Goal: Feedback & Contribution: Submit feedback/report problem

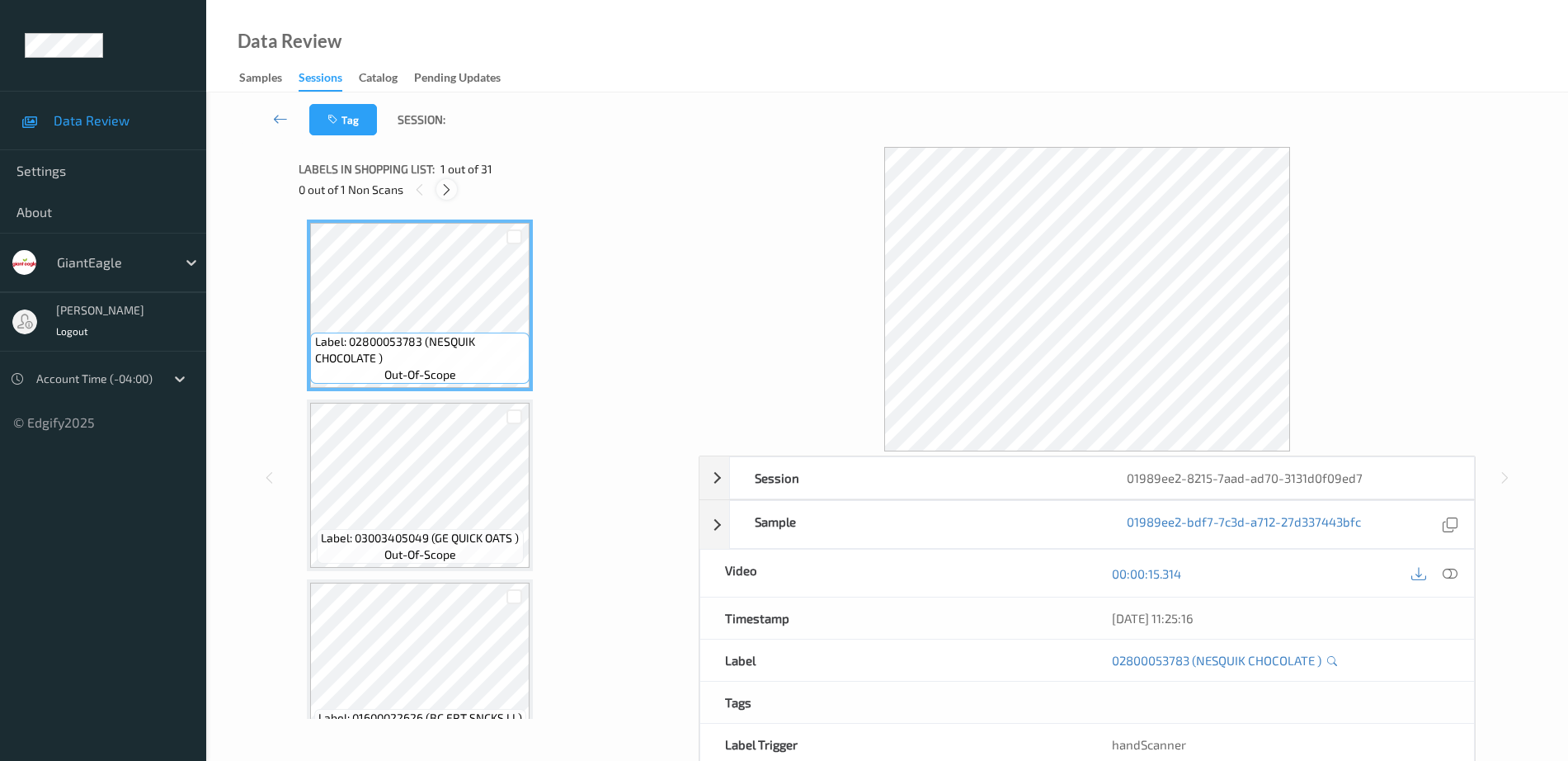
click at [453, 188] on div at bounding box center [447, 189] width 21 height 21
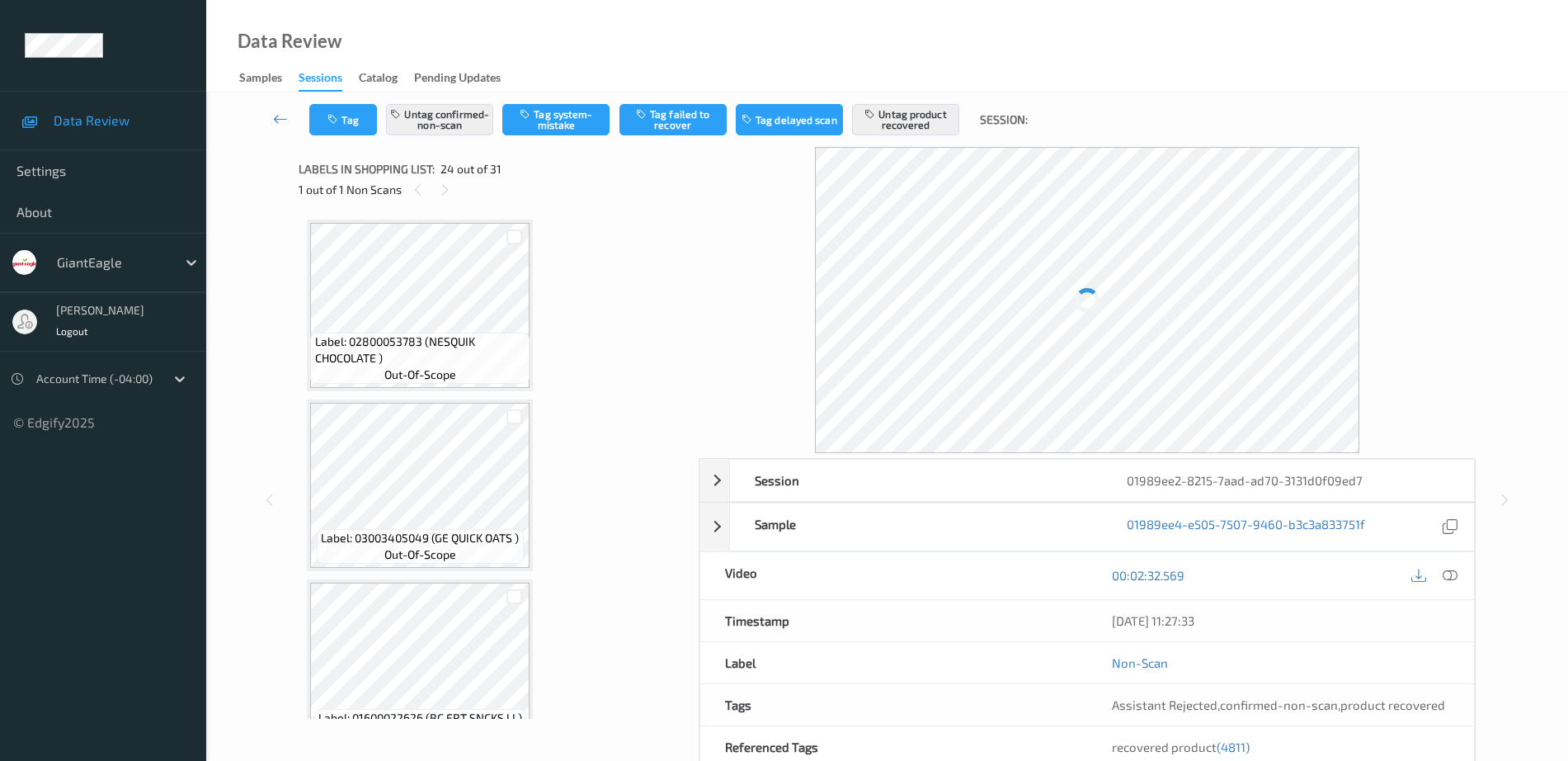
scroll to position [3965, 0]
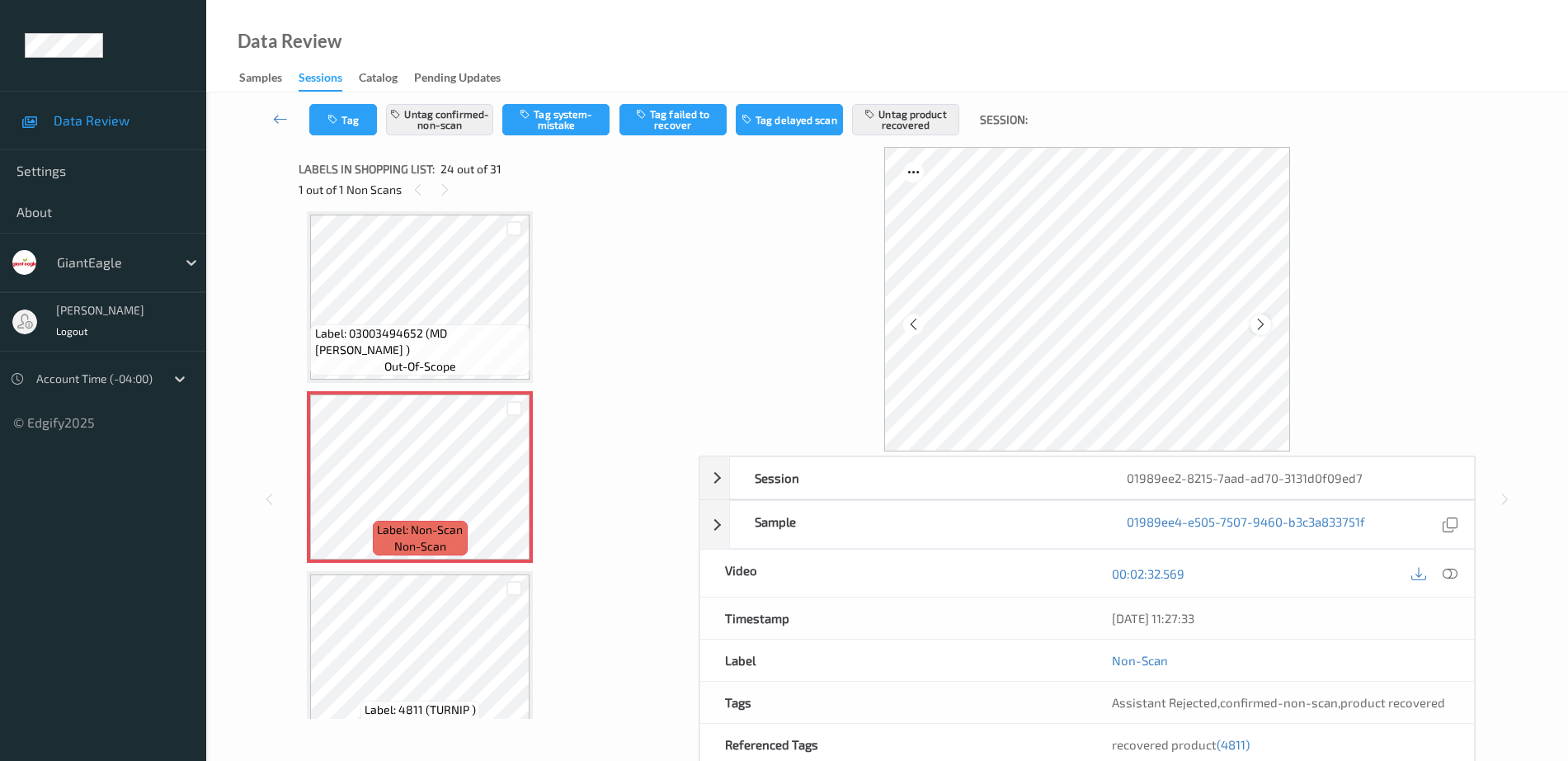
click at [1256, 322] on icon at bounding box center [1260, 324] width 14 height 15
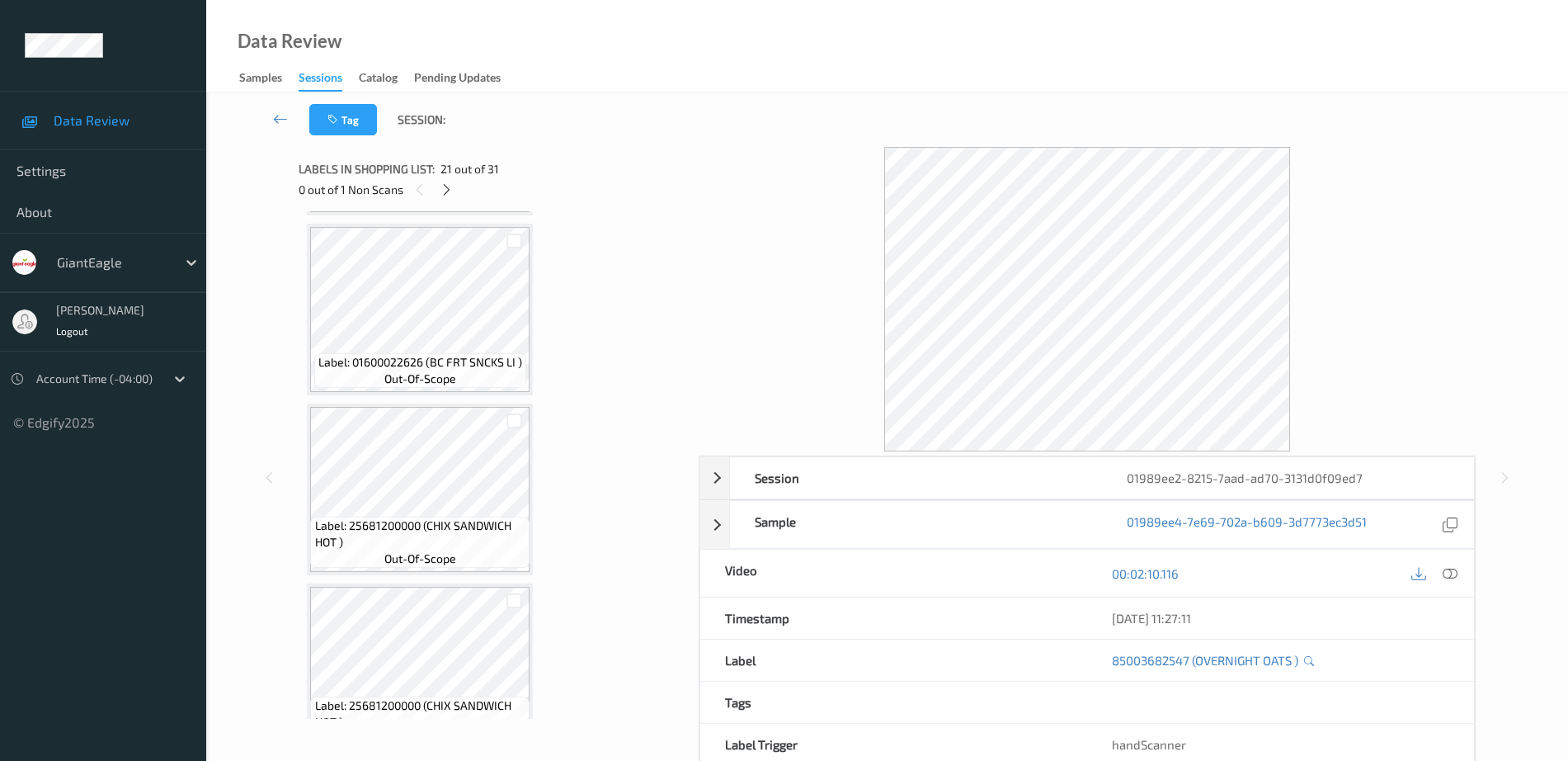
scroll to position [0, 0]
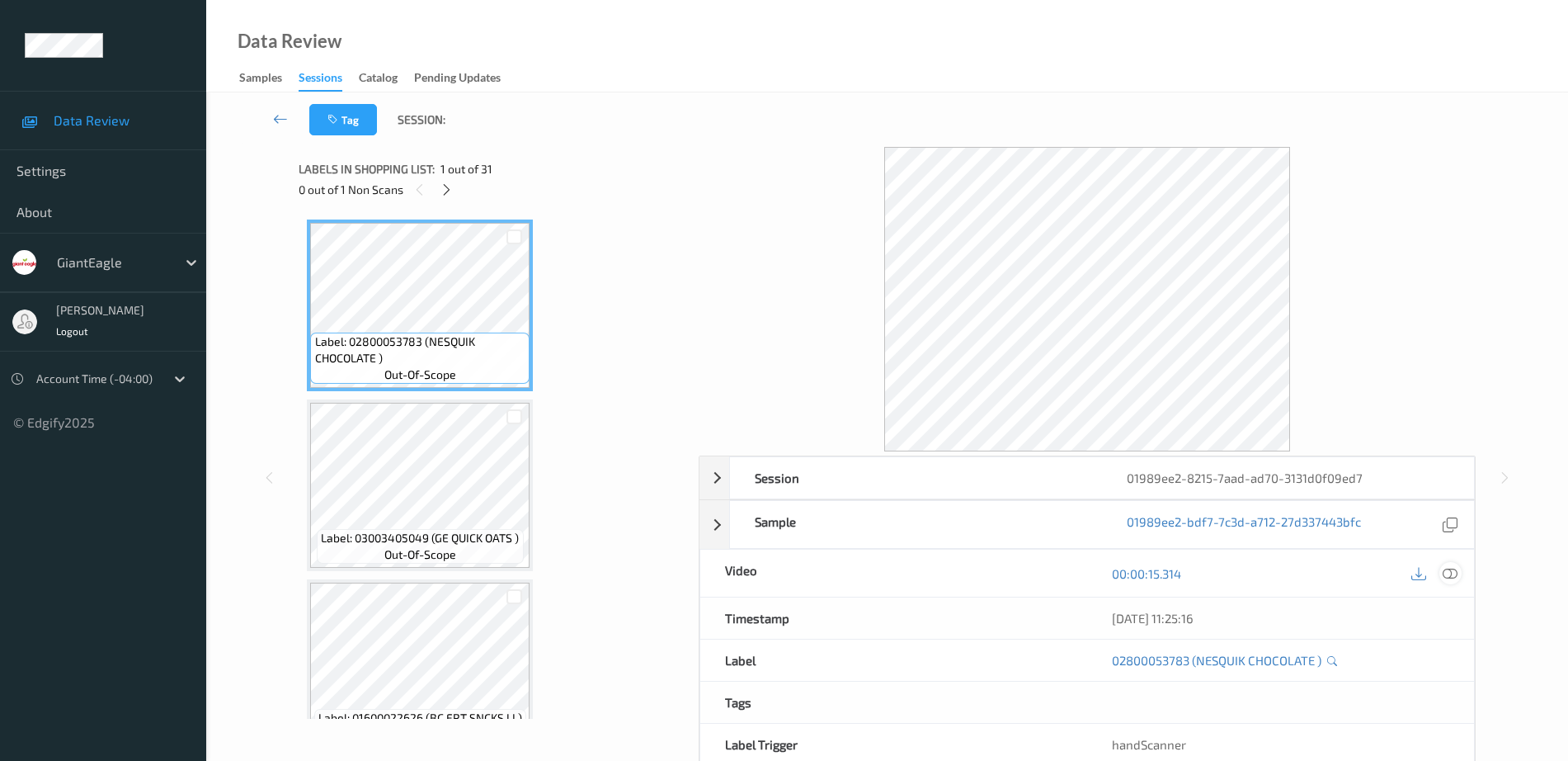
click at [1447, 575] on icon at bounding box center [1450, 574] width 15 height 15
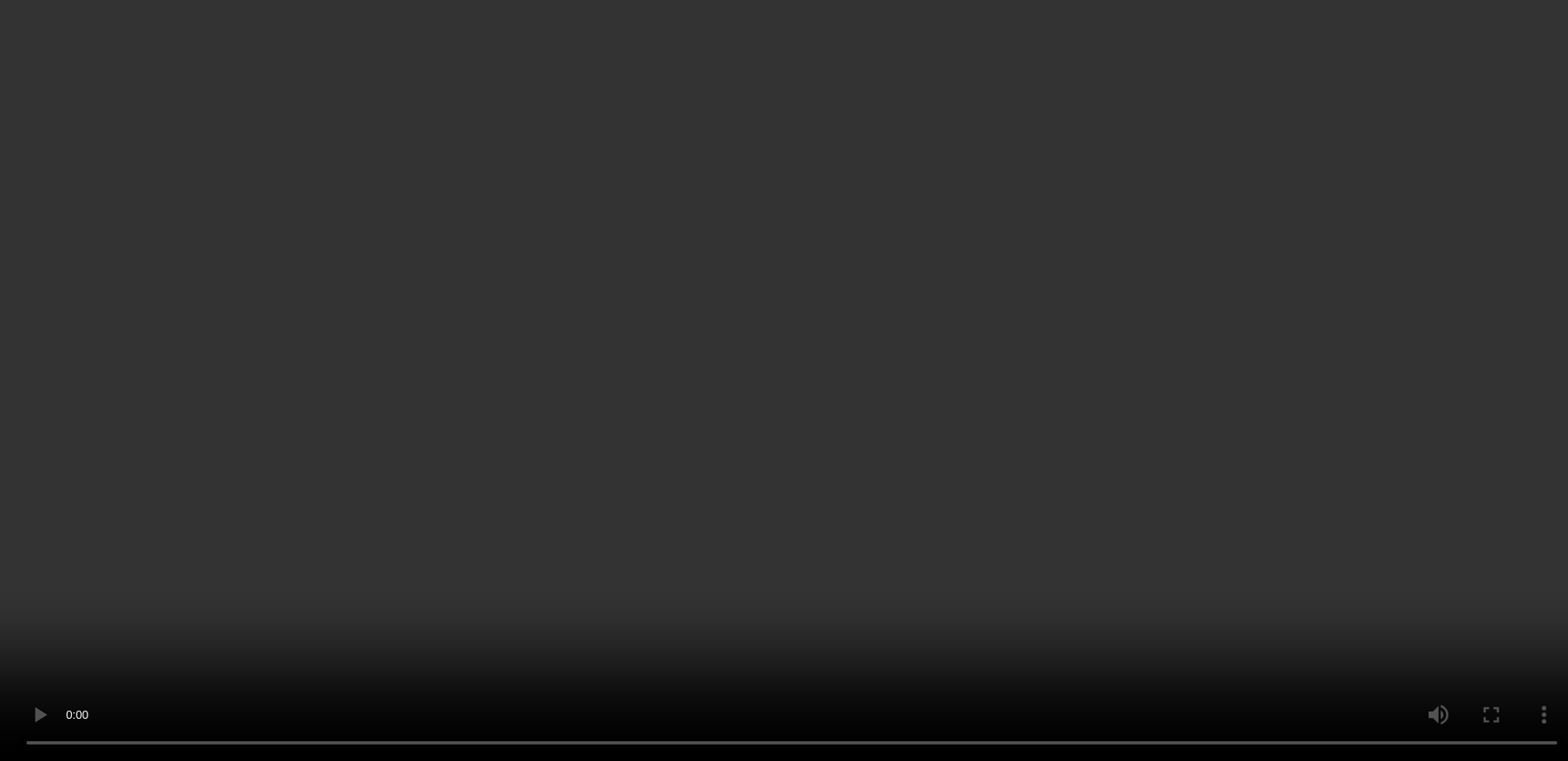
scroll to position [3919, 0]
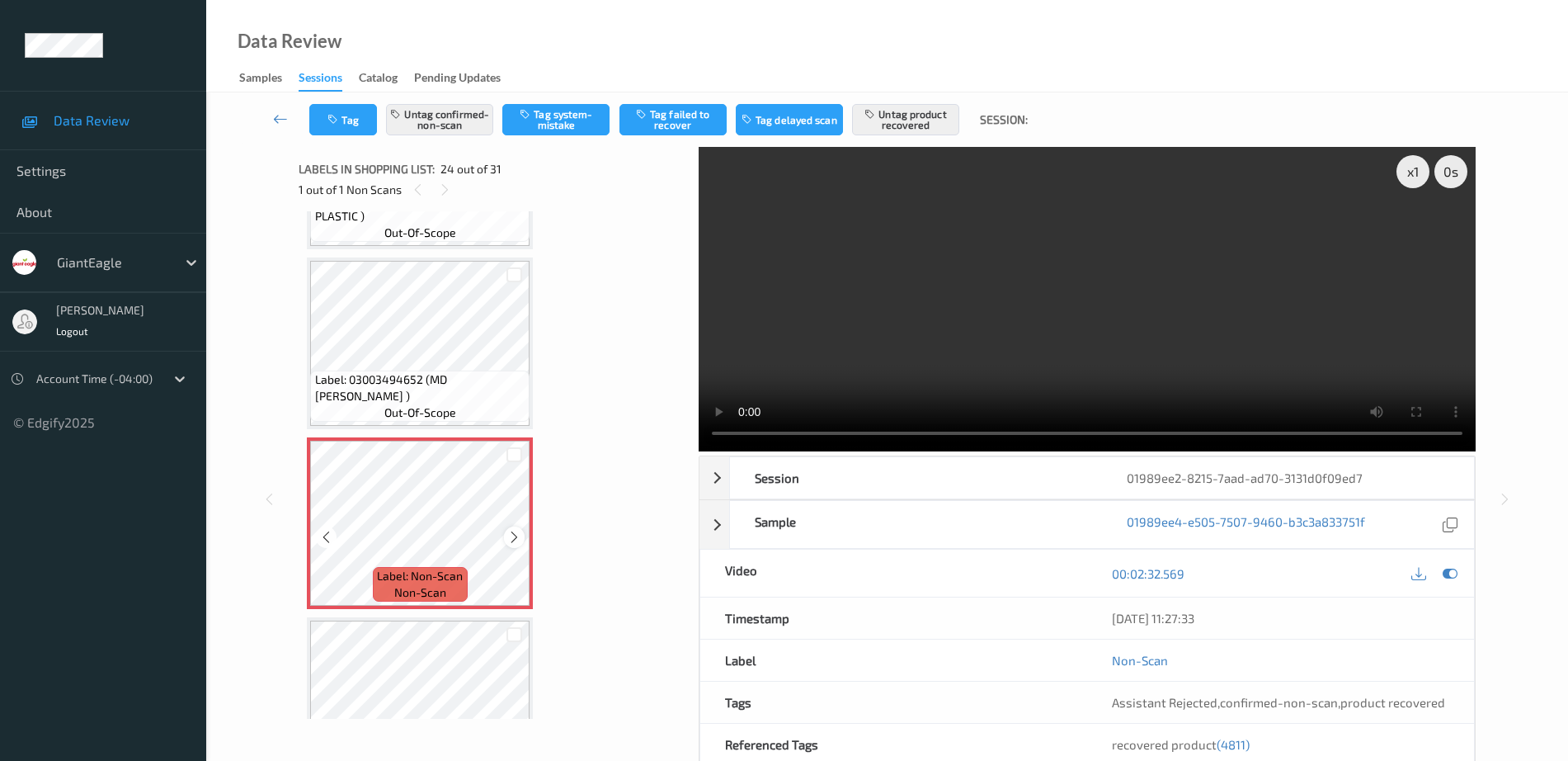
click at [518, 534] on icon at bounding box center [513, 537] width 14 height 15
click at [517, 535] on icon at bounding box center [513, 537] width 14 height 15
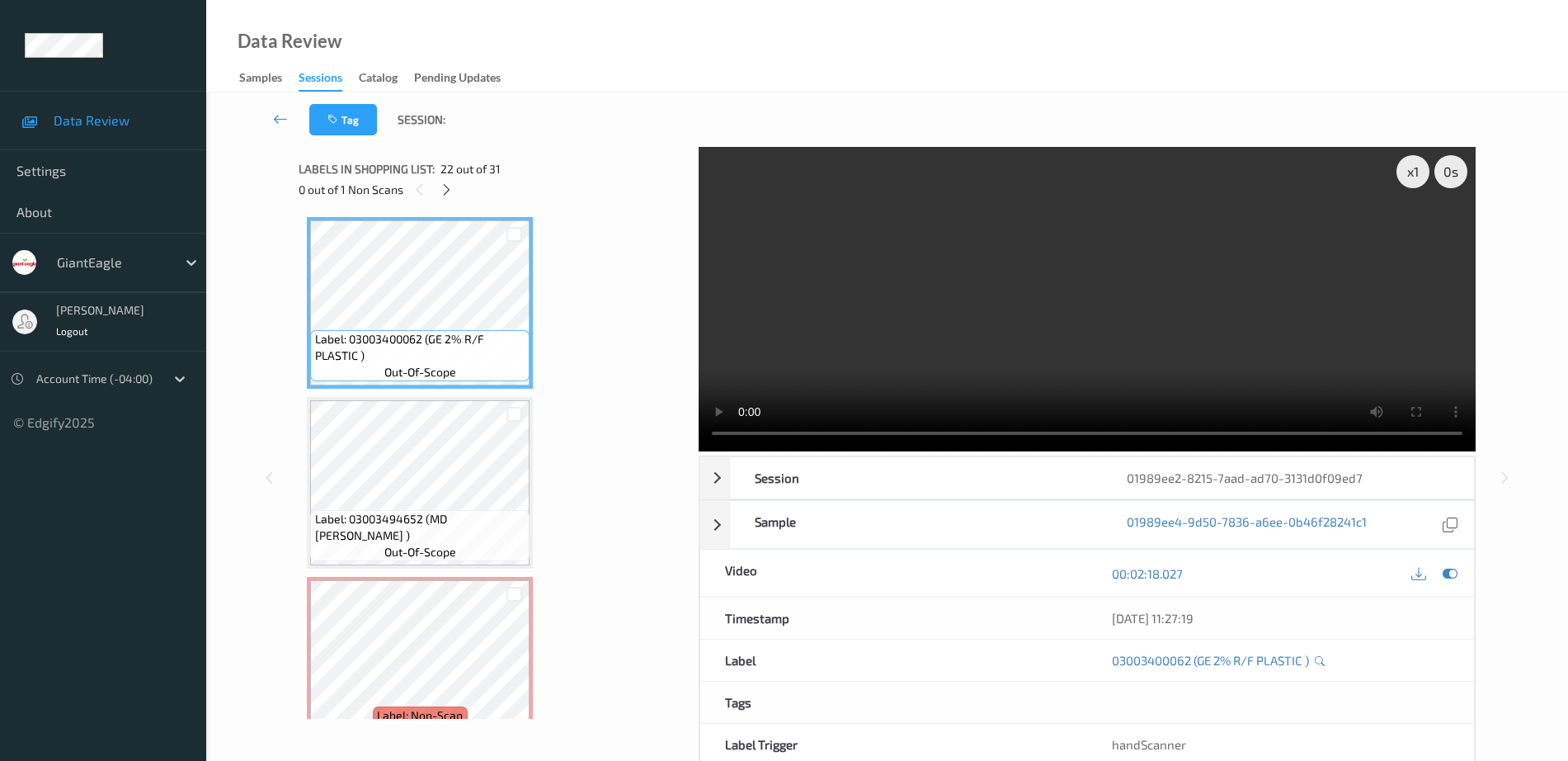
scroll to position [3816, 0]
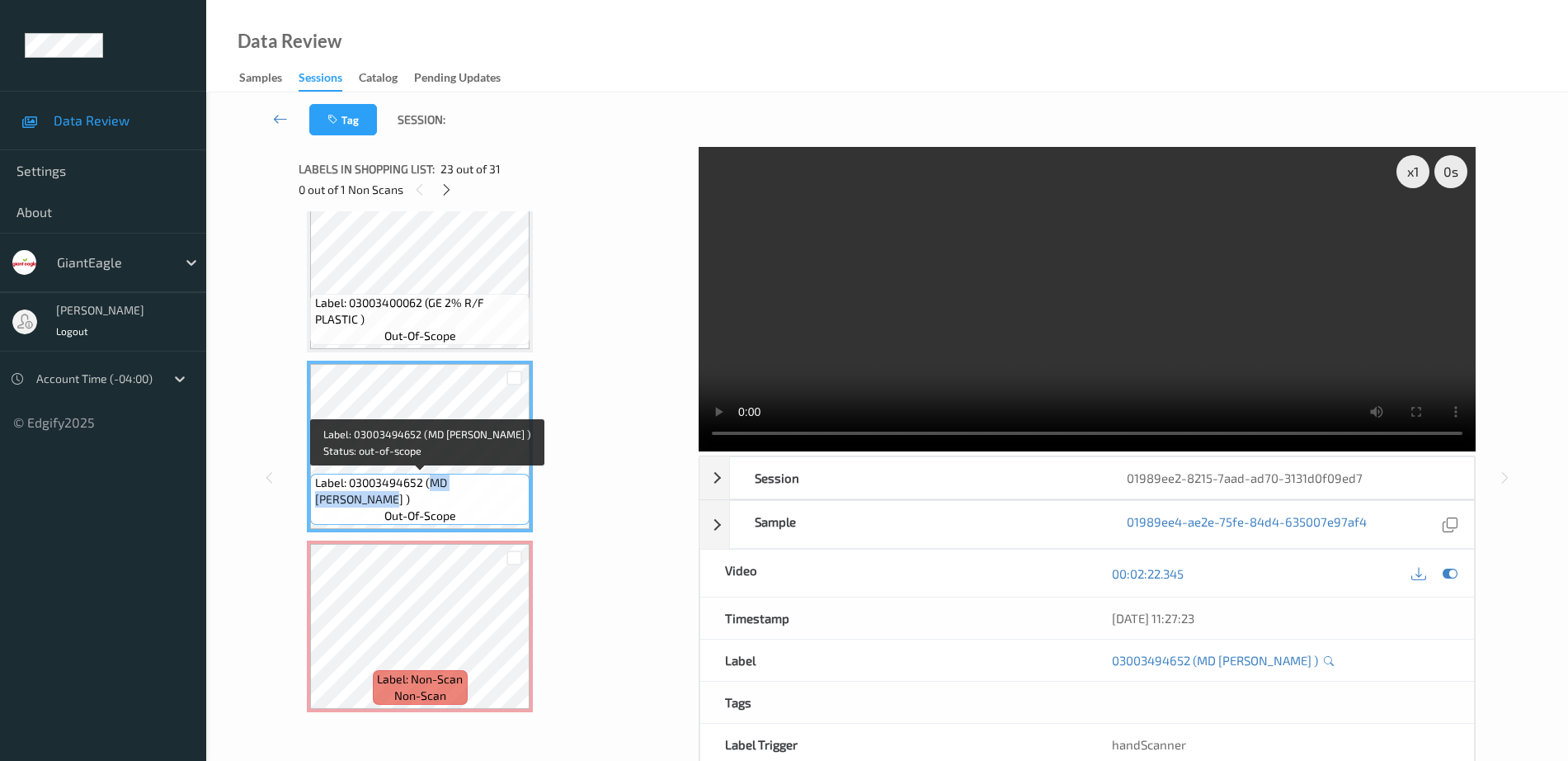
drag, startPoint x: 430, startPoint y: 483, endPoint x: 523, endPoint y: 489, distance: 93.2
click at [523, 489] on span "Label: 03003494652 (MD STELLA BELLA )" at bounding box center [420, 491] width 211 height 33
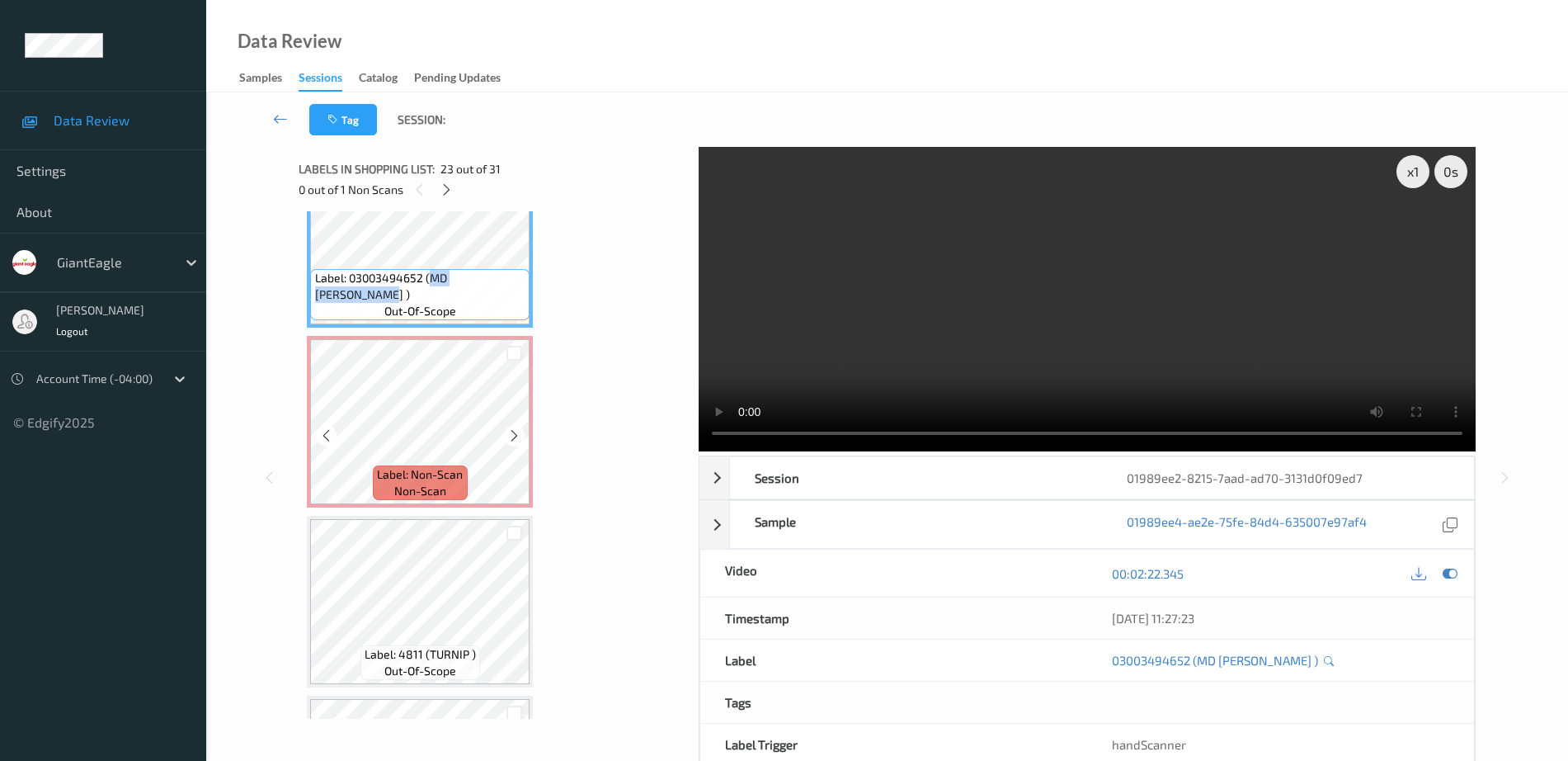
scroll to position [4022, 0]
click at [398, 491] on span "non-scan" at bounding box center [420, 490] width 52 height 16
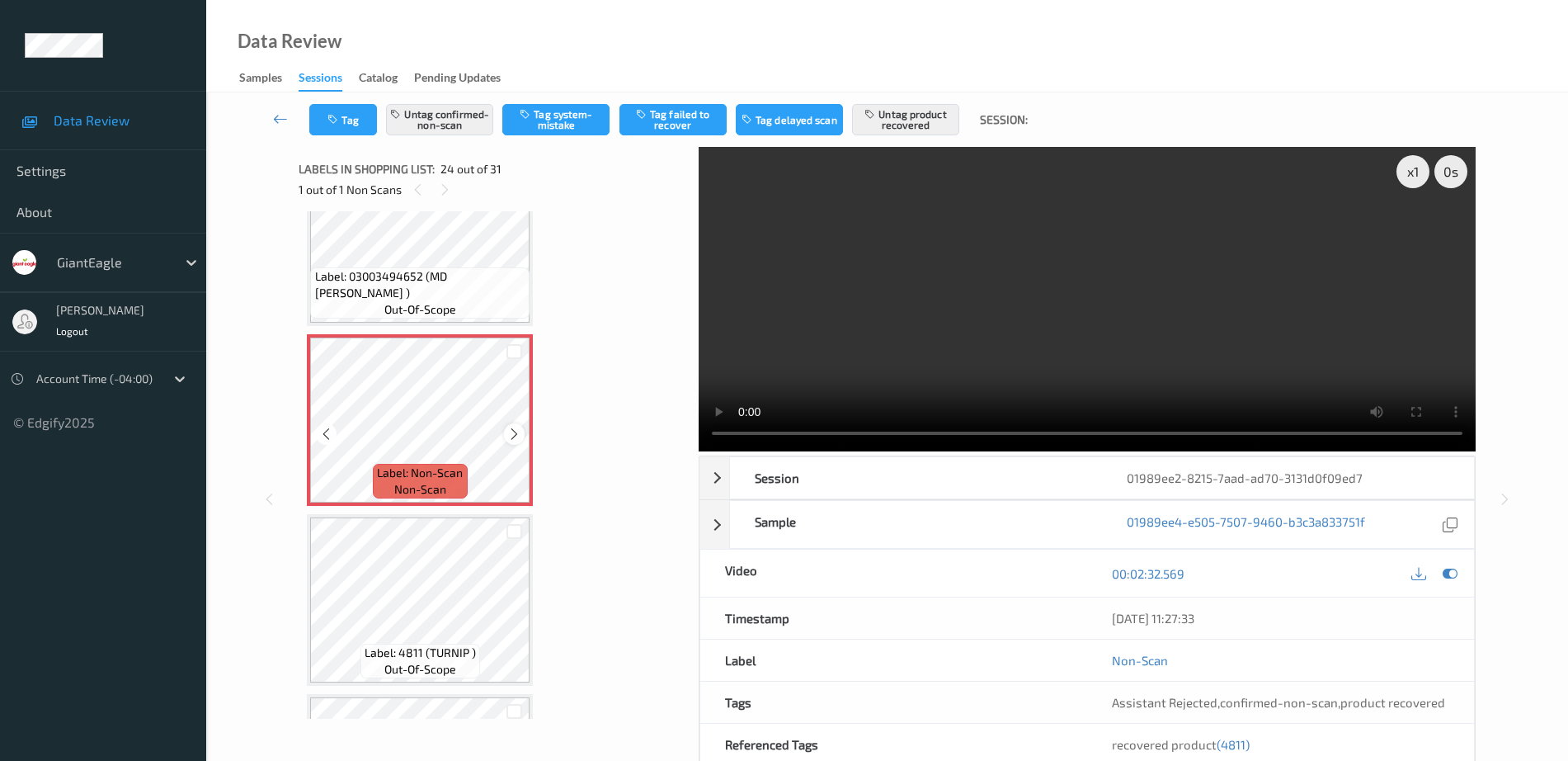
click at [512, 434] on icon at bounding box center [513, 434] width 14 height 15
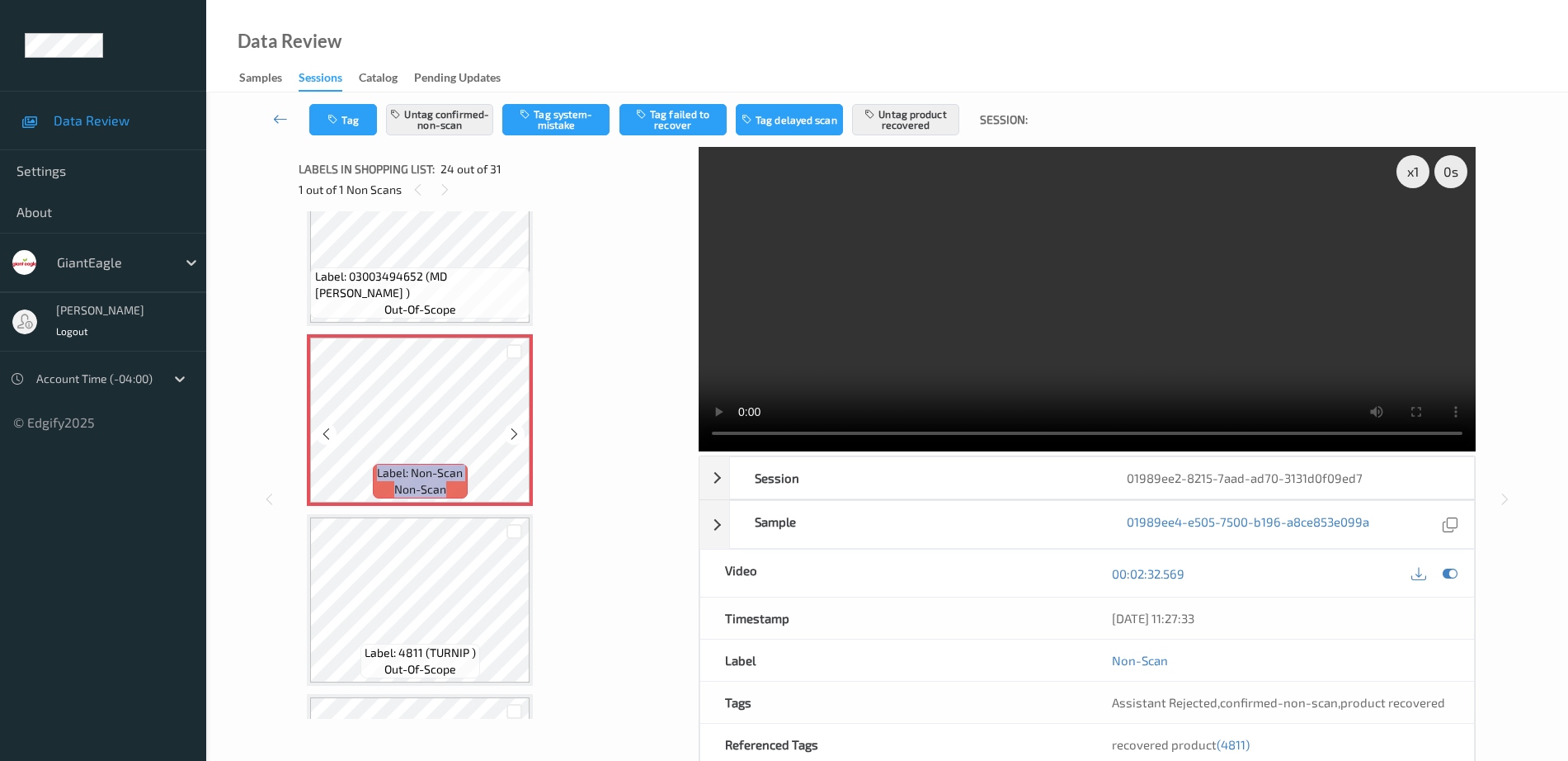
click at [512, 434] on icon at bounding box center [513, 434] width 14 height 15
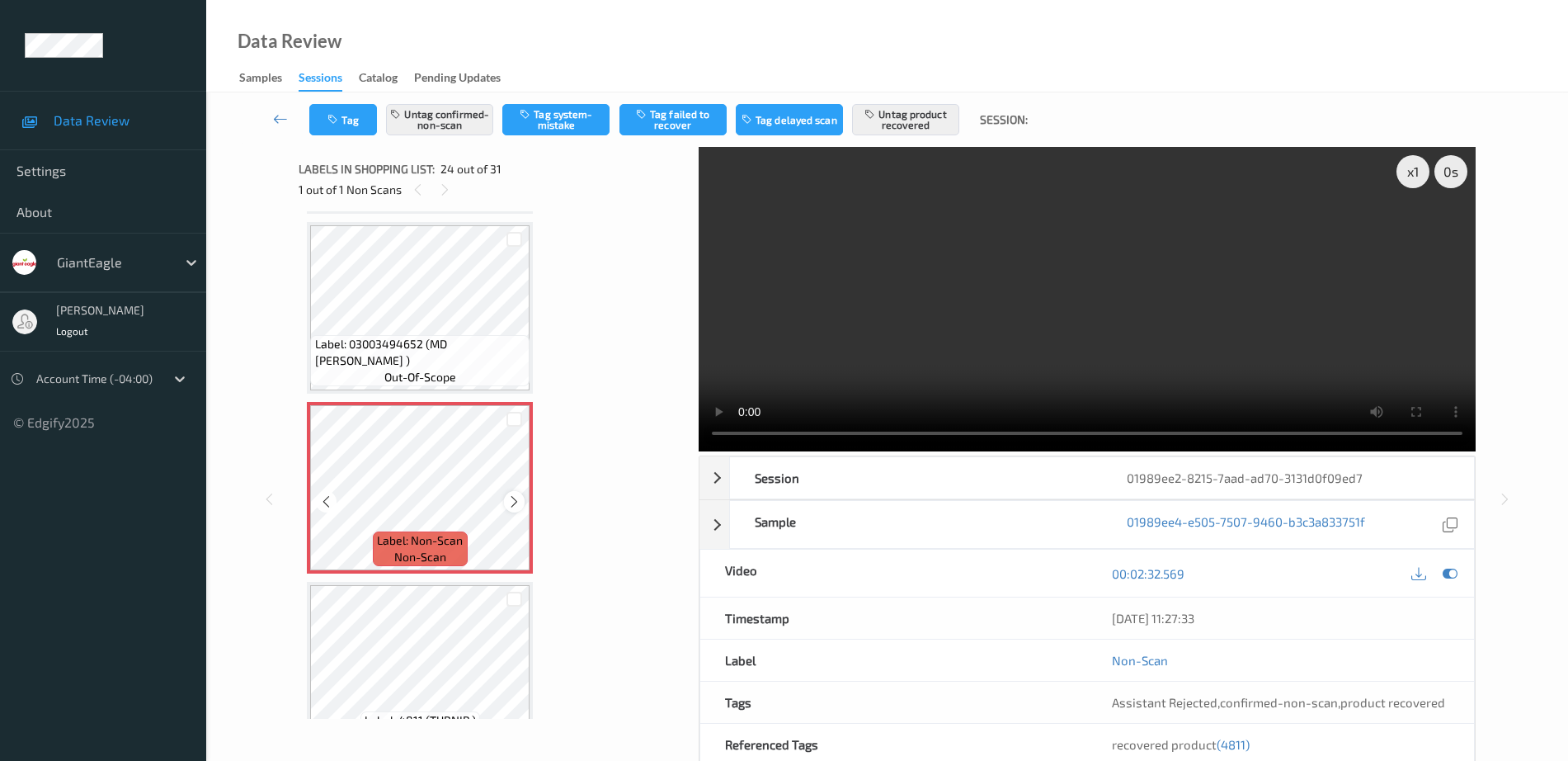
scroll to position [3919, 0]
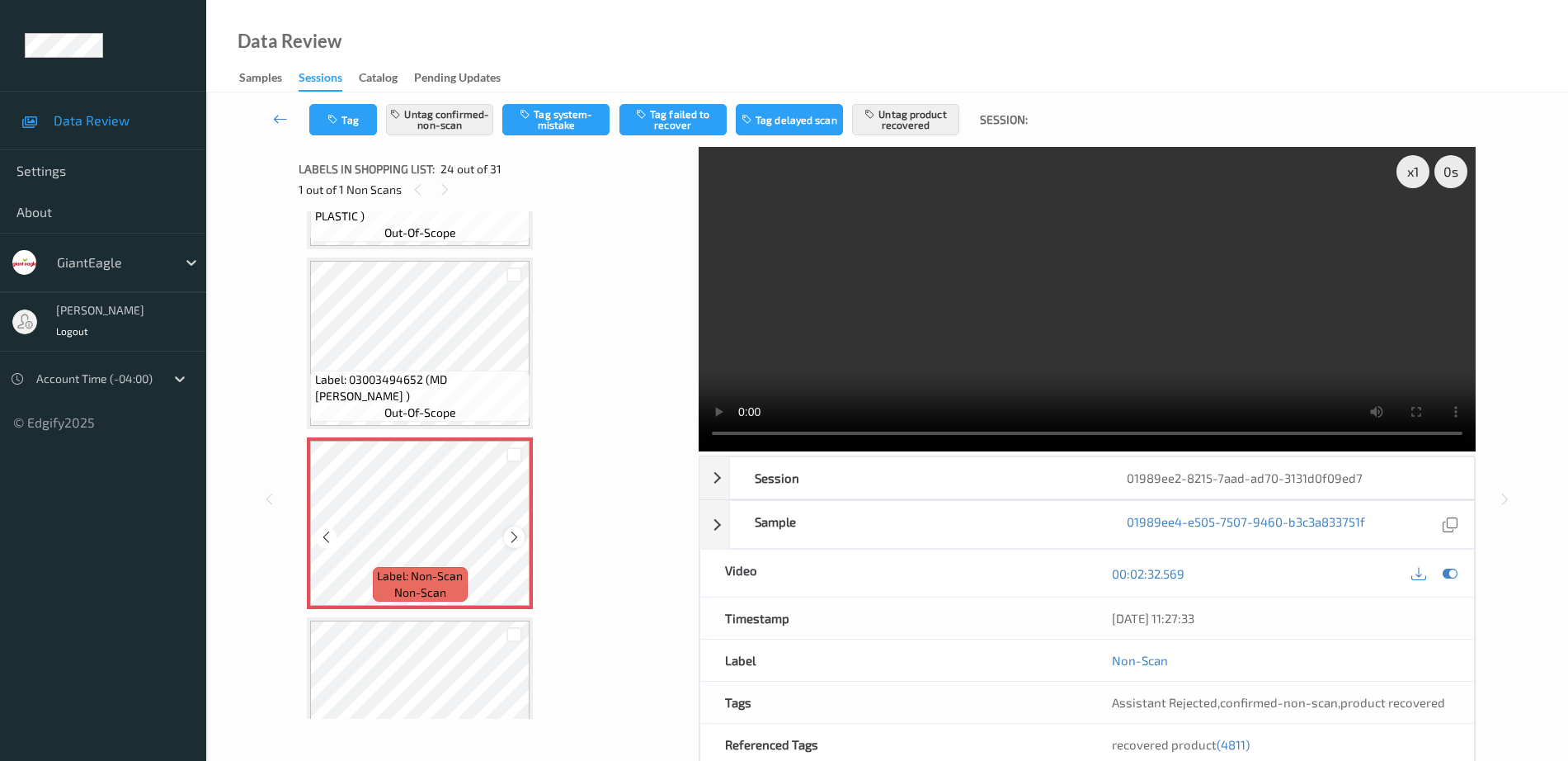
click at [516, 534] on icon at bounding box center [513, 537] width 14 height 15
click at [513, 539] on icon at bounding box center [513, 537] width 14 height 15
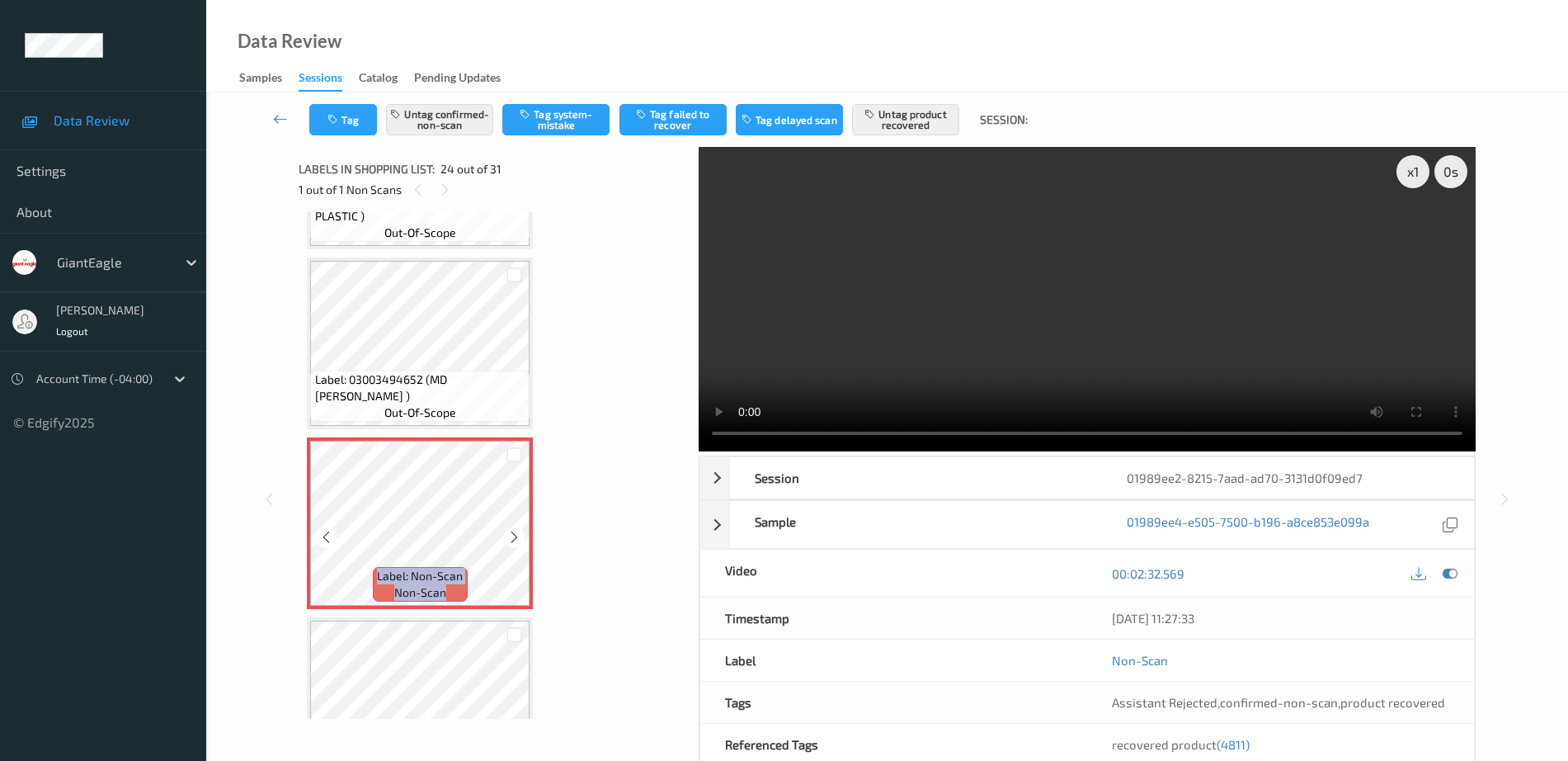
click at [513, 539] on icon at bounding box center [513, 537] width 14 height 15
click at [513, 539] on div "Label: Non-Scan non-scan" at bounding box center [419, 523] width 226 height 172
click at [513, 539] on icon at bounding box center [513, 537] width 14 height 15
click at [515, 539] on icon at bounding box center [513, 537] width 14 height 15
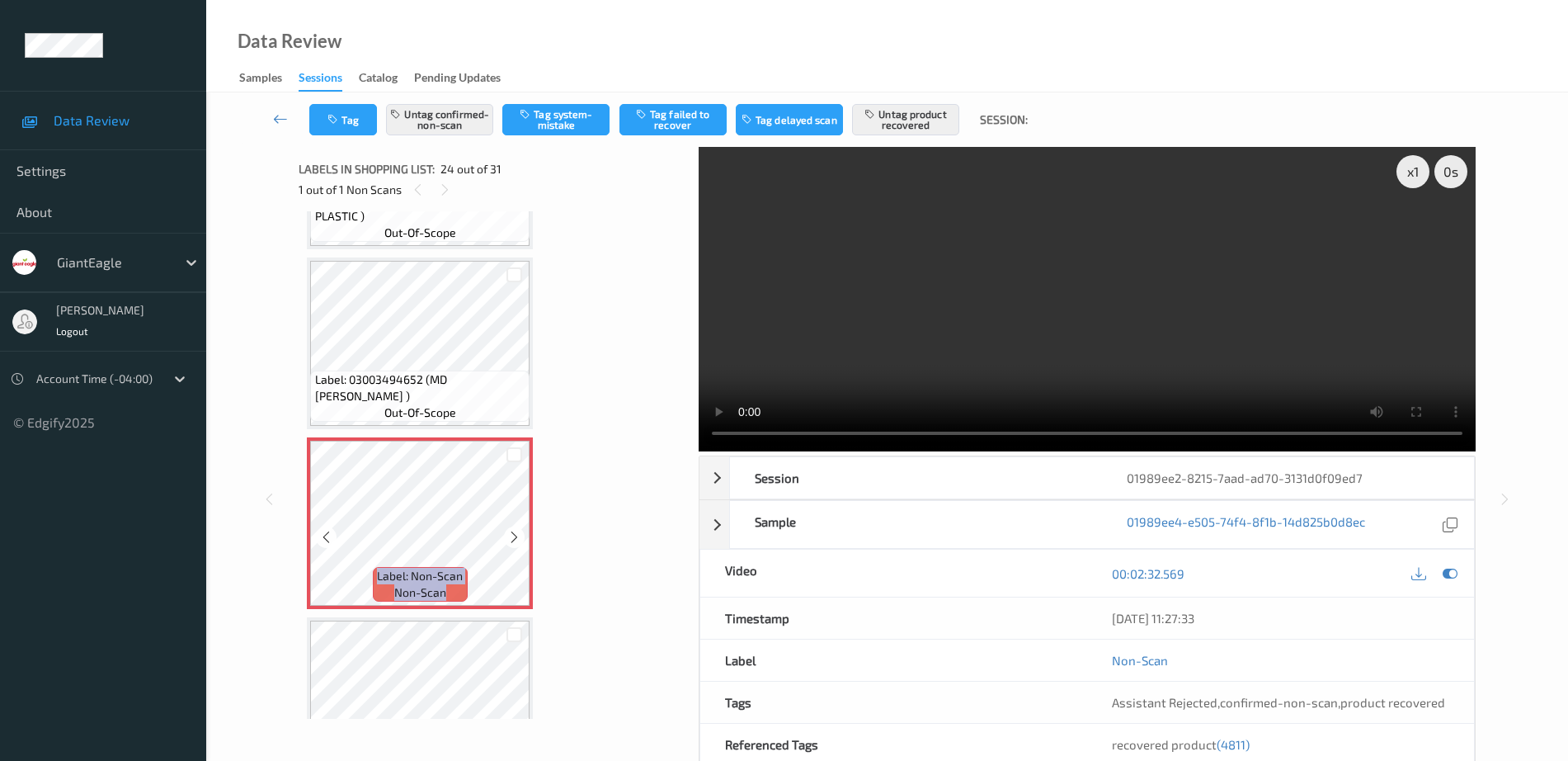
click at [515, 539] on icon at bounding box center [513, 537] width 14 height 15
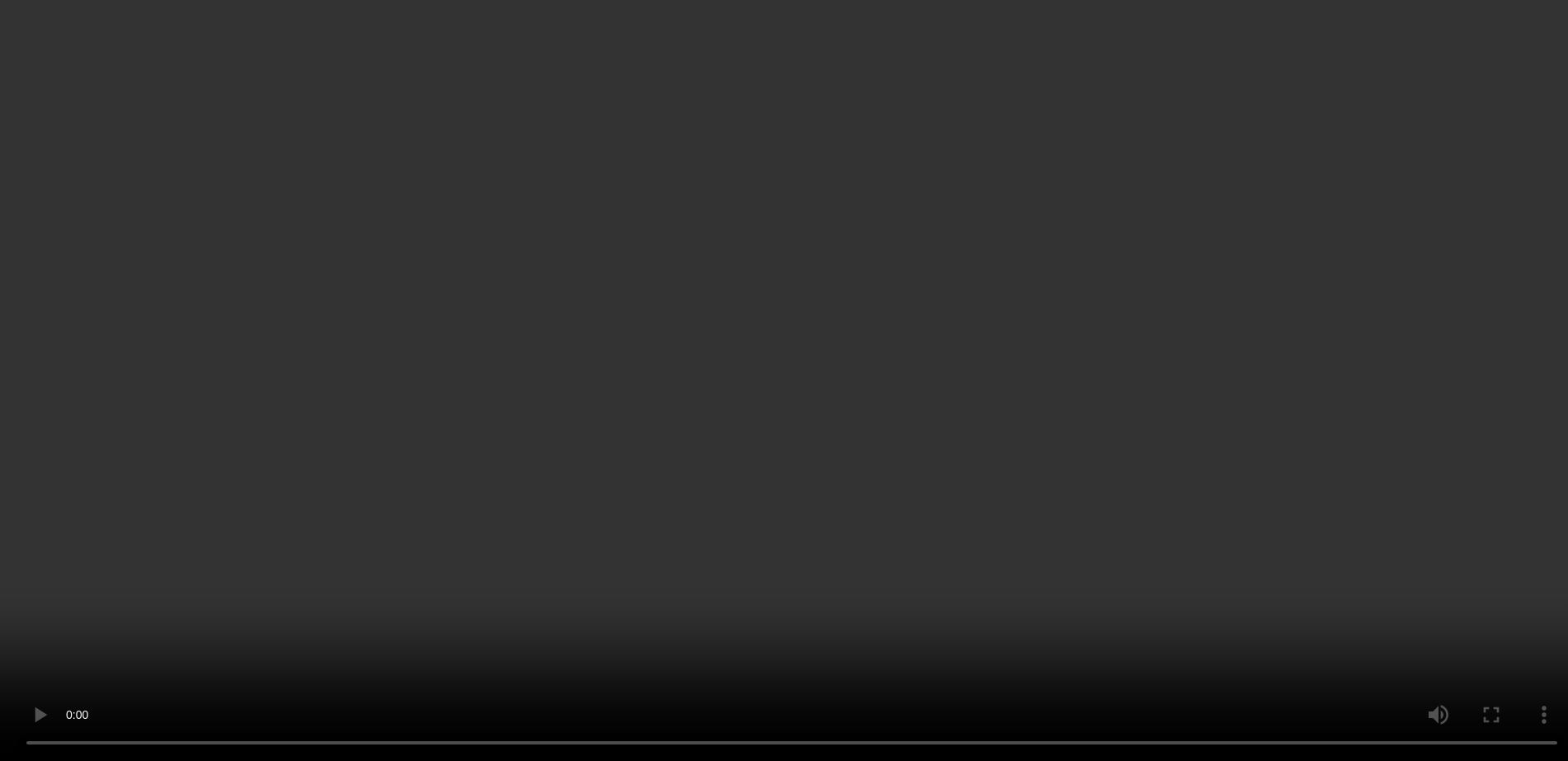
scroll to position [4022, 0]
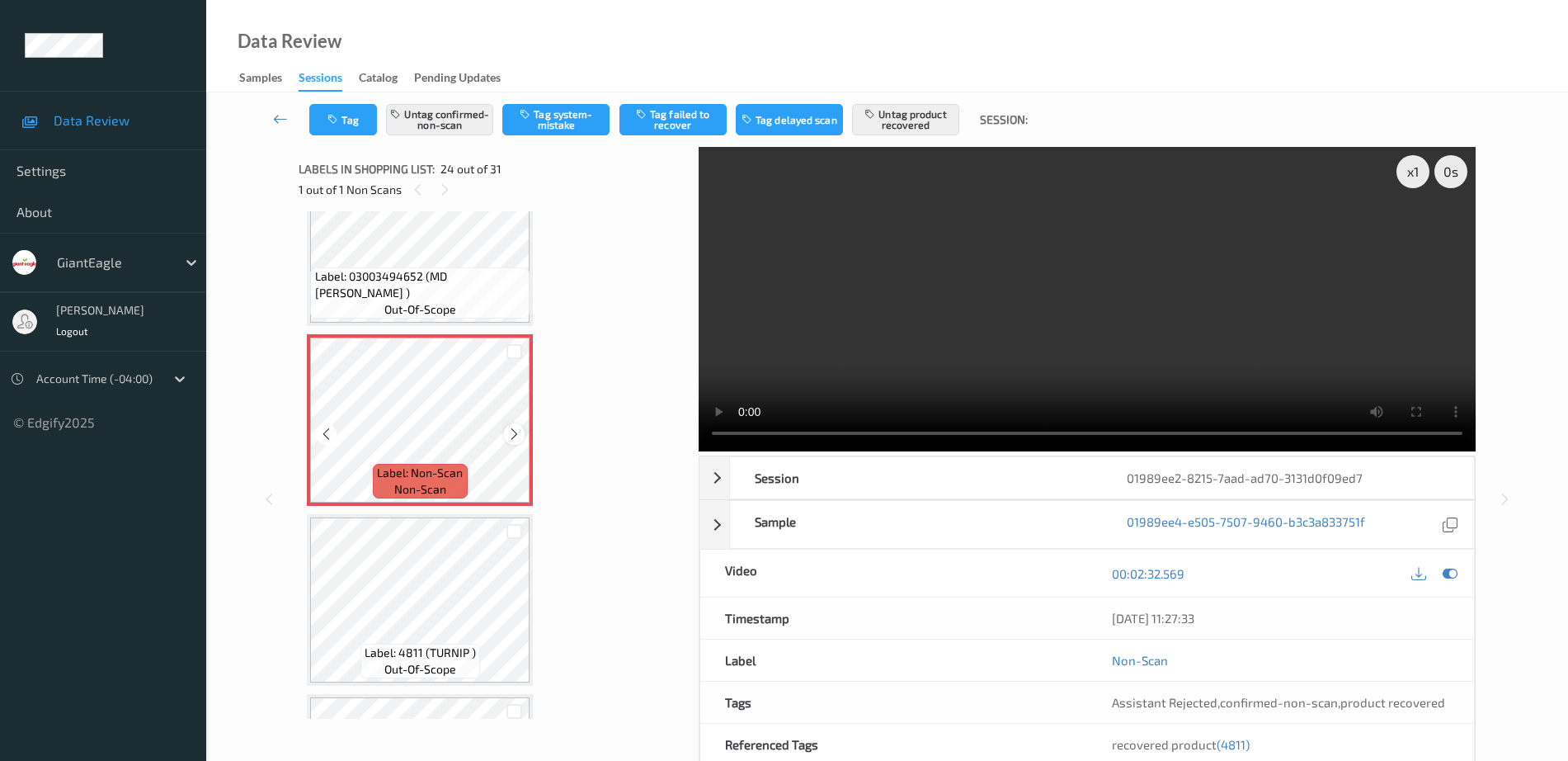
click at [514, 431] on icon at bounding box center [513, 434] width 14 height 15
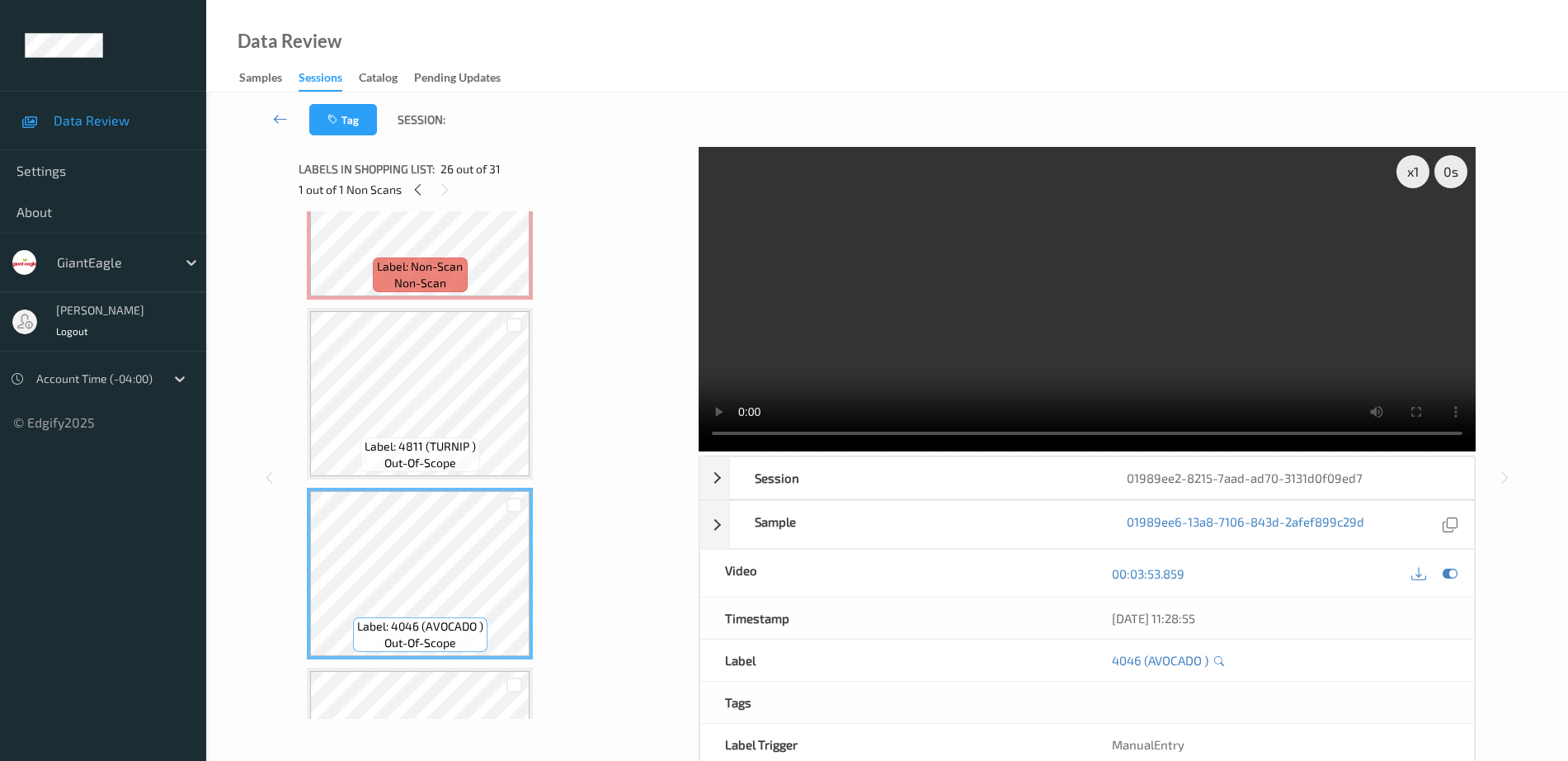
scroll to position [4126, 0]
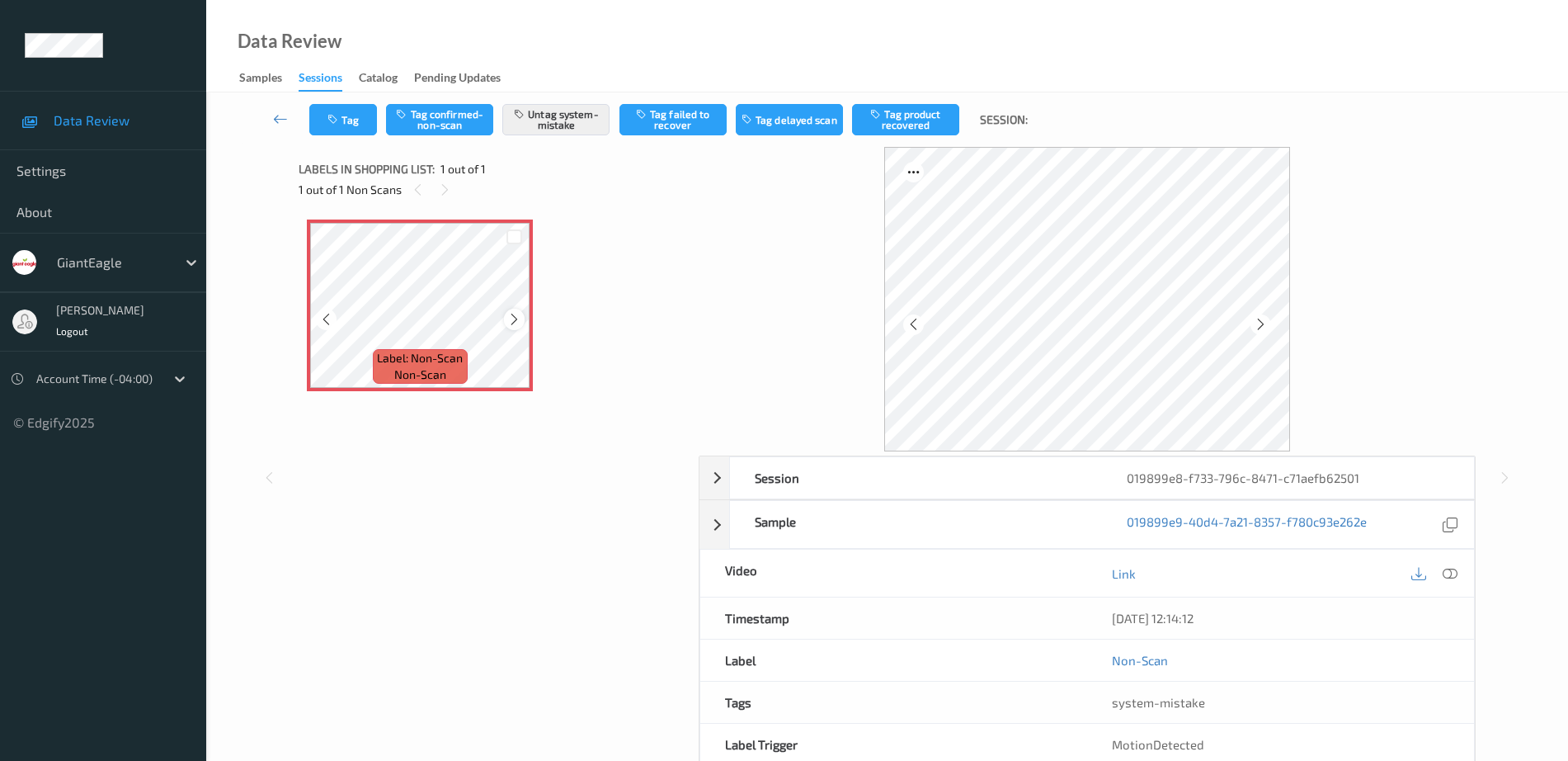
click at [510, 316] on icon at bounding box center [513, 319] width 14 height 15
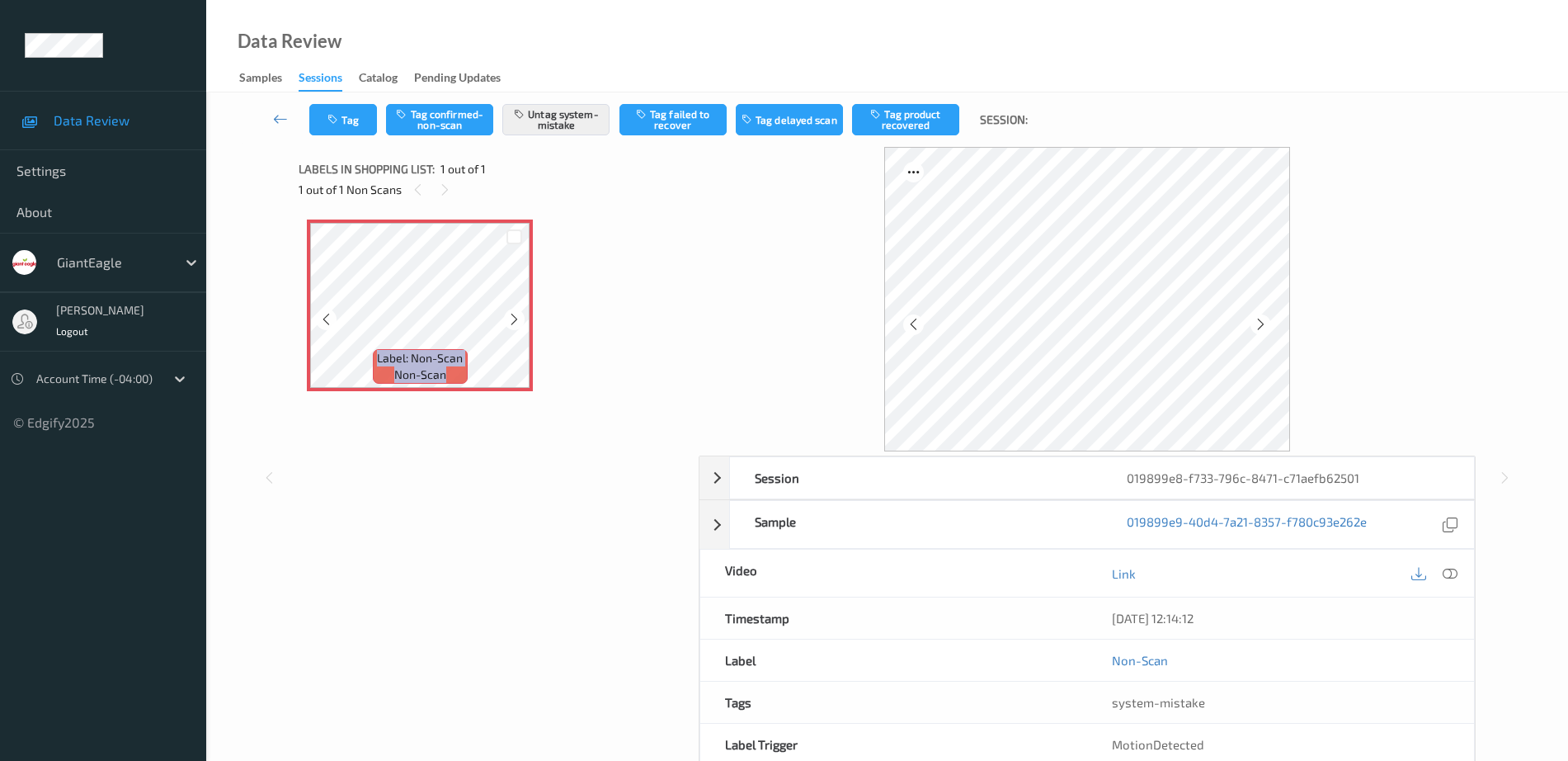
click at [510, 316] on icon at bounding box center [513, 319] width 14 height 15
click at [1442, 569] on div at bounding box center [1450, 573] width 22 height 22
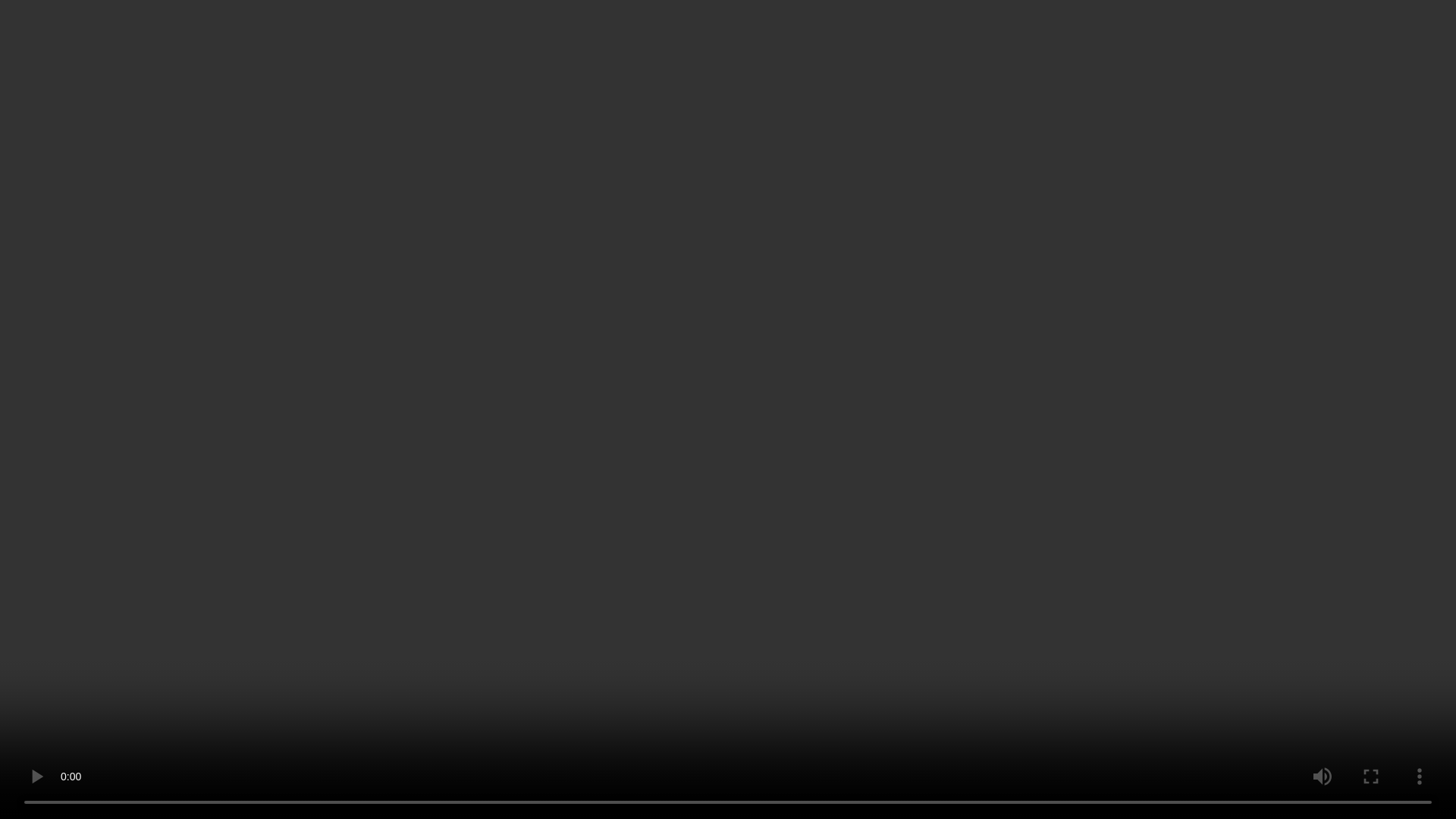
click at [1384, 699] on video at bounding box center [728, 409] width 1456 height 819
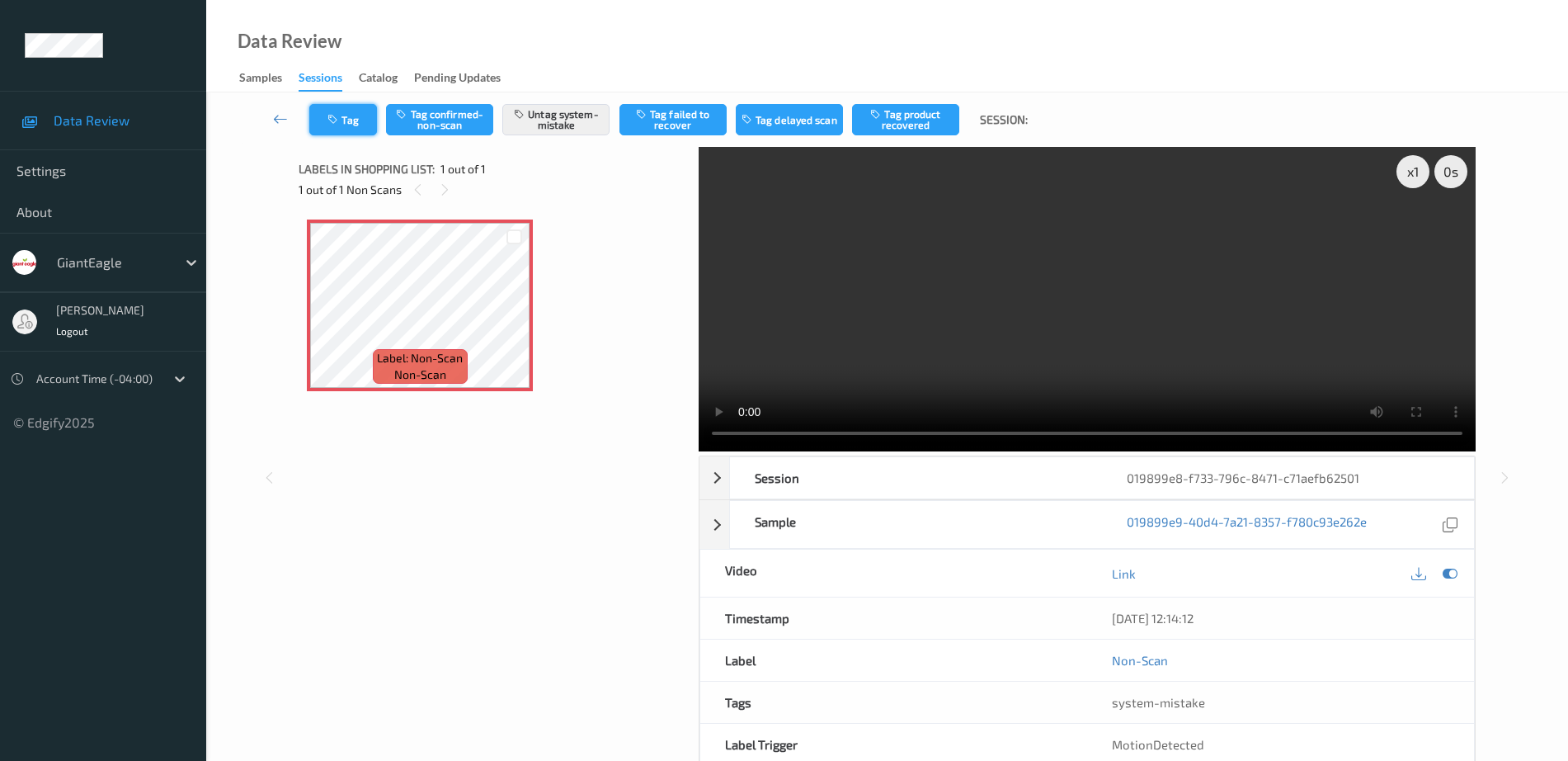
click at [365, 132] on button "Tag" at bounding box center [343, 120] width 68 height 31
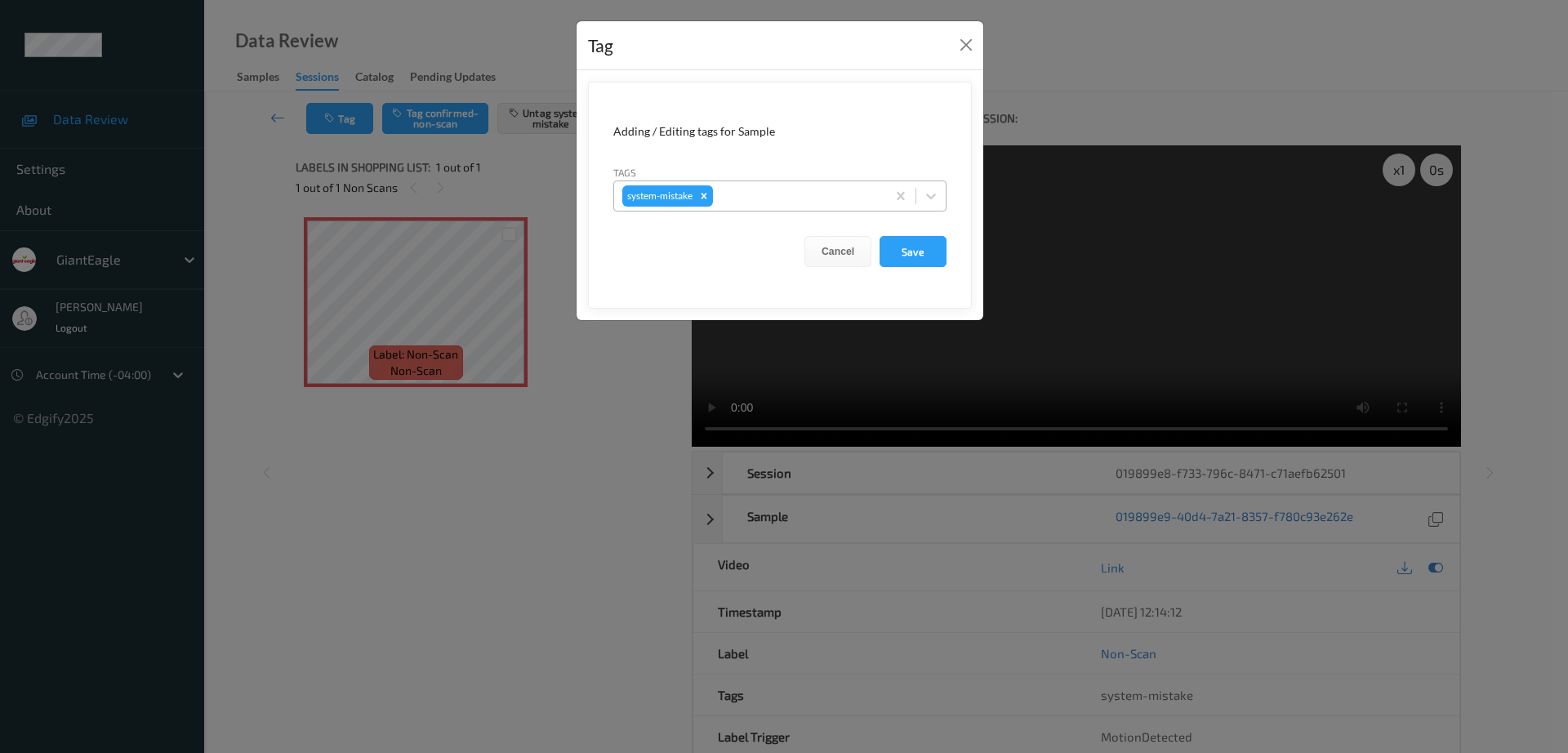
click at [808, 200] on div at bounding box center [797, 196] width 162 height 20
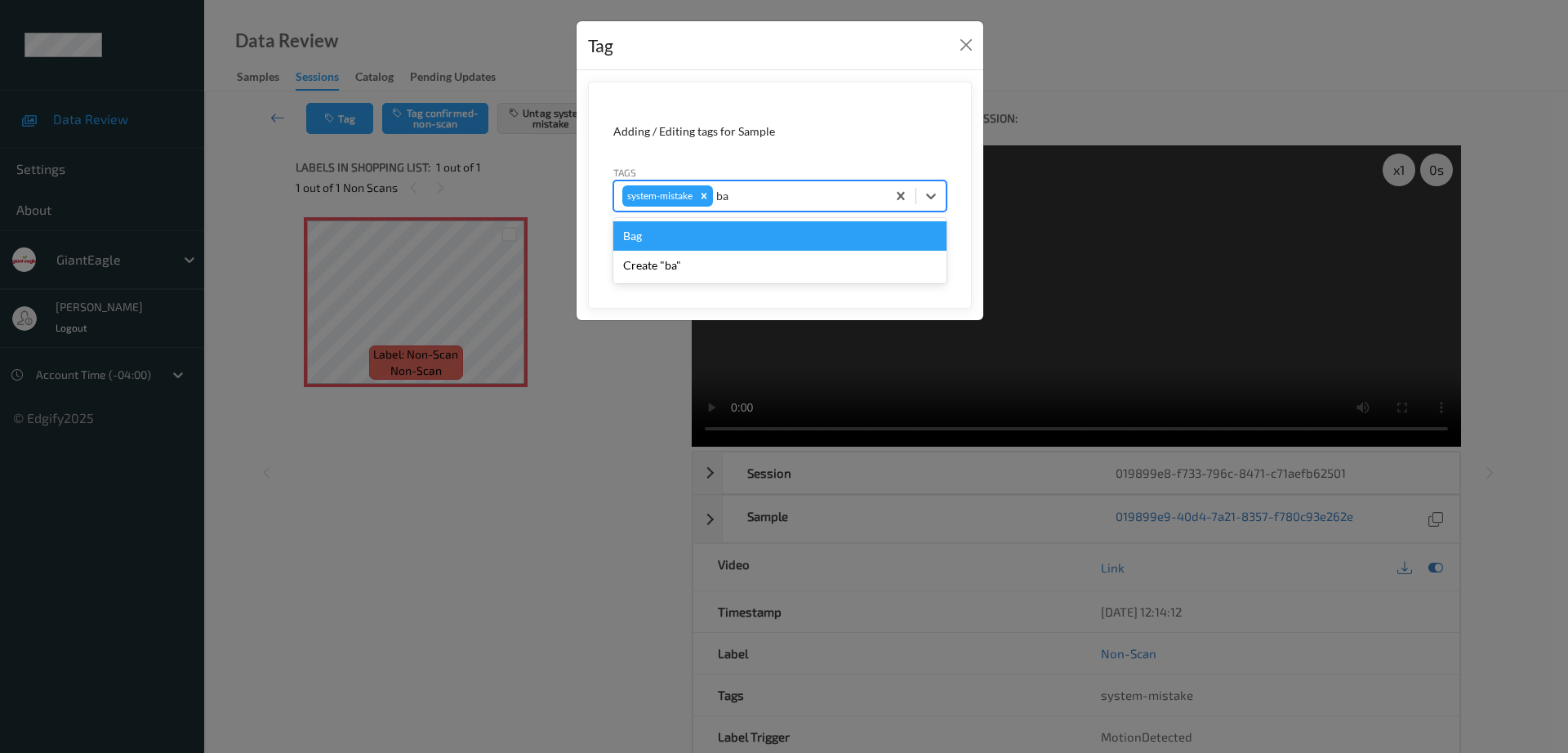
type input "bag"
click at [713, 235] on div "Bag" at bounding box center [779, 236] width 333 height 30
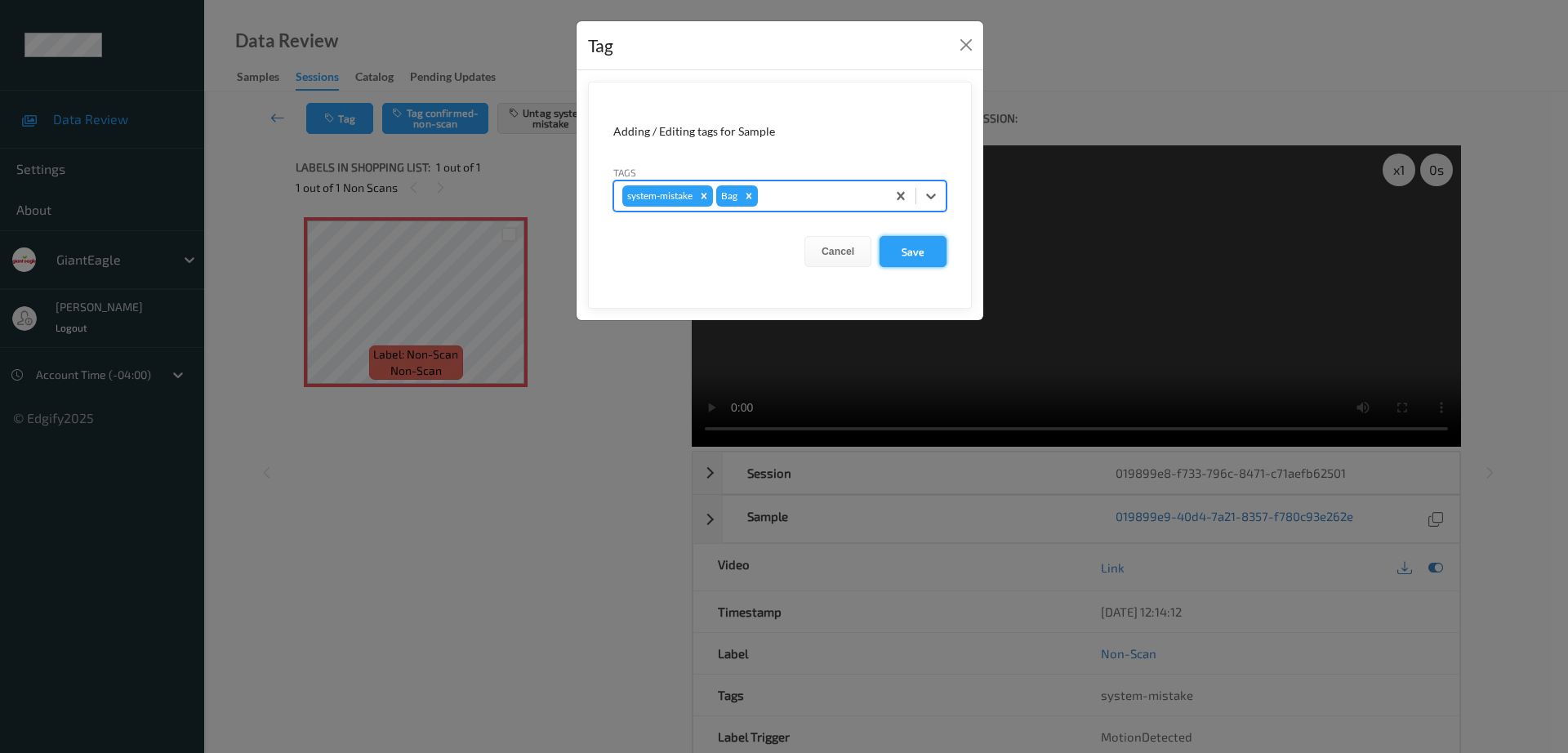
click at [888, 243] on button "Save" at bounding box center [913, 251] width 67 height 31
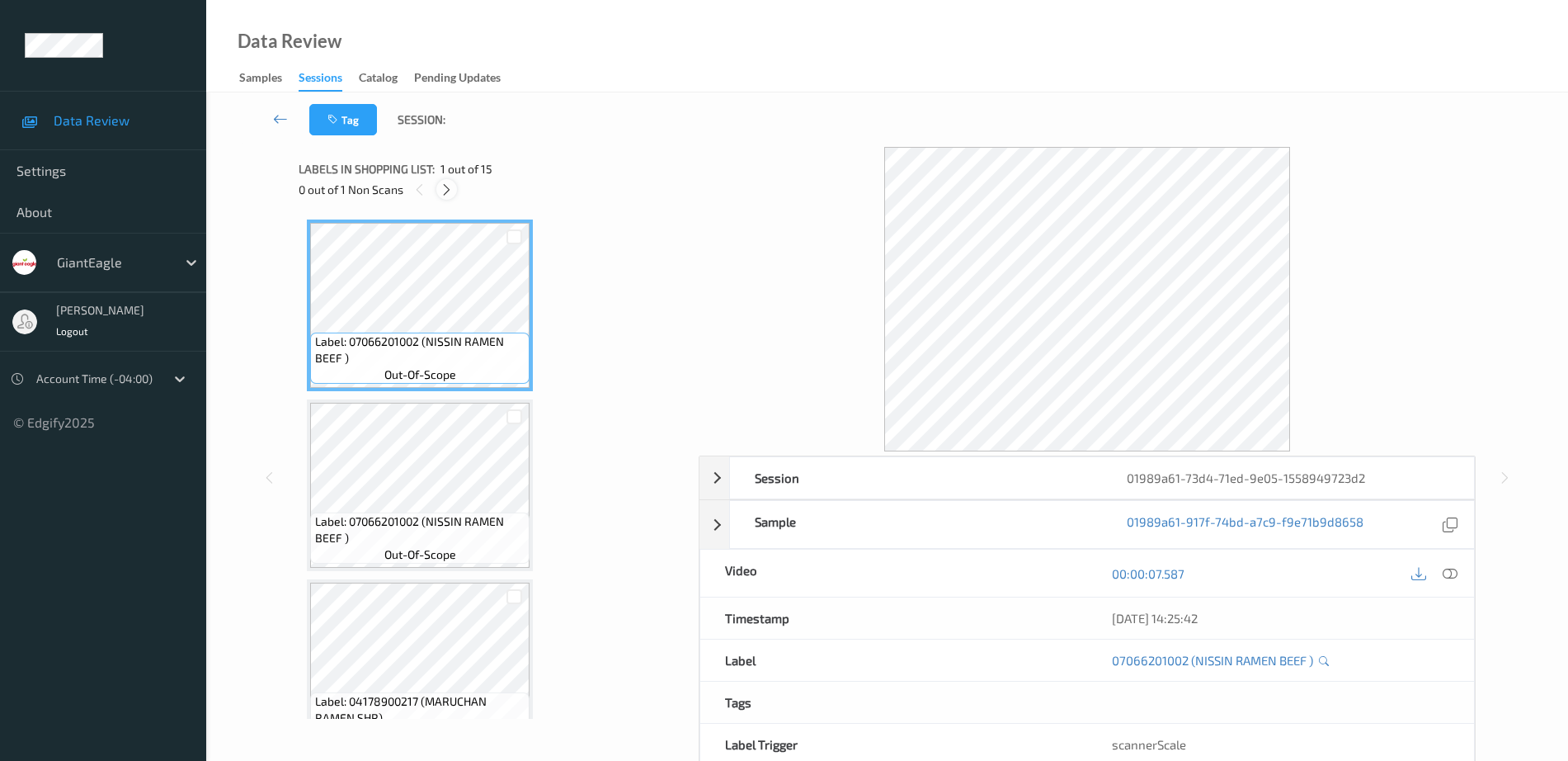
click at [453, 194] on icon at bounding box center [446, 190] width 14 height 15
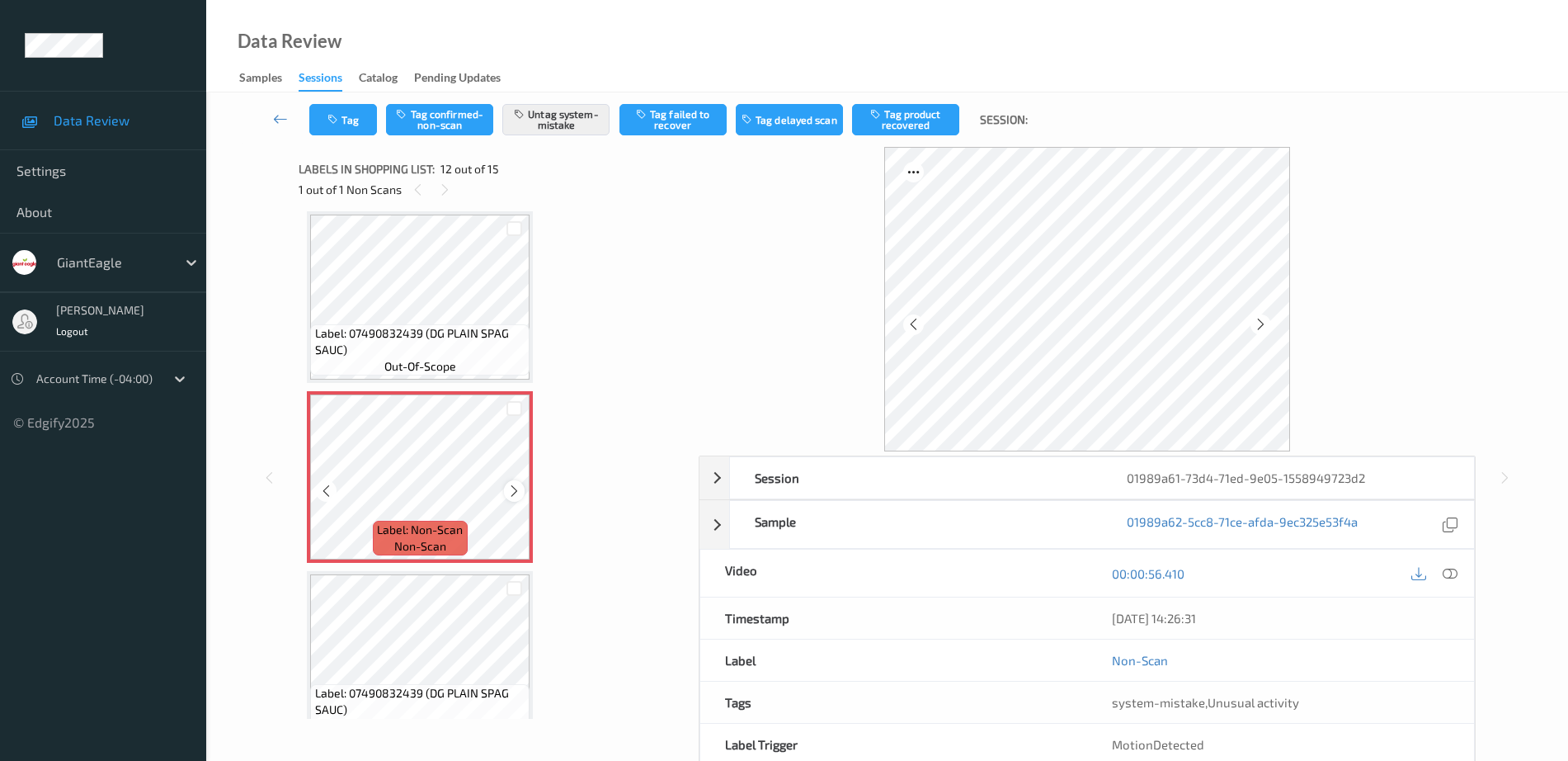
click at [515, 492] on icon at bounding box center [513, 491] width 14 height 15
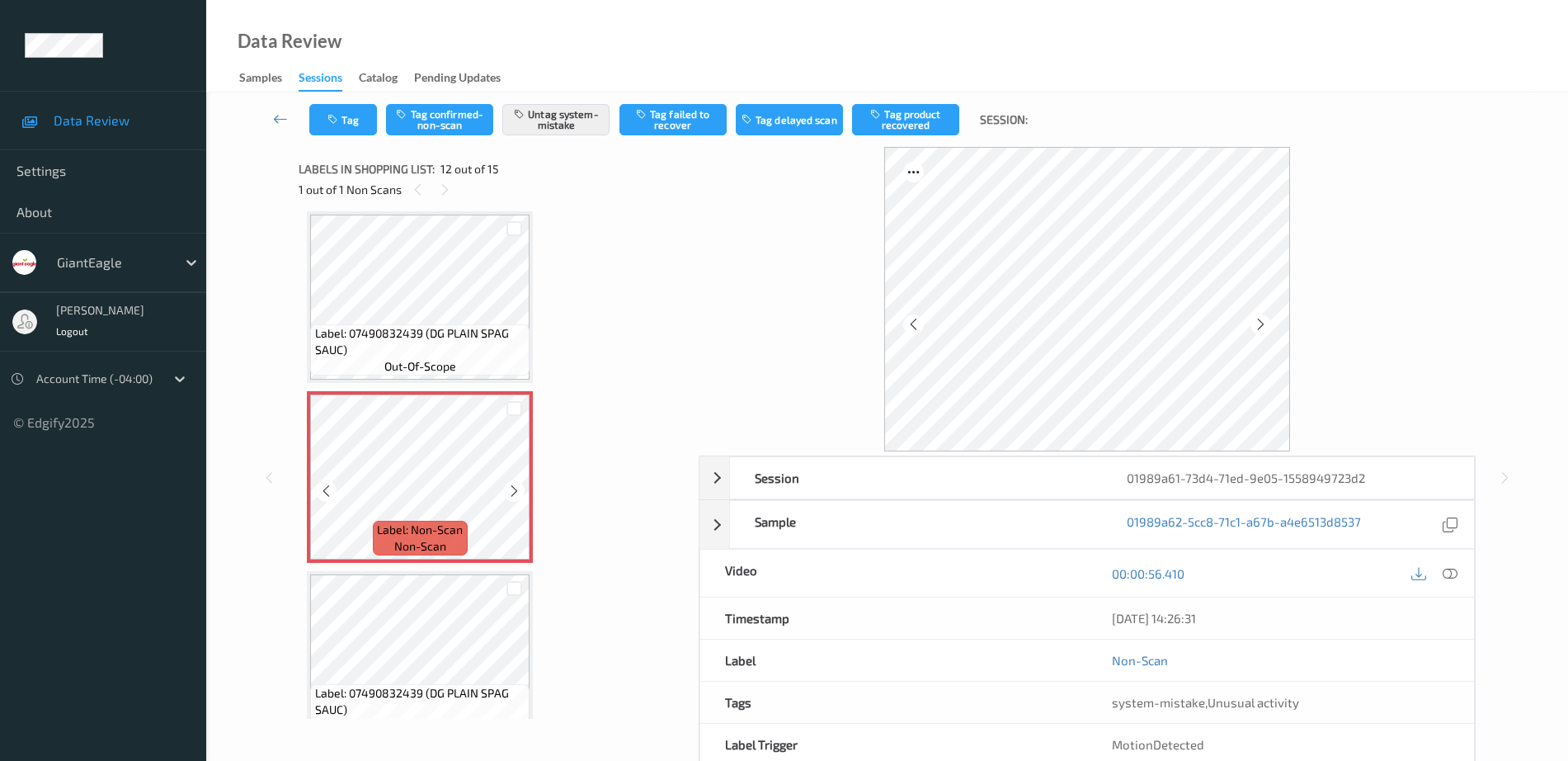
click at [515, 492] on icon at bounding box center [513, 491] width 14 height 15
click at [413, 372] on span "out-of-scope" at bounding box center [420, 366] width 72 height 16
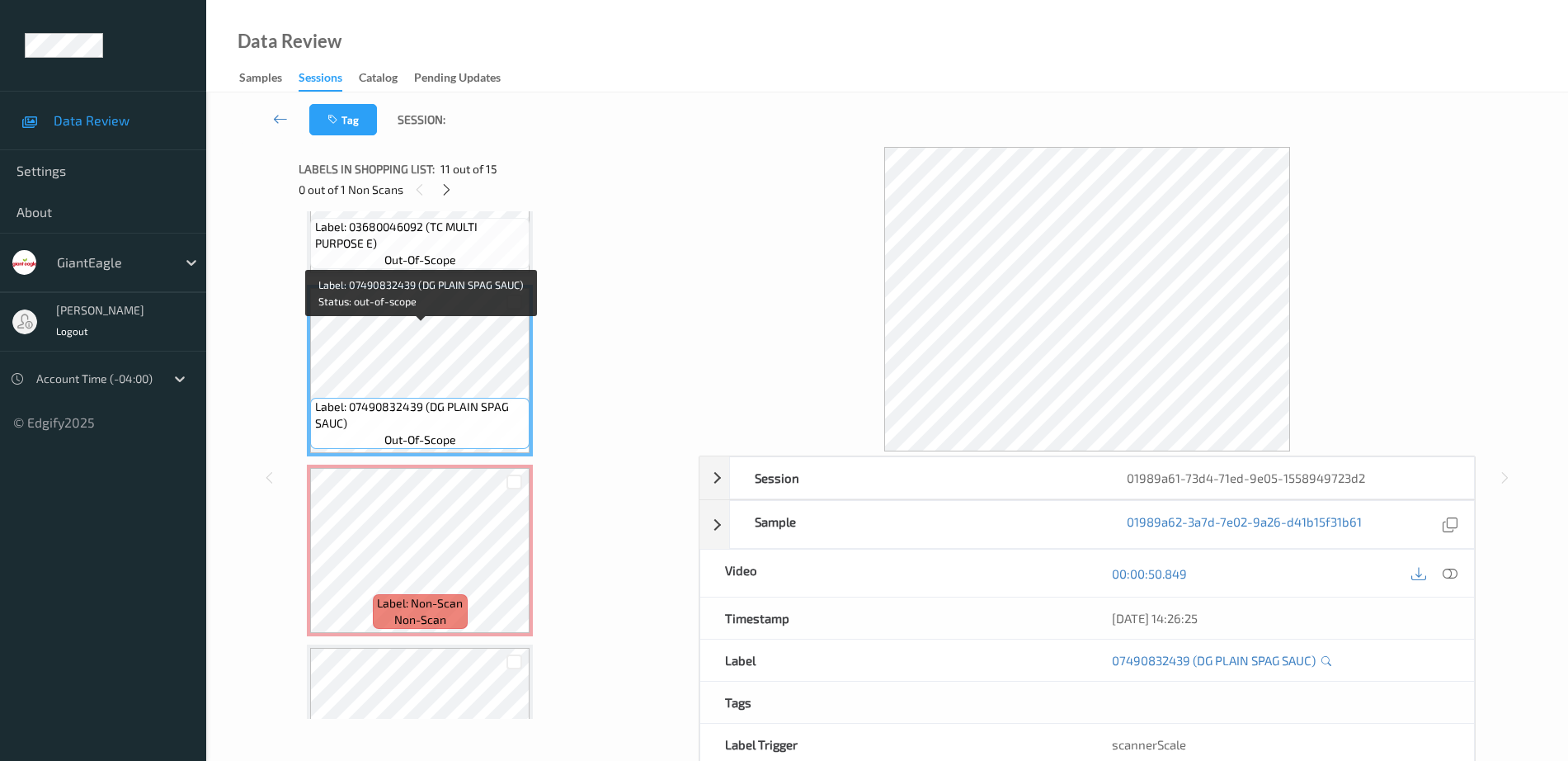
scroll to position [1704, 0]
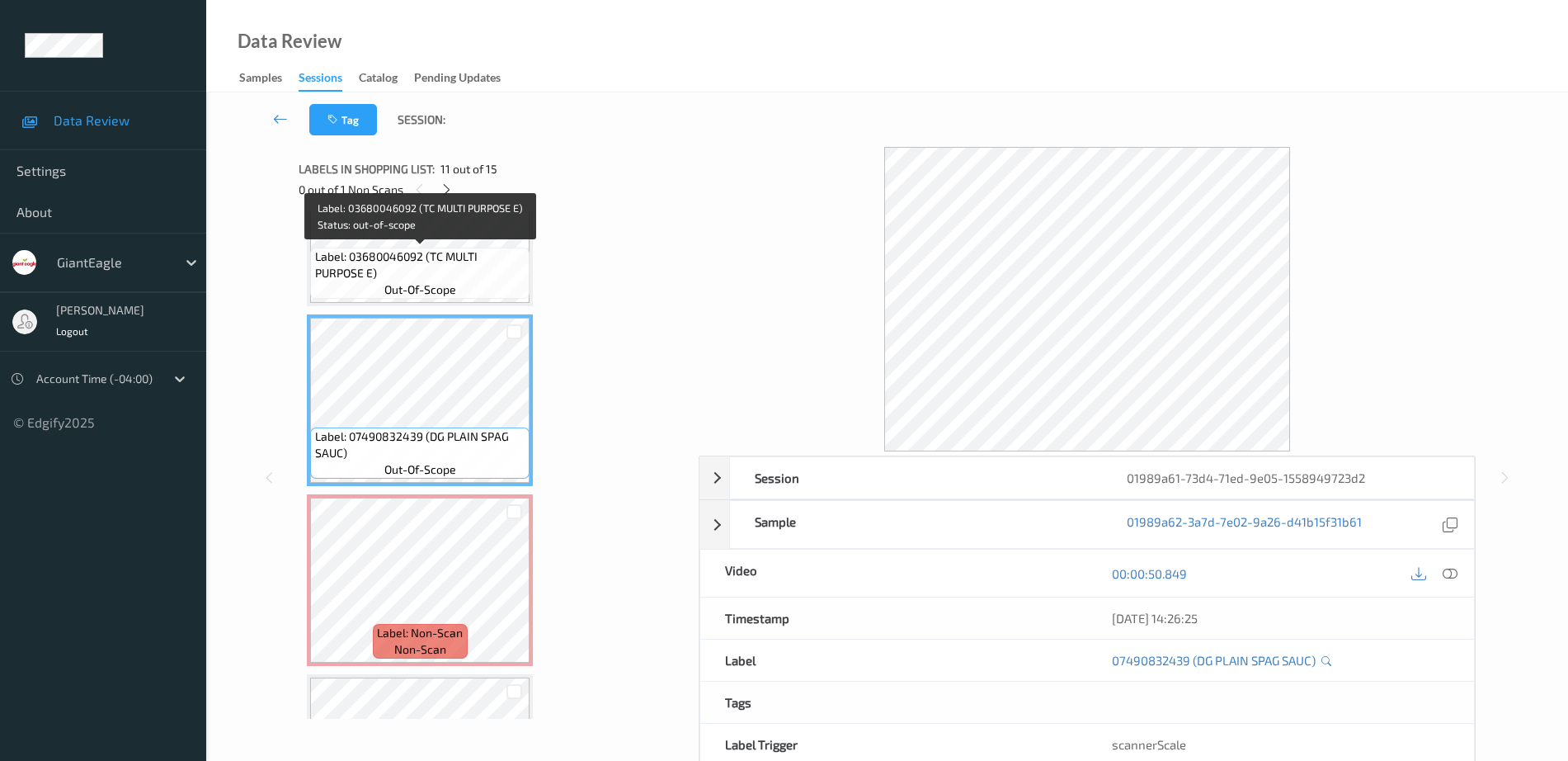
click at [405, 273] on span "Label: 03680046092 (TC MULTI PURPOSE E)" at bounding box center [420, 265] width 211 height 33
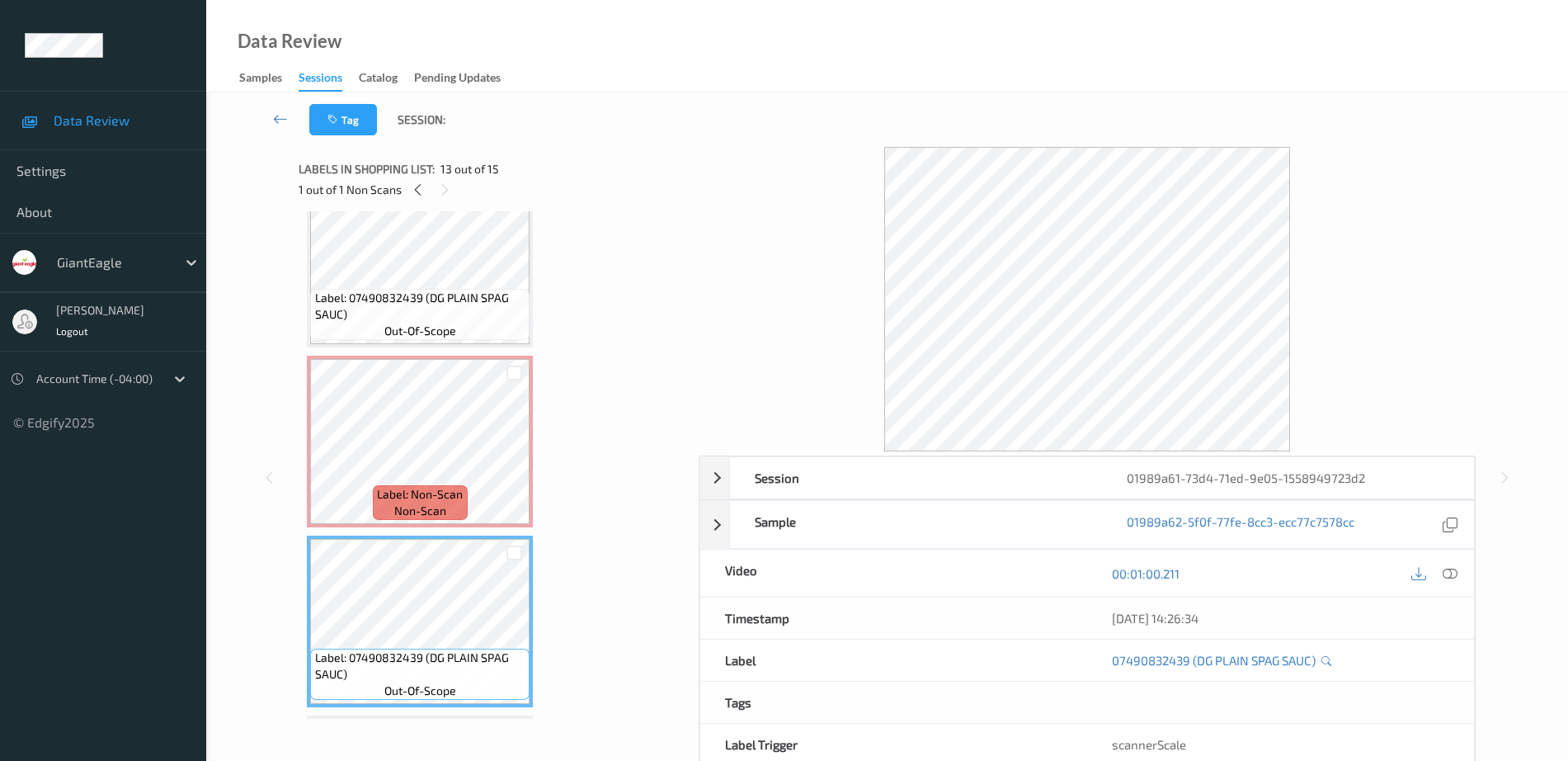
scroll to position [1807, 0]
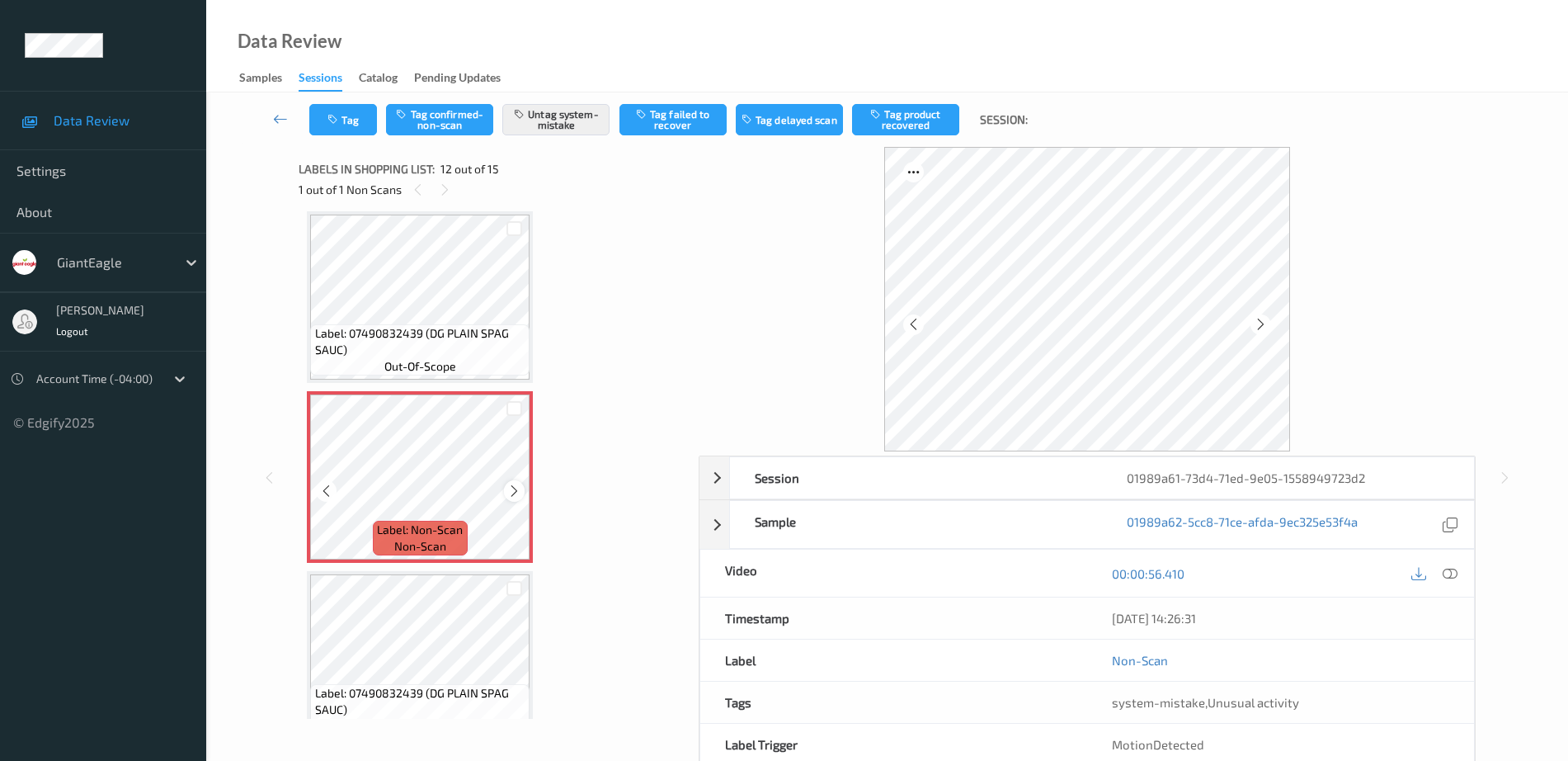
click at [519, 493] on icon at bounding box center [513, 491] width 14 height 15
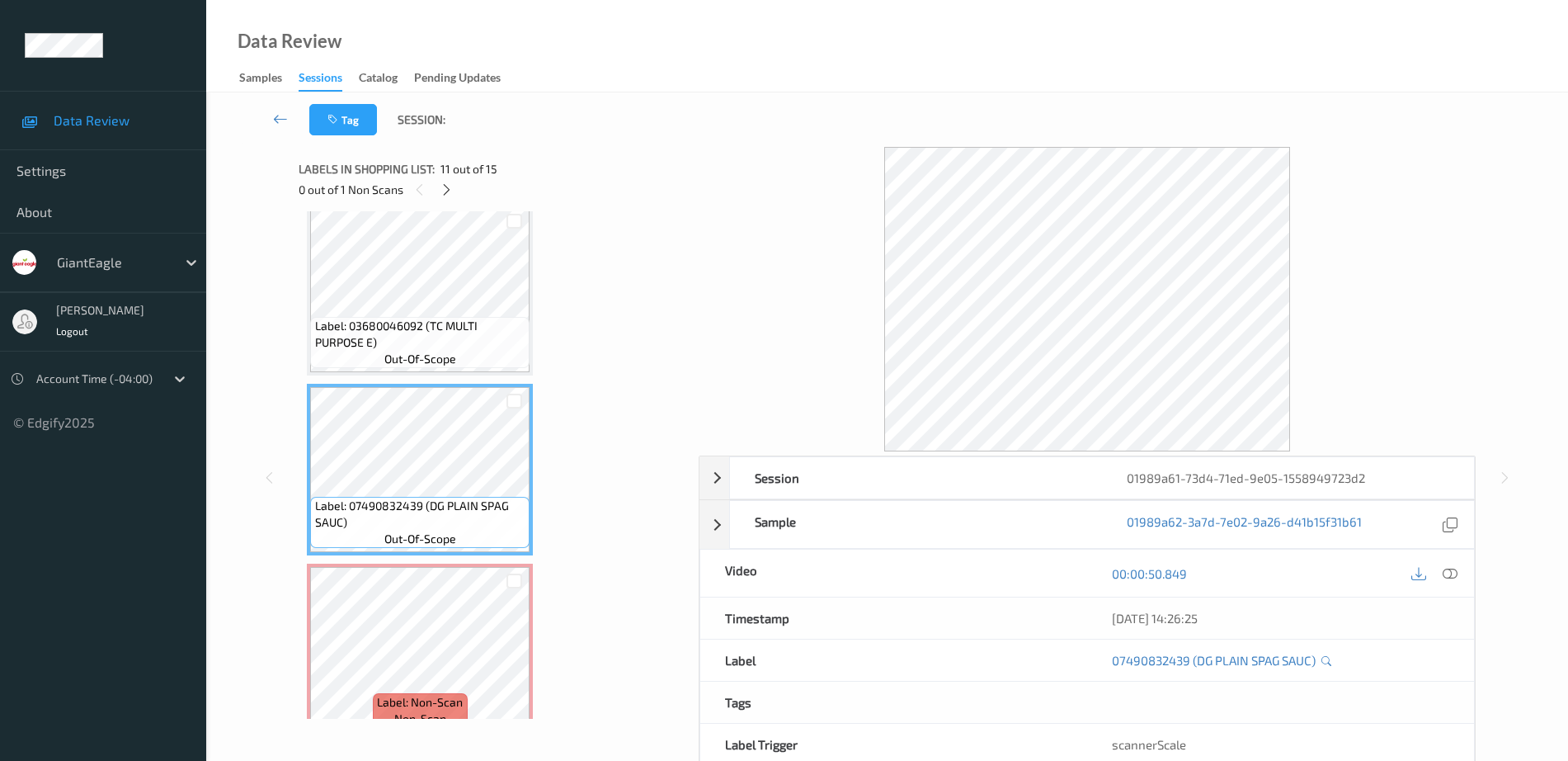
scroll to position [1601, 0]
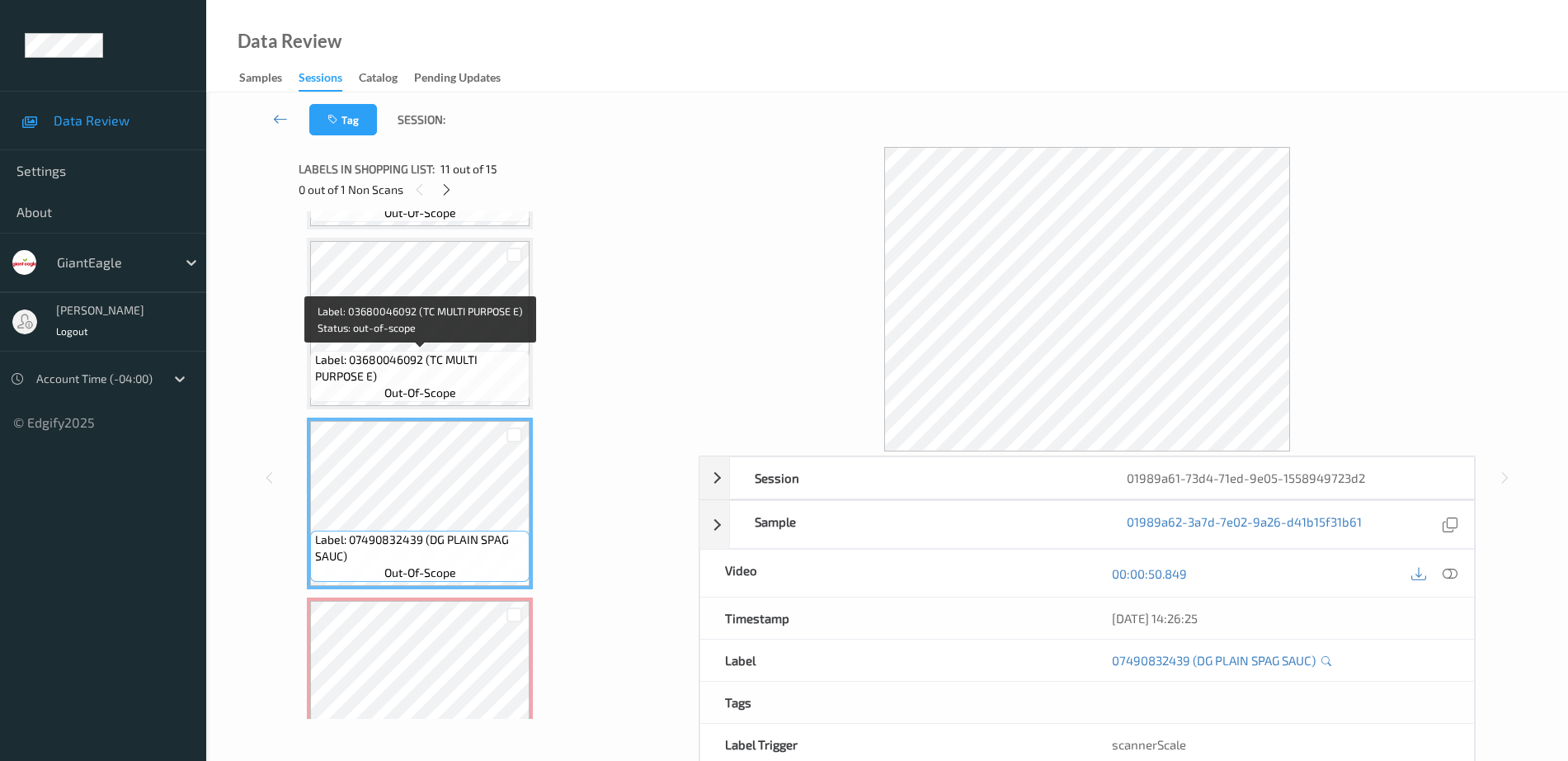
click at [443, 358] on span "Label: 03680046092 (TC MULTI PURPOSE E)" at bounding box center [420, 368] width 211 height 33
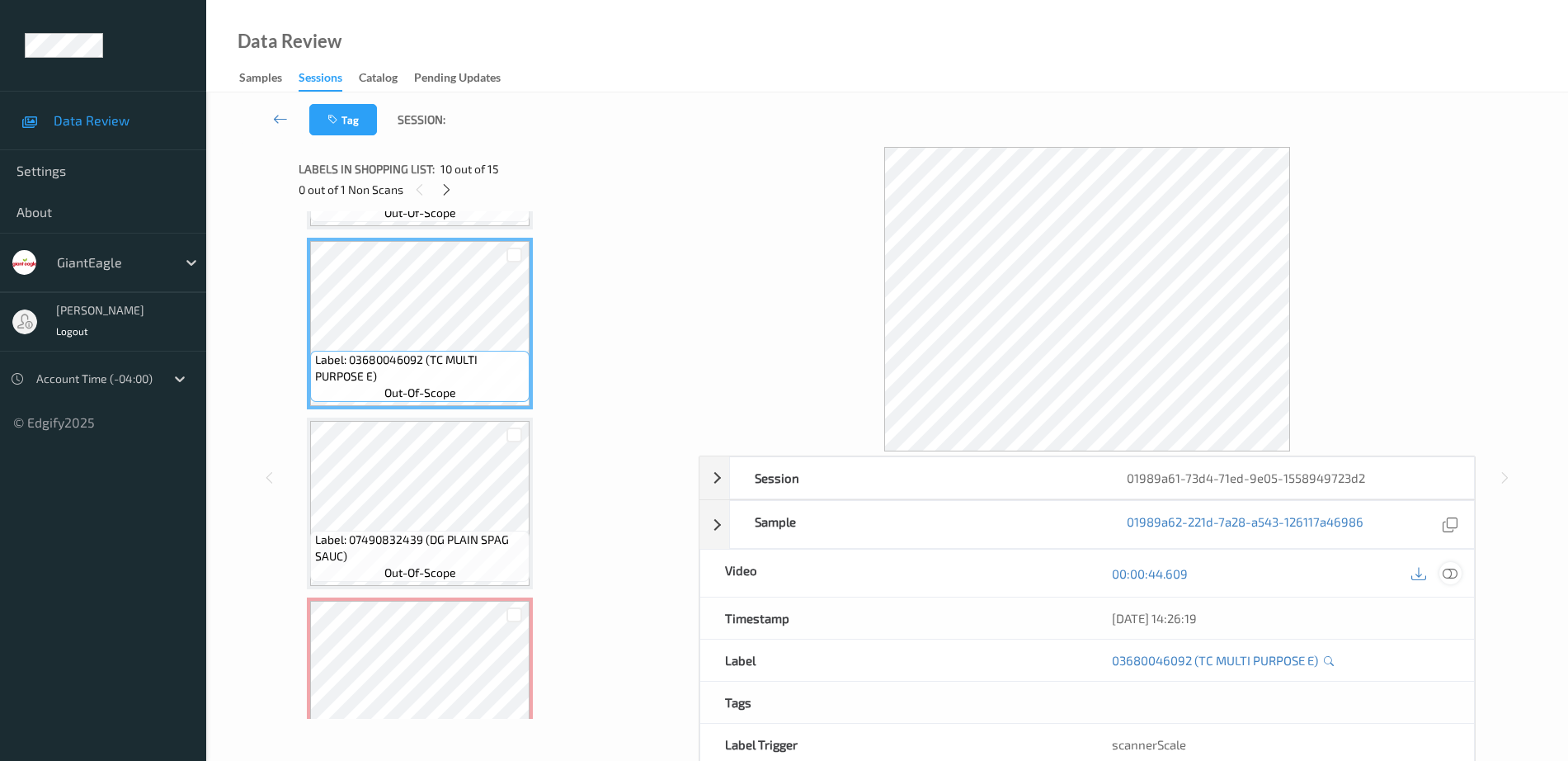
click at [1458, 566] on icon at bounding box center [1450, 574] width 15 height 15
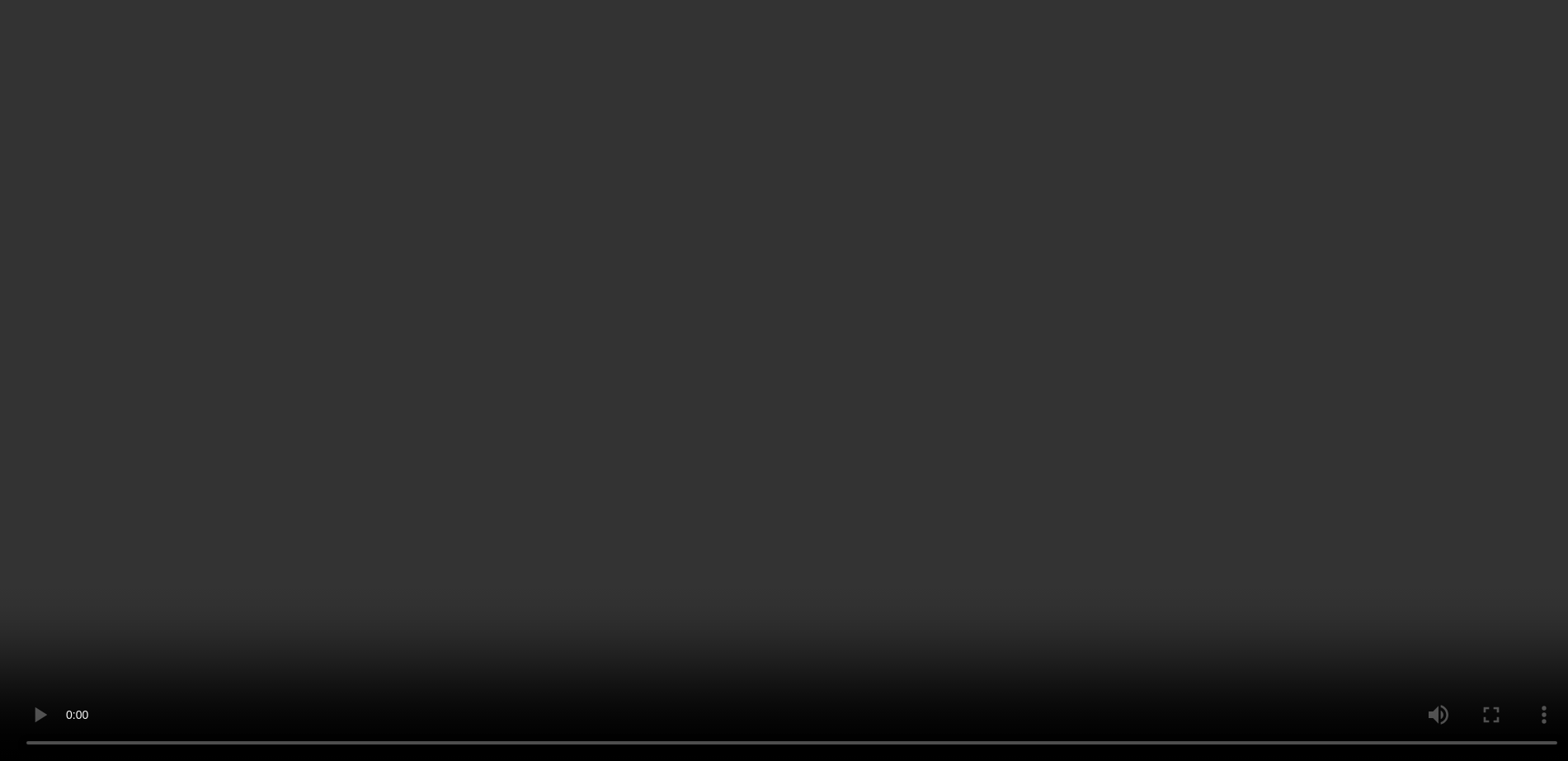
scroll to position [1807, 0]
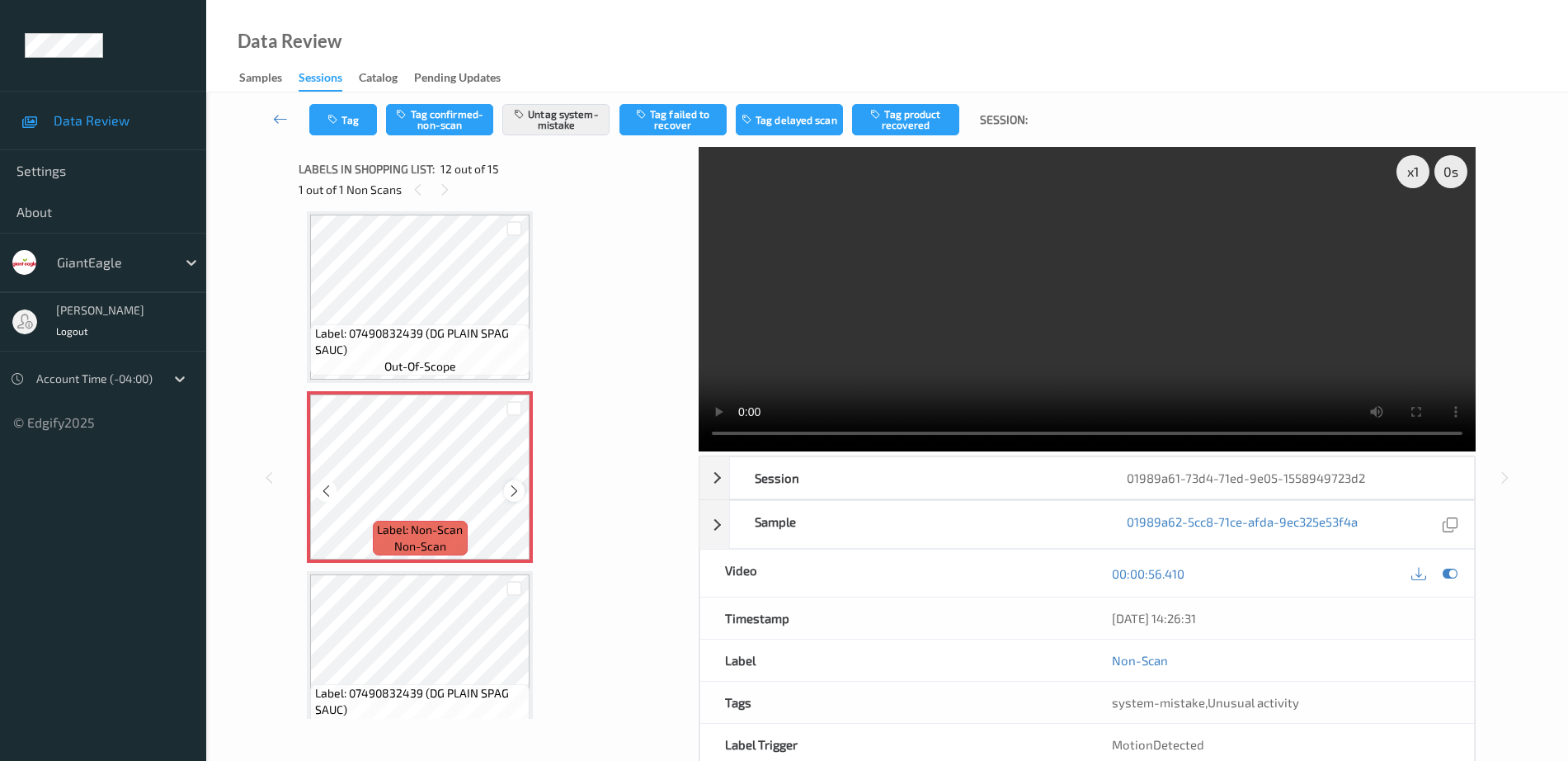
click at [520, 490] on icon at bounding box center [513, 491] width 14 height 15
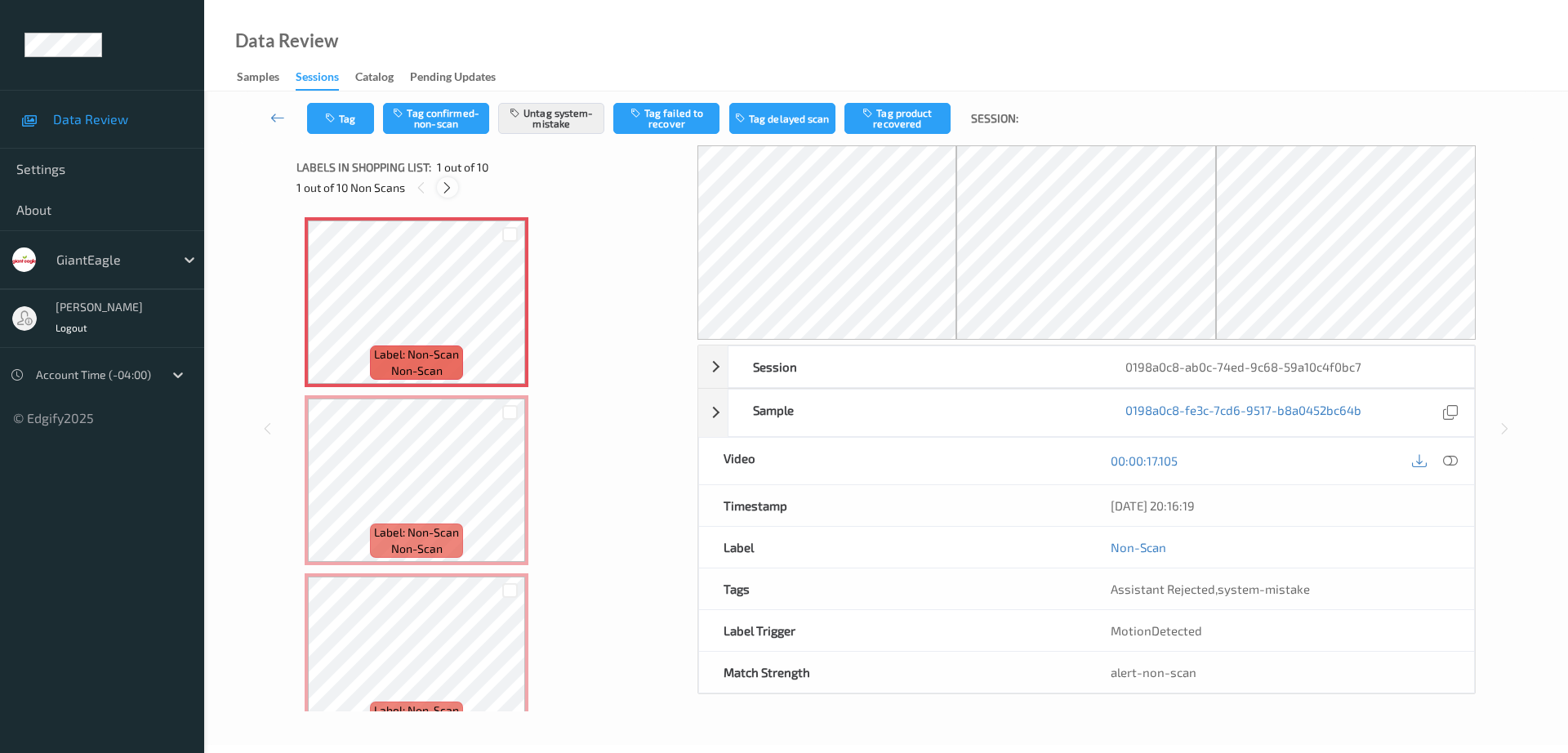
click at [453, 188] on icon at bounding box center [447, 188] width 14 height 14
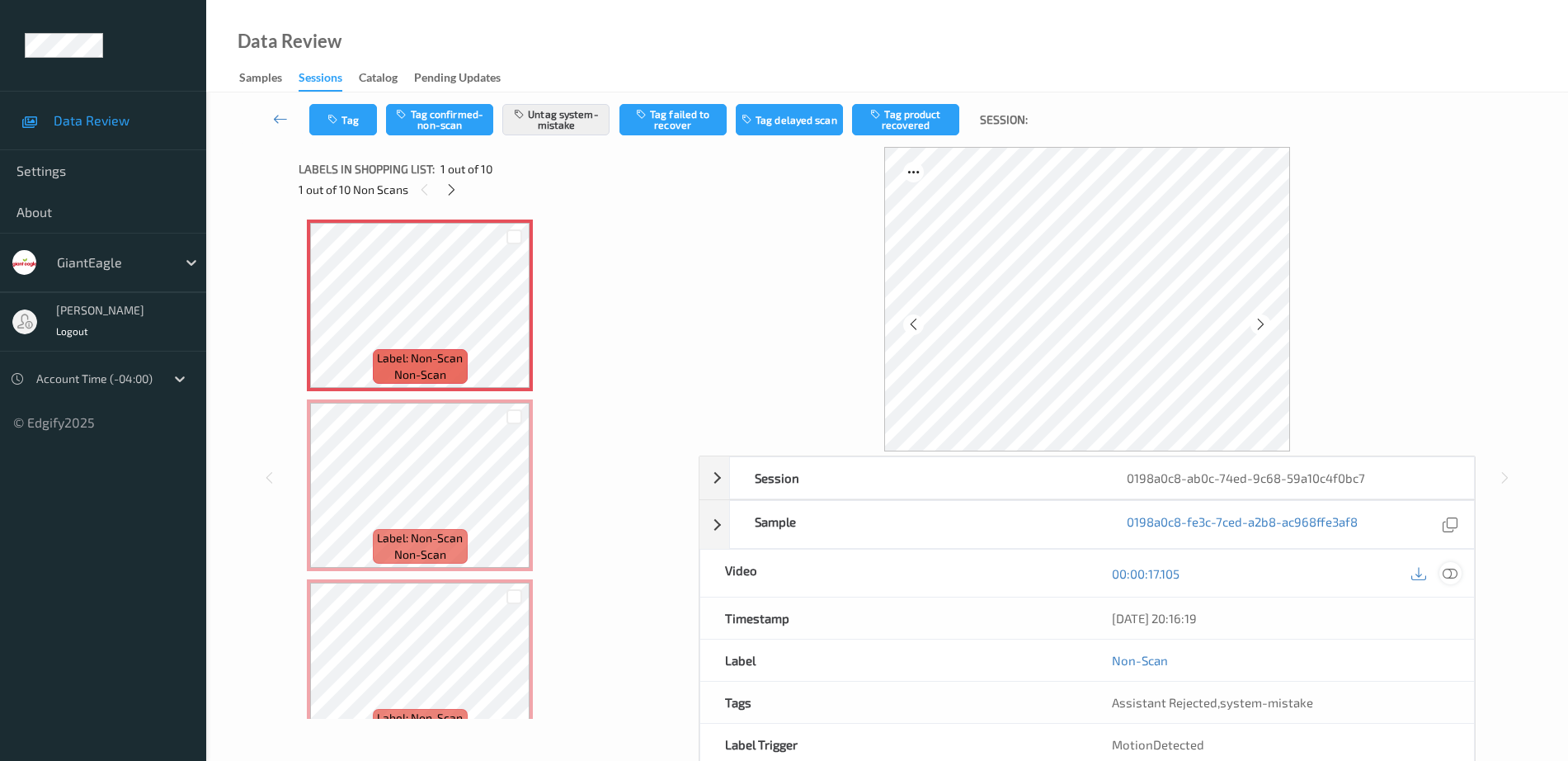
click at [1447, 574] on icon at bounding box center [1450, 574] width 15 height 15
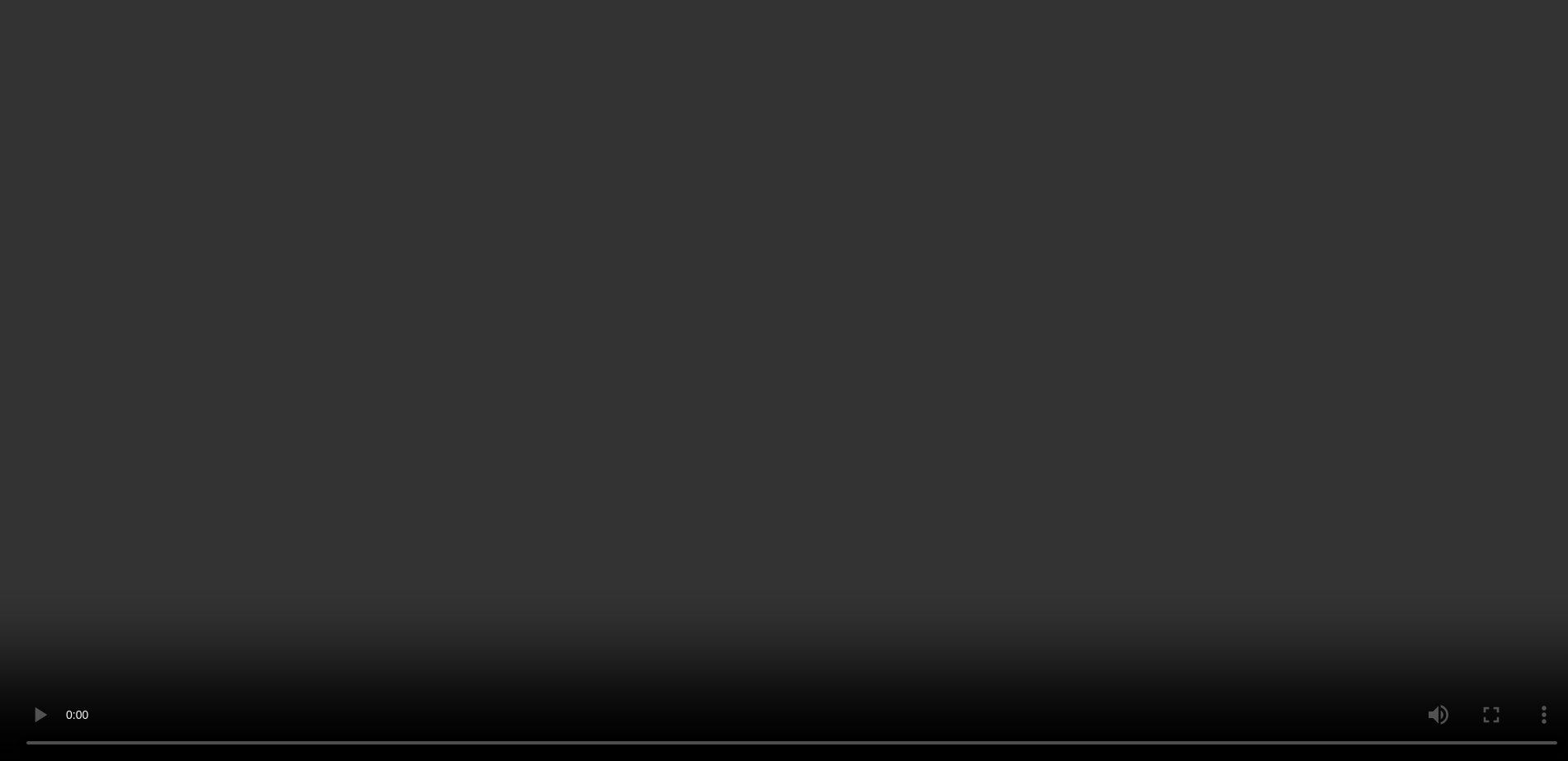
scroll to position [103, 0]
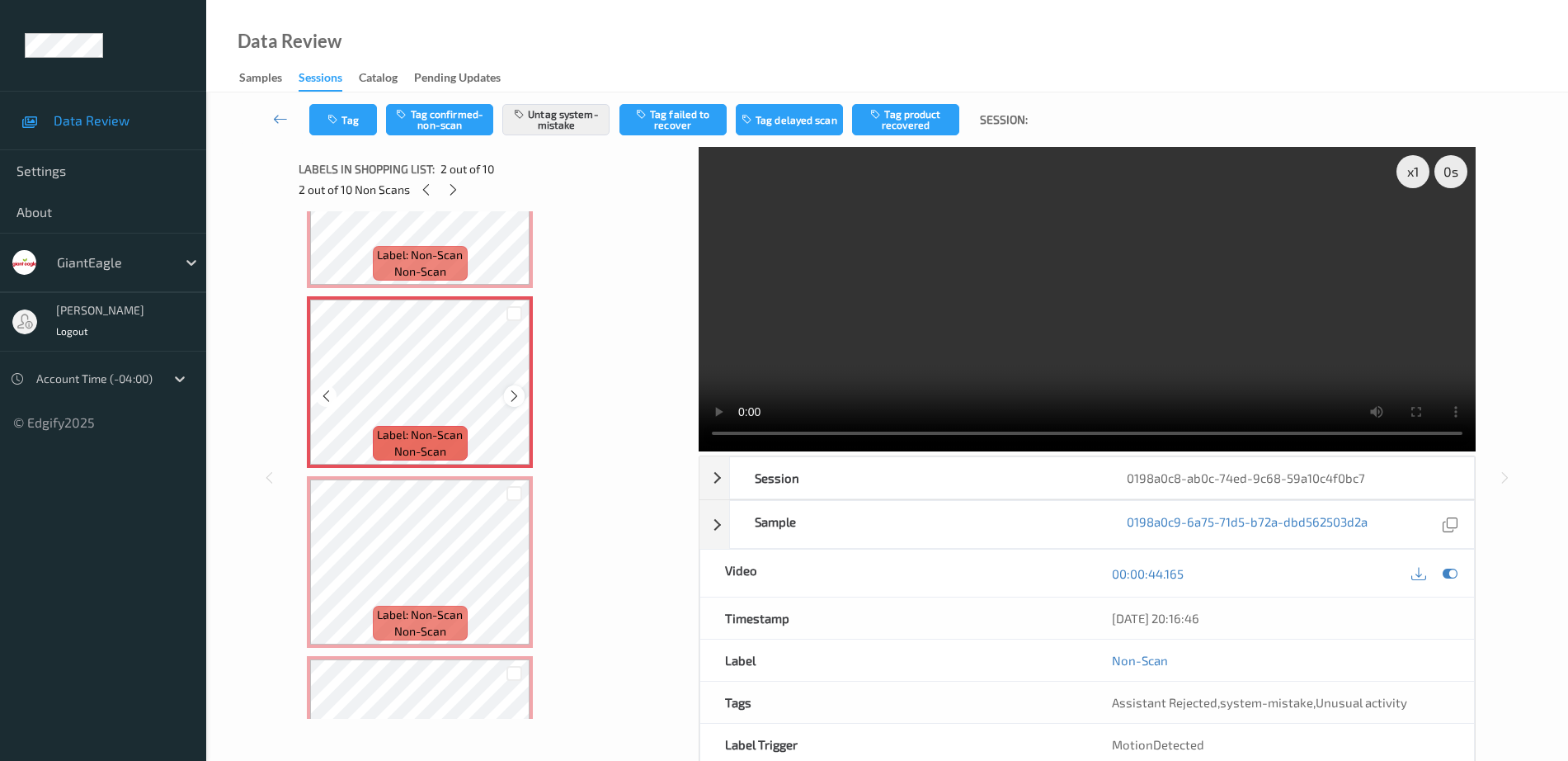
click at [510, 396] on icon at bounding box center [513, 396] width 14 height 15
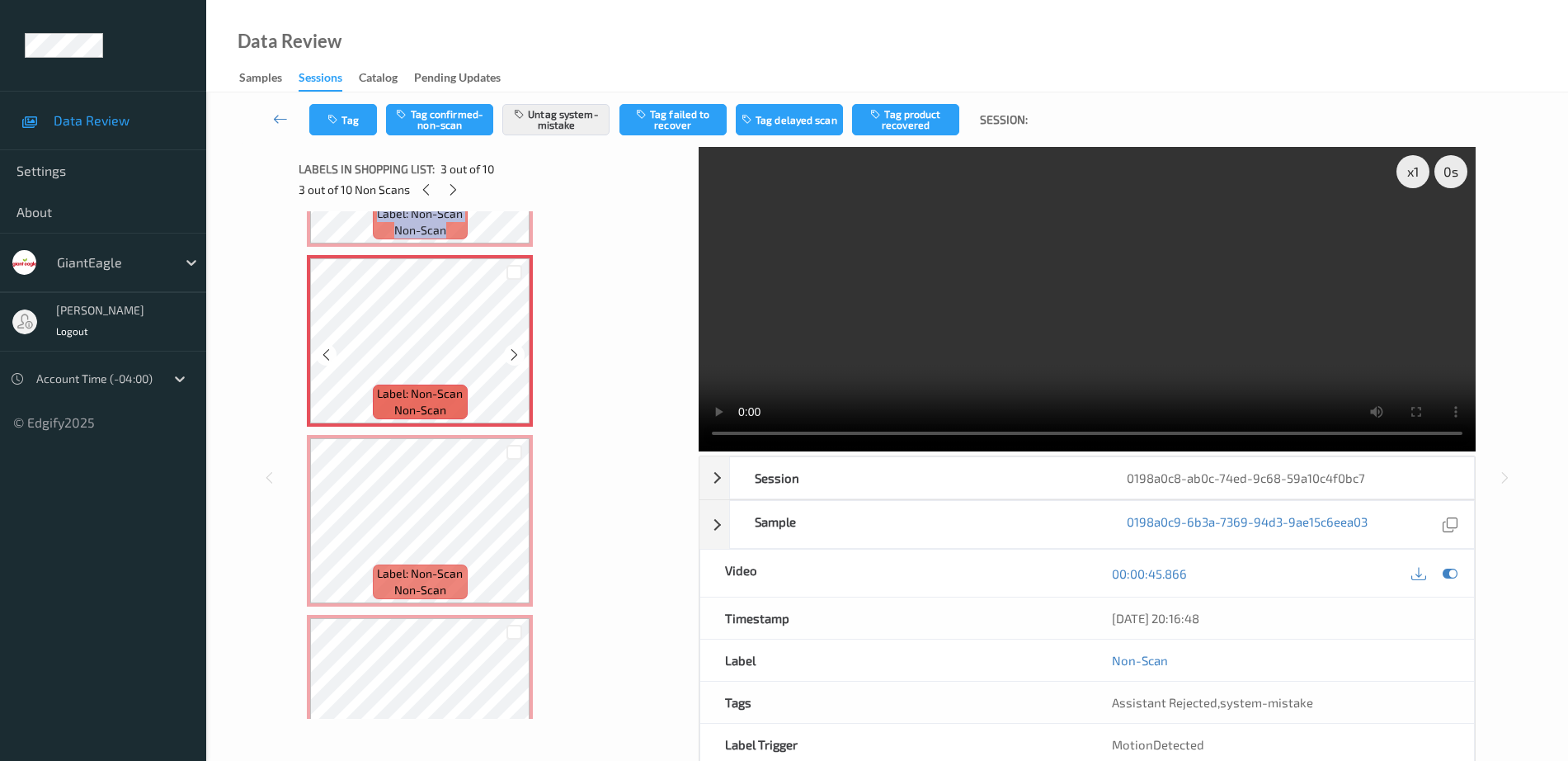
scroll to position [413, 0]
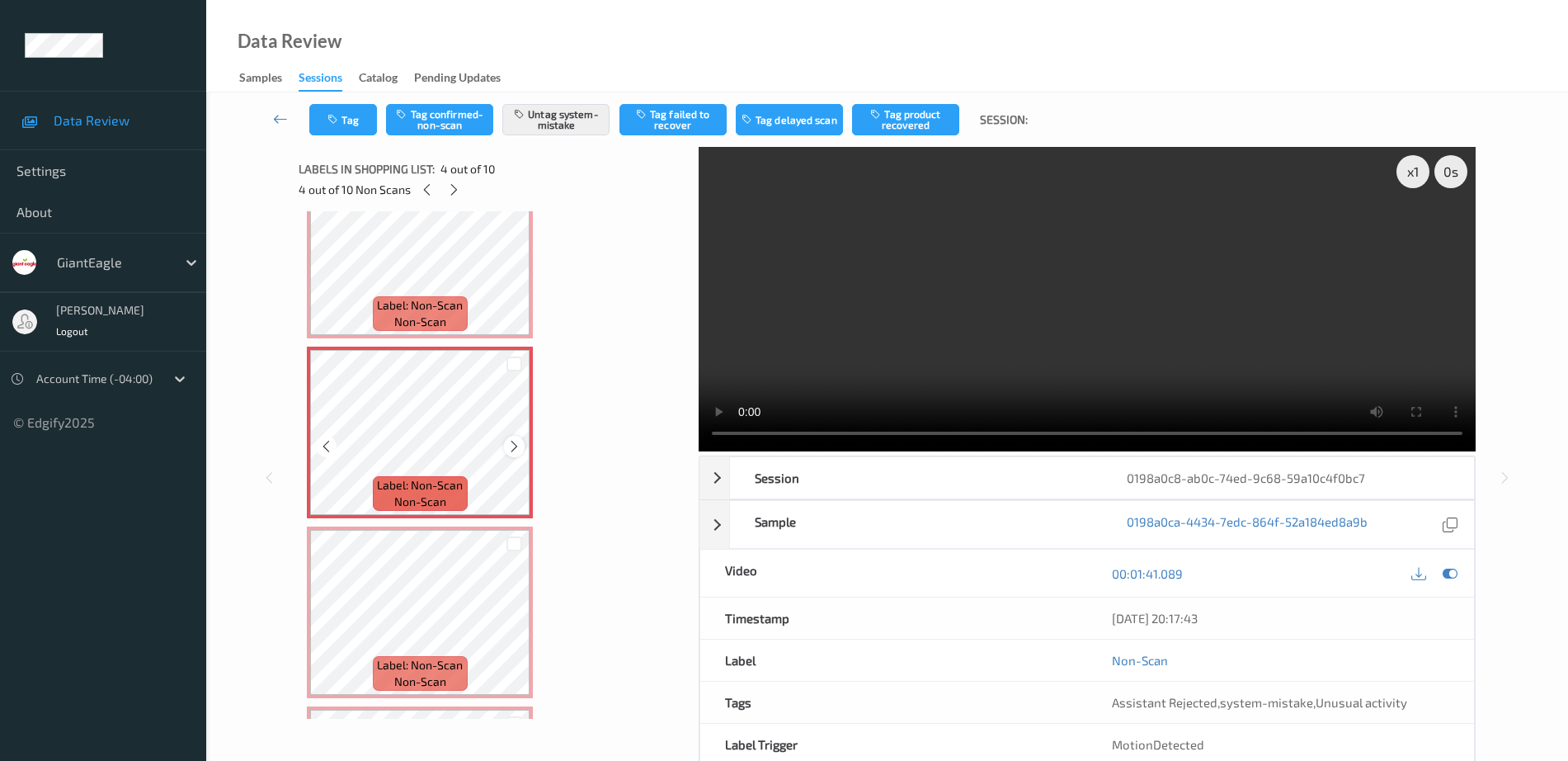
click at [512, 448] on icon at bounding box center [513, 446] width 14 height 15
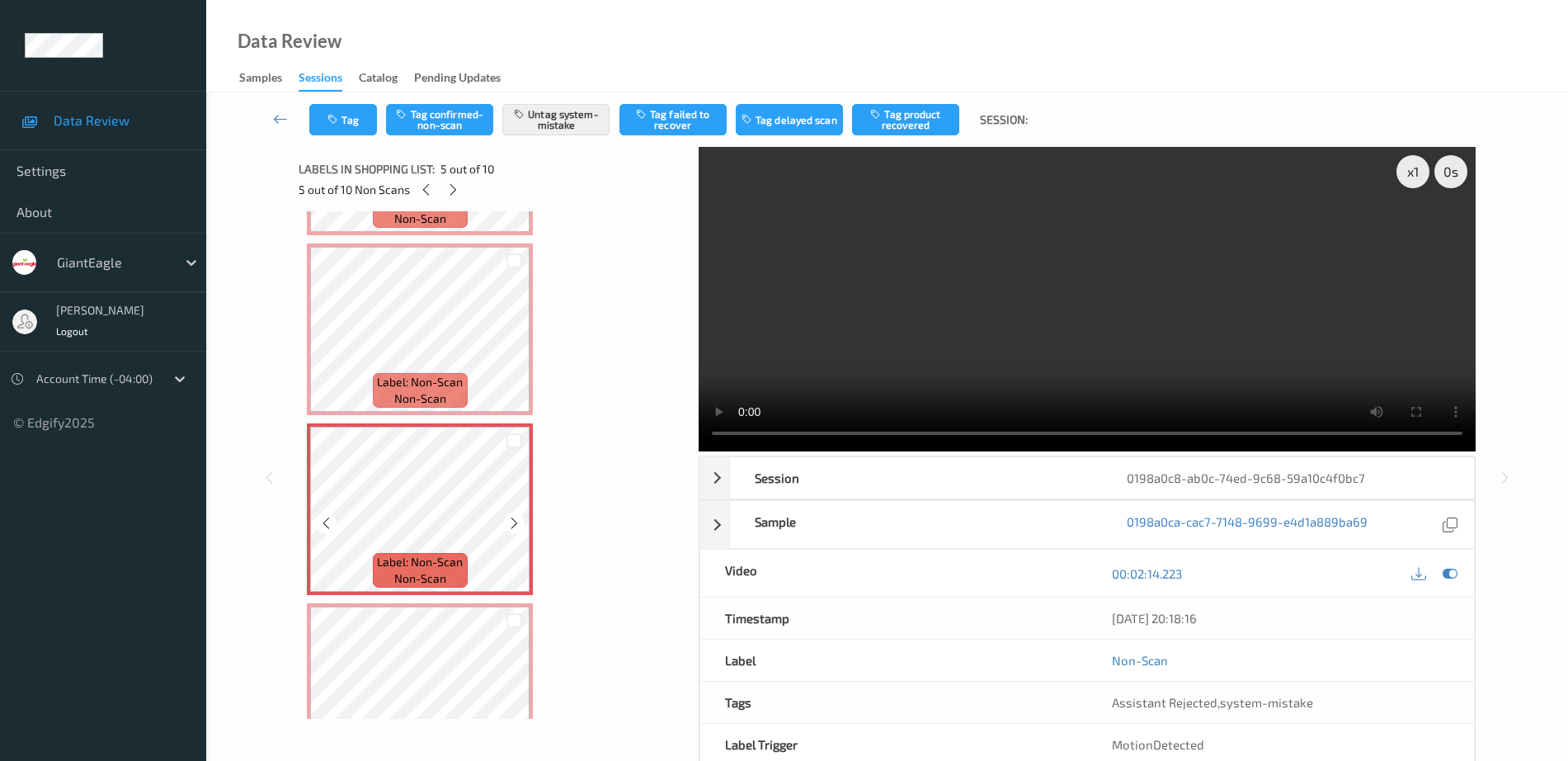
scroll to position [722, 0]
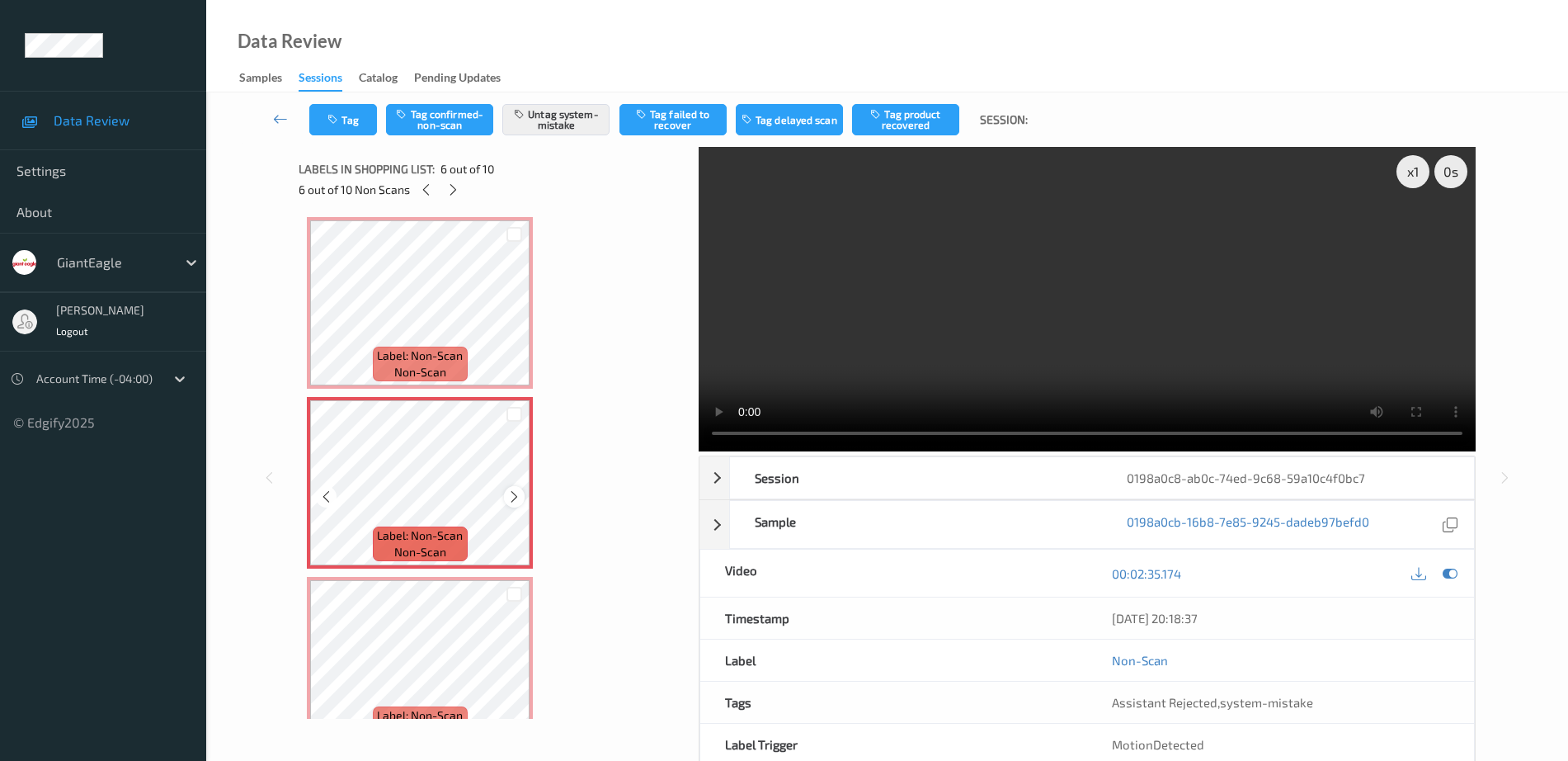
click at [513, 490] on icon at bounding box center [513, 497] width 14 height 15
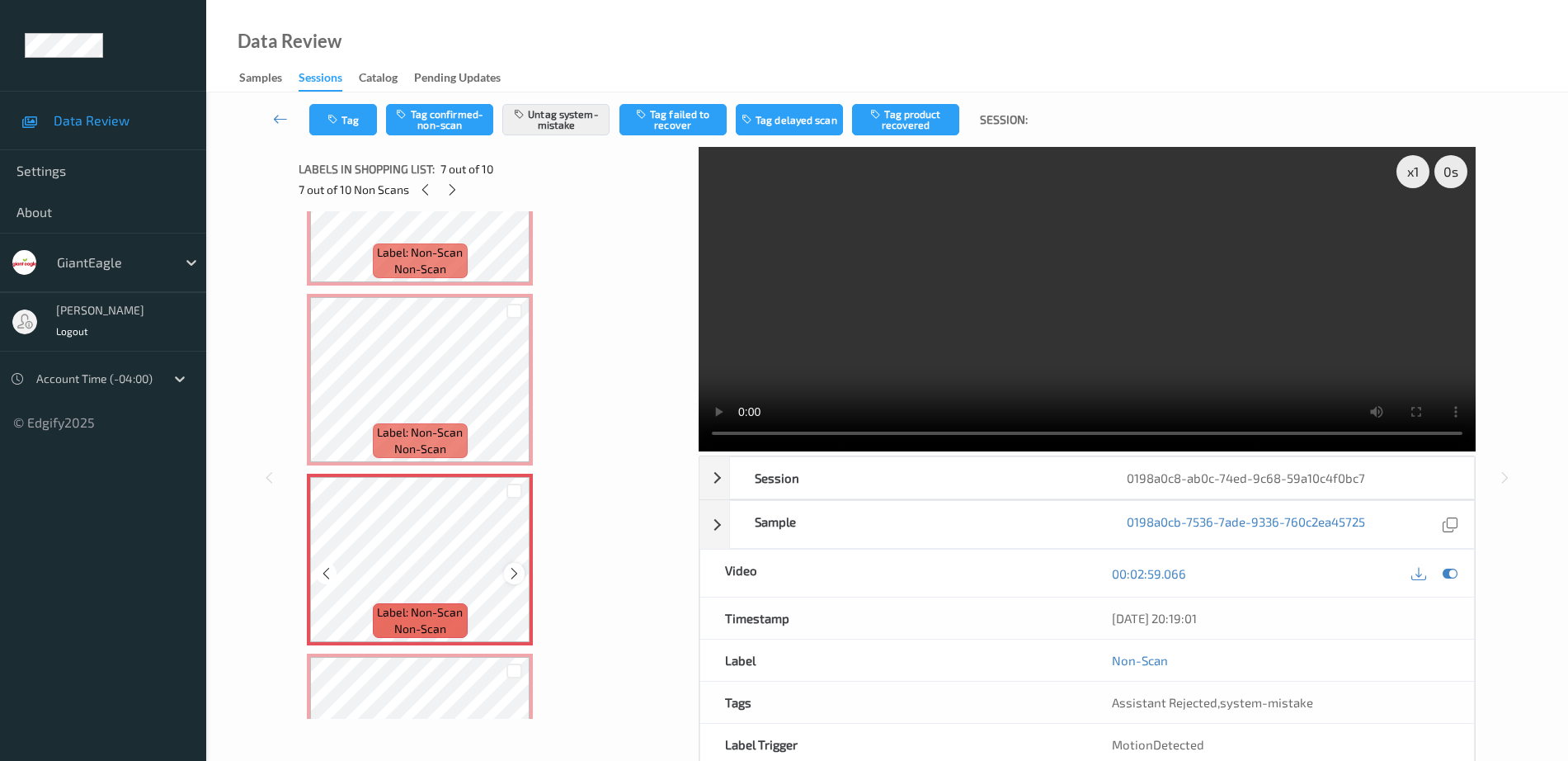
click at [522, 574] on div at bounding box center [514, 573] width 21 height 21
click at [520, 569] on icon at bounding box center [513, 574] width 14 height 15
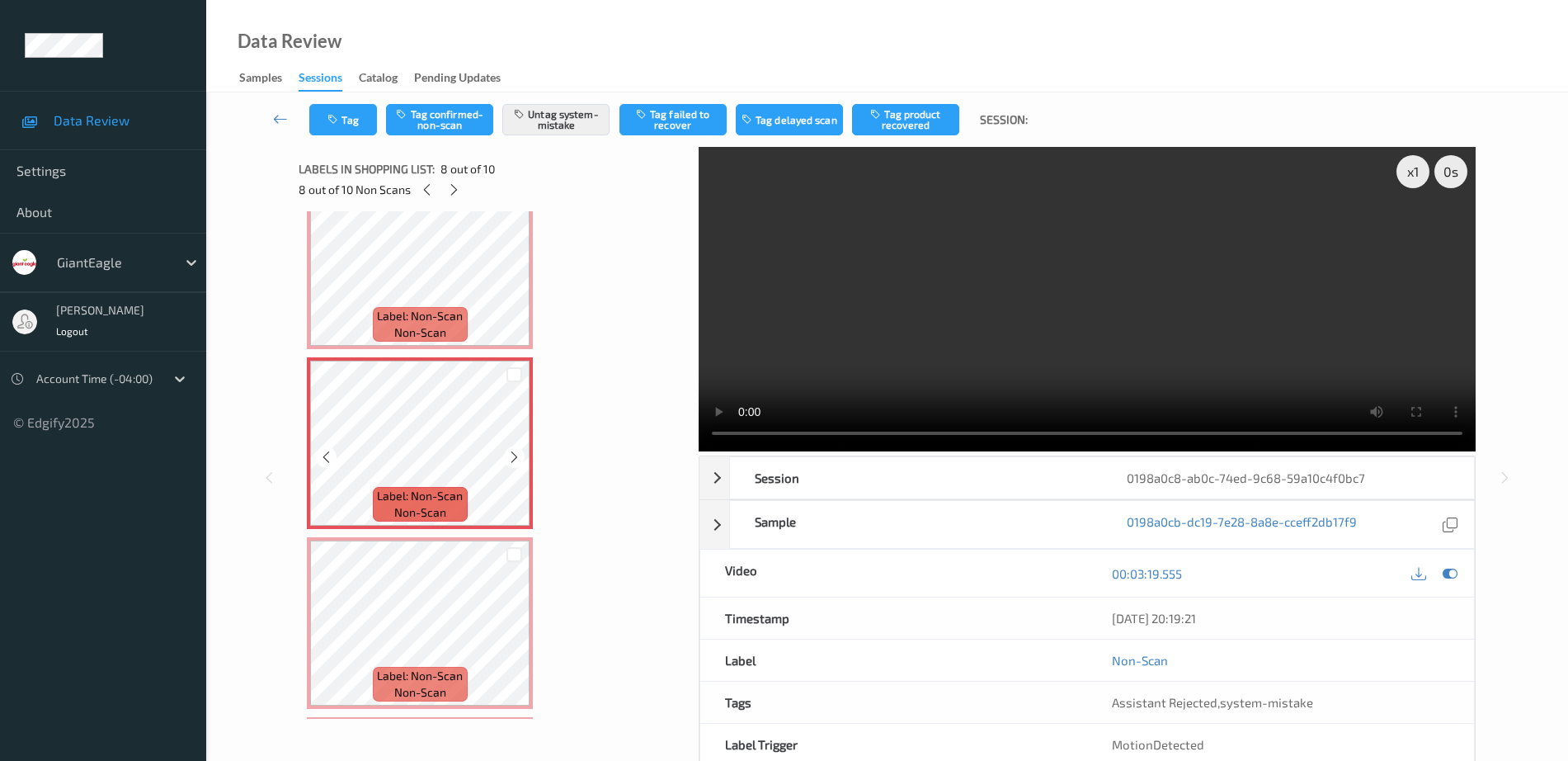
scroll to position [1238, 0]
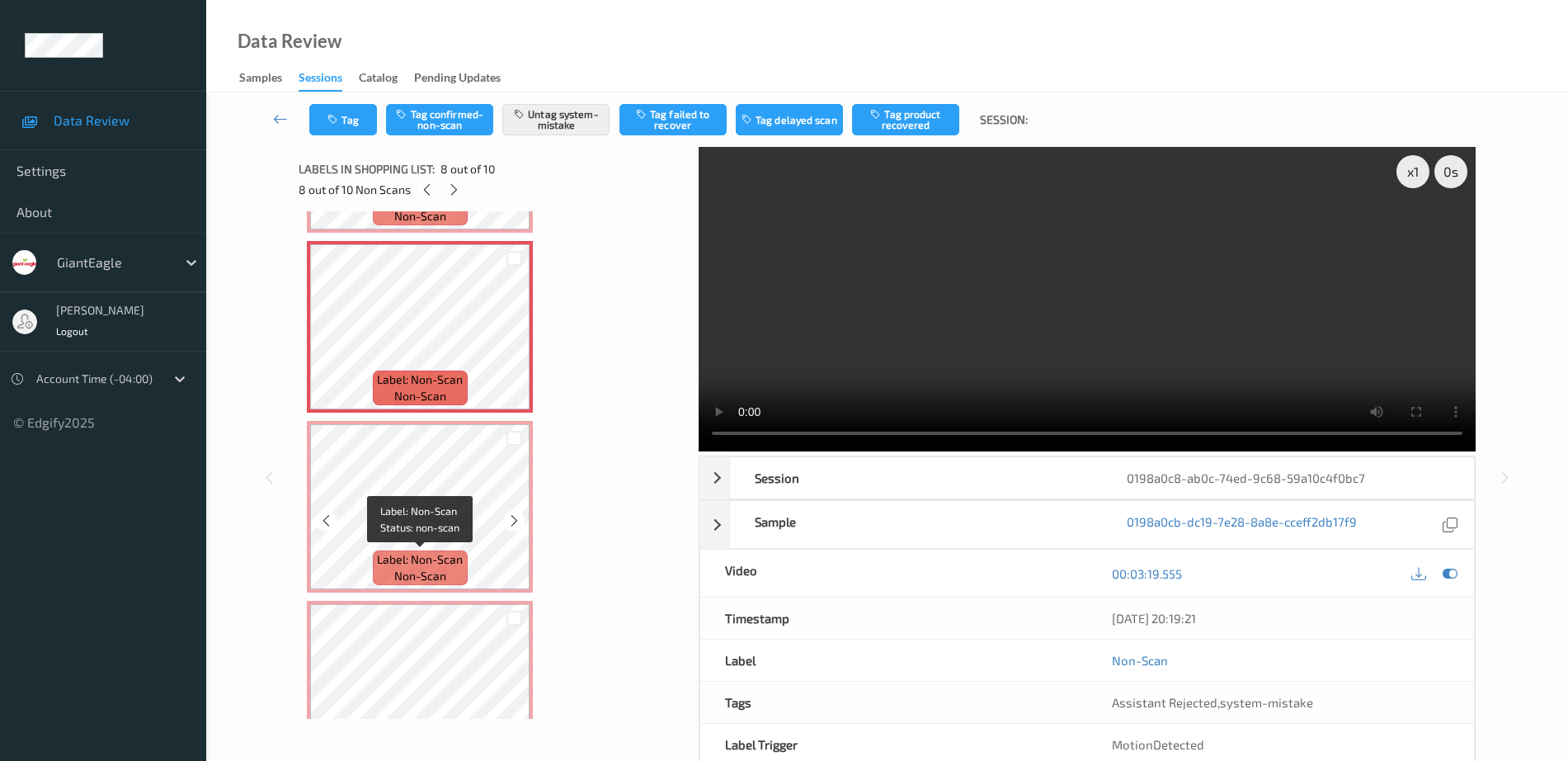
click at [422, 555] on span "Label: Non-Scan" at bounding box center [420, 559] width 86 height 16
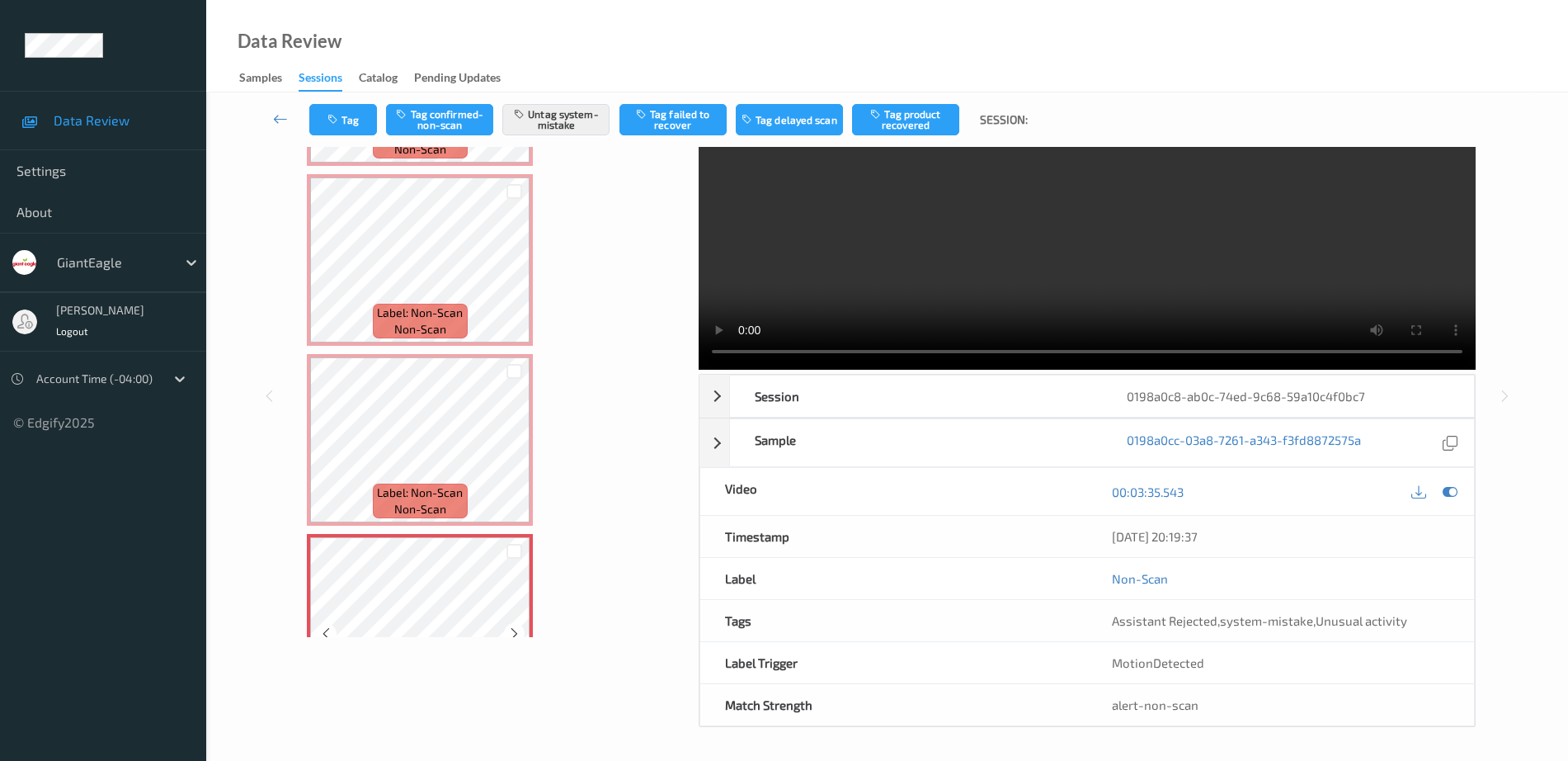
scroll to position [887, 0]
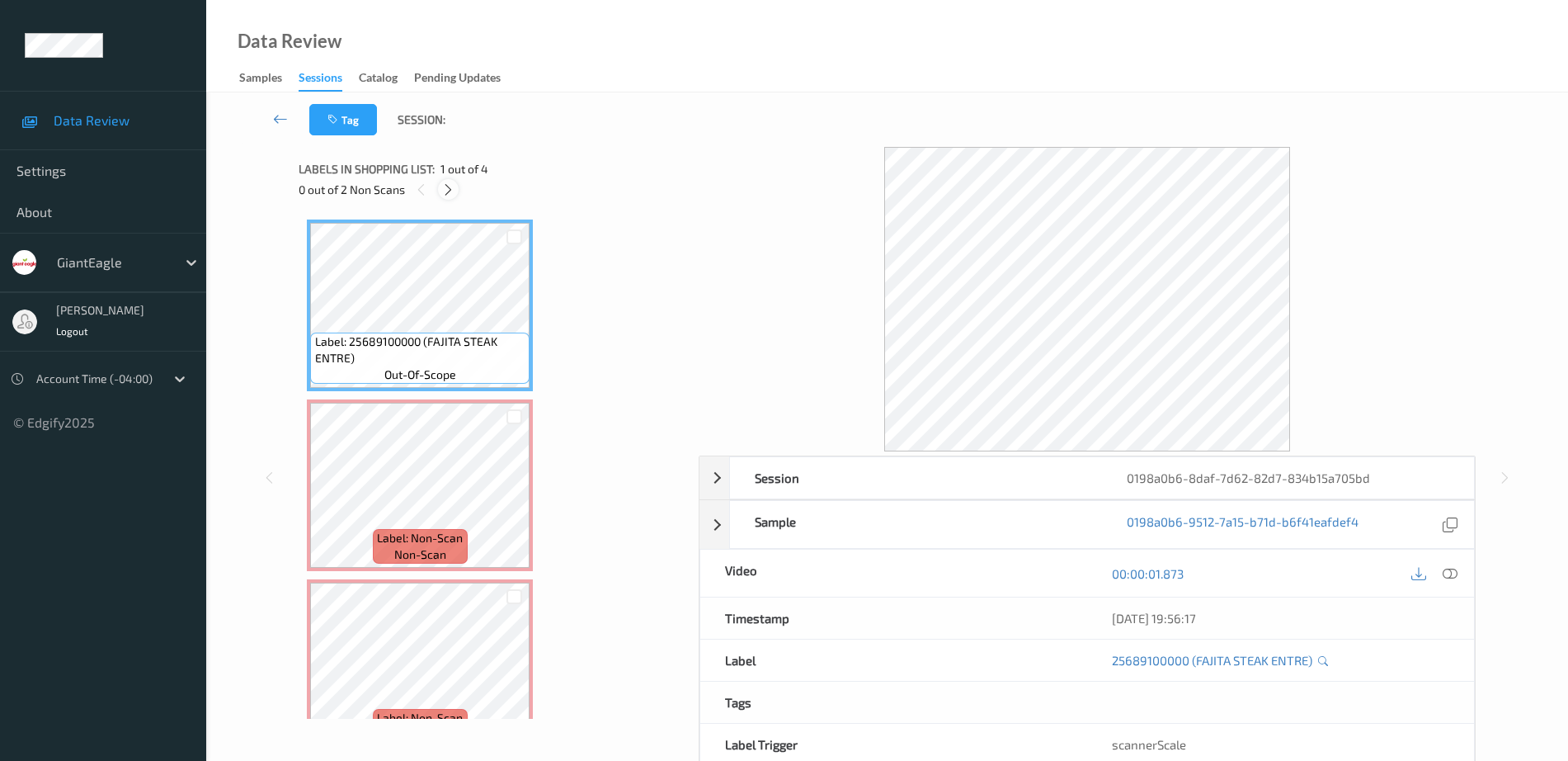
click at [442, 196] on icon at bounding box center [447, 190] width 14 height 15
click at [1453, 576] on icon at bounding box center [1450, 574] width 15 height 15
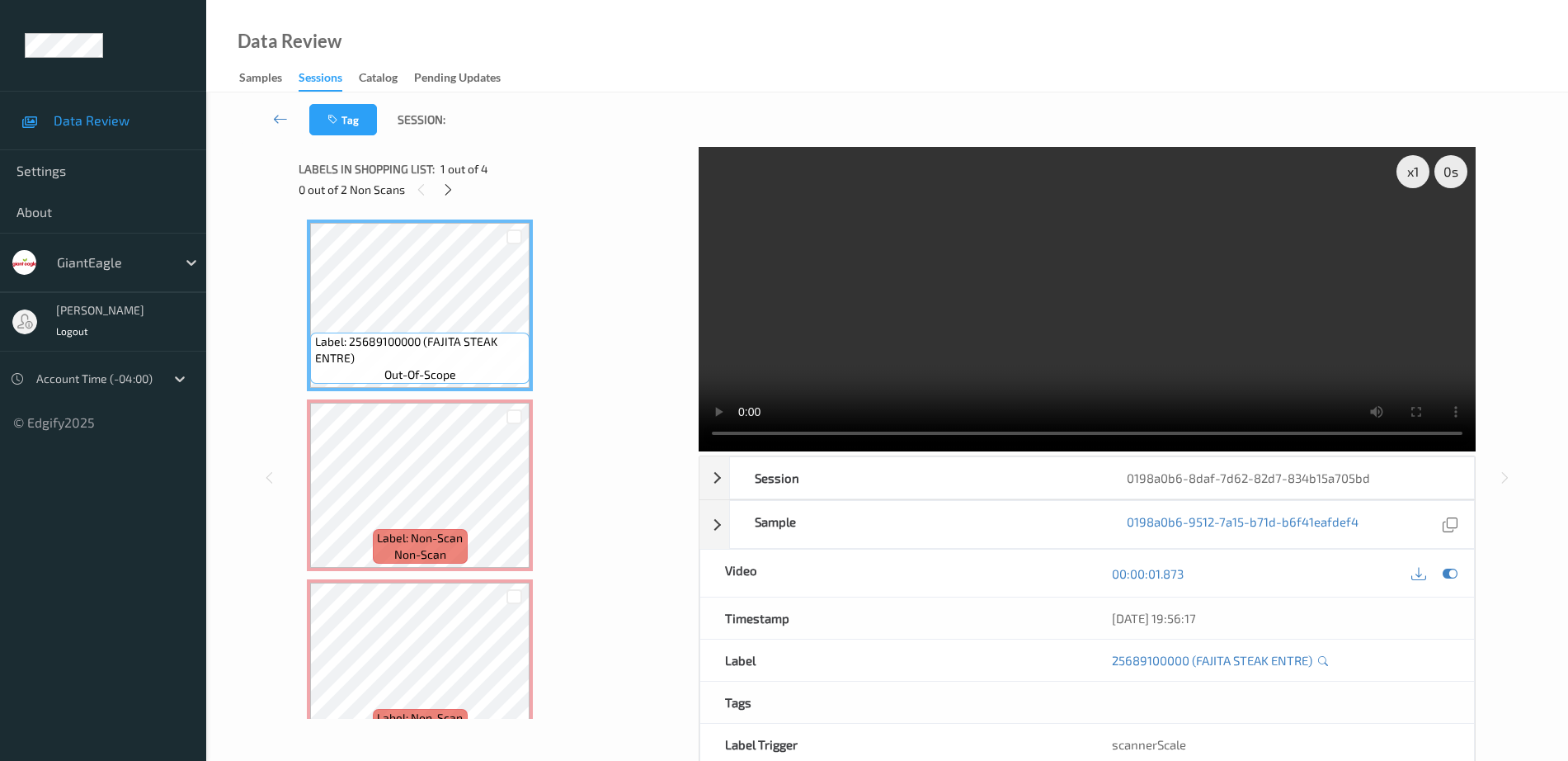
click at [405, 356] on span "Label: 25689100000 (FAJITA STEAK ENTRE)" at bounding box center [420, 350] width 211 height 33
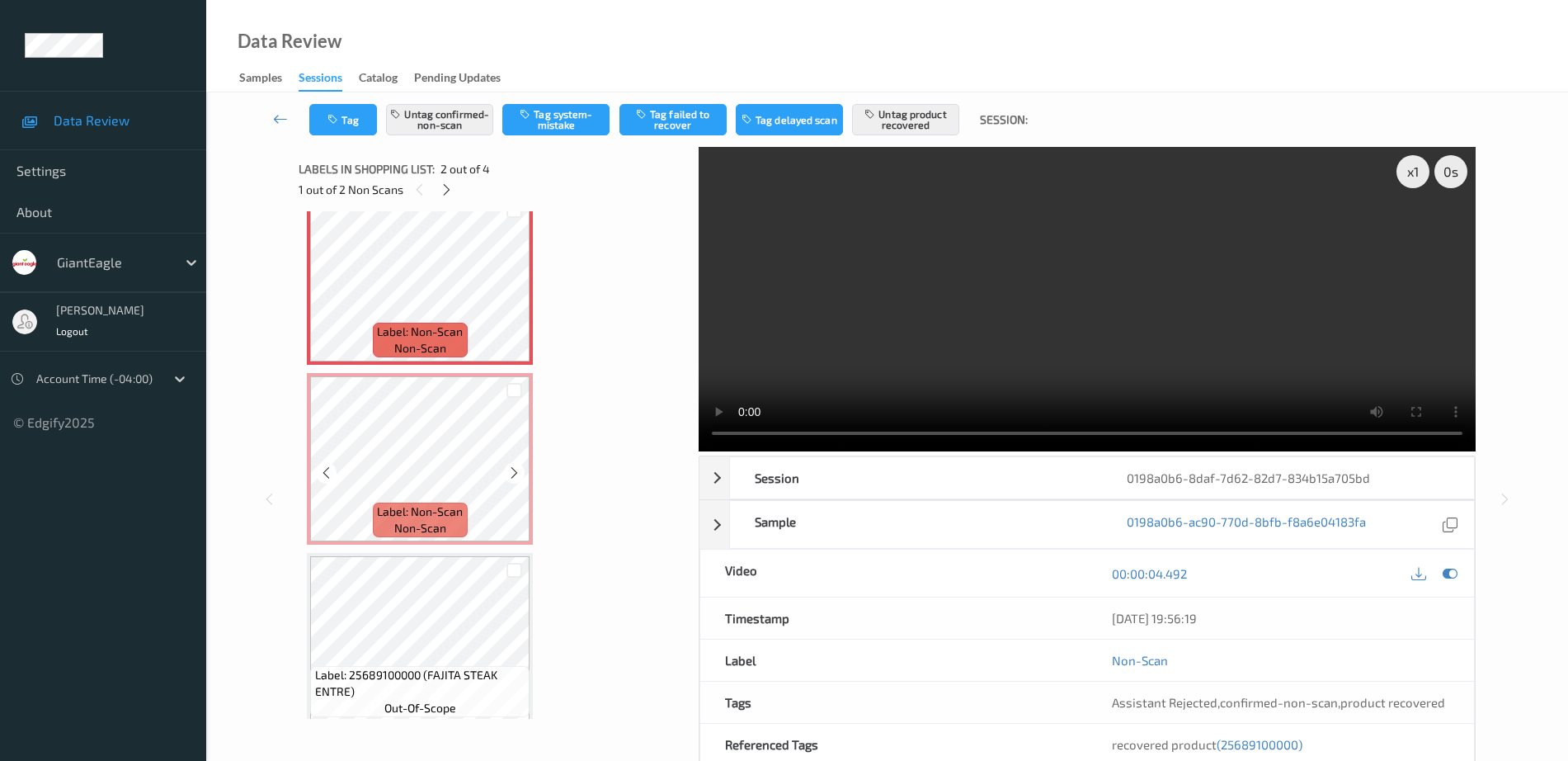
click at [437, 505] on span "Label: Non-Scan" at bounding box center [420, 512] width 86 height 16
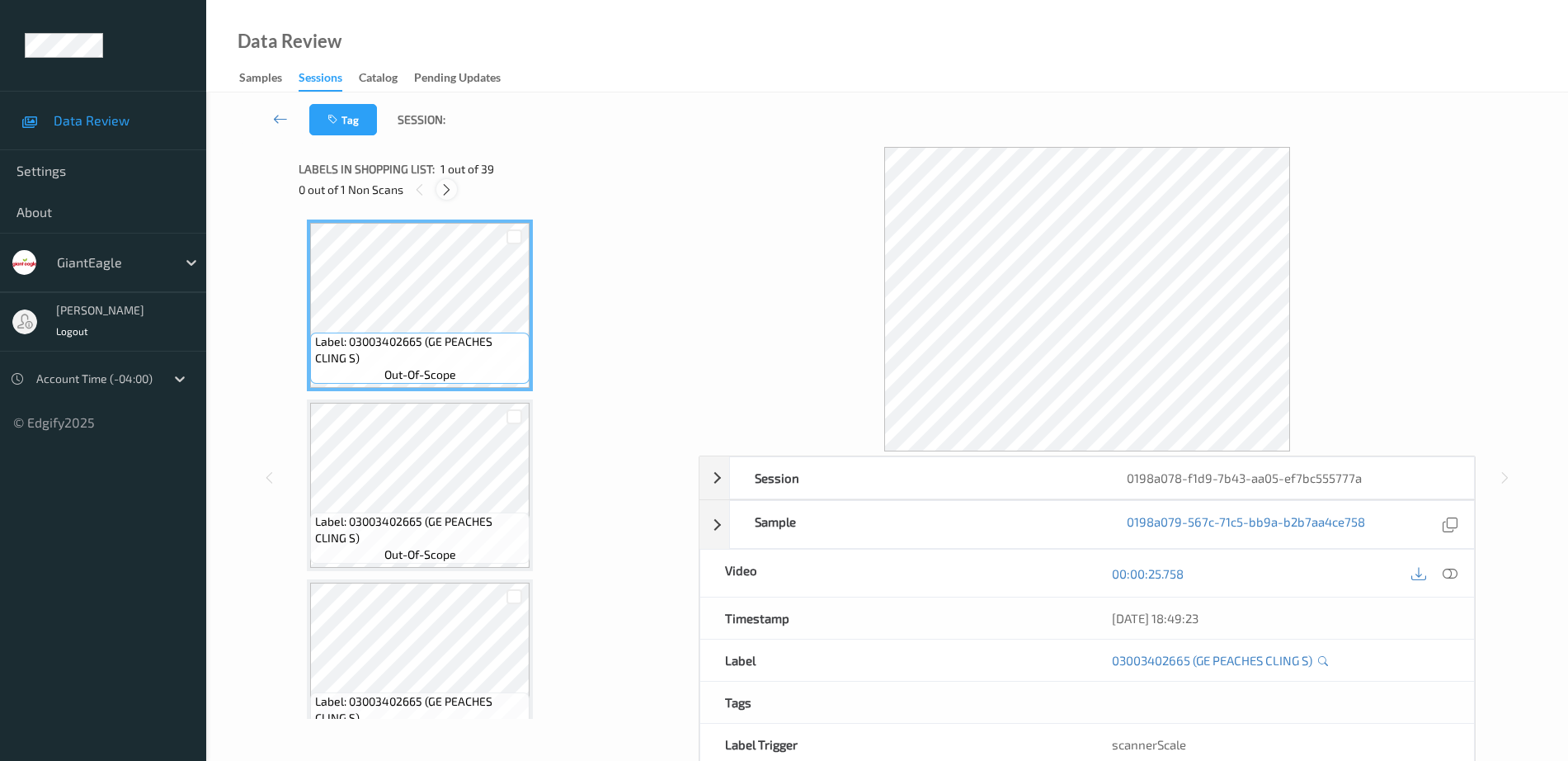
click at [443, 186] on icon at bounding box center [446, 190] width 14 height 15
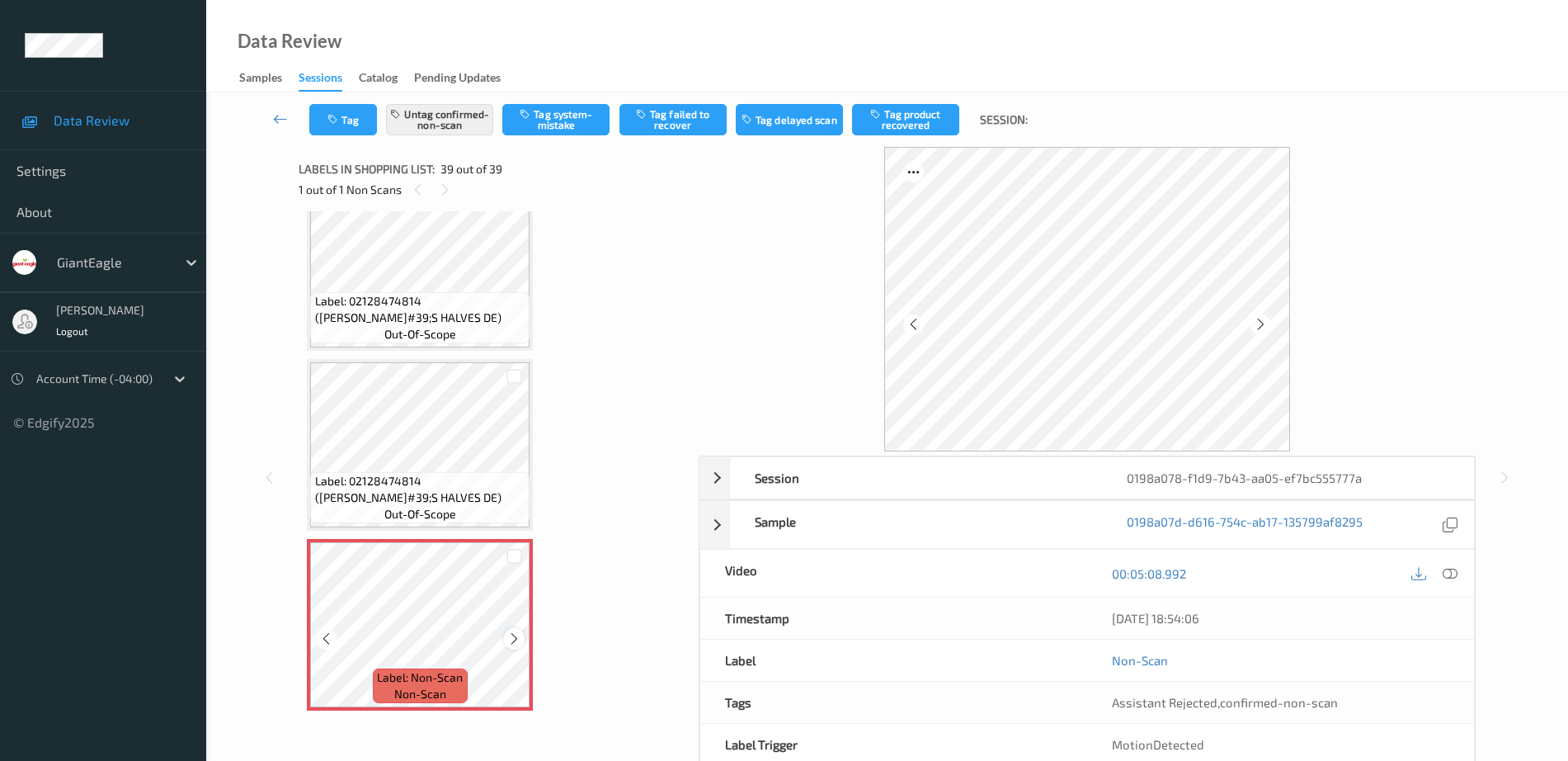
click at [507, 631] on icon at bounding box center [513, 639] width 14 height 15
click at [512, 638] on icon at bounding box center [513, 639] width 14 height 15
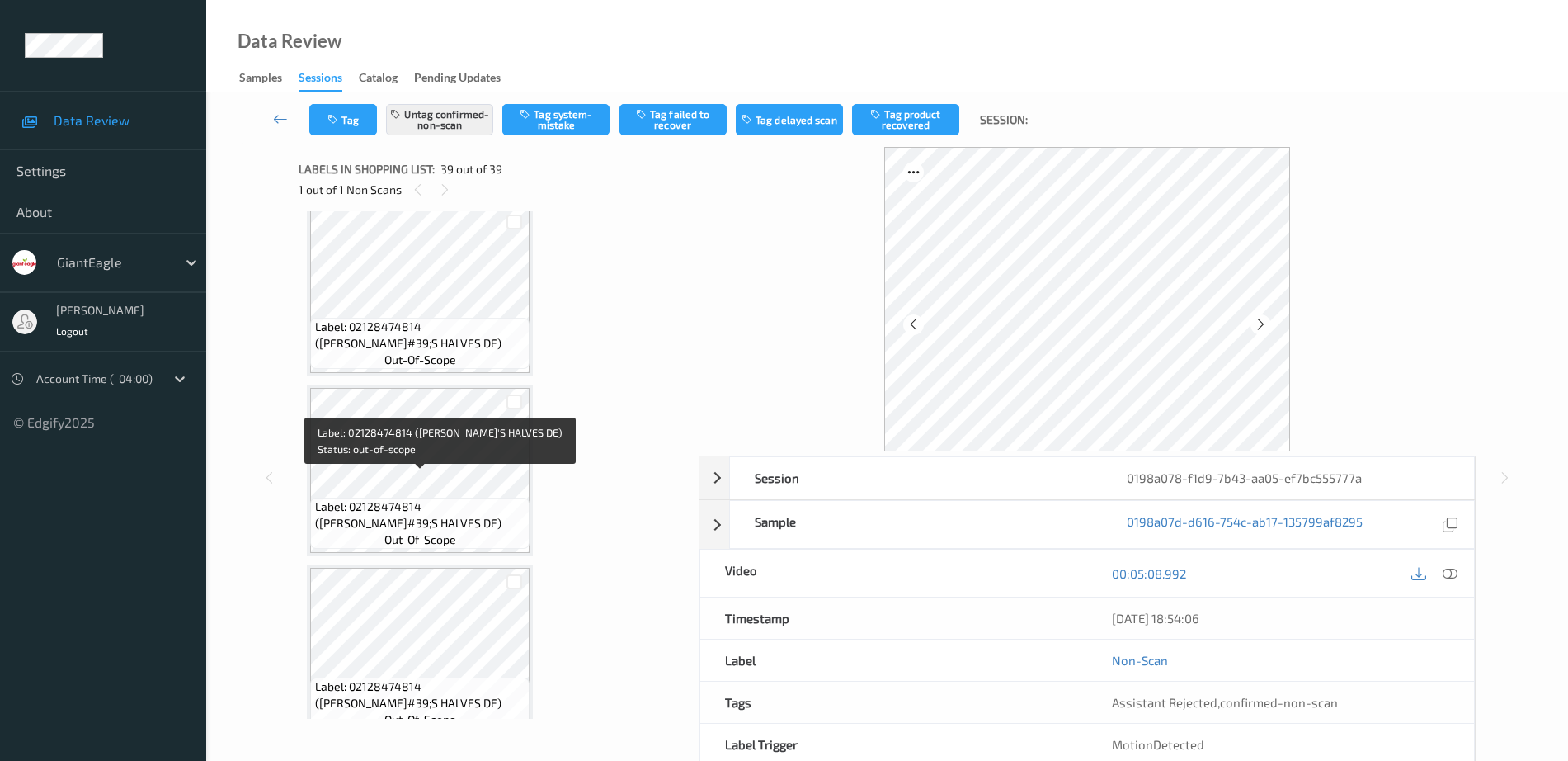
scroll to position [6309, 0]
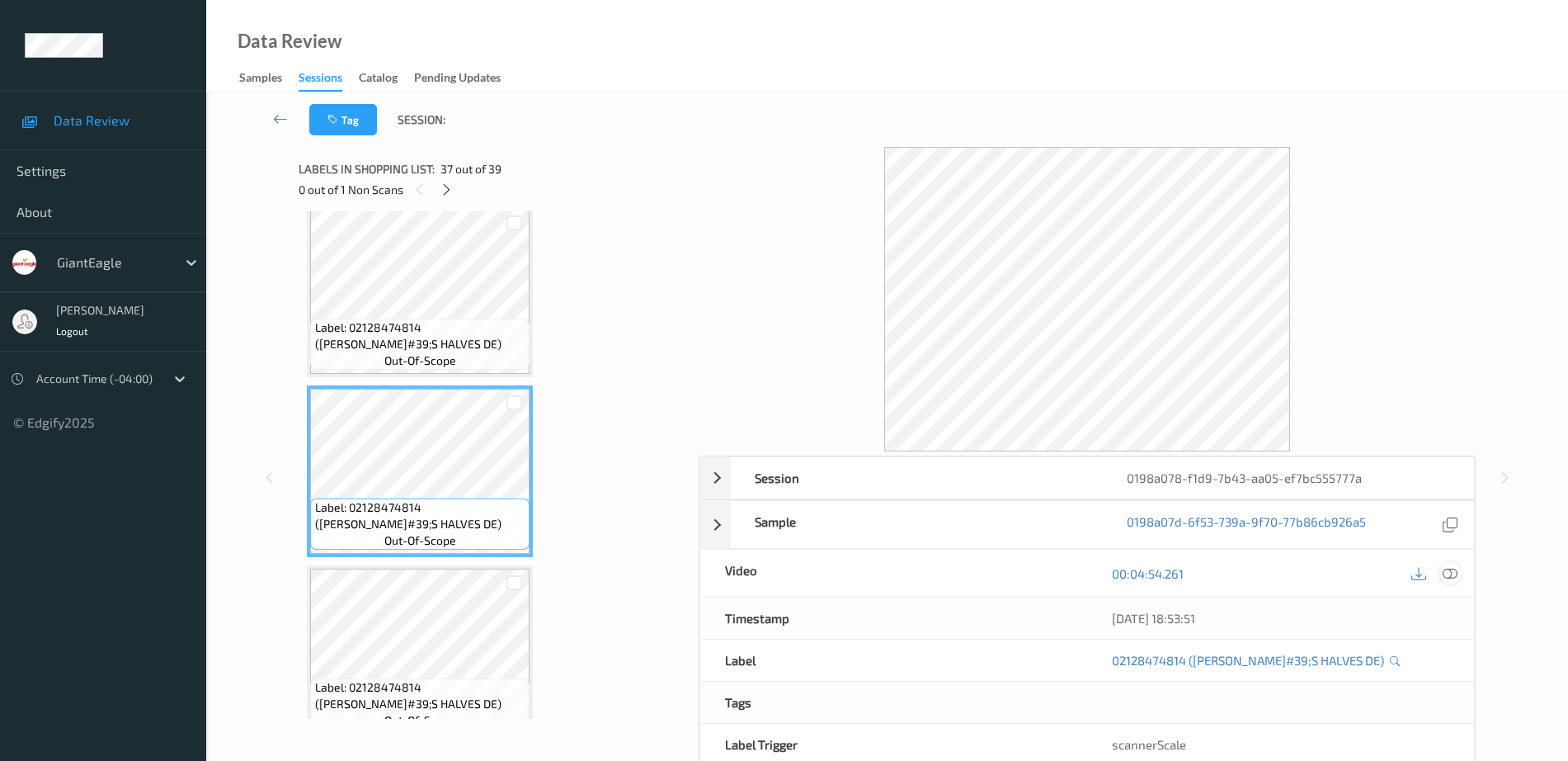
click at [1444, 574] on icon at bounding box center [1450, 574] width 15 height 15
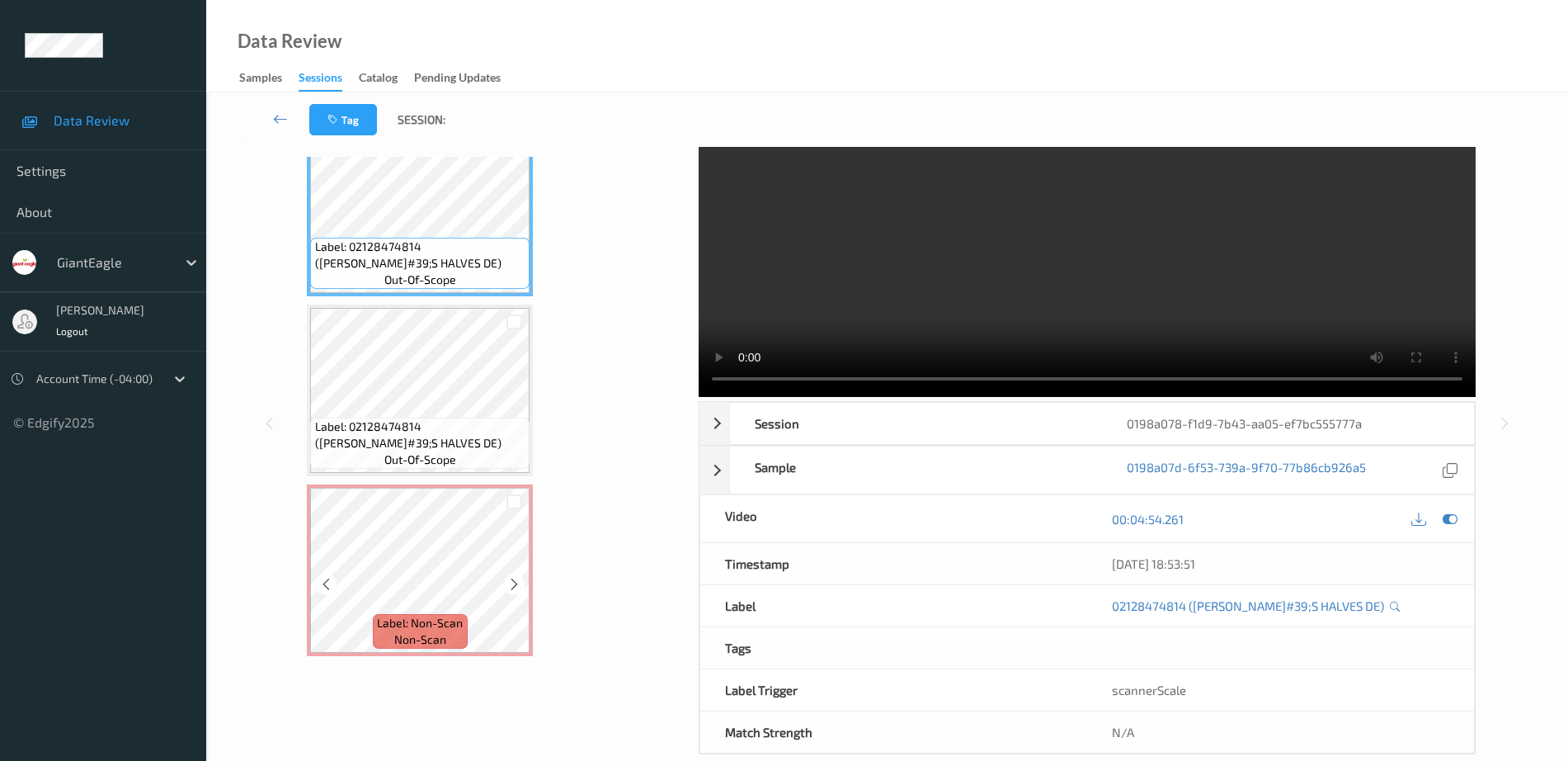
scroll to position [81, 0]
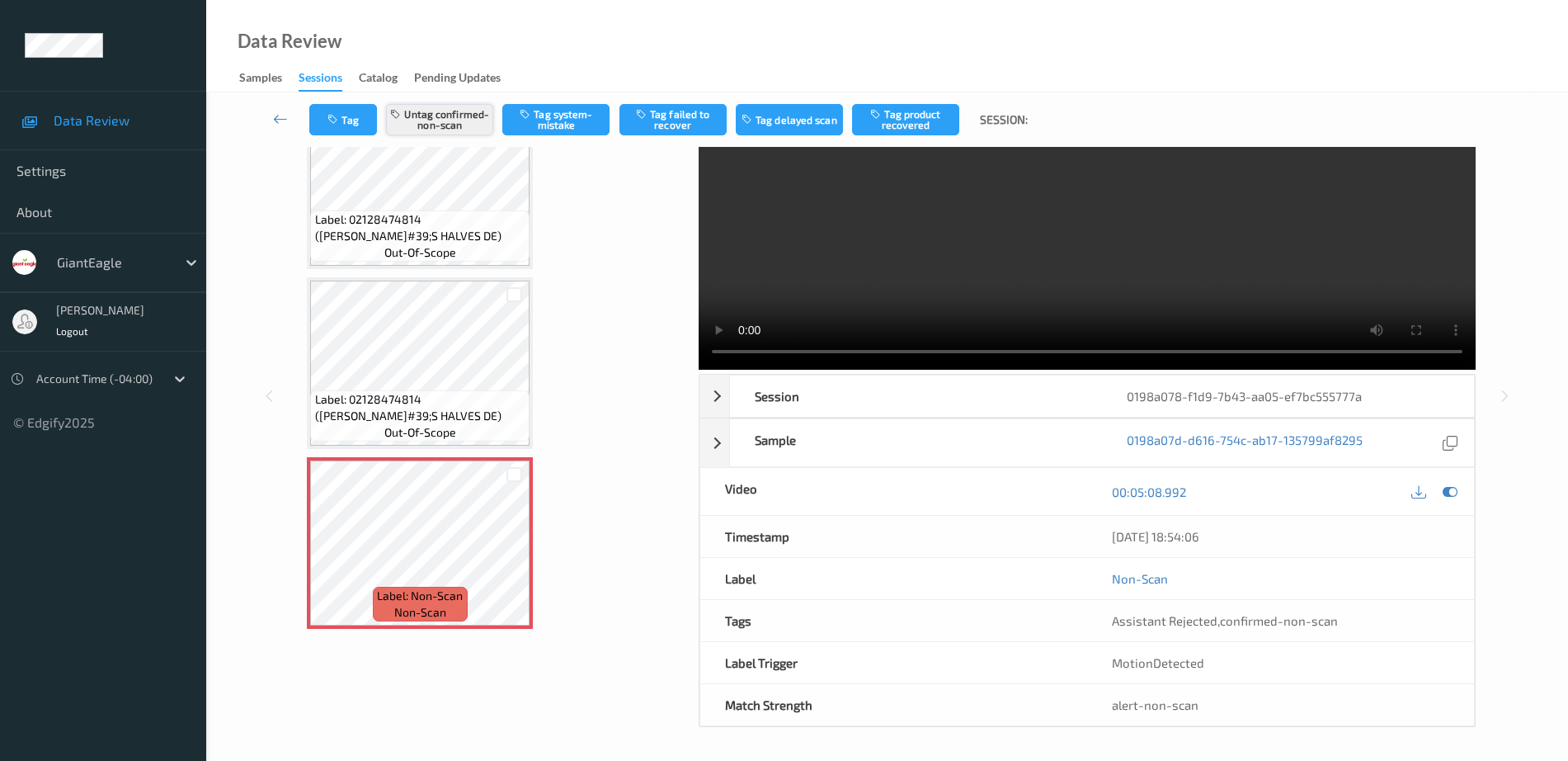
click at [442, 129] on button "Untag confirmed-non-scan" at bounding box center [439, 120] width 107 height 31
click at [557, 125] on button "Tag system-mistake" at bounding box center [555, 120] width 107 height 31
click at [343, 122] on button "Tag" at bounding box center [343, 120] width 68 height 31
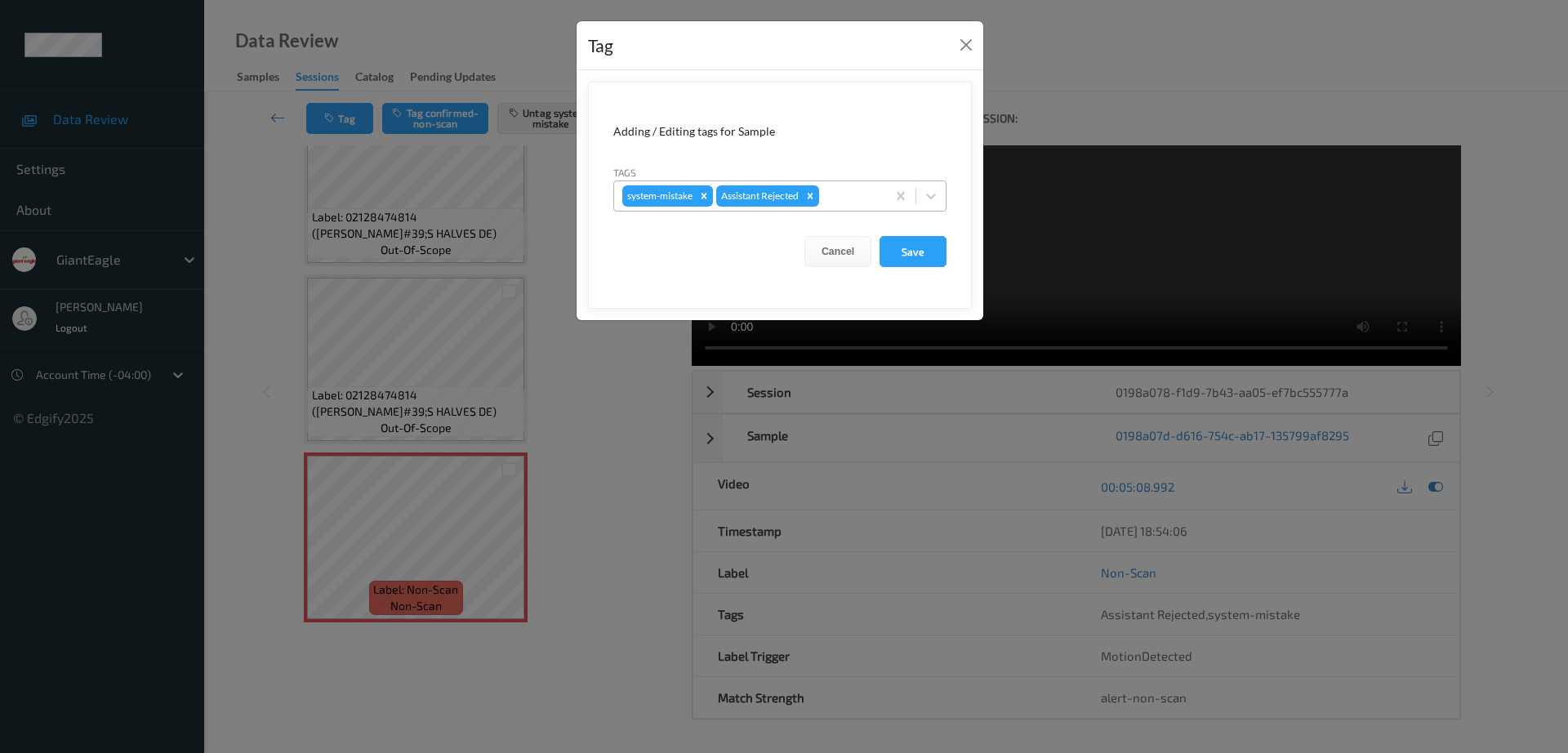
click at [839, 204] on div at bounding box center [849, 196] width 55 height 20
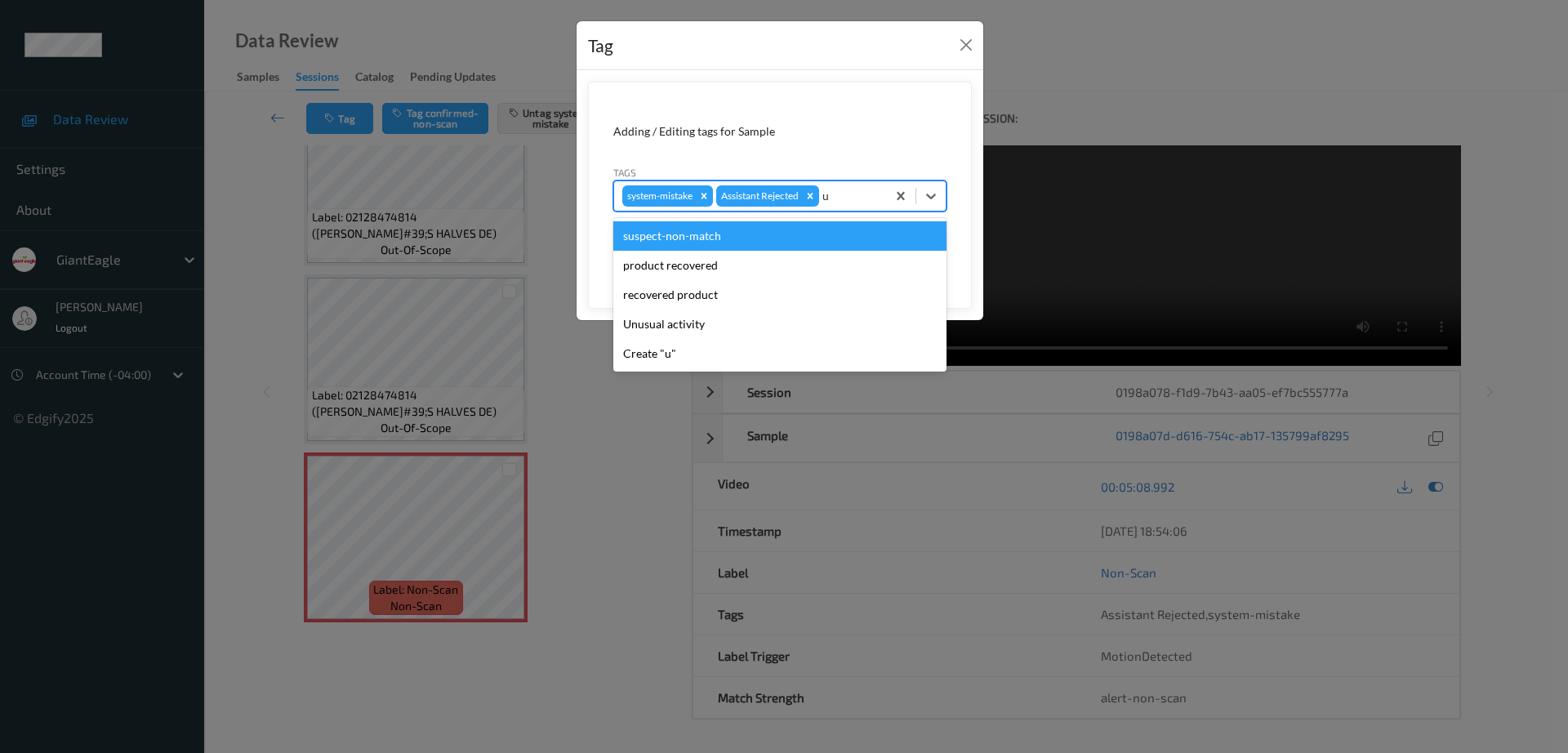
type input "un"
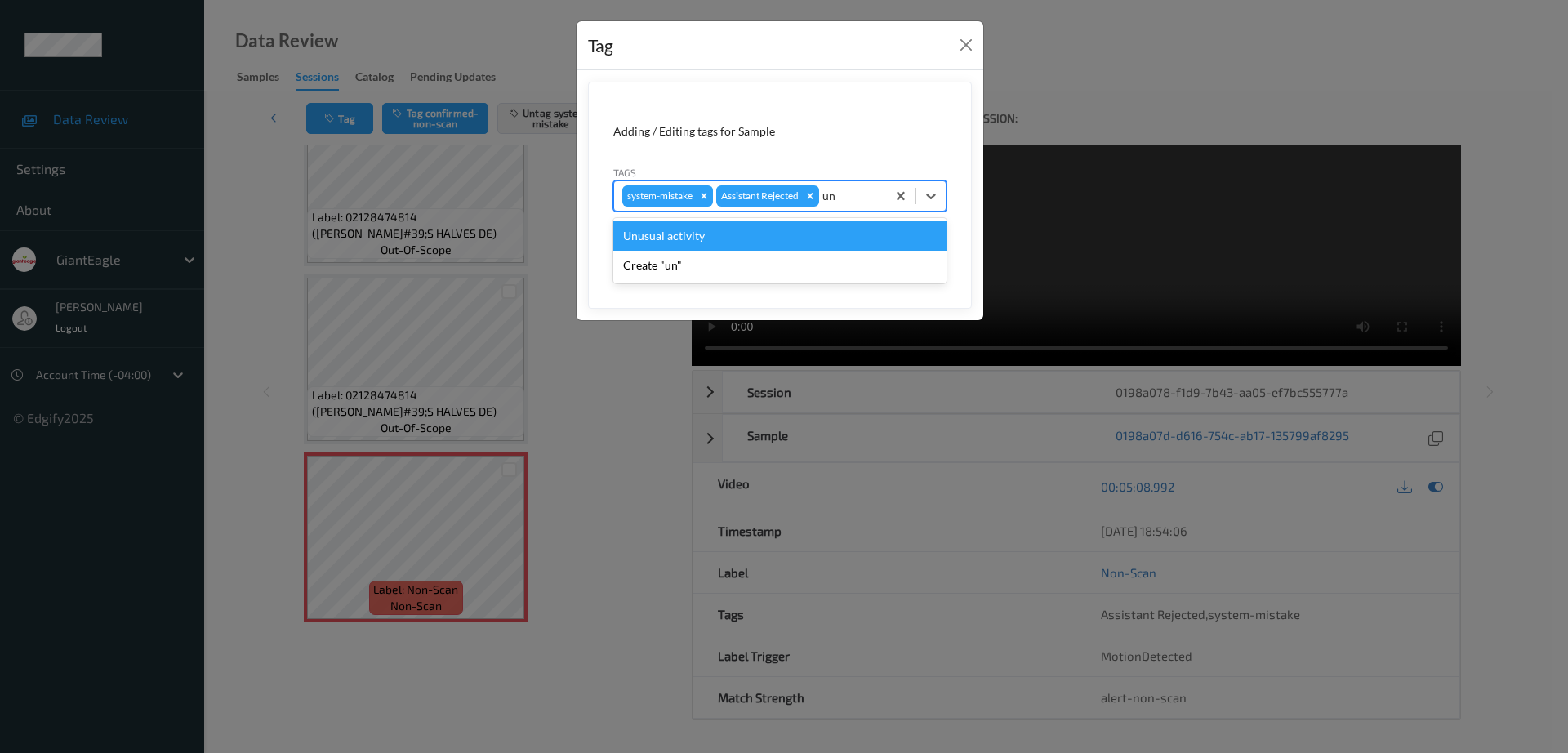
click at [785, 245] on div "Unusual activity" at bounding box center [779, 236] width 333 height 30
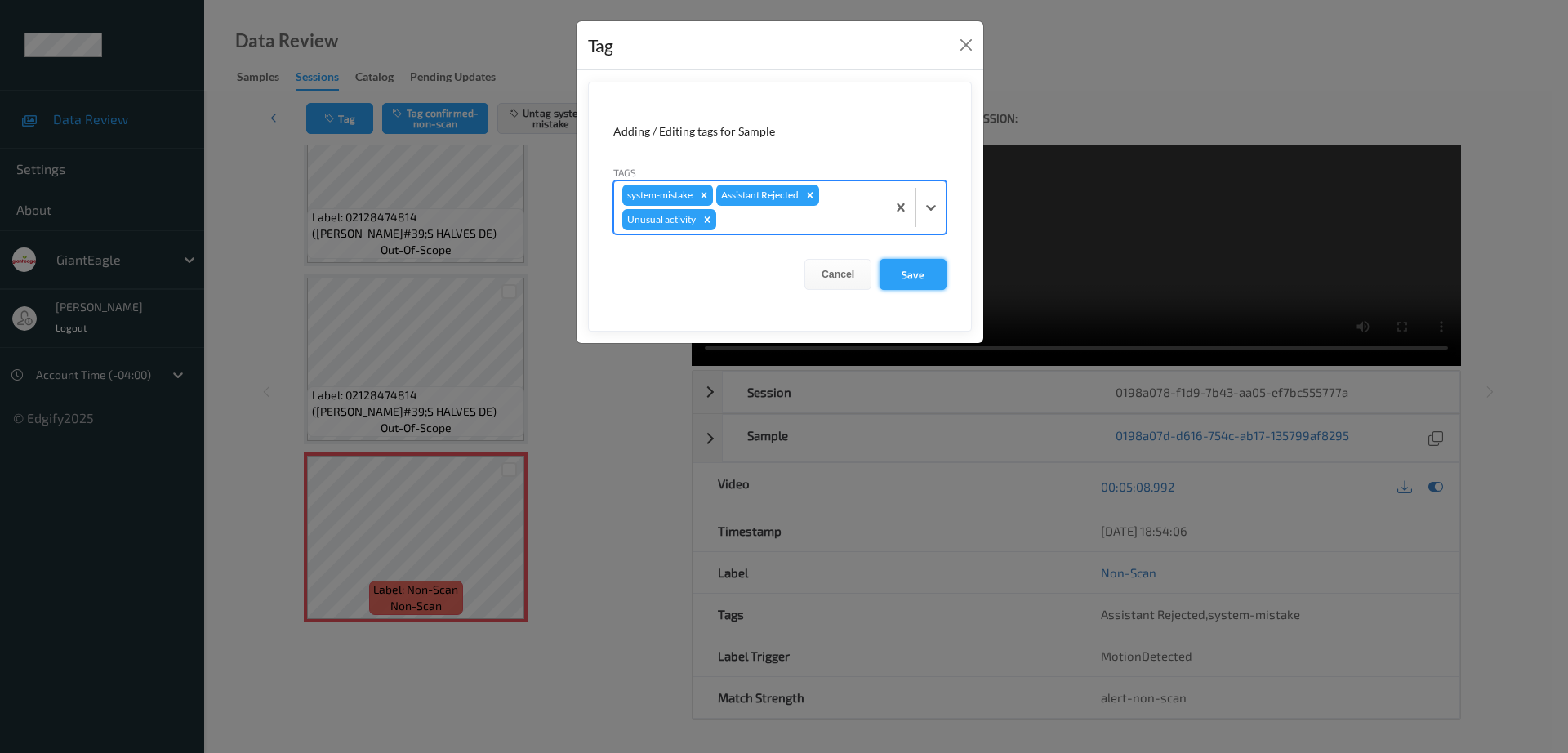
click at [887, 277] on button "Save" at bounding box center [913, 274] width 67 height 31
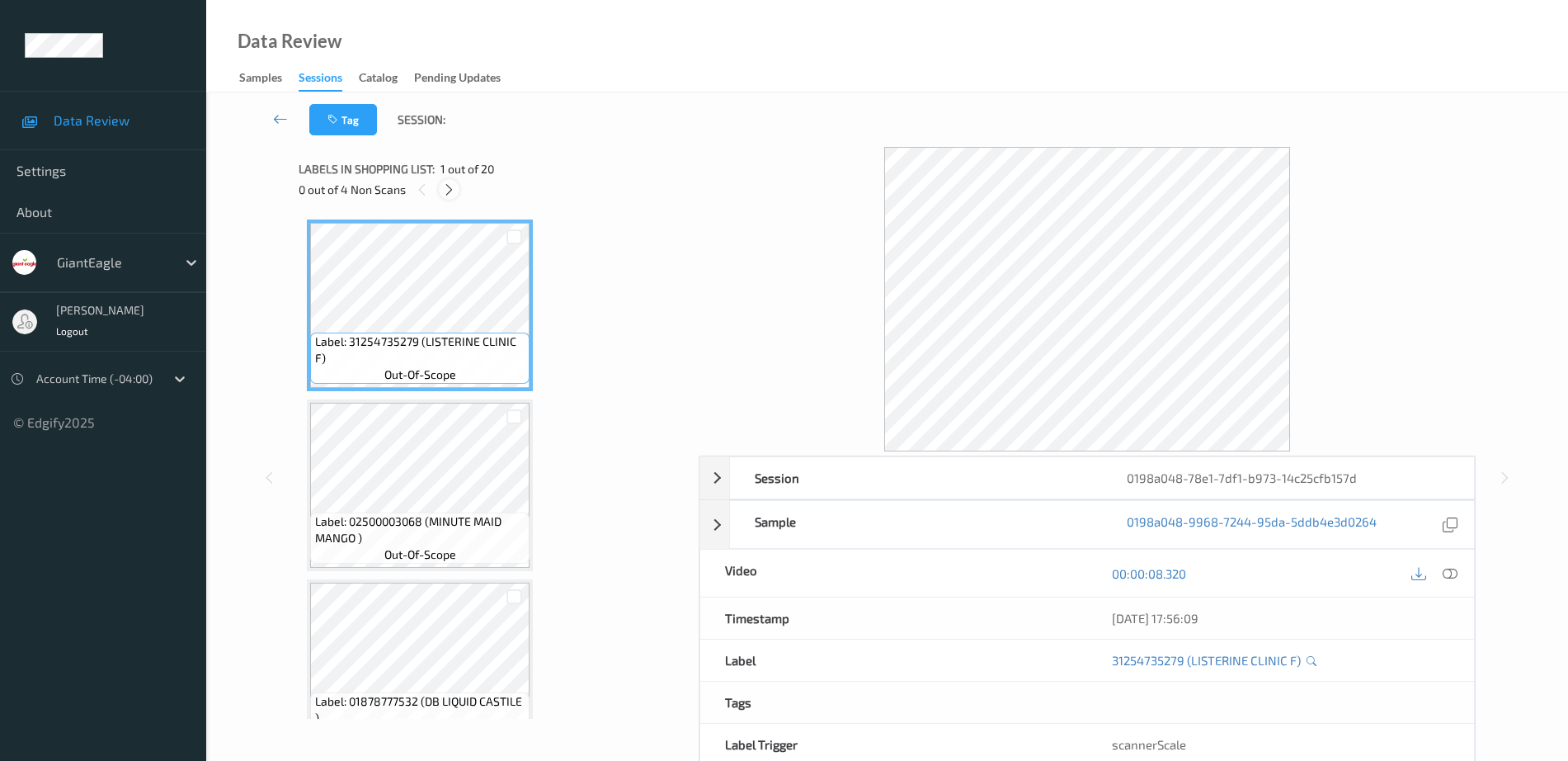
click at [450, 192] on icon at bounding box center [448, 190] width 14 height 15
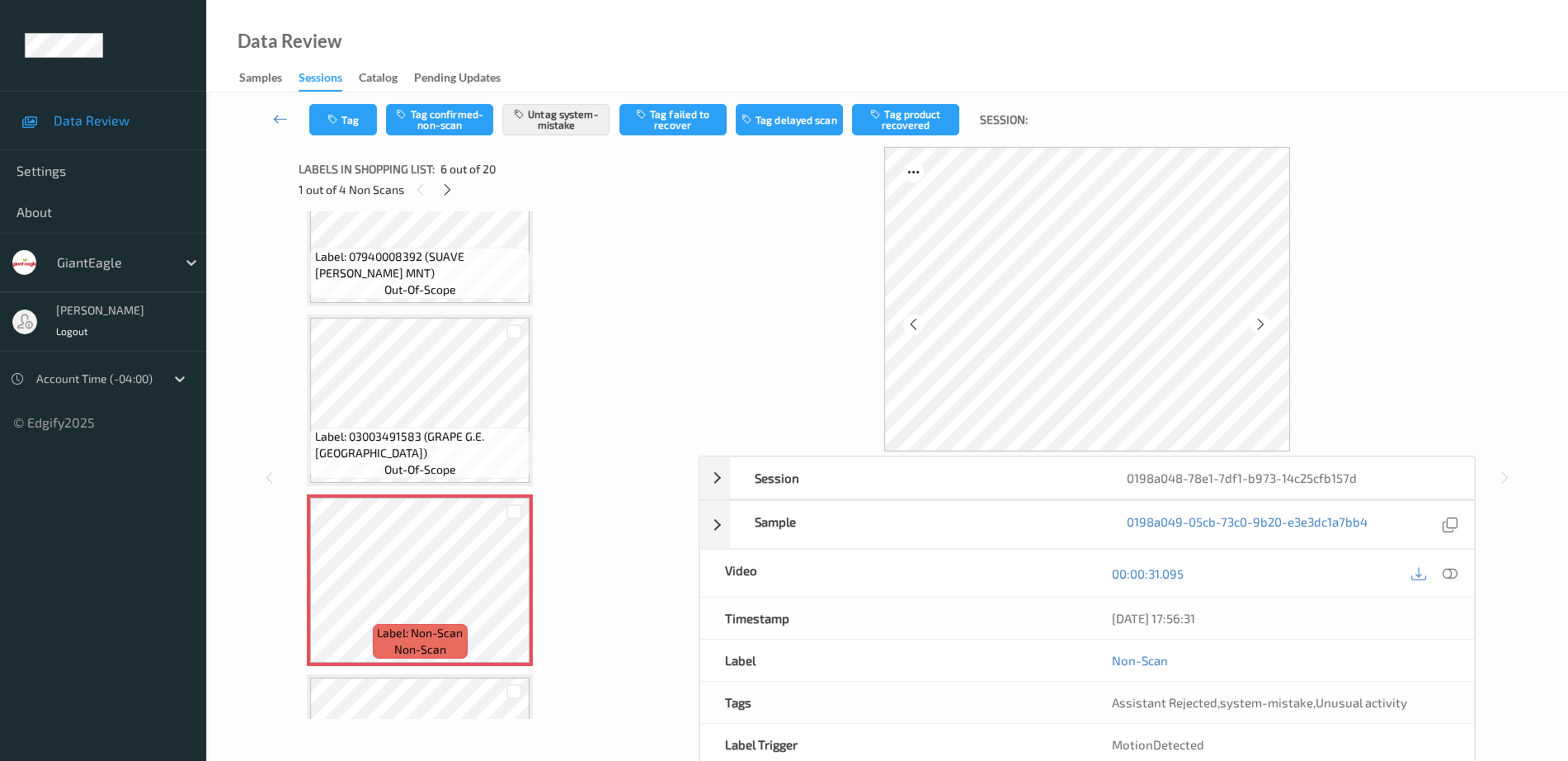
scroll to position [728, 0]
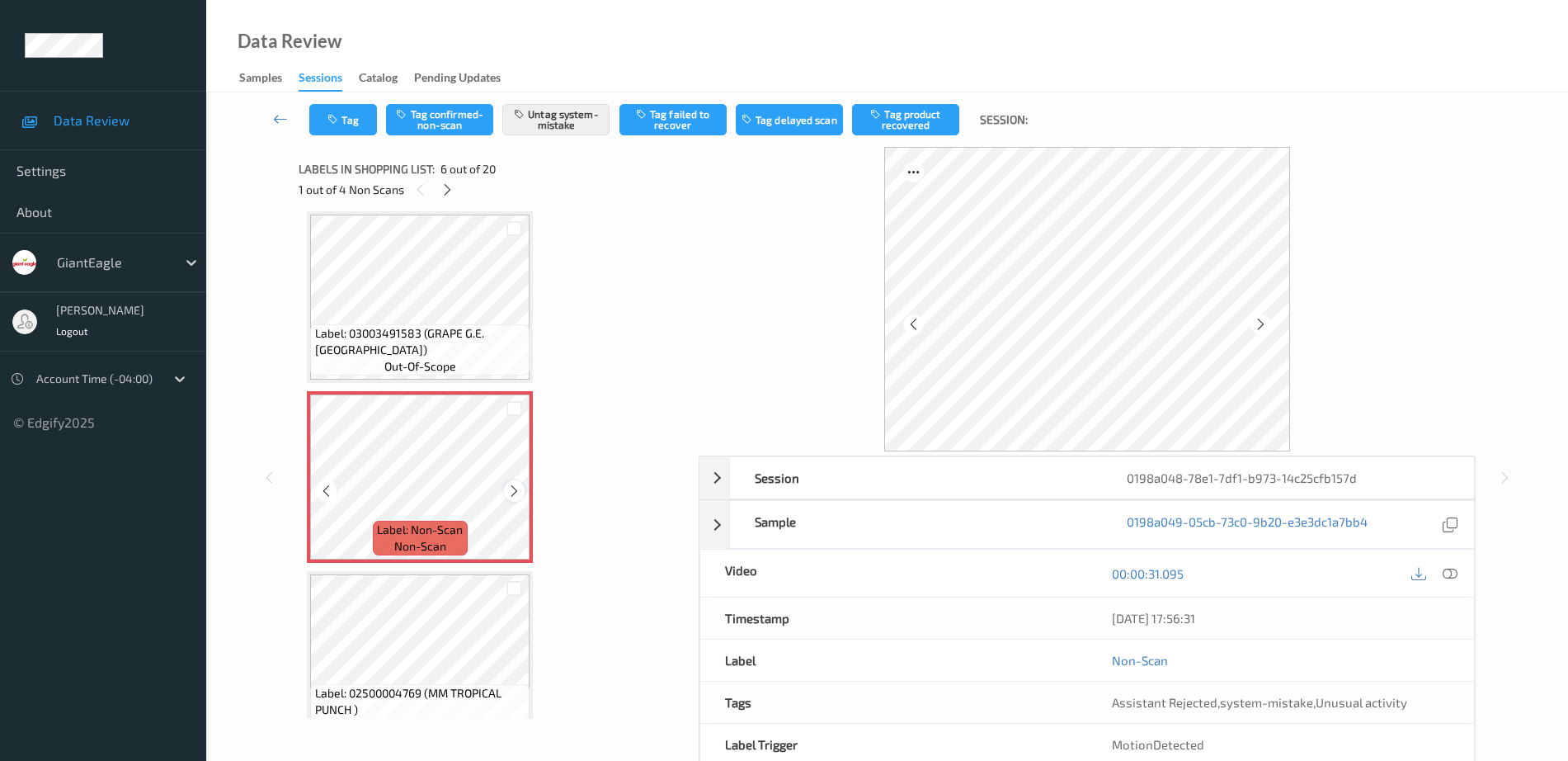
click at [514, 495] on icon at bounding box center [513, 491] width 14 height 15
click at [515, 494] on icon at bounding box center [513, 491] width 14 height 15
click at [447, 329] on span "Label: 03003491583 (GRAPE G.E. RED SEE)" at bounding box center [420, 342] width 211 height 33
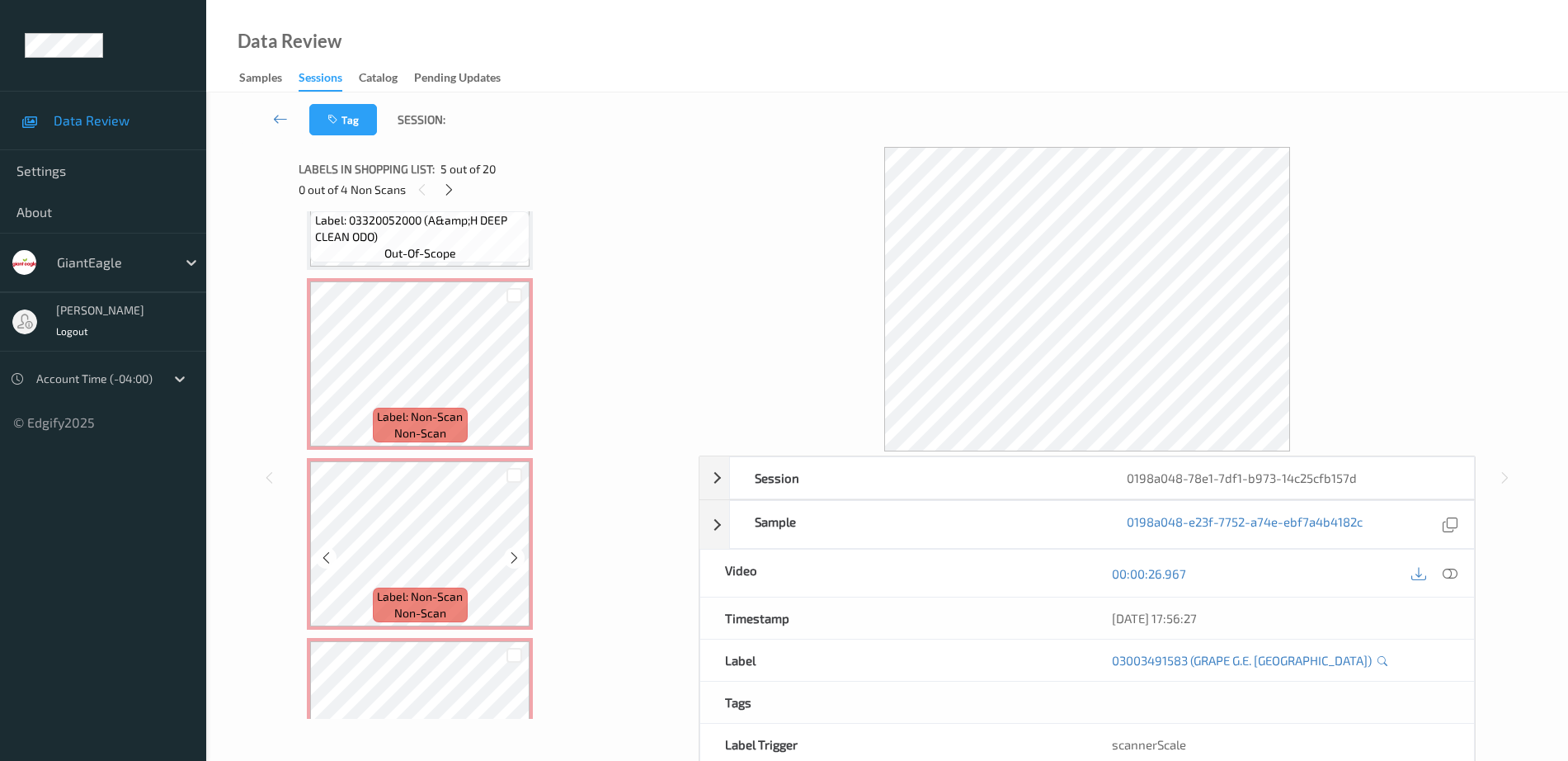
scroll to position [2378, 0]
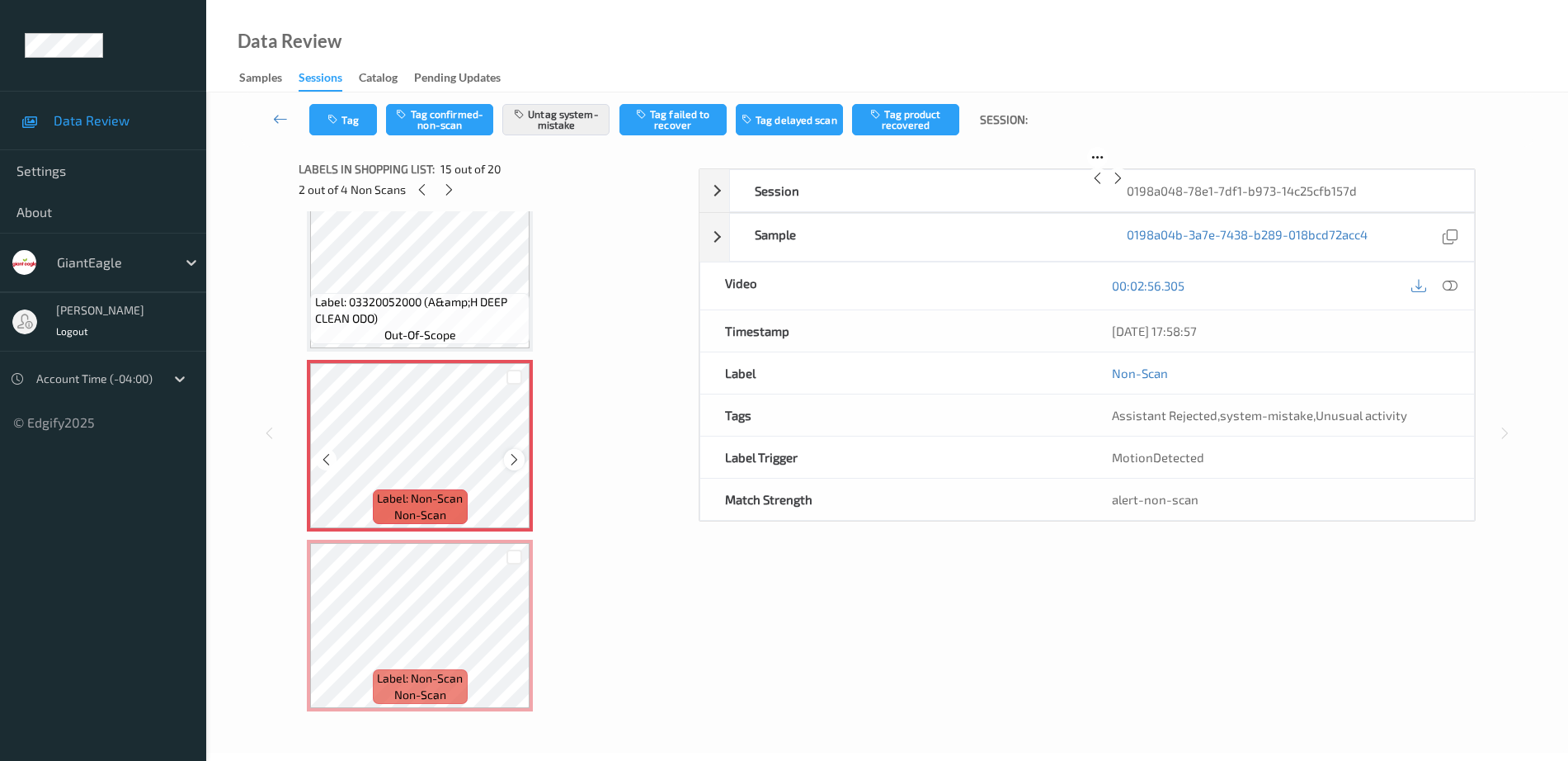
click at [510, 462] on icon at bounding box center [513, 460] width 14 height 15
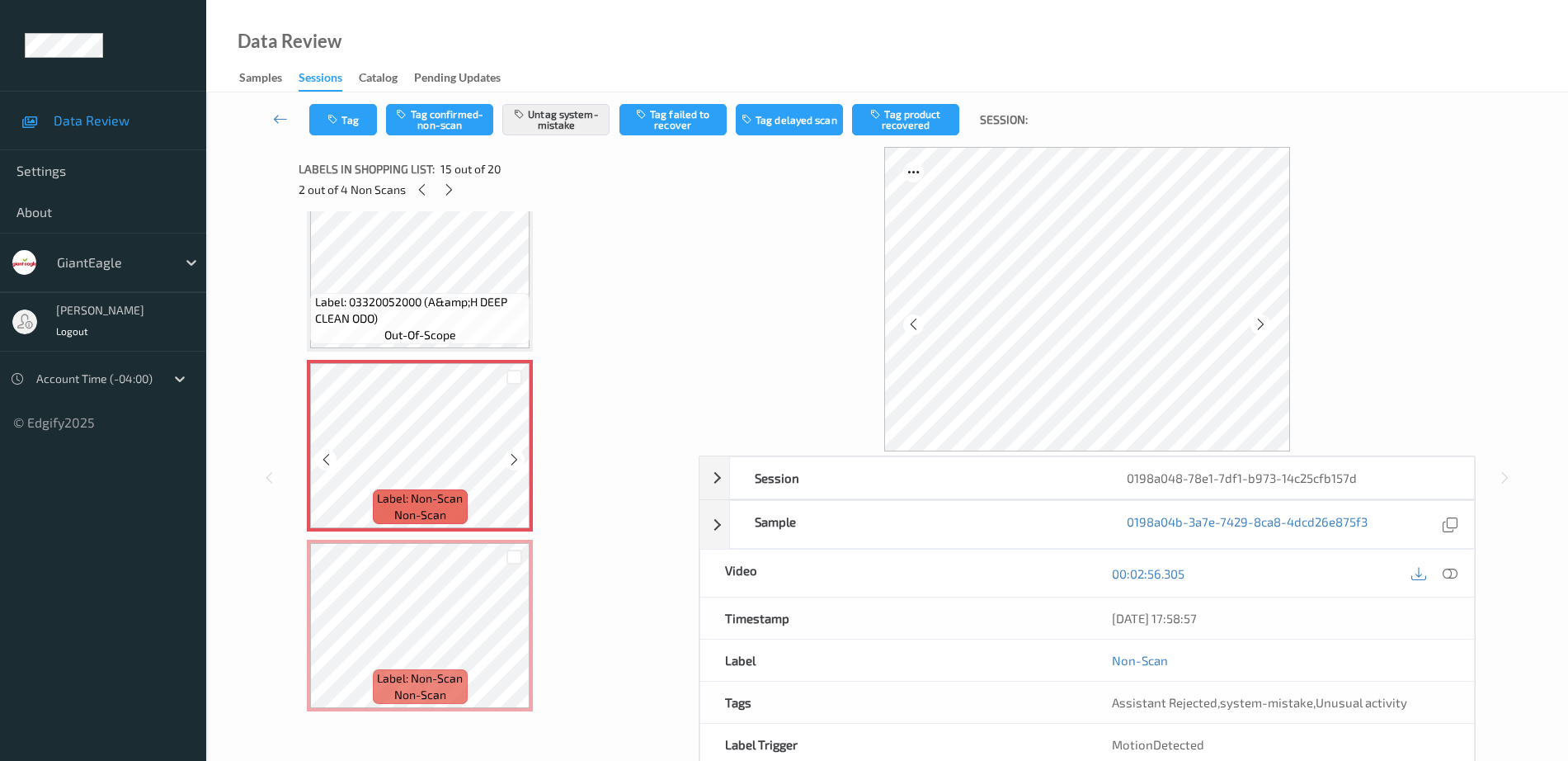
click at [510, 462] on icon at bounding box center [513, 460] width 14 height 15
click at [410, 313] on span "Label: 03320052000 (A&amp;H DEEP CLEAN ODO)" at bounding box center [420, 311] width 211 height 33
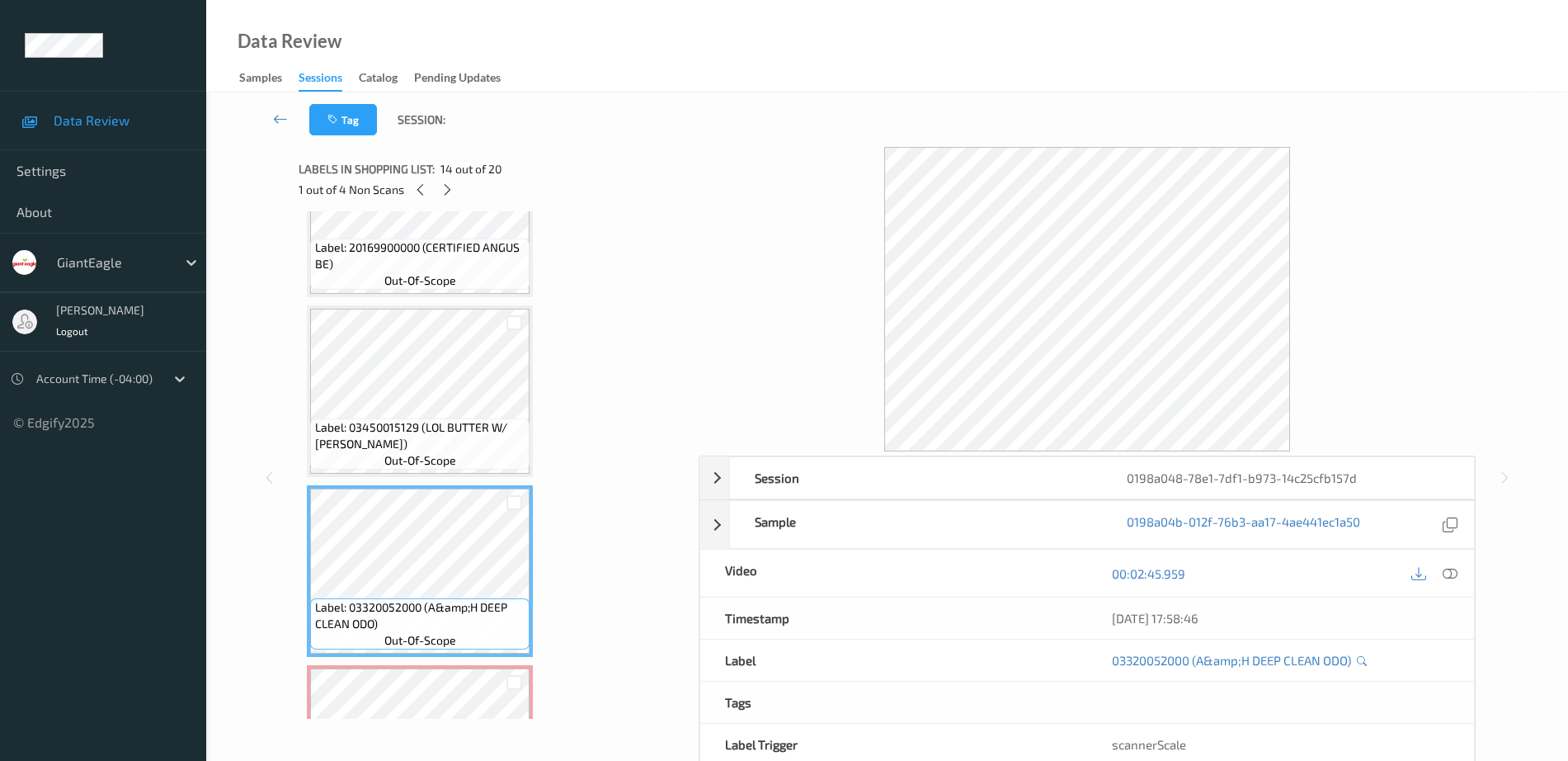
scroll to position [2068, 0]
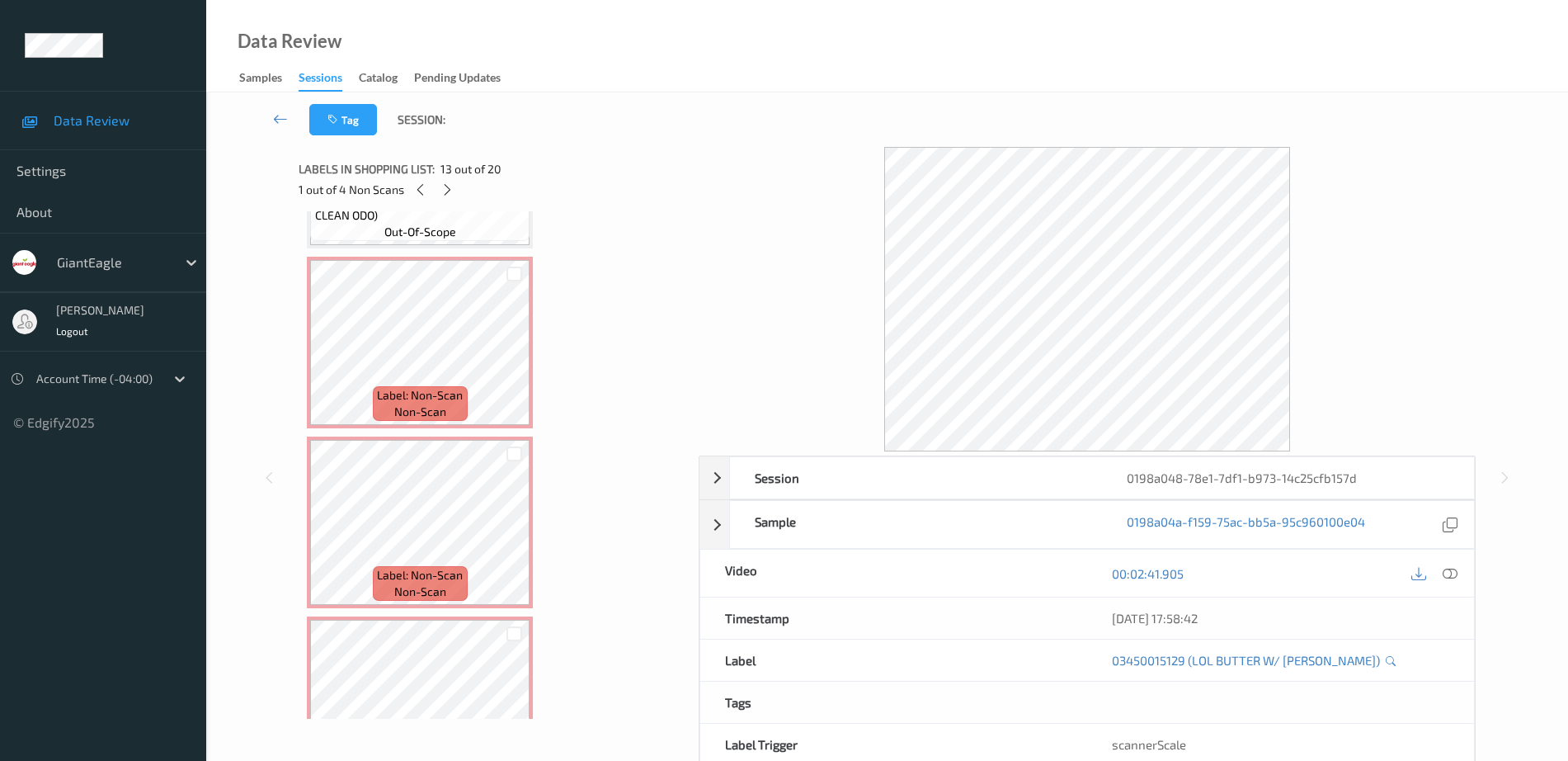
click at [416, 416] on span "non-scan" at bounding box center [420, 412] width 52 height 16
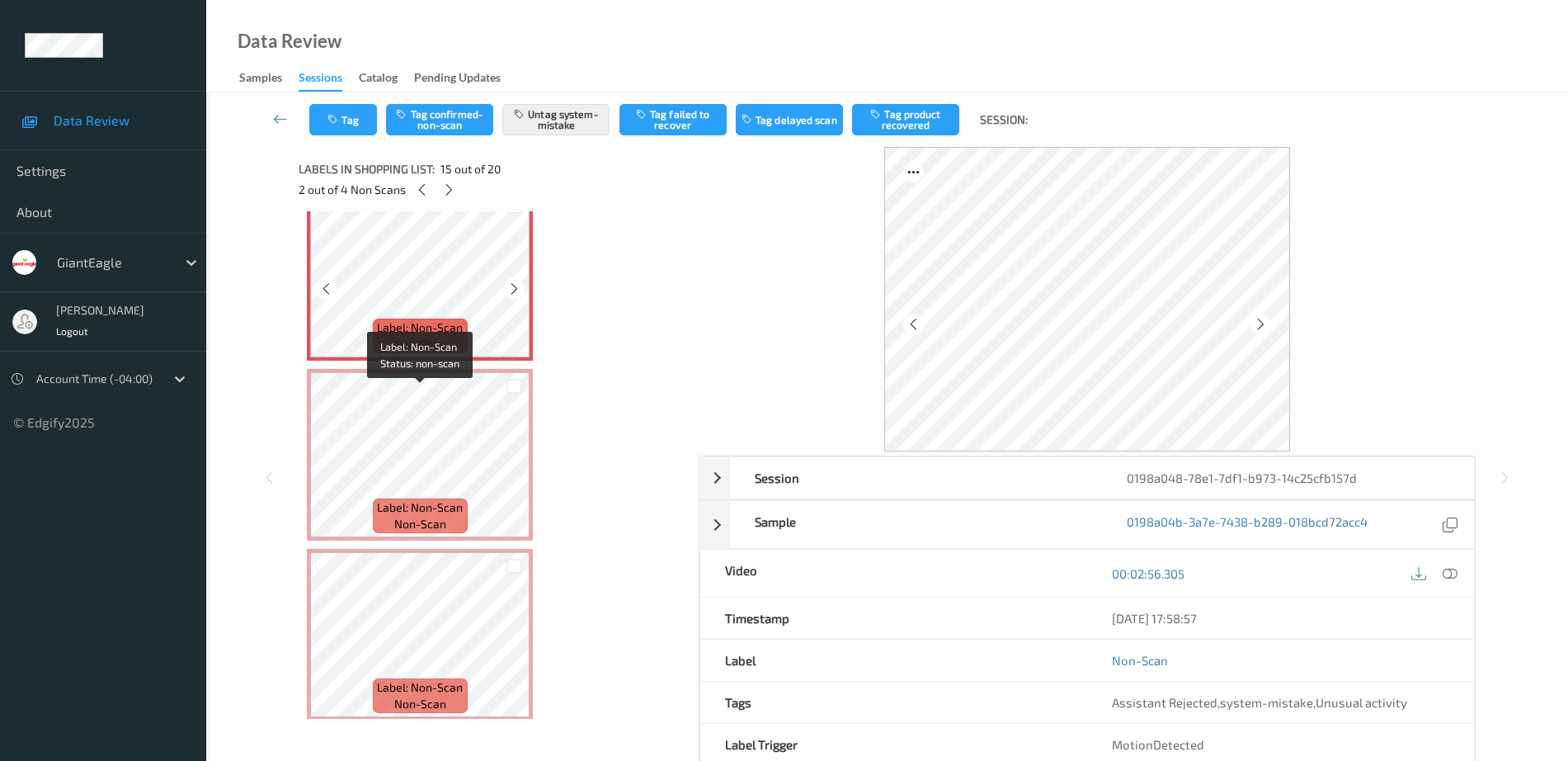
scroll to position [2584, 0]
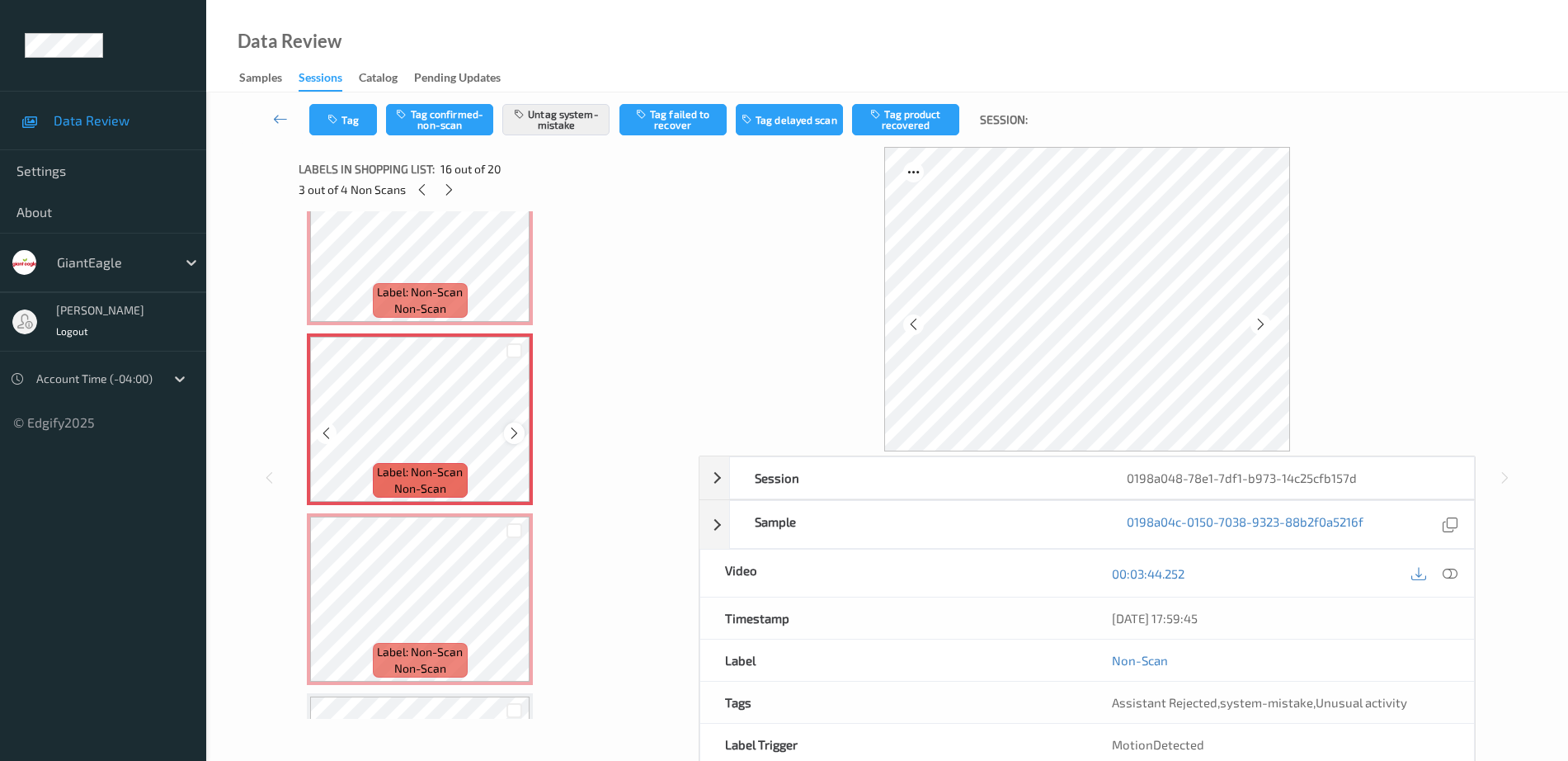
click at [511, 431] on icon at bounding box center [513, 433] width 14 height 15
click at [510, 431] on icon at bounding box center [513, 433] width 14 height 15
click at [509, 430] on icon at bounding box center [513, 433] width 14 height 15
click at [509, 439] on icon at bounding box center [513, 433] width 14 height 15
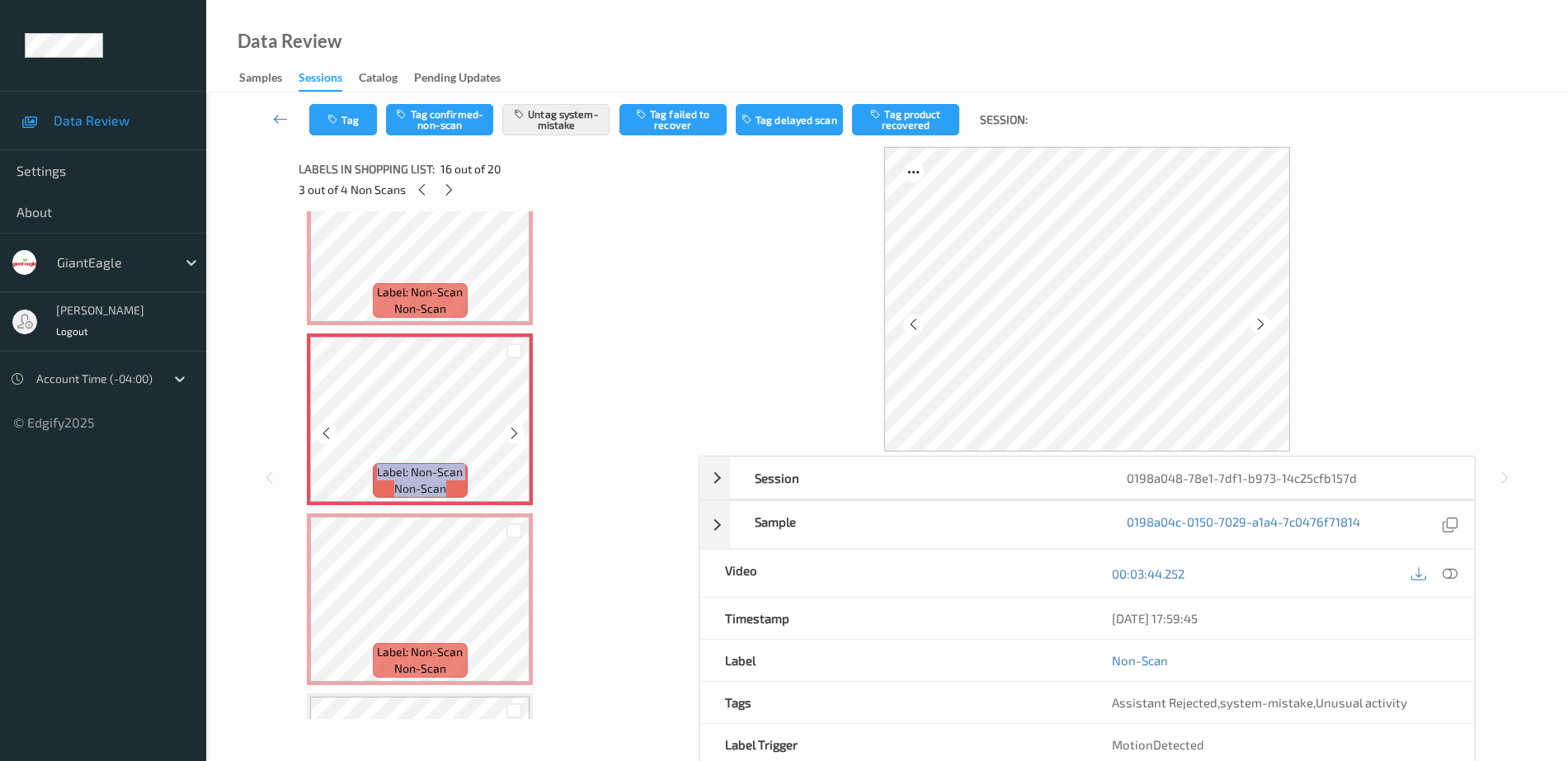
click at [509, 439] on icon at bounding box center [513, 433] width 14 height 15
click at [508, 439] on icon at bounding box center [513, 433] width 14 height 15
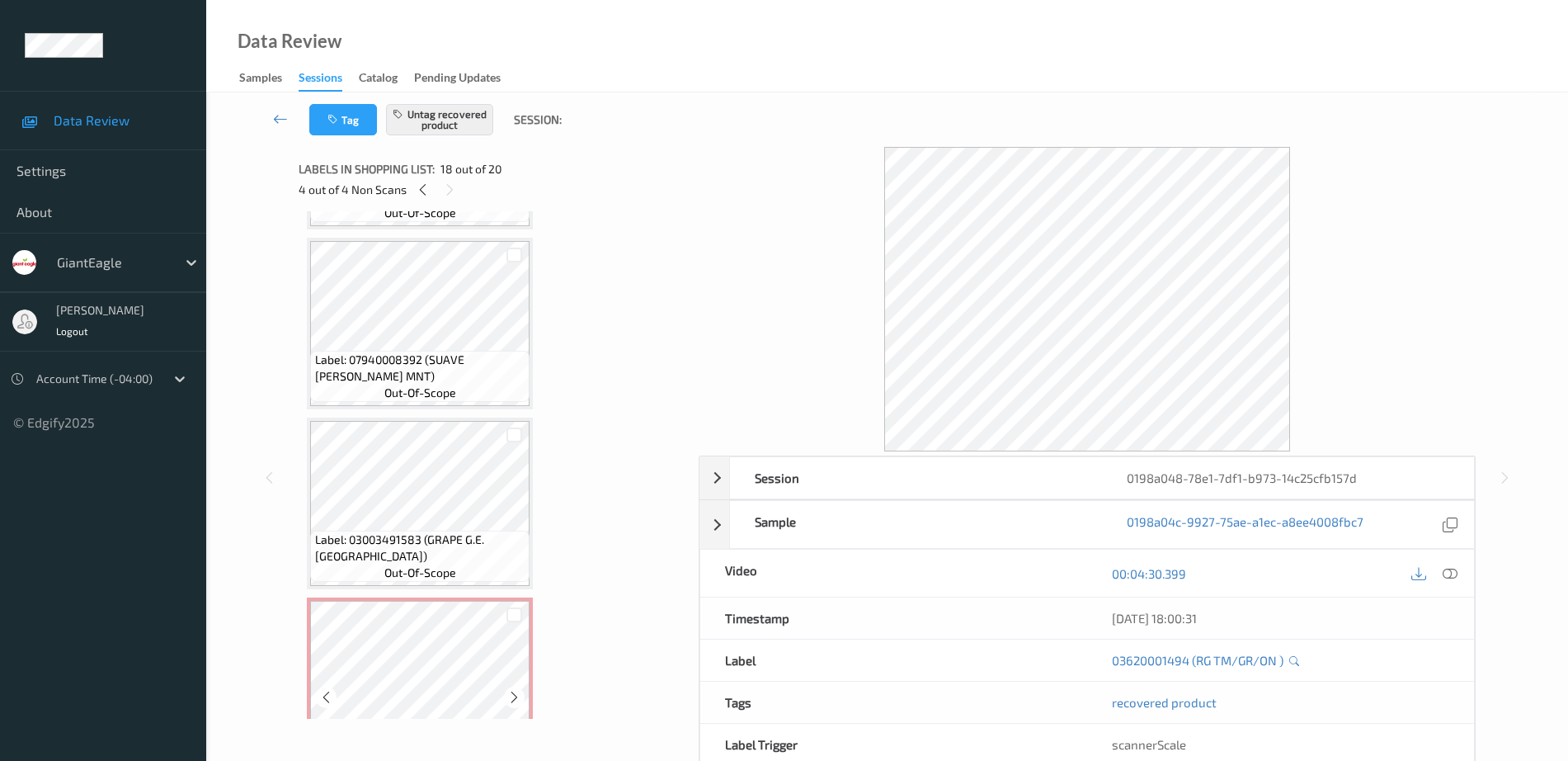
scroll to position [418, 0]
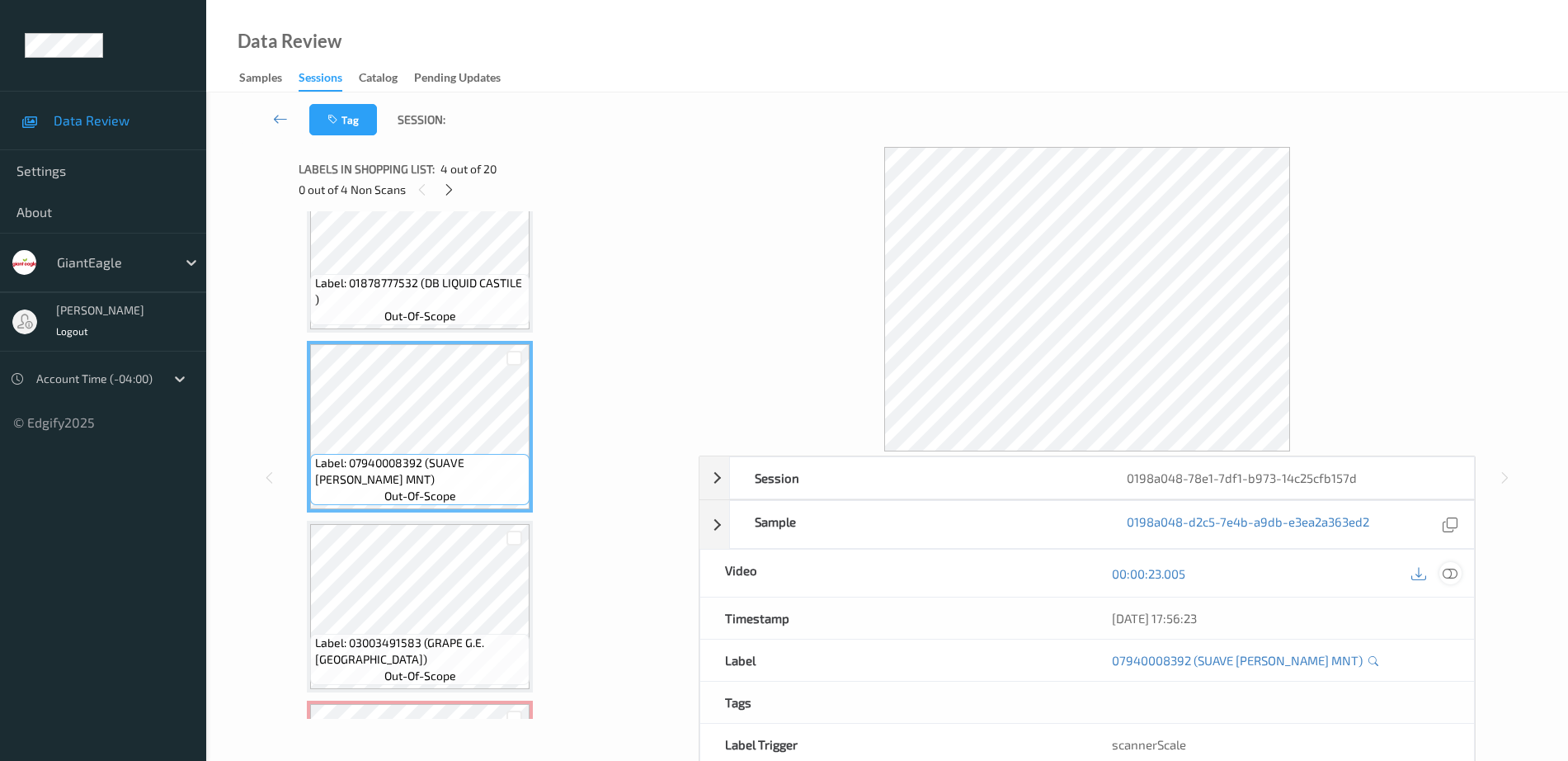
click at [1443, 575] on icon at bounding box center [1450, 574] width 15 height 15
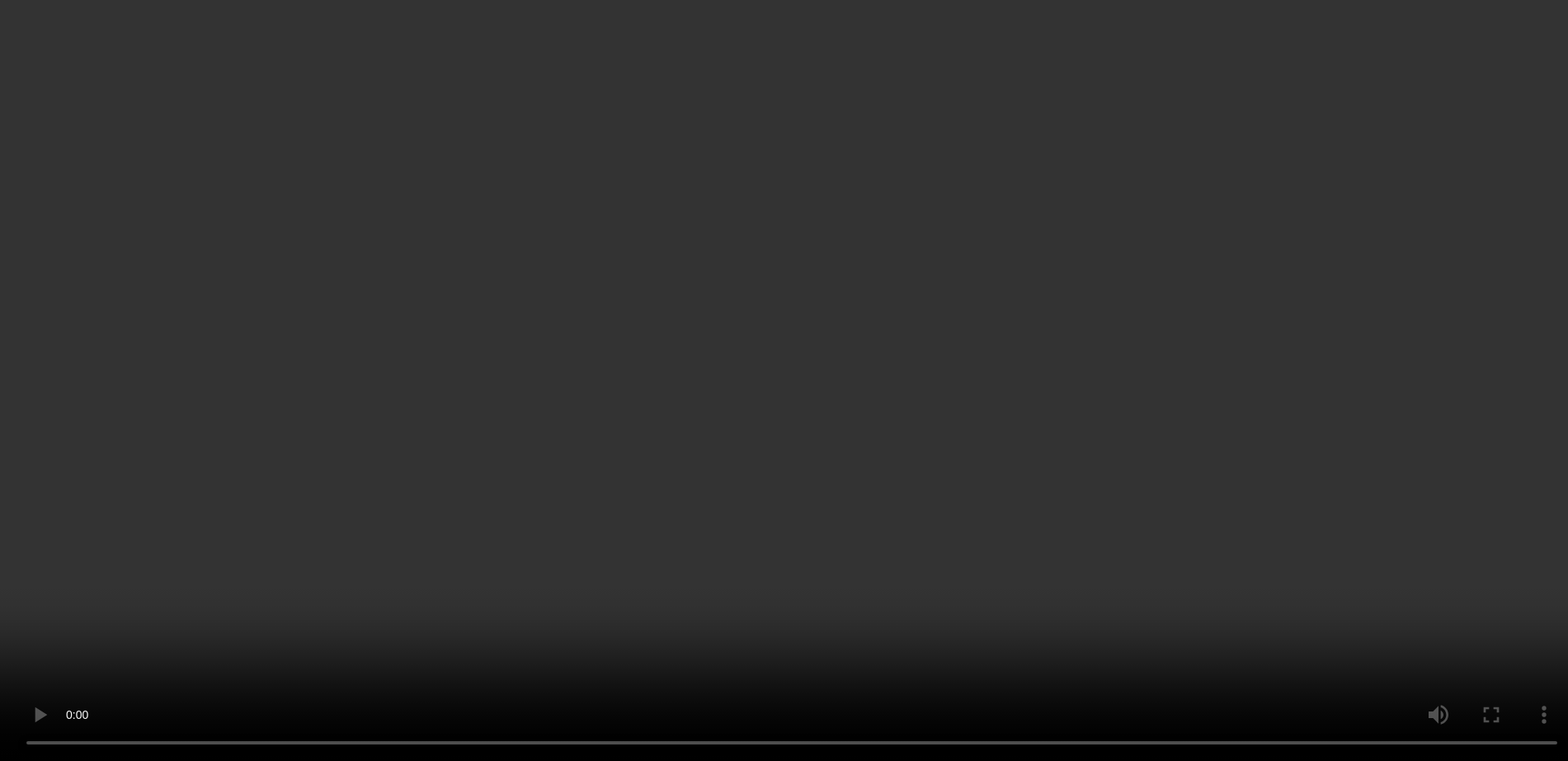
scroll to position [2481, 0]
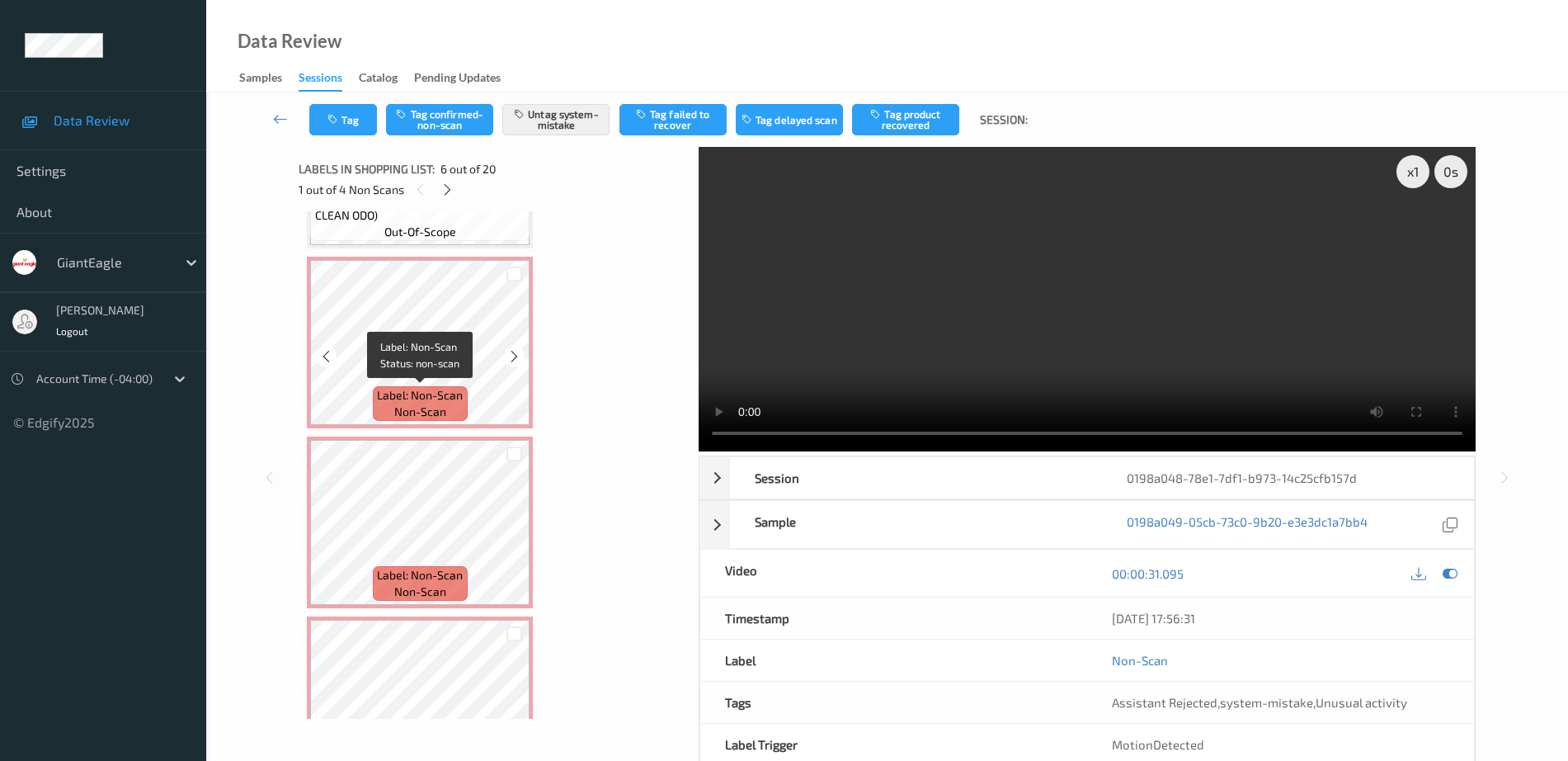
click at [422, 399] on span "Label: Non-Scan" at bounding box center [420, 396] width 86 height 16
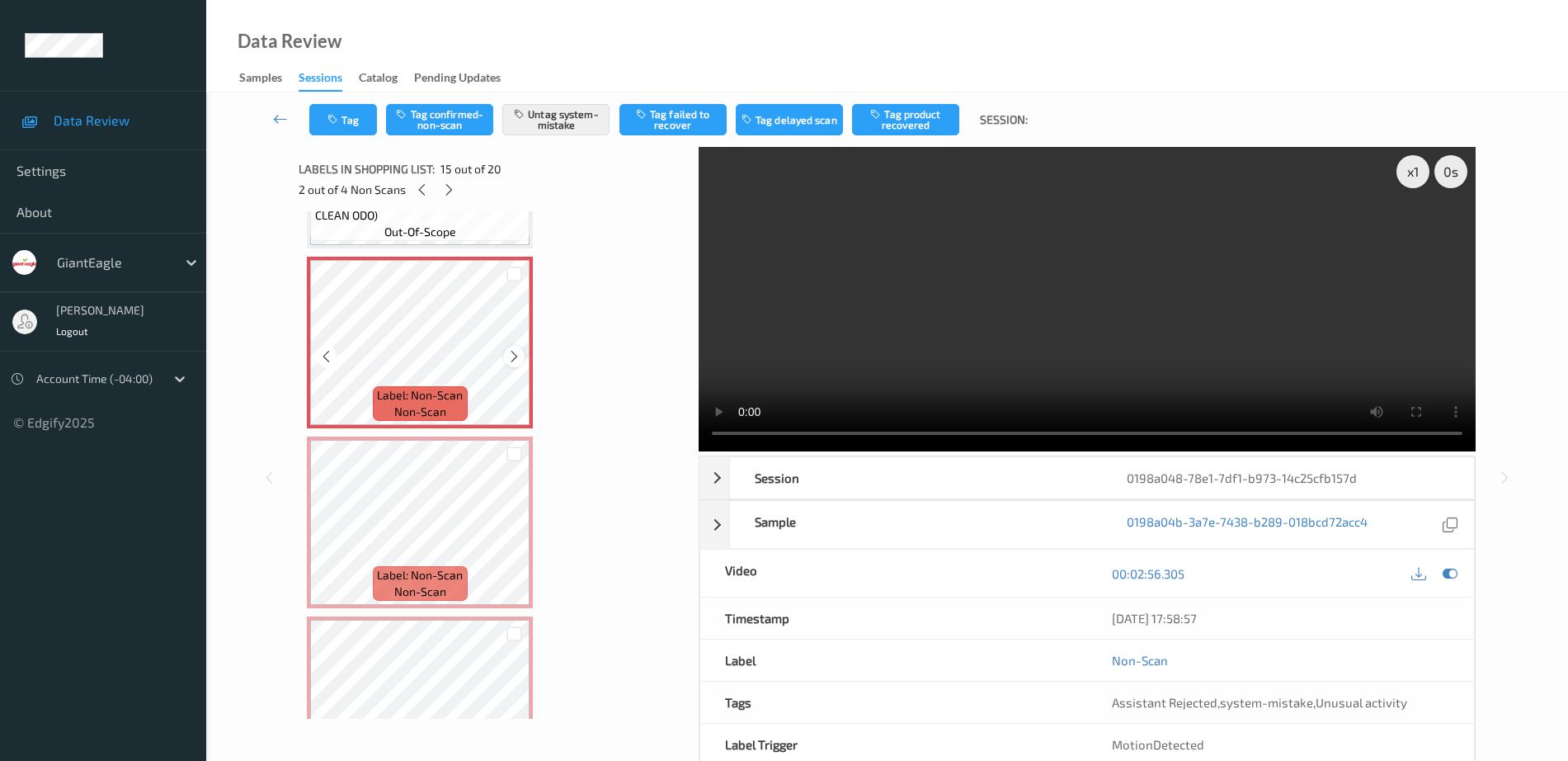
click at [517, 357] on icon at bounding box center [513, 356] width 14 height 15
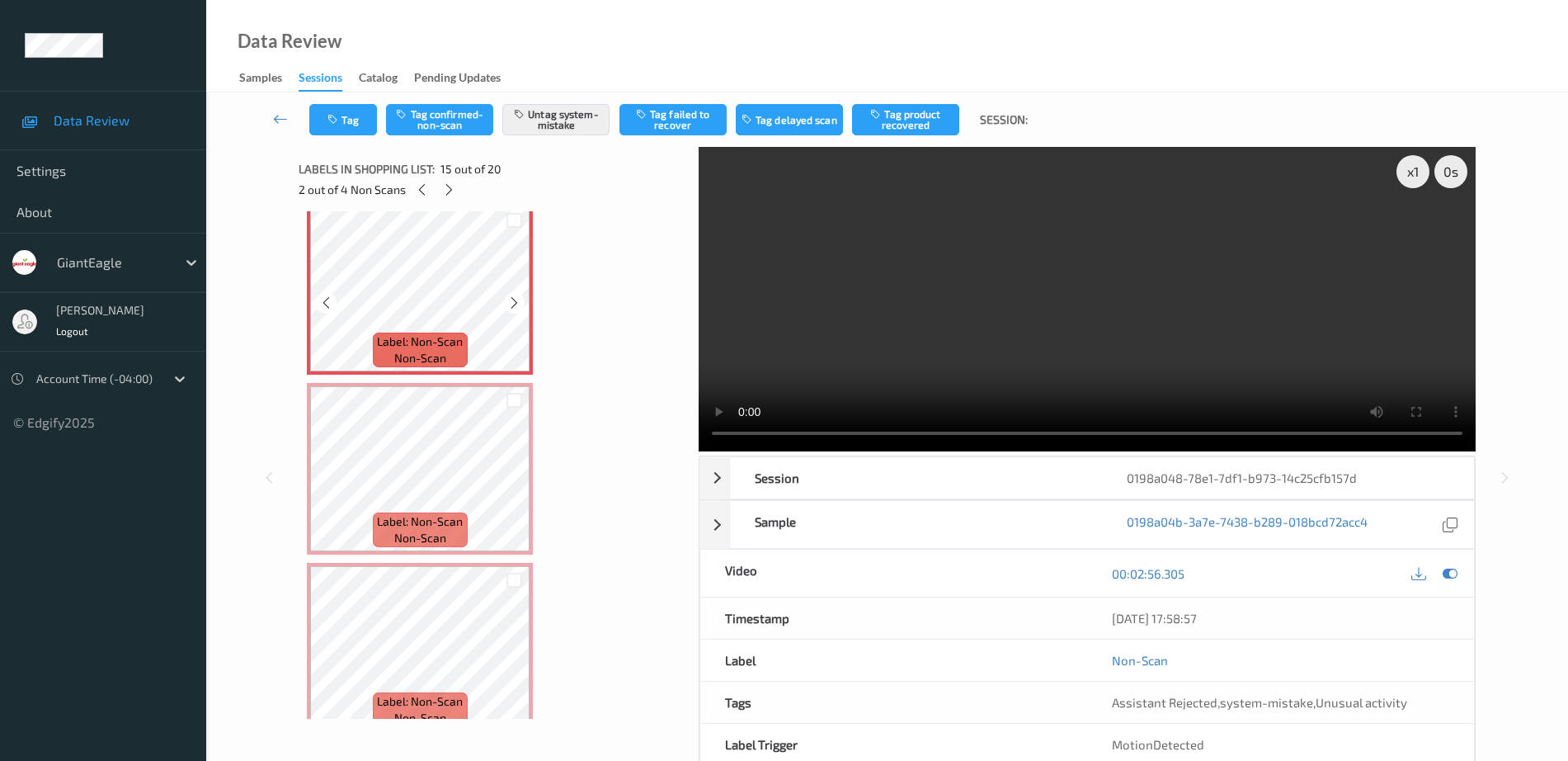
scroll to position [2584, 0]
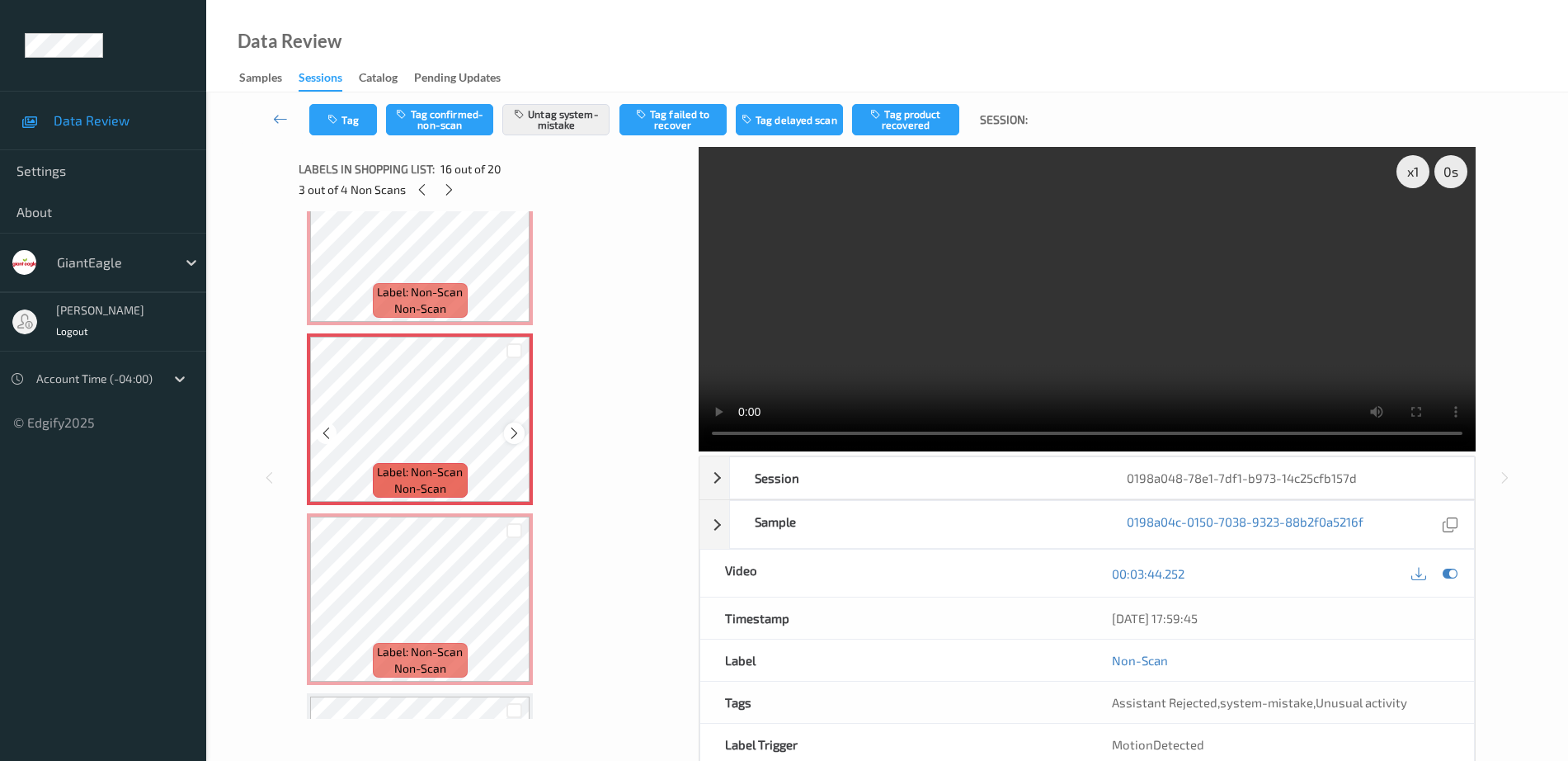
click at [514, 431] on icon at bounding box center [513, 433] width 14 height 15
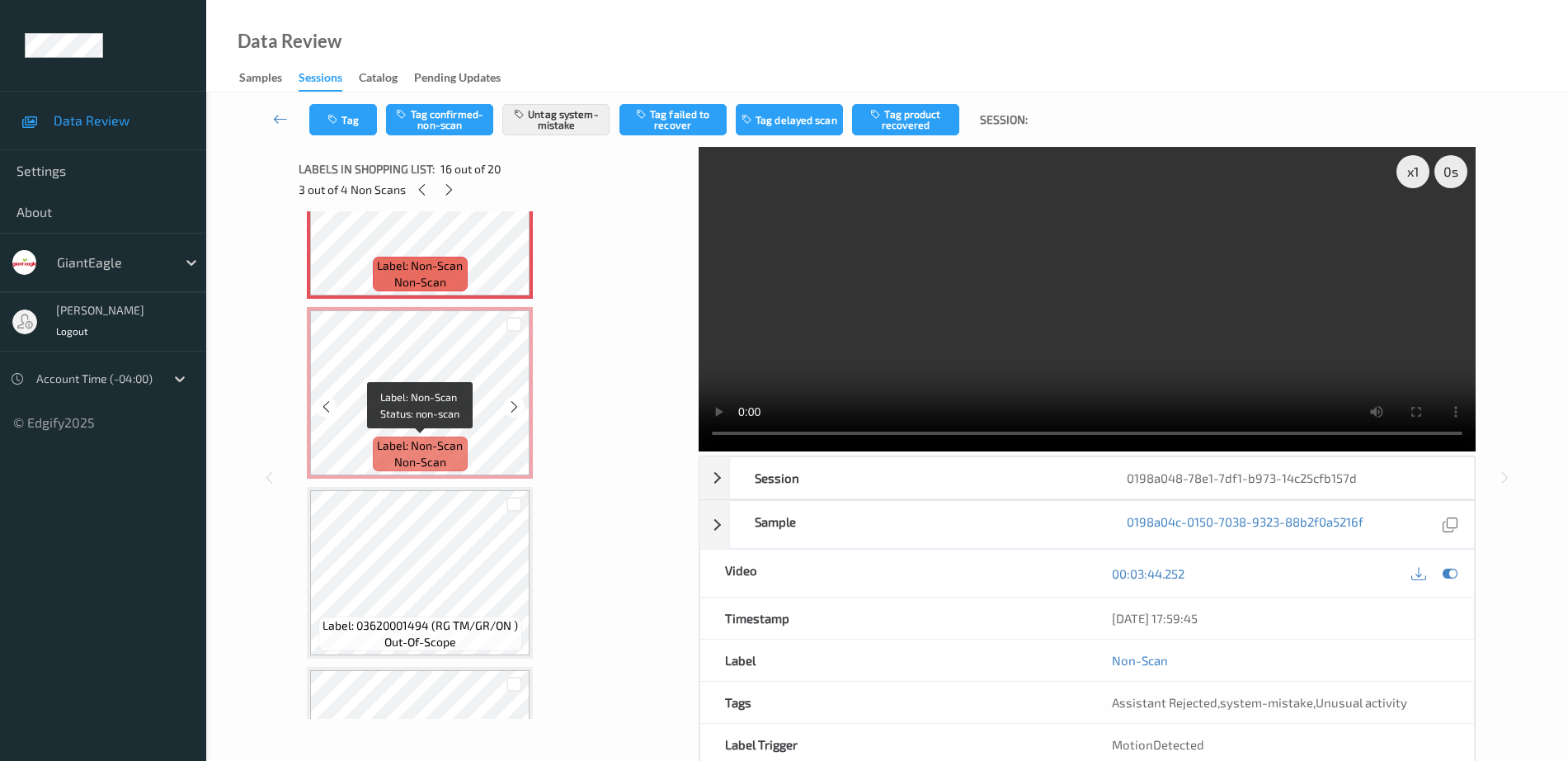
click at [429, 463] on span "non-scan" at bounding box center [420, 462] width 52 height 16
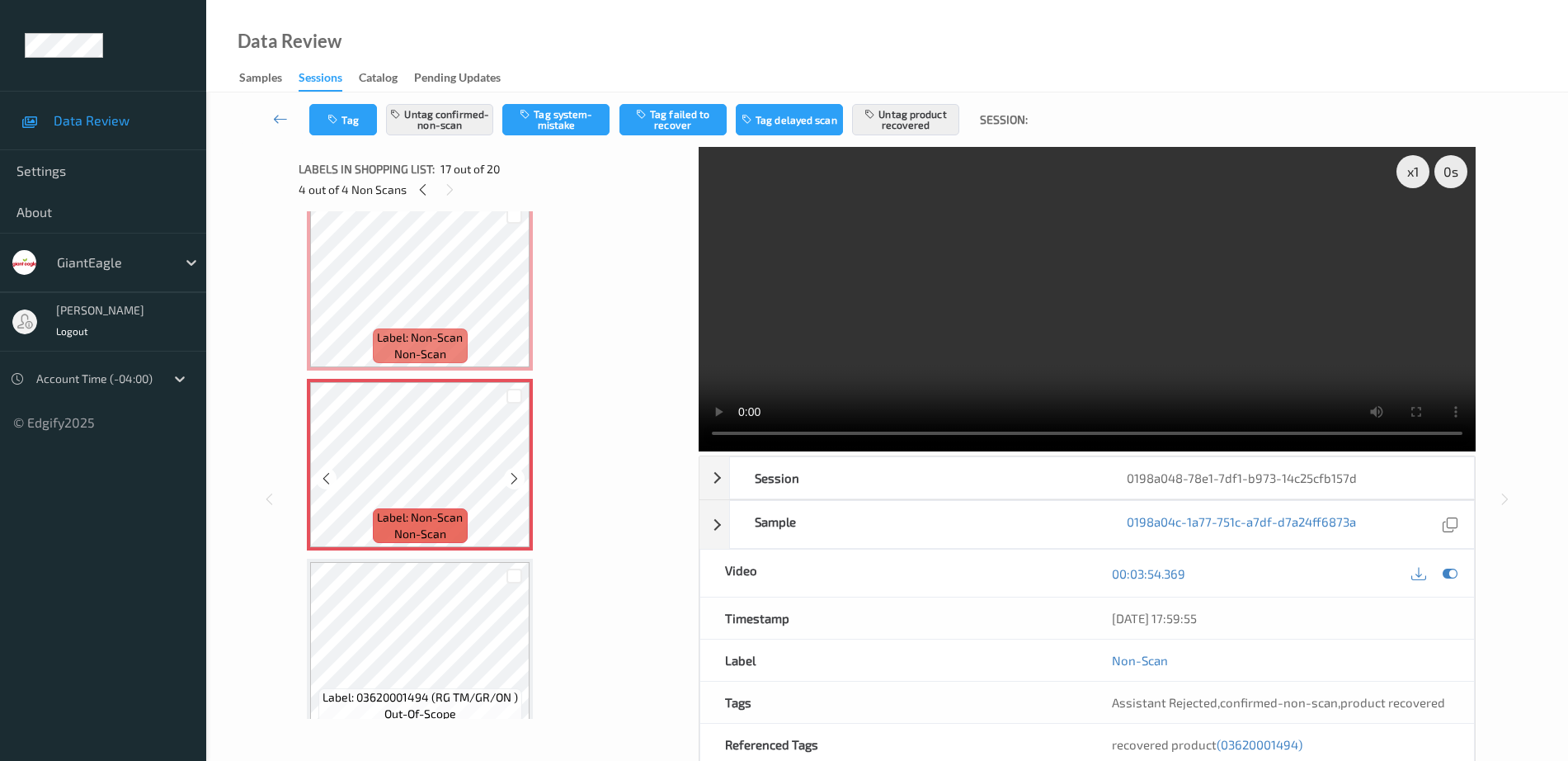
scroll to position [2688, 0]
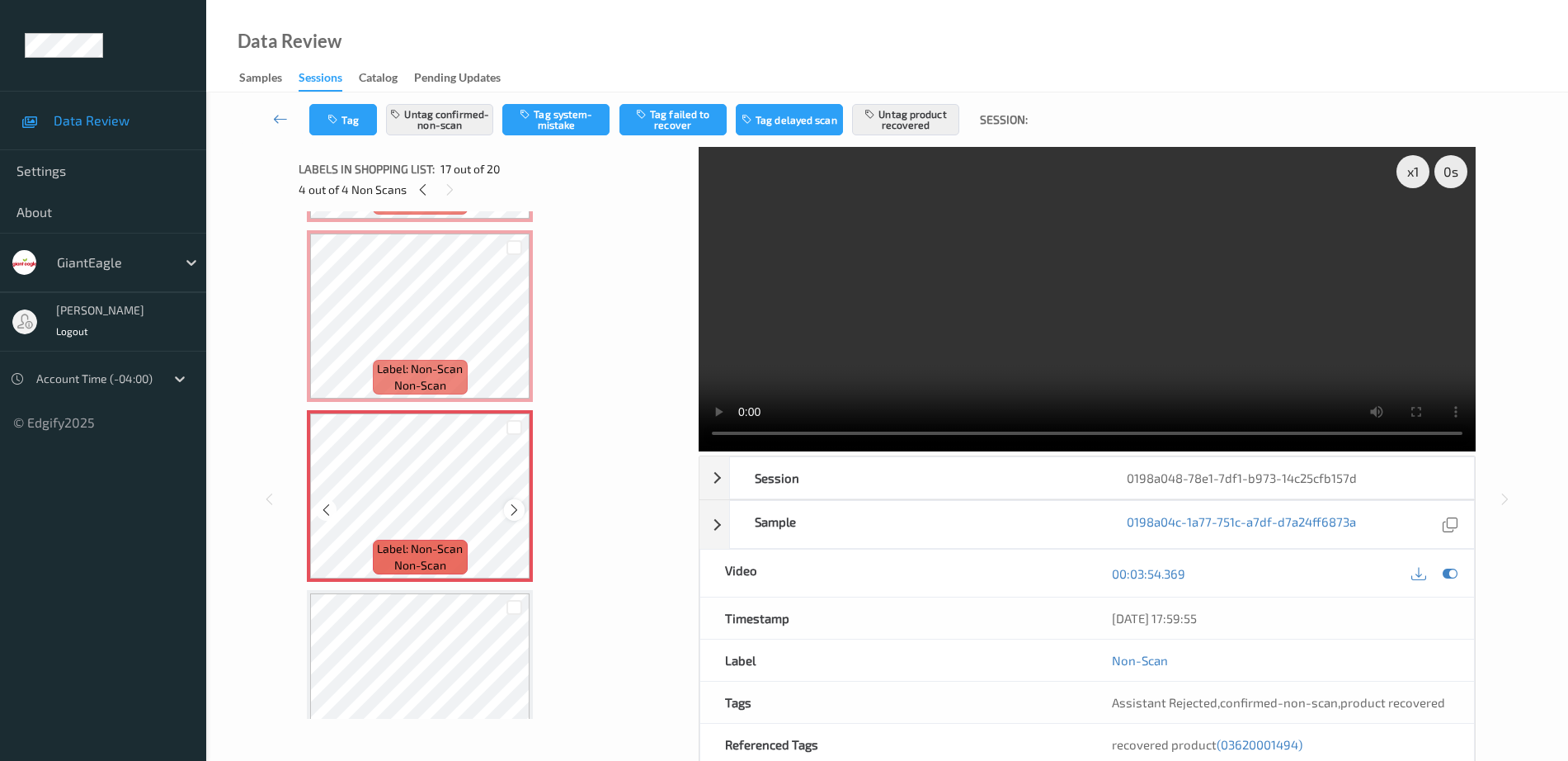
click at [515, 510] on icon at bounding box center [513, 510] width 14 height 15
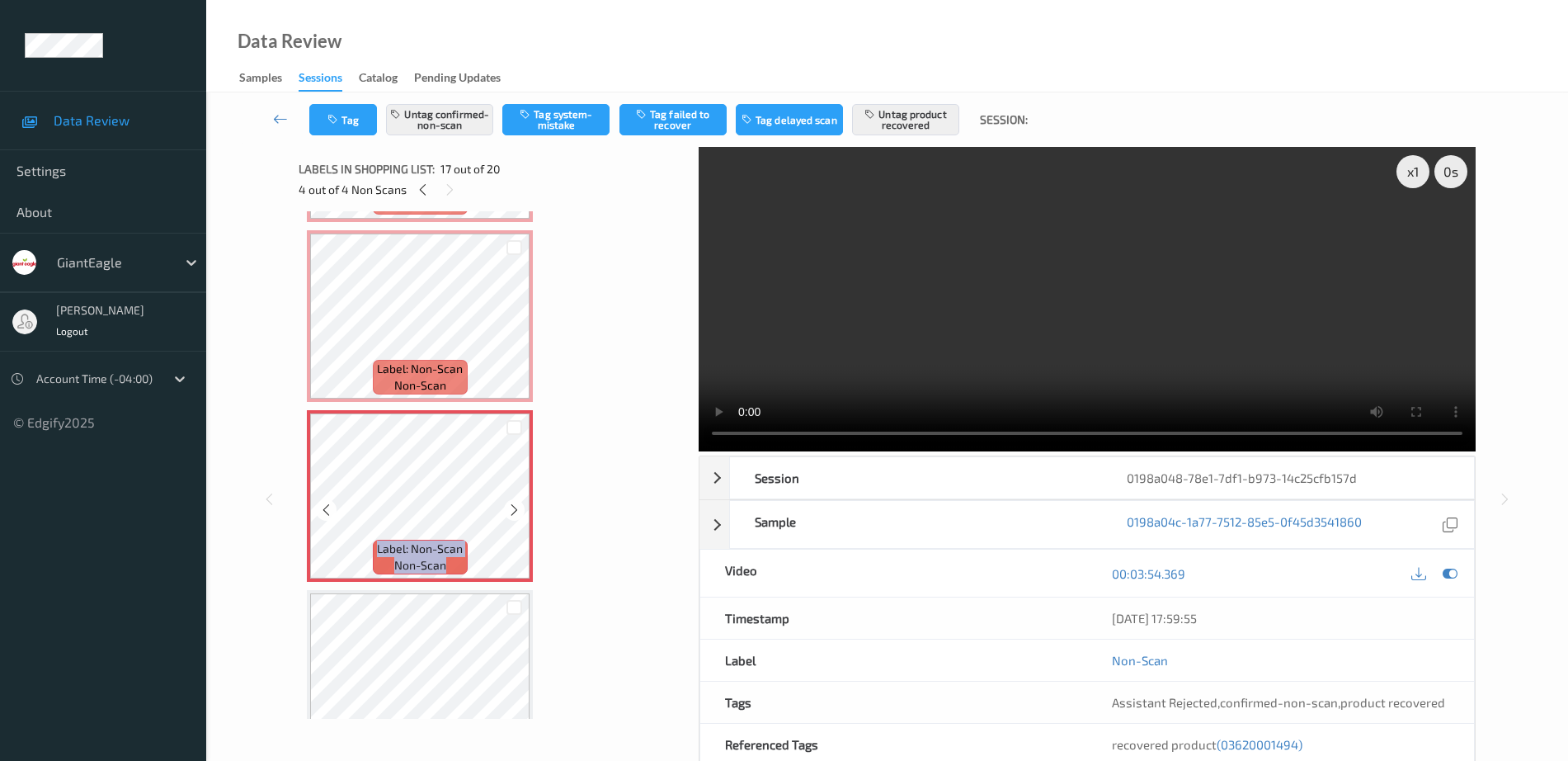
click at [515, 510] on icon at bounding box center [513, 510] width 14 height 15
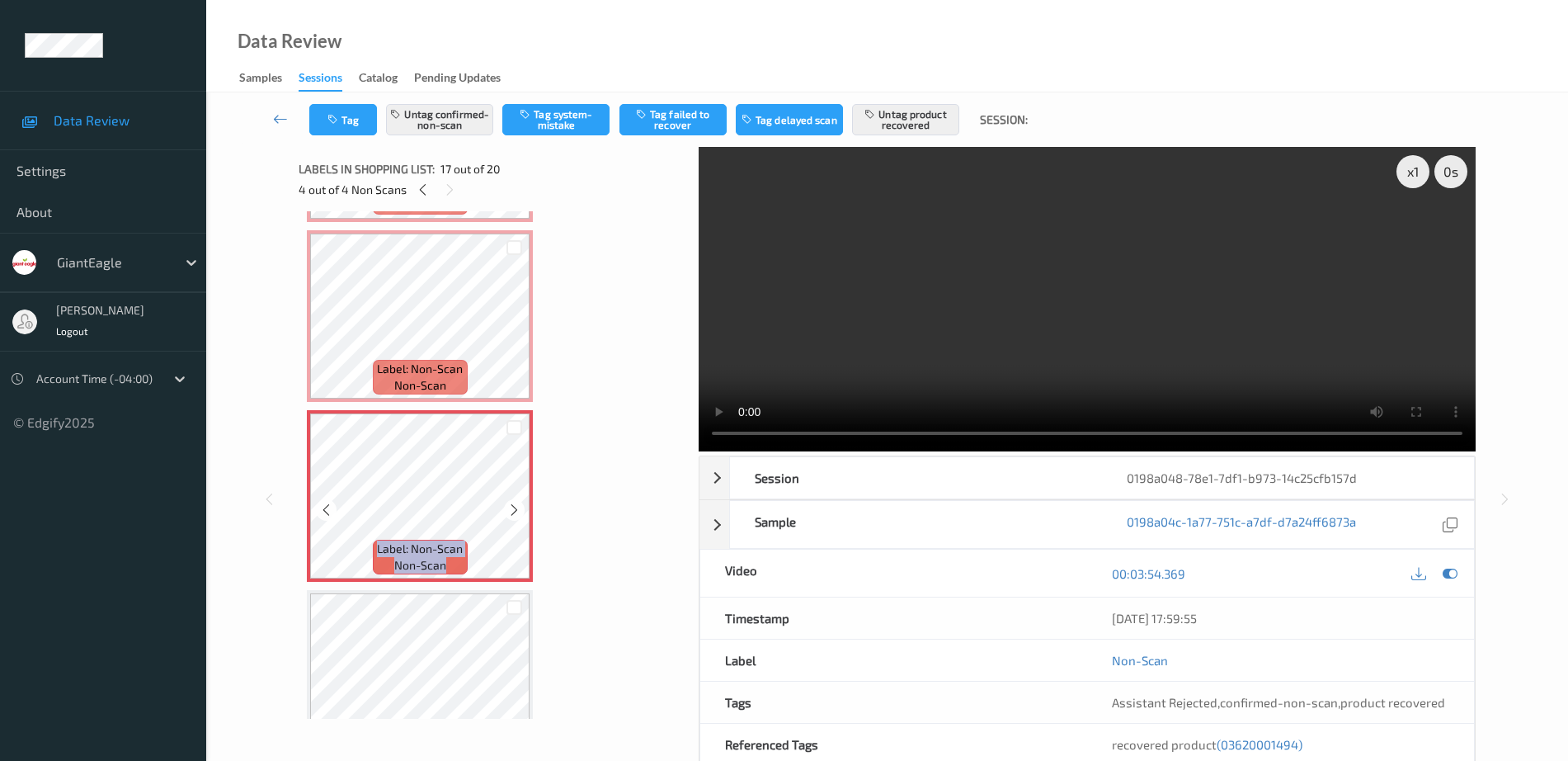
click at [515, 510] on icon at bounding box center [513, 510] width 14 height 15
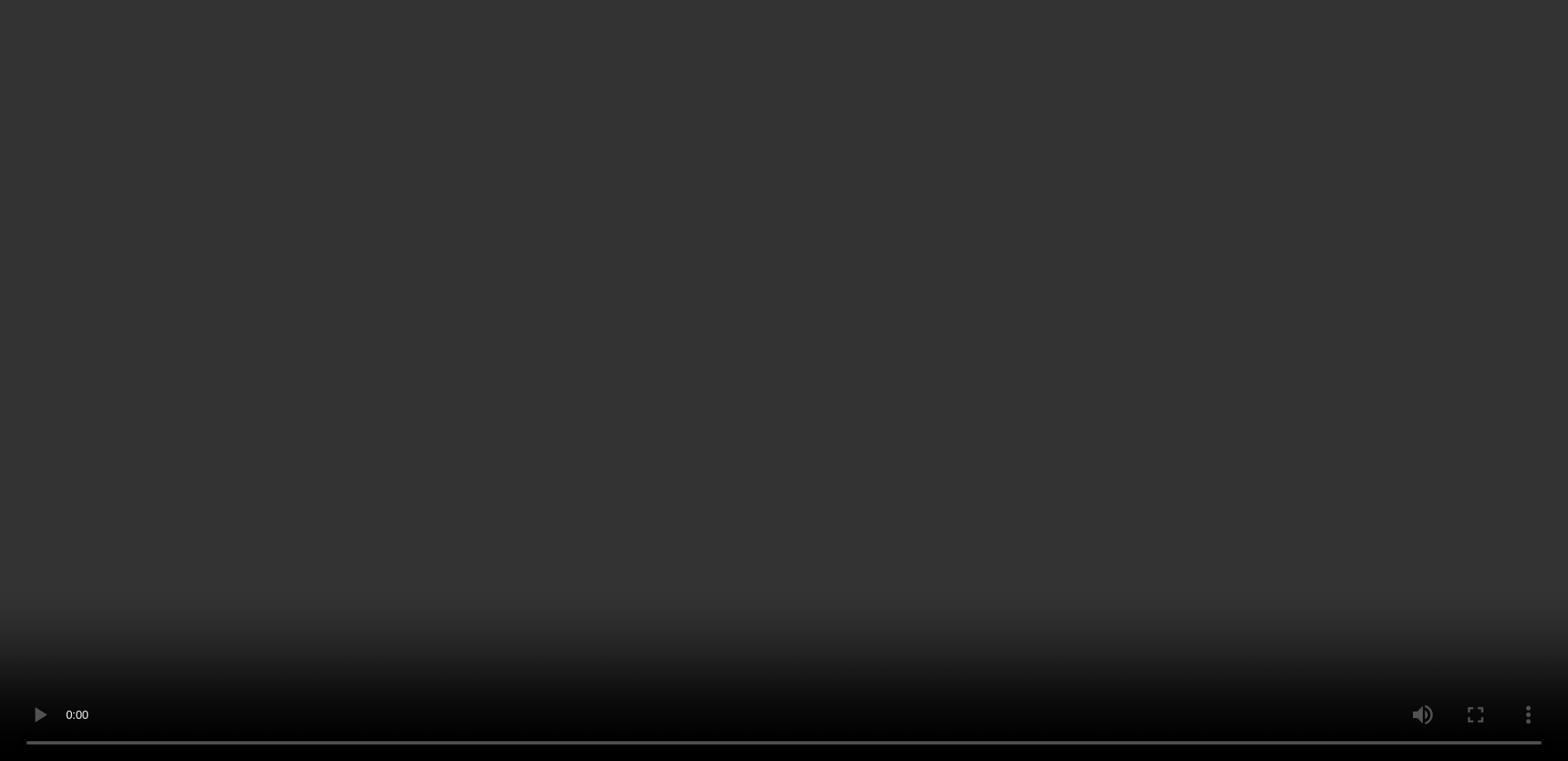
scroll to position [2584, 0]
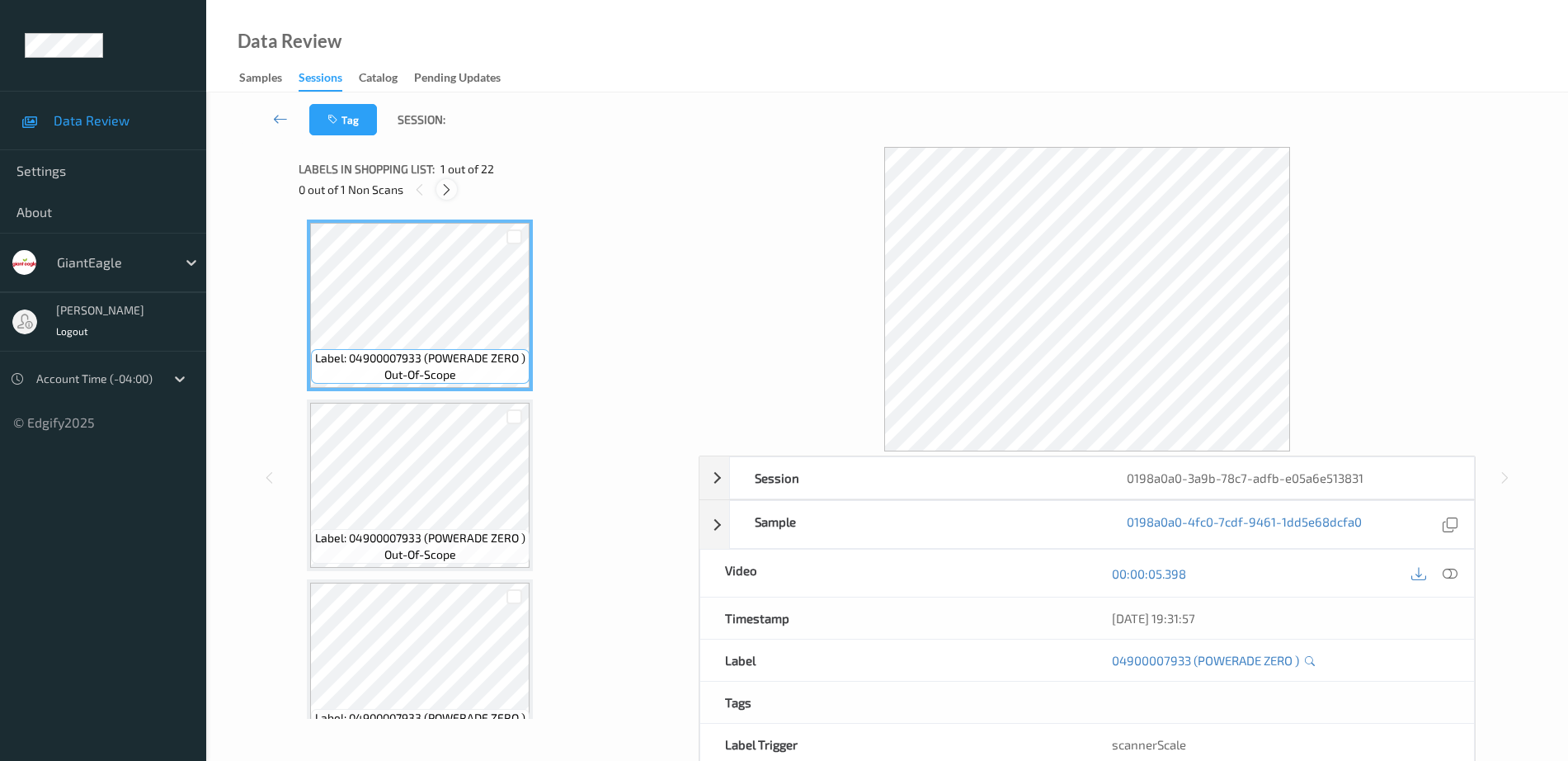
click at [449, 185] on icon at bounding box center [446, 190] width 14 height 15
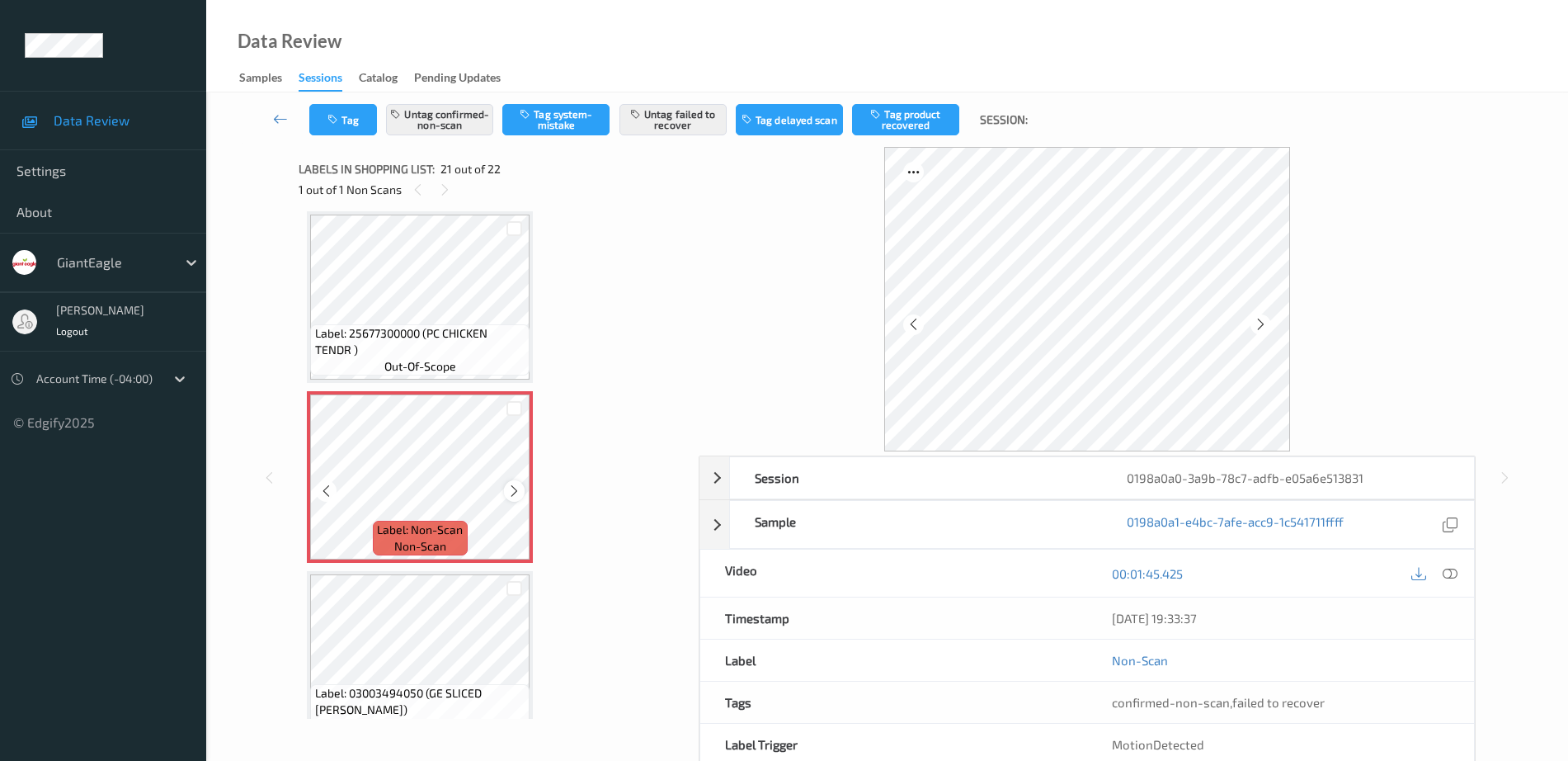
click at [522, 496] on div at bounding box center [514, 491] width 21 height 21
click at [510, 490] on icon at bounding box center [513, 491] width 14 height 15
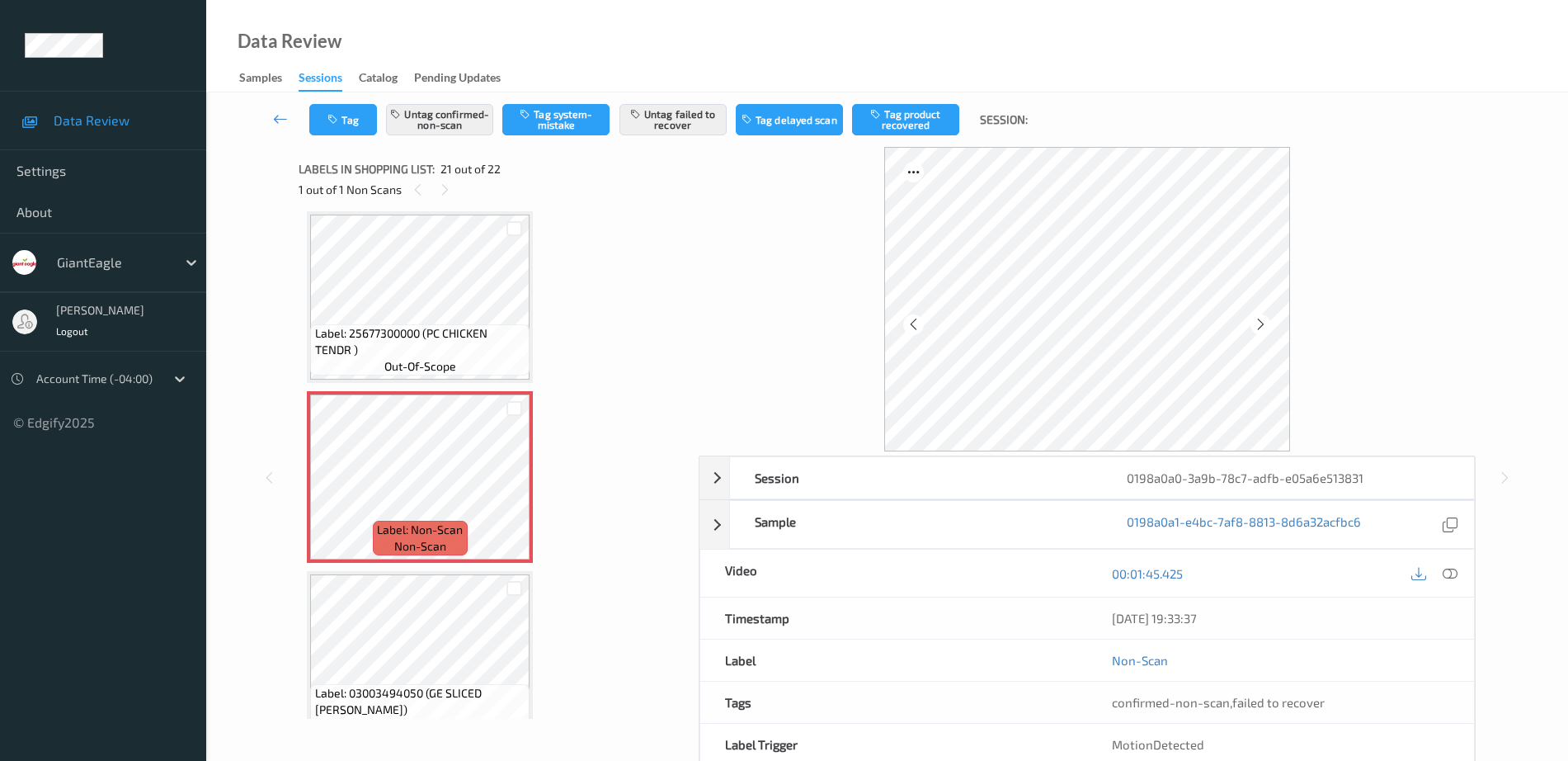
click at [404, 333] on span "Label: 25677300000 (PC CHICKEN TENDR )" at bounding box center [420, 342] width 211 height 33
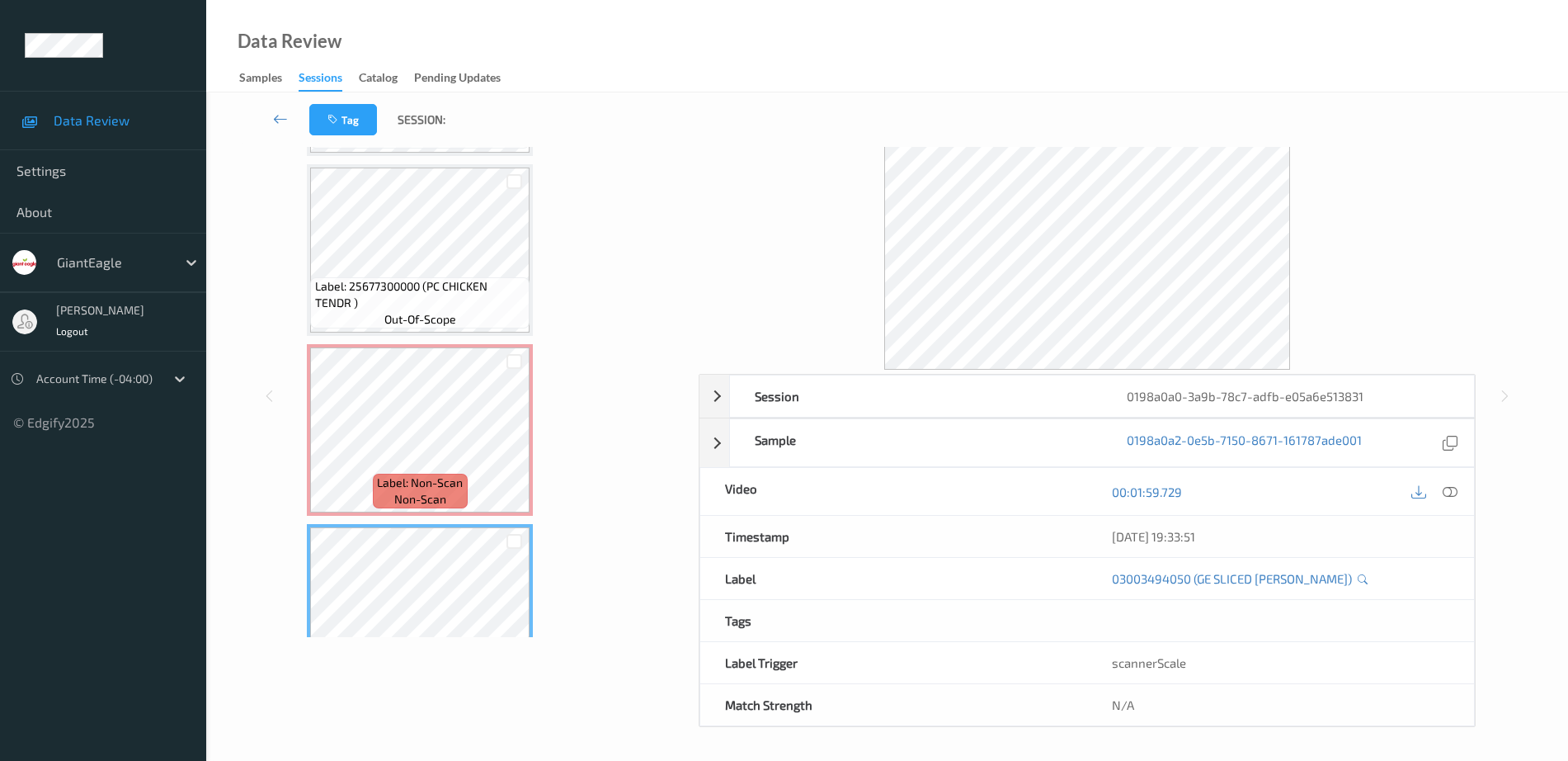
scroll to position [3355, 0]
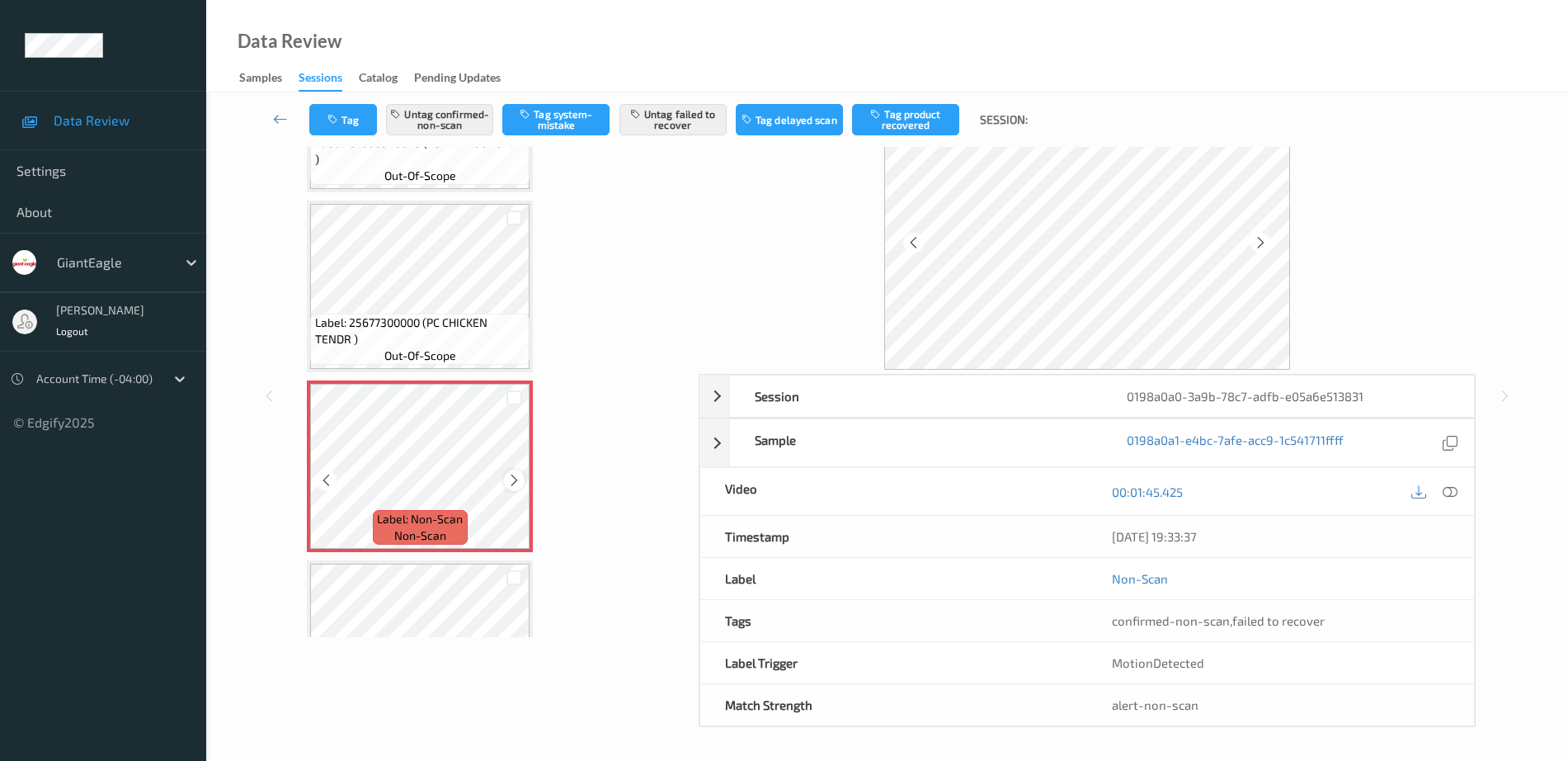
click at [515, 481] on icon at bounding box center [513, 480] width 14 height 15
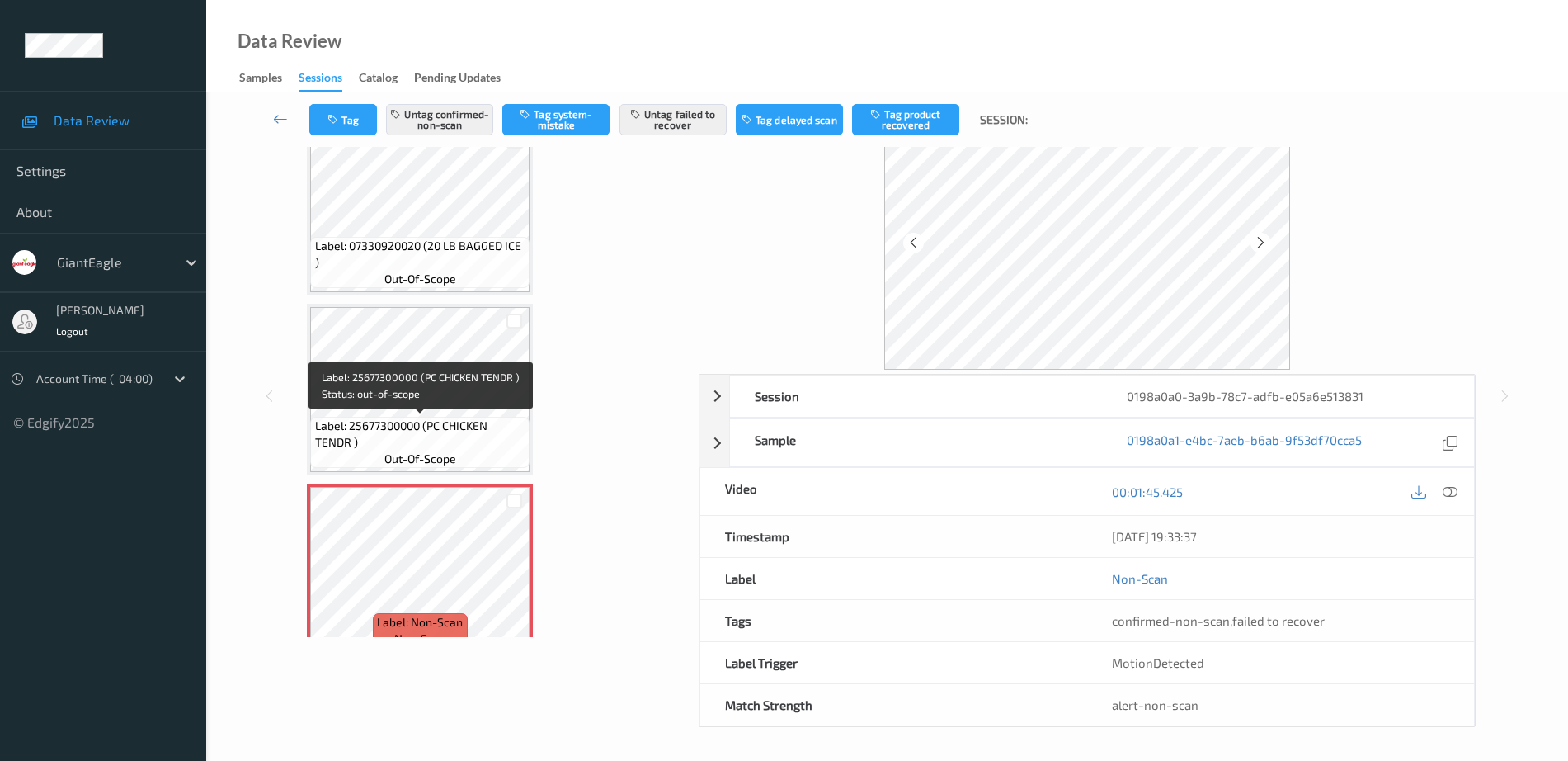
click at [483, 419] on span "Label: 25677300000 (PC CHICKEN TENDR )" at bounding box center [420, 434] width 211 height 33
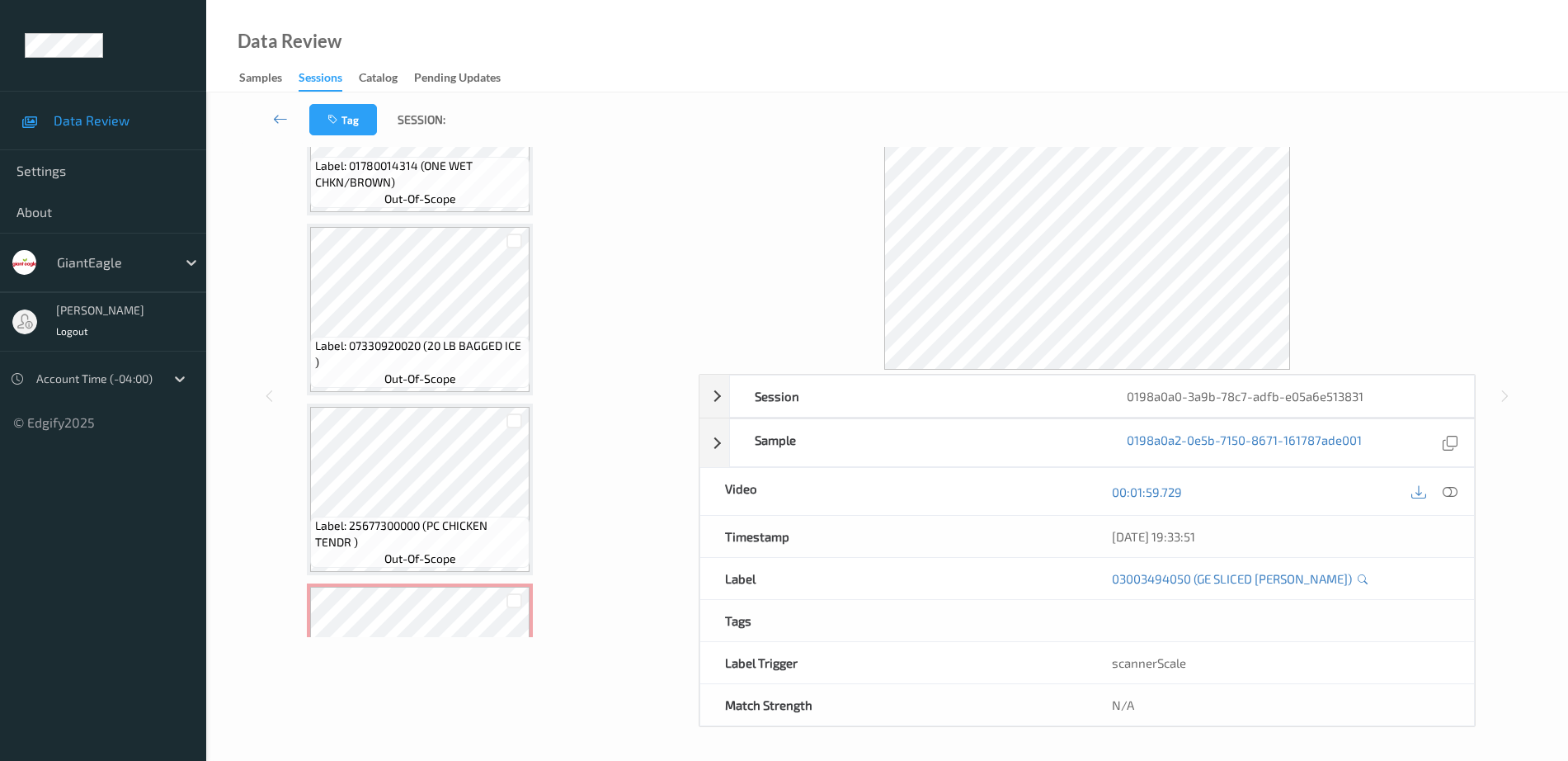
scroll to position [3148, 0]
click at [1445, 489] on icon at bounding box center [1450, 491] width 15 height 15
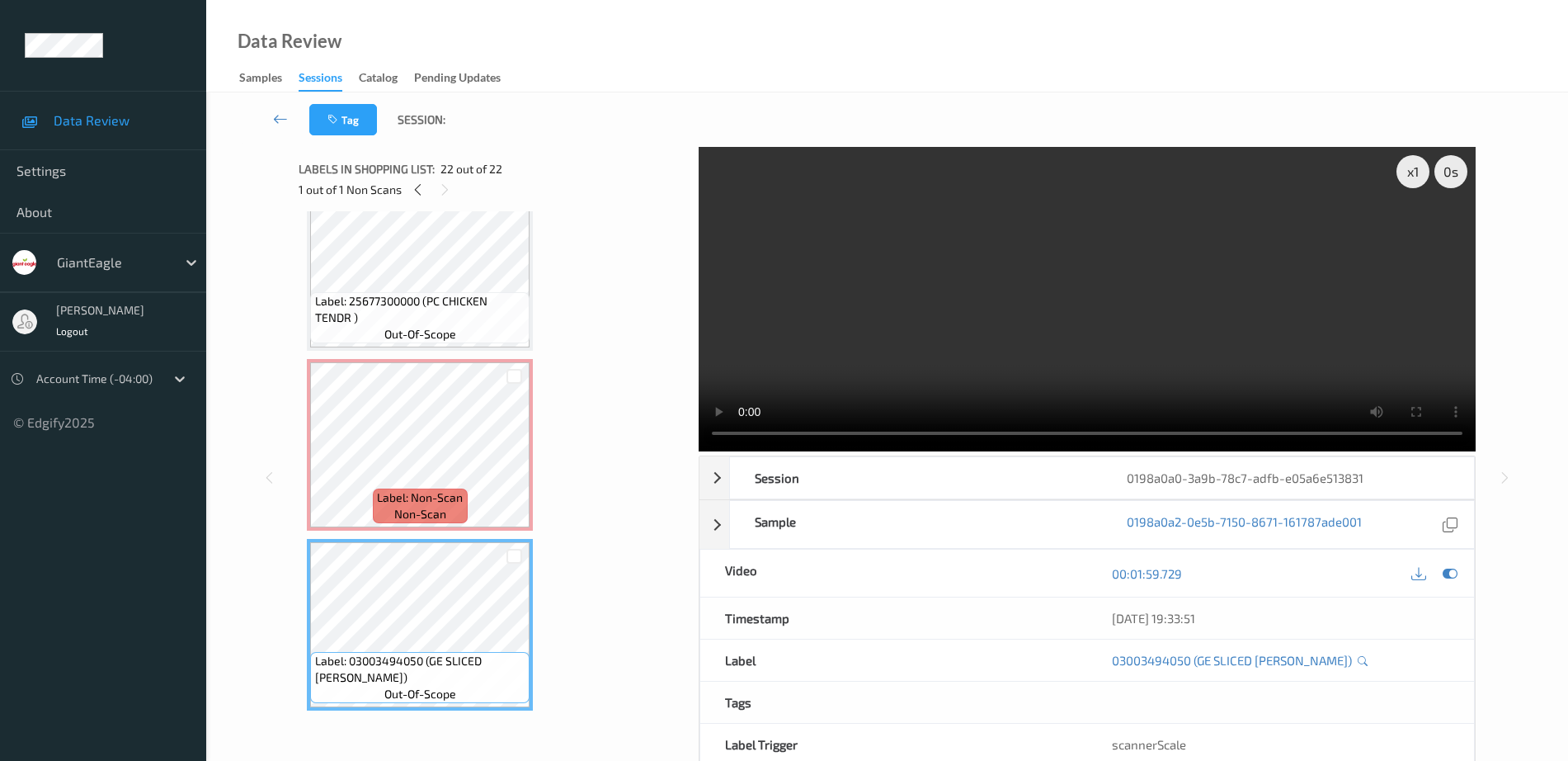
scroll to position [81, 0]
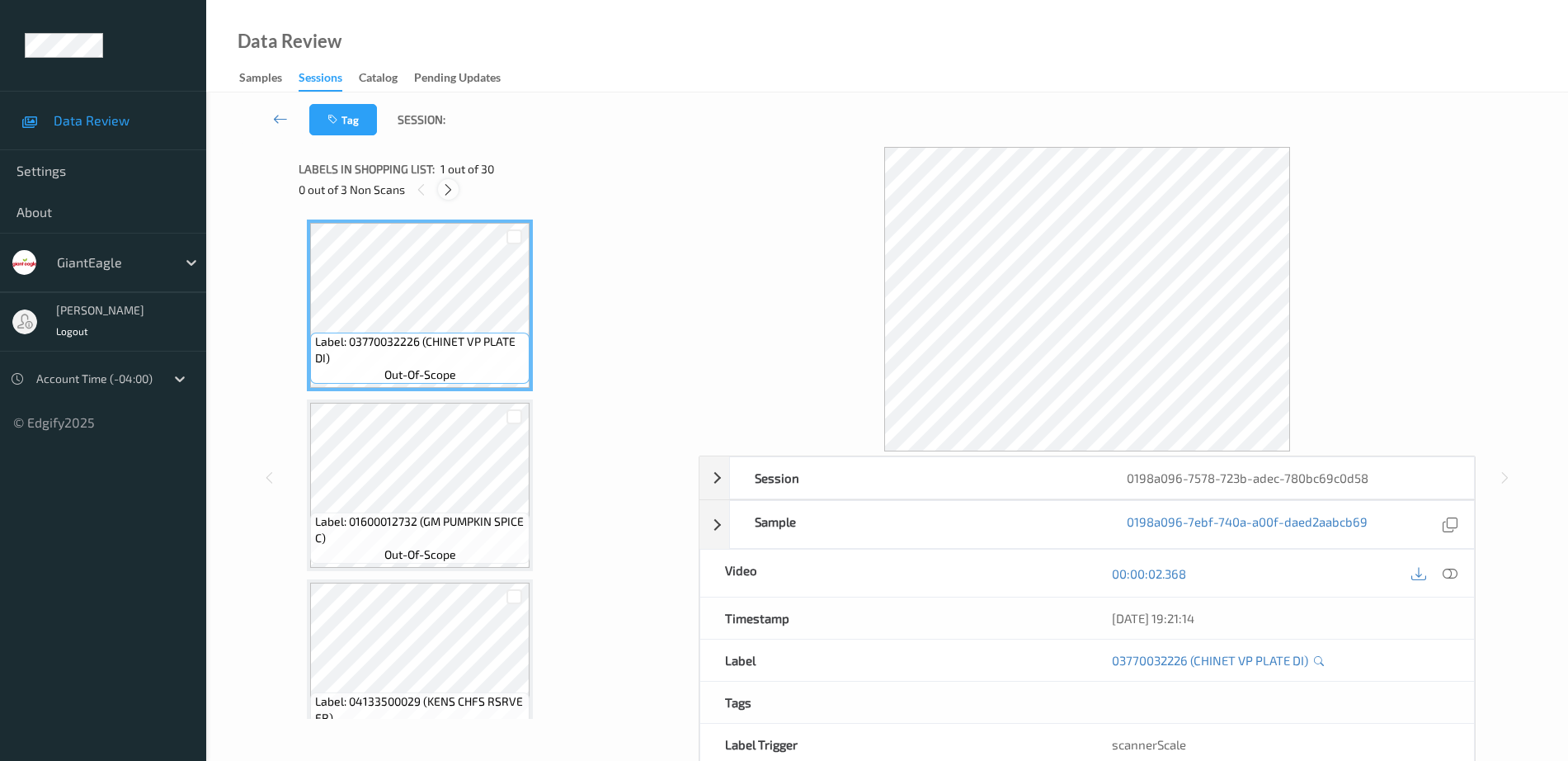
click at [445, 191] on icon at bounding box center [447, 190] width 14 height 15
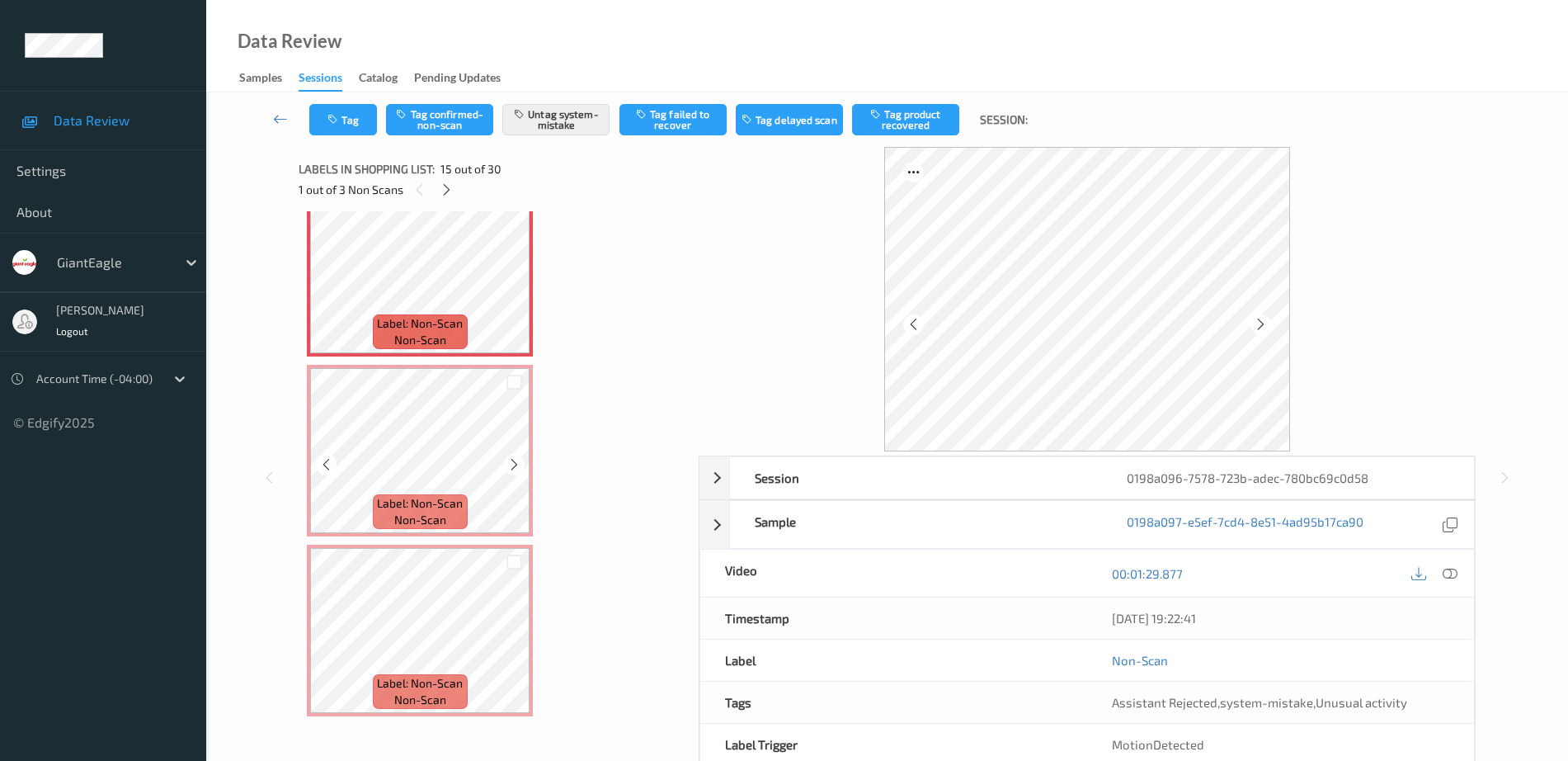
click at [417, 525] on span "non-scan" at bounding box center [420, 520] width 52 height 16
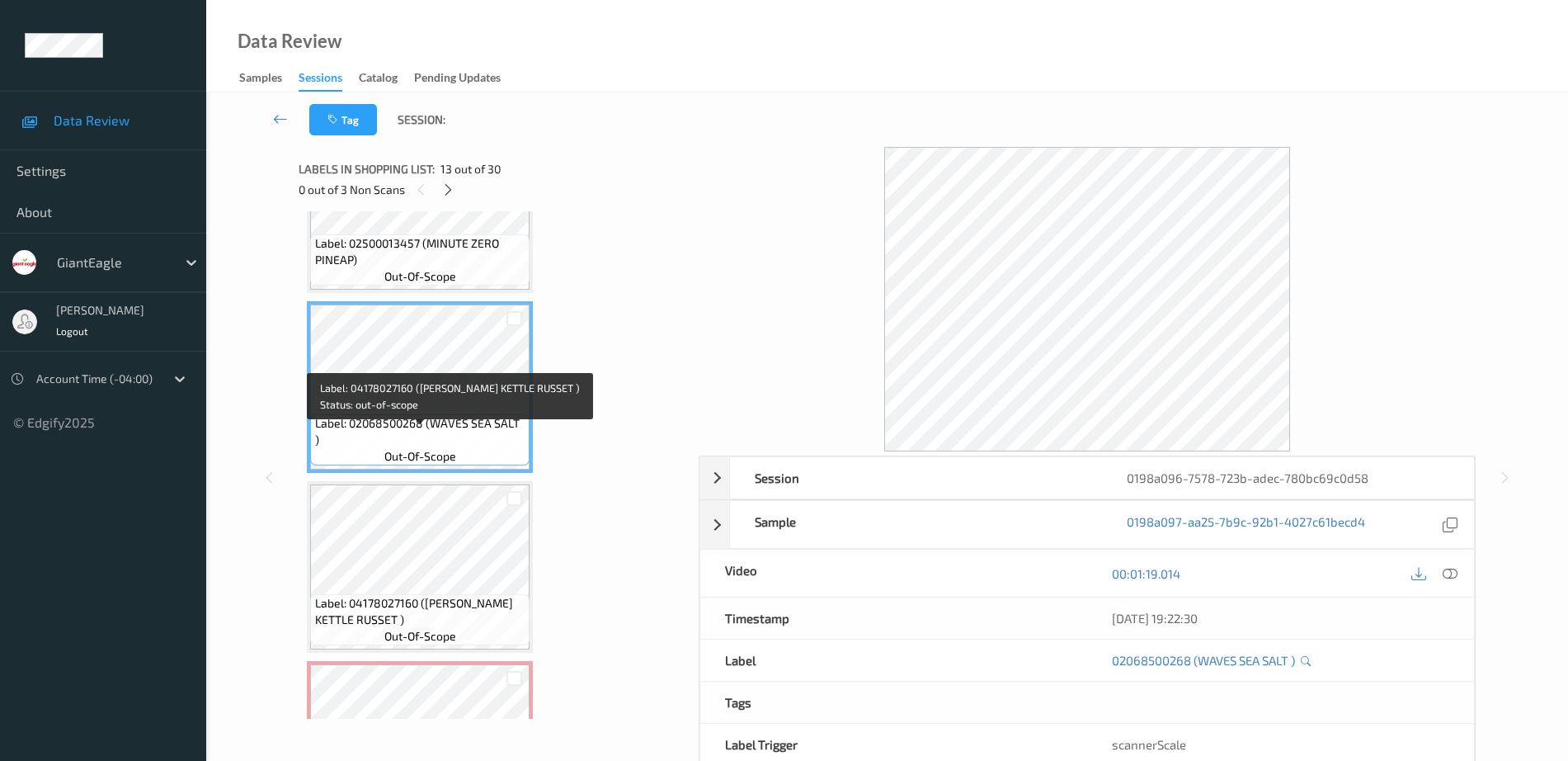
scroll to position [2037, 0]
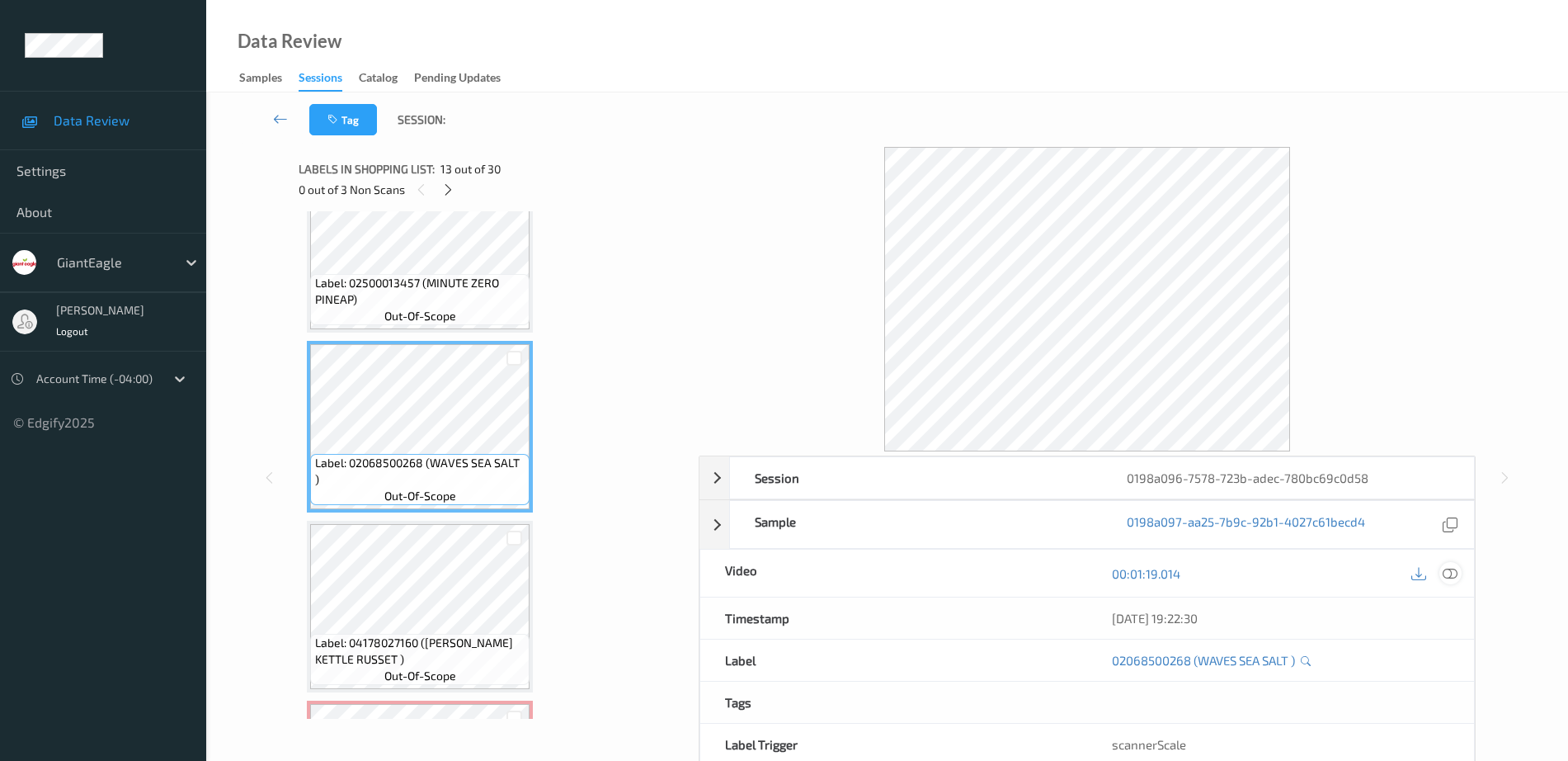
click at [1458, 573] on div at bounding box center [1450, 573] width 22 height 22
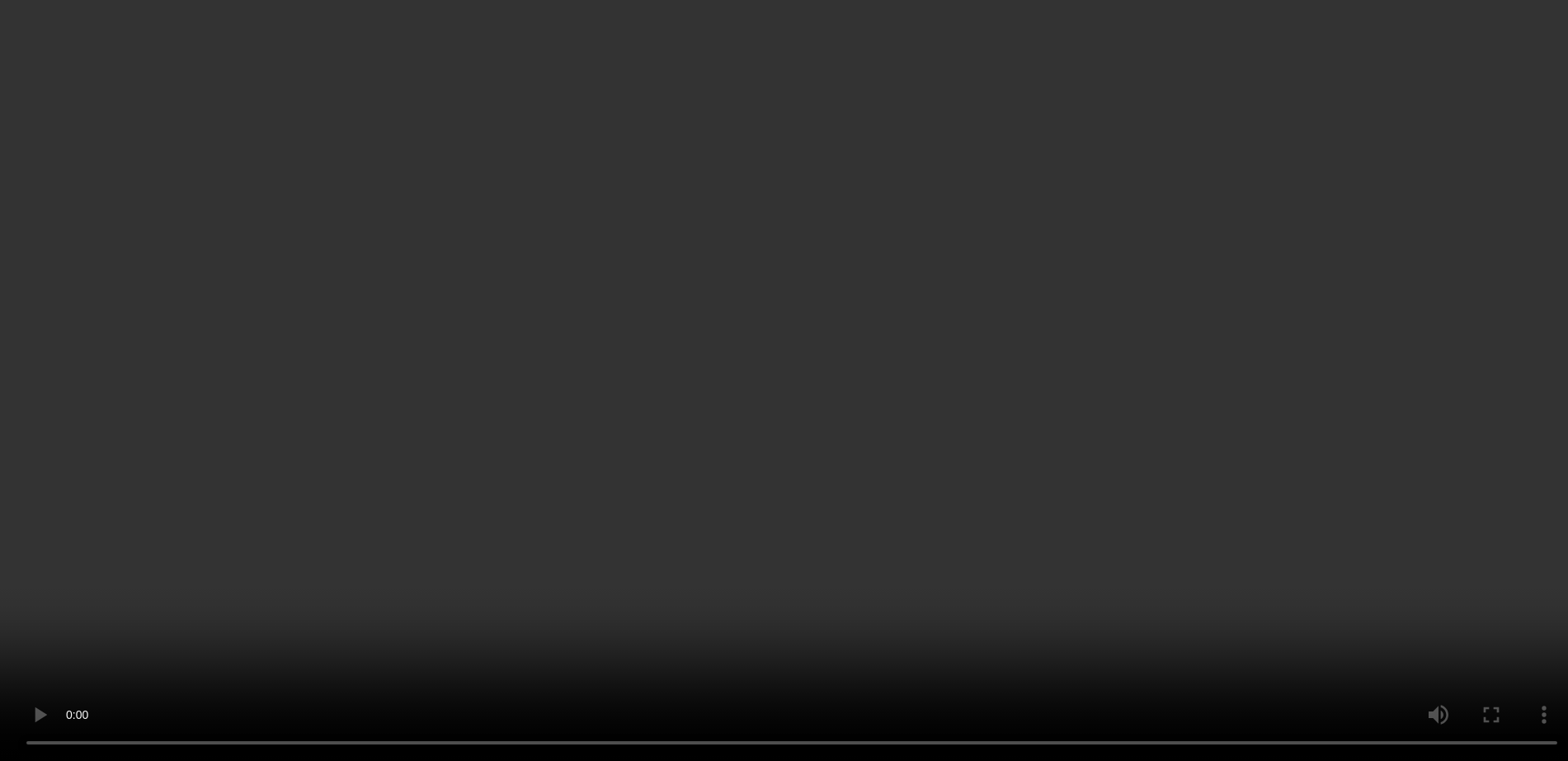
scroll to position [2244, 0]
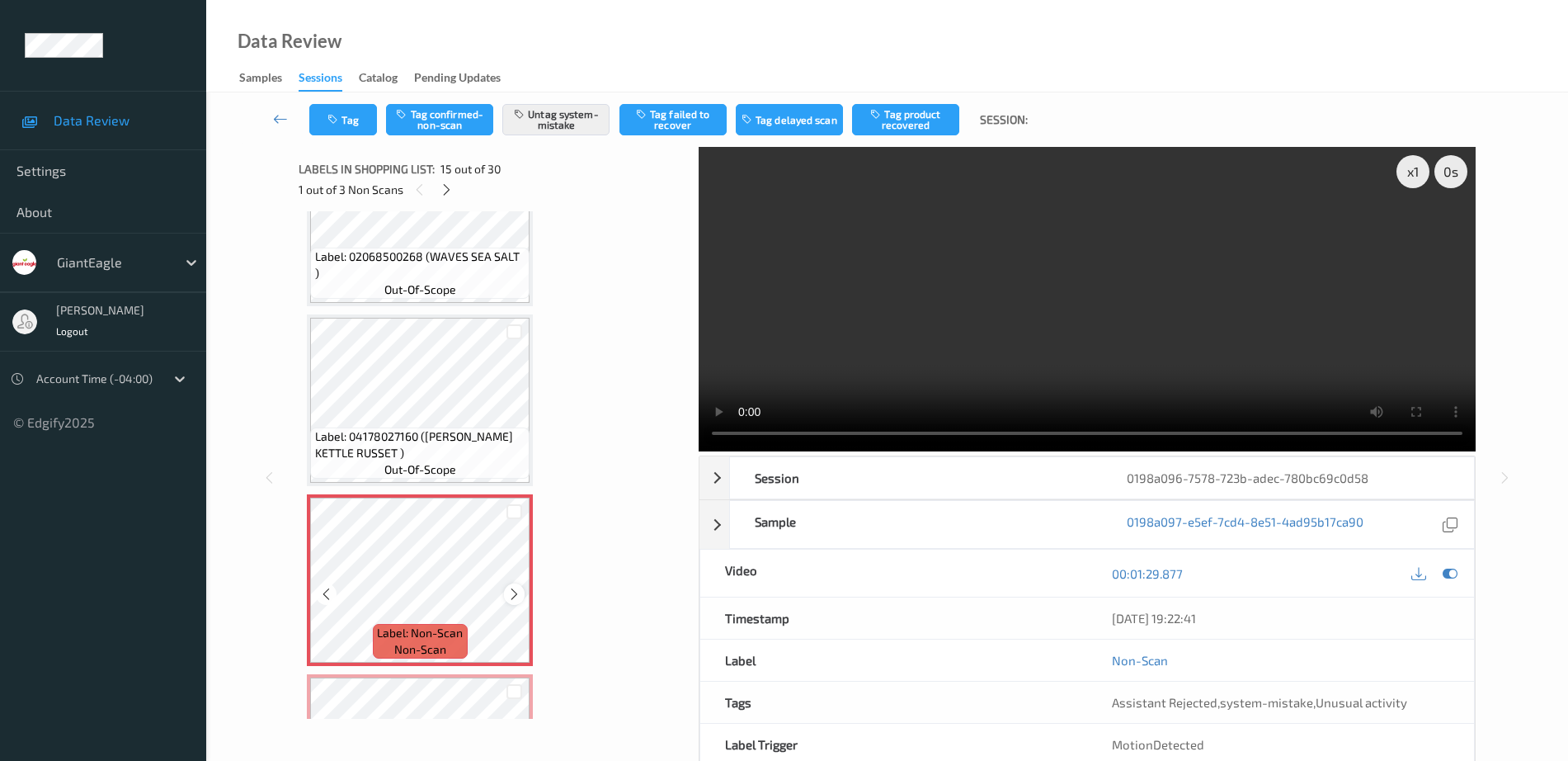
click at [510, 593] on icon at bounding box center [513, 594] width 14 height 15
click at [510, 594] on icon at bounding box center [513, 594] width 14 height 15
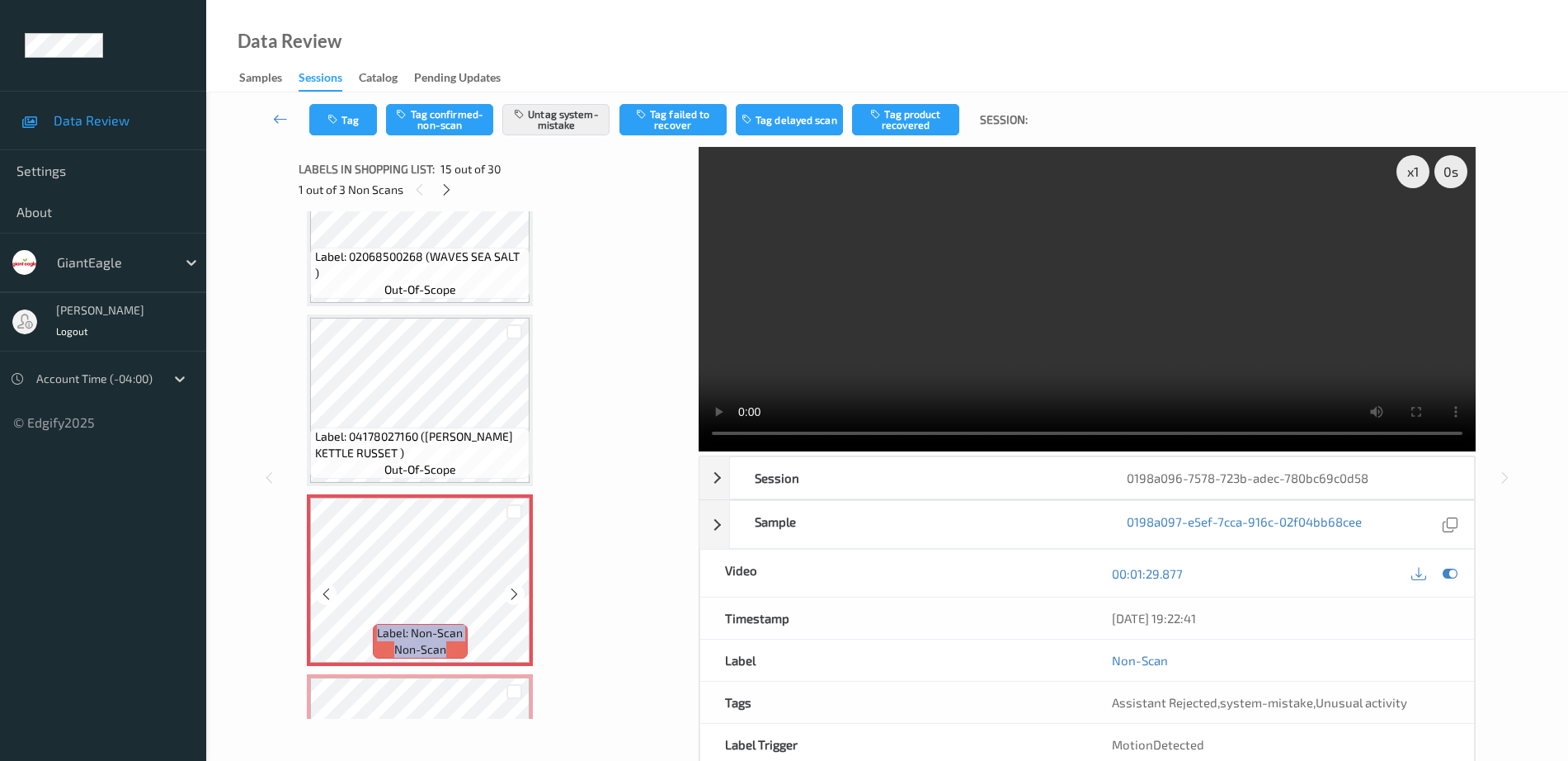
click at [510, 594] on icon at bounding box center [513, 594] width 14 height 15
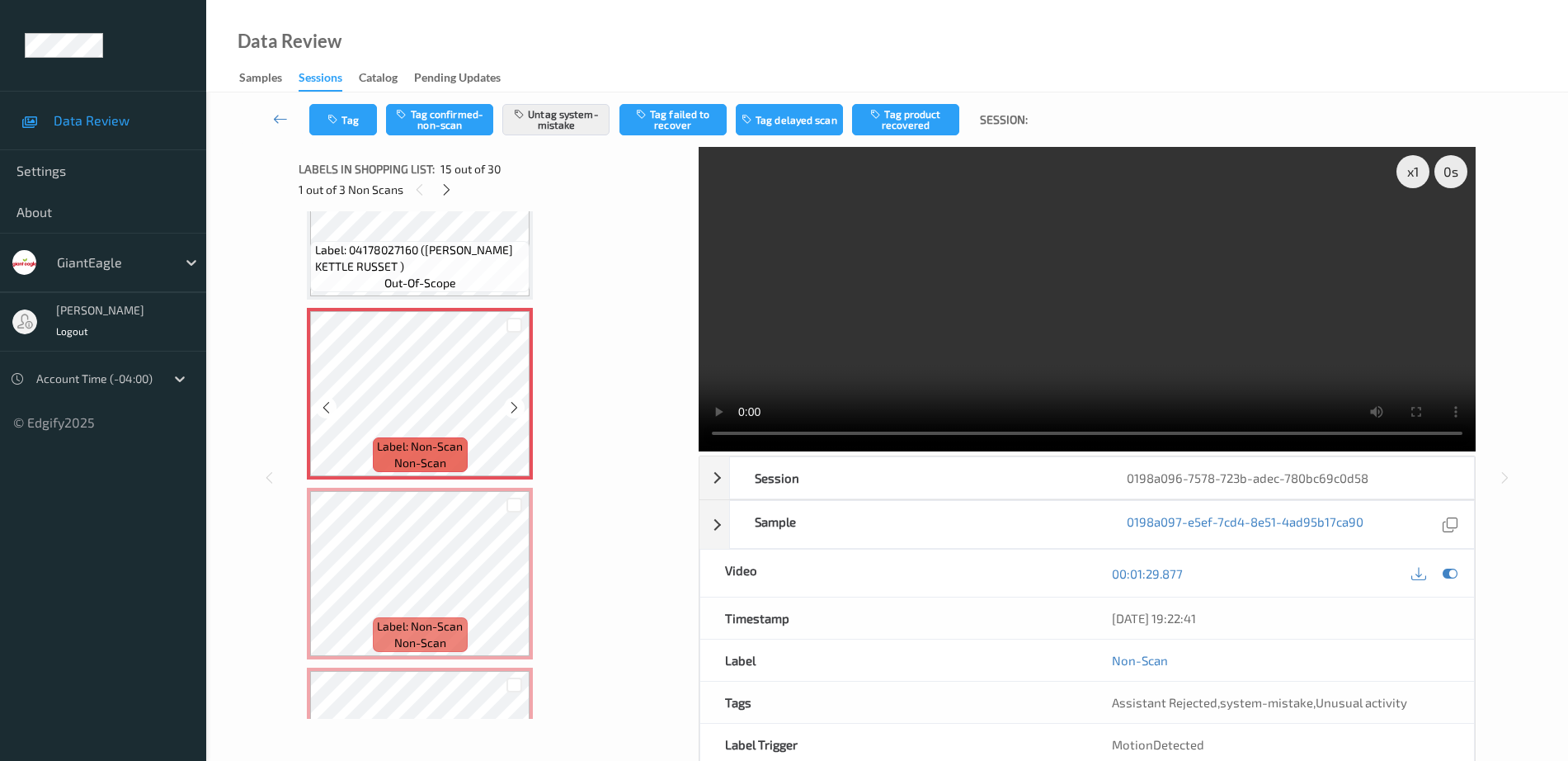
scroll to position [2449, 0]
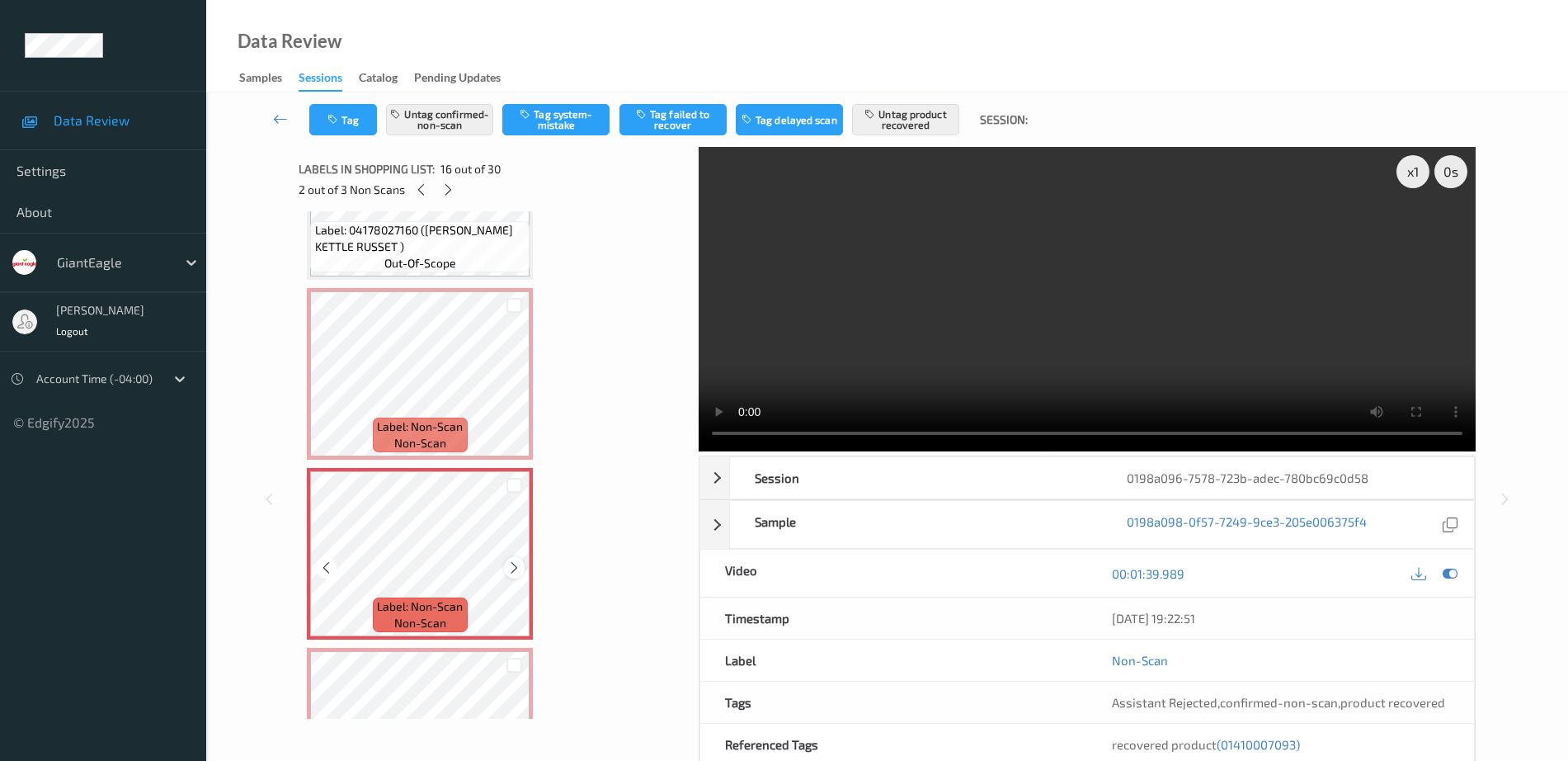
click at [507, 567] on icon at bounding box center [513, 567] width 14 height 15
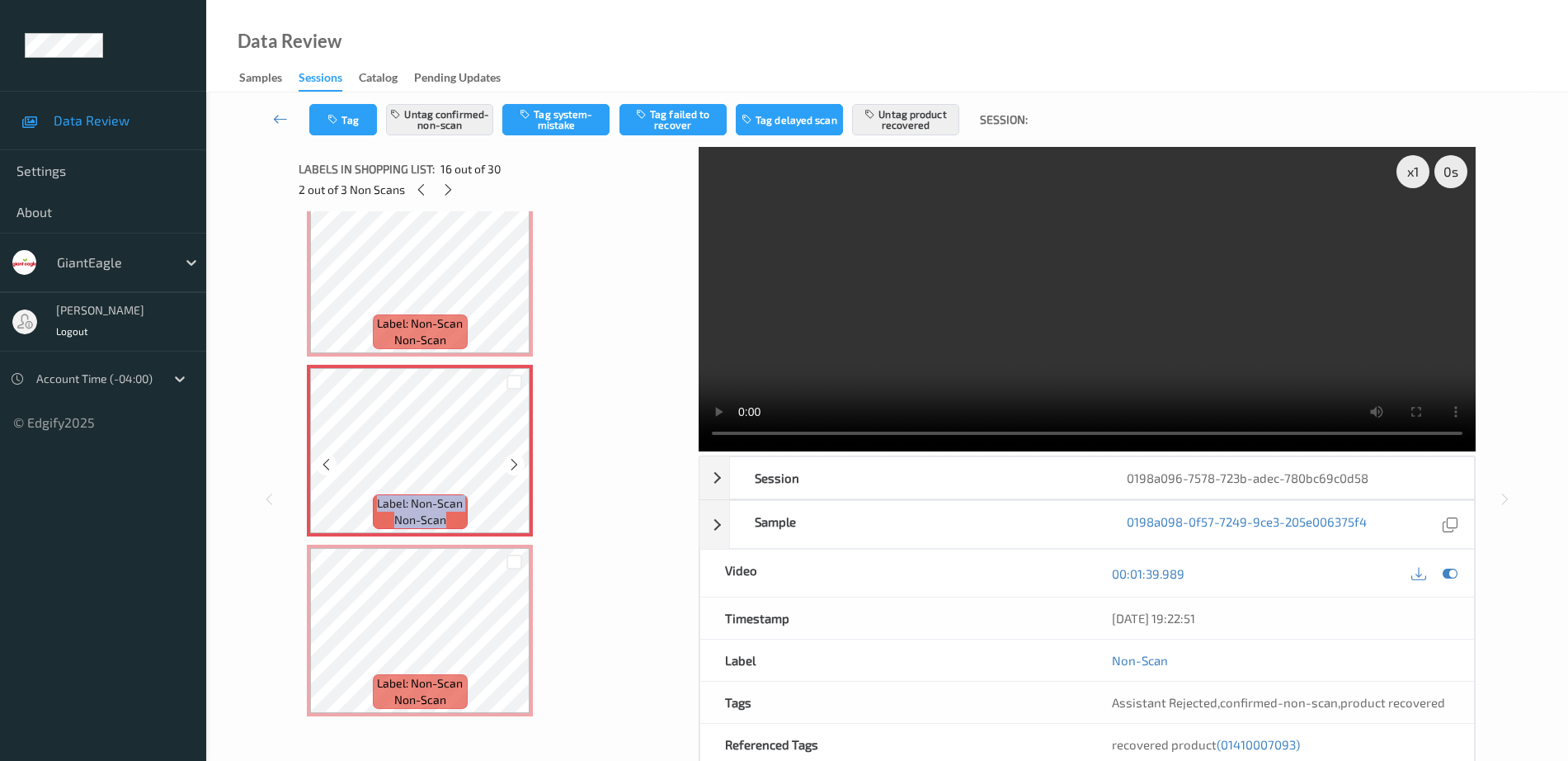
scroll to position [2656, 0]
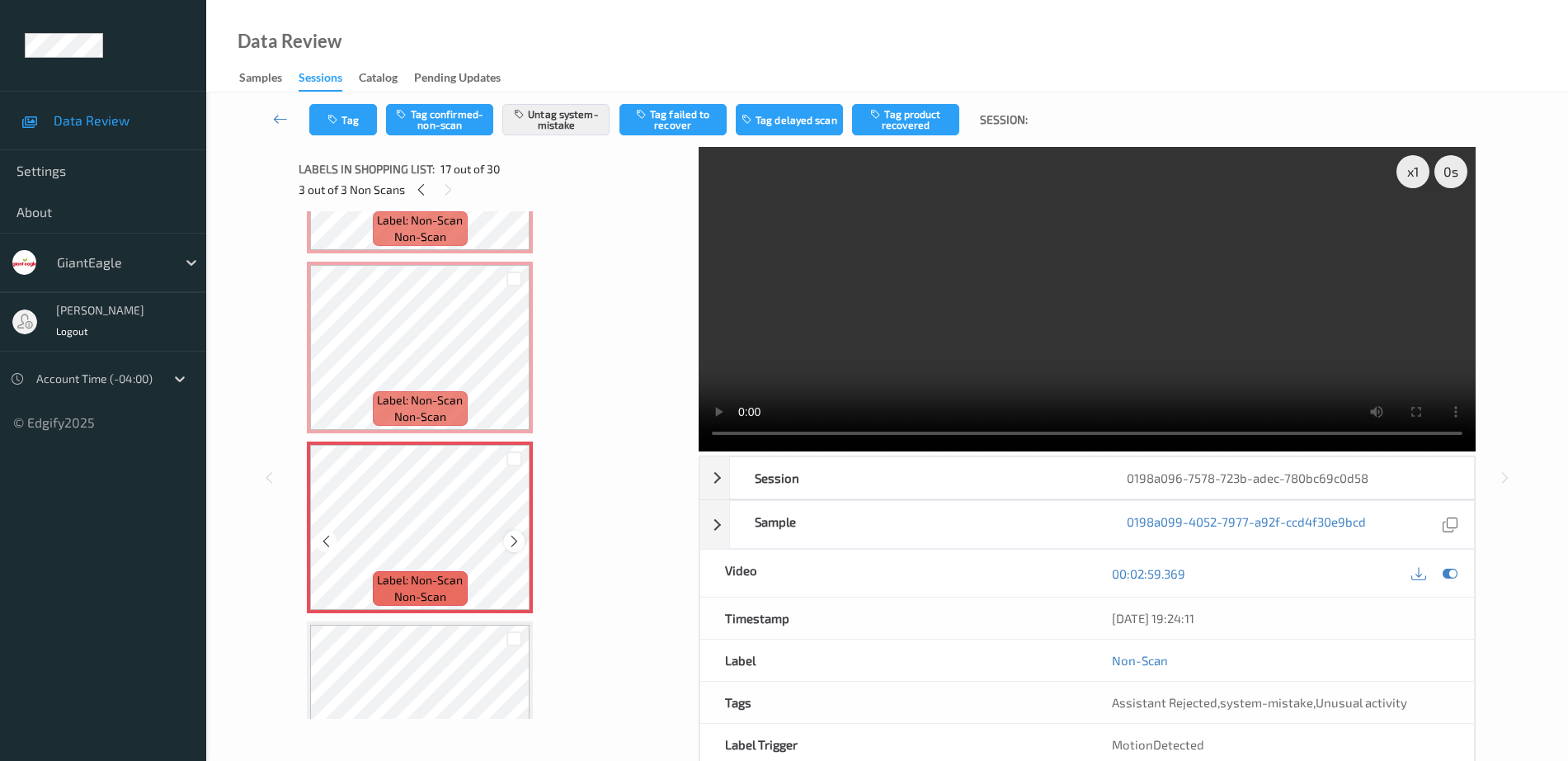
click at [512, 547] on icon at bounding box center [513, 541] width 14 height 15
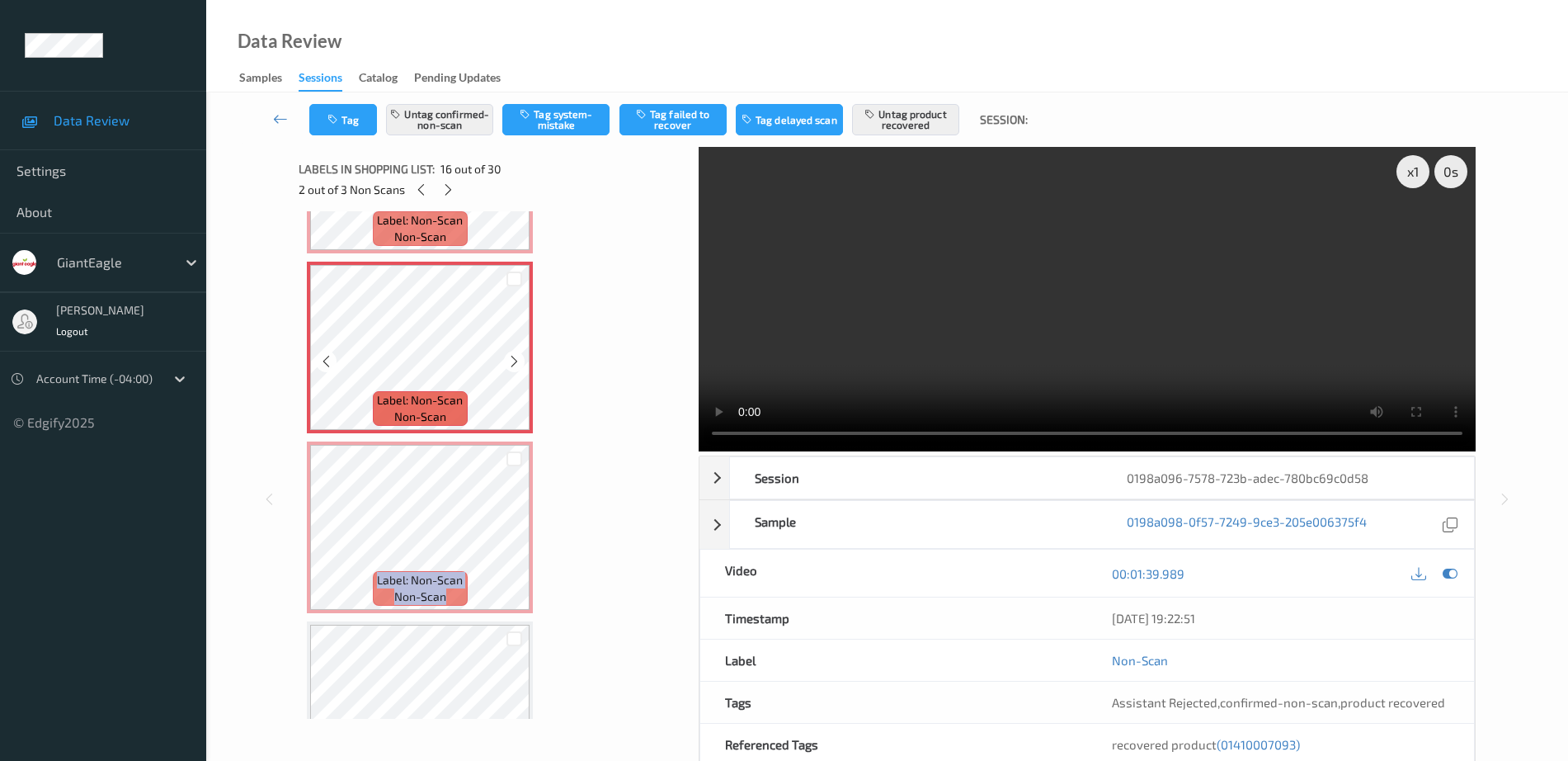
scroll to position [2759, 0]
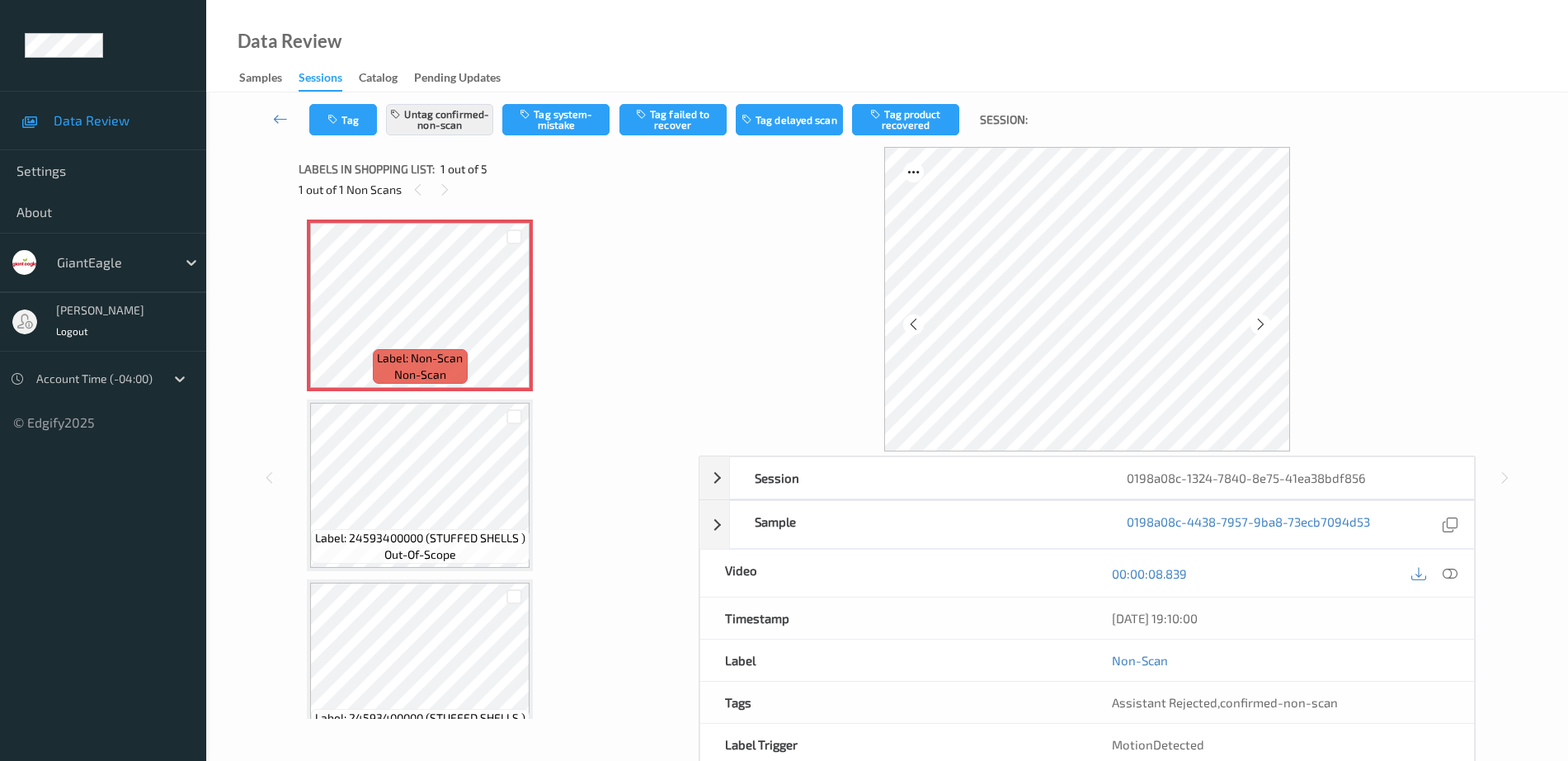
click at [1442, 581] on div at bounding box center [1434, 573] width 54 height 22
click at [1449, 559] on div "00:00:08.839" at bounding box center [1280, 572] width 387 height 47
click at [1452, 567] on icon at bounding box center [1450, 574] width 15 height 15
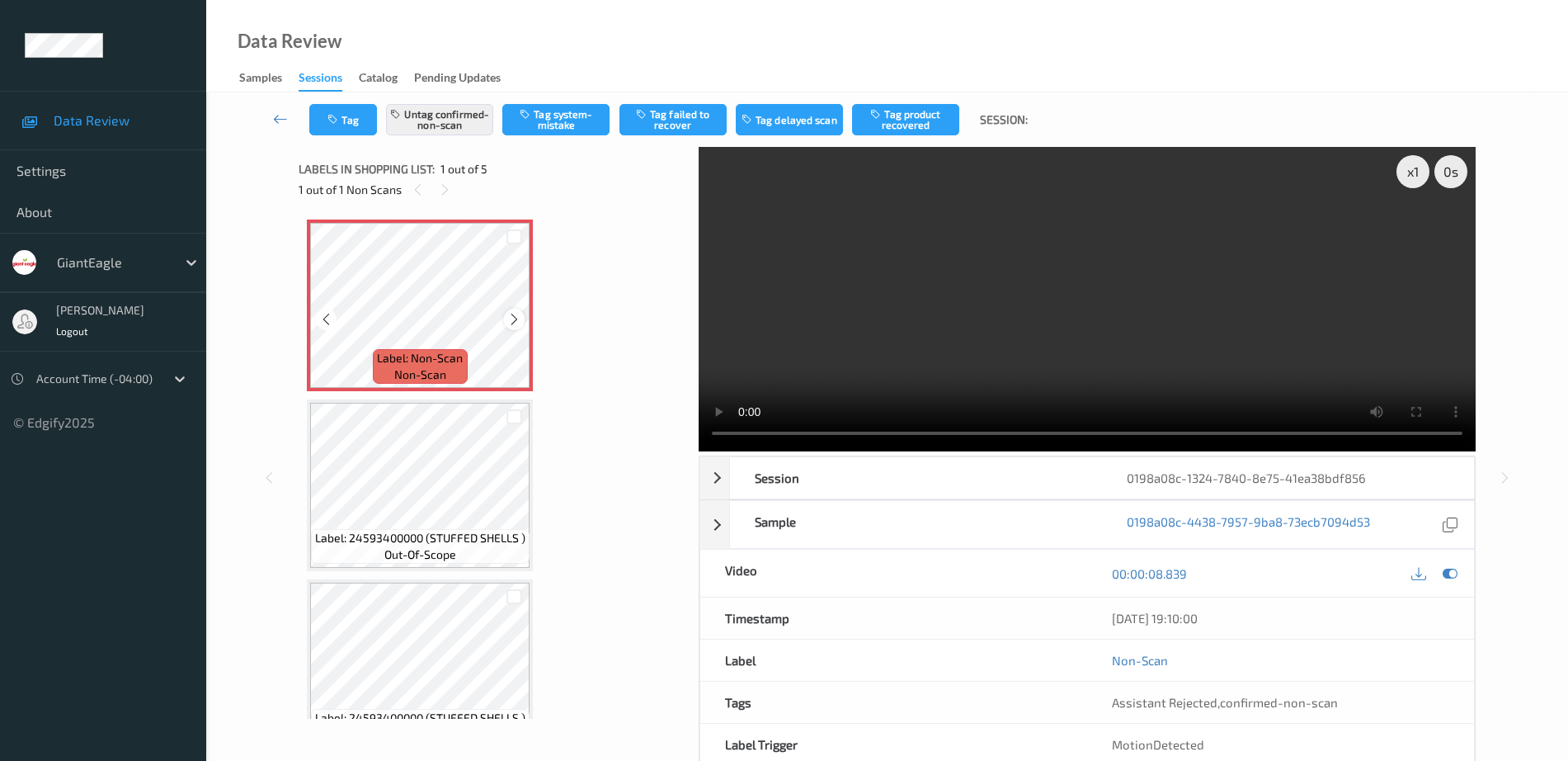
click at [511, 317] on icon at bounding box center [513, 319] width 14 height 15
click at [435, 114] on button "Untag confirmed-non-scan" at bounding box center [439, 120] width 107 height 31
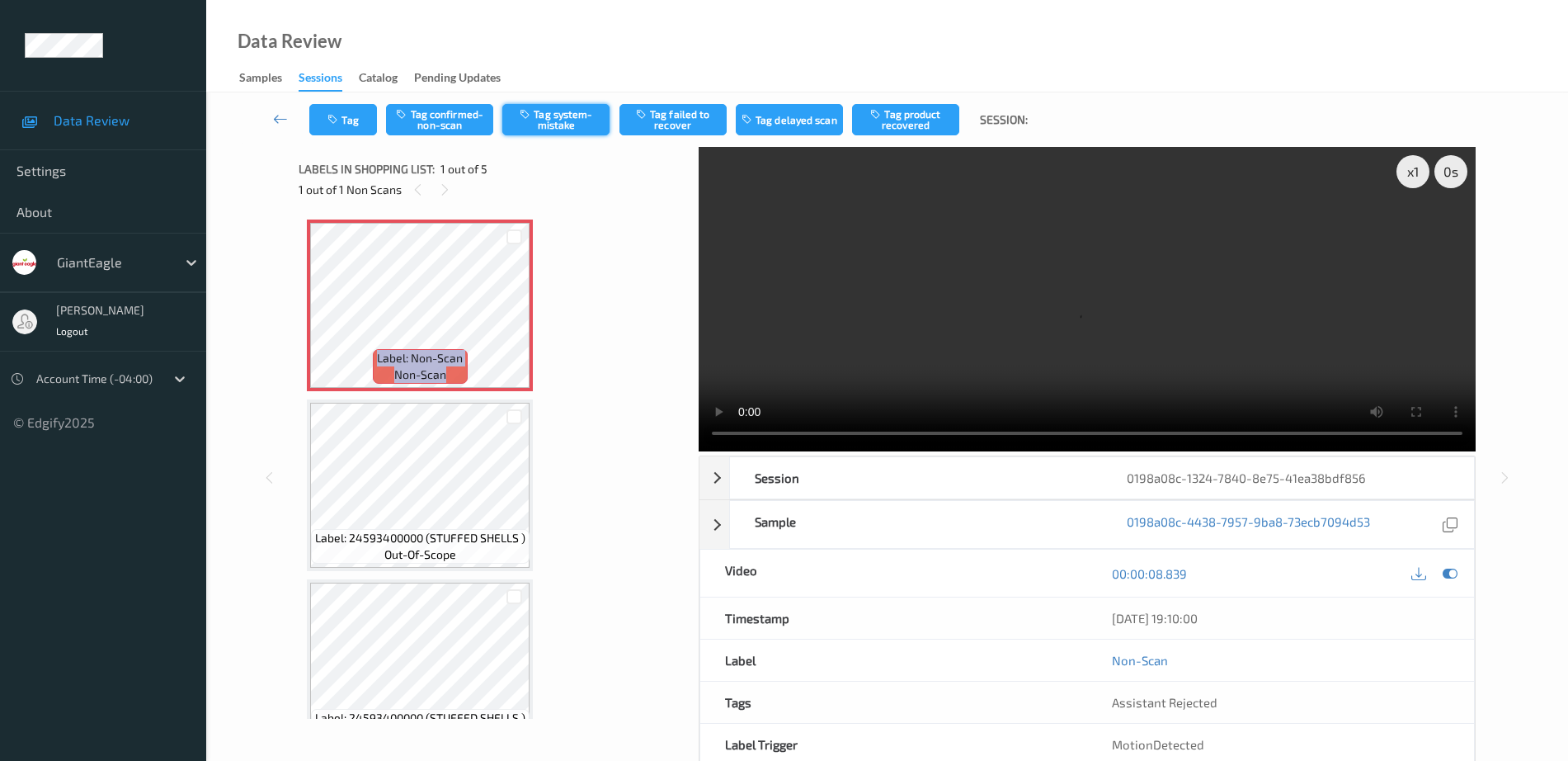
click at [581, 129] on button "Tag system-mistake" at bounding box center [555, 120] width 107 height 31
click at [335, 123] on icon "button" at bounding box center [334, 120] width 14 height 12
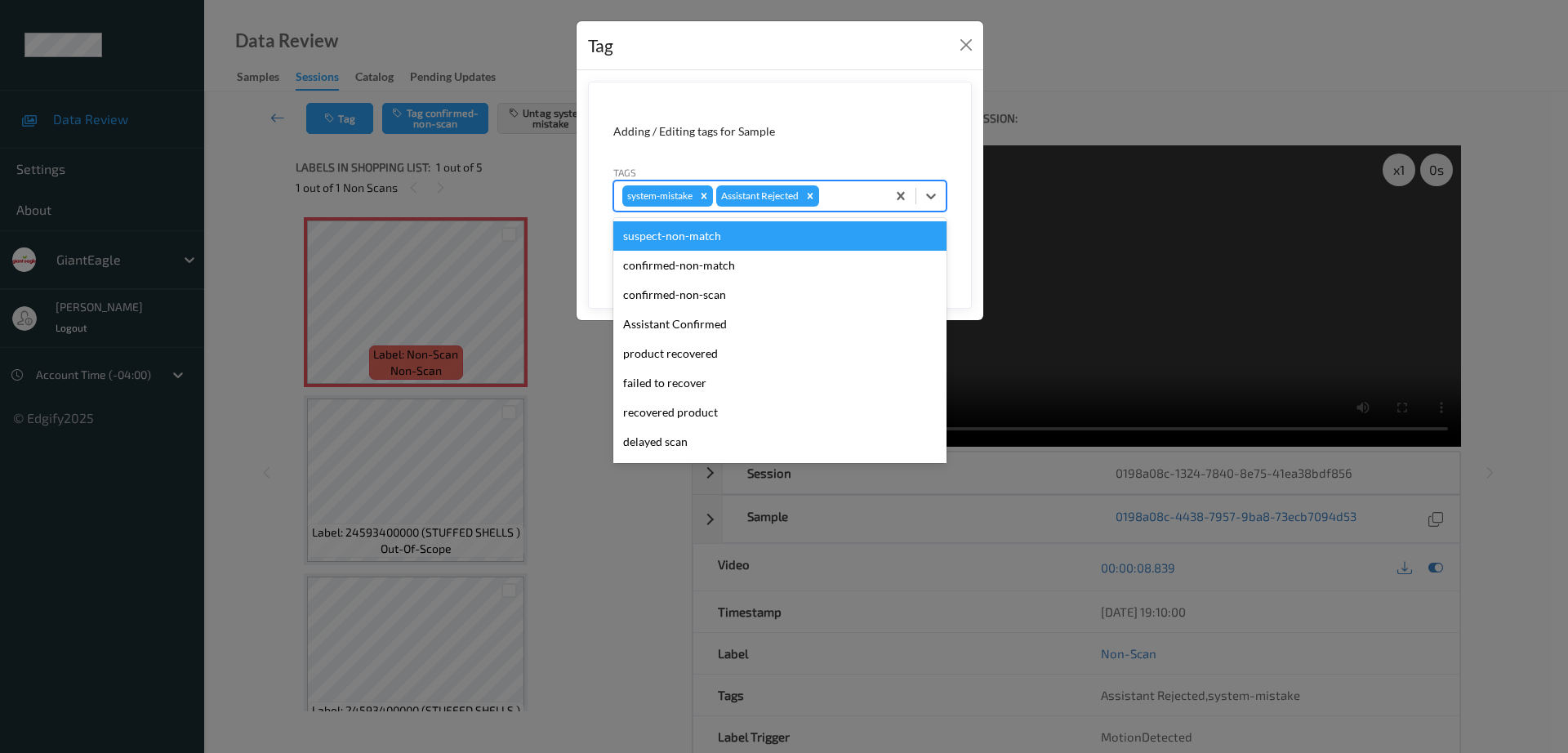
click at [855, 199] on div at bounding box center [849, 196] width 55 height 20
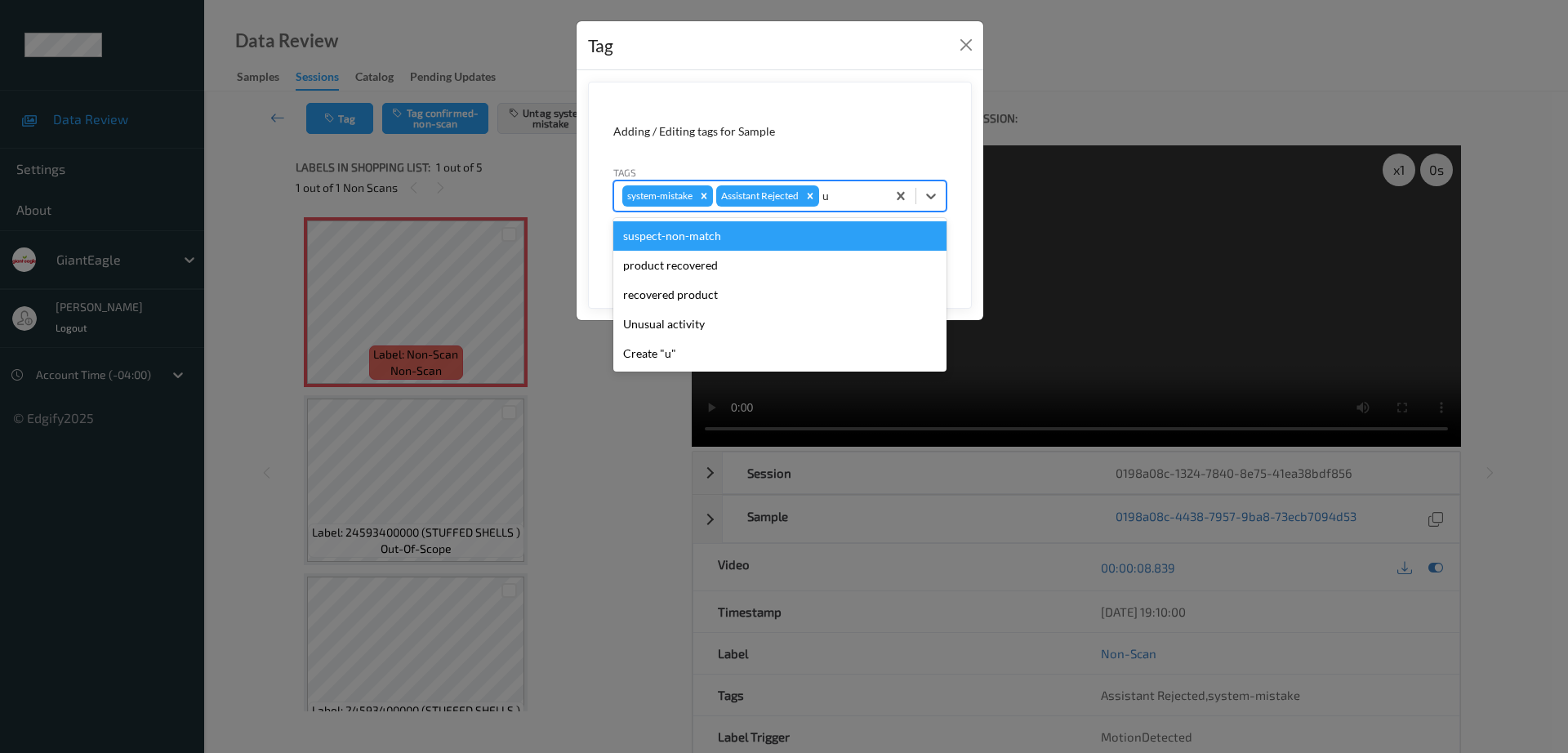
type input "un"
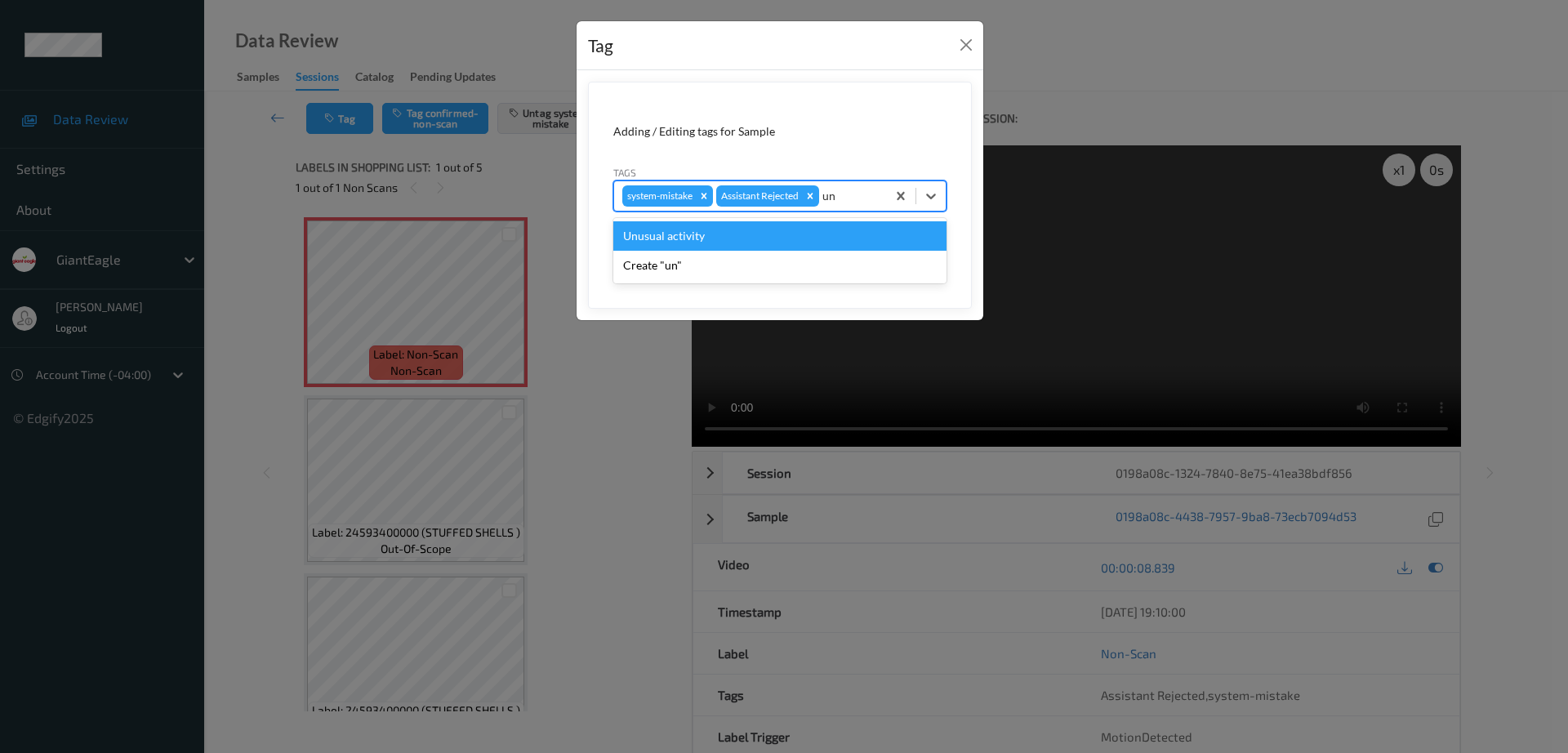
click at [694, 240] on div "Unusual activity" at bounding box center [779, 236] width 333 height 30
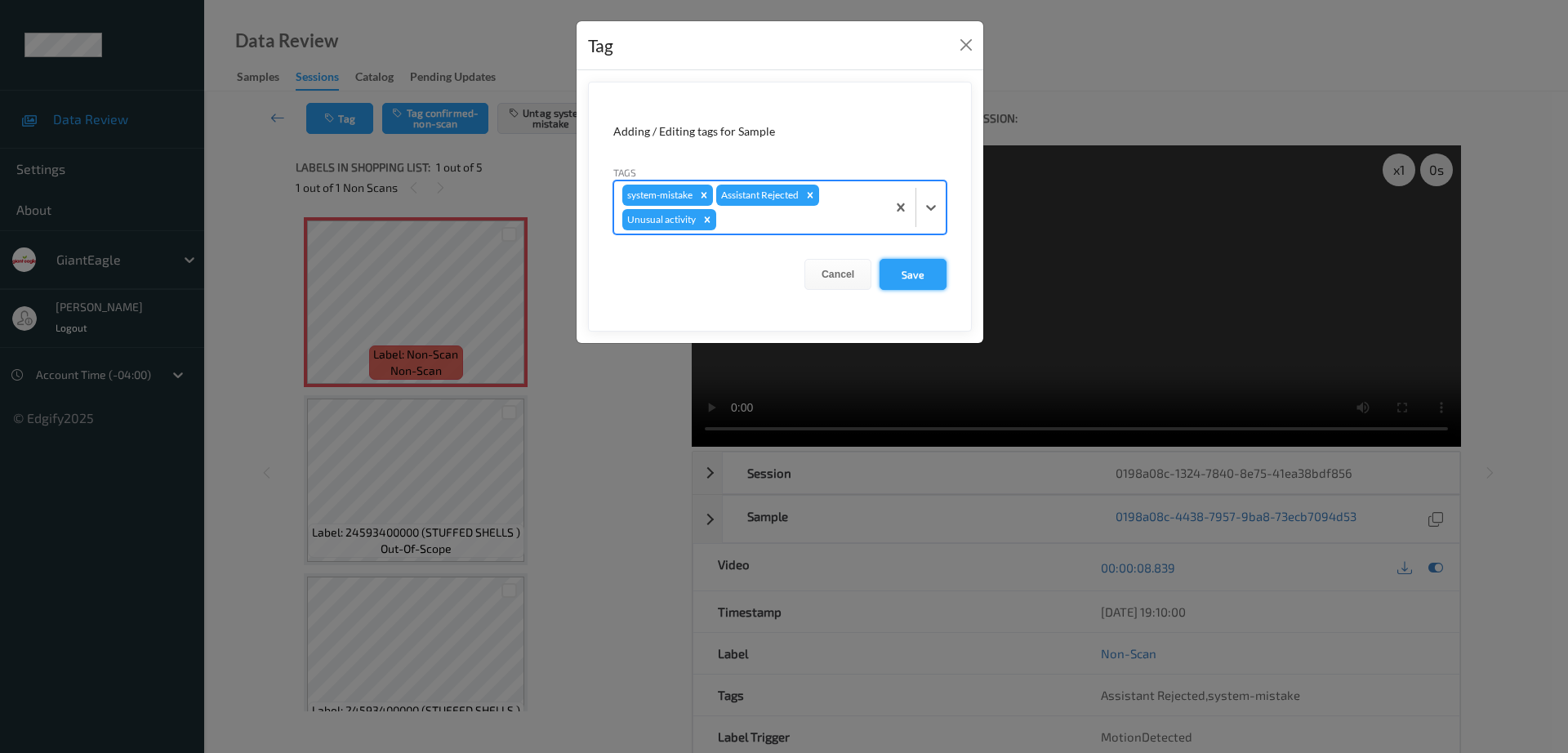
click at [898, 268] on button "Save" at bounding box center [913, 274] width 67 height 31
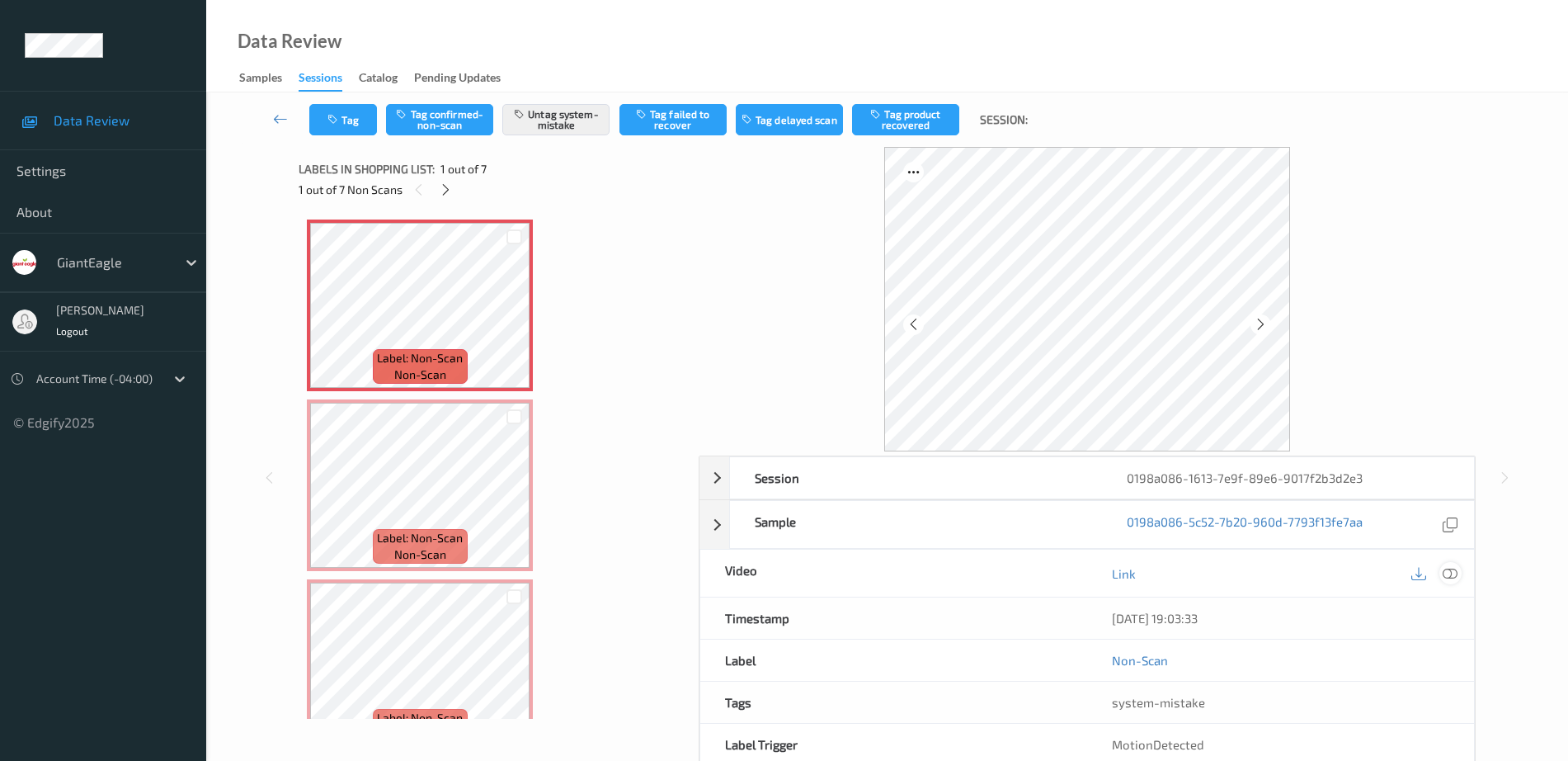
click at [1455, 581] on div at bounding box center [1450, 573] width 22 height 22
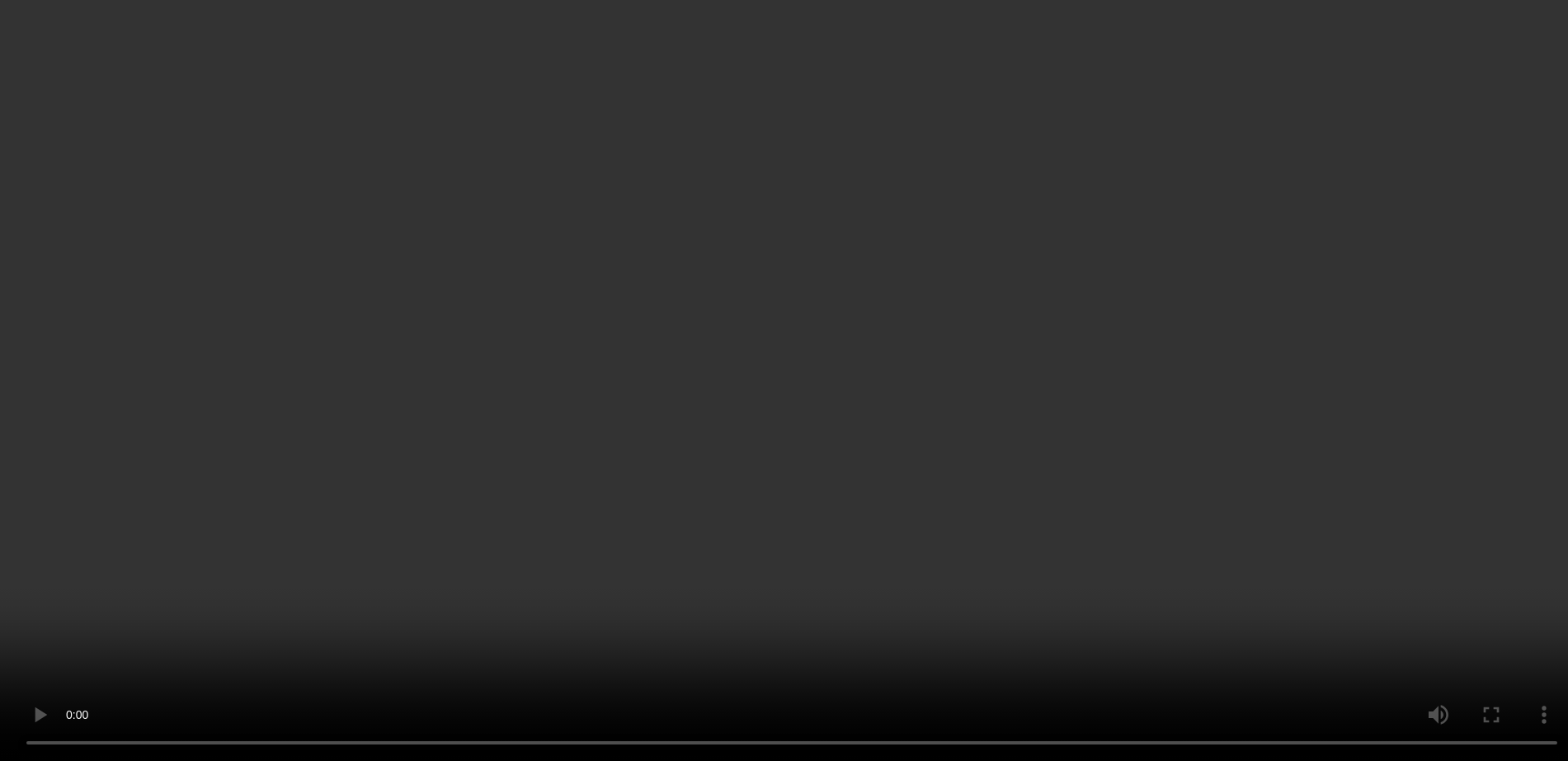
scroll to position [103, 0]
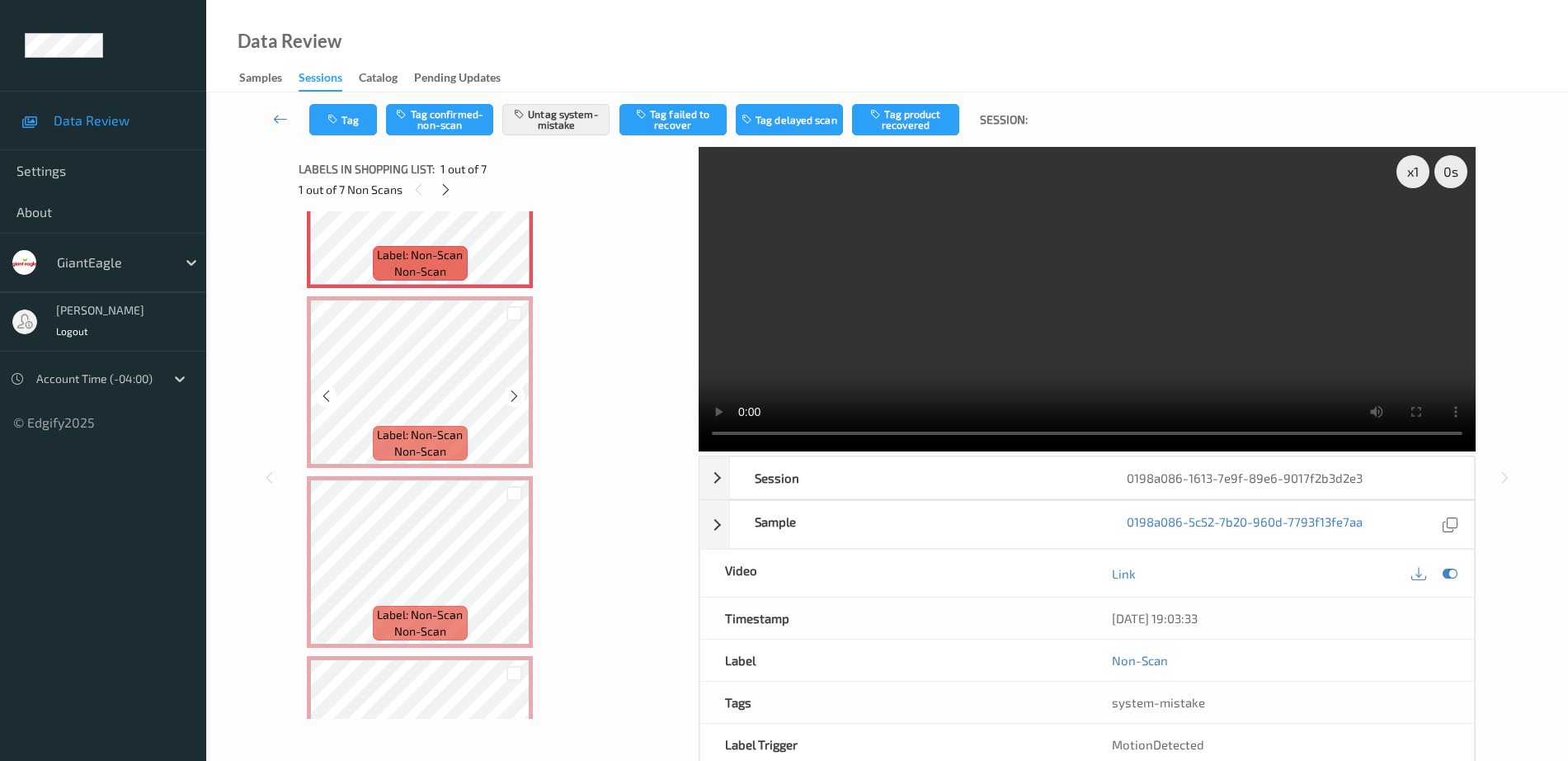
click at [422, 426] on div "Label: Non-Scan non-scan" at bounding box center [419, 443] width 94 height 35
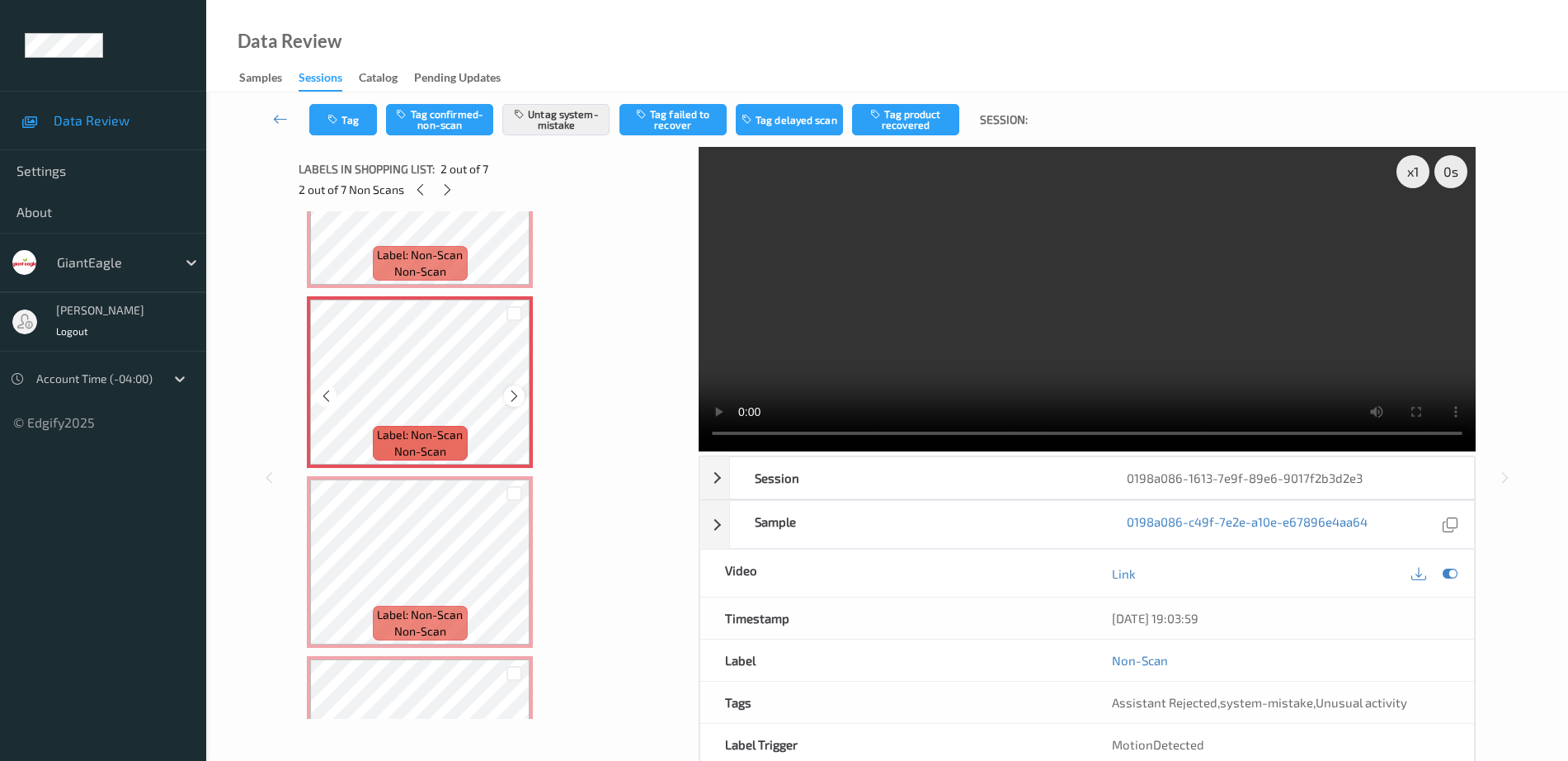
click at [508, 396] on icon at bounding box center [513, 396] width 14 height 15
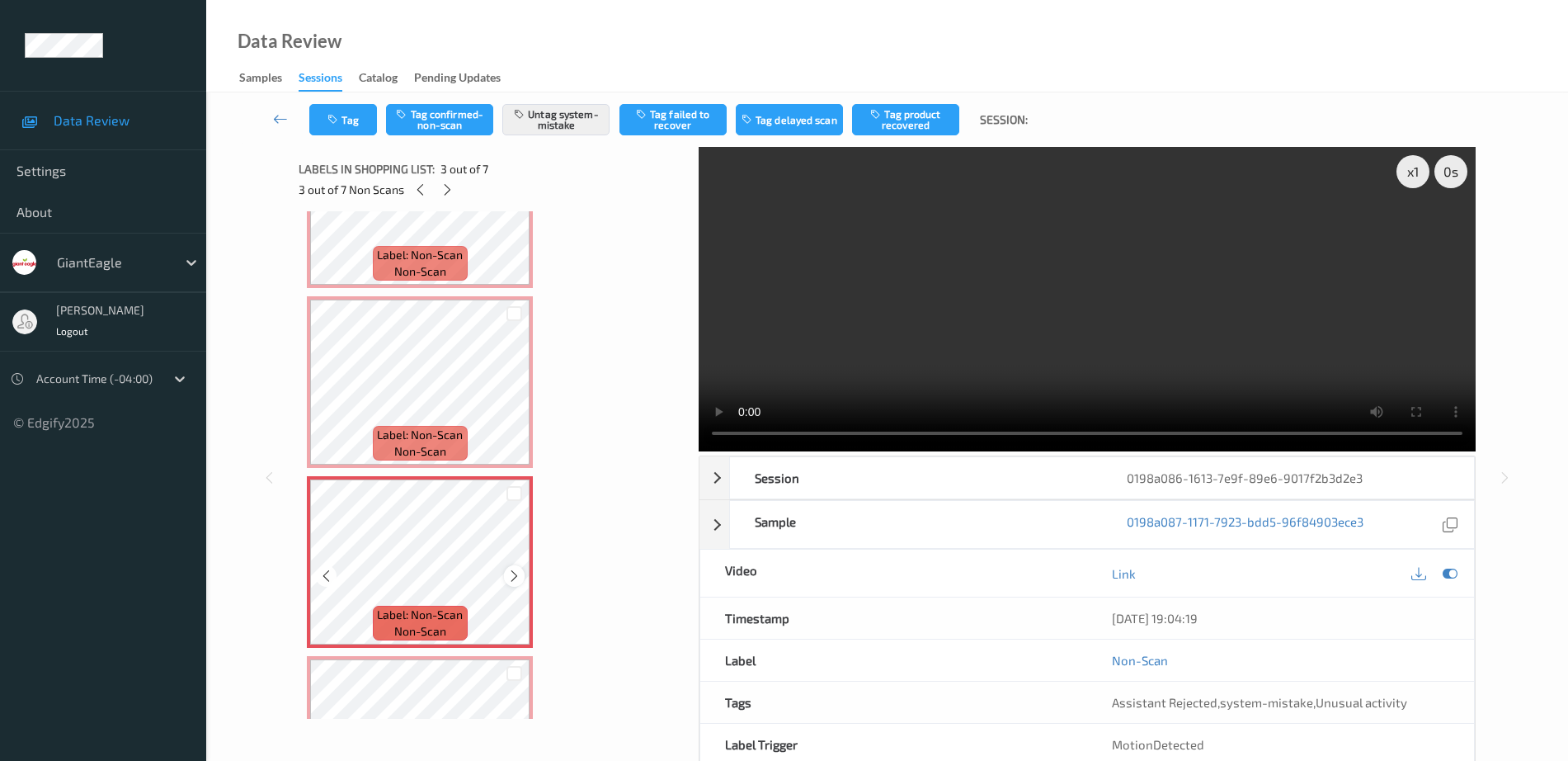
click at [511, 580] on icon at bounding box center [513, 576] width 14 height 15
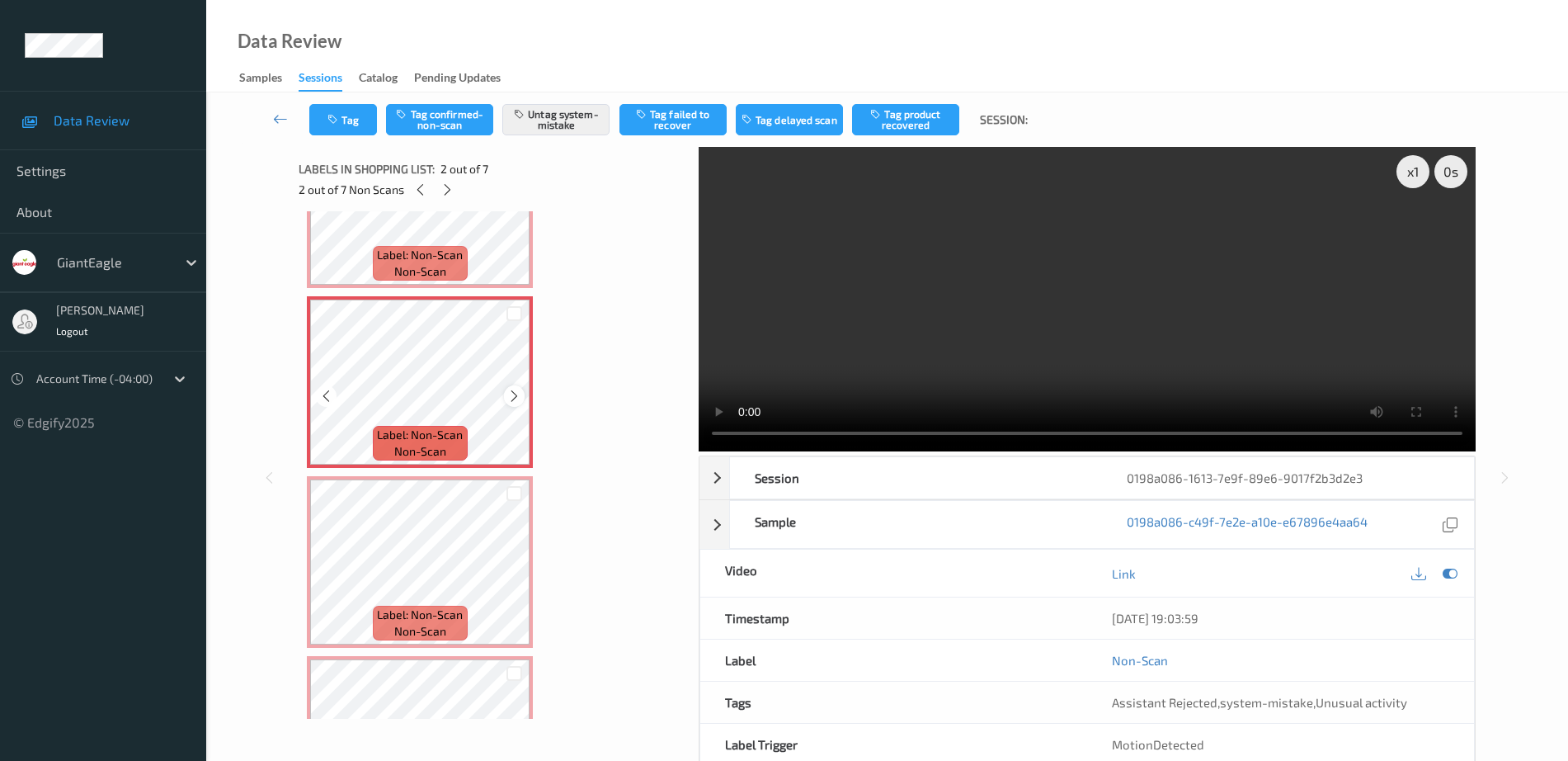
click at [515, 392] on icon at bounding box center [513, 396] width 14 height 15
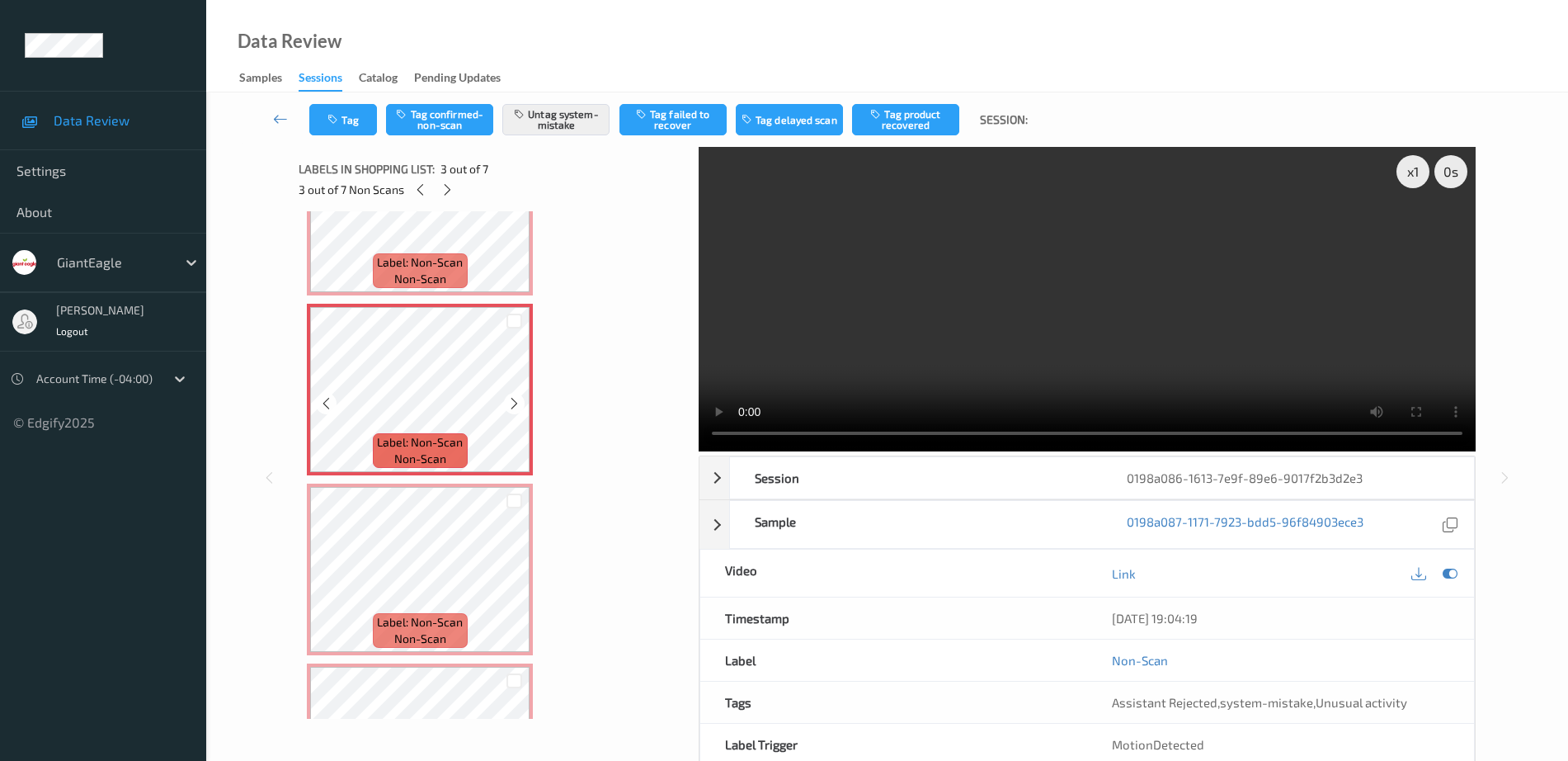
scroll to position [310, 0]
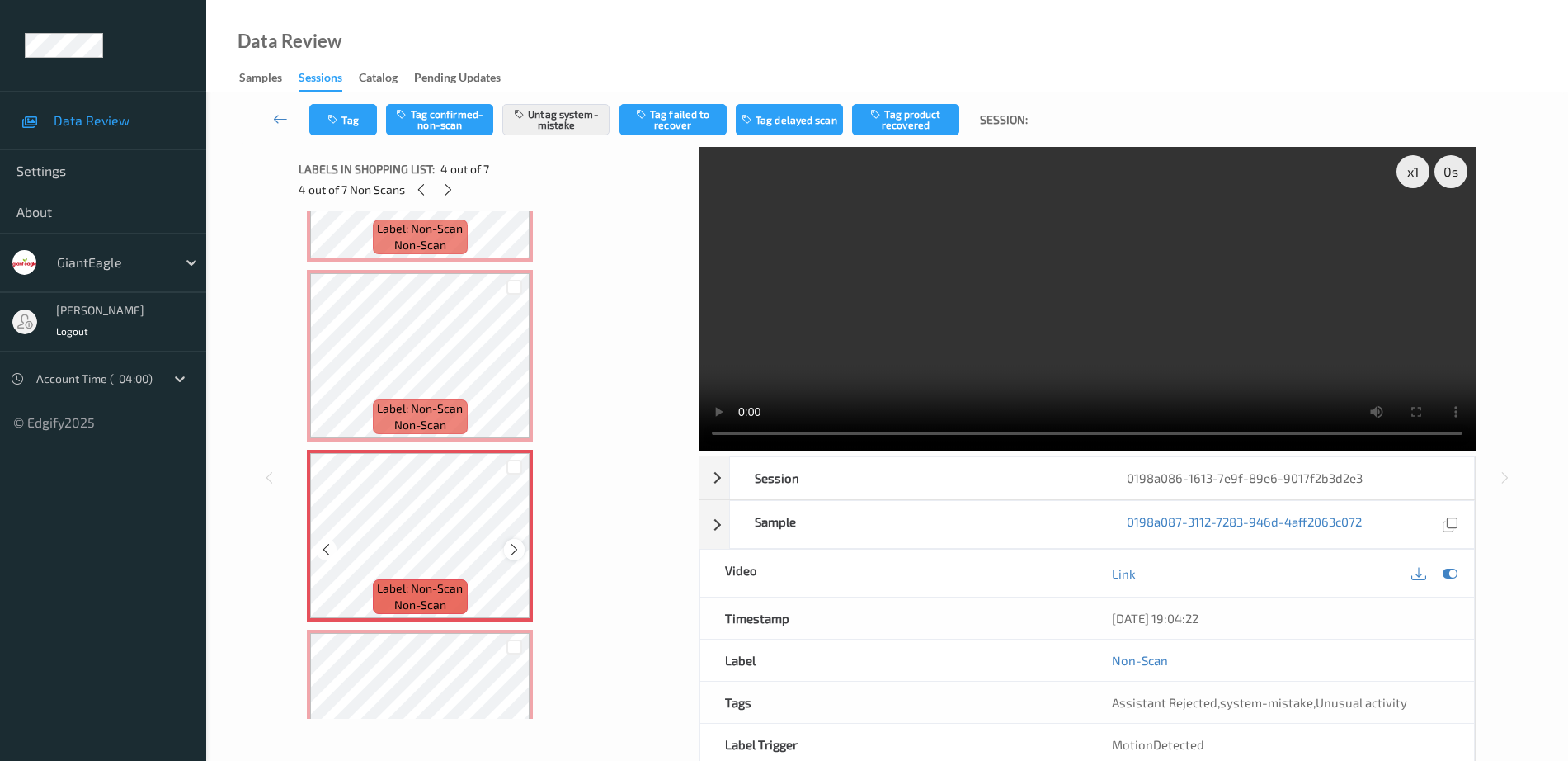
click at [511, 545] on icon at bounding box center [513, 549] width 14 height 15
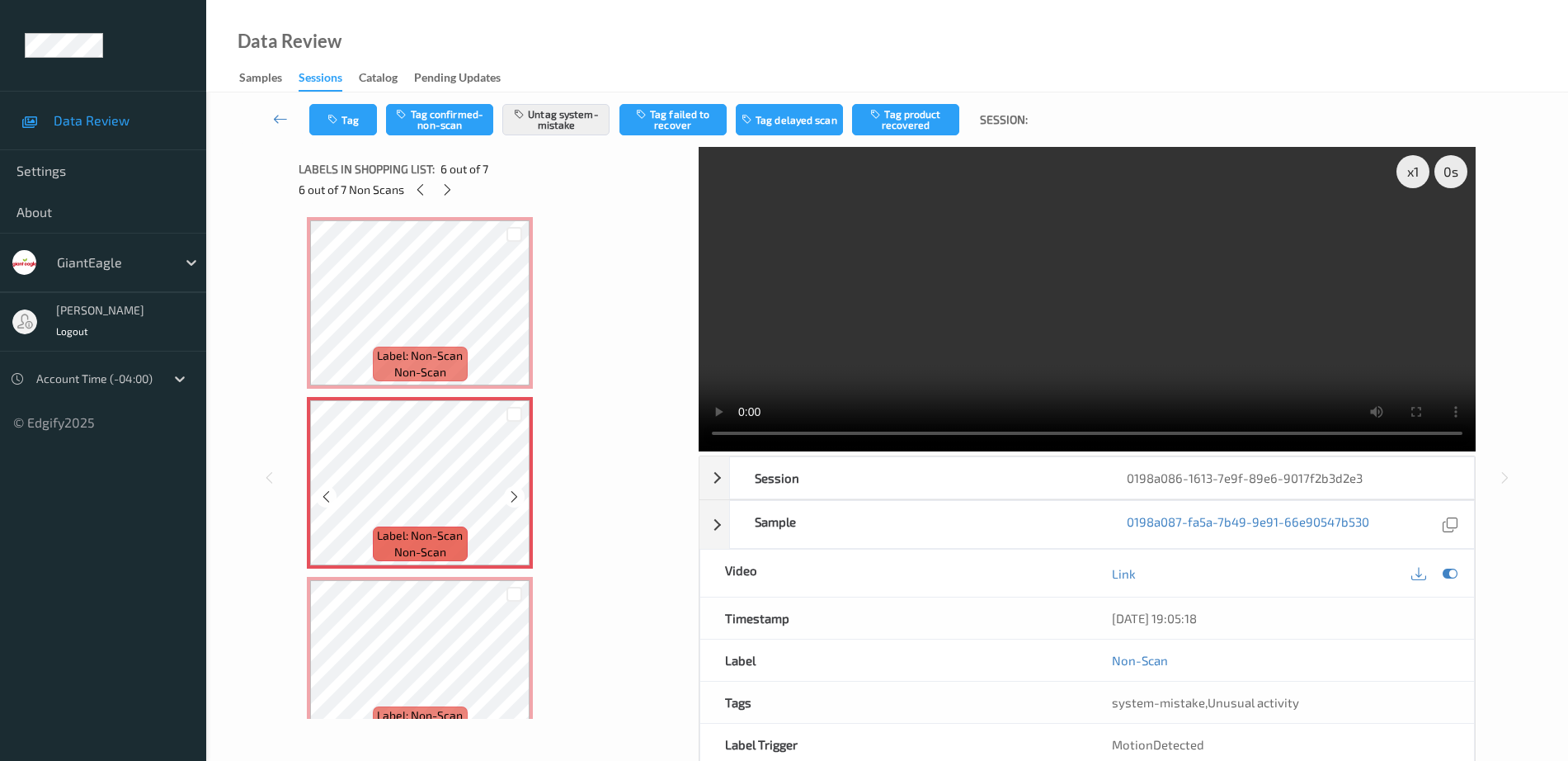
scroll to position [618, 0]
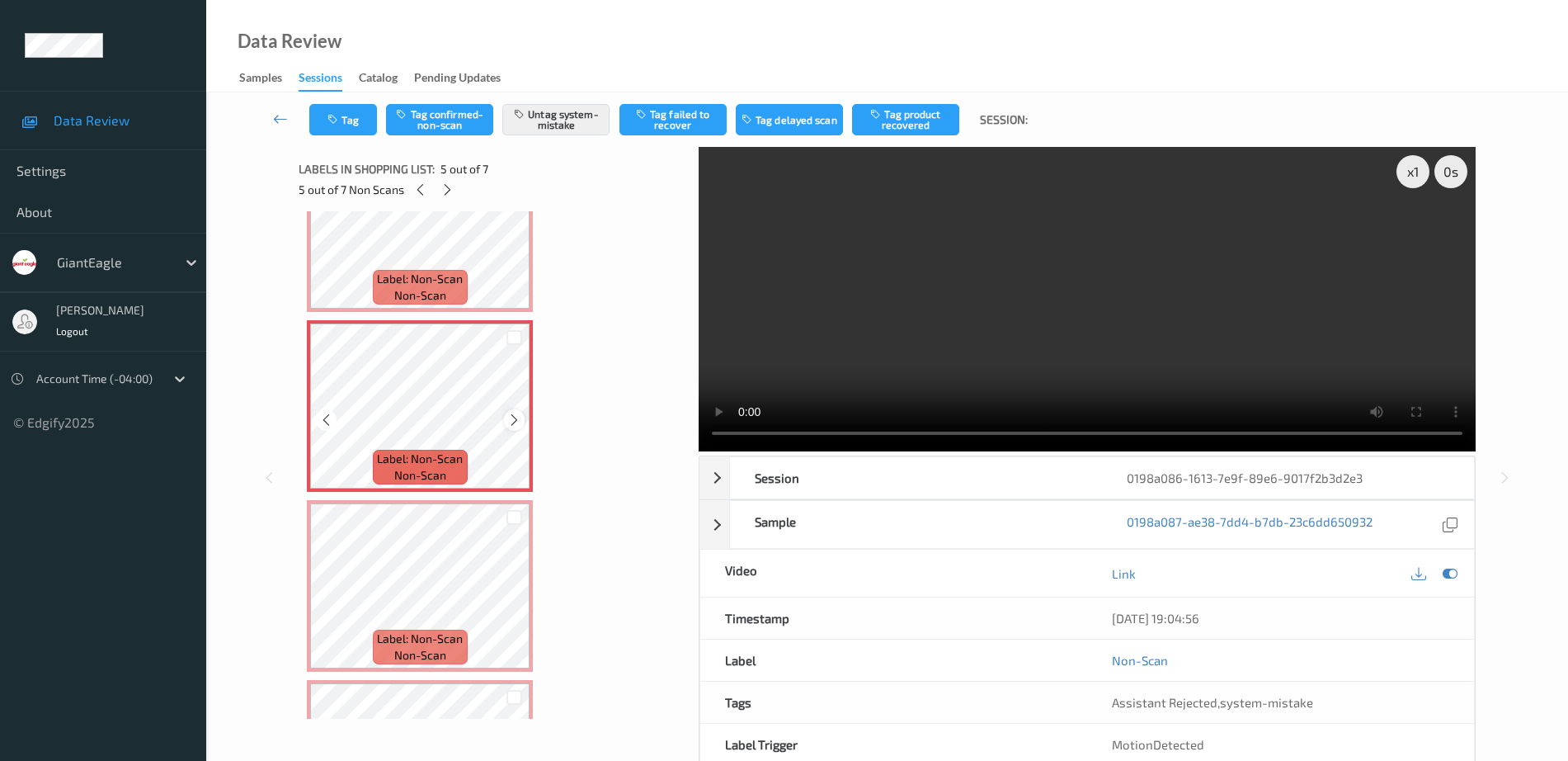
click at [507, 419] on icon at bounding box center [513, 420] width 14 height 15
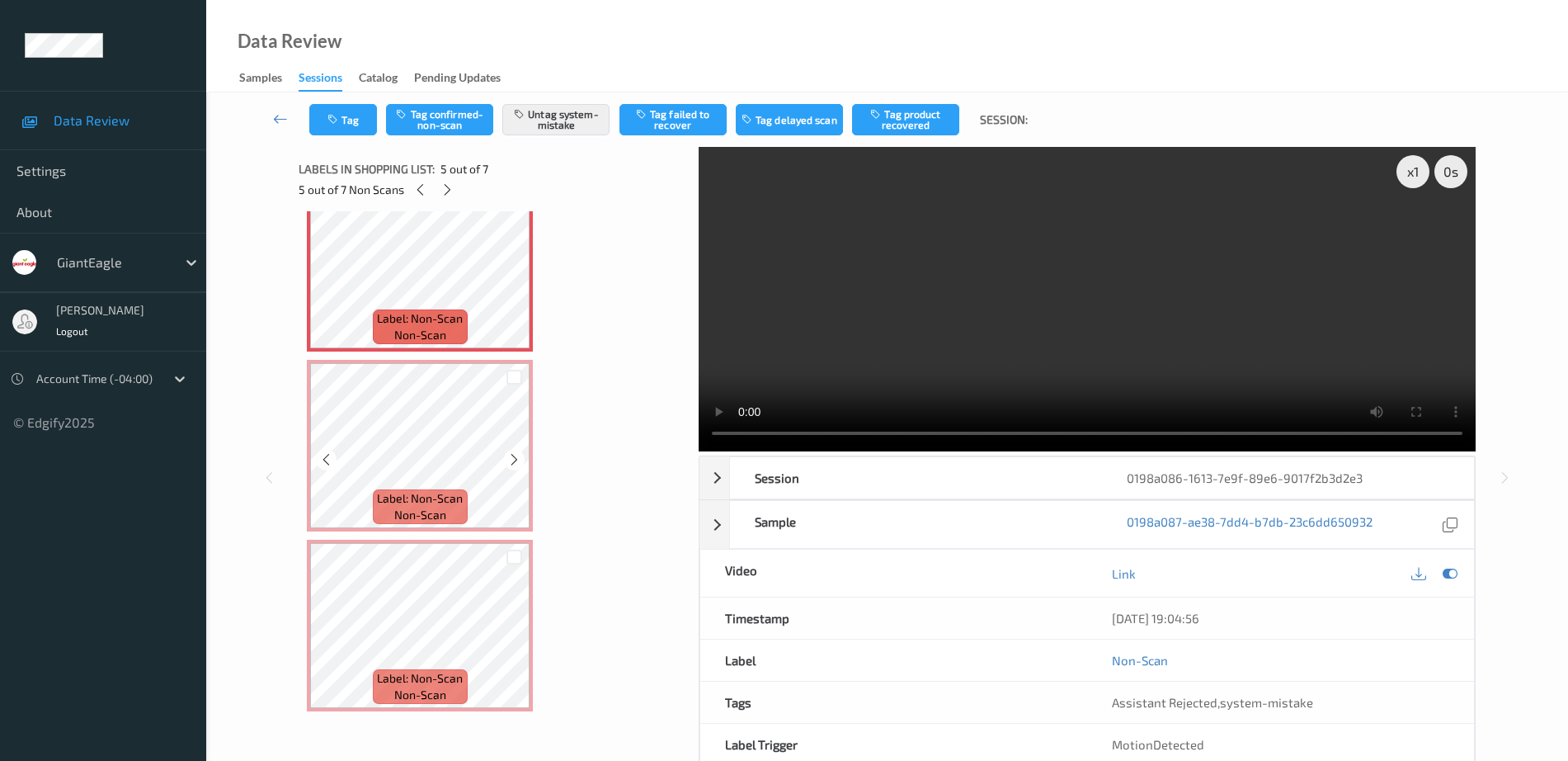
scroll to position [760, 0]
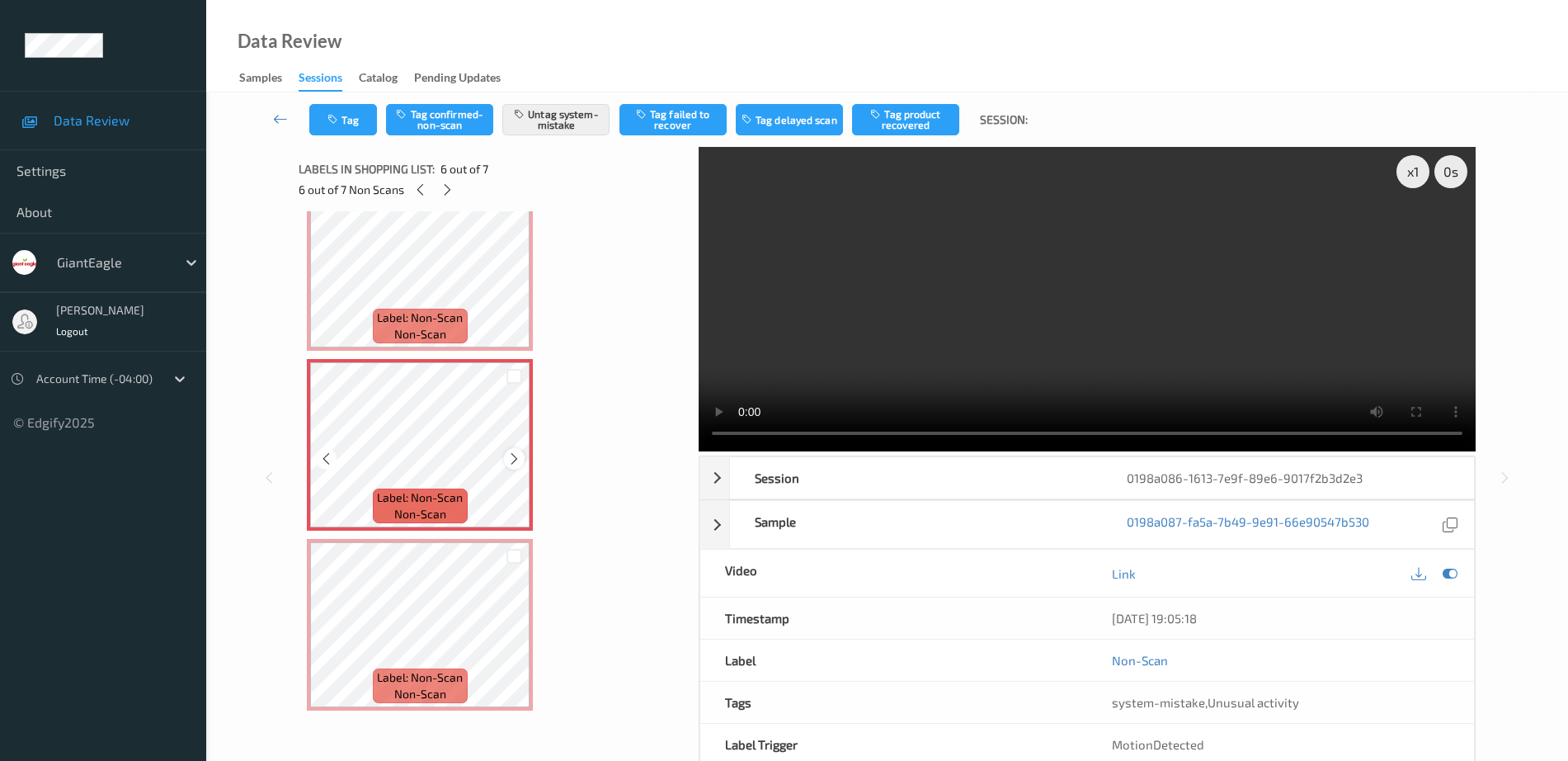
click at [521, 452] on icon at bounding box center [513, 459] width 14 height 15
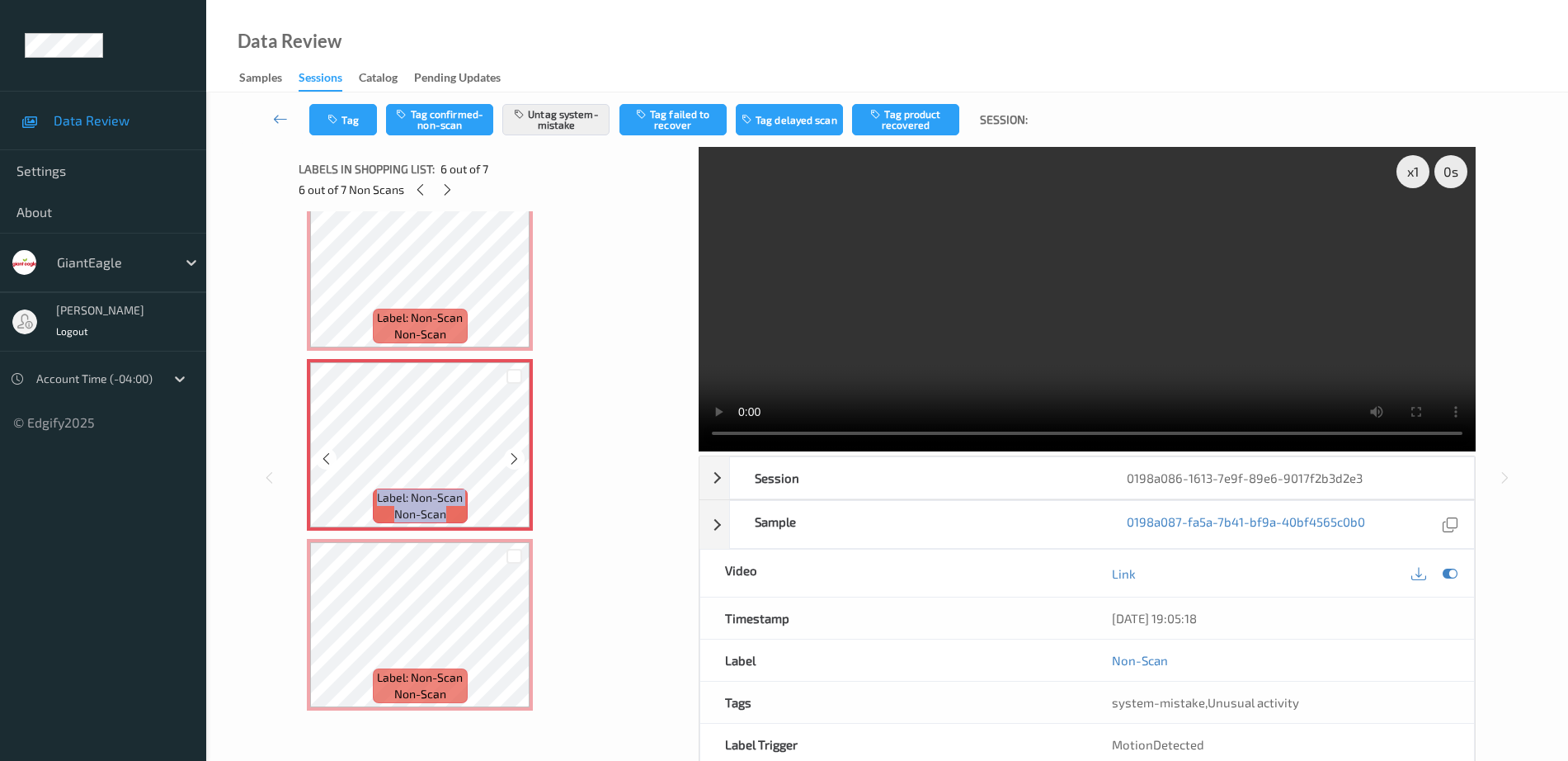
click at [521, 452] on icon at bounding box center [513, 459] width 14 height 15
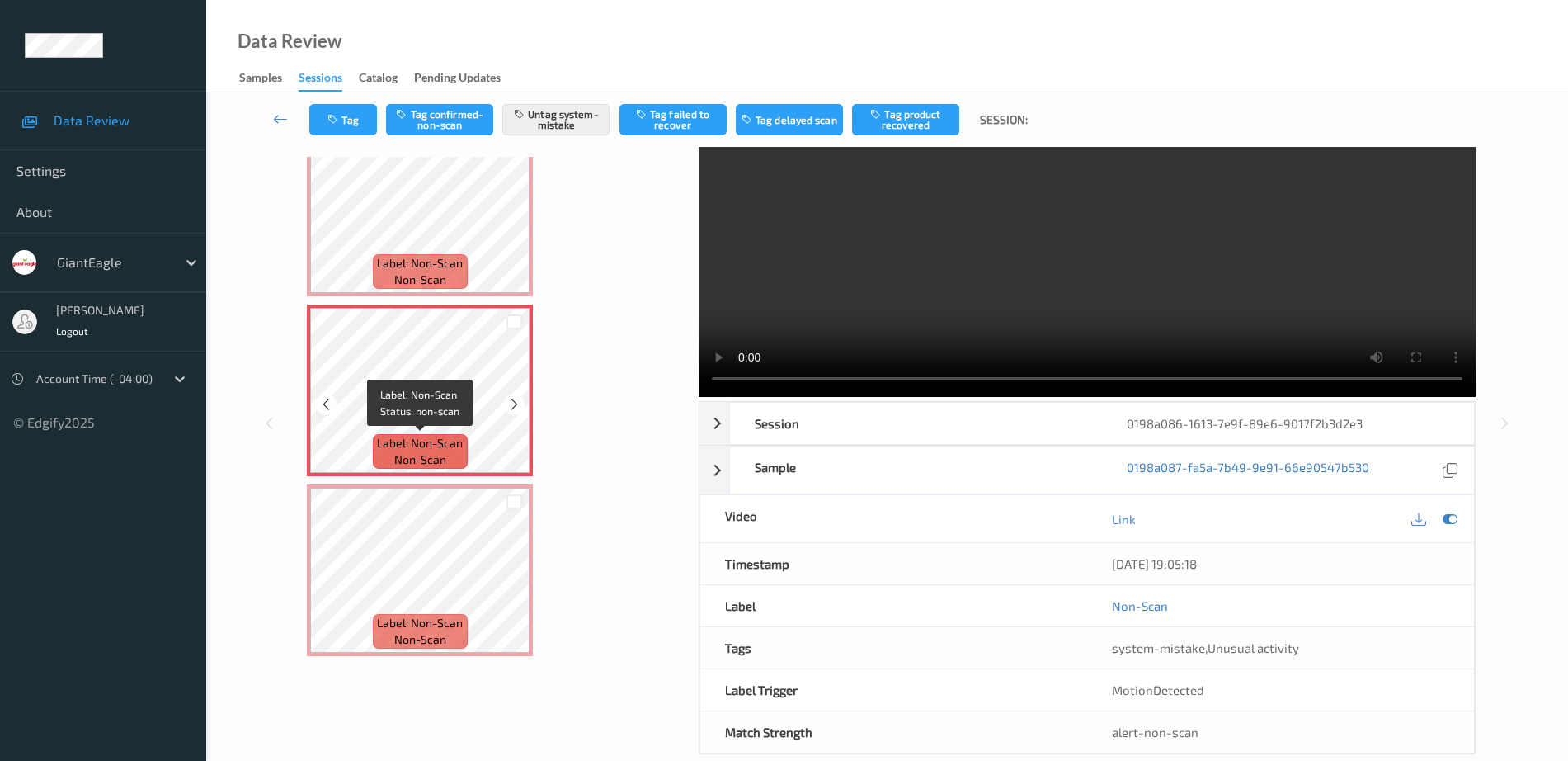
scroll to position [81, 0]
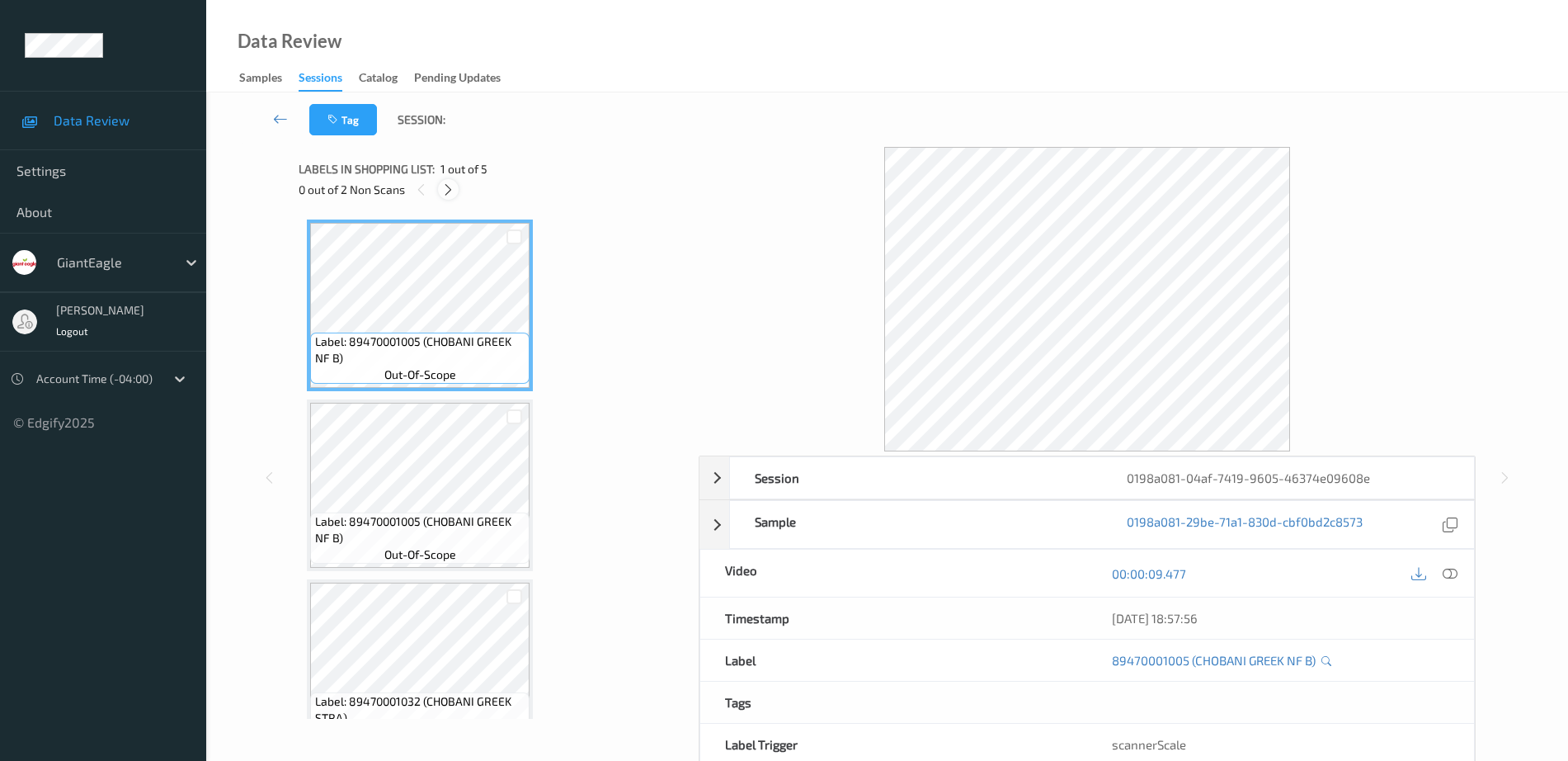
click at [450, 184] on icon at bounding box center [447, 190] width 14 height 15
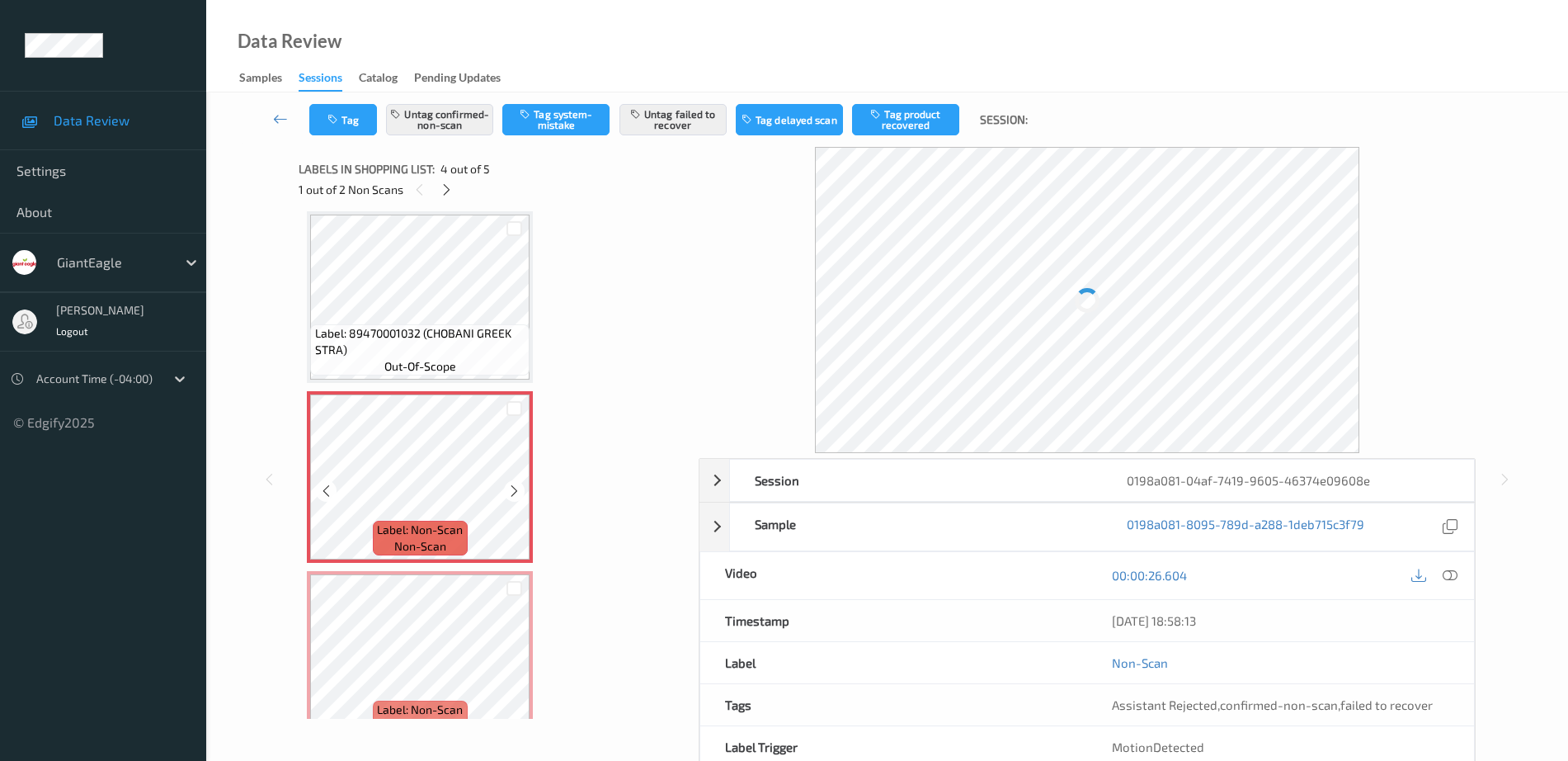
click at [406, 523] on span "Label: Non-Scan" at bounding box center [420, 530] width 86 height 16
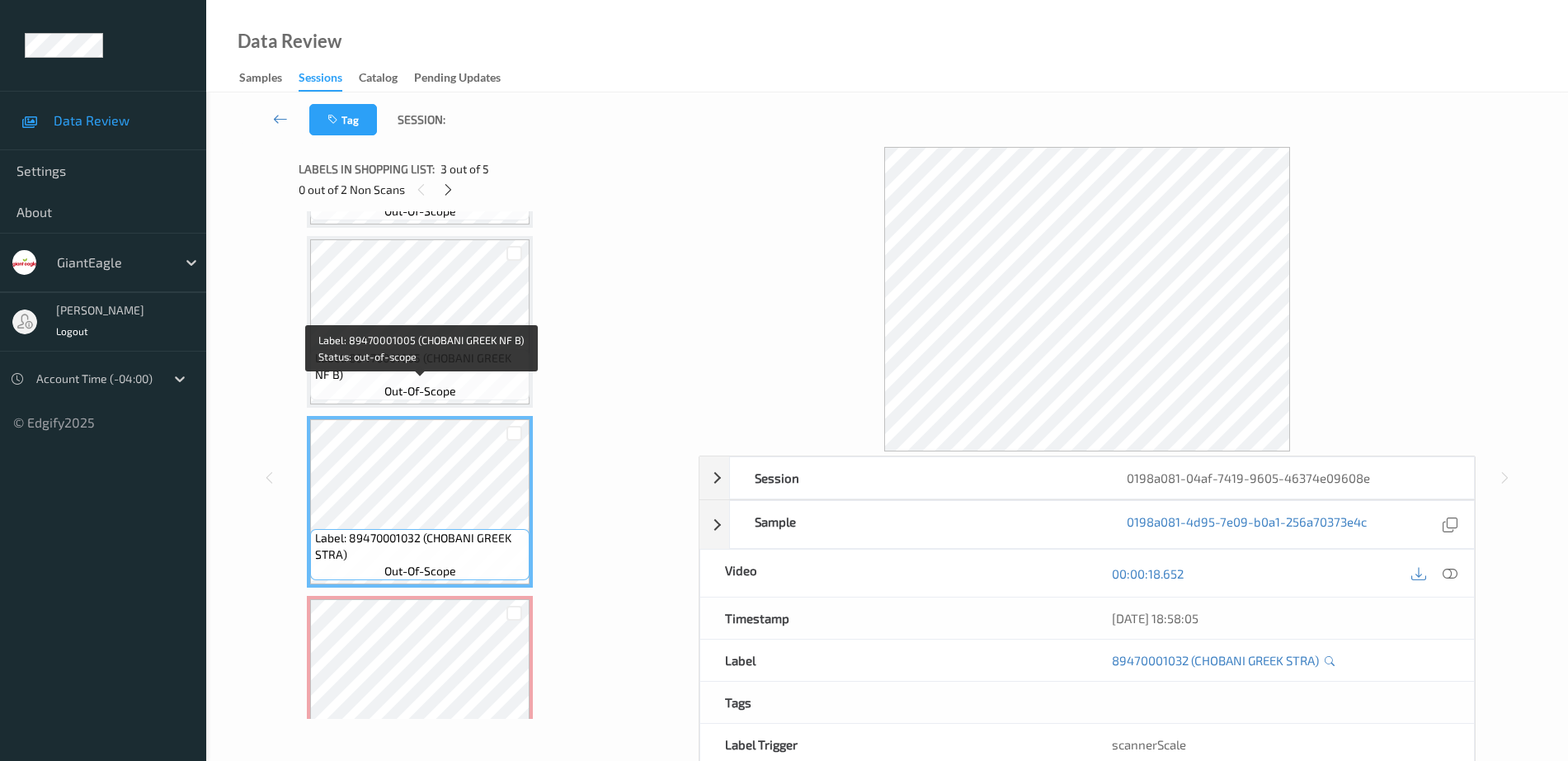
scroll to position [58, 0]
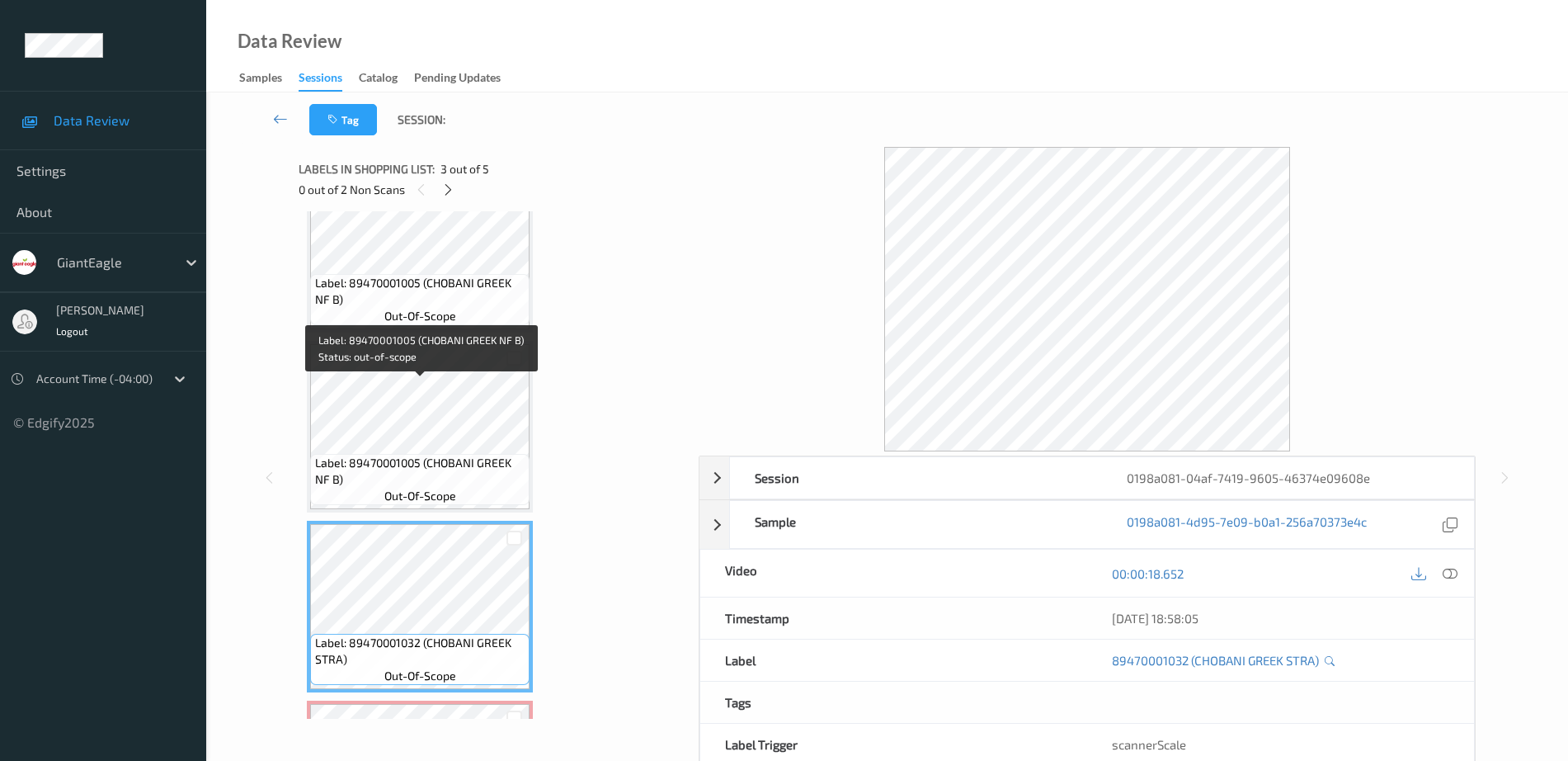
click at [385, 333] on div "Label: 89470001005 (CHOBANI GREEK NF B) out-of-scope" at bounding box center [419, 247] width 226 height 172
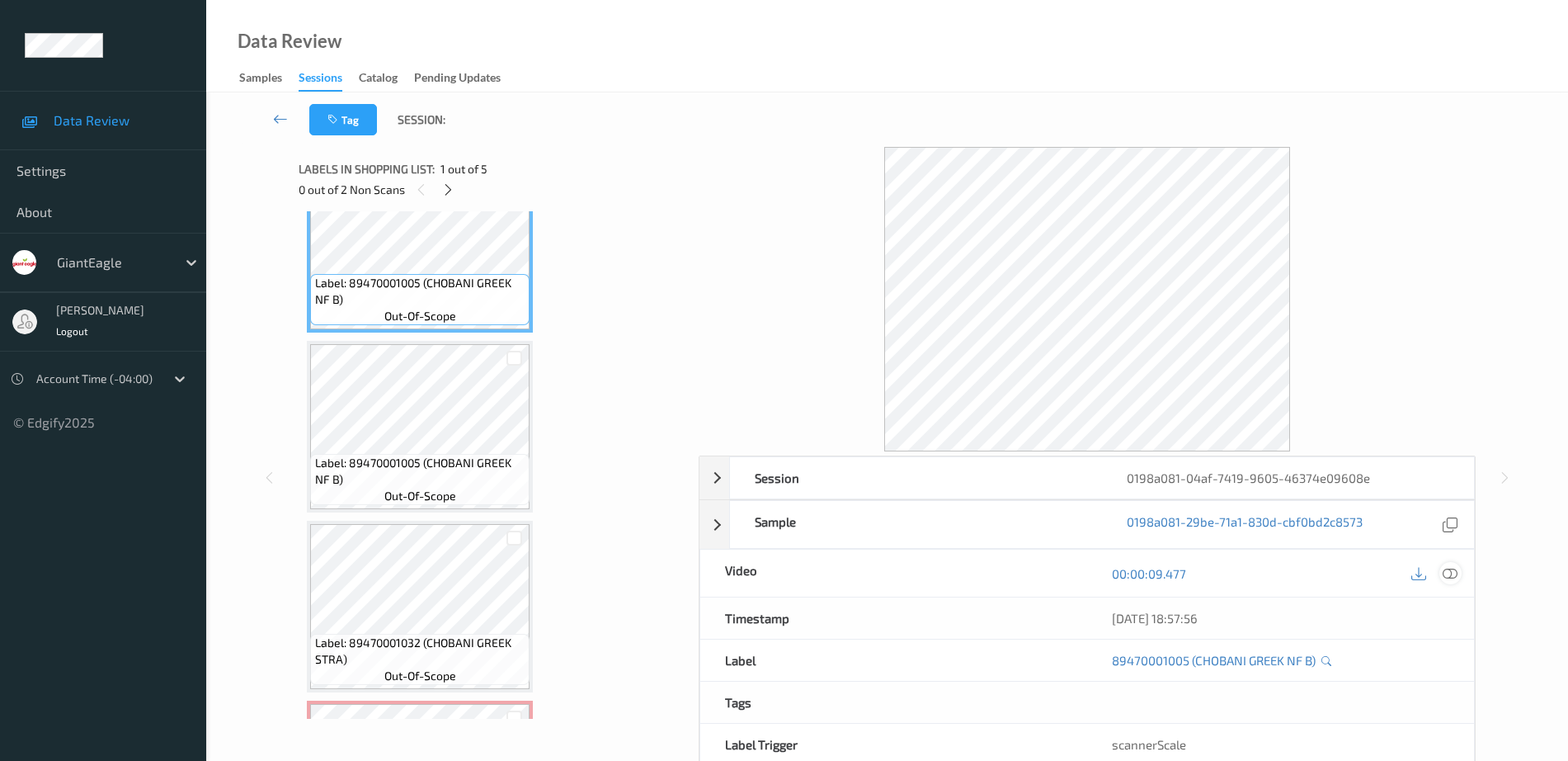
click at [1457, 567] on icon at bounding box center [1450, 574] width 15 height 15
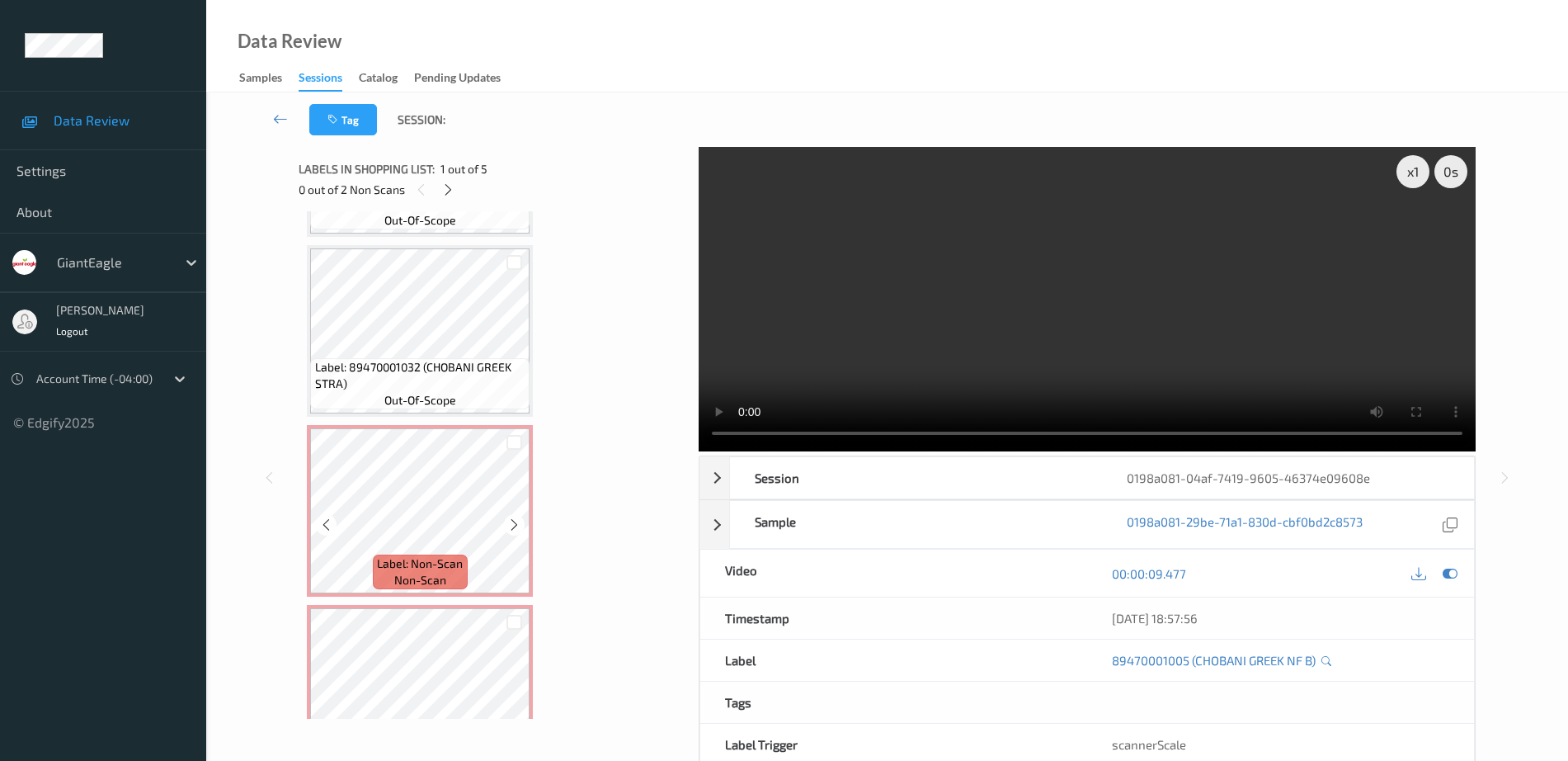
scroll to position [400, 0]
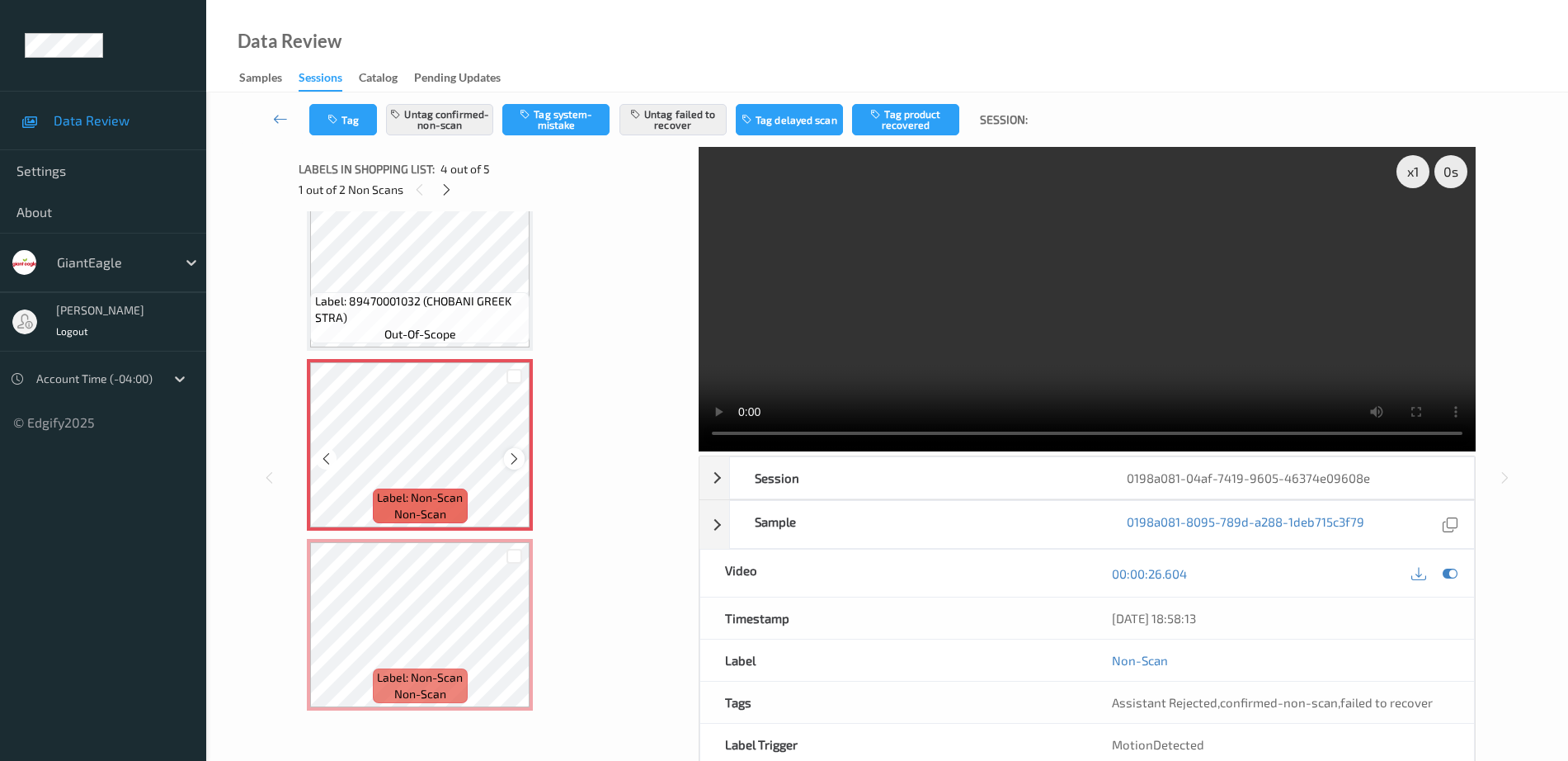
click at [513, 458] on icon at bounding box center [513, 459] width 14 height 15
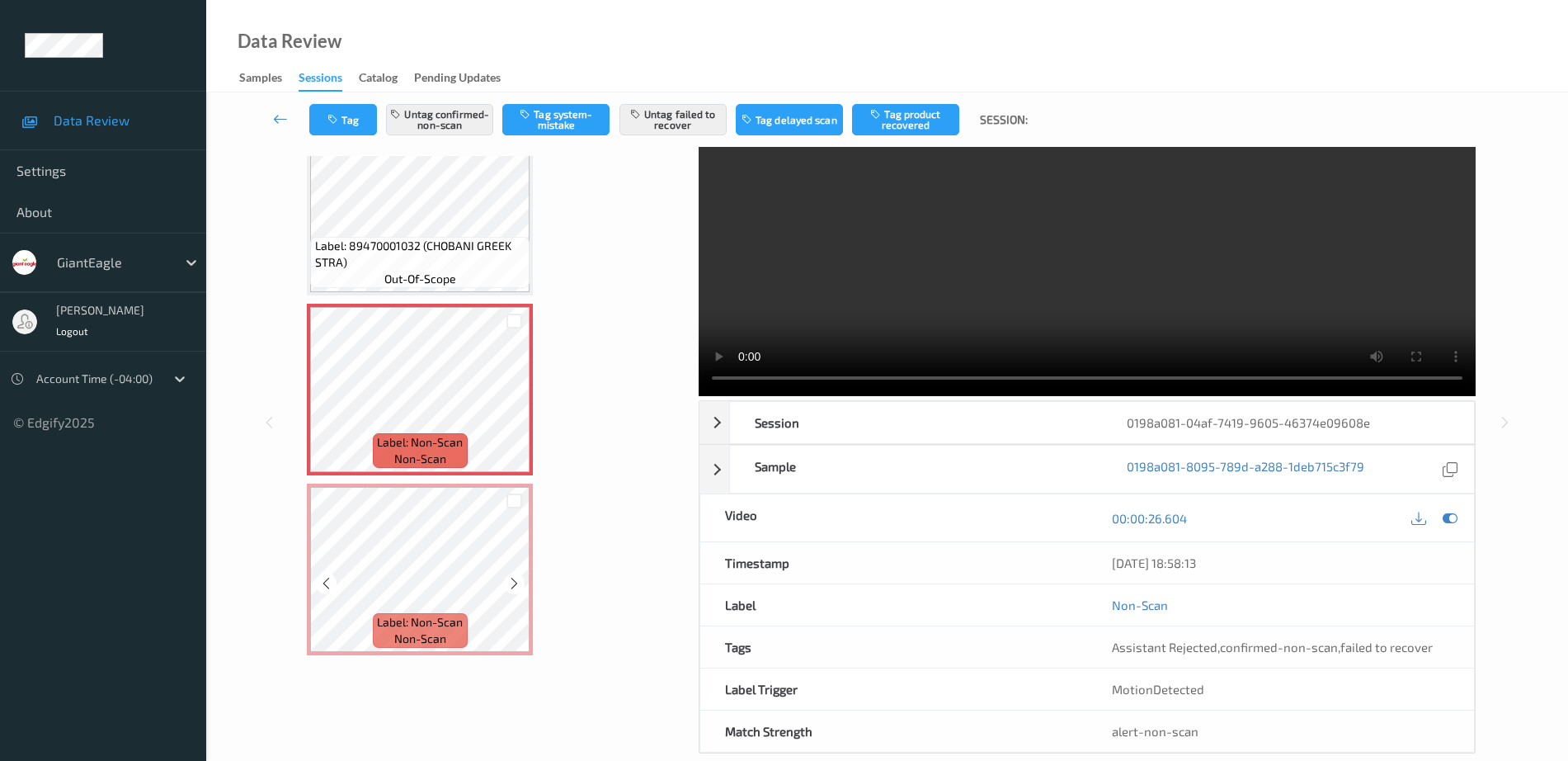
scroll to position [81, 0]
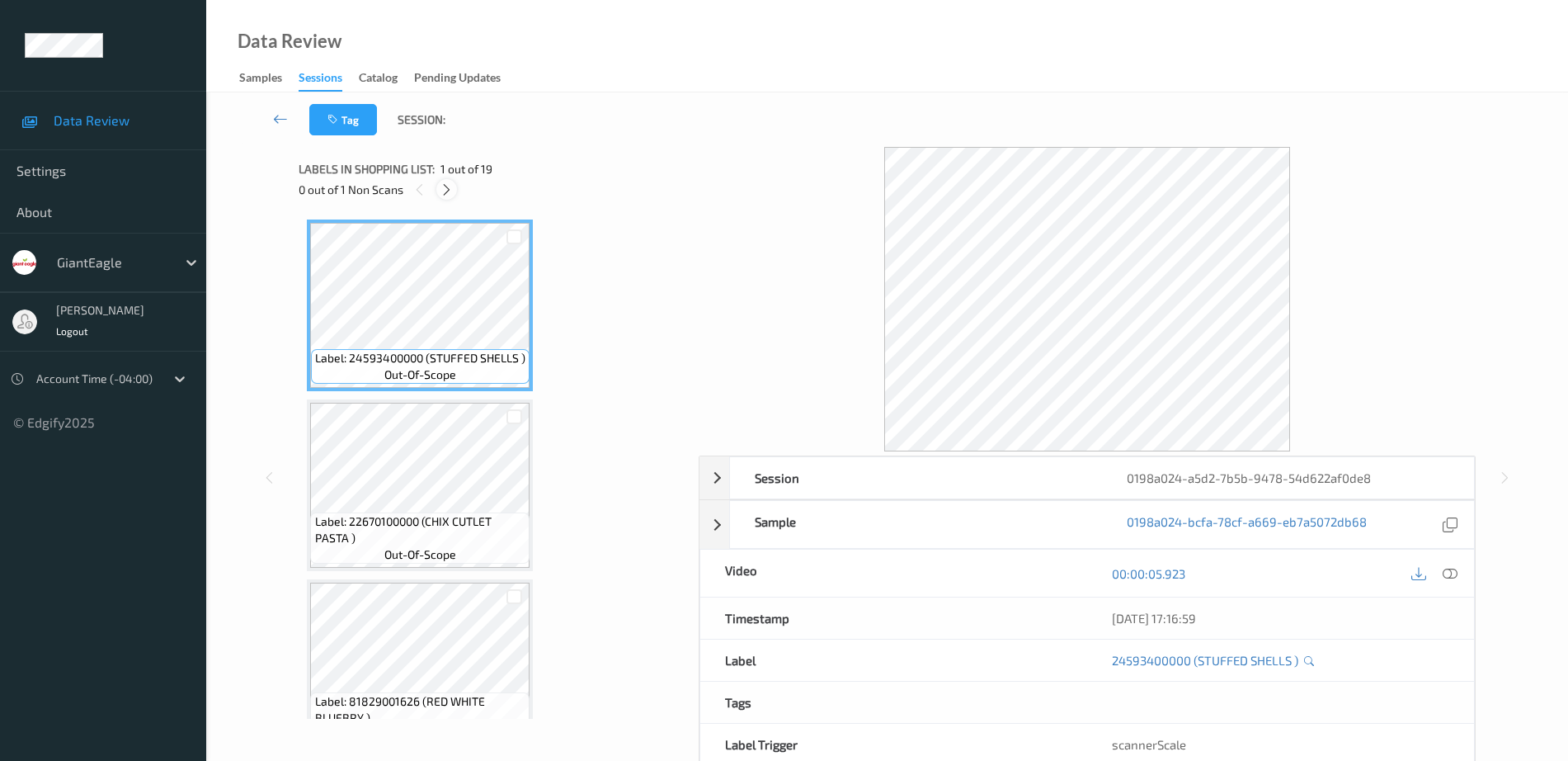
click at [446, 183] on icon at bounding box center [446, 190] width 14 height 15
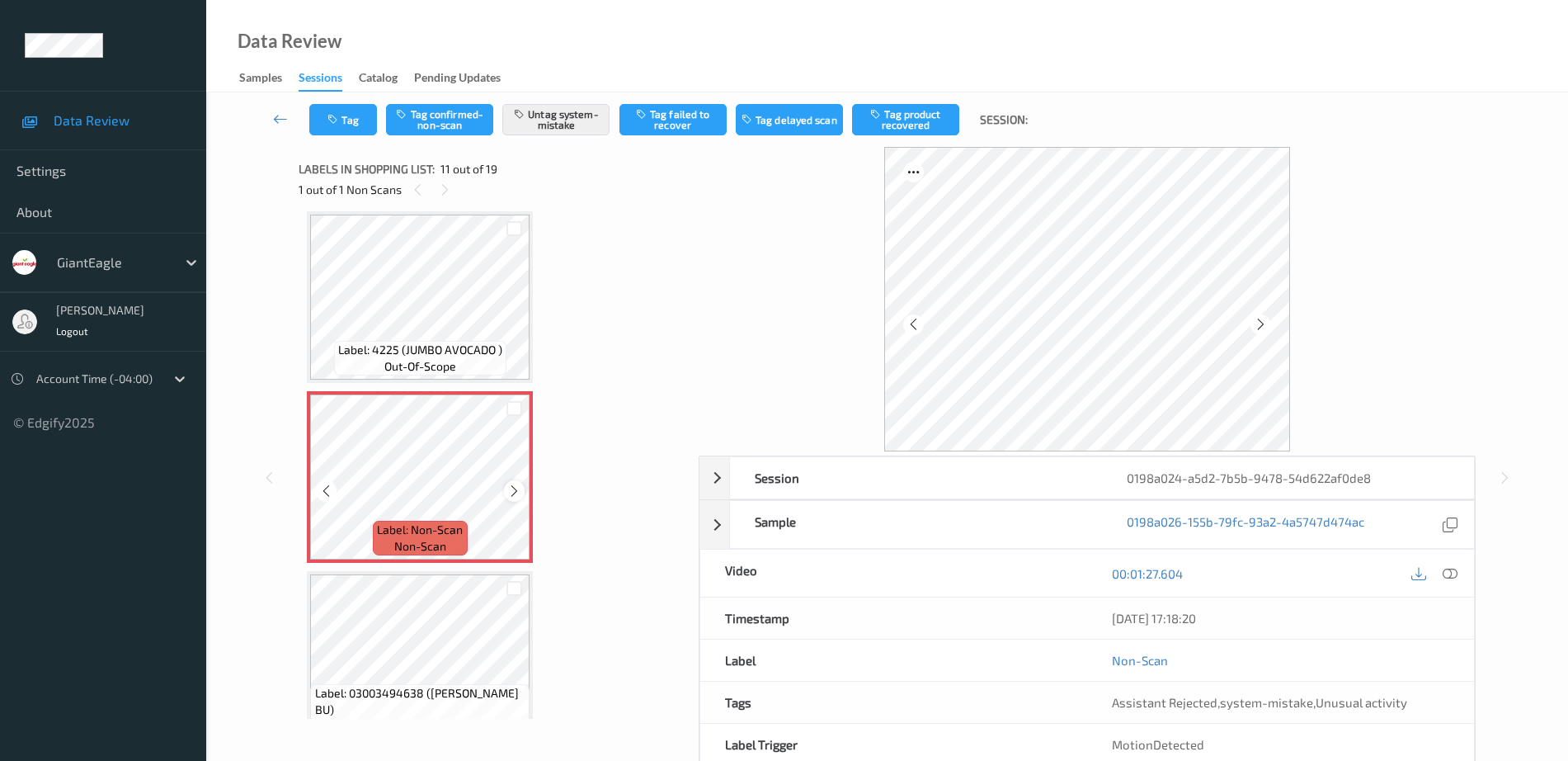
click at [517, 485] on icon at bounding box center [513, 491] width 14 height 15
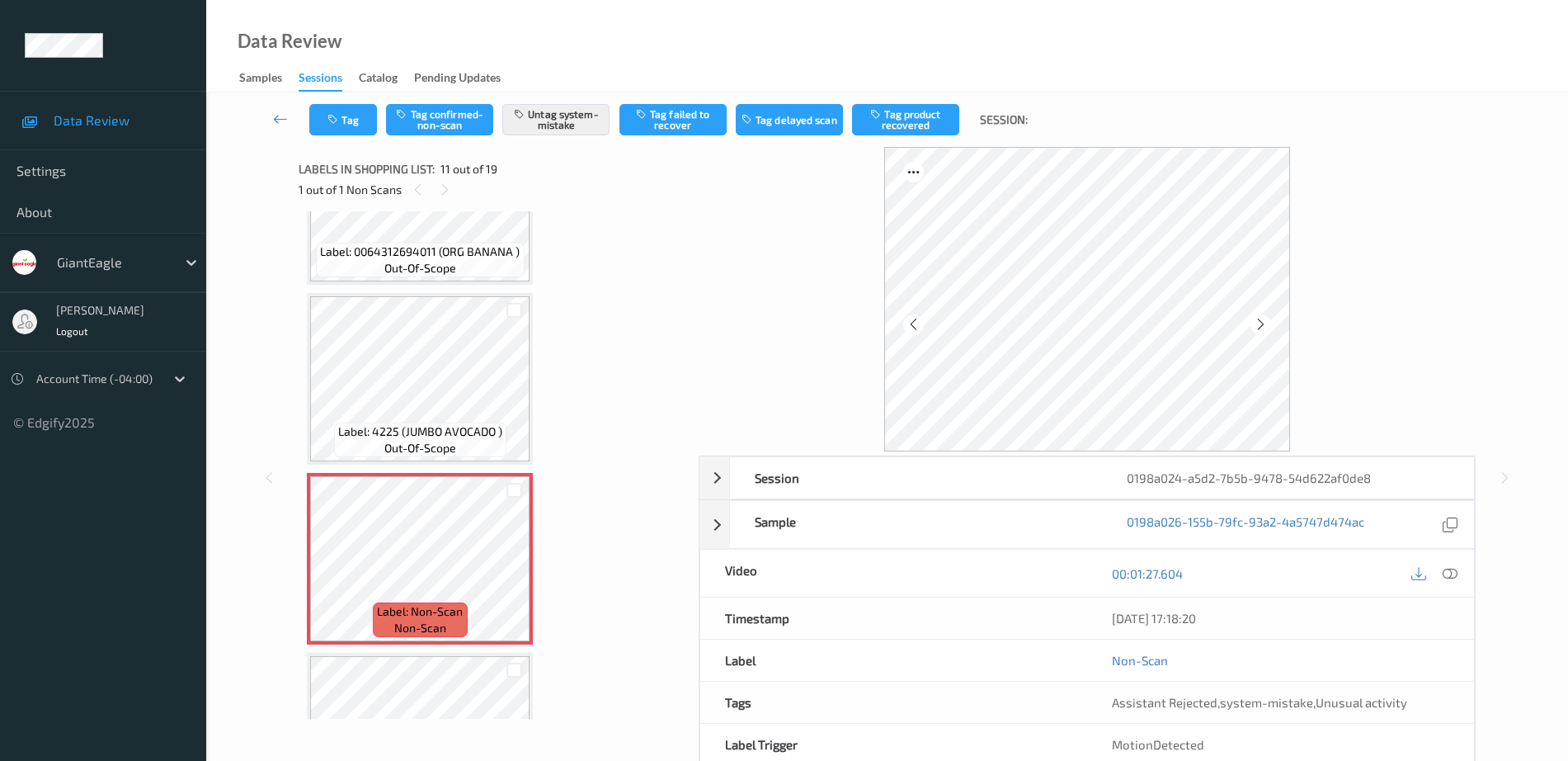
scroll to position [1524, 0]
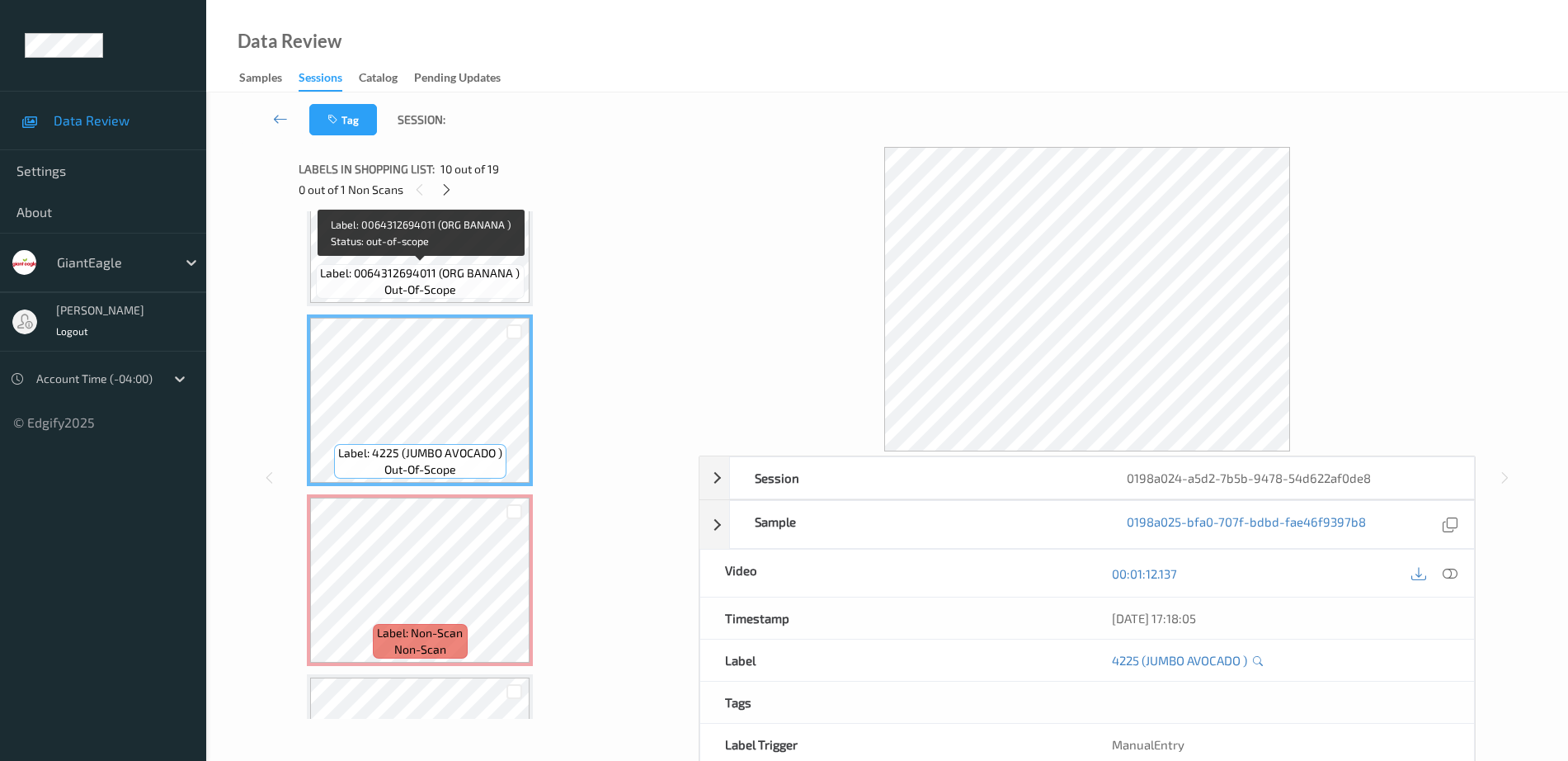
click at [436, 265] on span "Label: 0064312694011 (ORG BANANA )" at bounding box center [419, 273] width 200 height 16
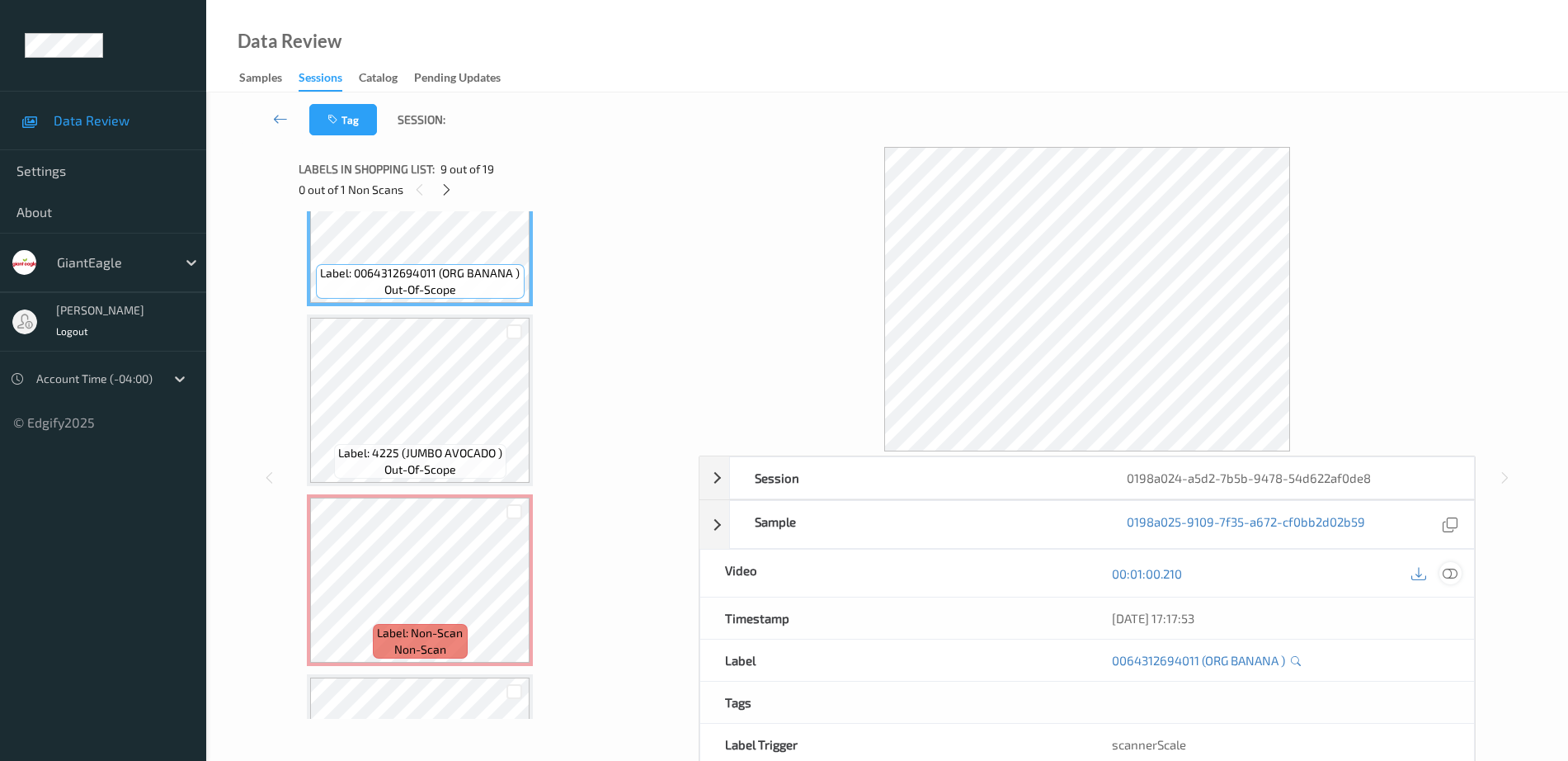
click at [1443, 569] on icon at bounding box center [1450, 574] width 15 height 15
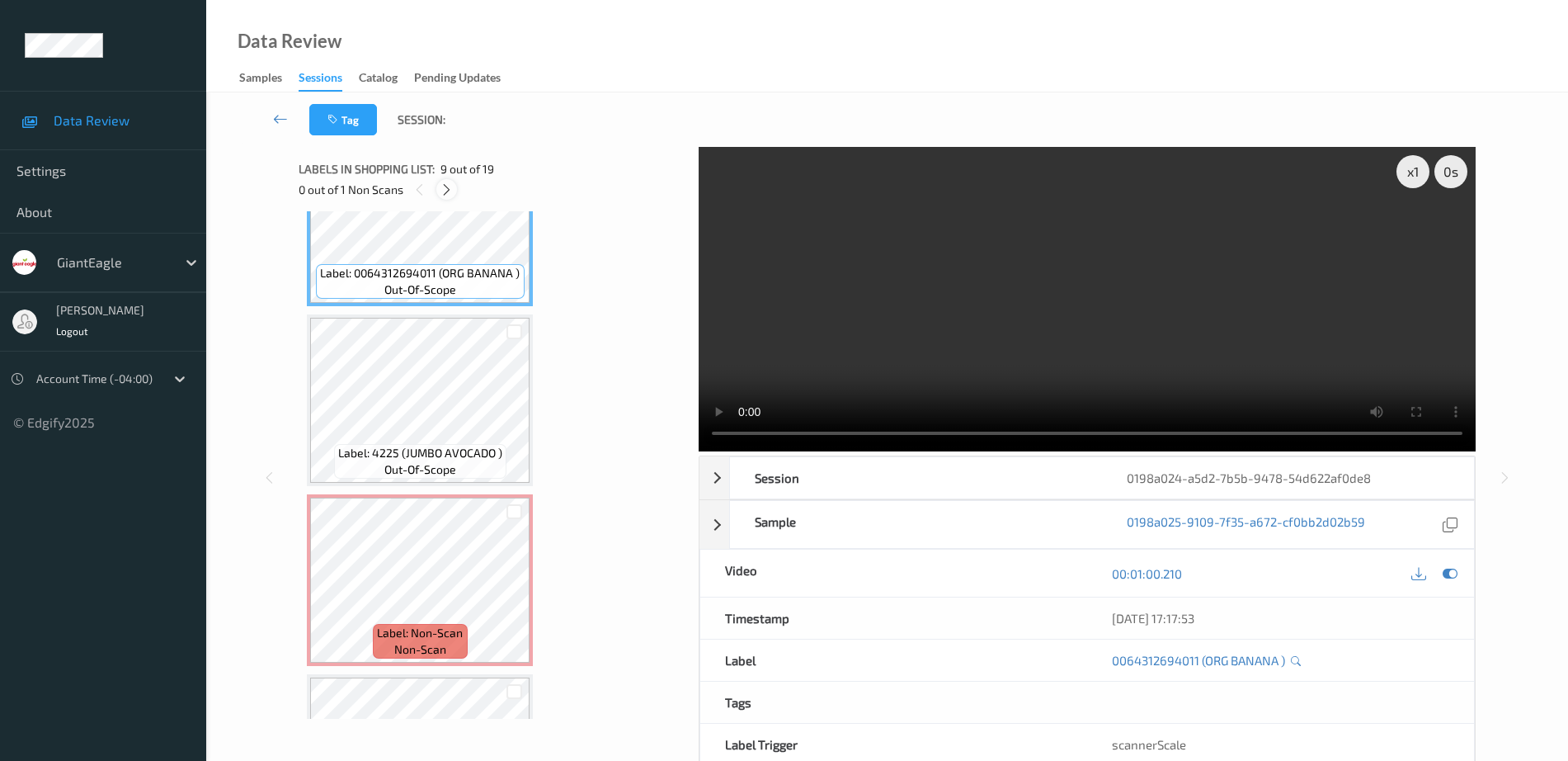
click at [444, 197] on div at bounding box center [447, 189] width 21 height 21
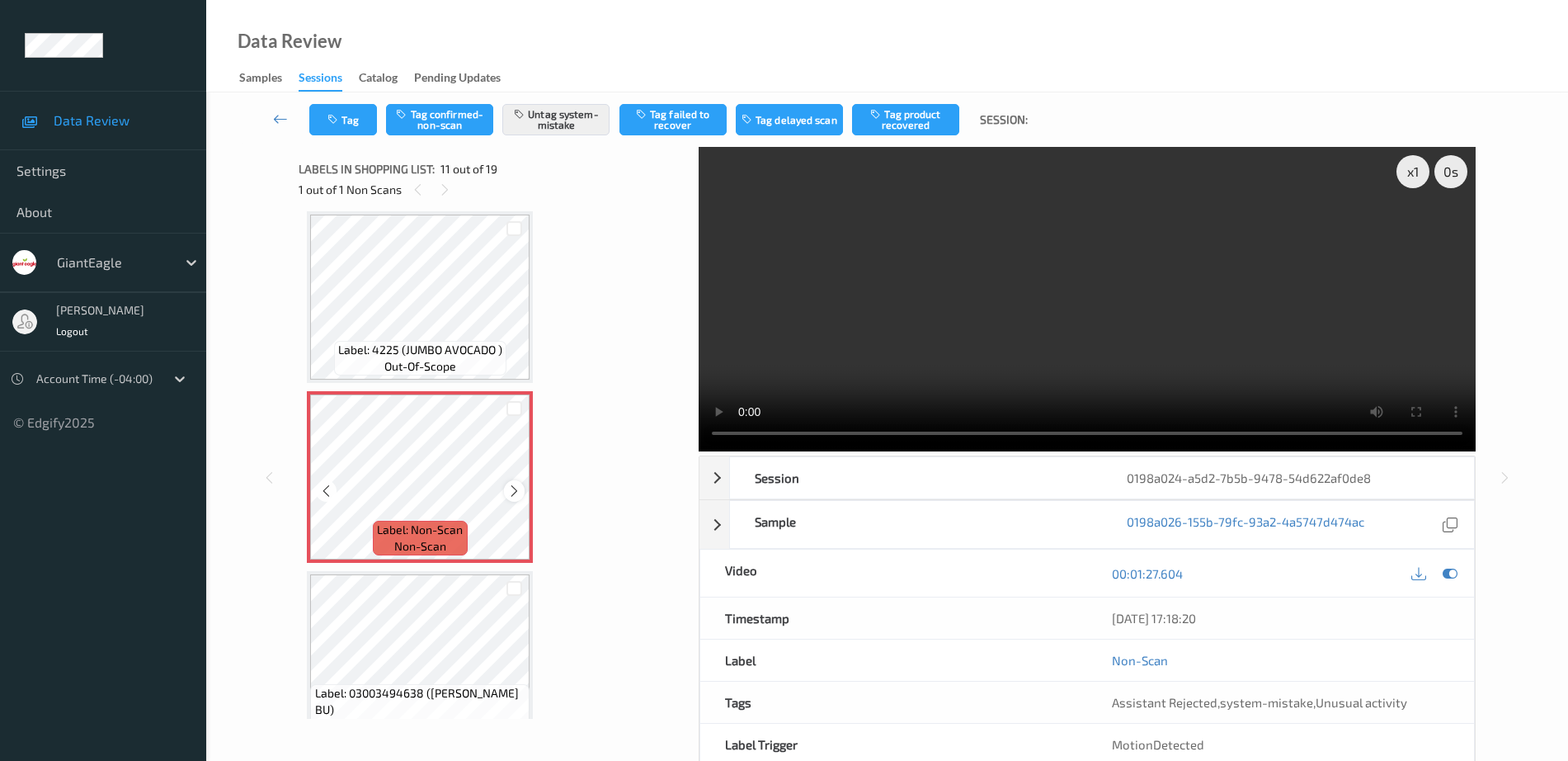
click at [514, 494] on icon at bounding box center [513, 491] width 14 height 15
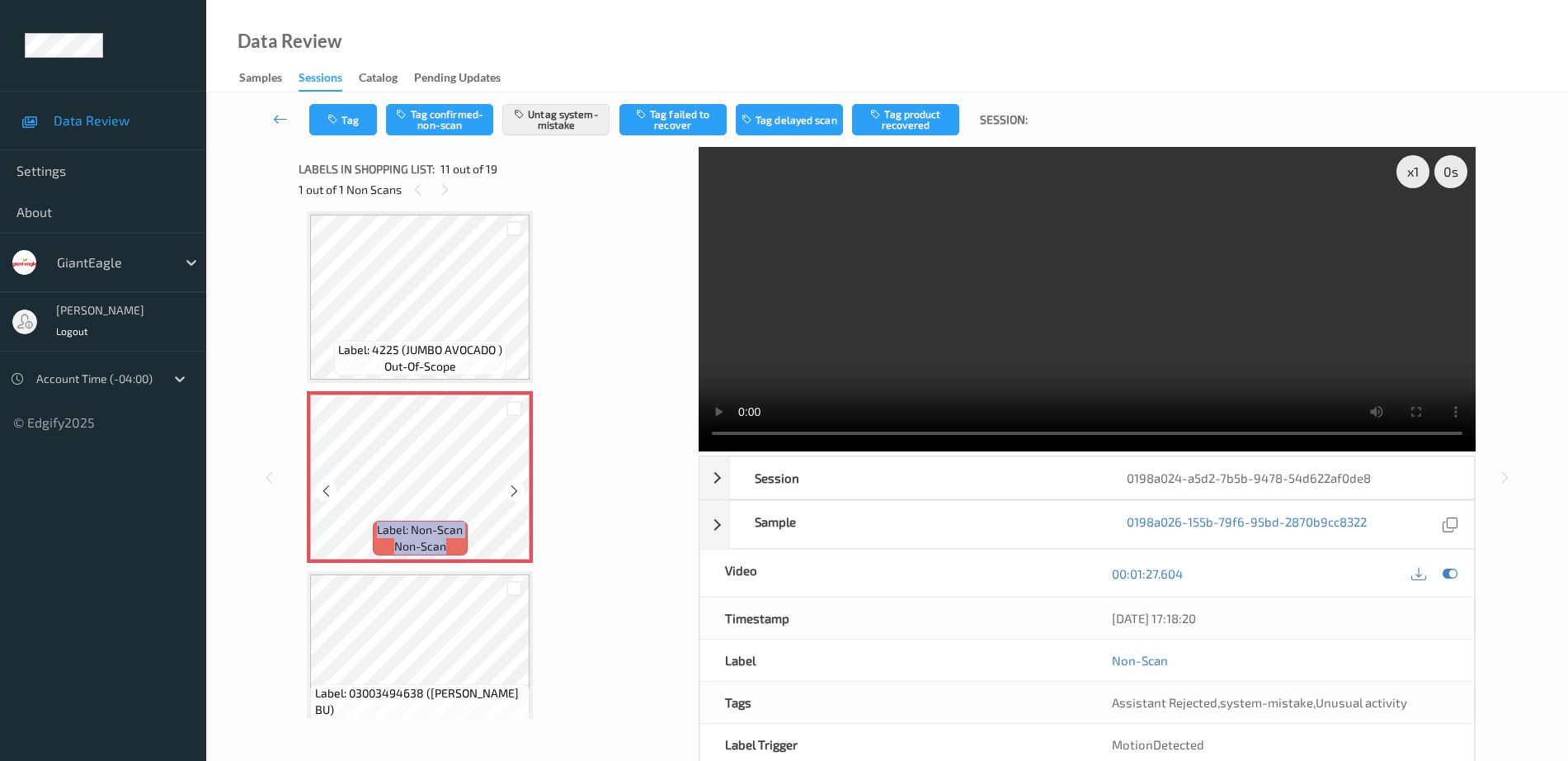
click at [514, 494] on icon at bounding box center [513, 491] width 14 height 15
click at [441, 342] on span "Label: 4225 (JUMBO AVOCADO )" at bounding box center [420, 350] width 164 height 16
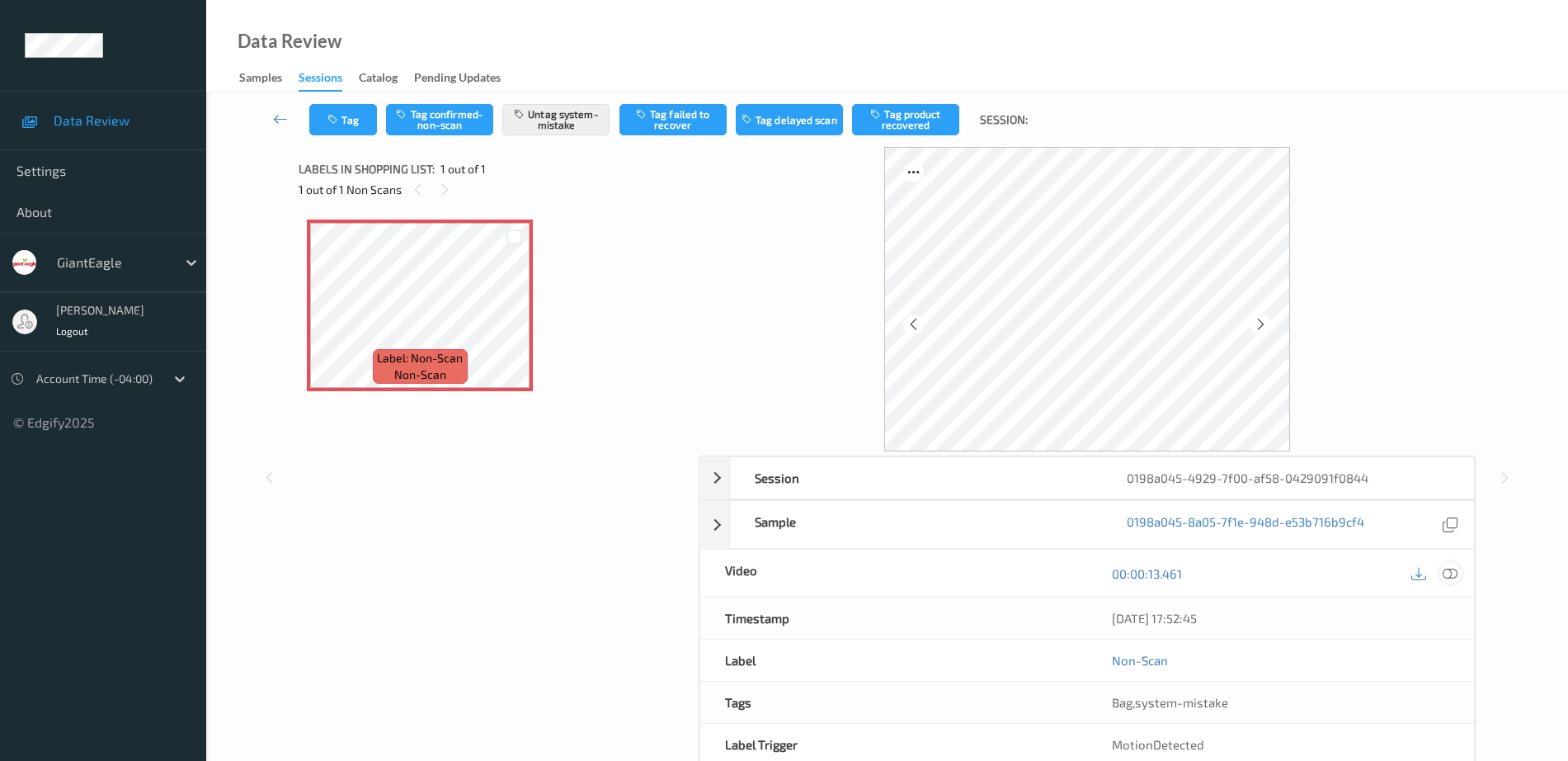
click at [1450, 567] on icon at bounding box center [1450, 574] width 15 height 15
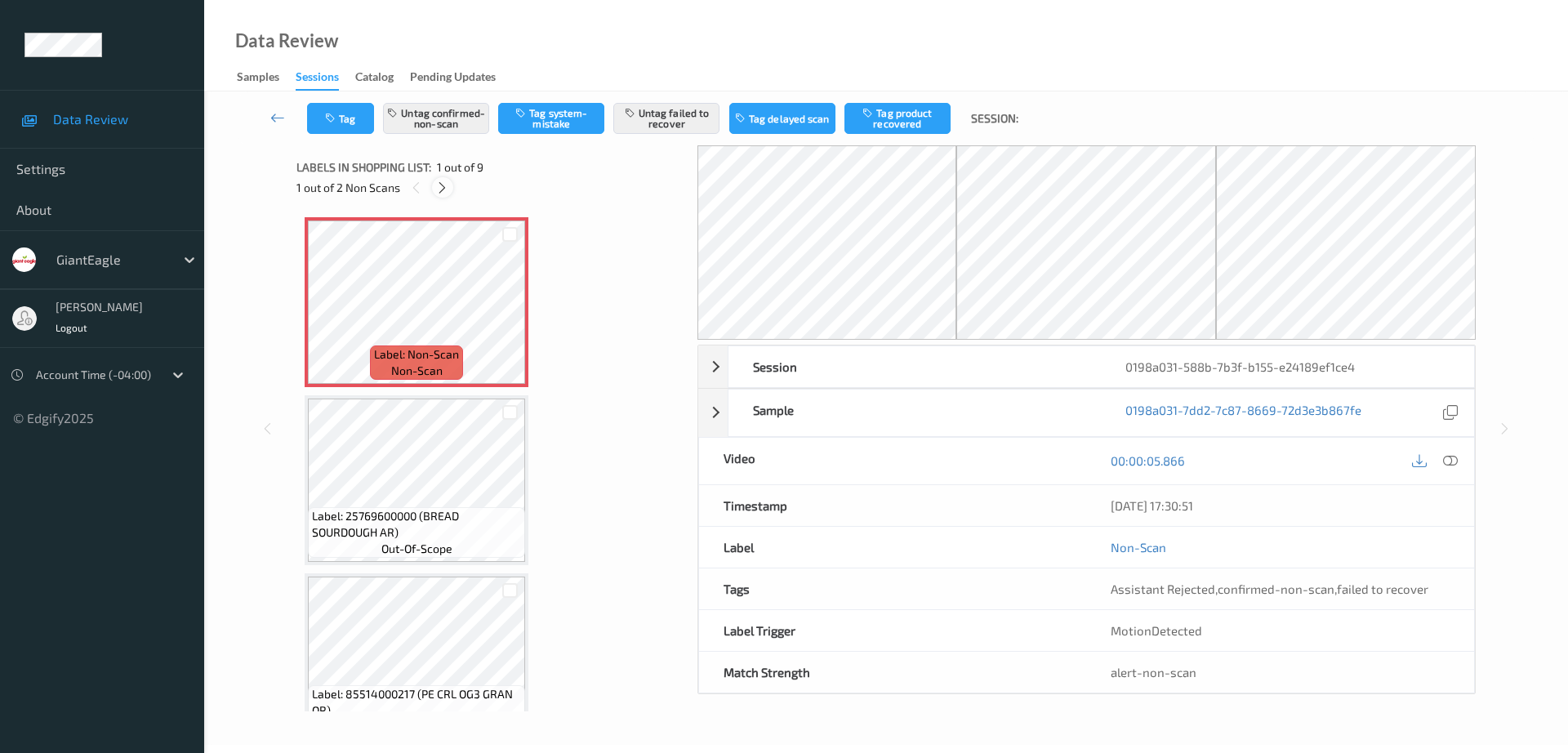
click at [442, 193] on icon at bounding box center [441, 188] width 14 height 14
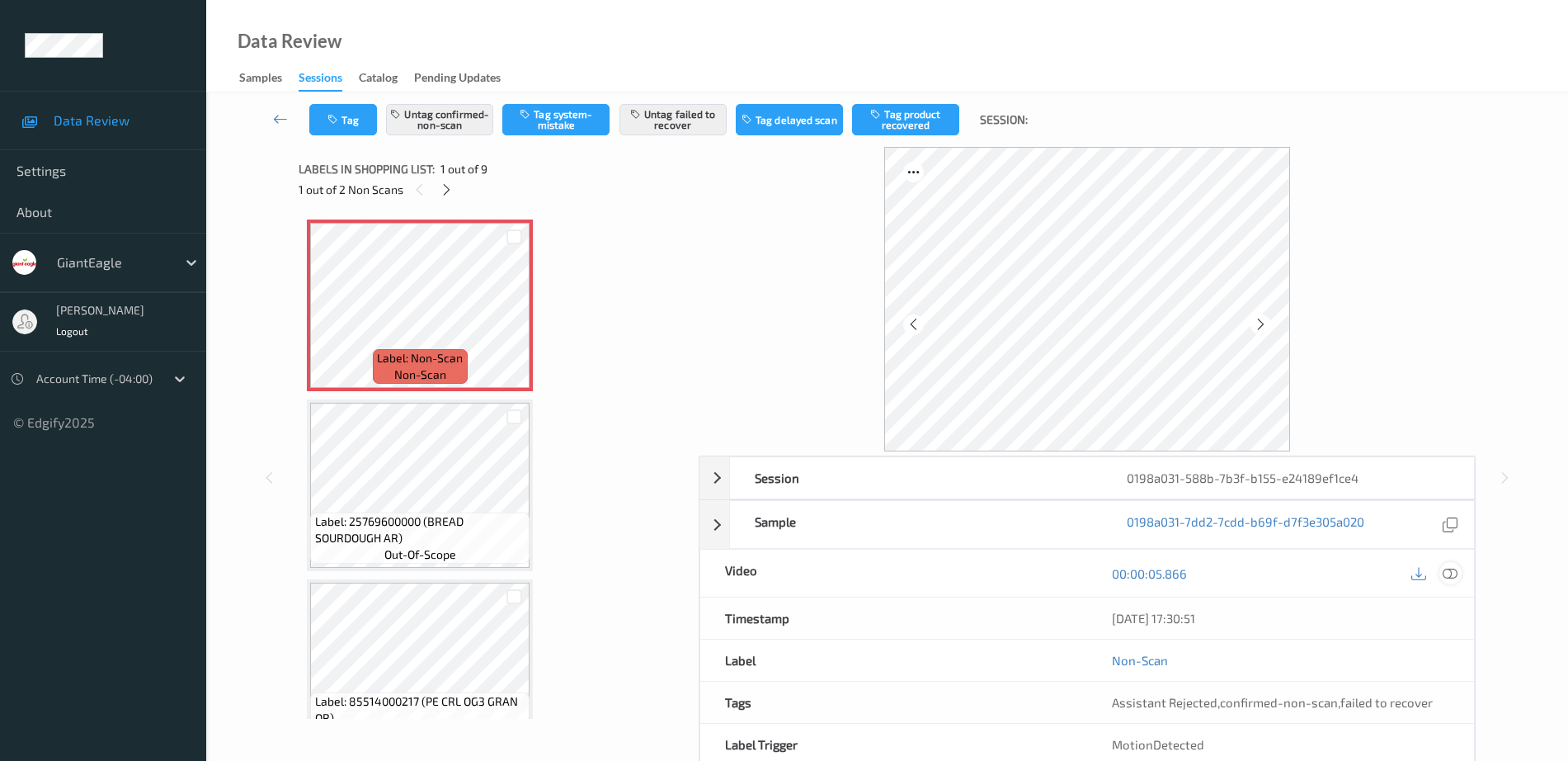
click at [1445, 576] on icon at bounding box center [1450, 574] width 15 height 15
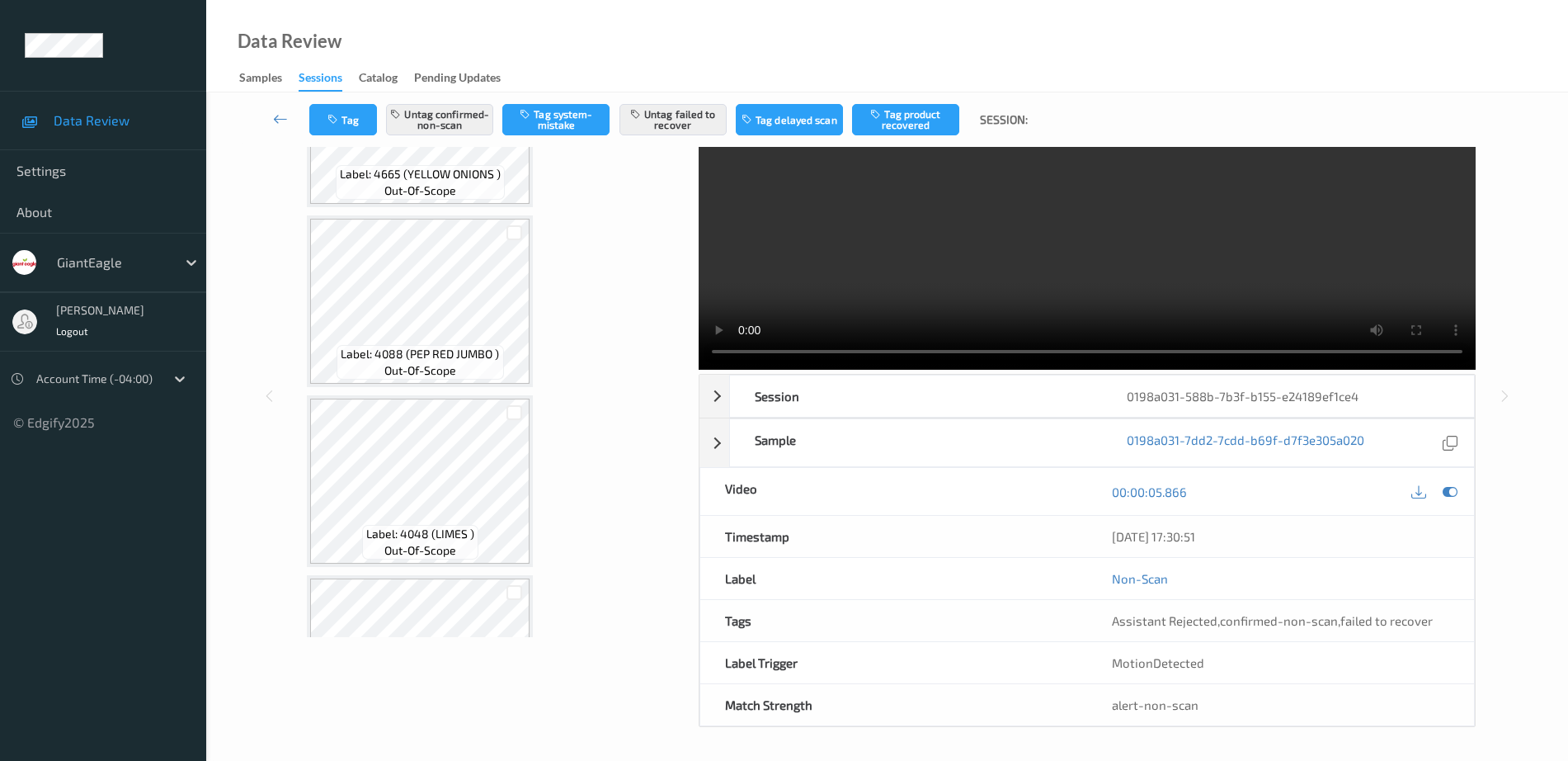
scroll to position [1120, 0]
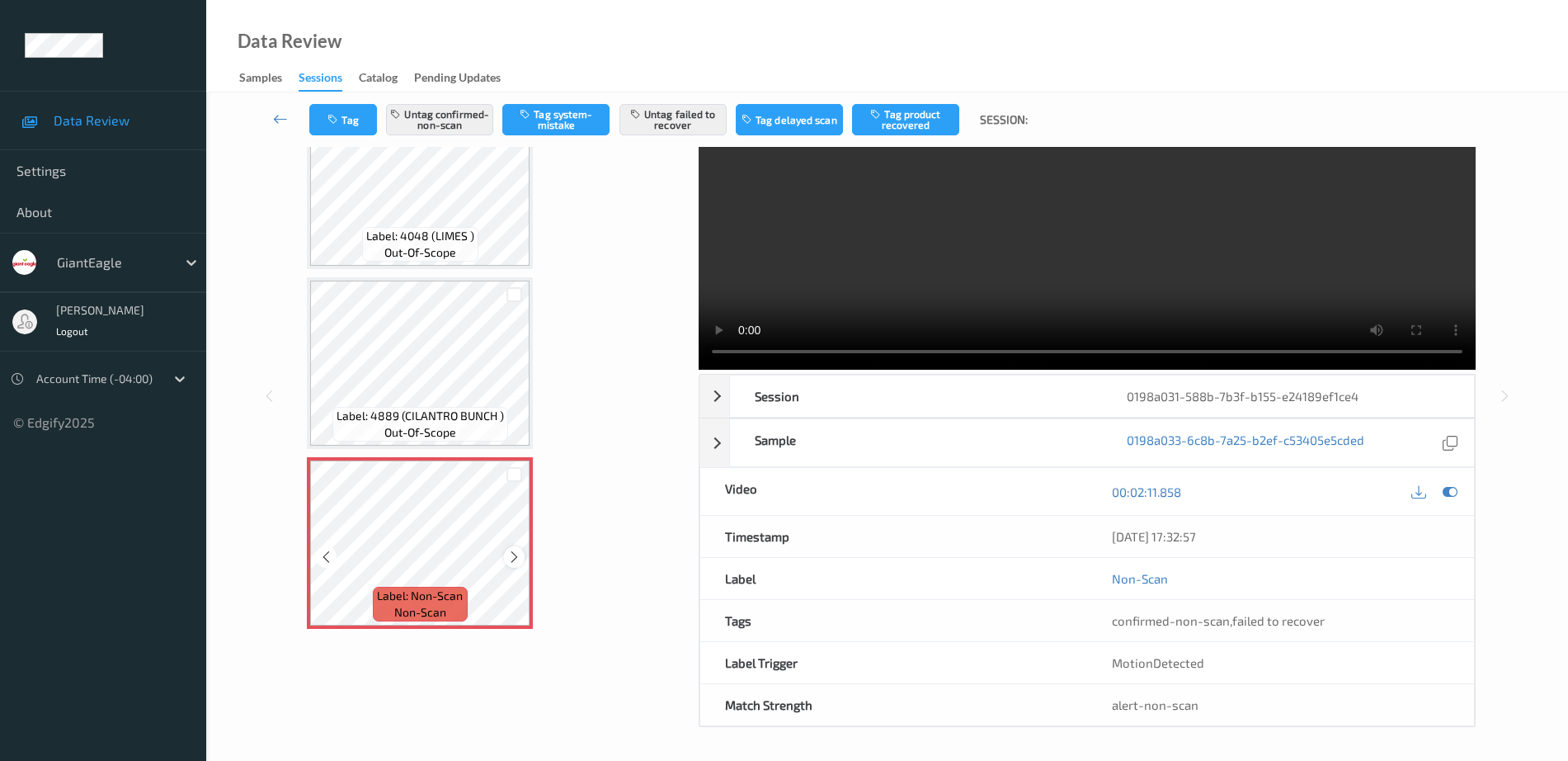
click at [508, 559] on icon at bounding box center [513, 556] width 14 height 15
click at [371, 405] on div "Label: 4889 (CILANTRO BUNCH ) out-of-scope" at bounding box center [419, 363] width 226 height 172
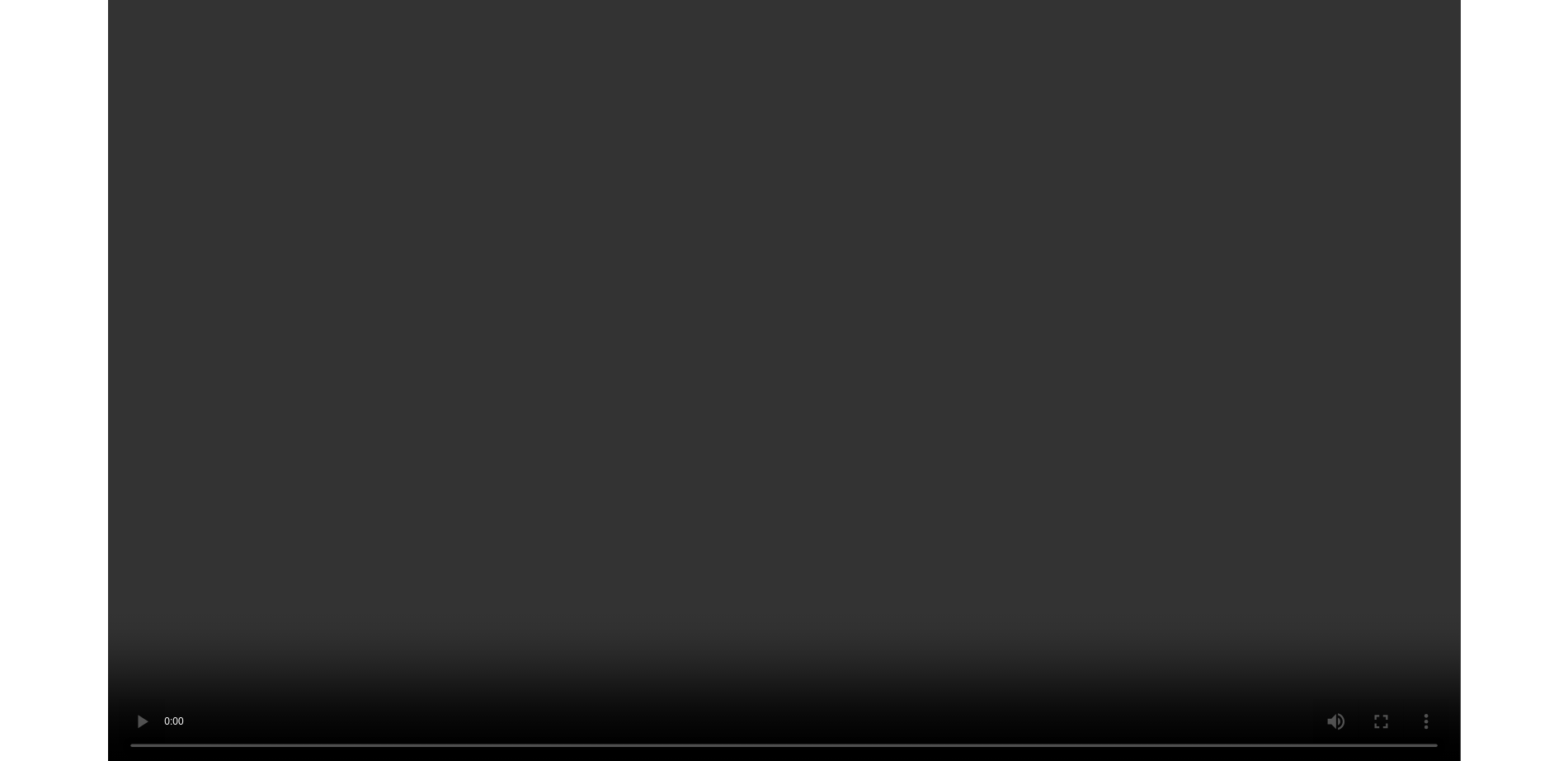
scroll to position [989, 0]
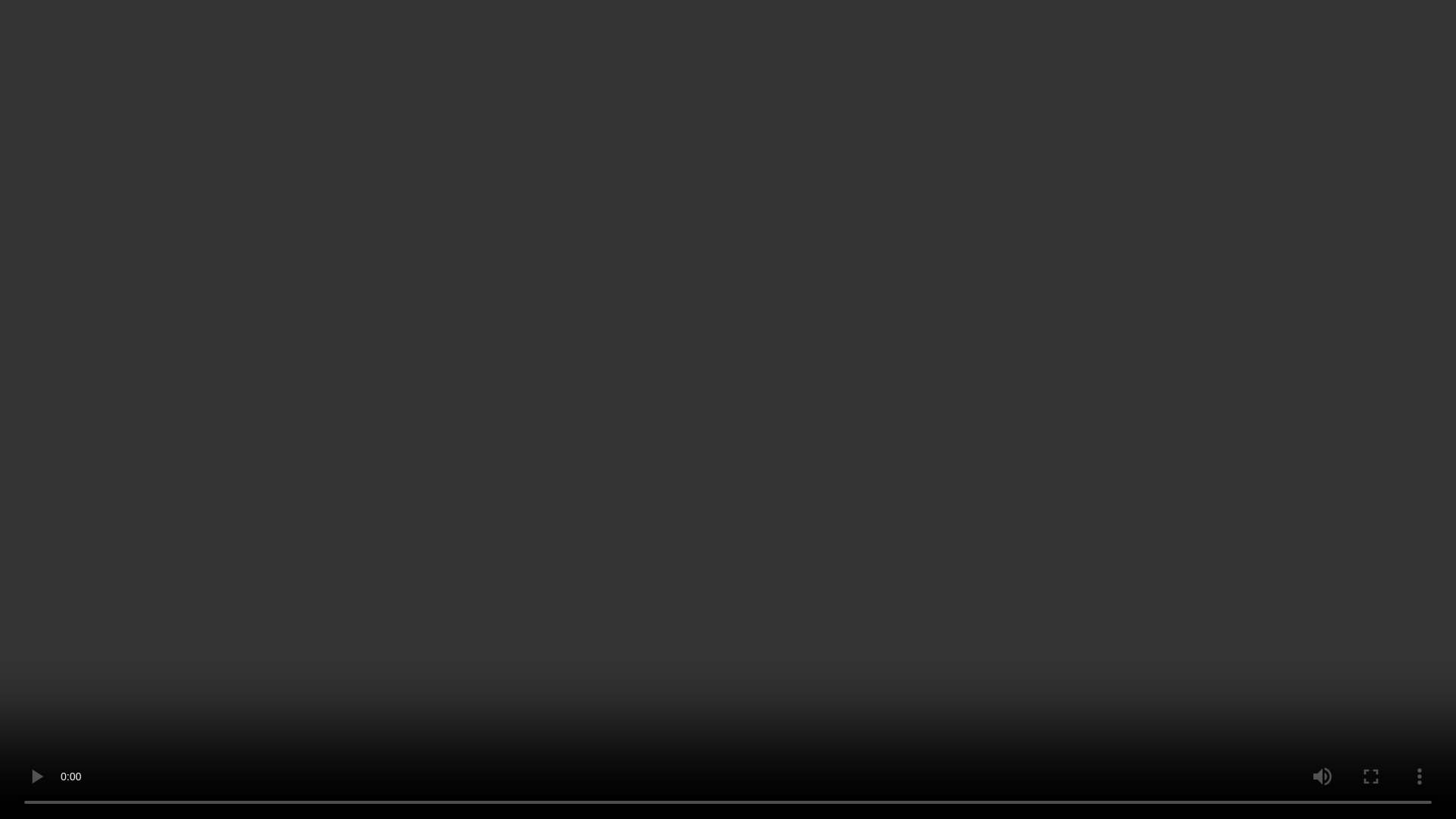
click at [704, 59] on video at bounding box center [728, 409] width 1456 height 819
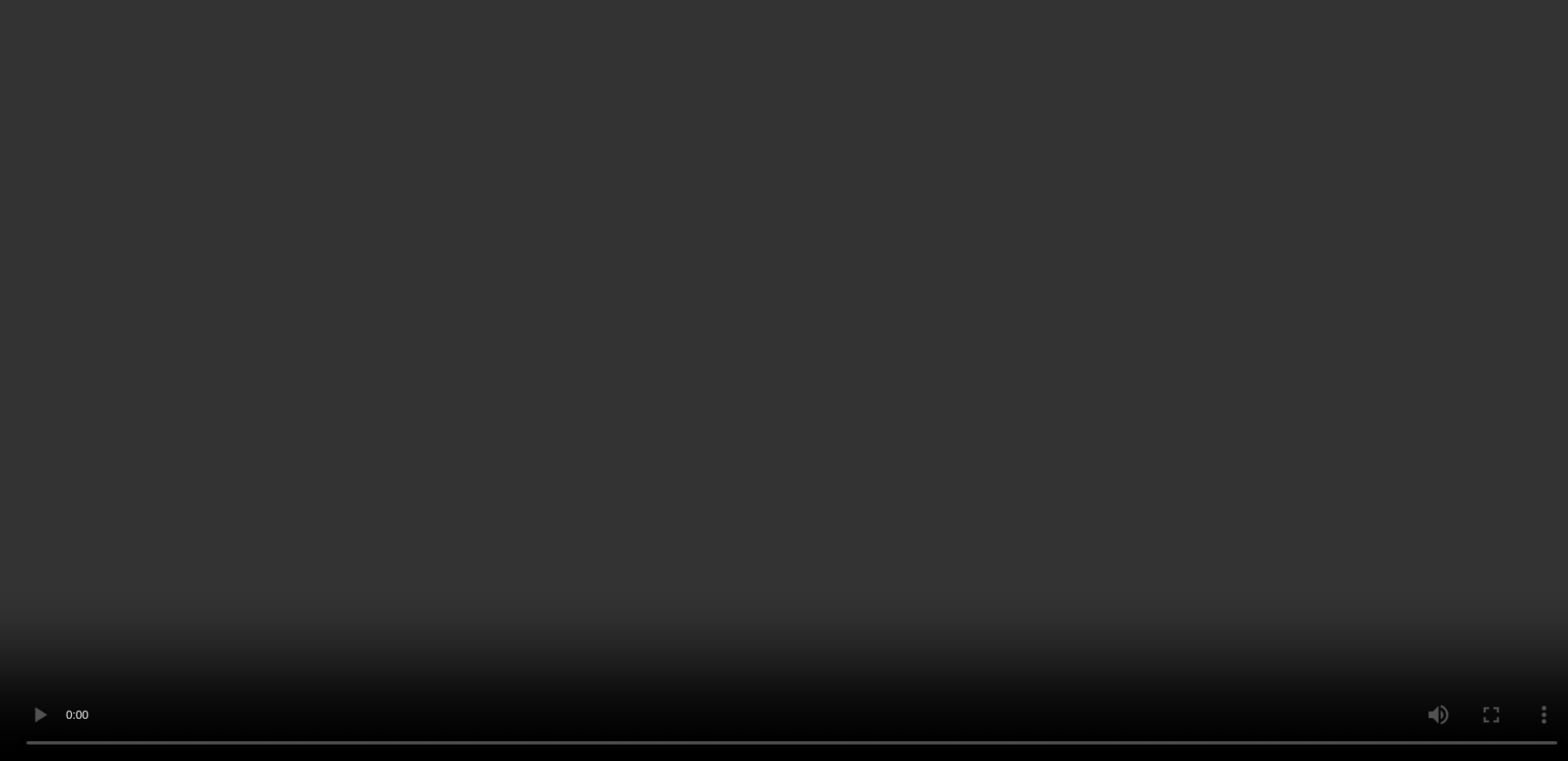
scroll to position [1120, 0]
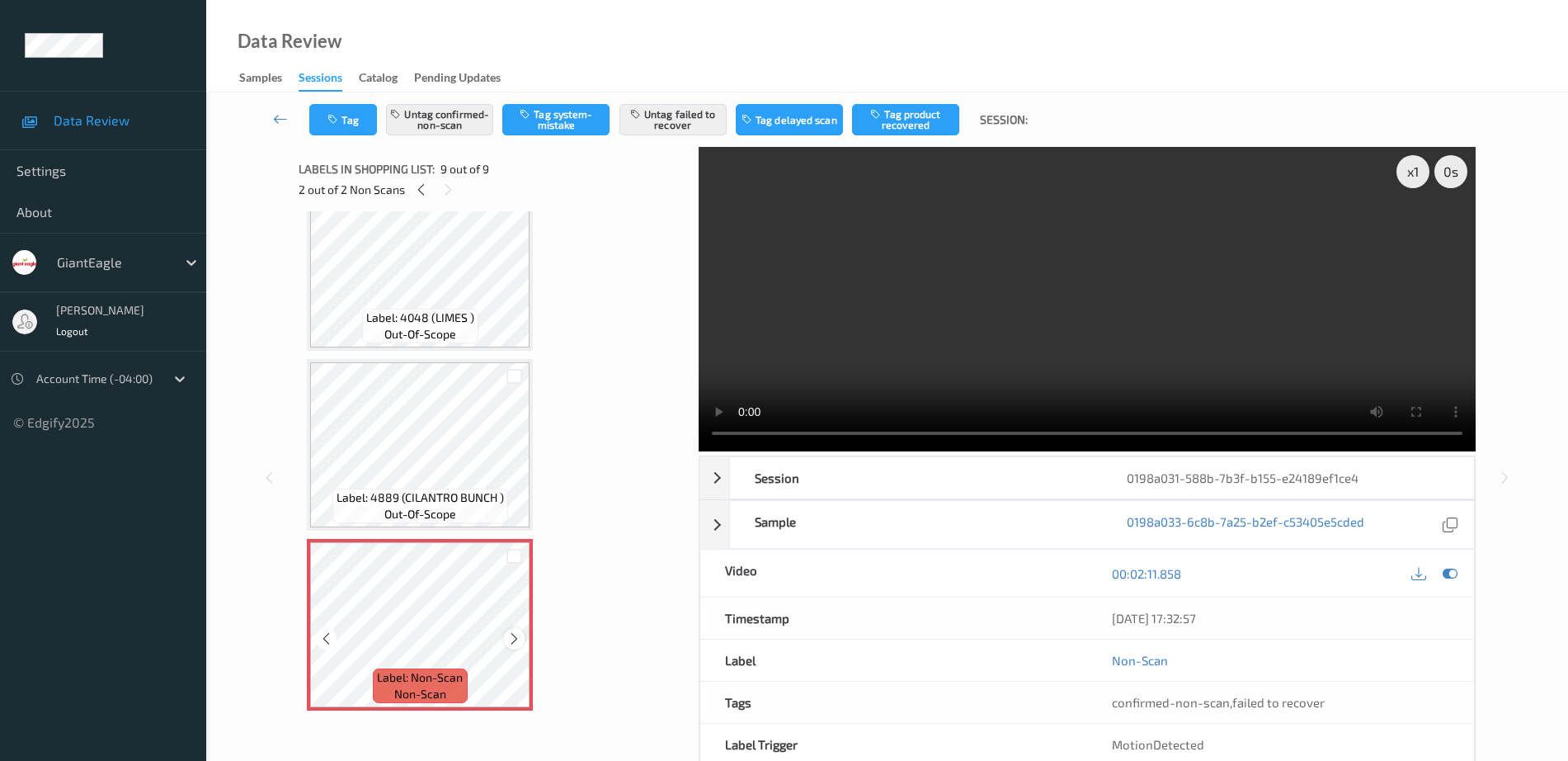
click at [513, 638] on icon at bounding box center [513, 639] width 14 height 15
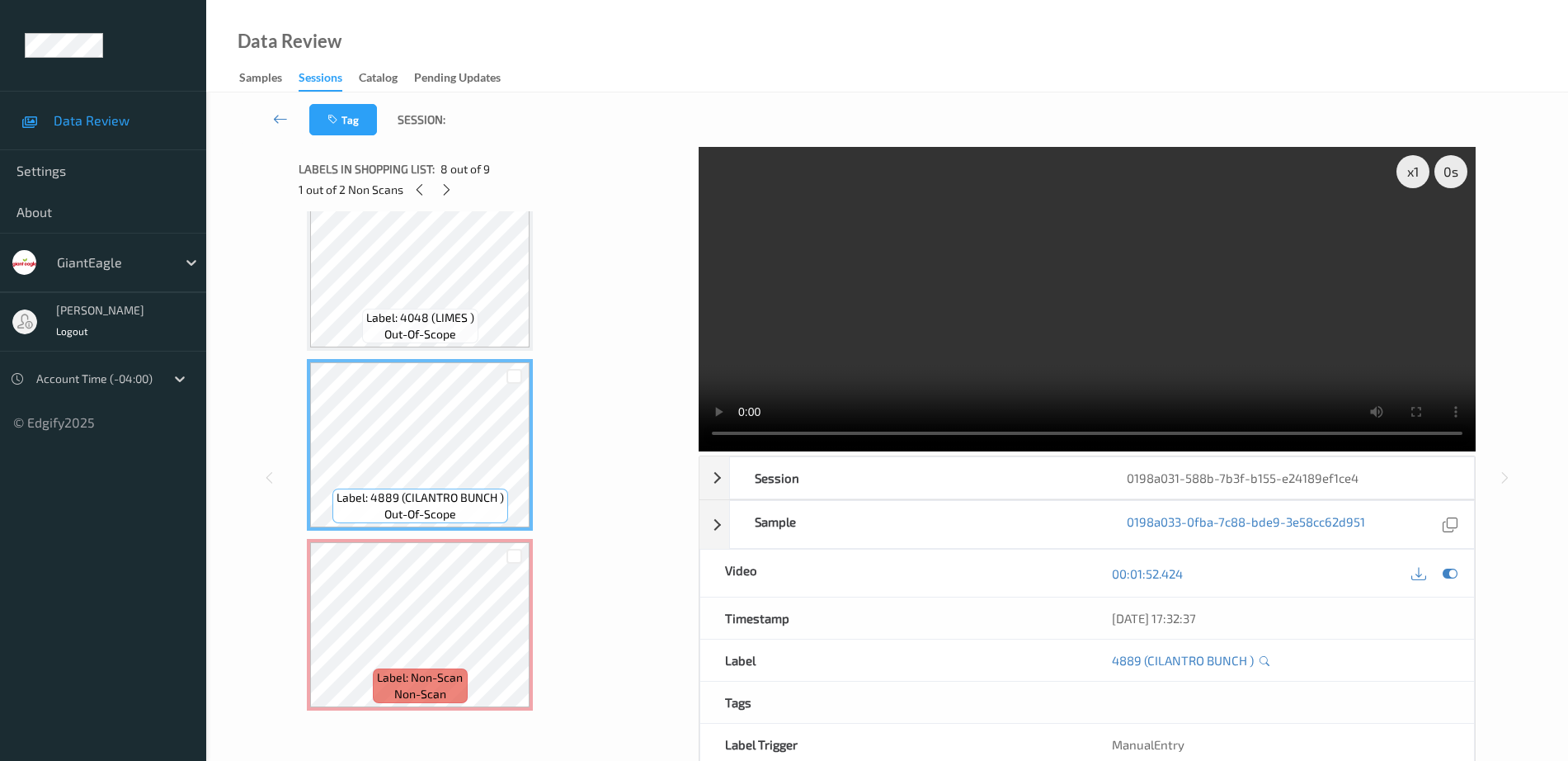
scroll to position [1017, 0]
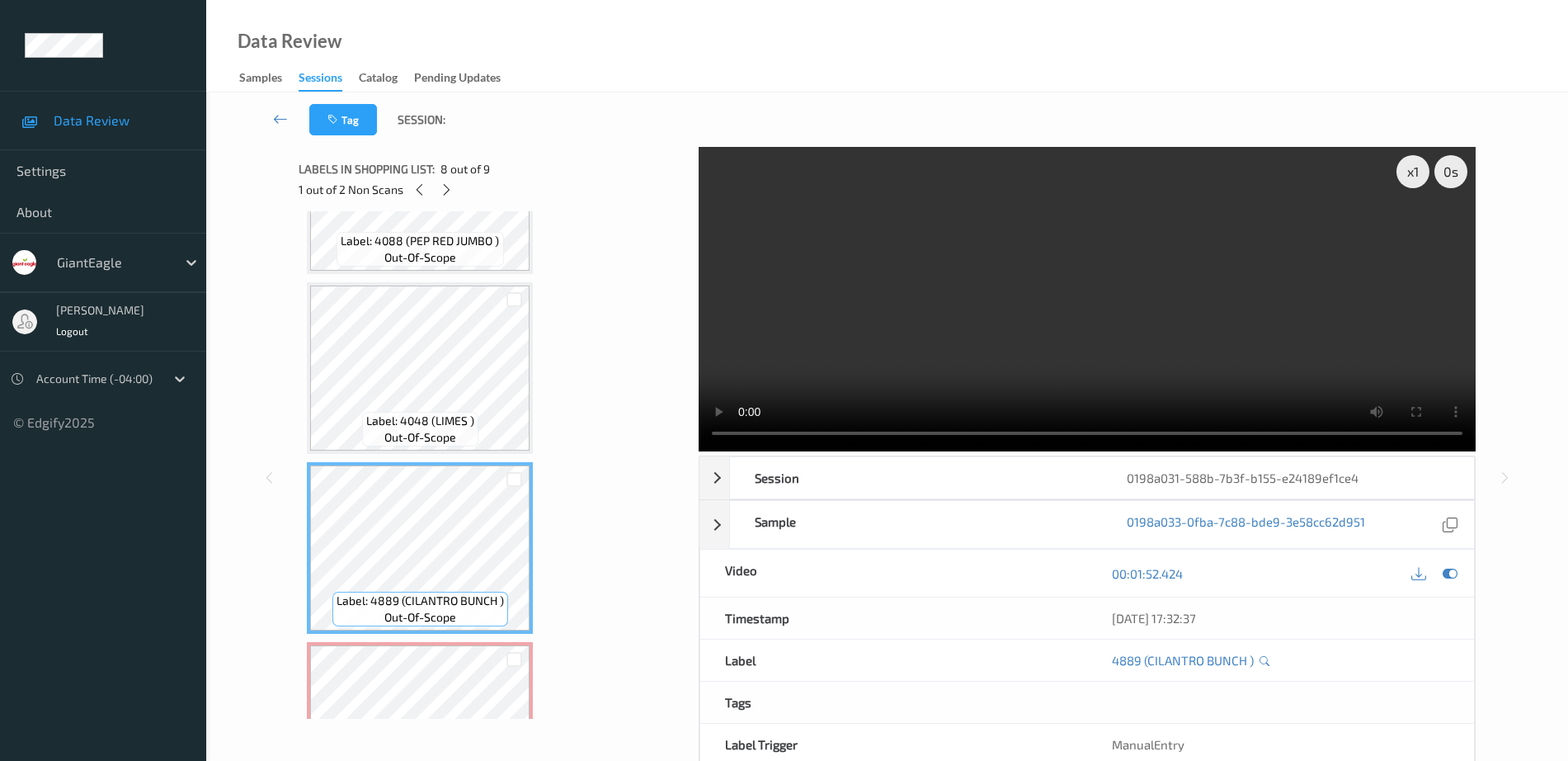
click at [399, 423] on span "Label: 4048 (LIMES )" at bounding box center [420, 421] width 108 height 16
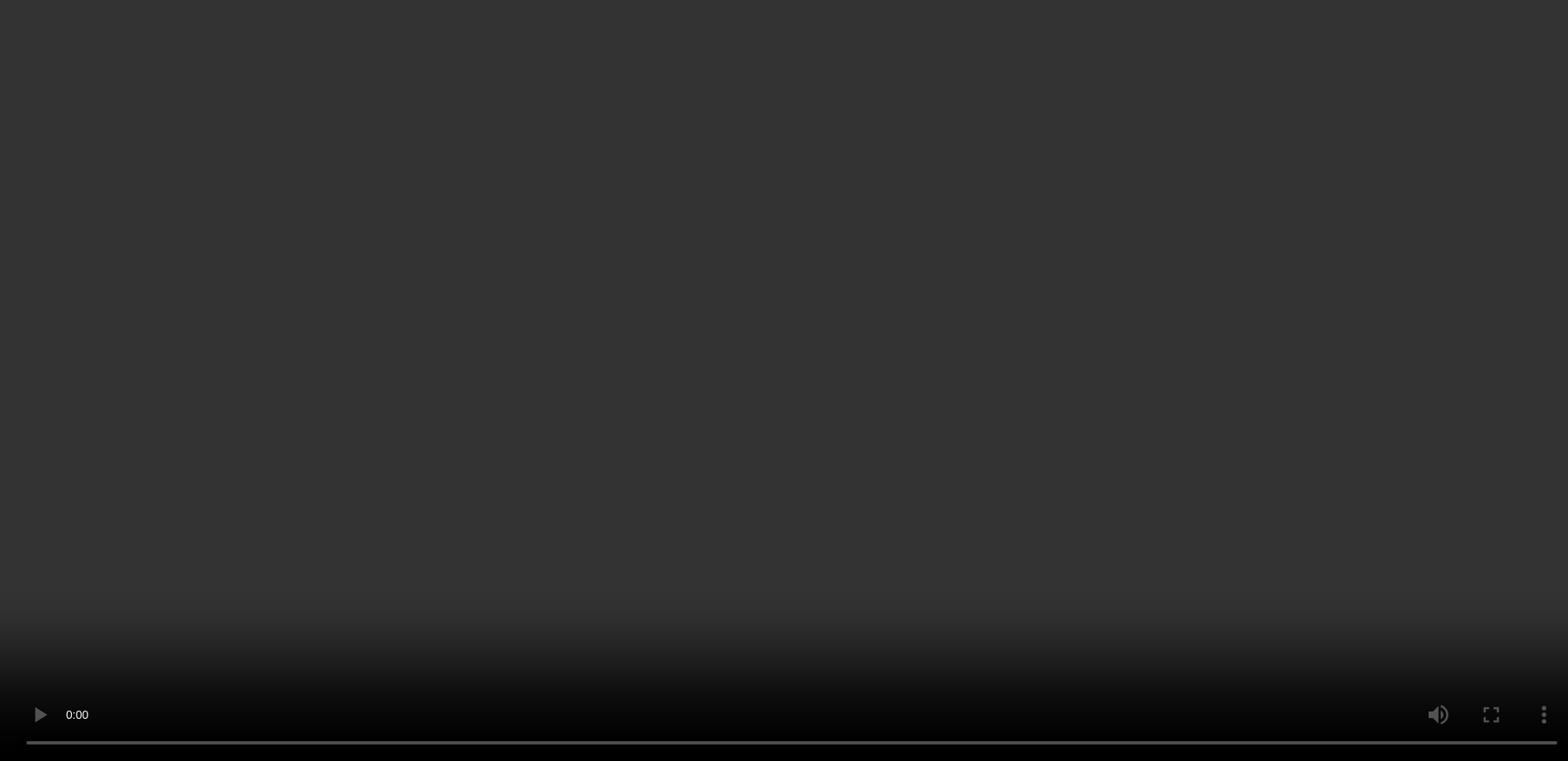
scroll to position [1120, 0]
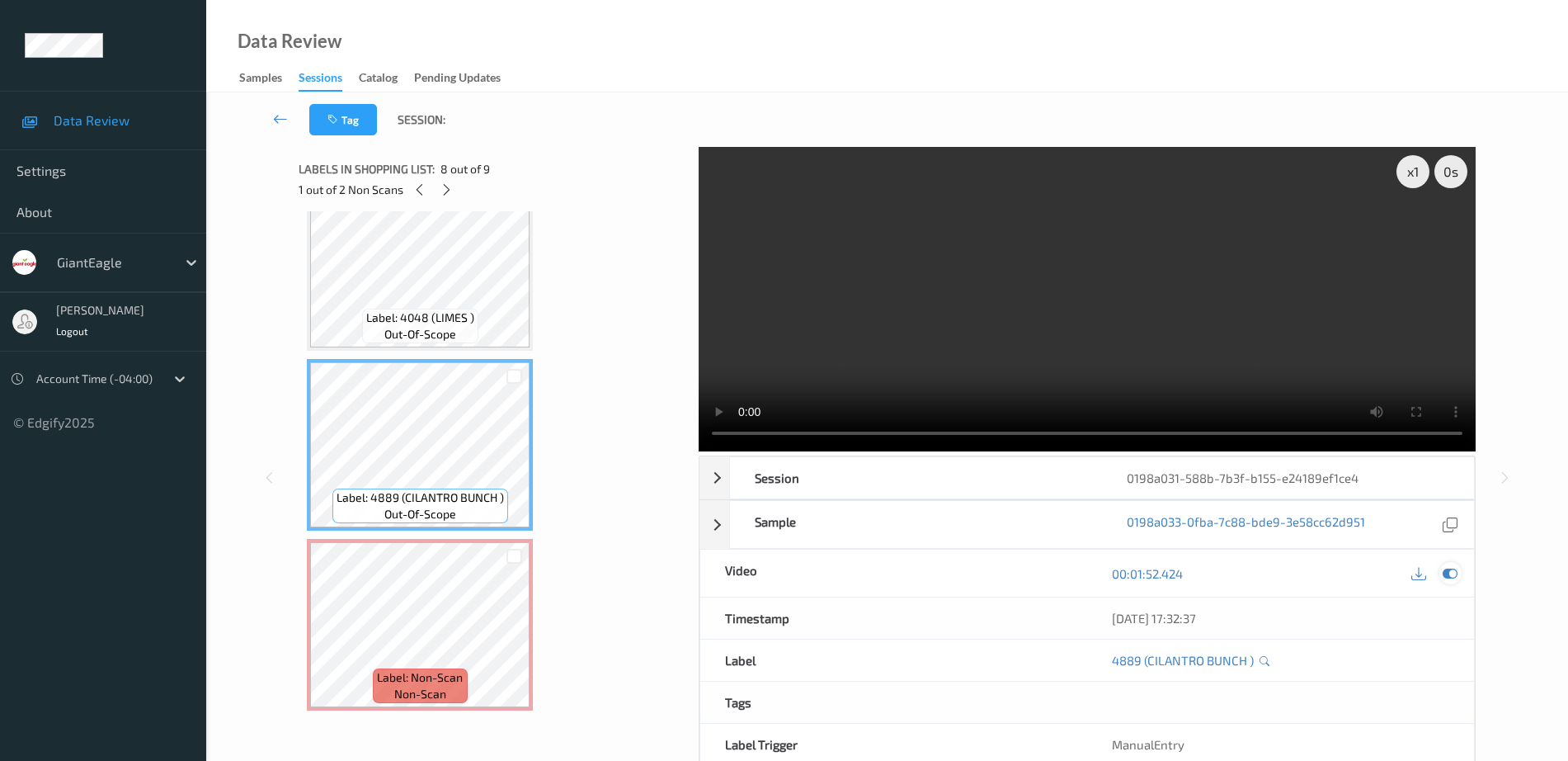
click at [1451, 574] on icon at bounding box center [1450, 574] width 15 height 15
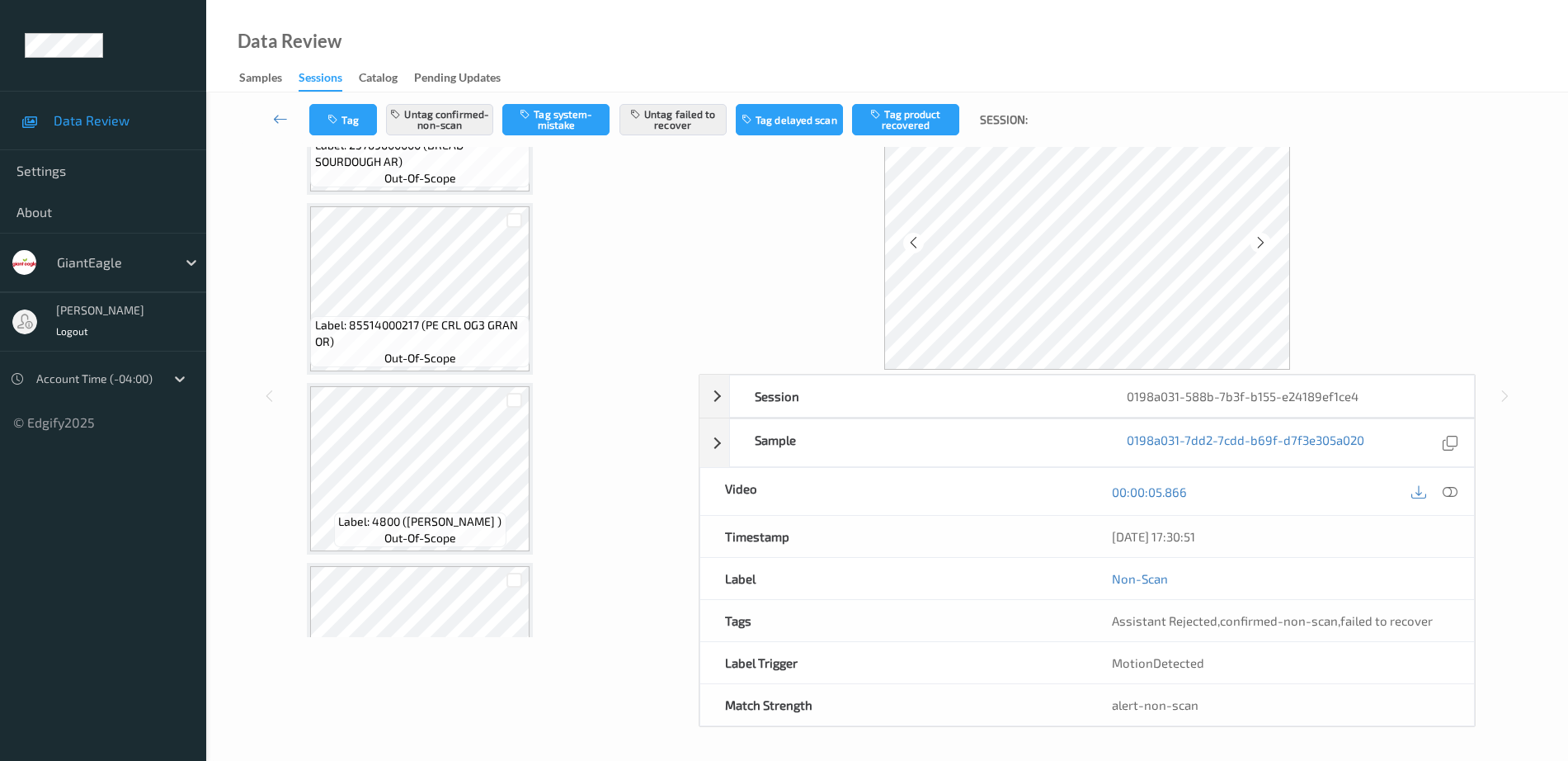
scroll to position [0, 0]
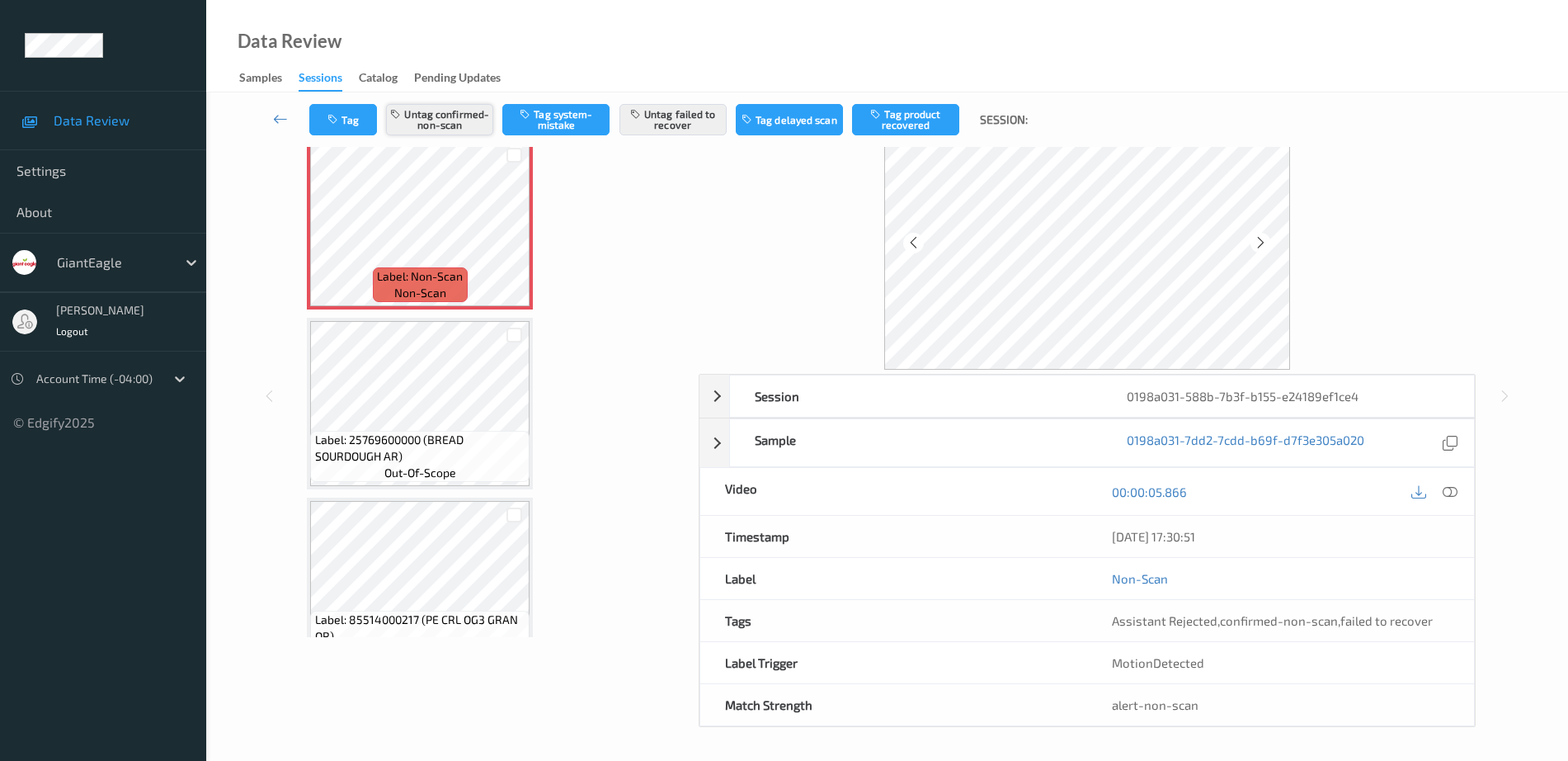
click at [433, 125] on button "Untag confirmed-non-scan" at bounding box center [439, 120] width 107 height 31
click at [700, 109] on button "Untag failed to recover" at bounding box center [672, 120] width 107 height 31
click at [517, 240] on icon at bounding box center [513, 238] width 14 height 15
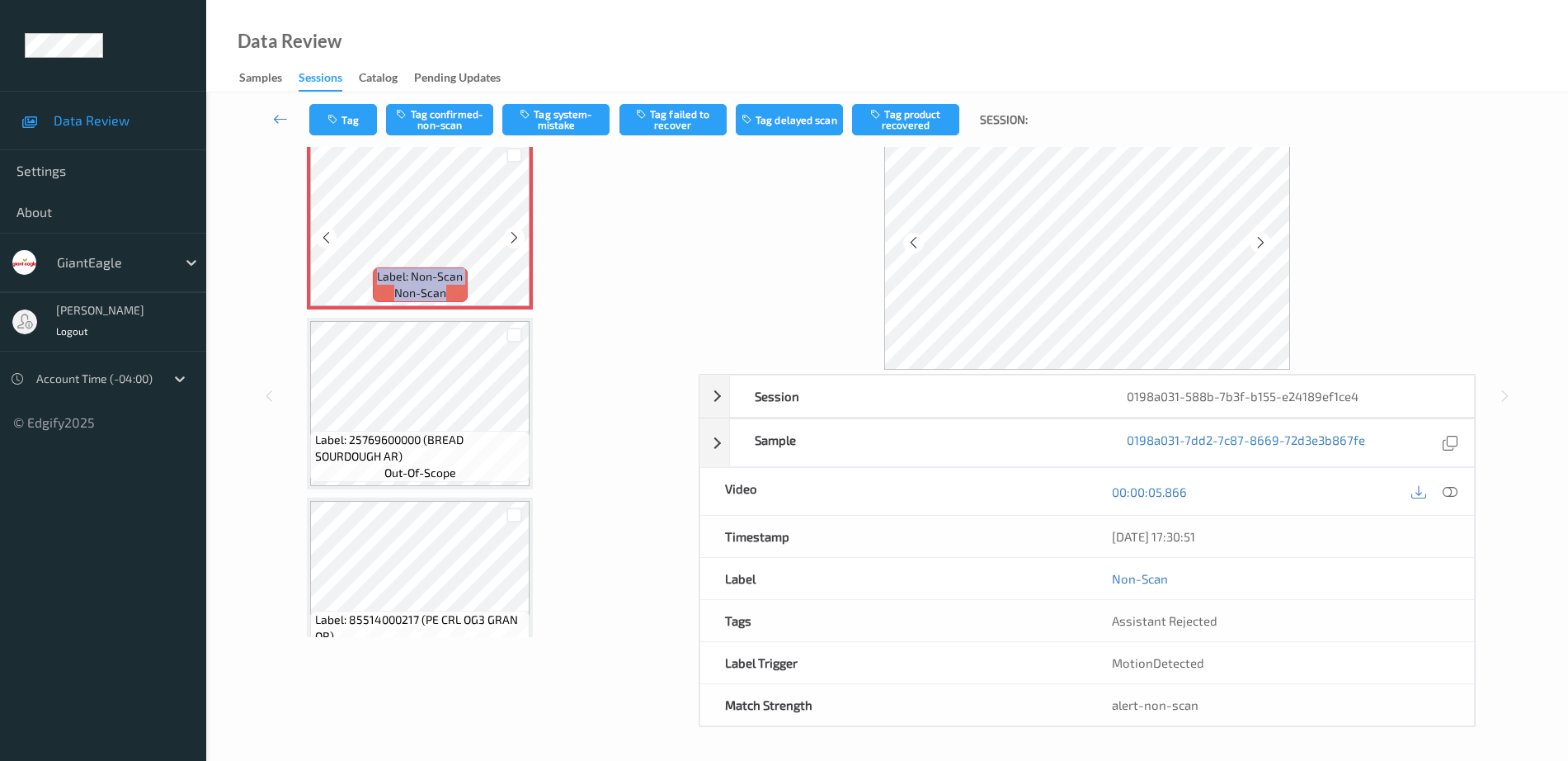
click at [517, 240] on icon at bounding box center [513, 238] width 14 height 15
click at [555, 124] on button "Tag system-mistake" at bounding box center [555, 120] width 107 height 31
click at [333, 123] on icon "button" at bounding box center [334, 120] width 14 height 12
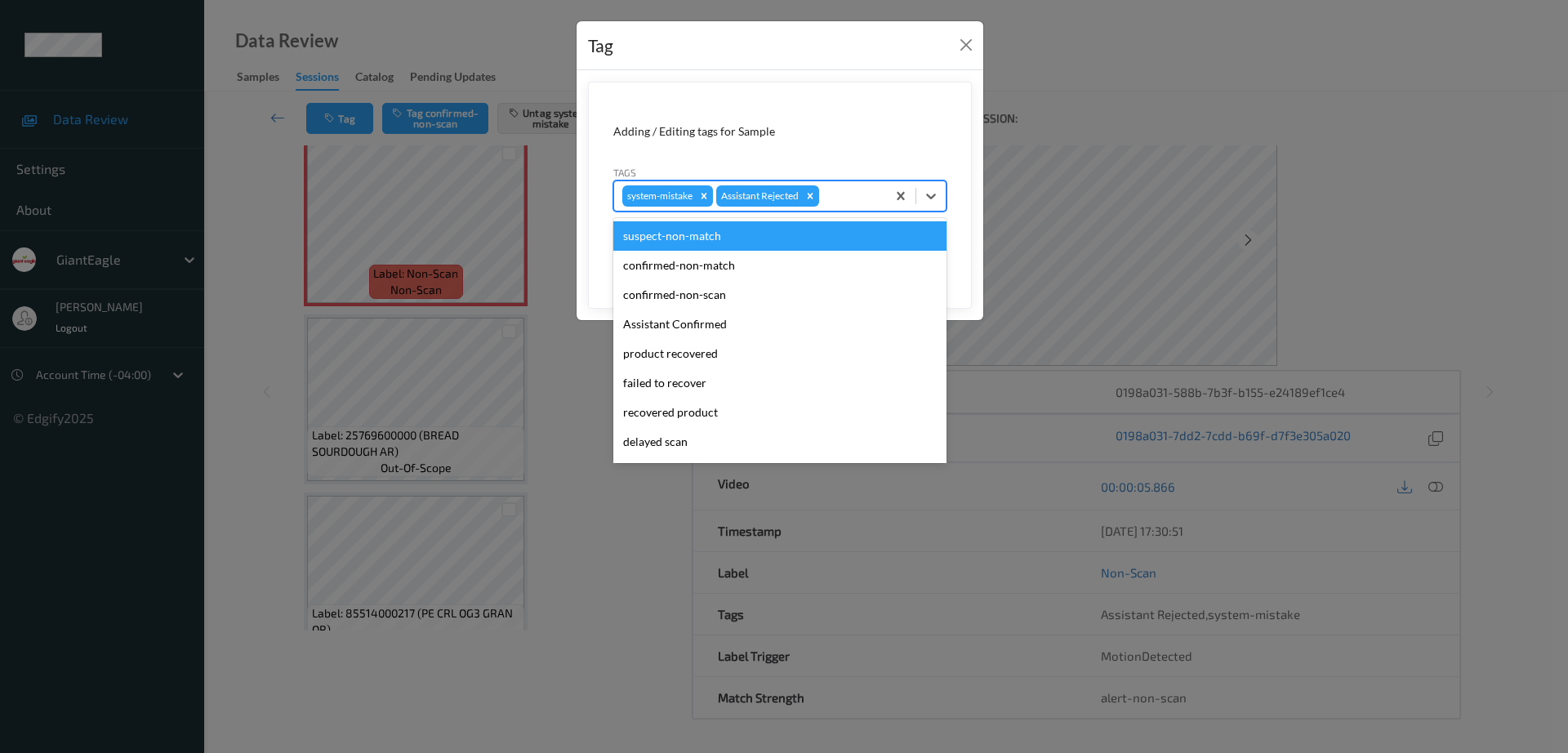
click at [858, 195] on div at bounding box center [849, 196] width 55 height 20
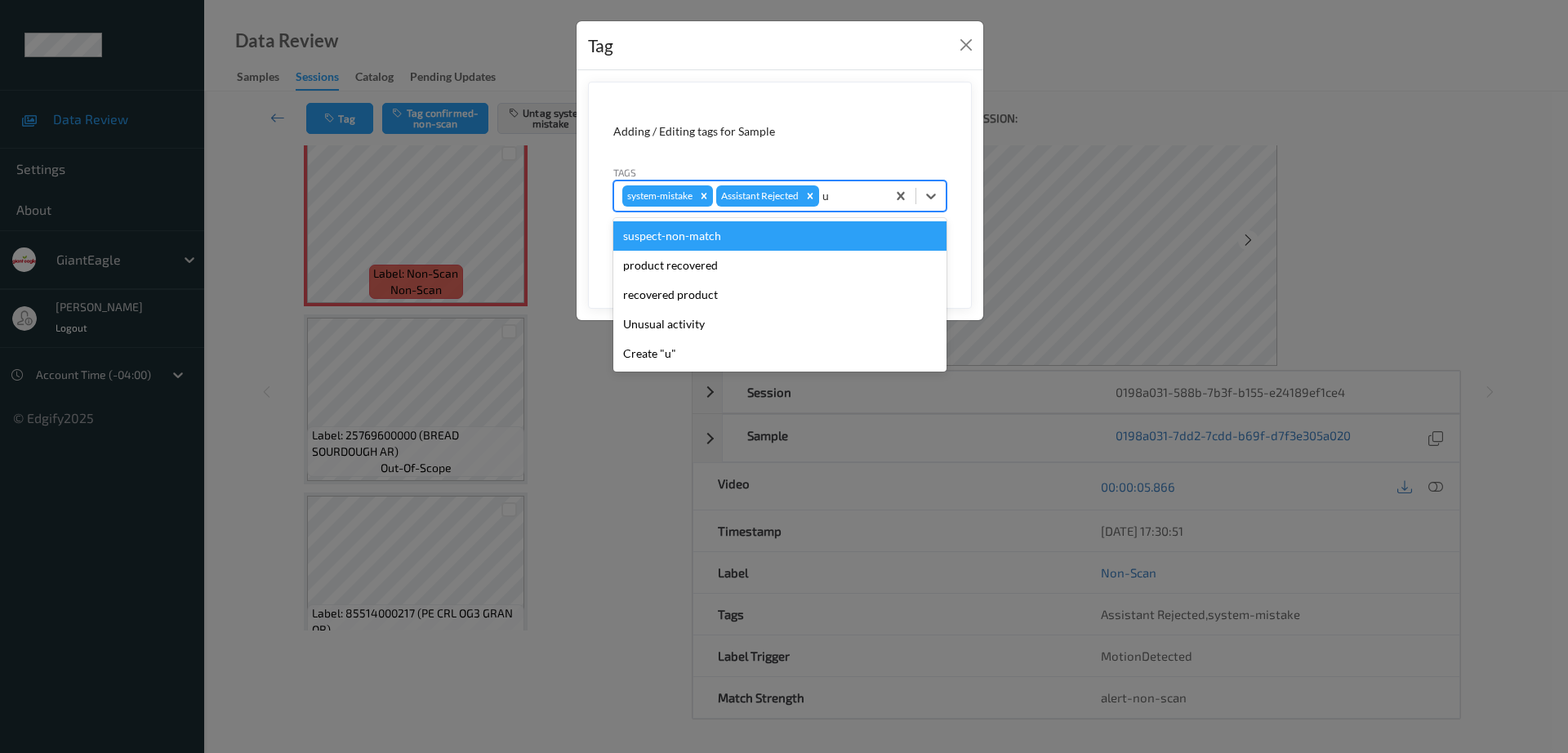
type input "un"
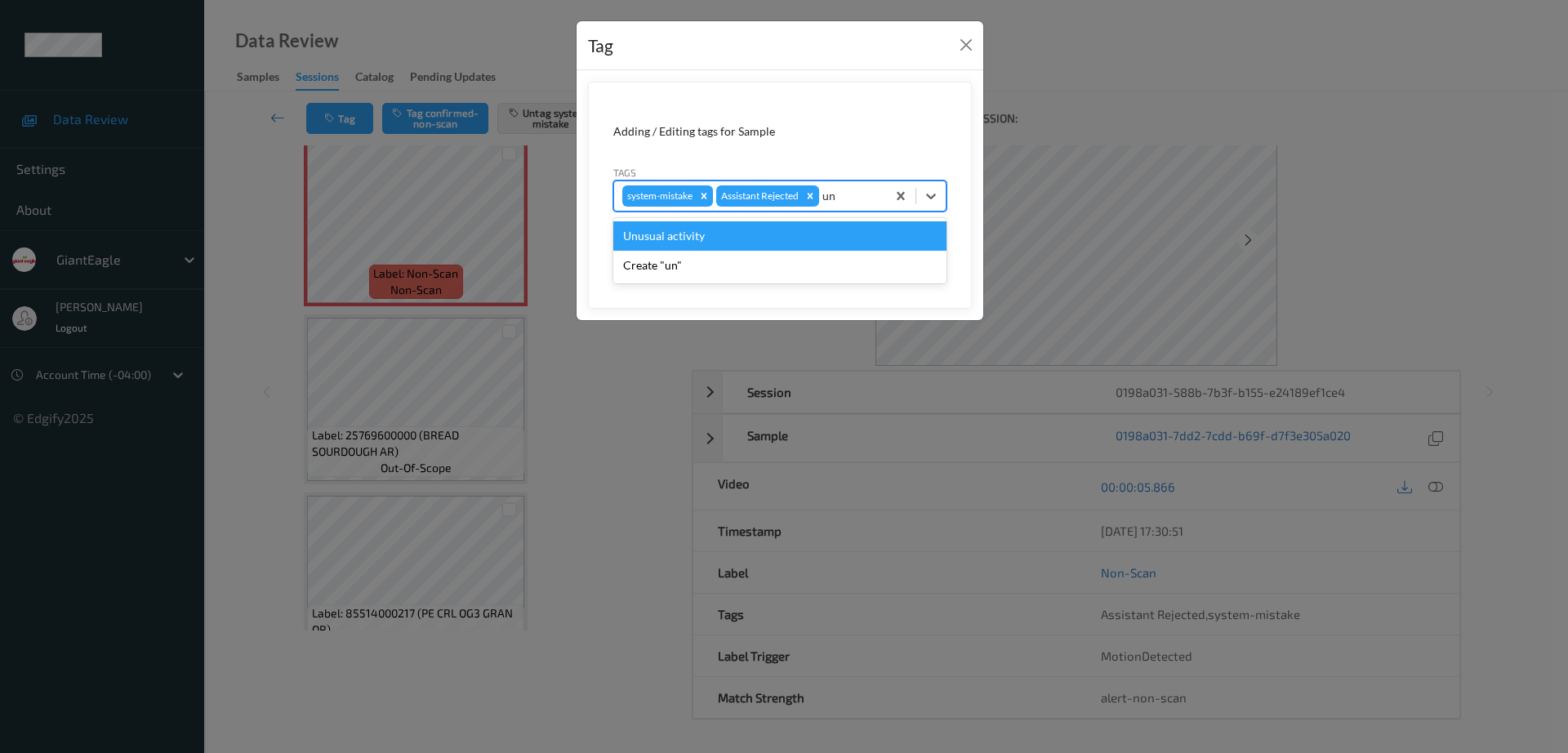
click at [697, 245] on div "Unusual activity" at bounding box center [779, 236] width 333 height 30
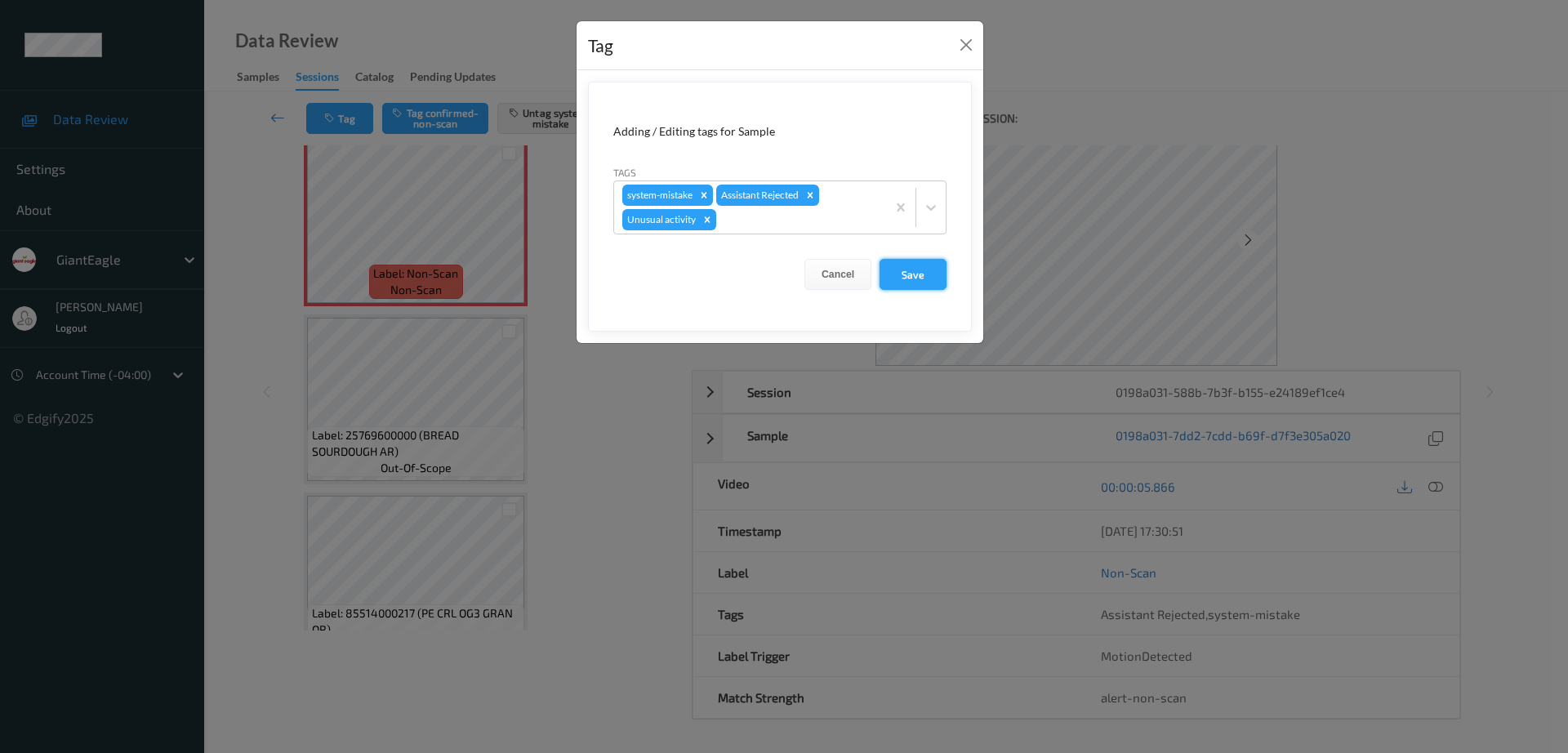
click at [928, 272] on button "Save" at bounding box center [913, 274] width 67 height 31
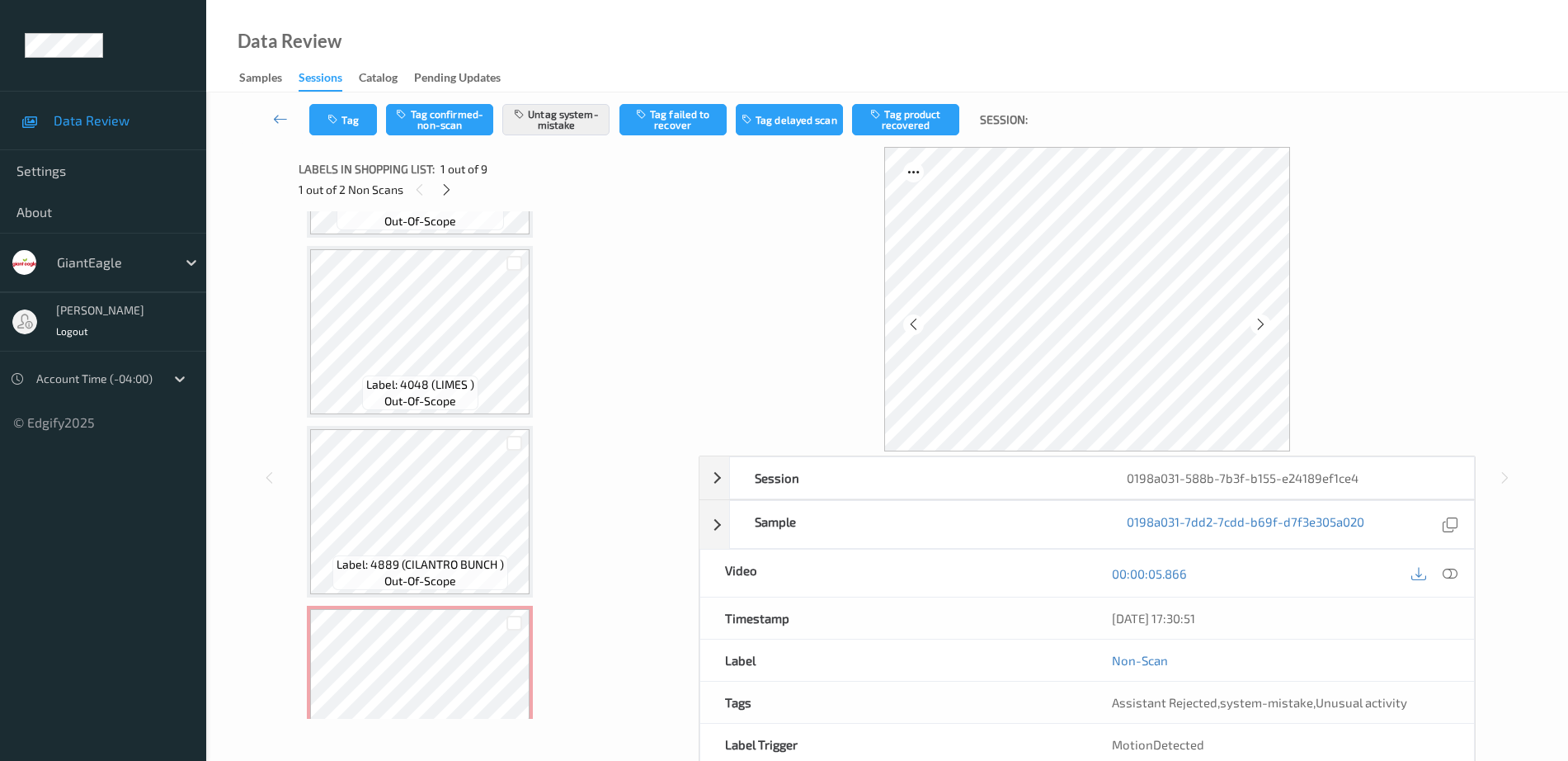
scroll to position [1120, 0]
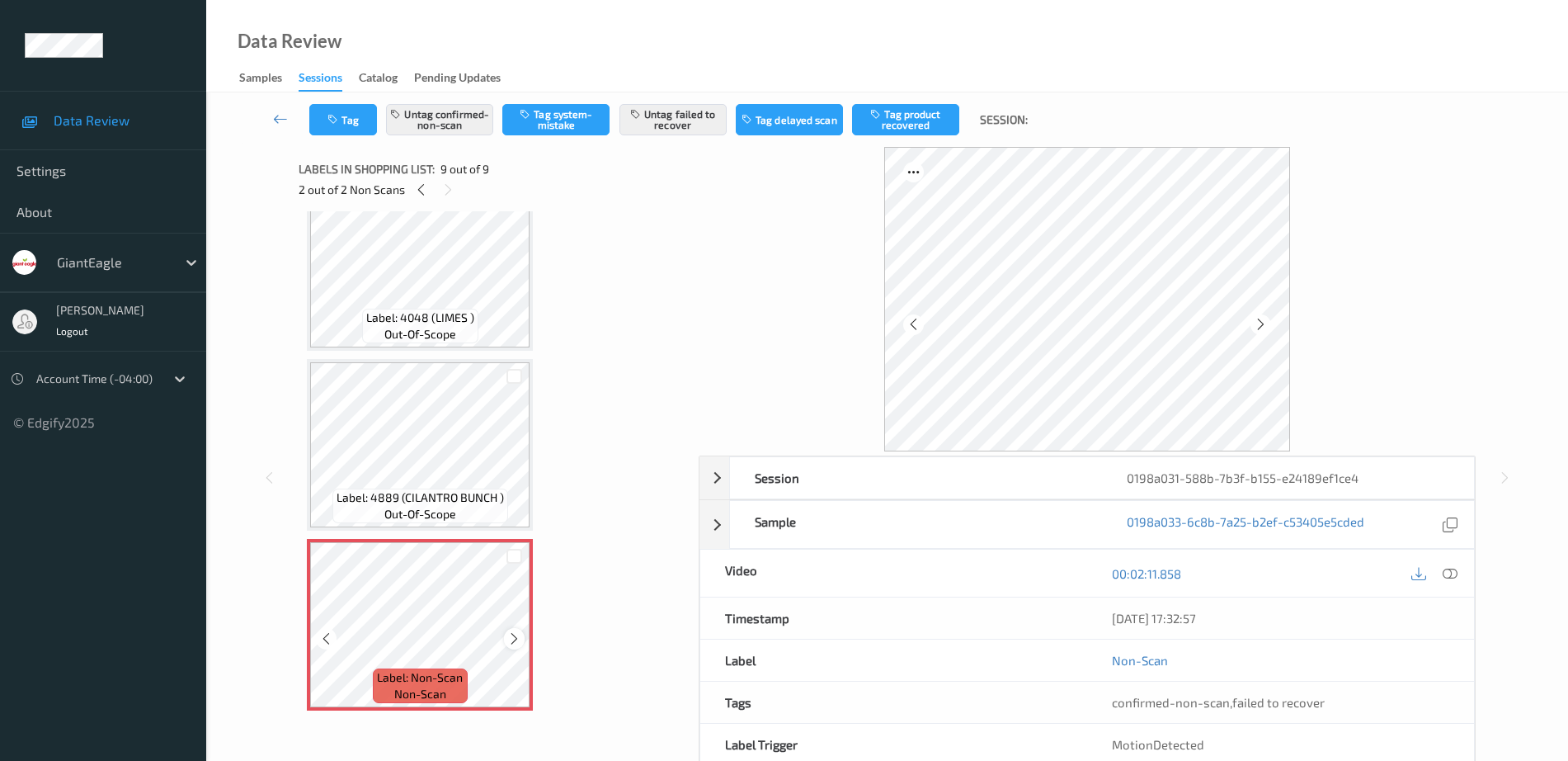
click at [515, 639] on icon at bounding box center [513, 639] width 14 height 15
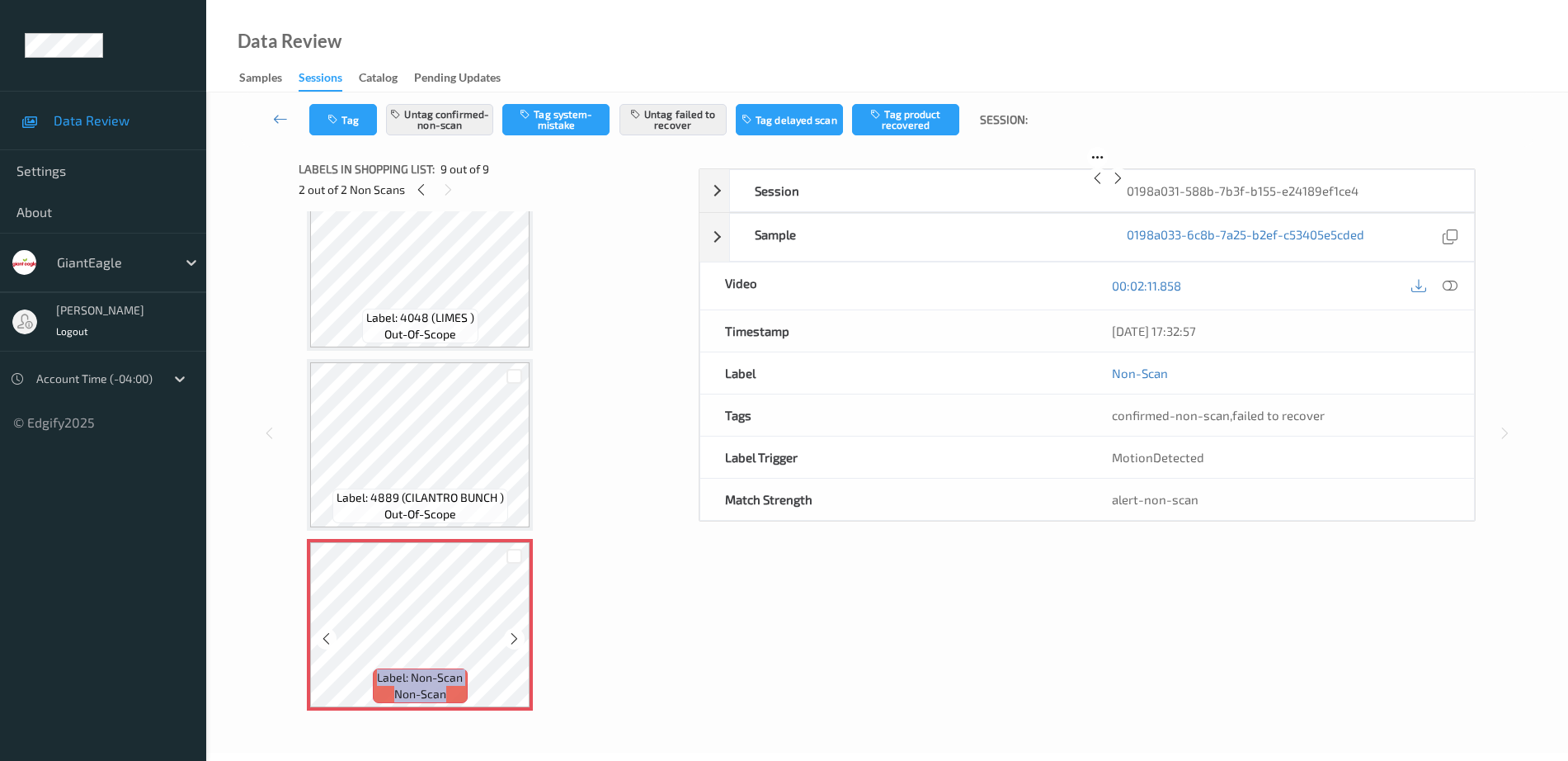
click at [515, 639] on icon at bounding box center [513, 639] width 14 height 15
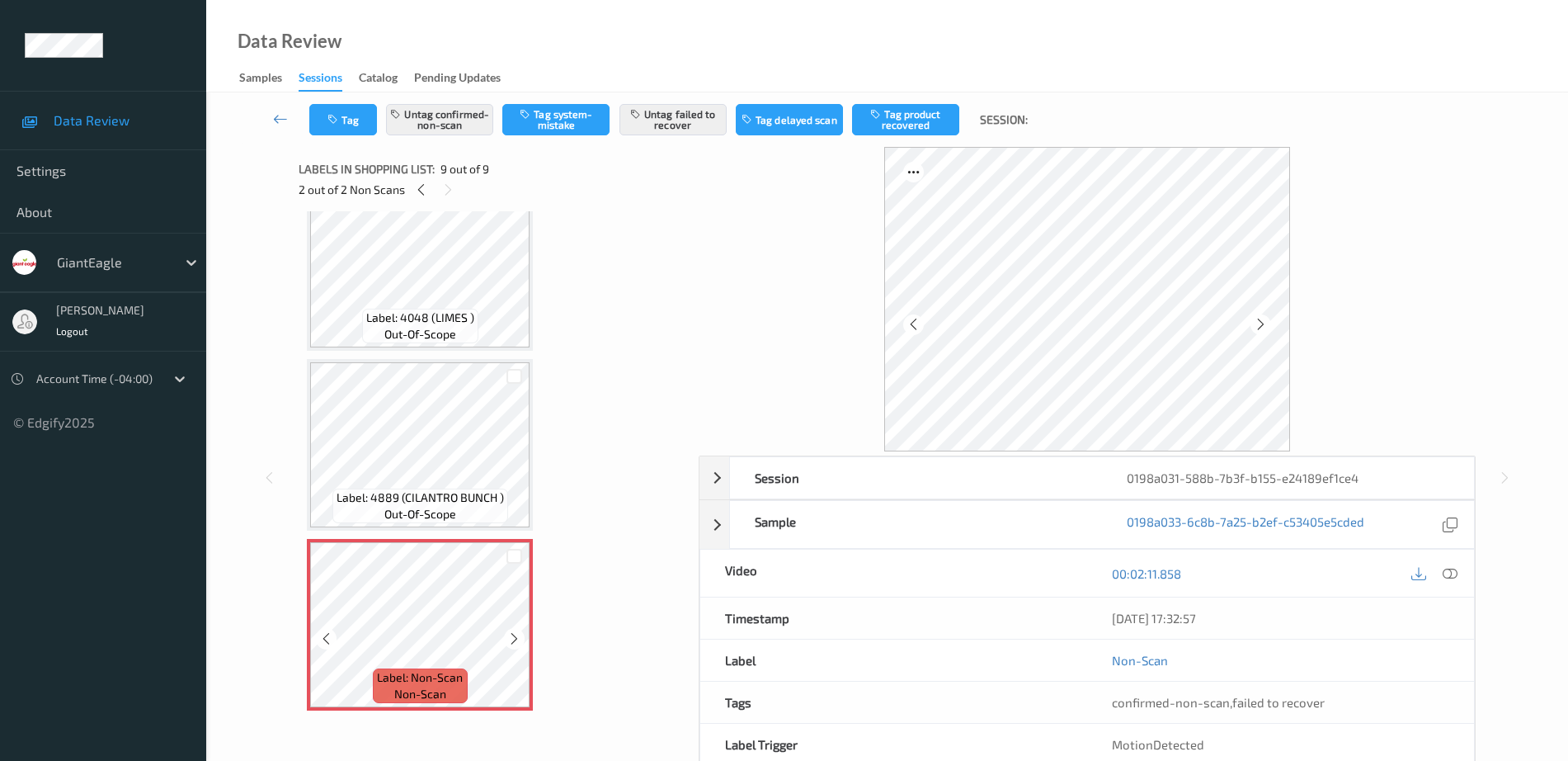
click at [515, 639] on icon at bounding box center [513, 639] width 14 height 15
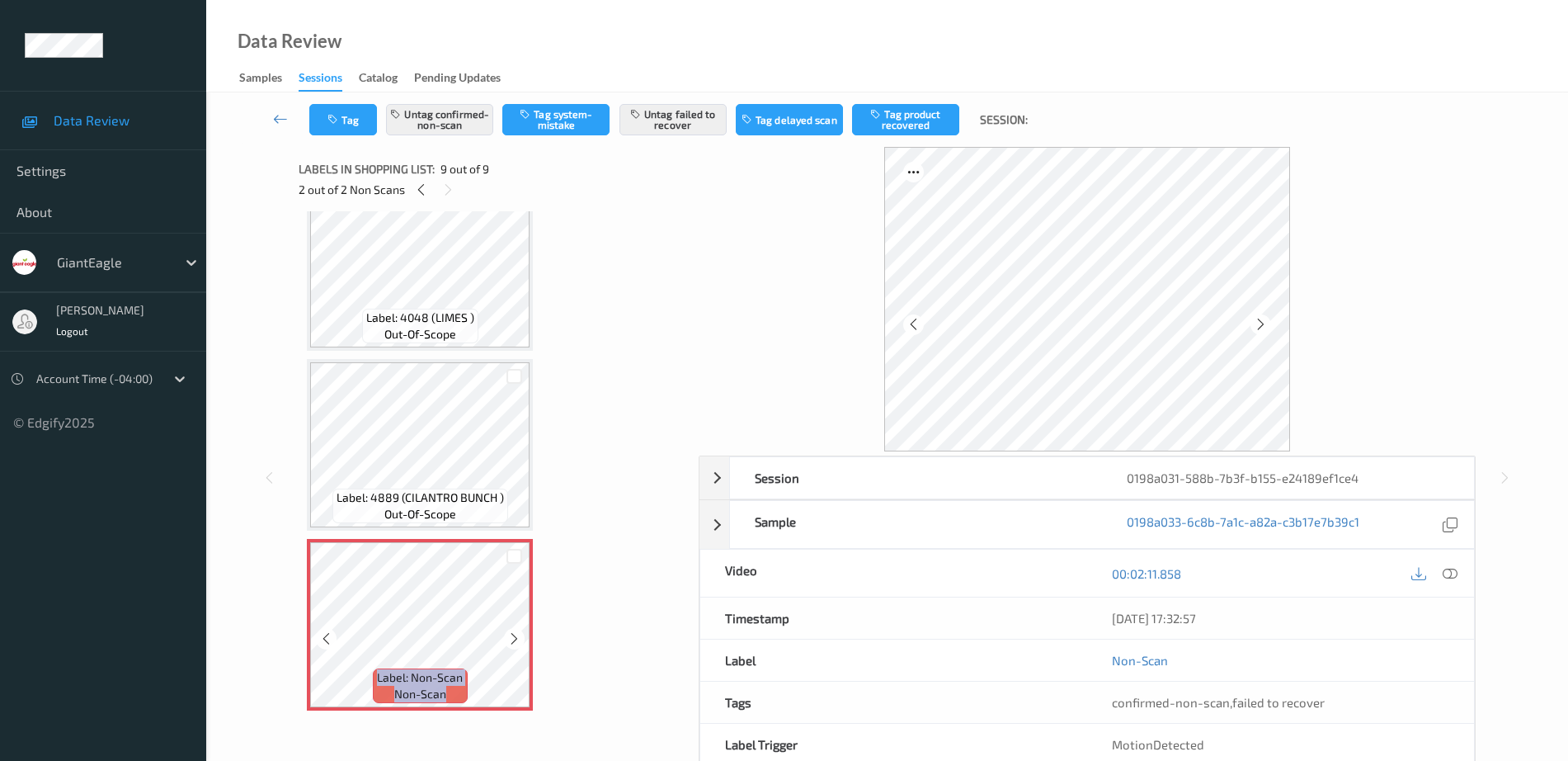
click at [515, 639] on icon at bounding box center [513, 639] width 14 height 15
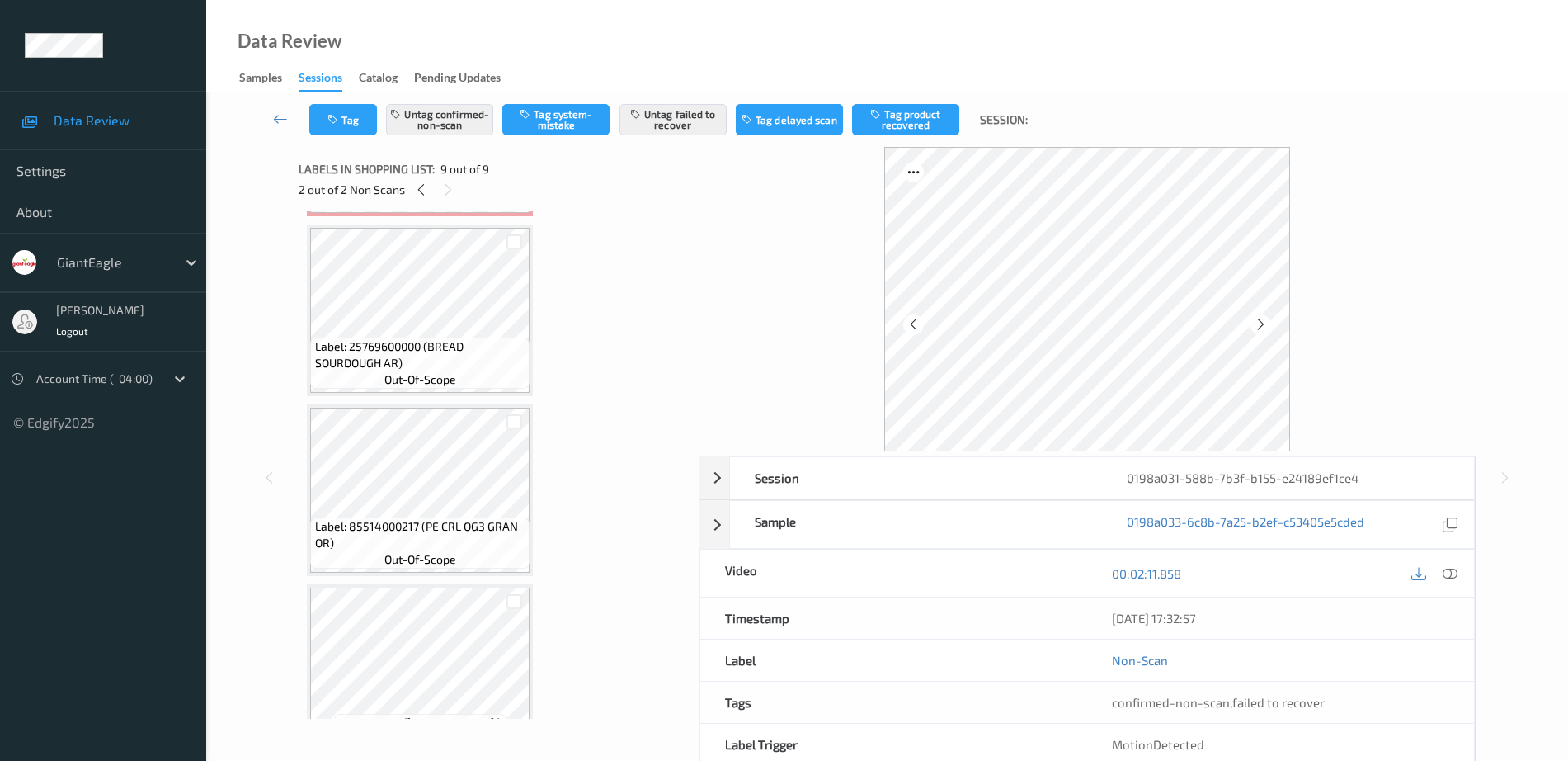
scroll to position [0, 0]
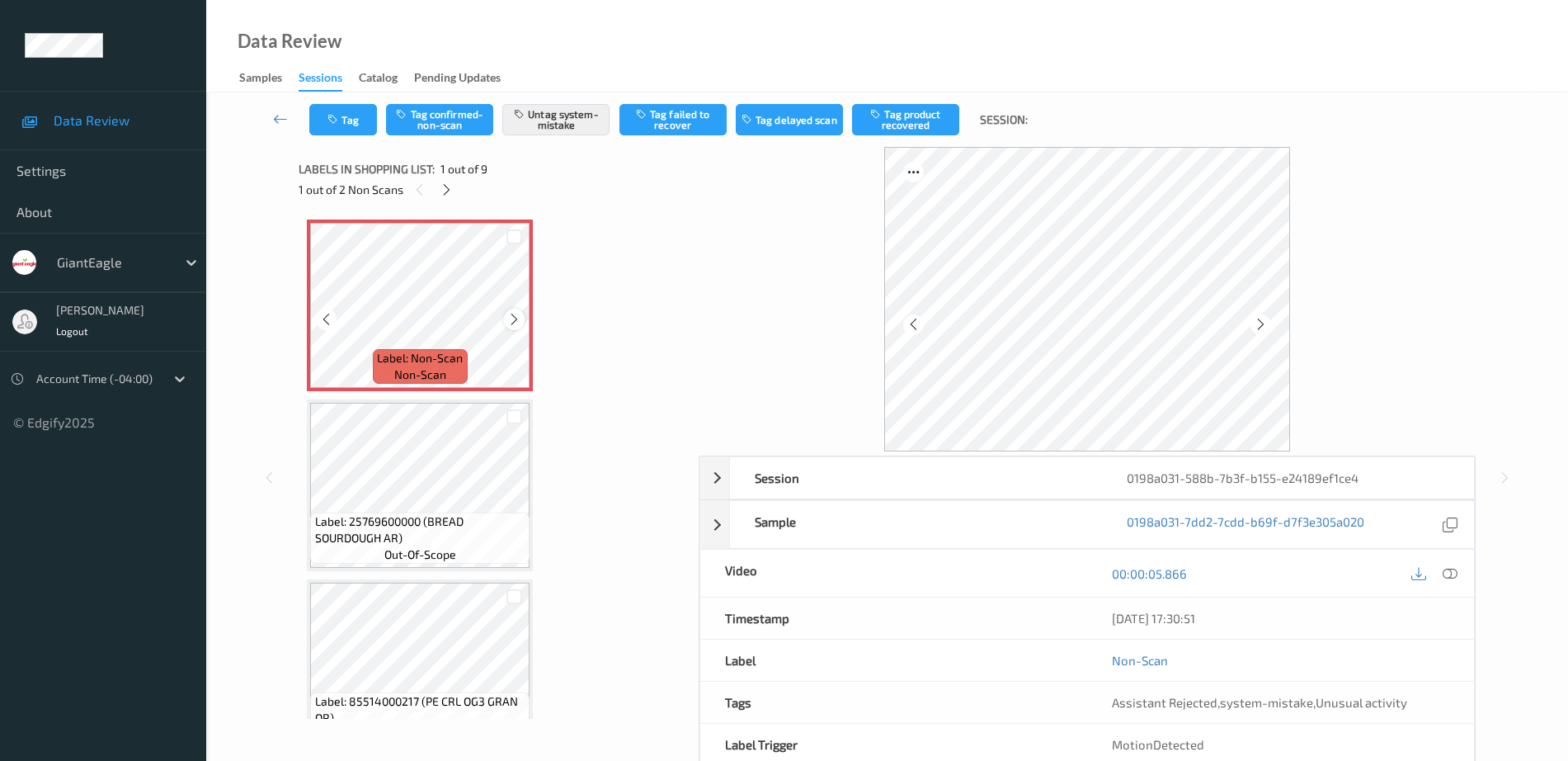
click at [509, 324] on icon at bounding box center [513, 319] width 14 height 15
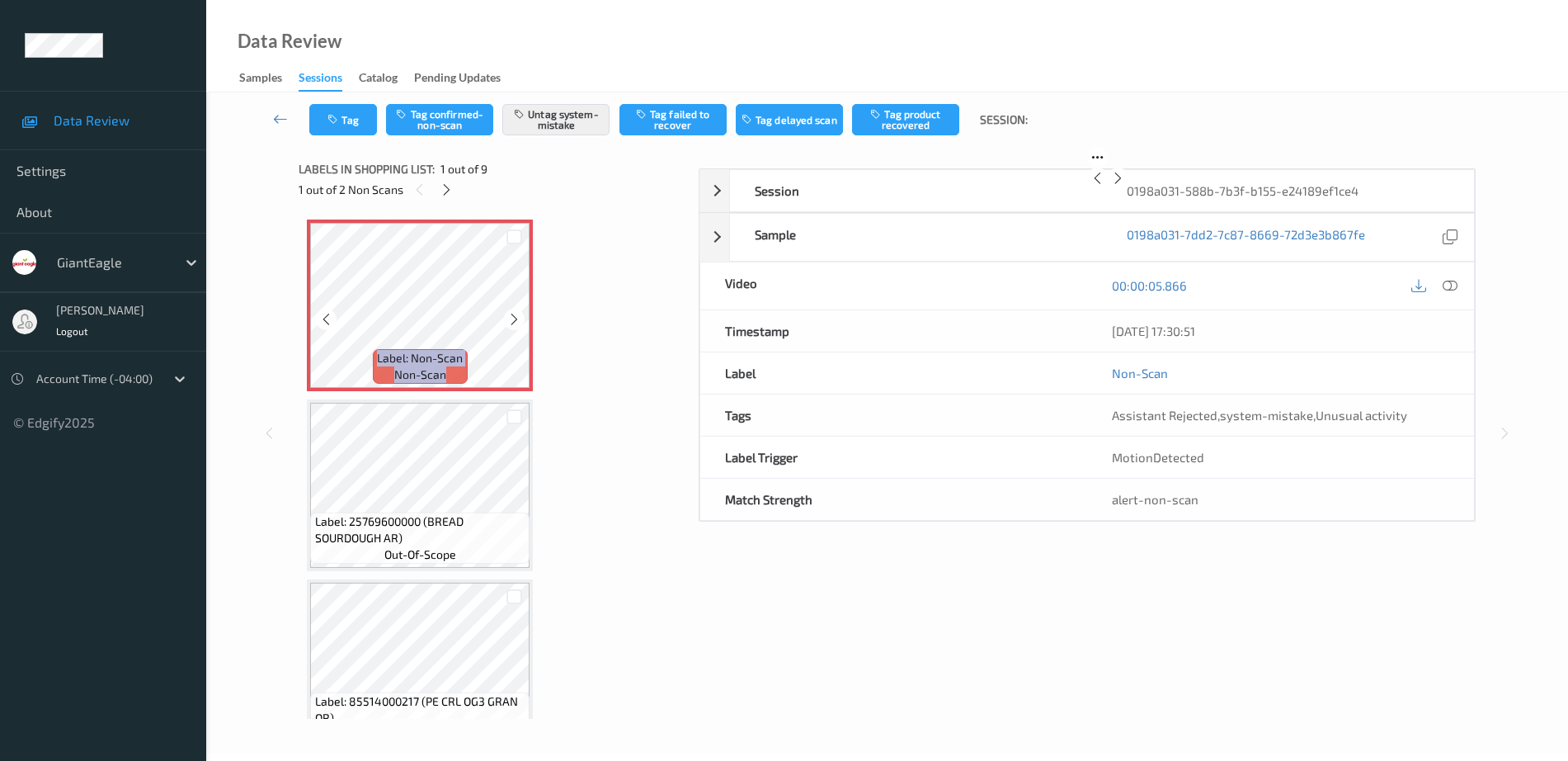
click at [509, 324] on icon at bounding box center [513, 319] width 14 height 15
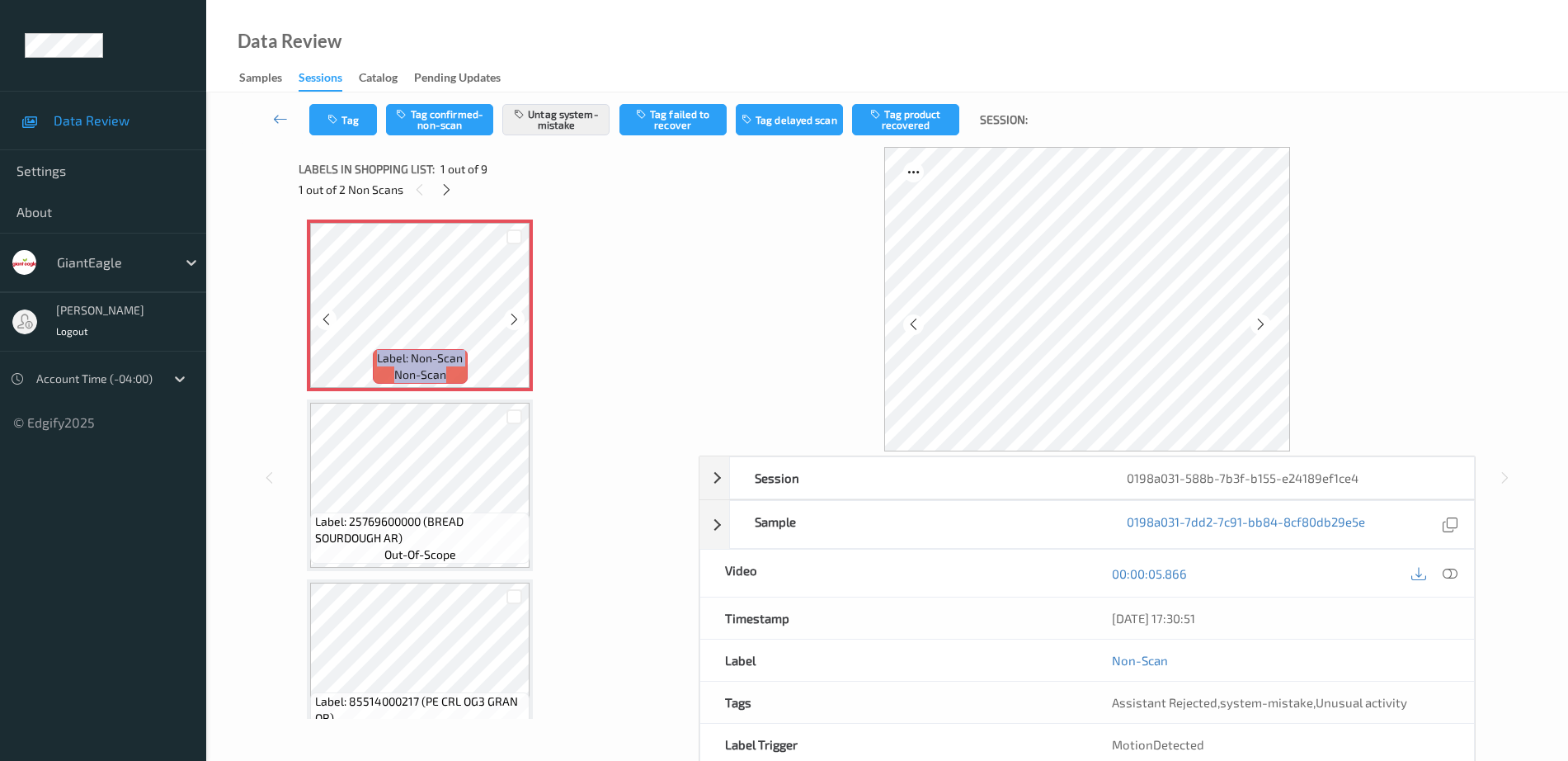
click at [509, 324] on icon at bounding box center [513, 319] width 14 height 15
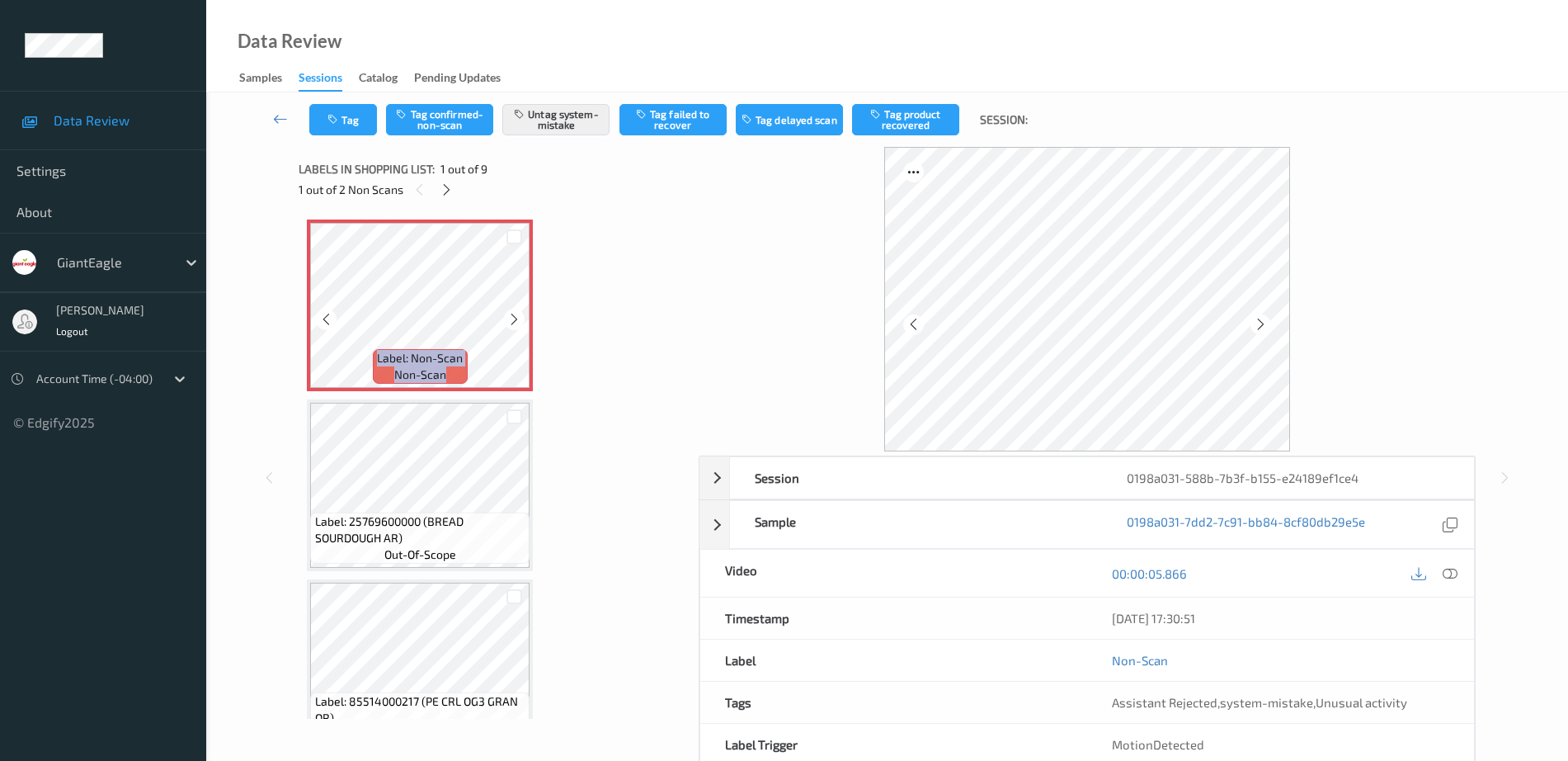
click at [509, 324] on icon at bounding box center [513, 319] width 14 height 15
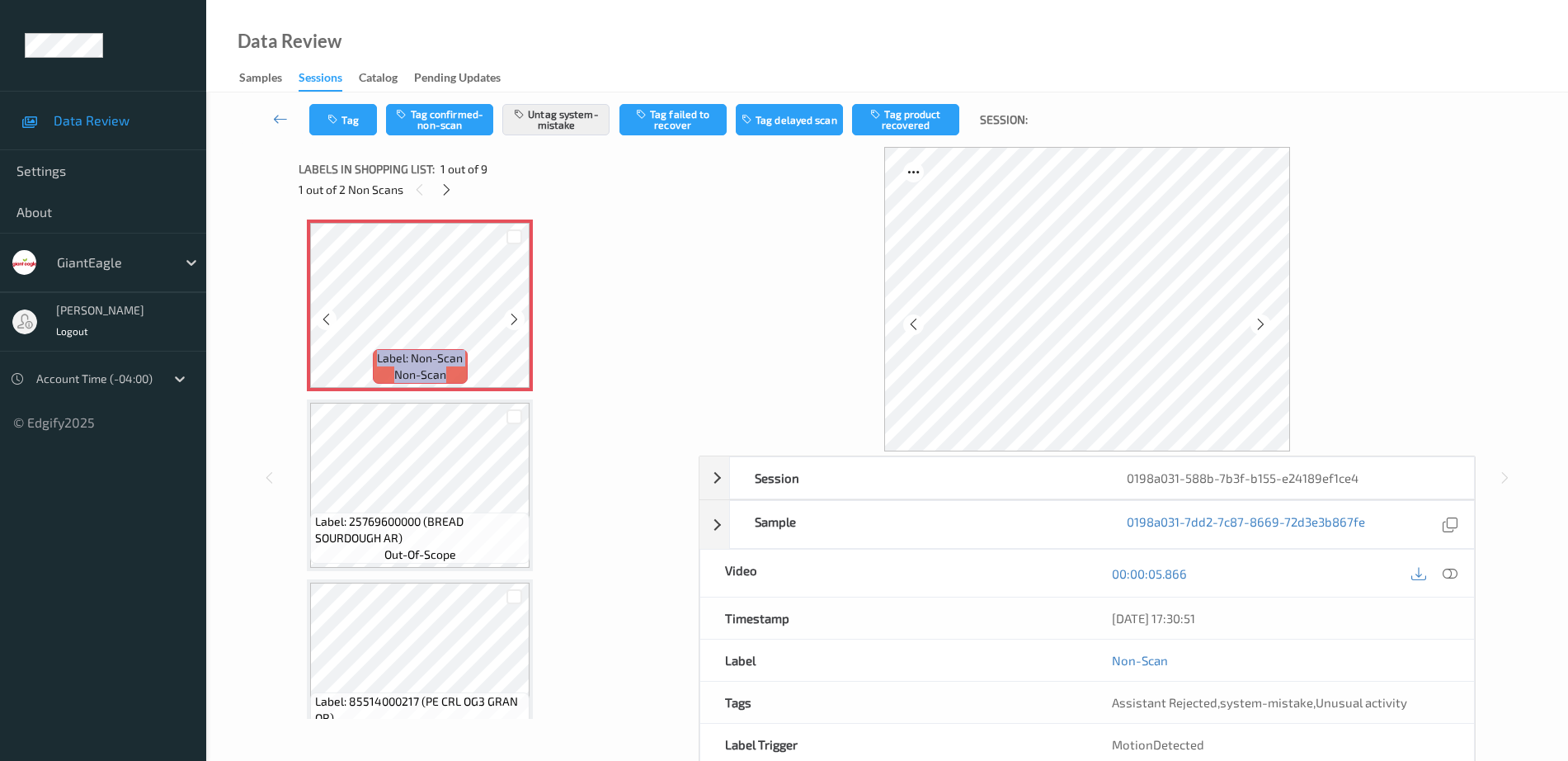
click at [509, 324] on icon at bounding box center [513, 319] width 14 height 15
click at [456, 219] on div "Label: Non-Scan non-scan Label: Non-Scan non-scan Label: Non-Scan non-scan Labe…" at bounding box center [492, 464] width 388 height 507
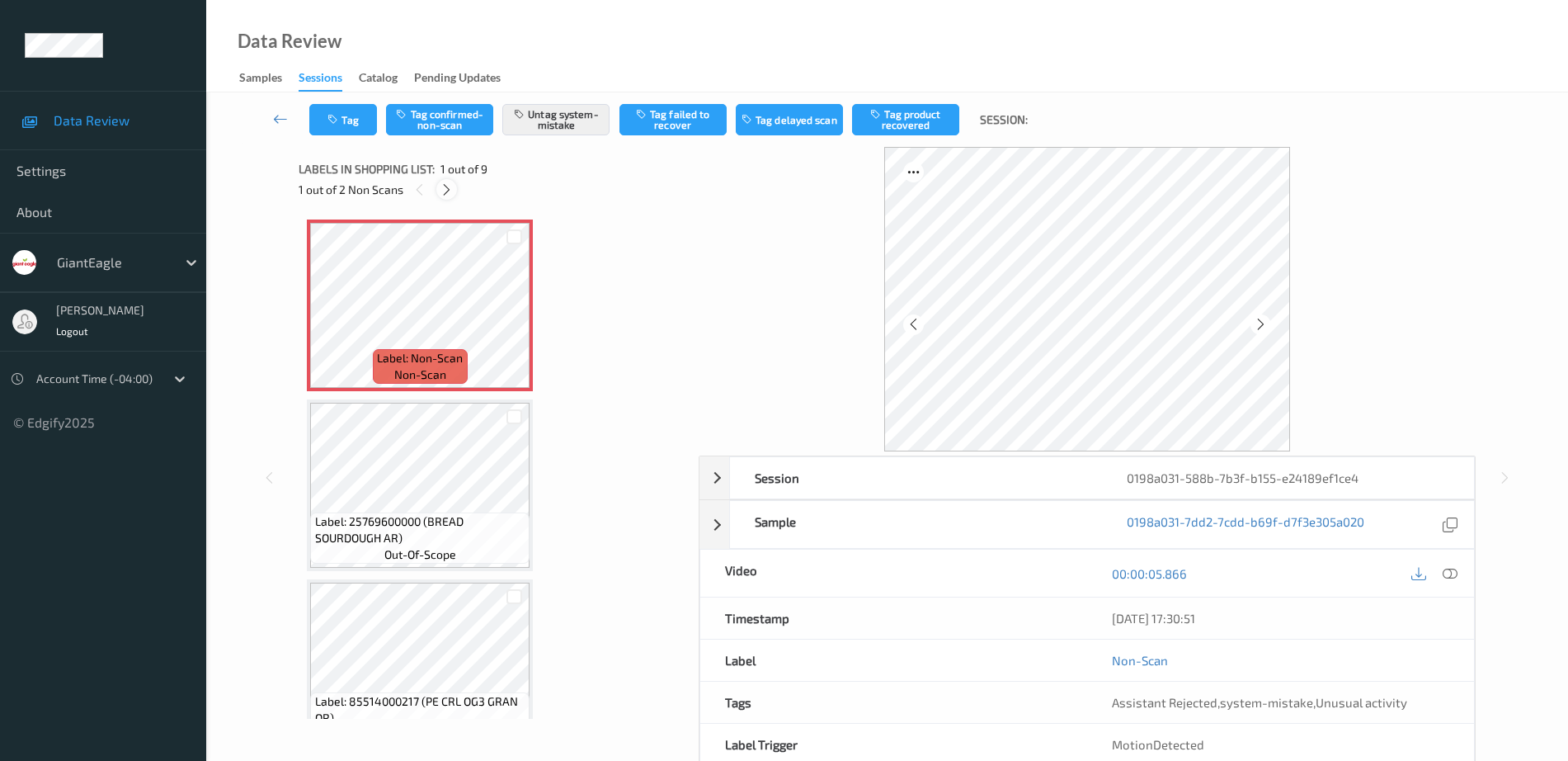
click at [447, 183] on icon at bounding box center [446, 190] width 14 height 15
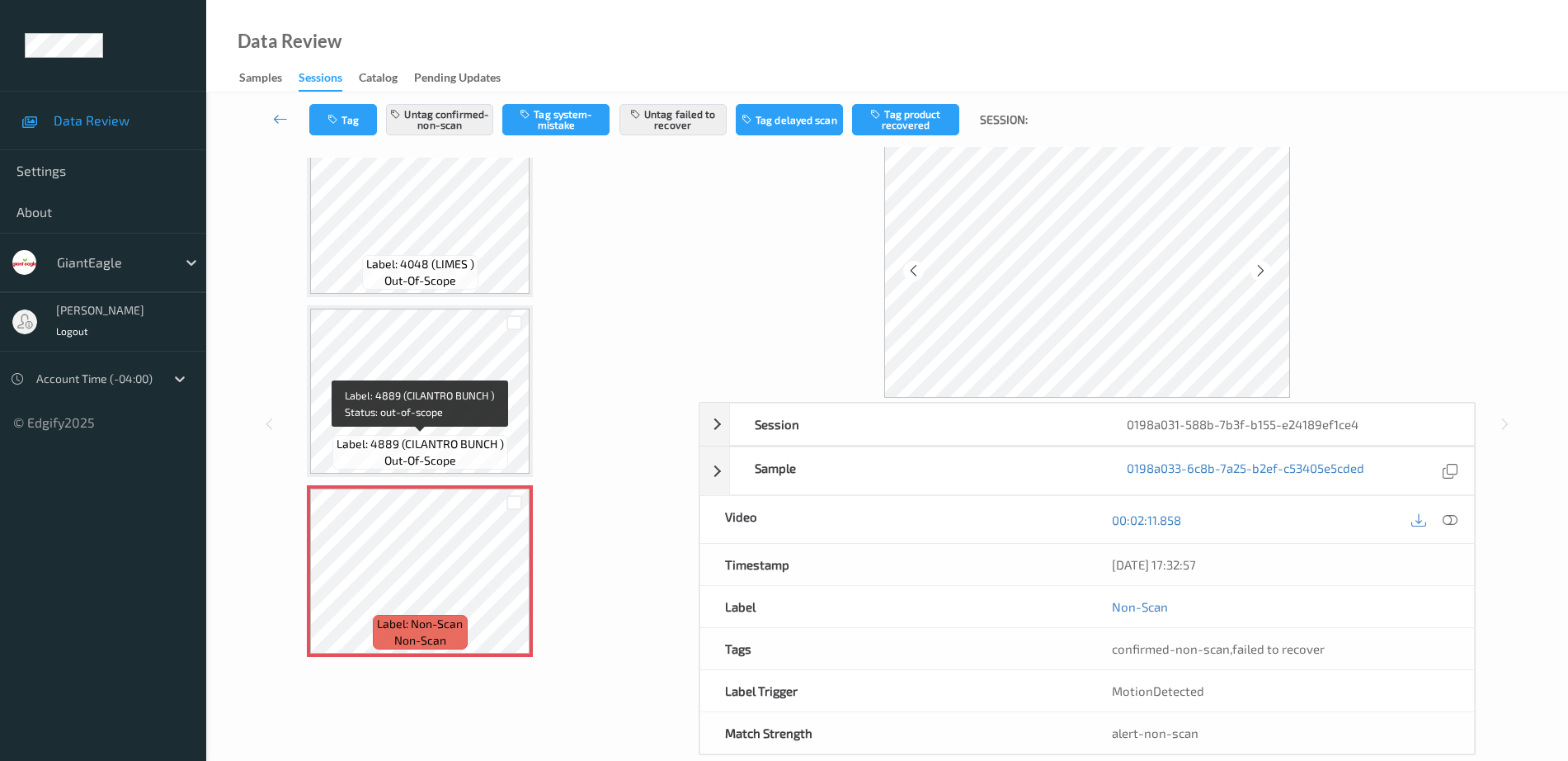
scroll to position [81, 0]
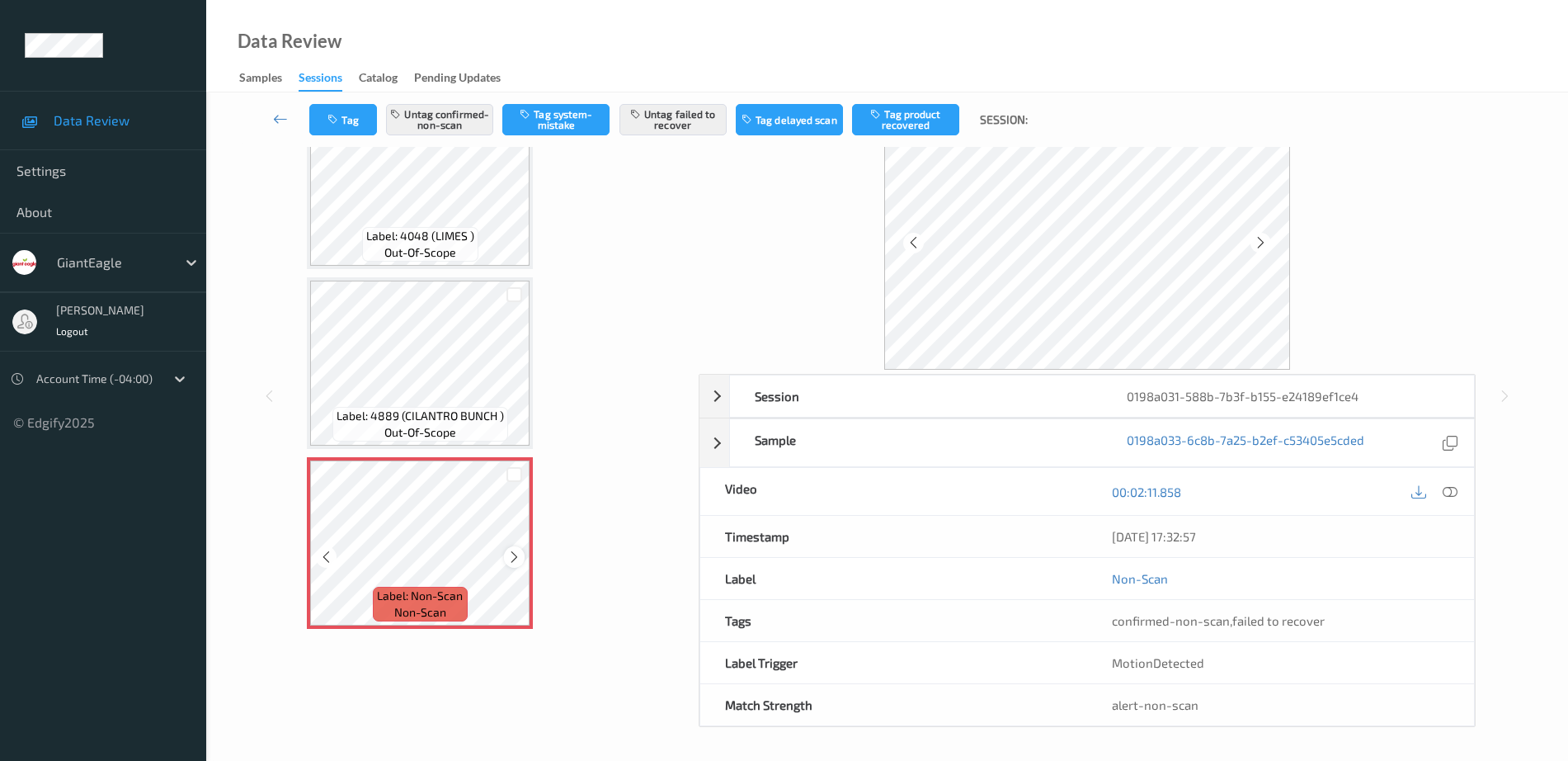
click at [517, 560] on icon at bounding box center [513, 556] width 14 height 15
click at [302, 343] on div "Label: Non-Scan non-scan Label: Non-Scan non-scan Label: Non-Scan non-scan Labe…" at bounding box center [492, 383] width 388 height 507
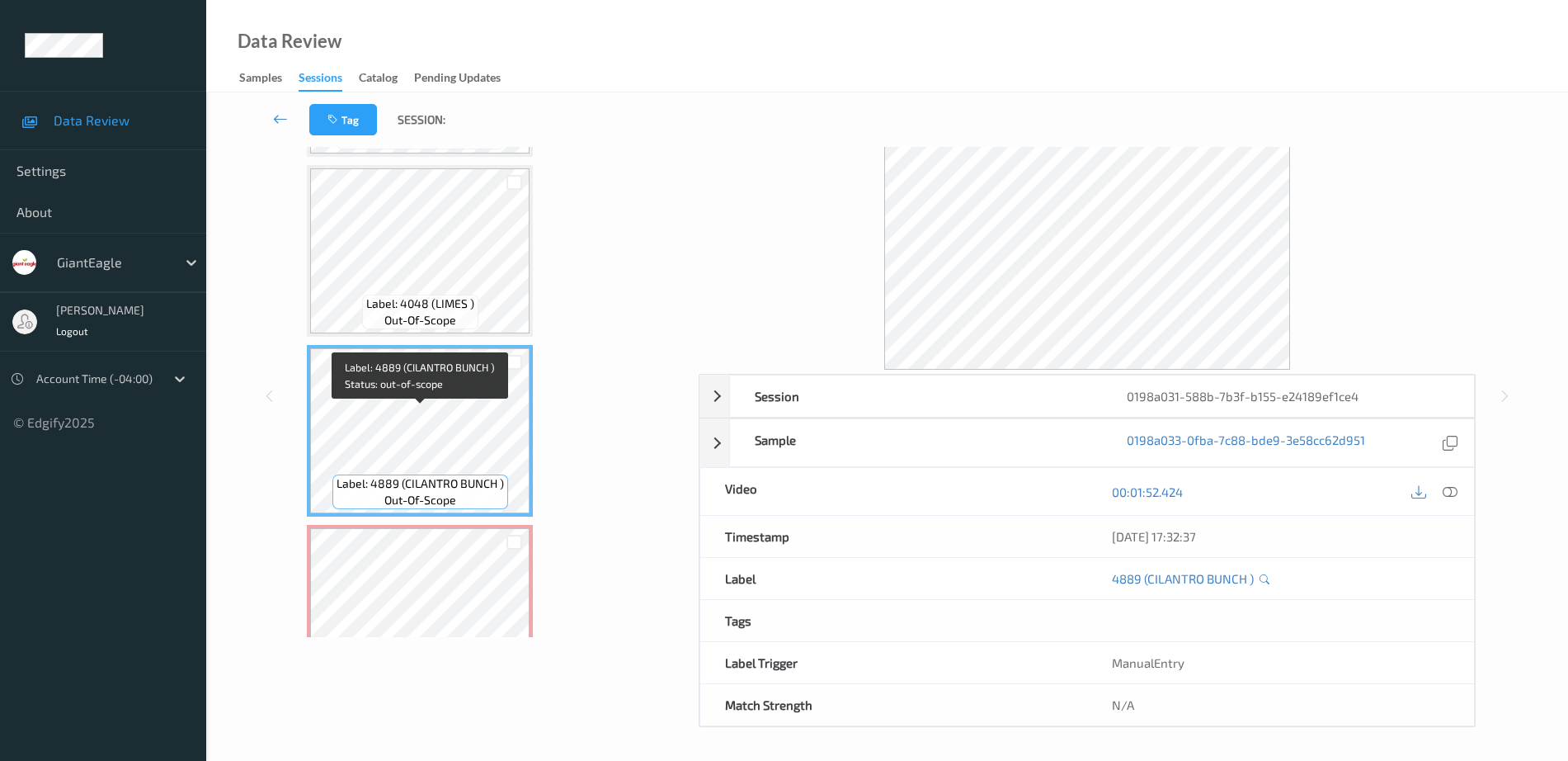
scroll to position [1017, 0]
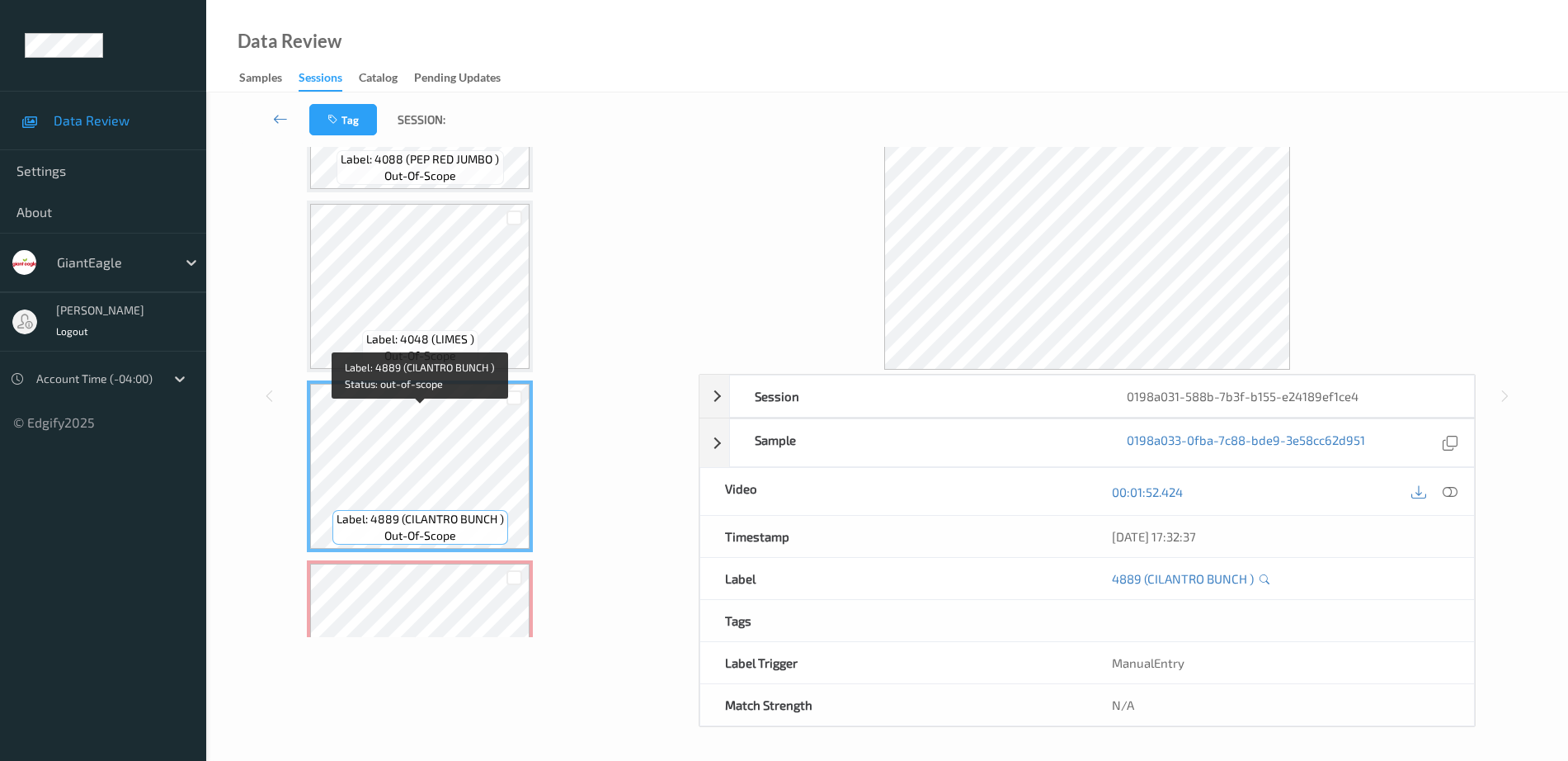
click at [423, 345] on span "Label: 4048 (LIMES )" at bounding box center [420, 339] width 108 height 16
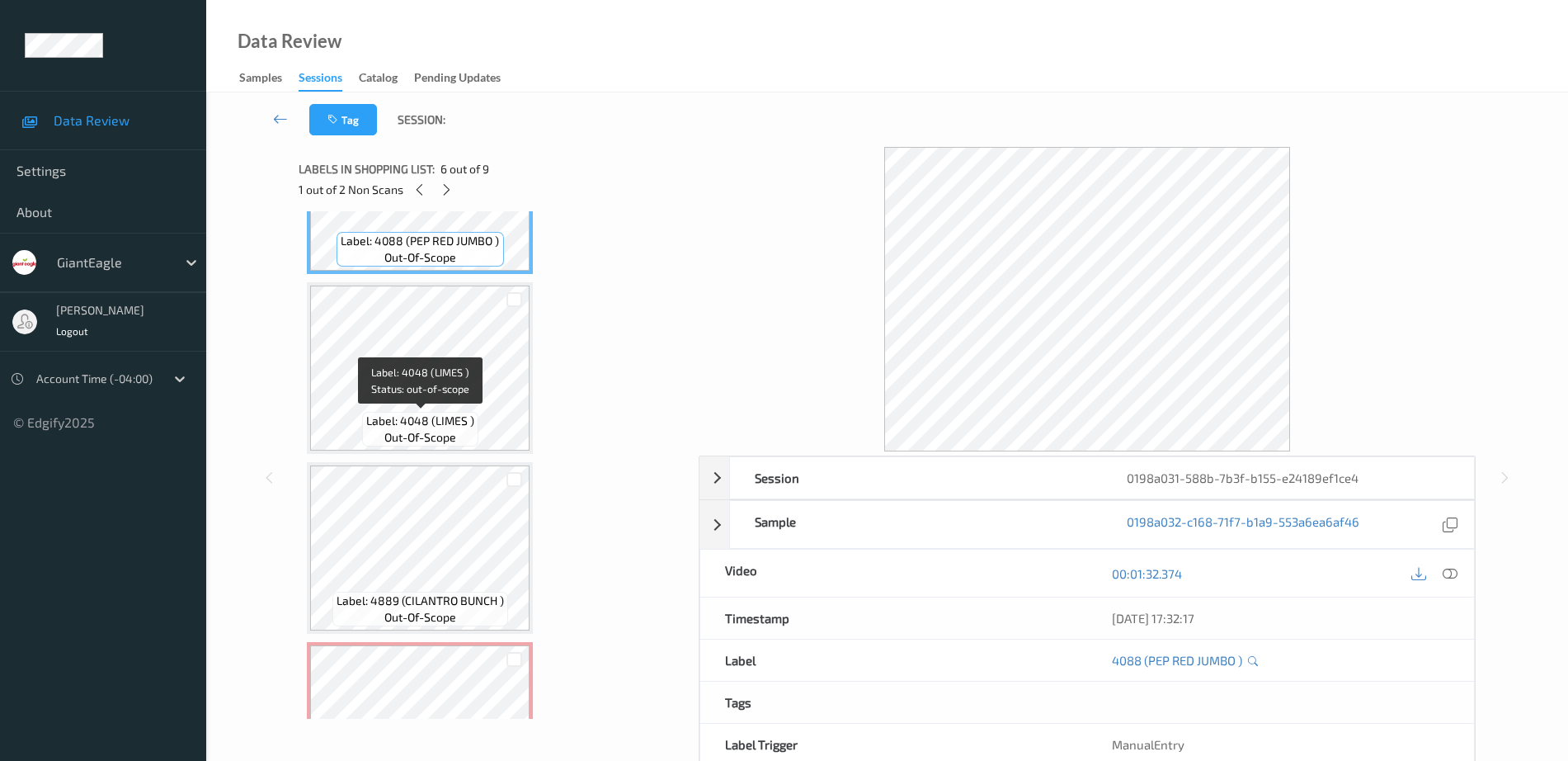
click at [437, 445] on span "out-of-scope" at bounding box center [420, 438] width 72 height 16
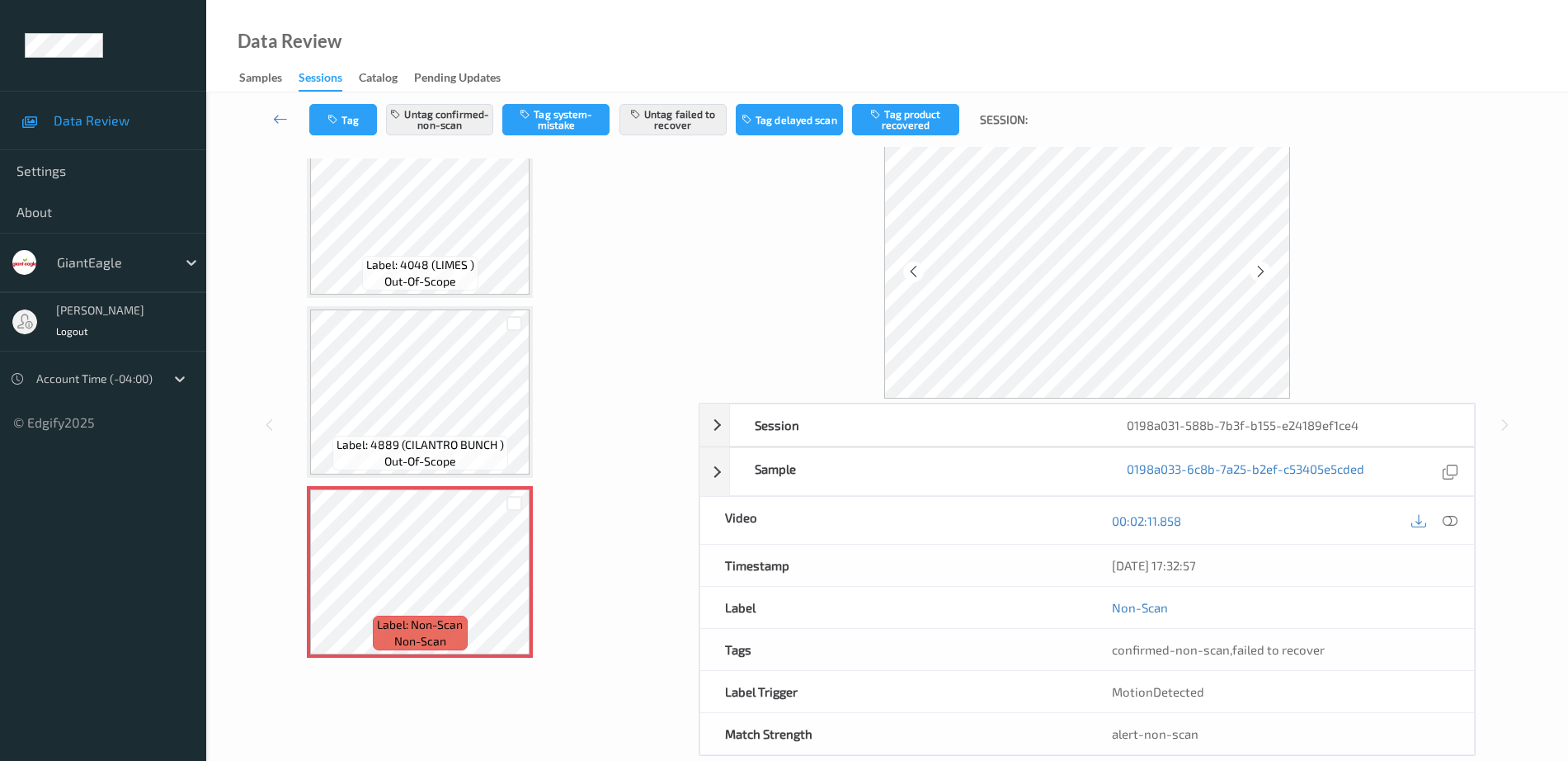
scroll to position [81, 0]
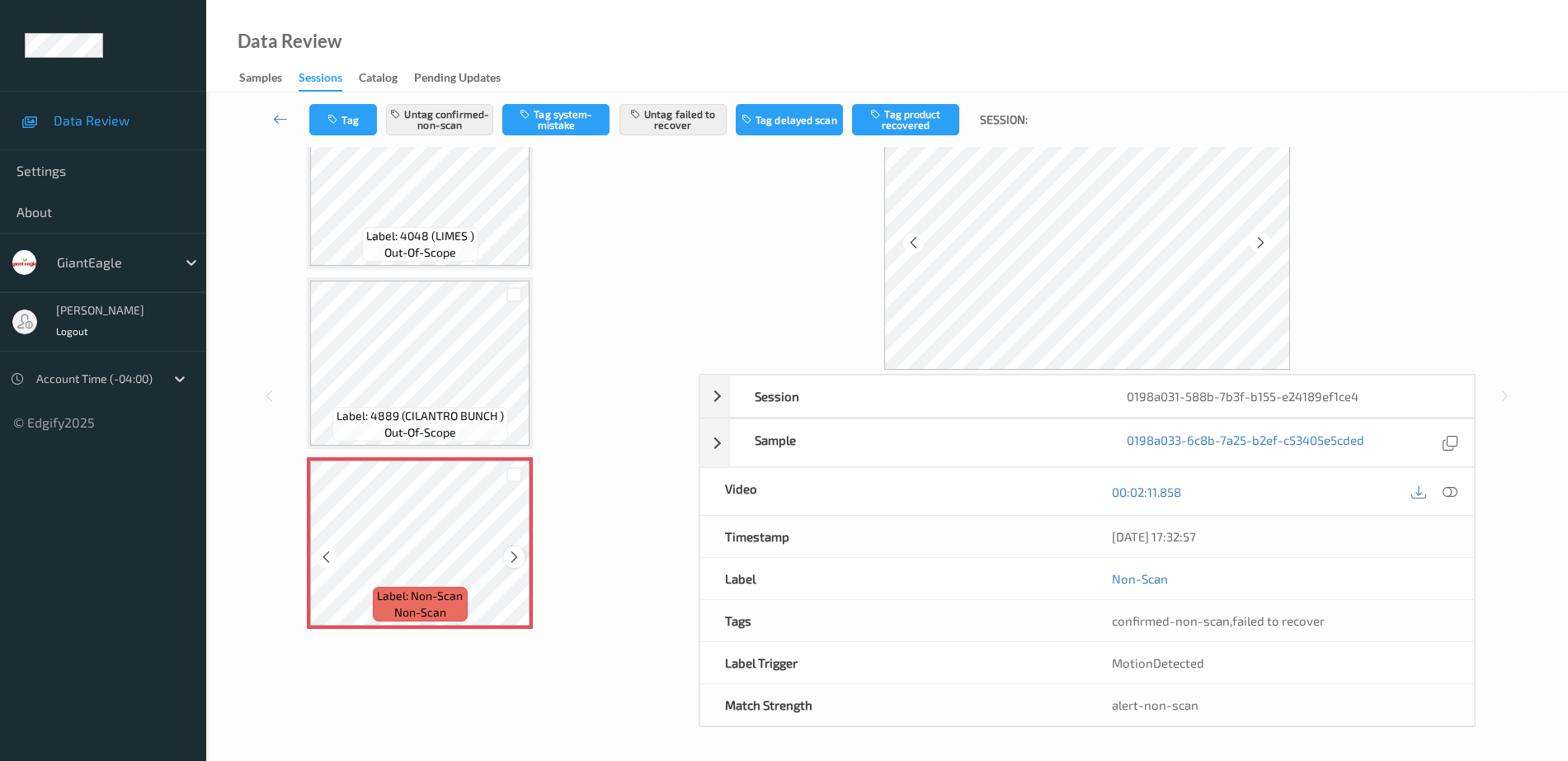
click at [518, 549] on icon at bounding box center [513, 556] width 14 height 15
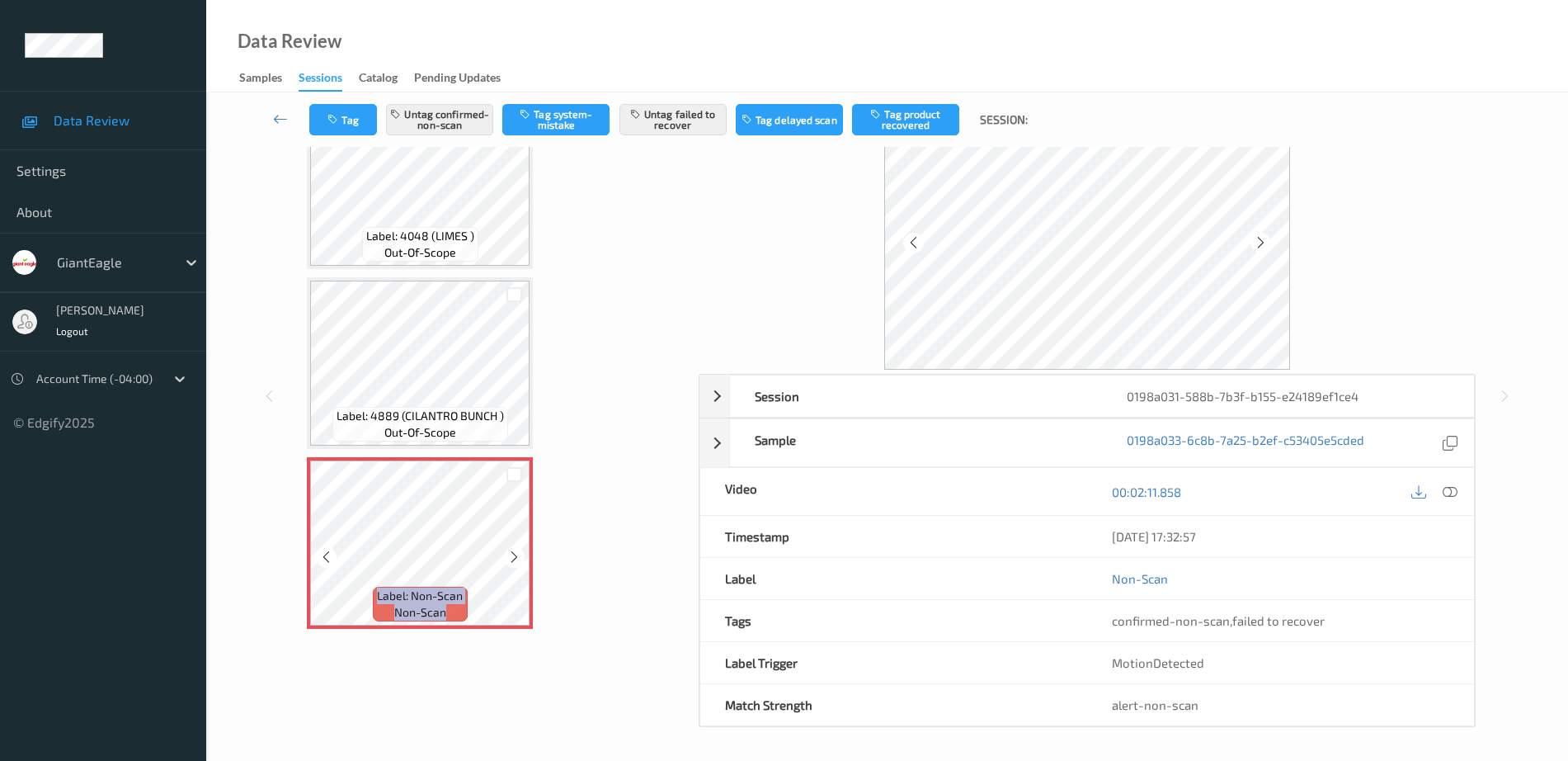
click at [518, 549] on icon at bounding box center [513, 556] width 14 height 15
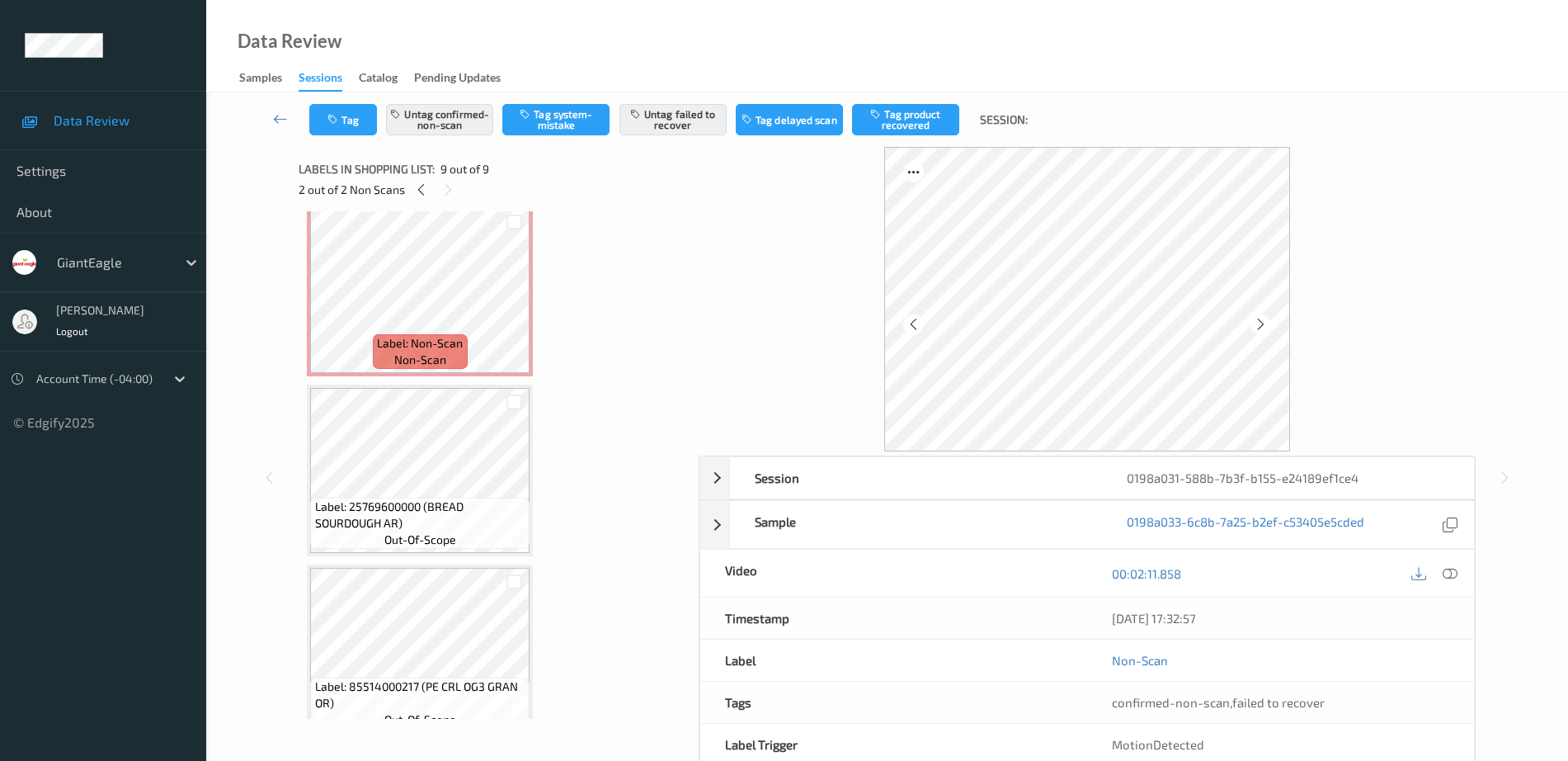
scroll to position [0, 0]
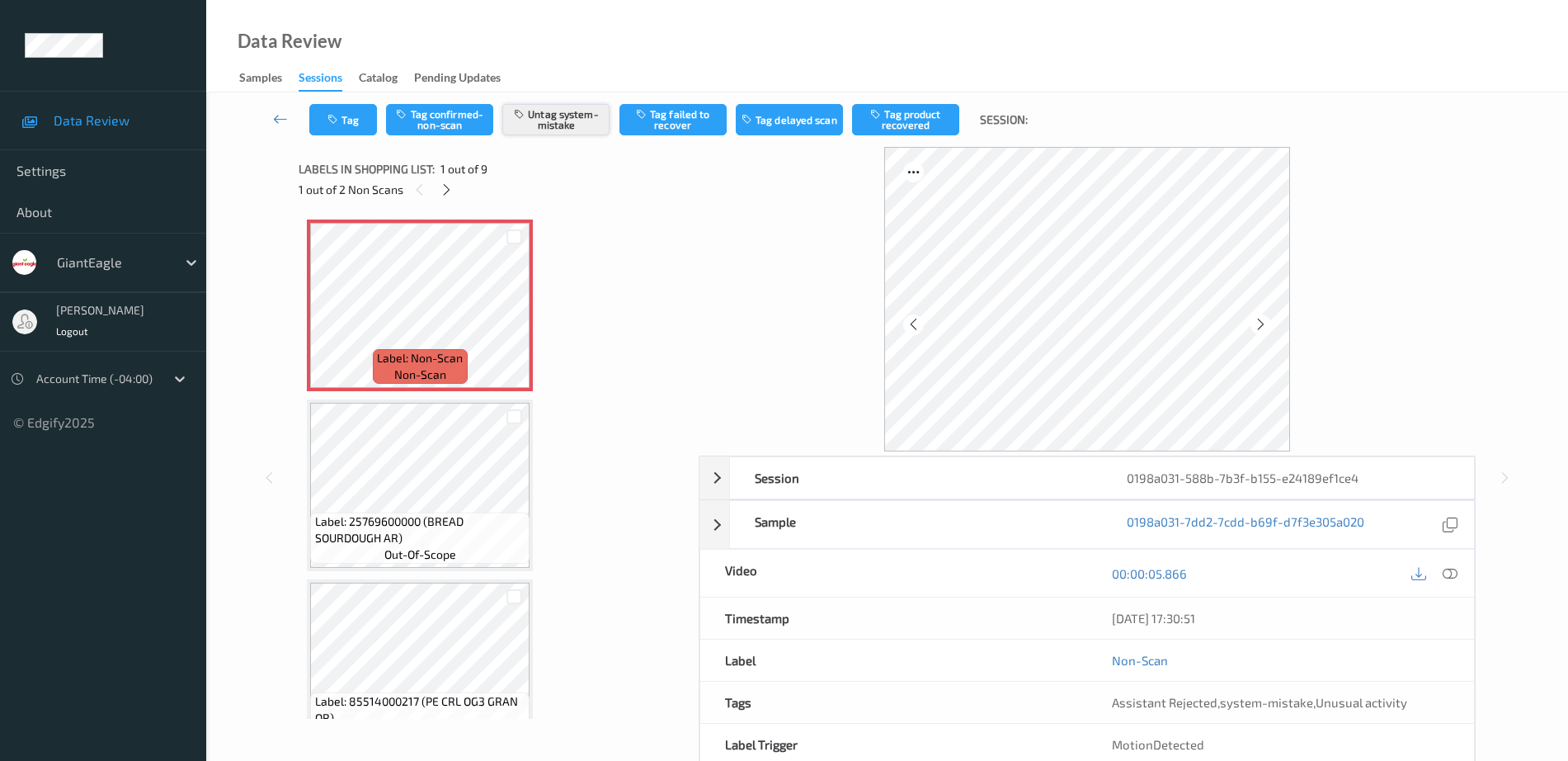
click at [550, 120] on button "Untag system-mistake" at bounding box center [555, 120] width 107 height 31
click at [324, 124] on button "Tag" at bounding box center [343, 120] width 68 height 31
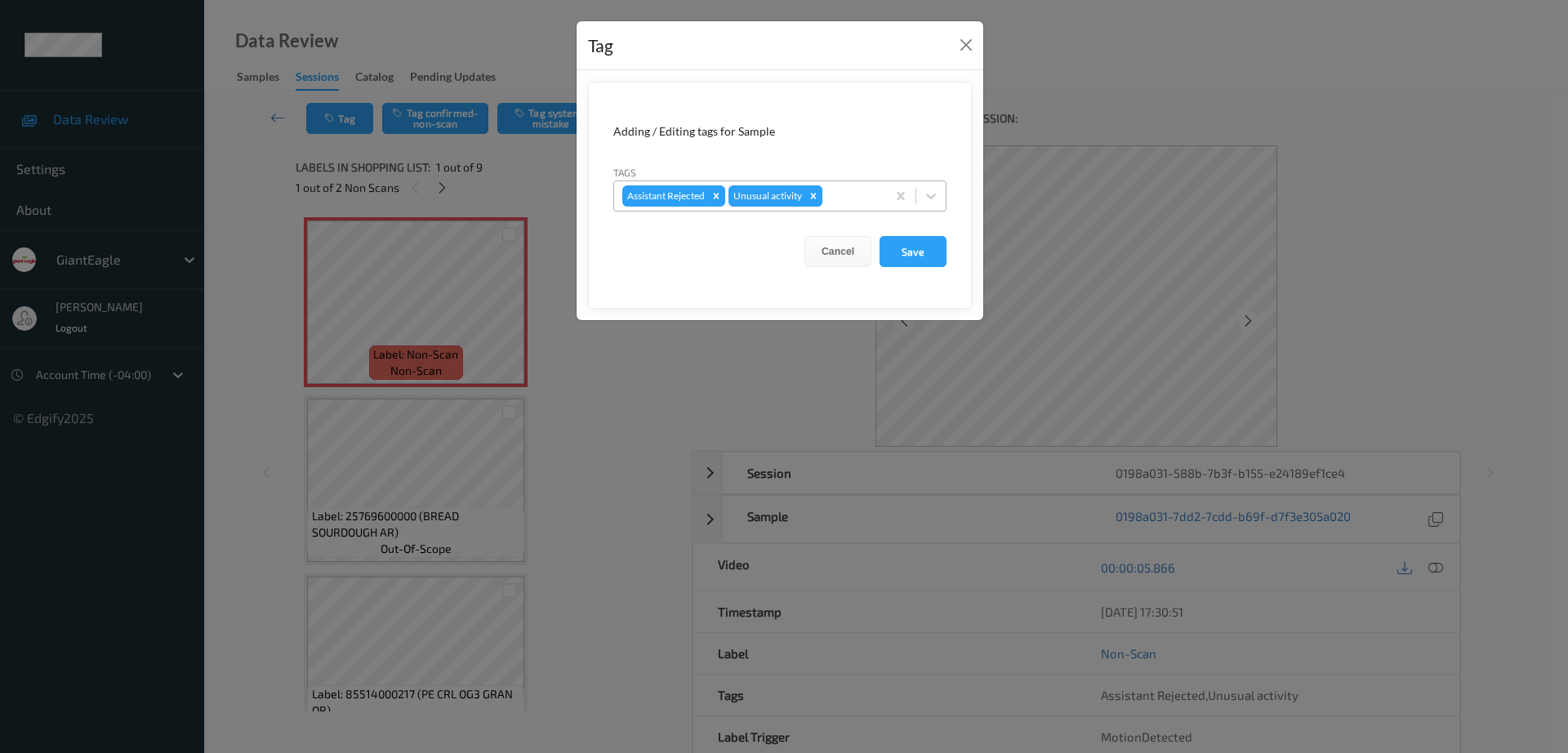
click at [814, 195] on icon "Remove Unusual activity" at bounding box center [814, 195] width 5 height 5
click at [912, 242] on button "Save" at bounding box center [913, 251] width 67 height 31
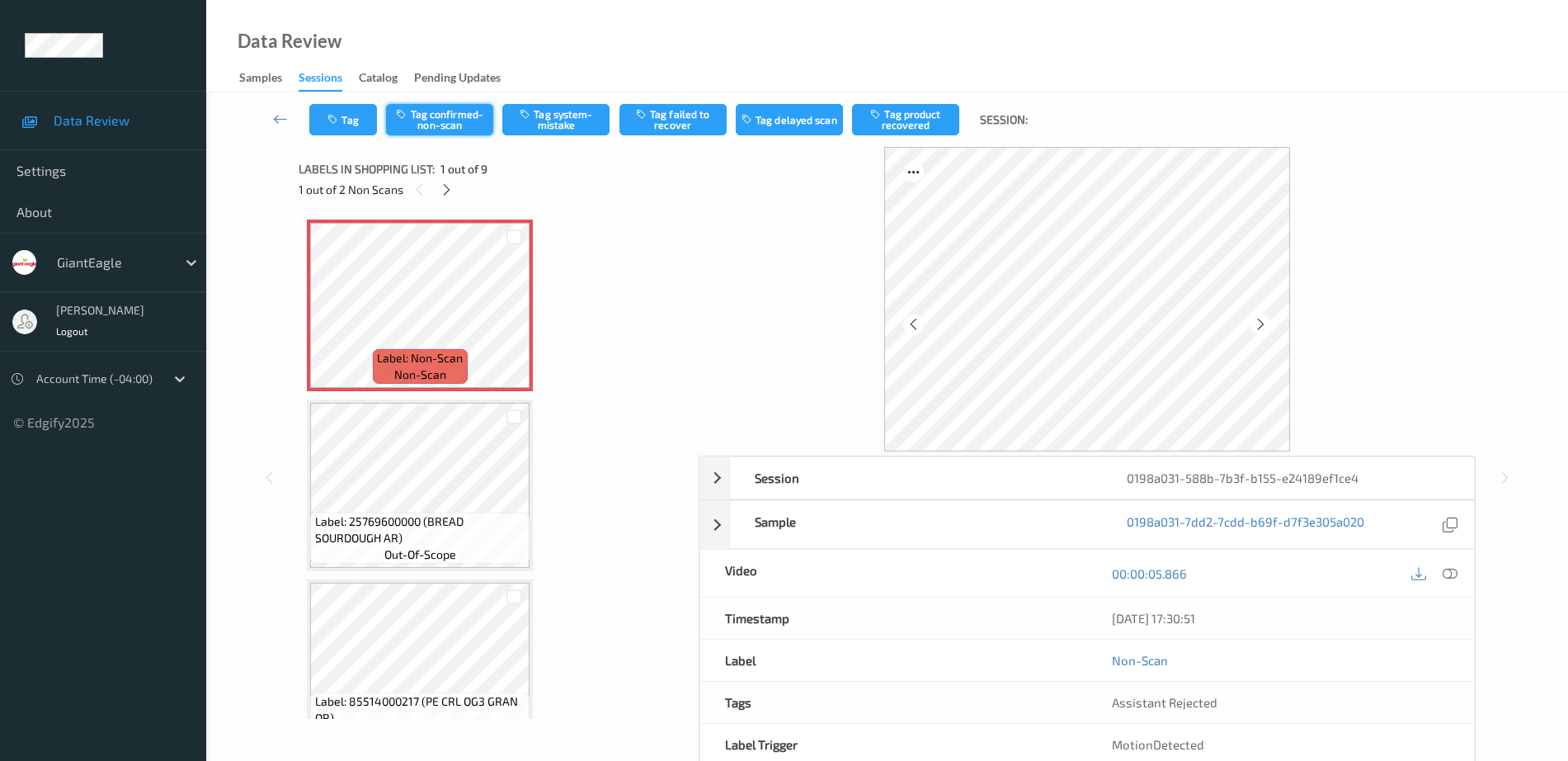
click at [468, 121] on button "Tag confirmed-non-scan" at bounding box center [439, 120] width 107 height 31
click at [688, 132] on button "Tag failed to recover" at bounding box center [672, 120] width 107 height 31
click at [464, 0] on div "Data Review Samples Sessions Catalog Pending Updates" at bounding box center [887, 46] width 1362 height 92
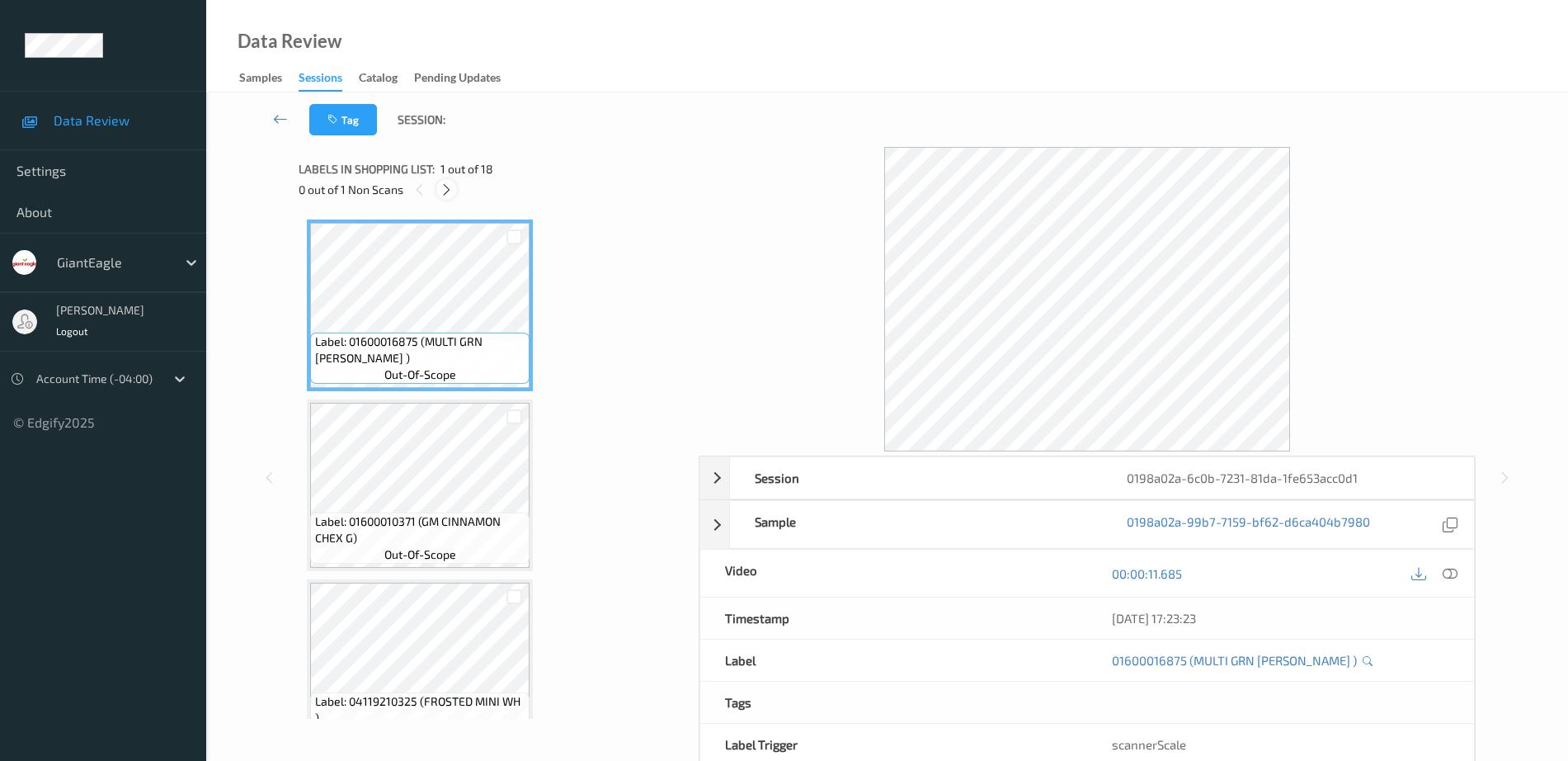
click at [445, 185] on icon at bounding box center [446, 190] width 14 height 15
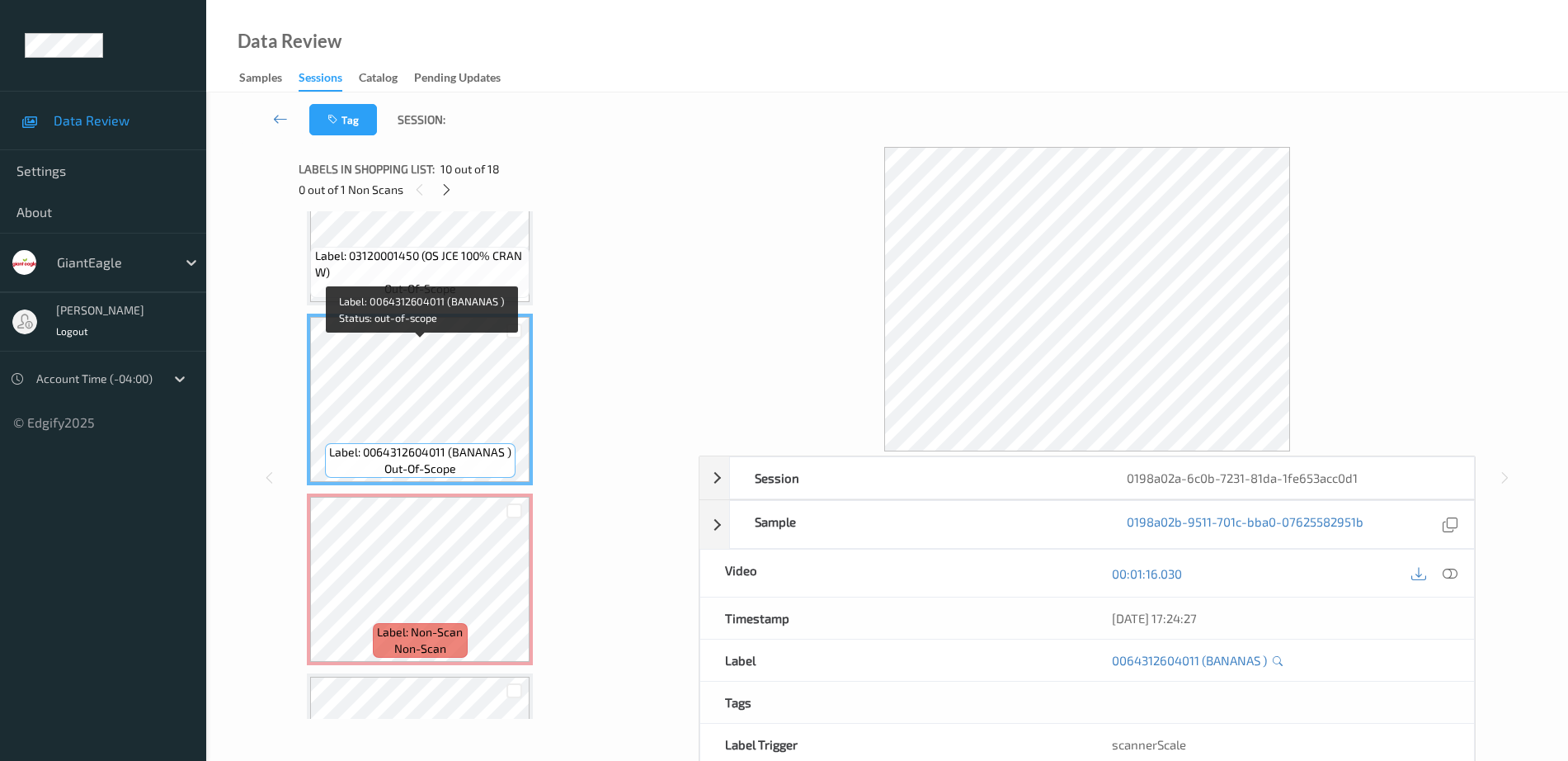
scroll to position [1421, 0]
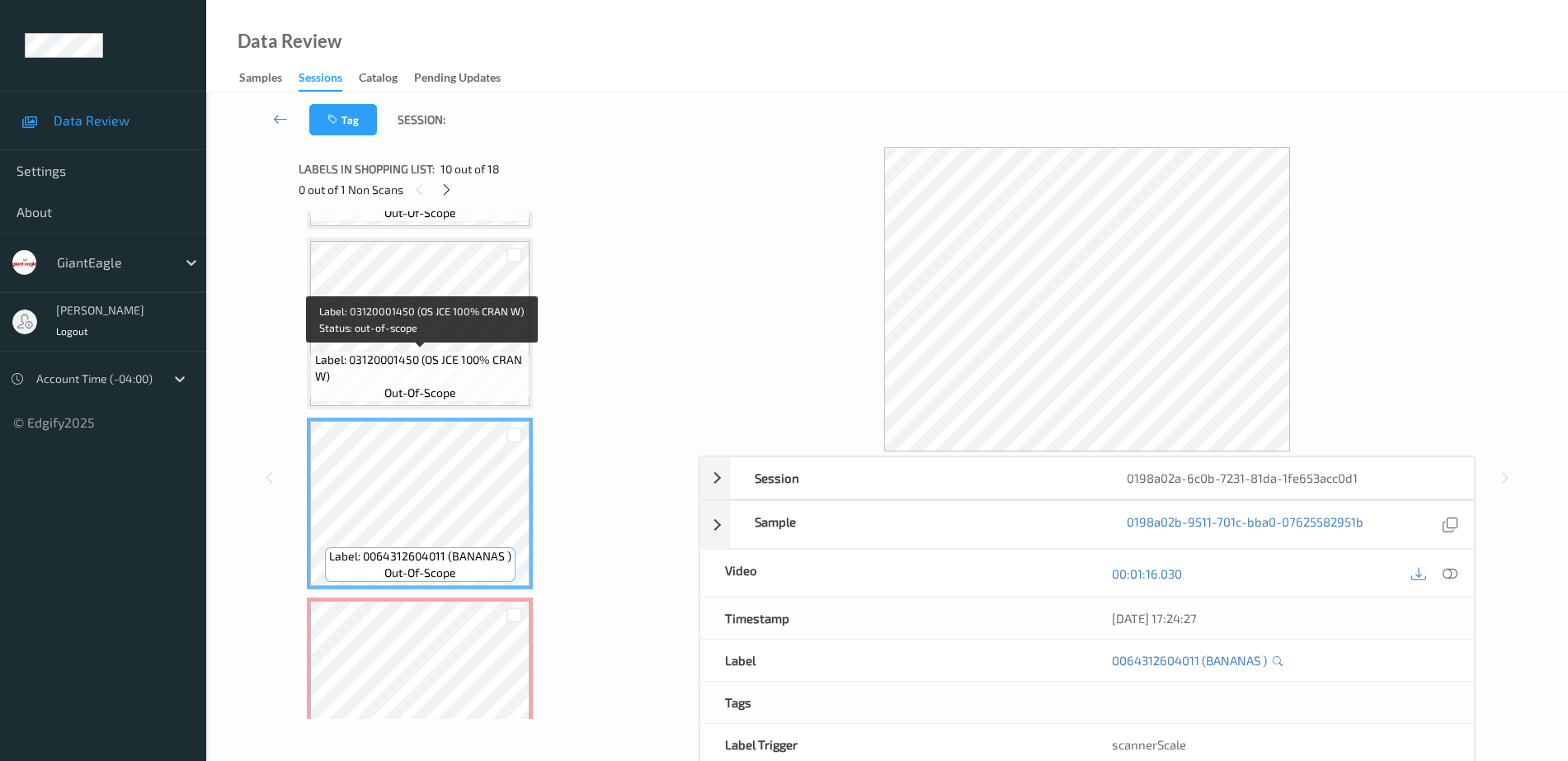
click at [474, 361] on span "Label: 03120001450 (OS JCE 100% CRAN W)" at bounding box center [420, 368] width 211 height 33
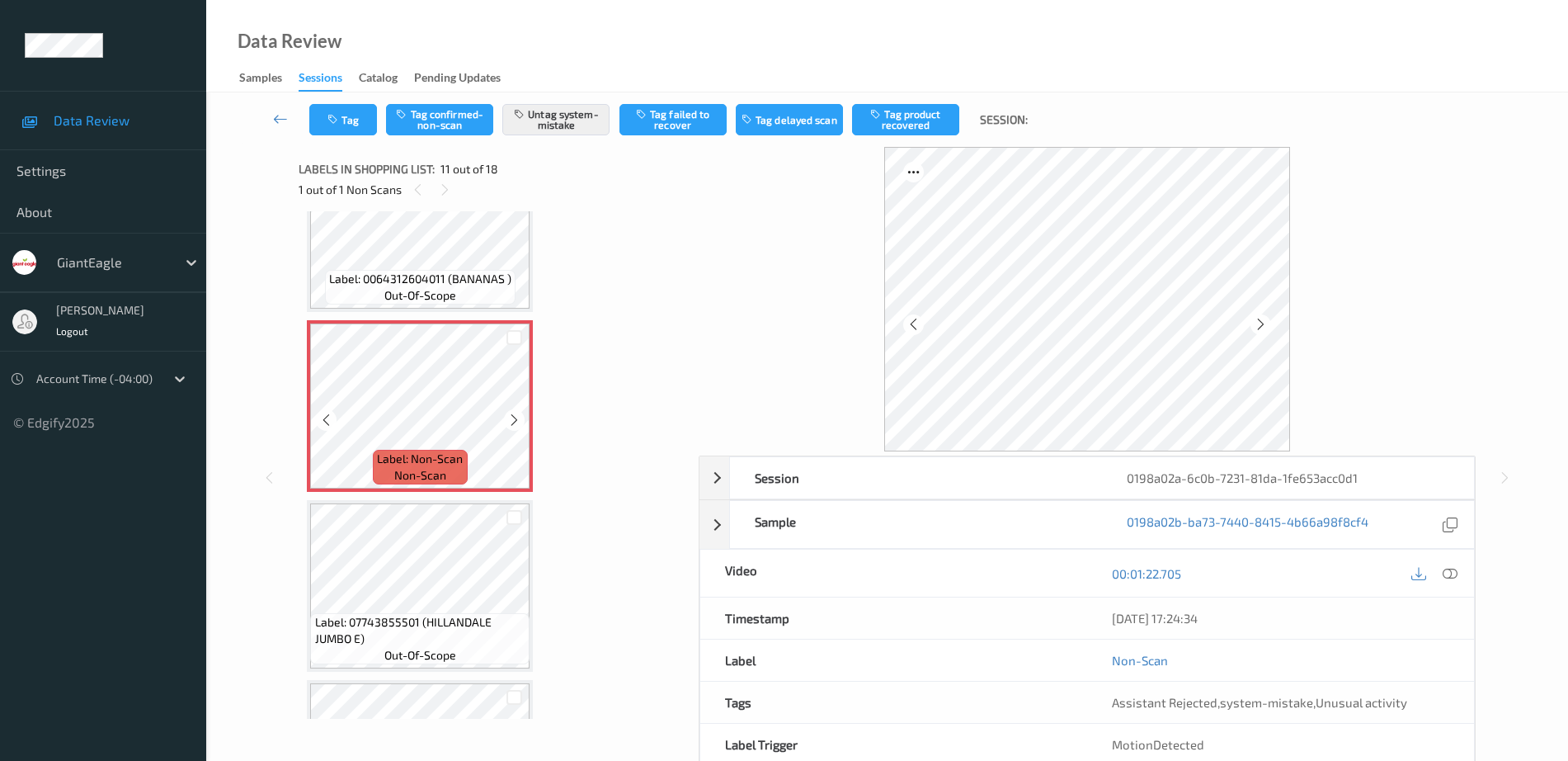
scroll to position [1730, 0]
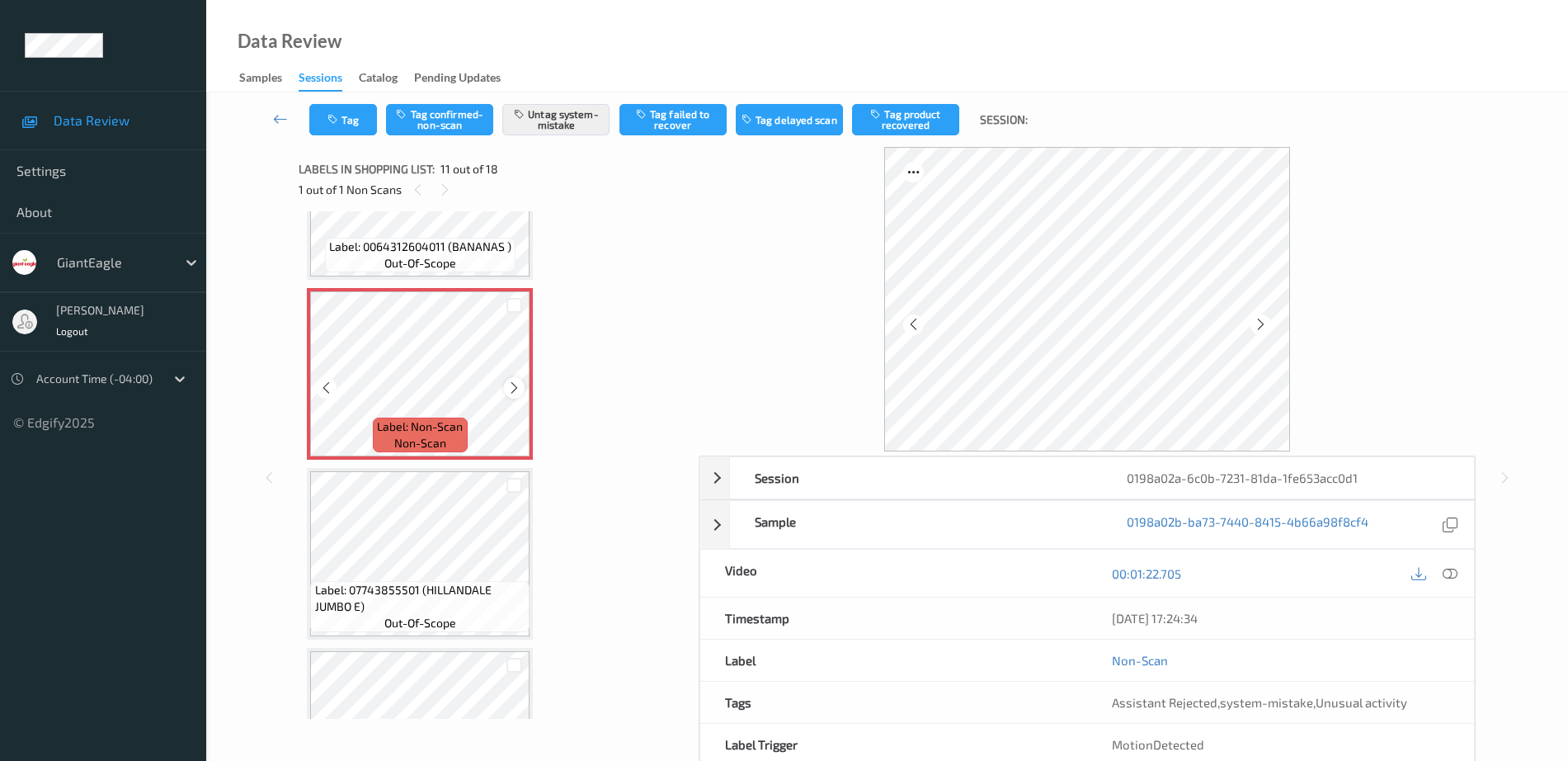
click at [521, 394] on icon at bounding box center [513, 387] width 14 height 15
click at [523, 393] on div at bounding box center [514, 387] width 21 height 21
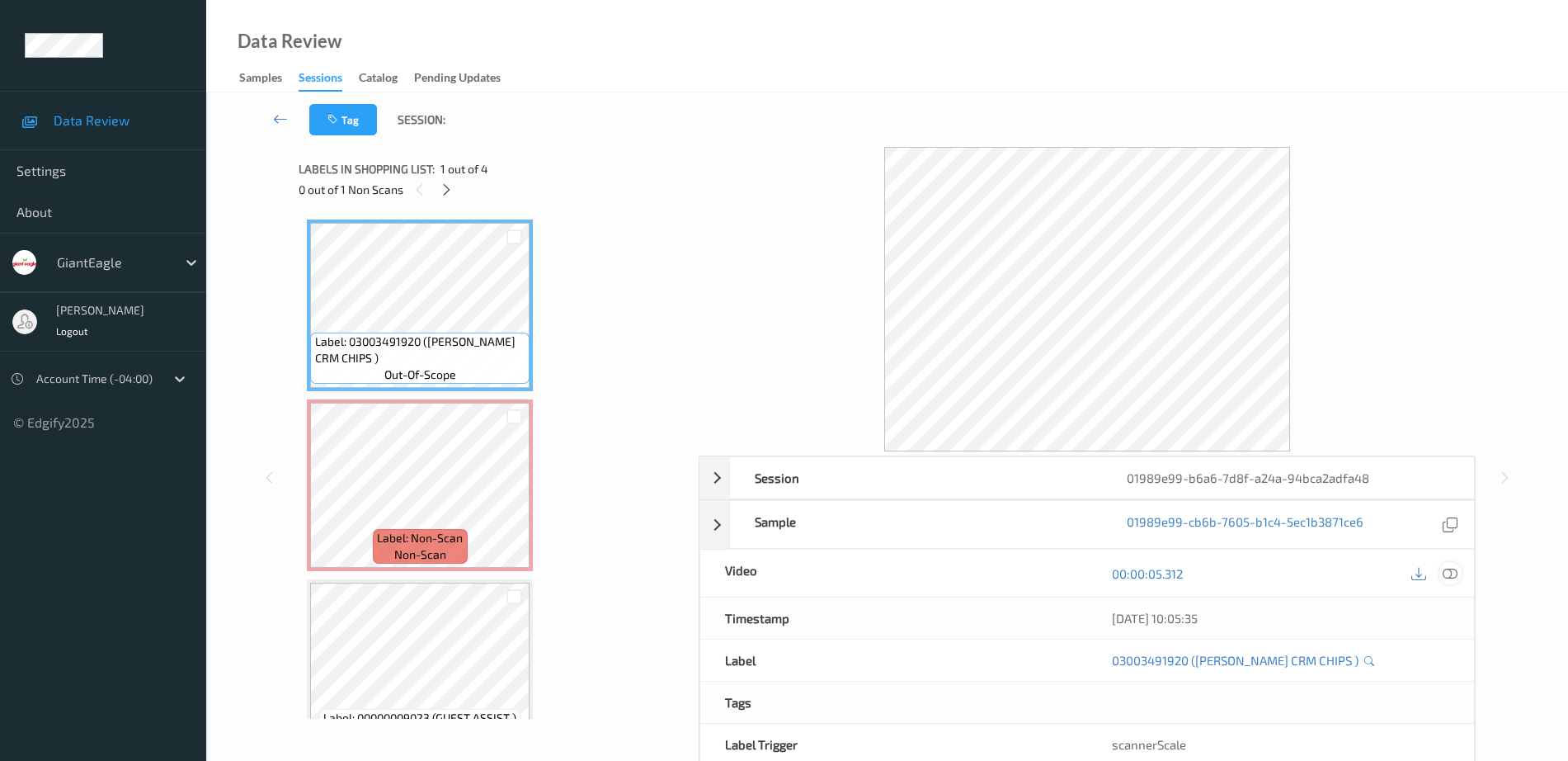
click at [1447, 576] on icon at bounding box center [1450, 574] width 15 height 15
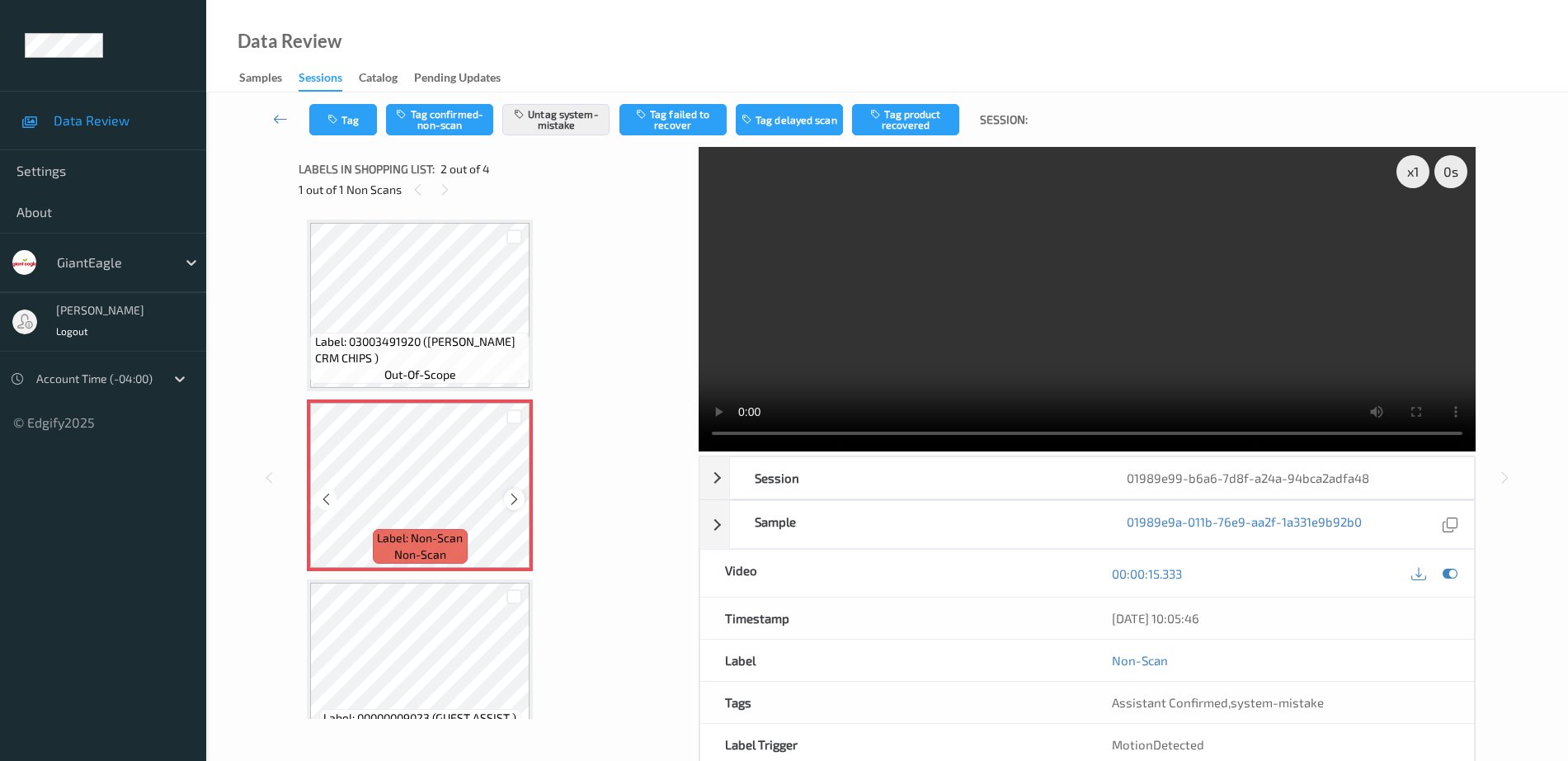
click at [510, 498] on icon at bounding box center [513, 499] width 14 height 15
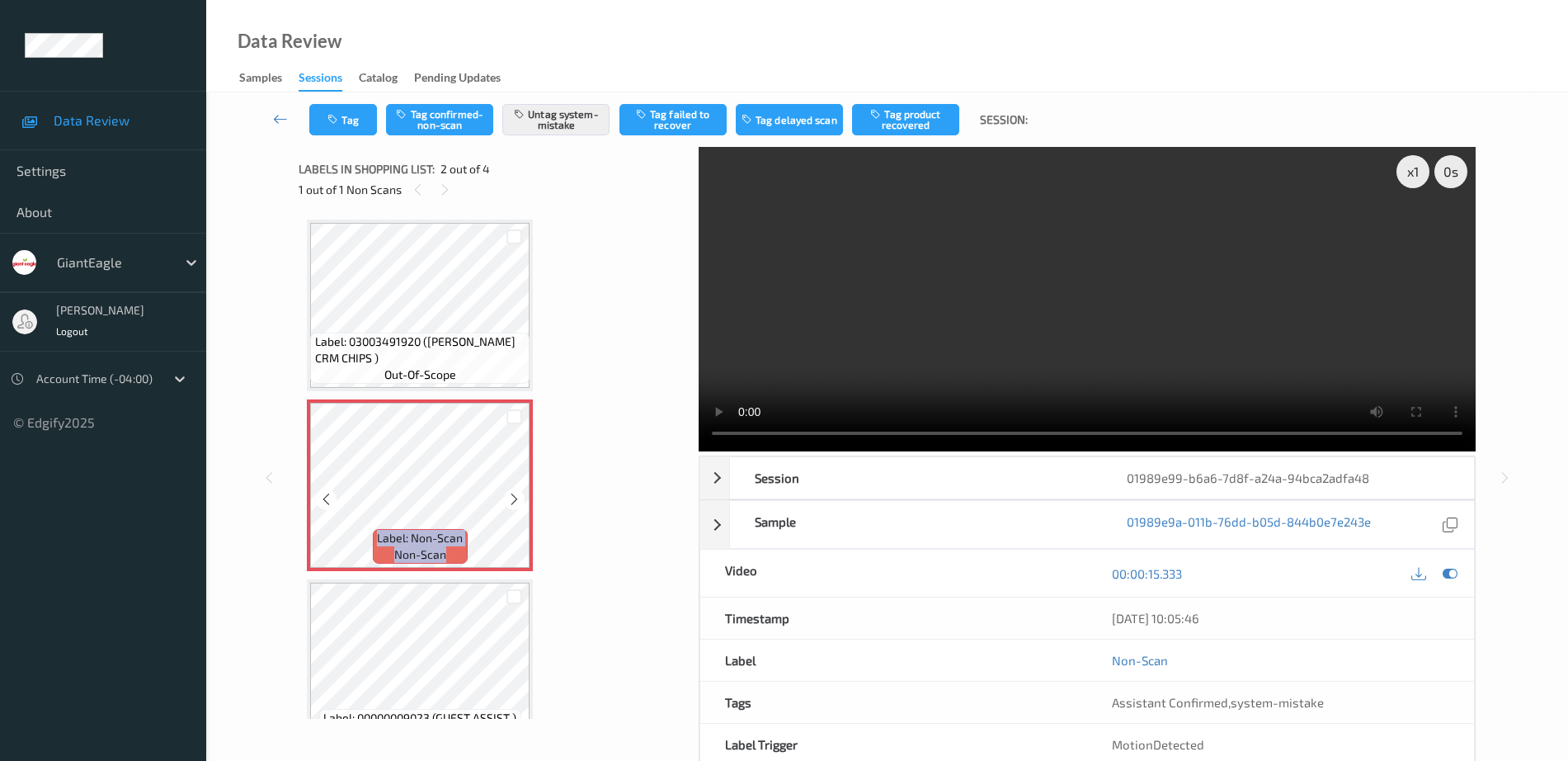
click at [510, 498] on icon at bounding box center [513, 499] width 14 height 15
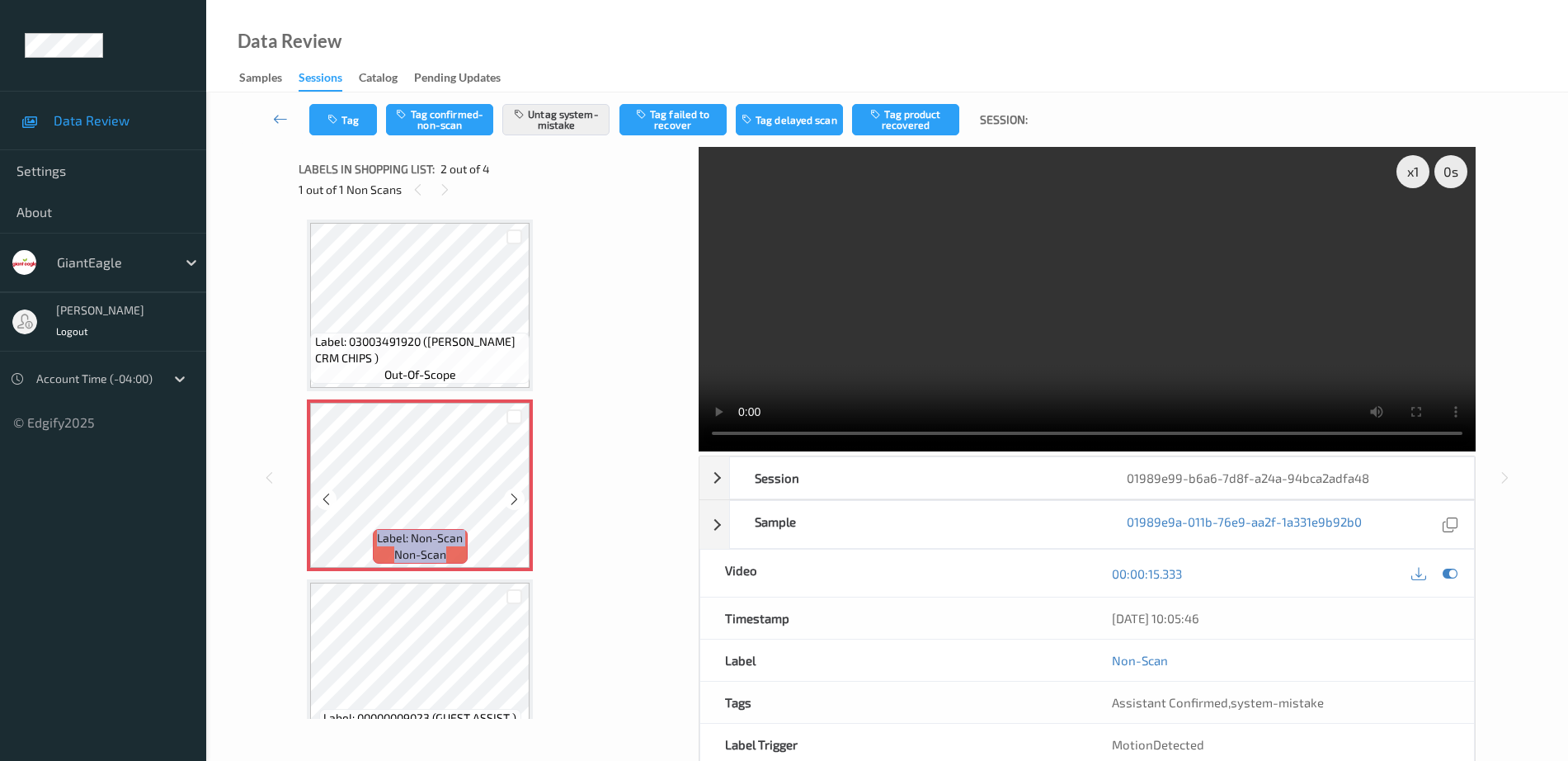
click at [510, 498] on icon at bounding box center [513, 499] width 14 height 15
click at [345, 128] on button "Tag" at bounding box center [343, 120] width 68 height 31
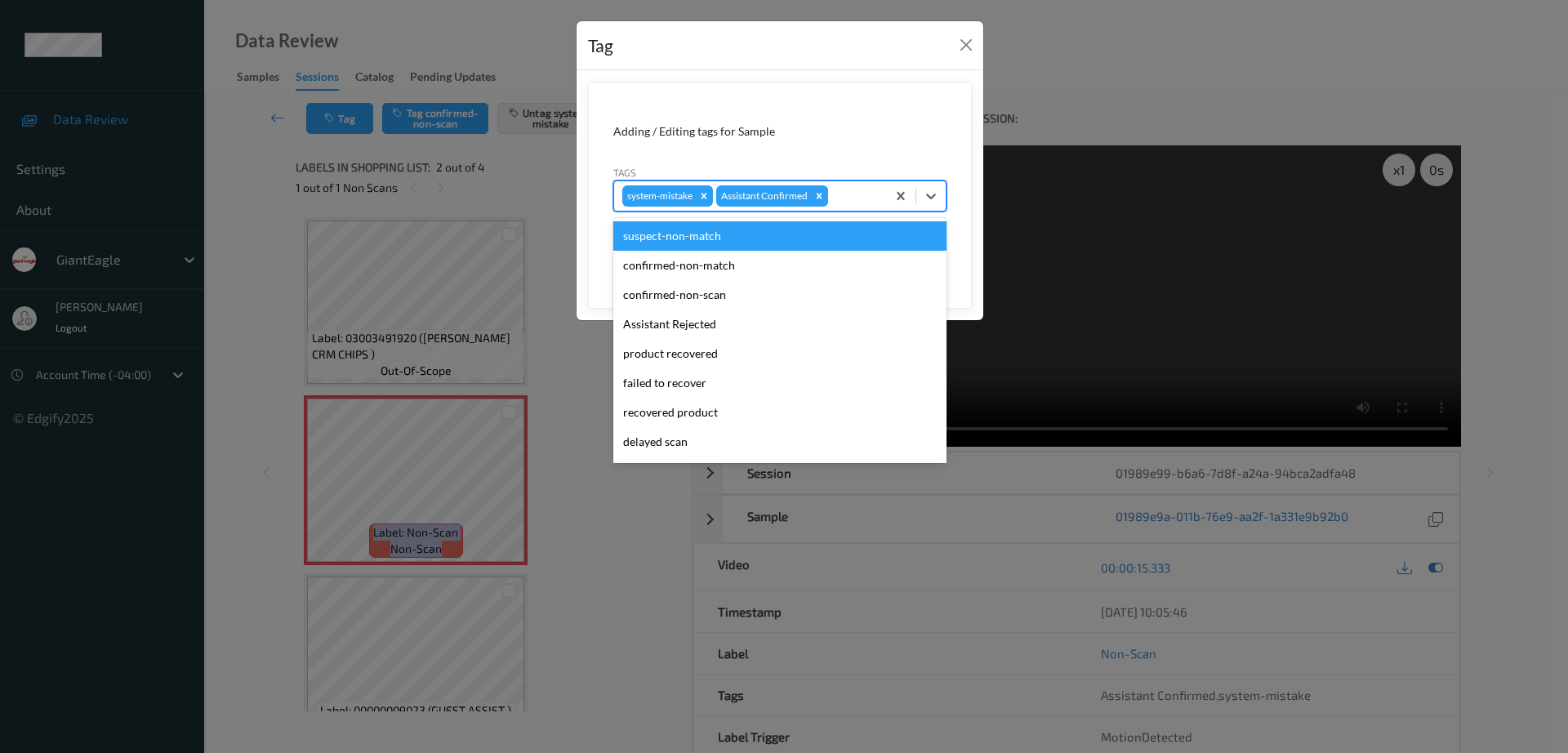
click at [856, 191] on div at bounding box center [854, 196] width 46 height 20
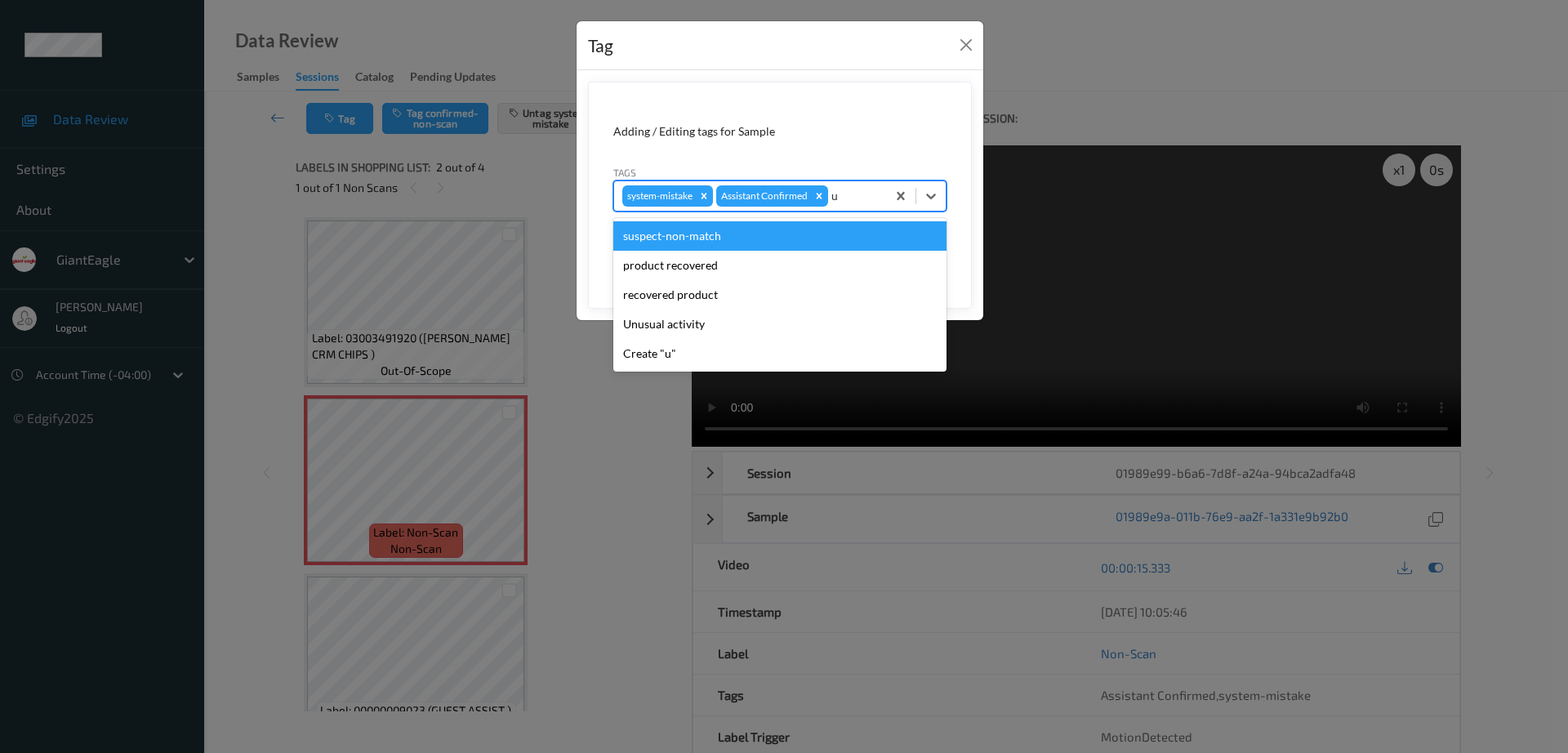
type input "un"
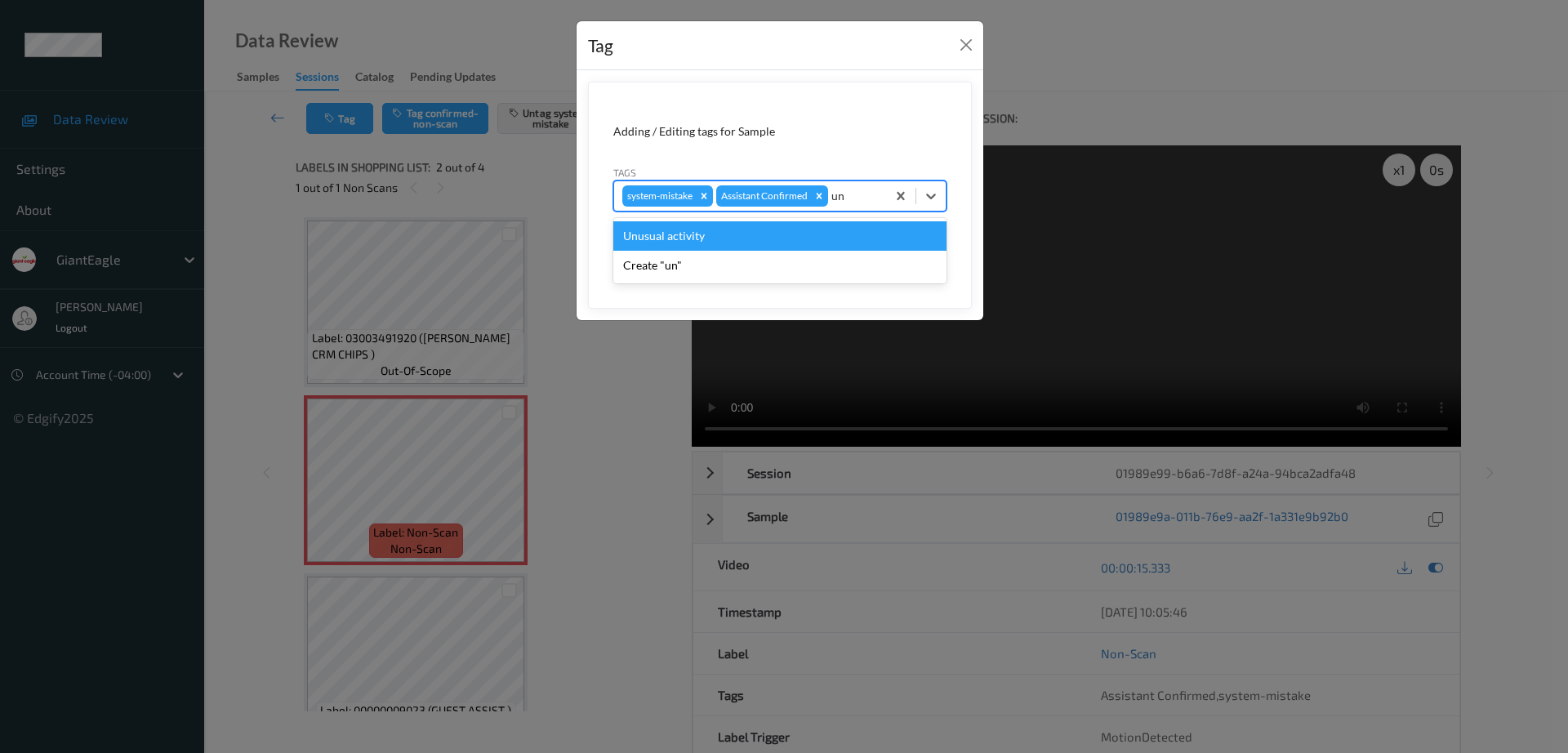
click at [830, 227] on div "Unusual activity" at bounding box center [779, 236] width 333 height 30
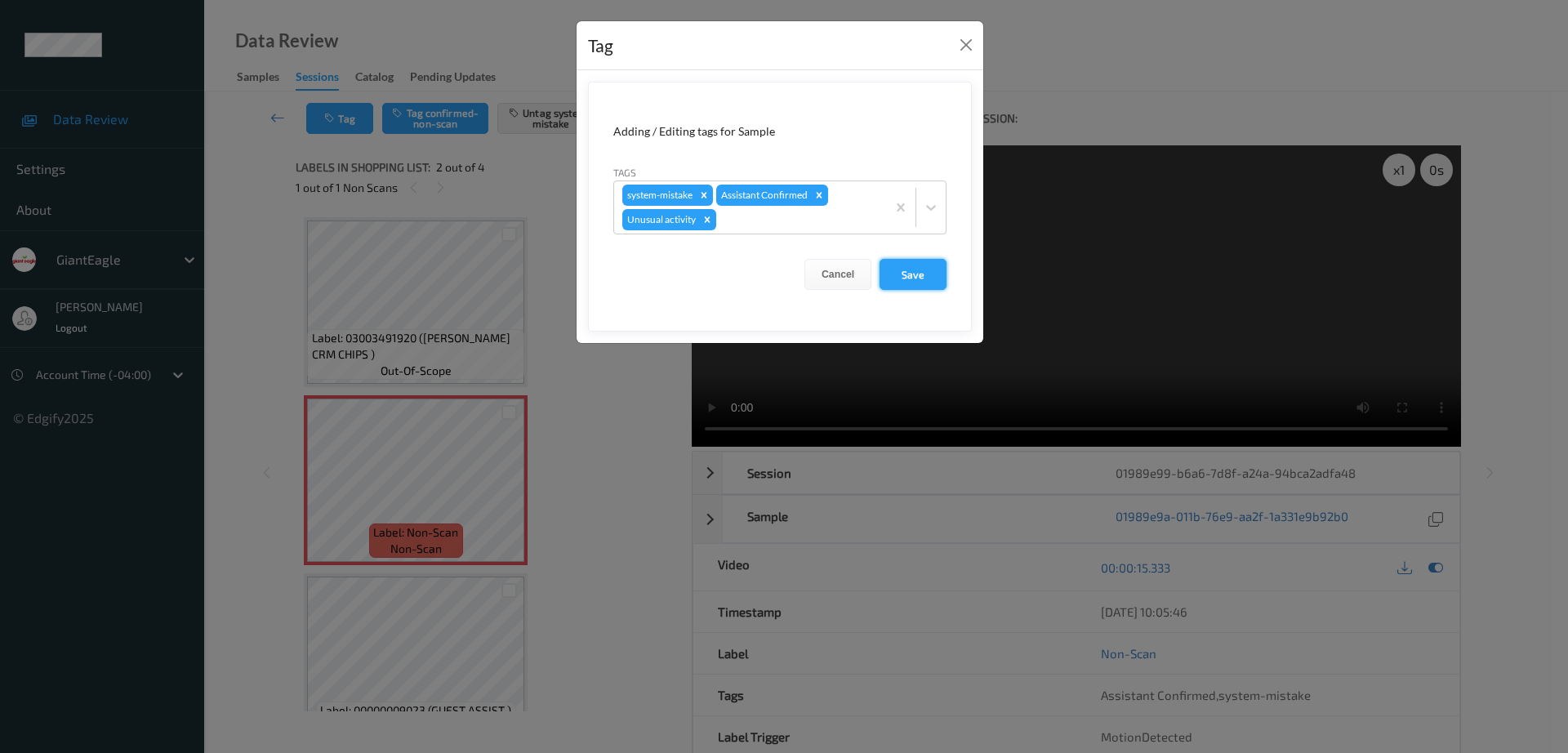
click at [923, 262] on button "Save" at bounding box center [913, 274] width 67 height 31
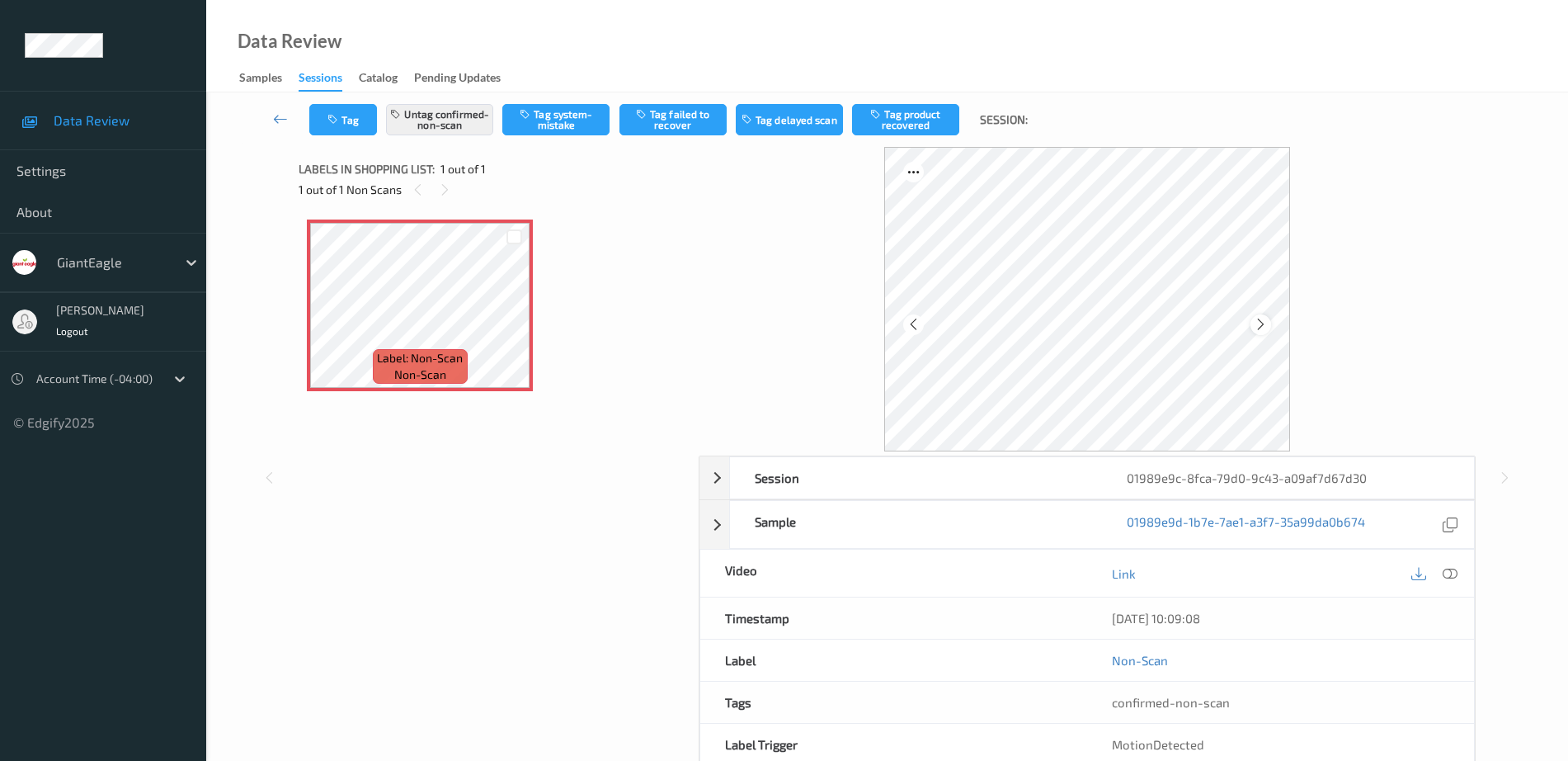
click at [1256, 321] on icon at bounding box center [1260, 324] width 14 height 15
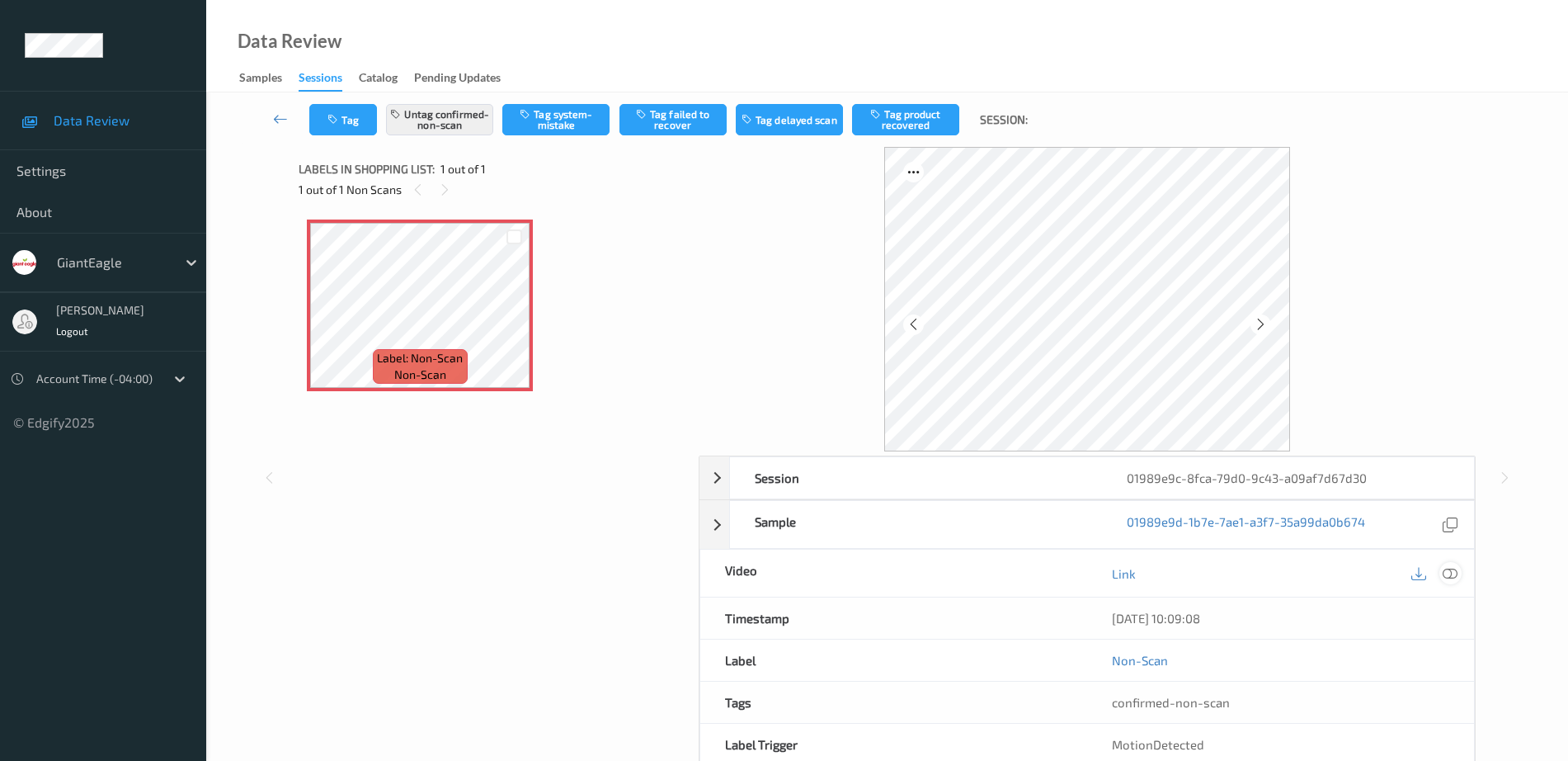
click at [1450, 576] on icon at bounding box center [1450, 574] width 15 height 15
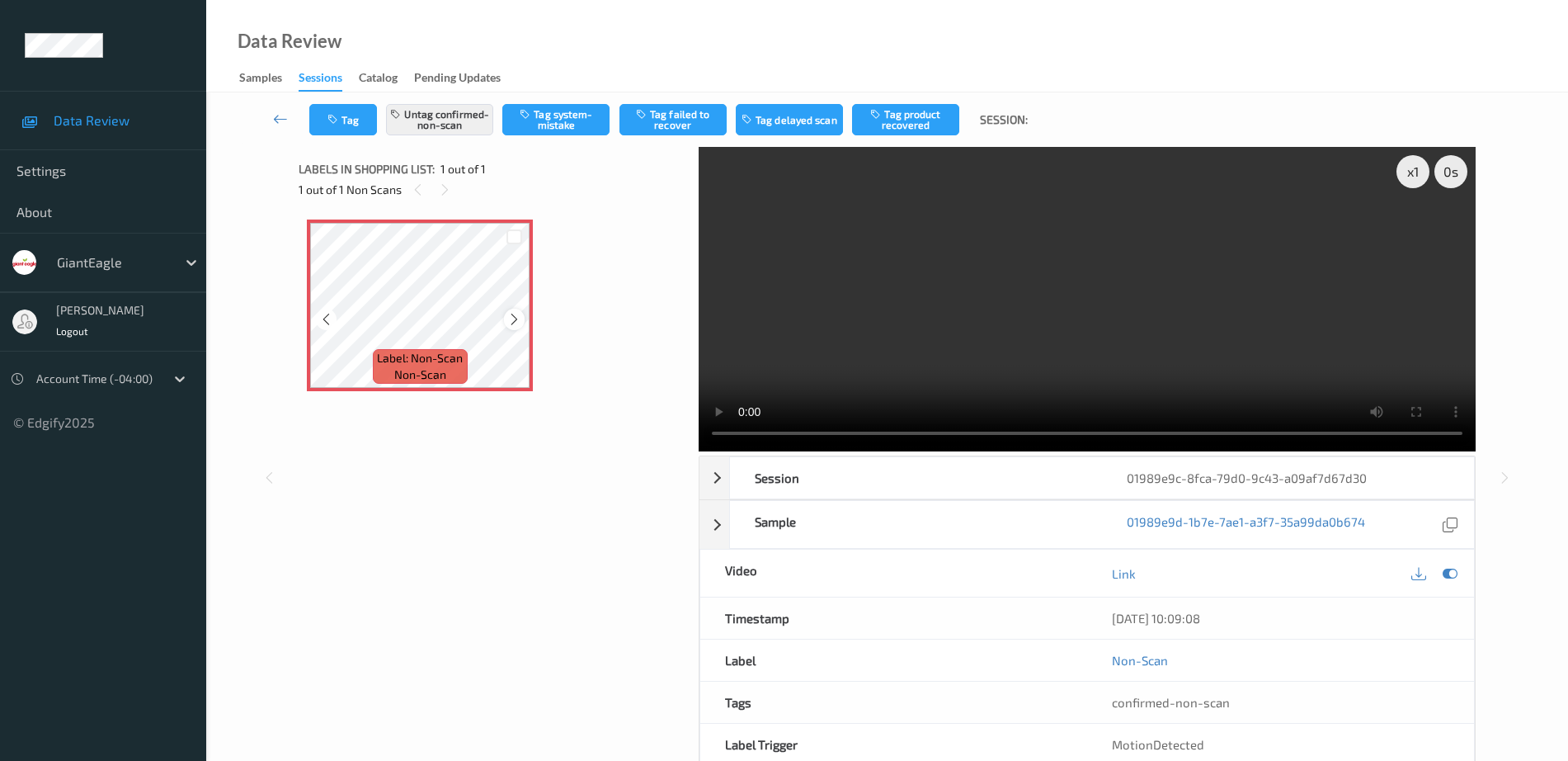
click at [514, 320] on icon at bounding box center [513, 319] width 14 height 15
click at [514, 319] on icon at bounding box center [513, 319] width 14 height 15
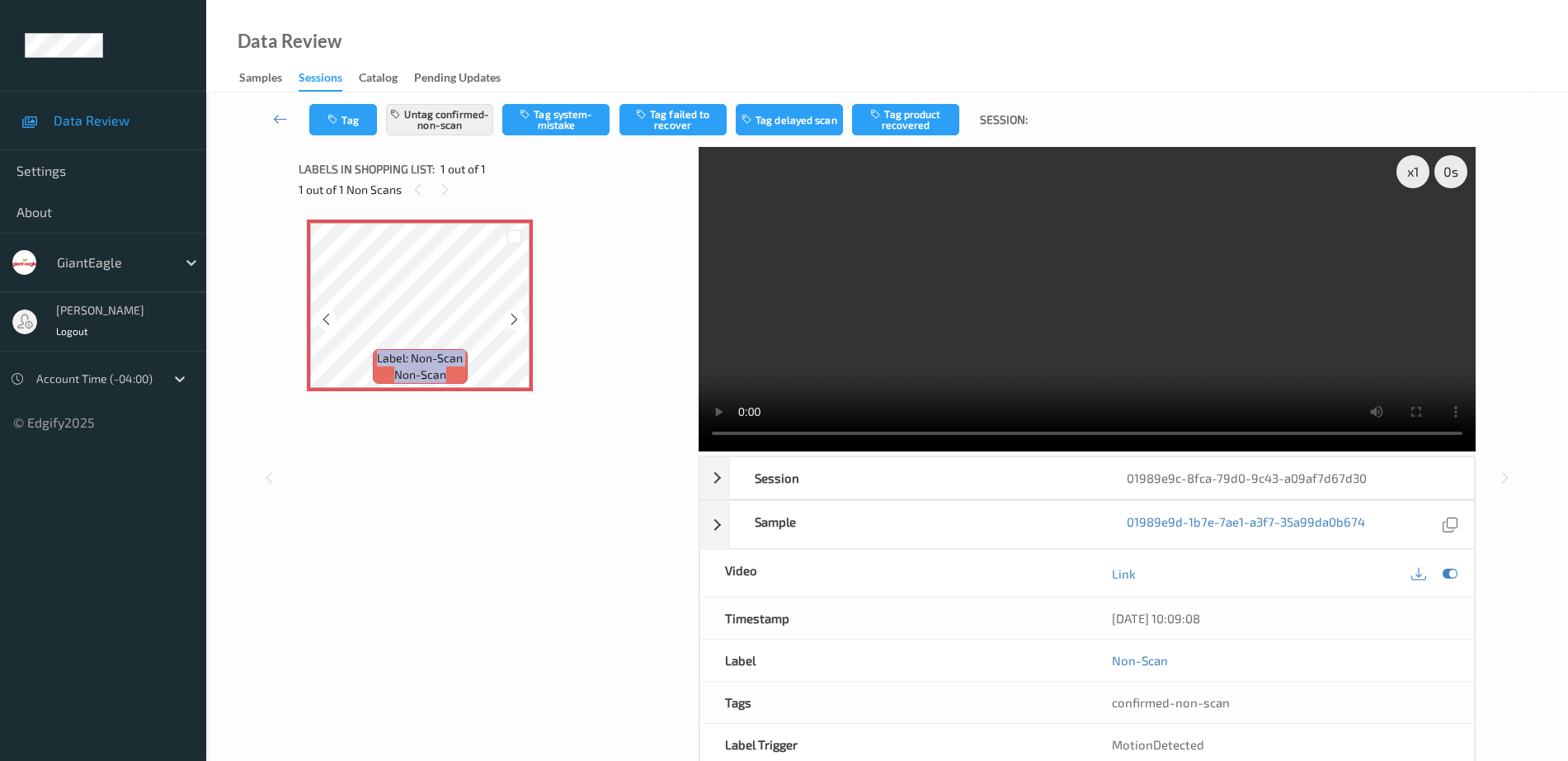
click at [514, 319] on icon at bounding box center [513, 319] width 14 height 15
click at [425, 128] on button "Untag confirmed-non-scan" at bounding box center [439, 120] width 107 height 31
click at [569, 122] on button "Tag system-mistake" at bounding box center [555, 120] width 107 height 31
click at [338, 121] on icon "button" at bounding box center [334, 120] width 14 height 12
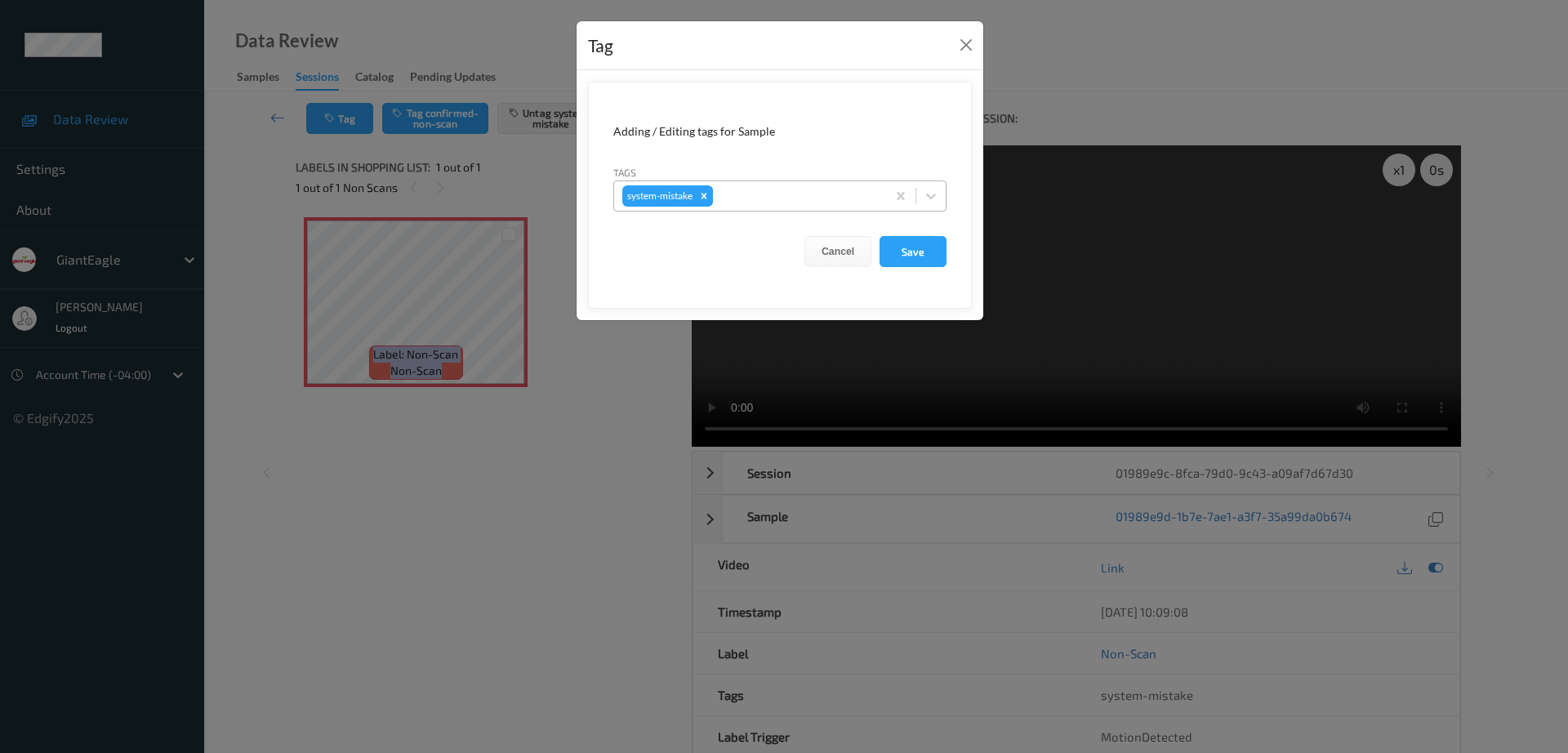
click at [788, 198] on div at bounding box center [797, 196] width 162 height 20
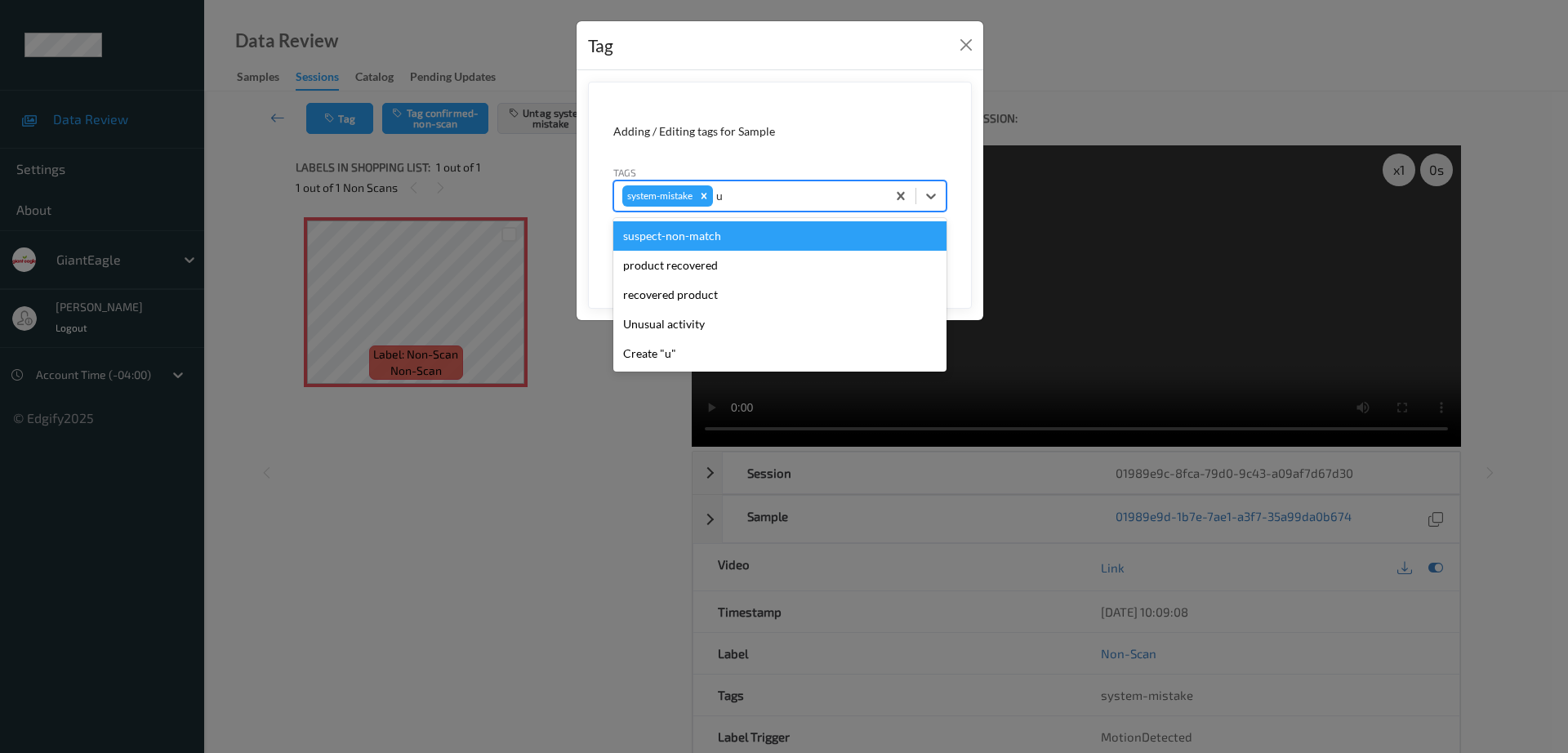
type input "un"
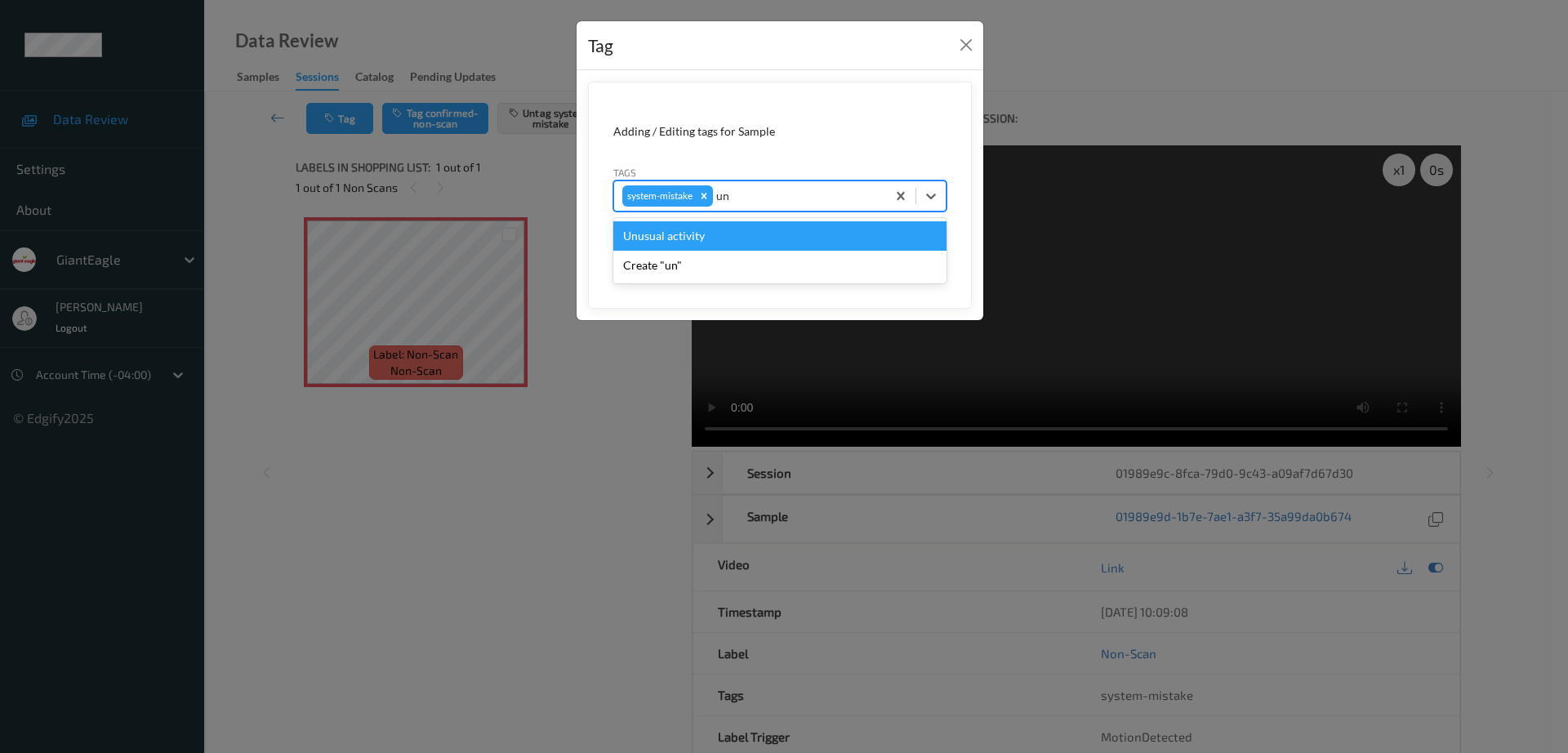
click at [672, 248] on div "Unusual activity" at bounding box center [779, 236] width 333 height 30
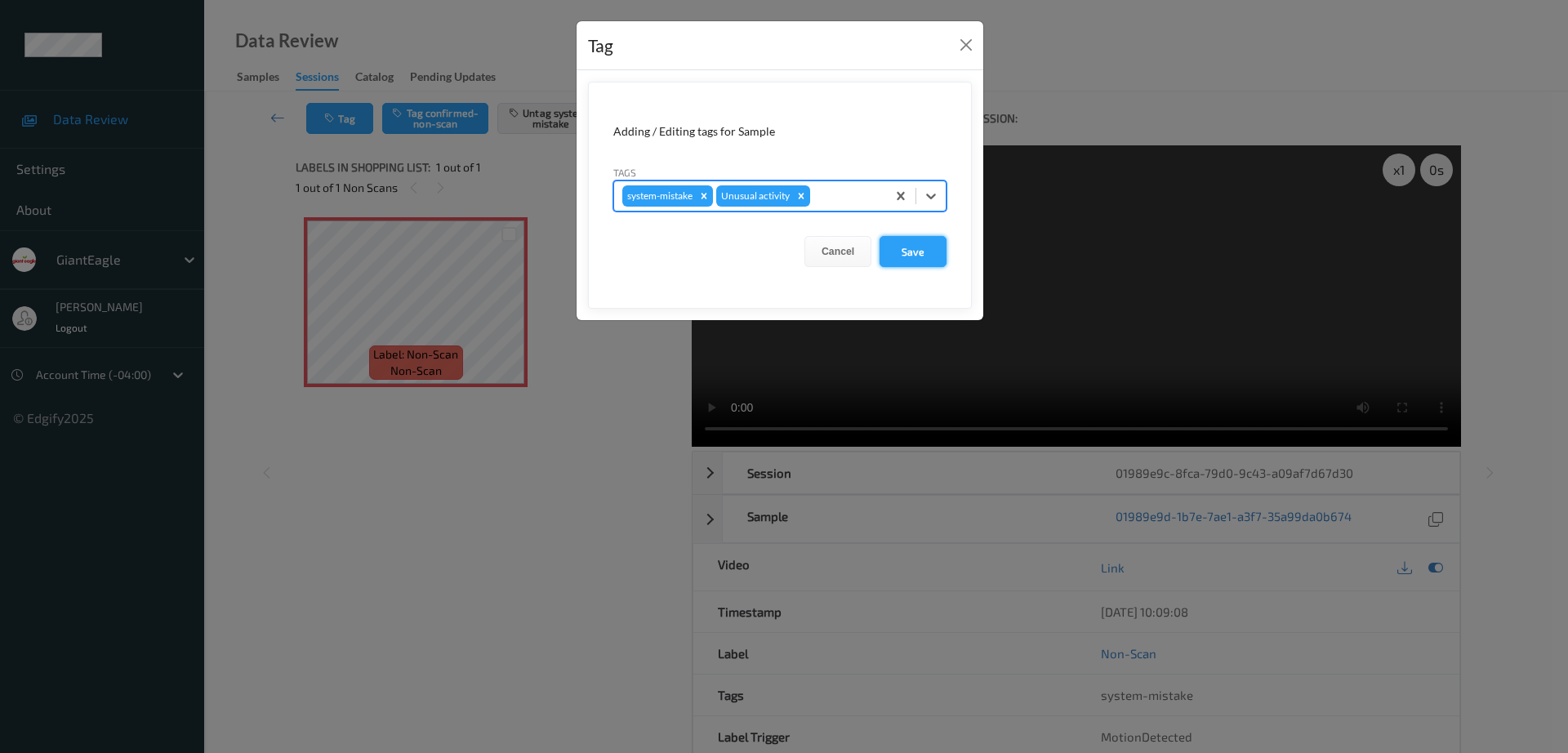
click at [938, 257] on button "Save" at bounding box center [913, 251] width 67 height 31
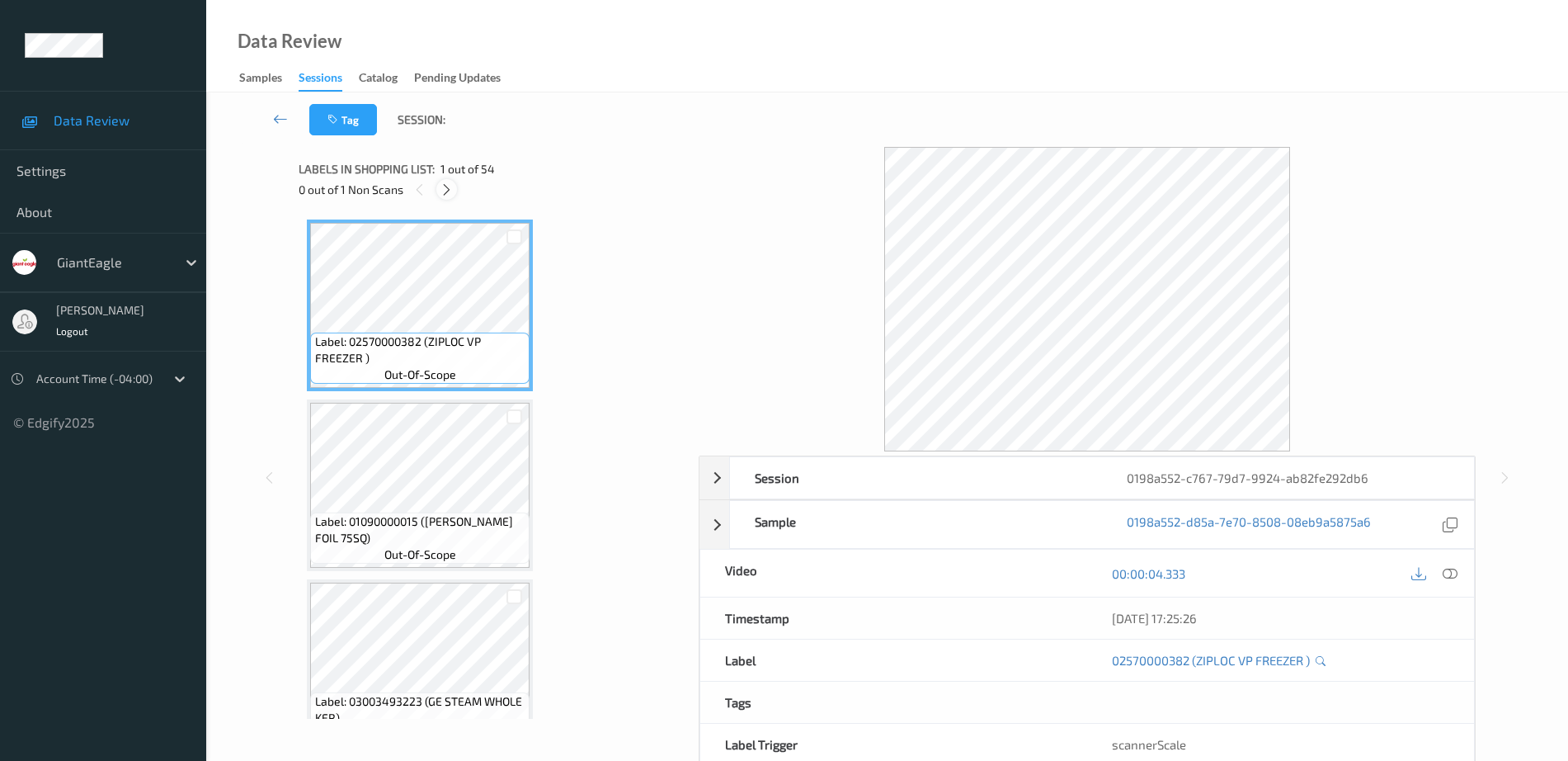
click at [449, 185] on icon at bounding box center [446, 190] width 14 height 15
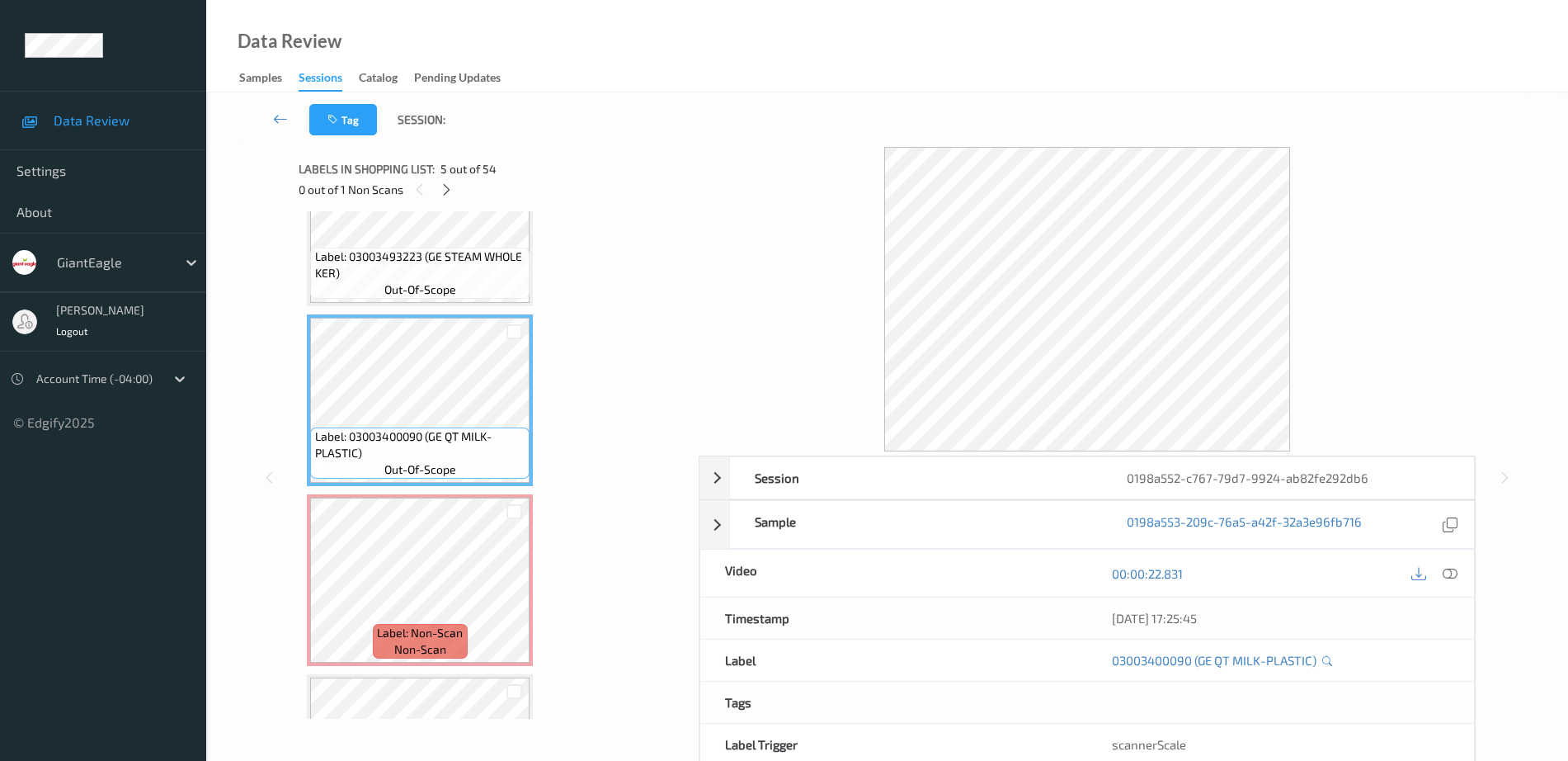
scroll to position [522, 0]
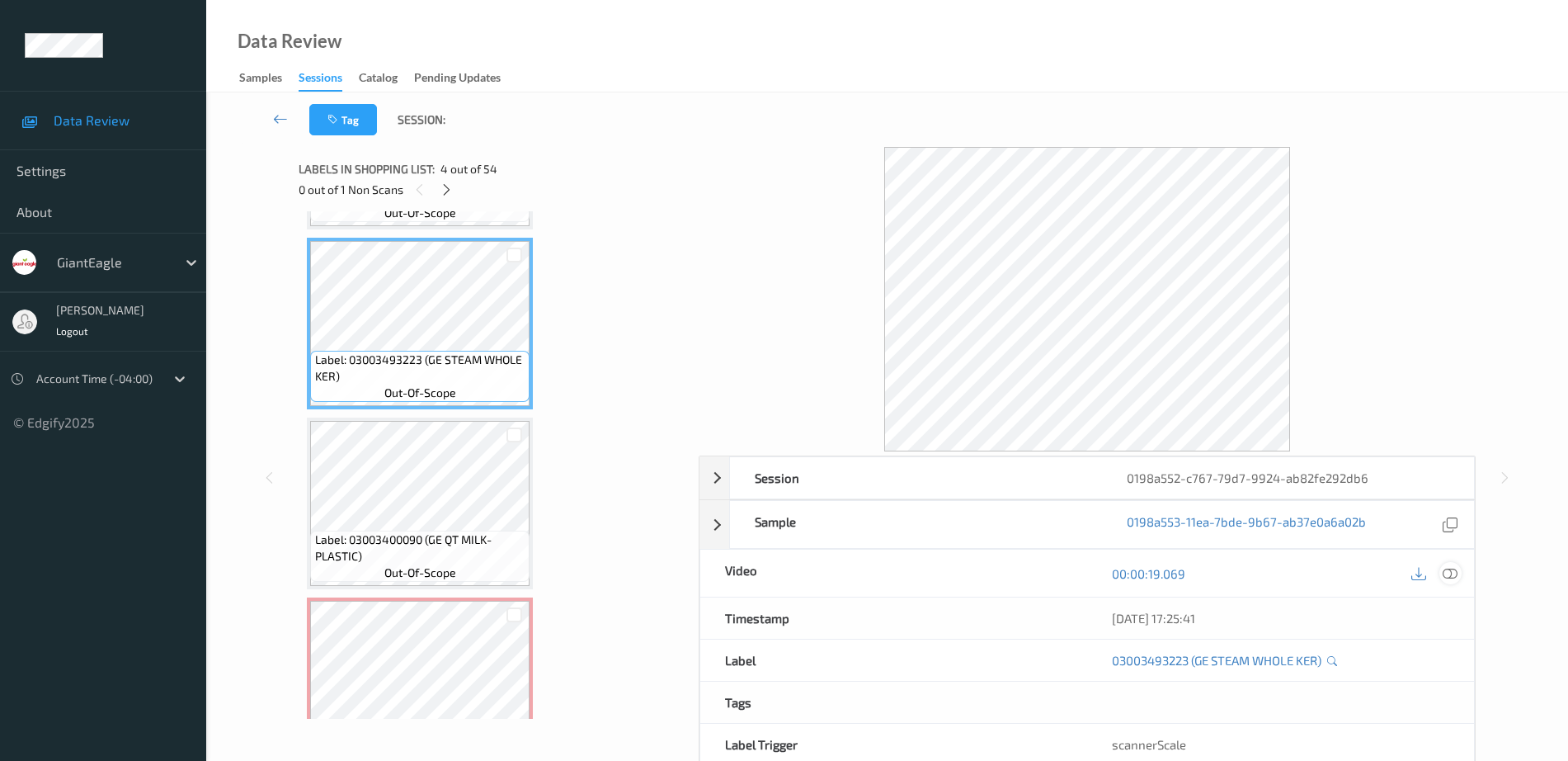
click at [1449, 564] on div at bounding box center [1450, 573] width 22 height 22
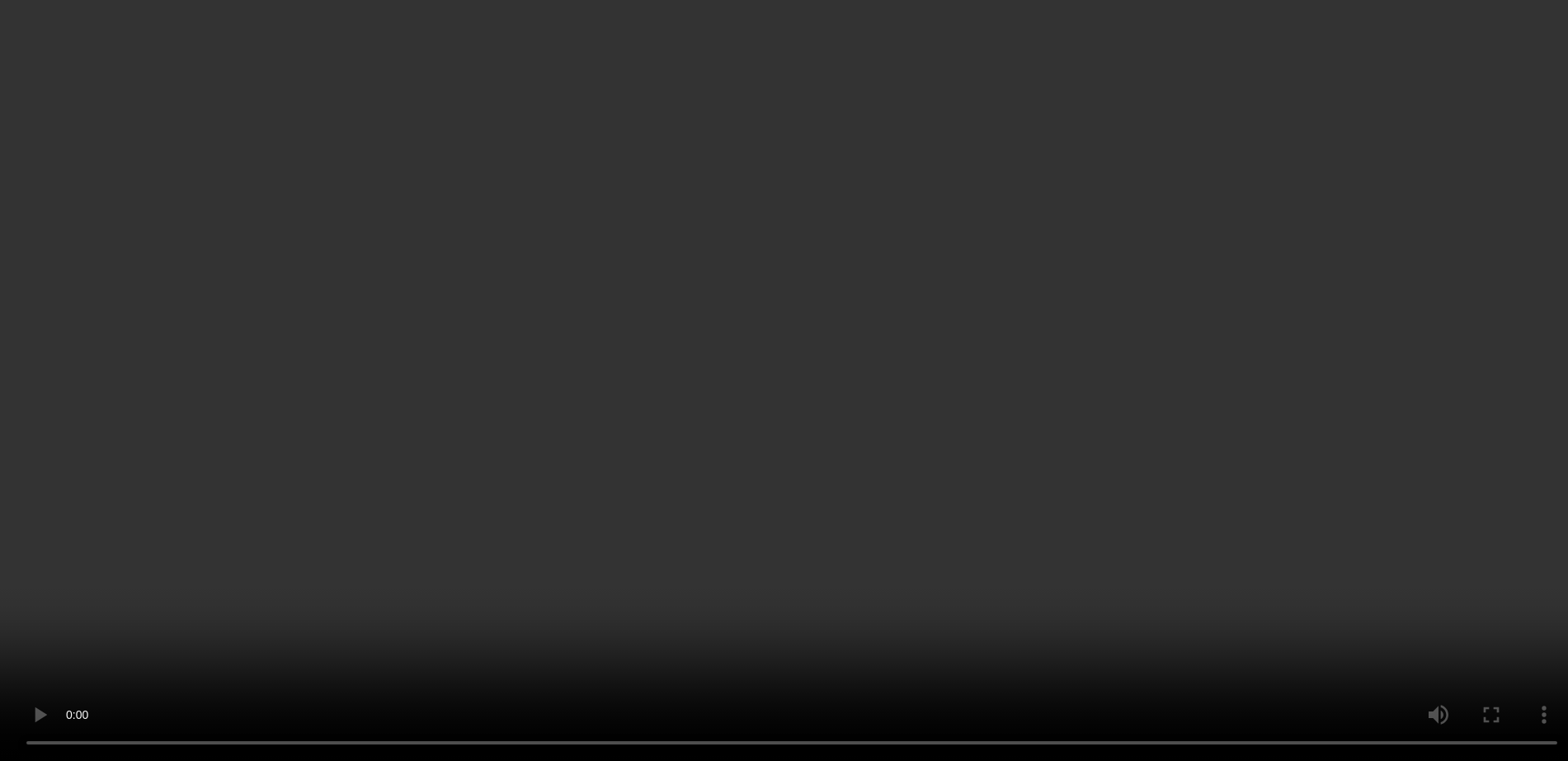
scroll to position [625, 0]
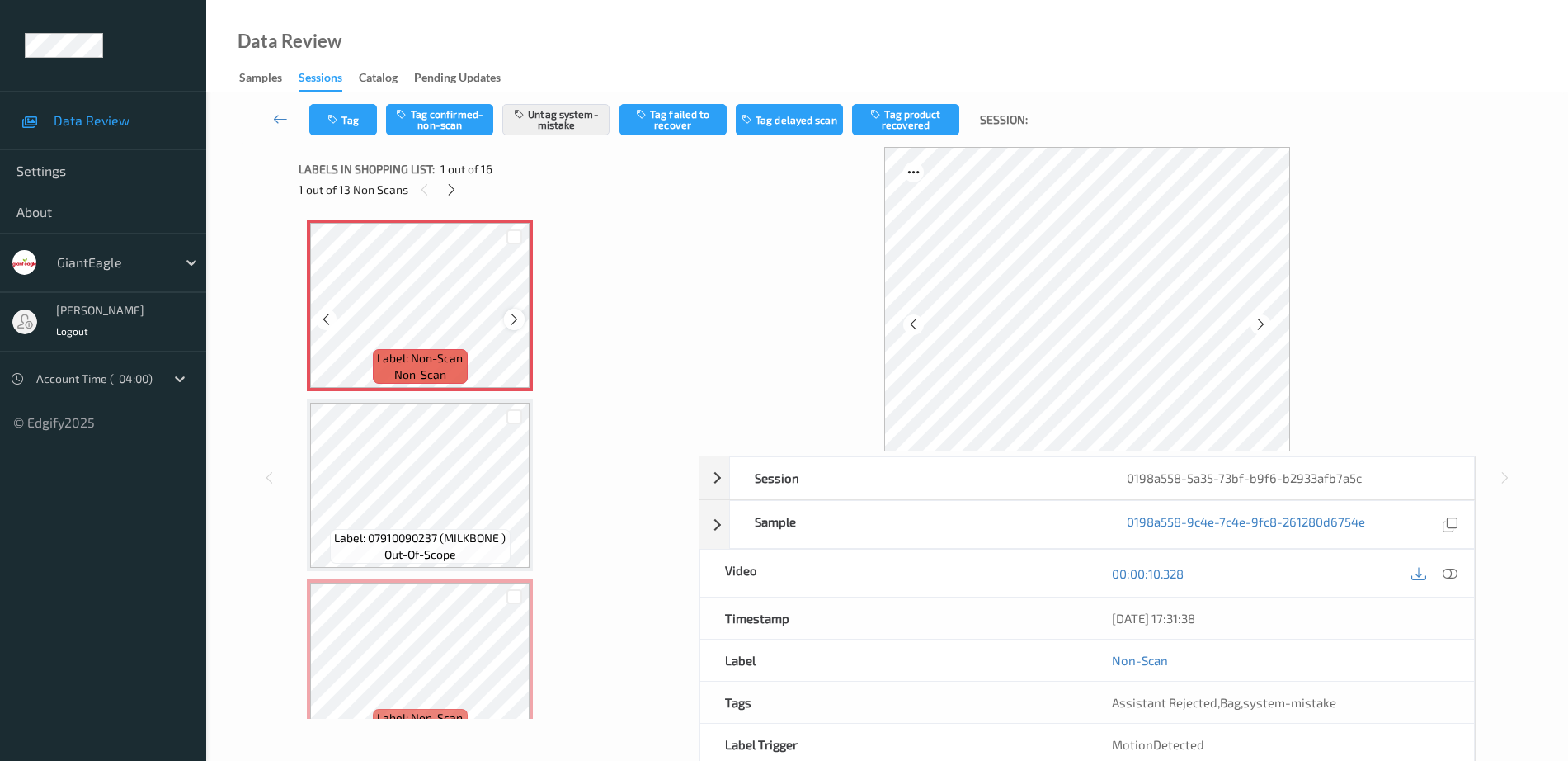
click at [515, 312] on icon at bounding box center [513, 319] width 14 height 15
click at [515, 313] on icon at bounding box center [513, 319] width 14 height 15
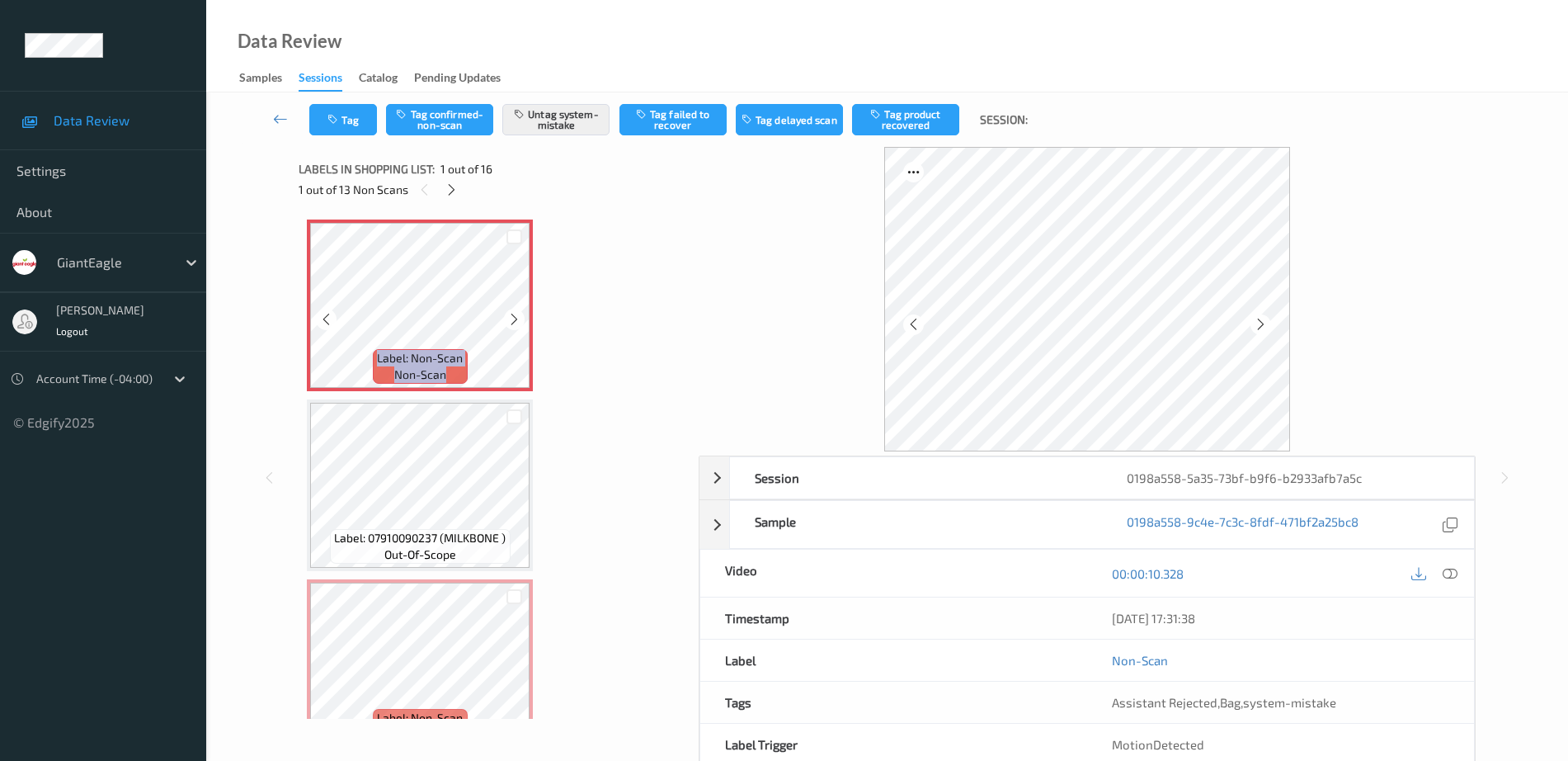
click at [515, 313] on icon at bounding box center [513, 319] width 14 height 15
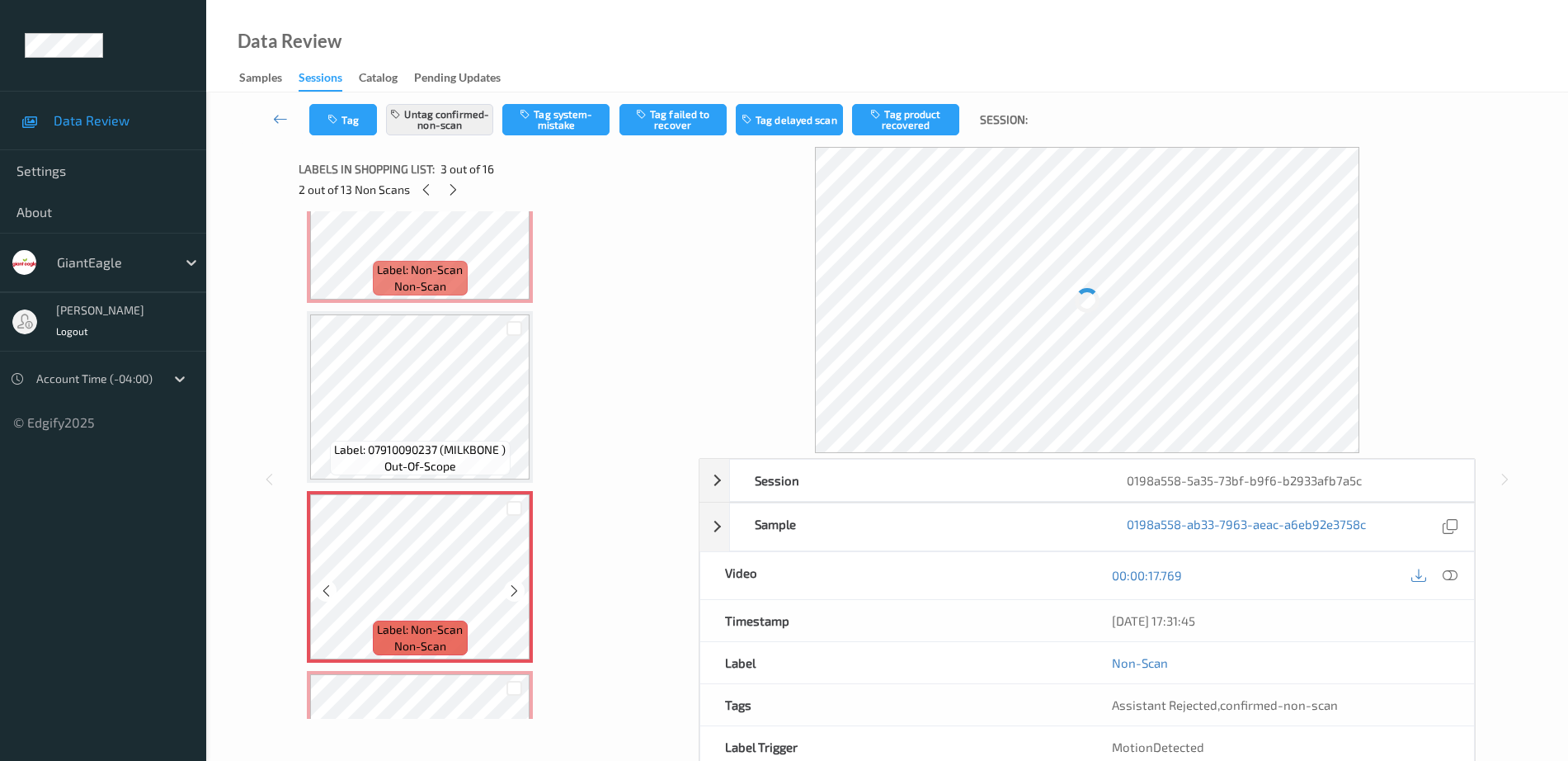
scroll to position [310, 0]
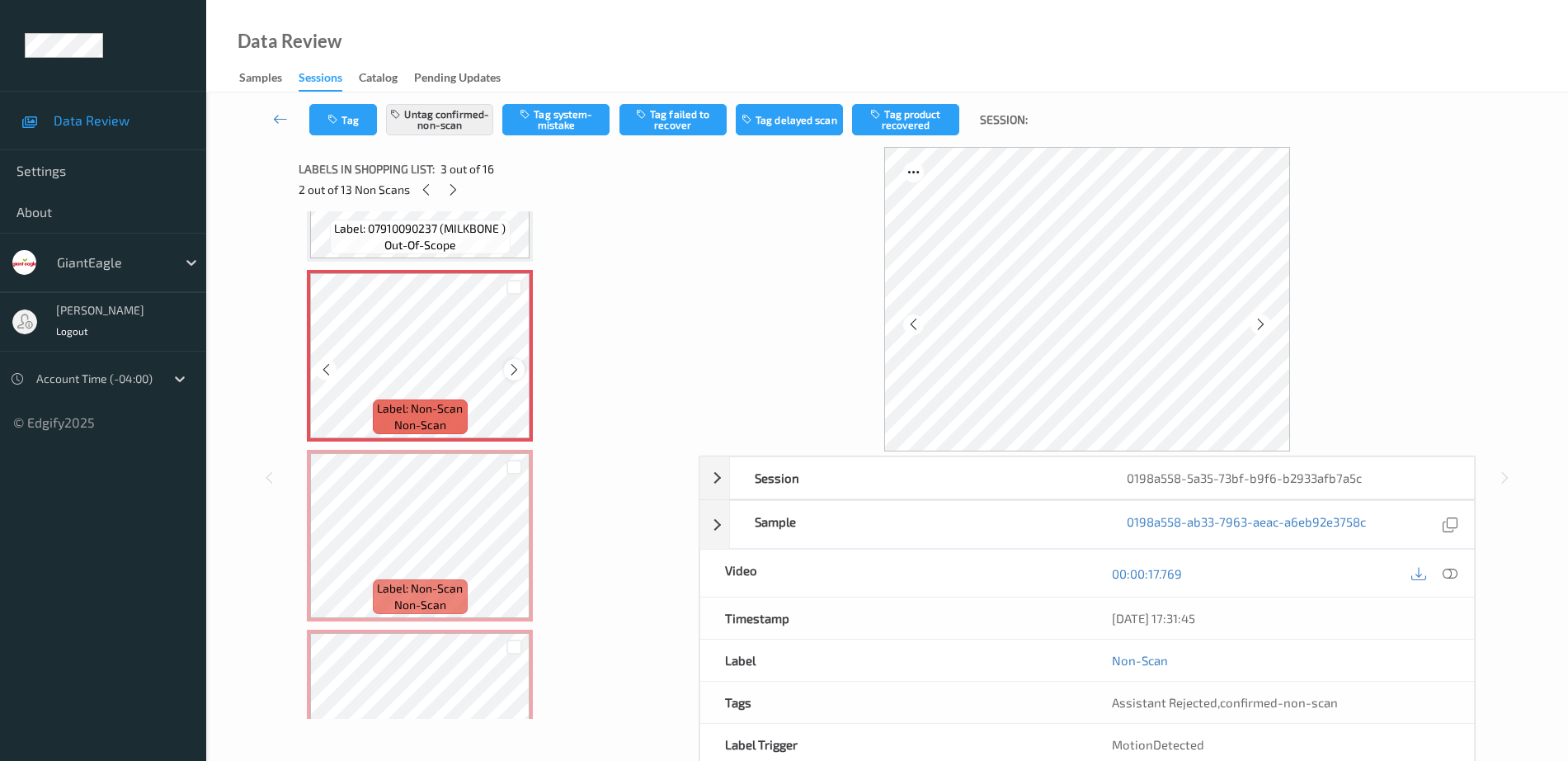
click at [510, 368] on icon at bounding box center [513, 369] width 14 height 15
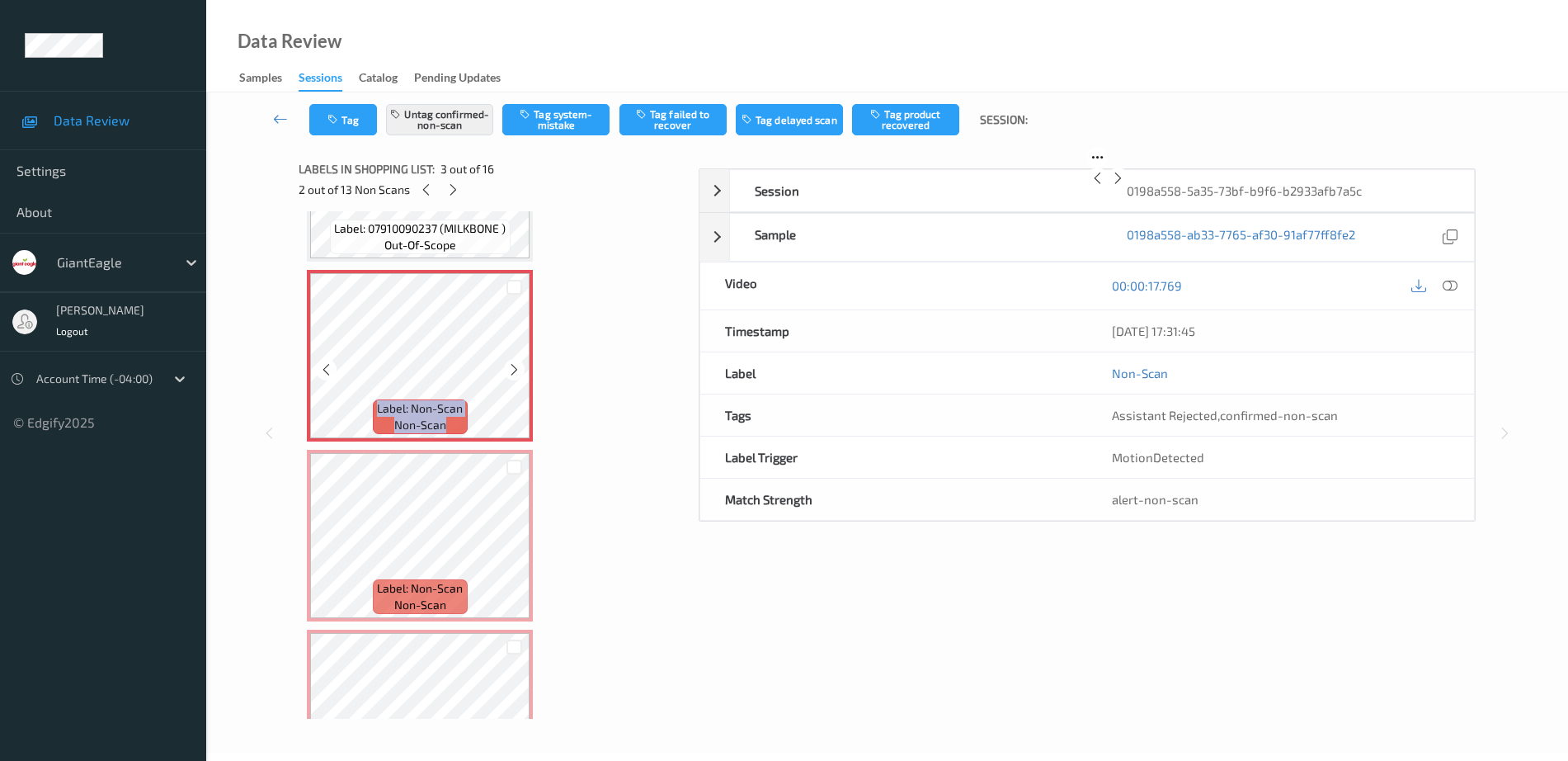
click at [510, 368] on icon at bounding box center [513, 369] width 14 height 15
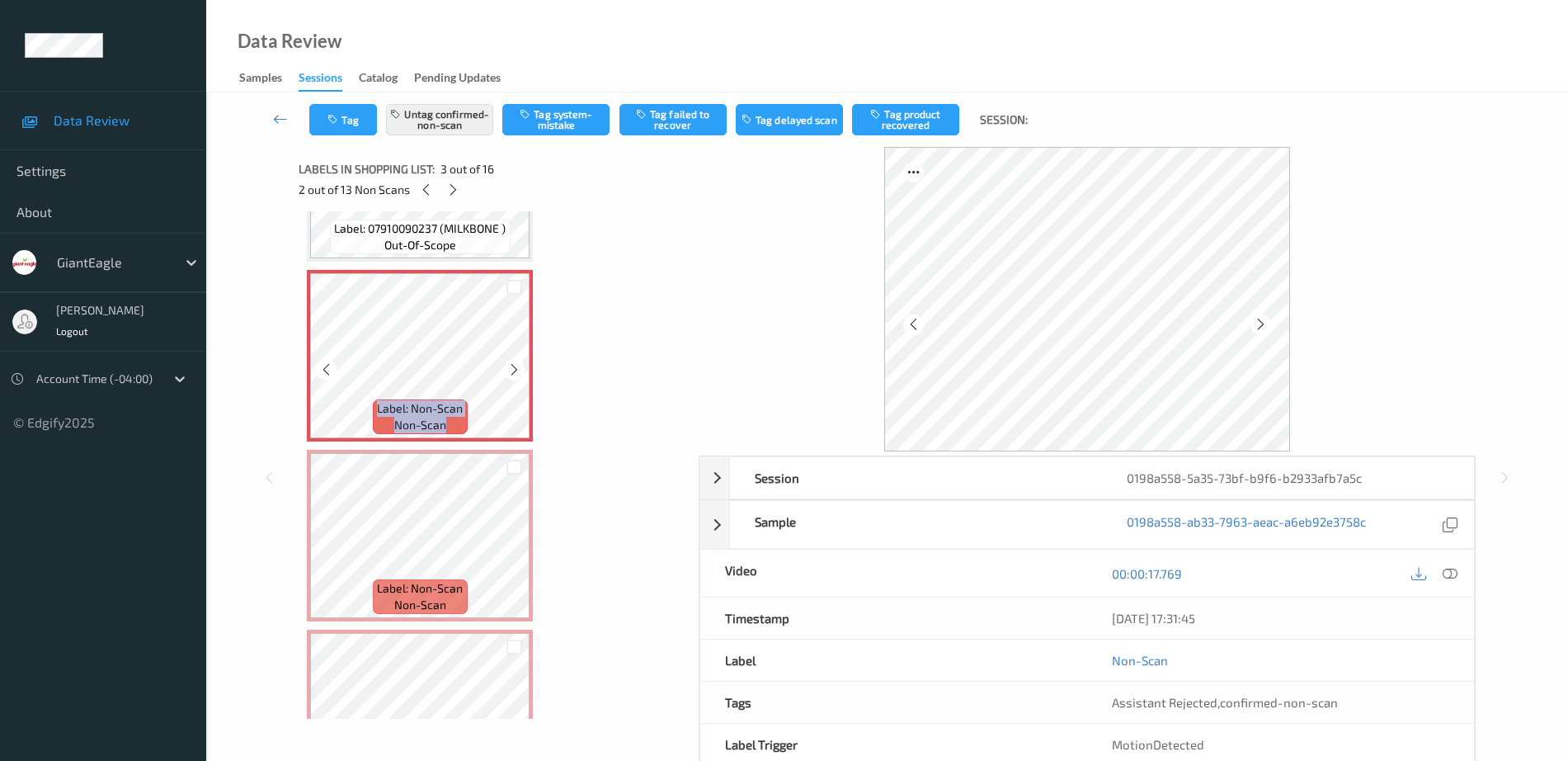
click at [510, 368] on icon at bounding box center [513, 369] width 14 height 15
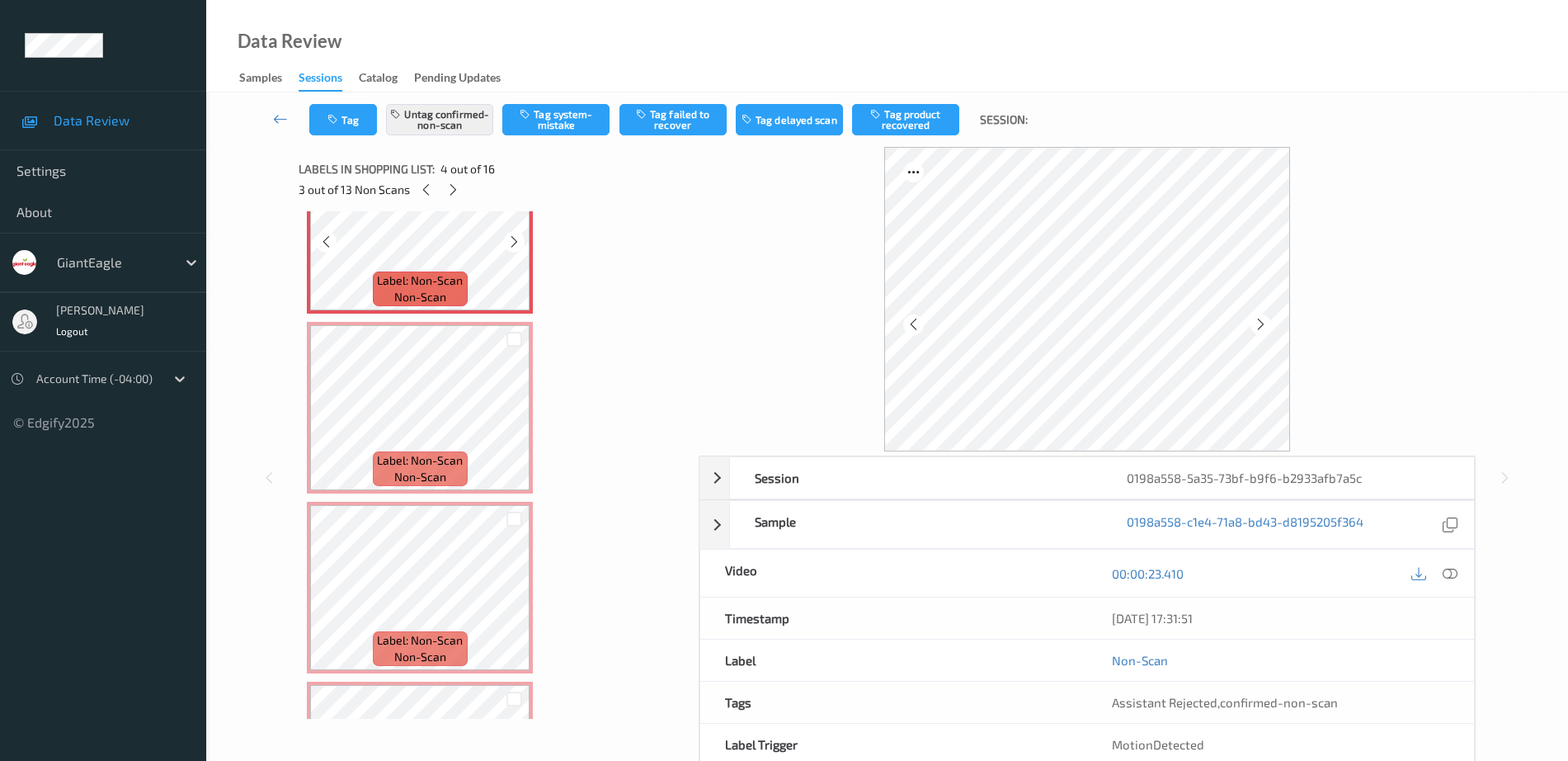
scroll to position [618, 0]
click at [441, 491] on div "Label: Non-Scan non-scan" at bounding box center [419, 406] width 226 height 172
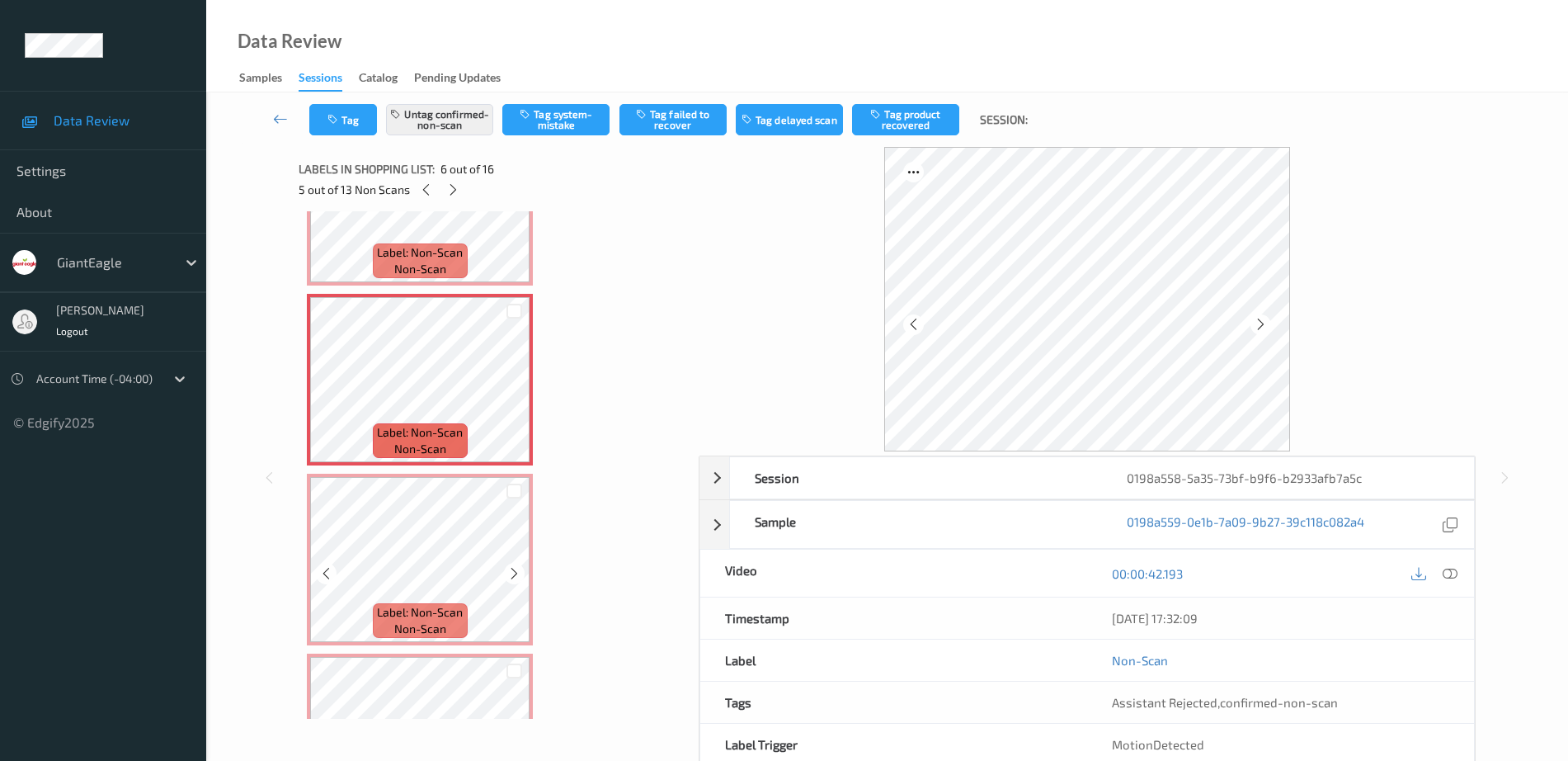
scroll to position [1031, 0]
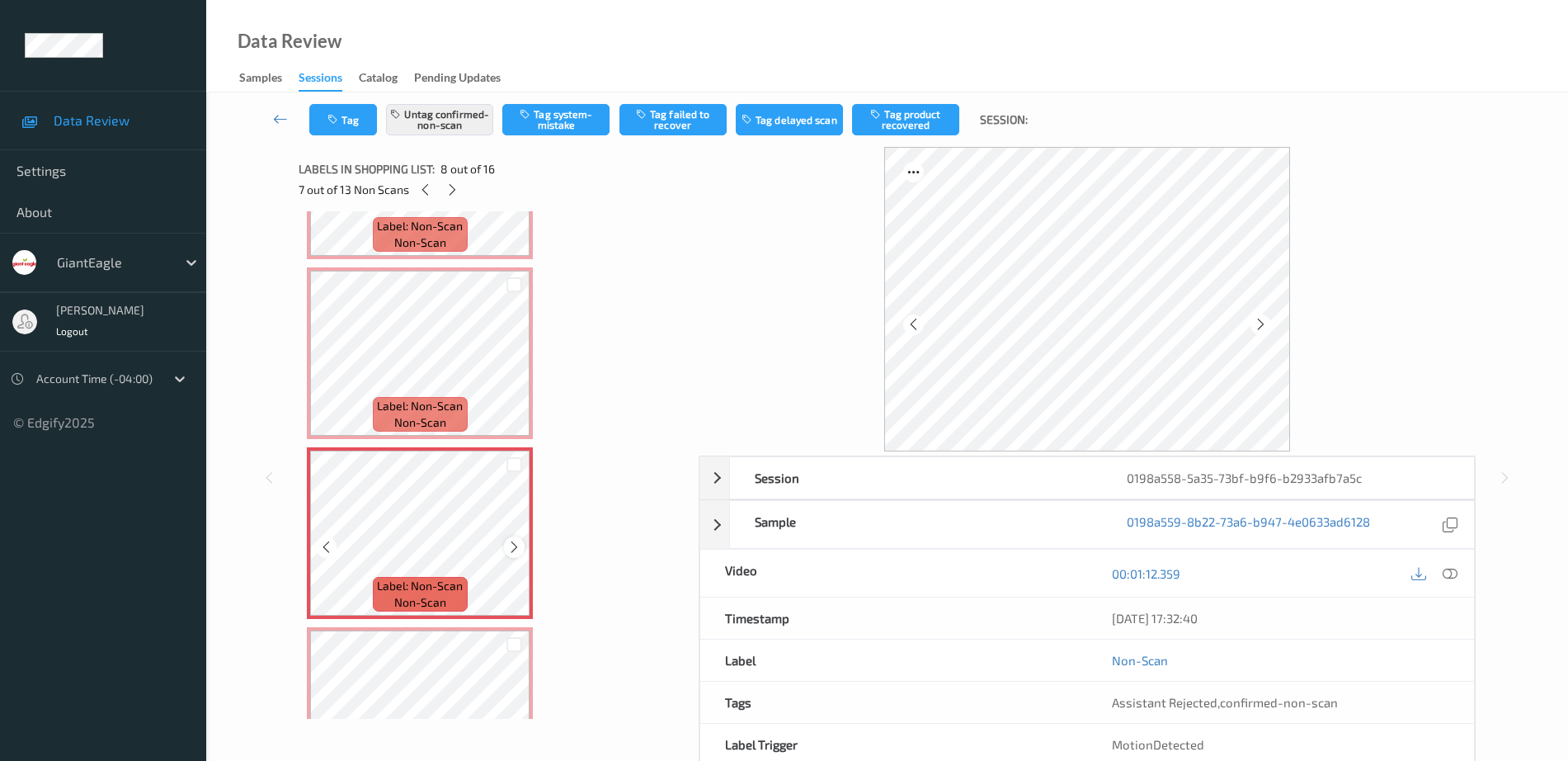
click at [510, 541] on icon at bounding box center [513, 547] width 14 height 15
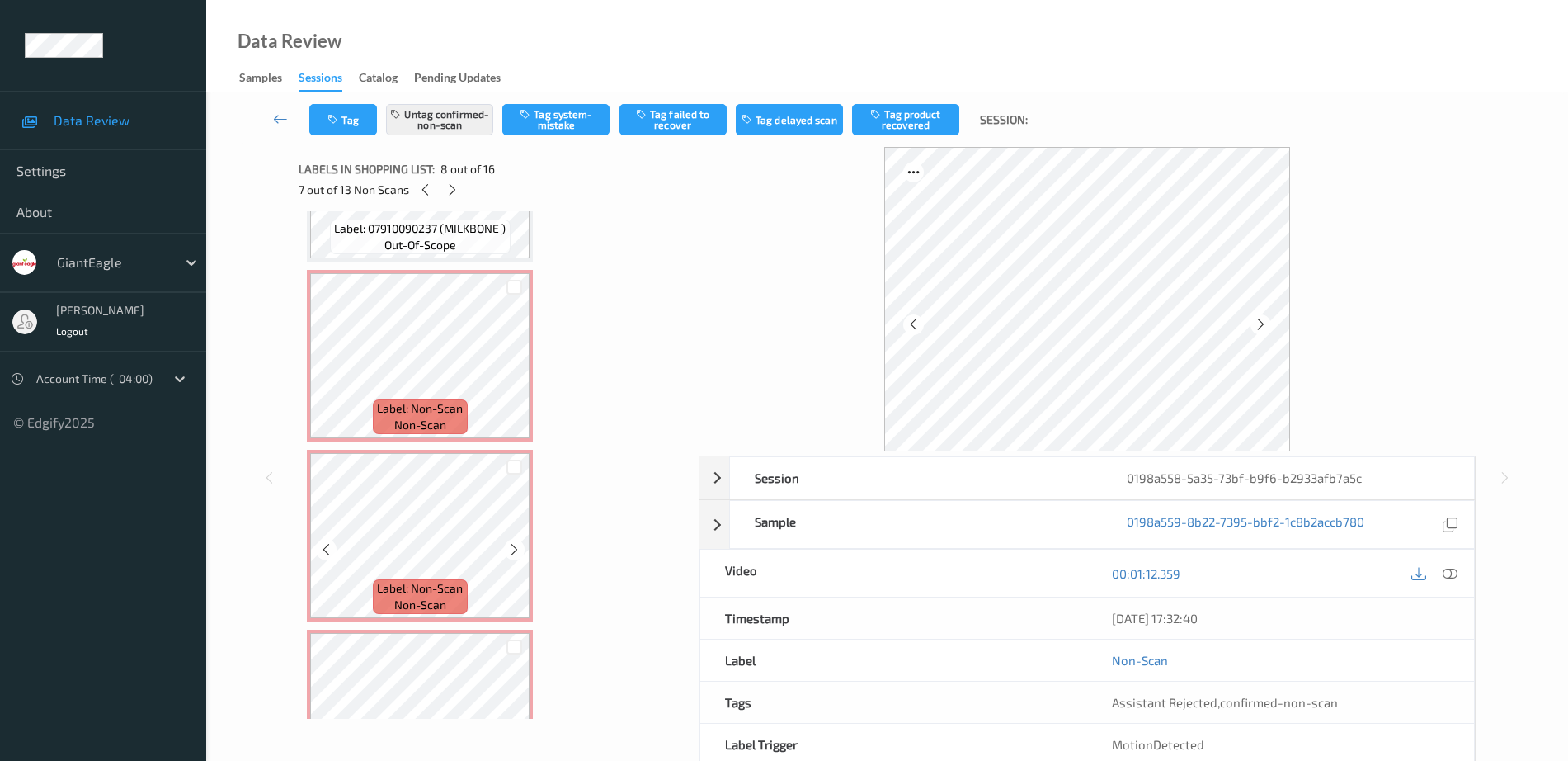
scroll to position [0, 0]
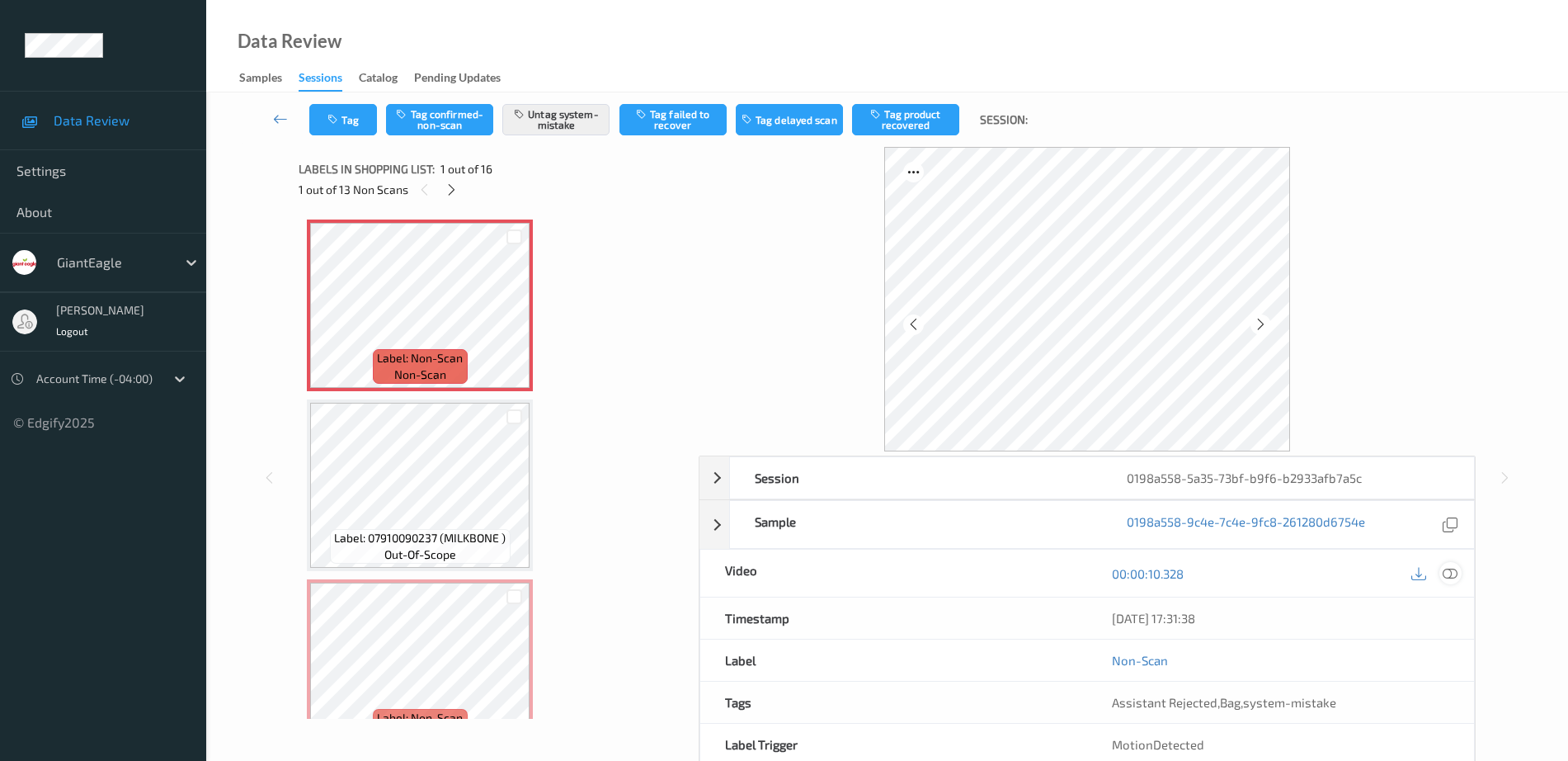
click at [1458, 574] on icon at bounding box center [1450, 574] width 15 height 15
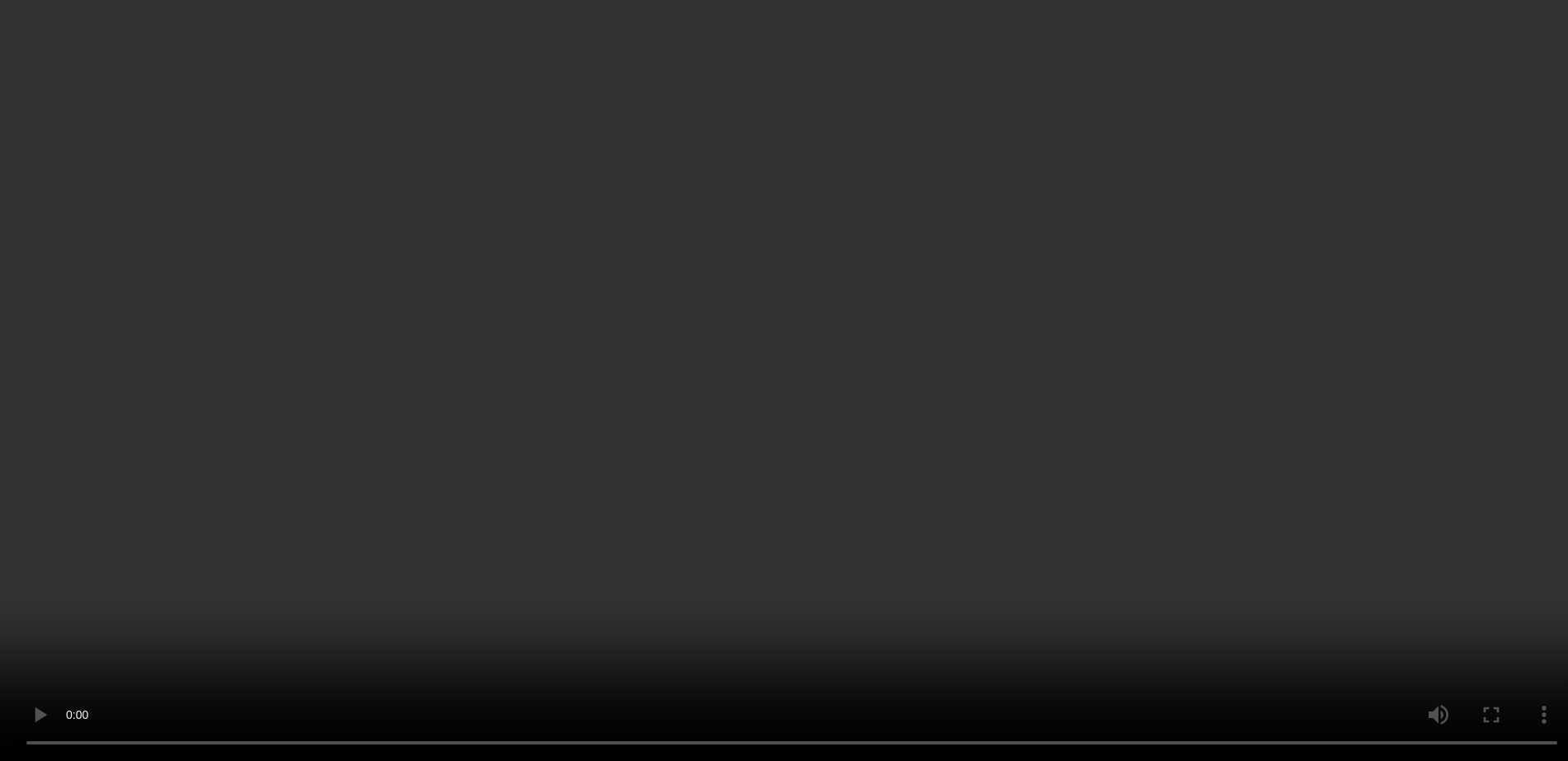
scroll to position [206, 0]
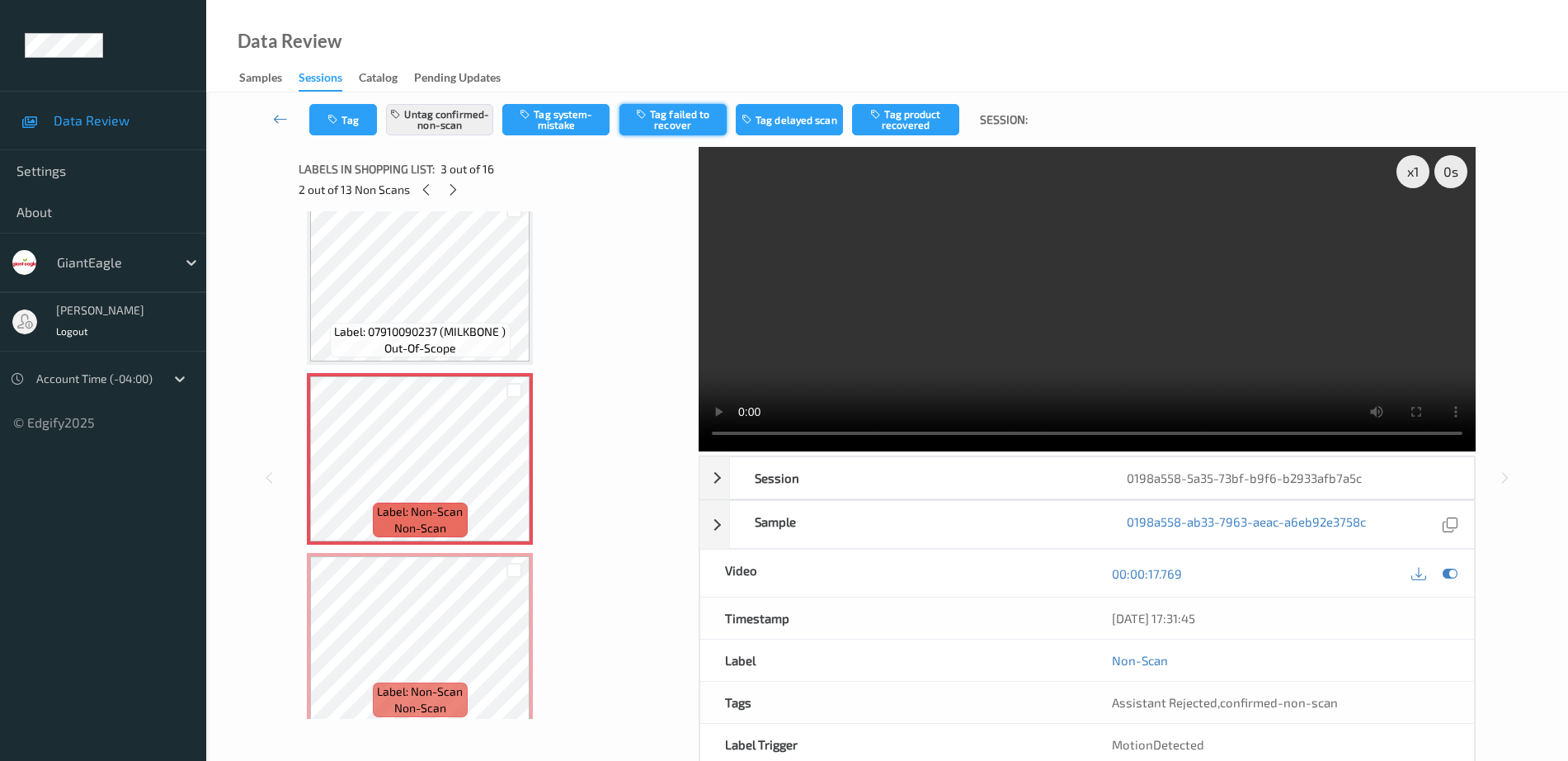
click at [682, 119] on button "Tag failed to recover" at bounding box center [672, 120] width 107 height 31
click at [1446, 566] on icon at bounding box center [1450, 574] width 15 height 15
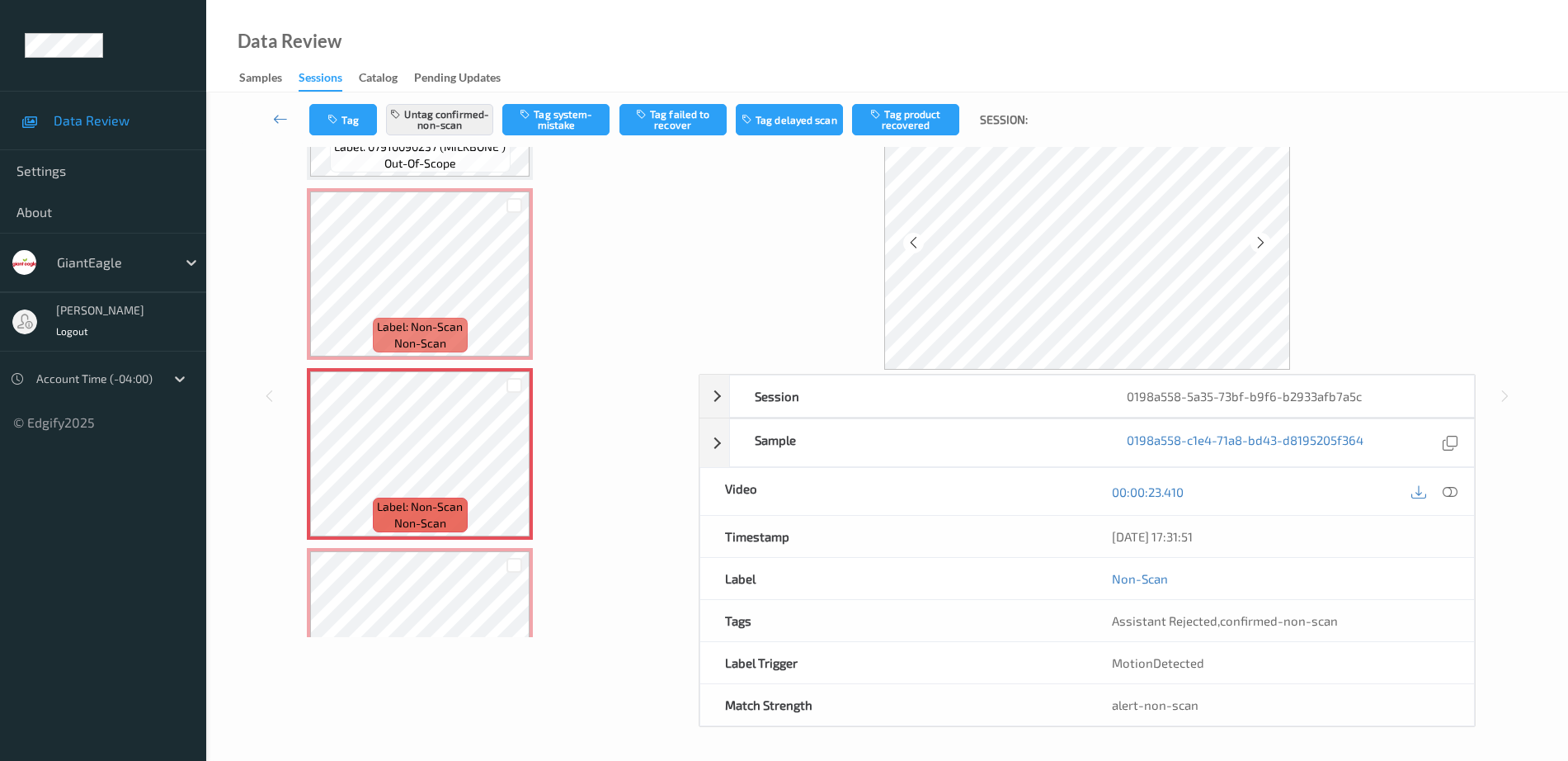
scroll to position [0, 0]
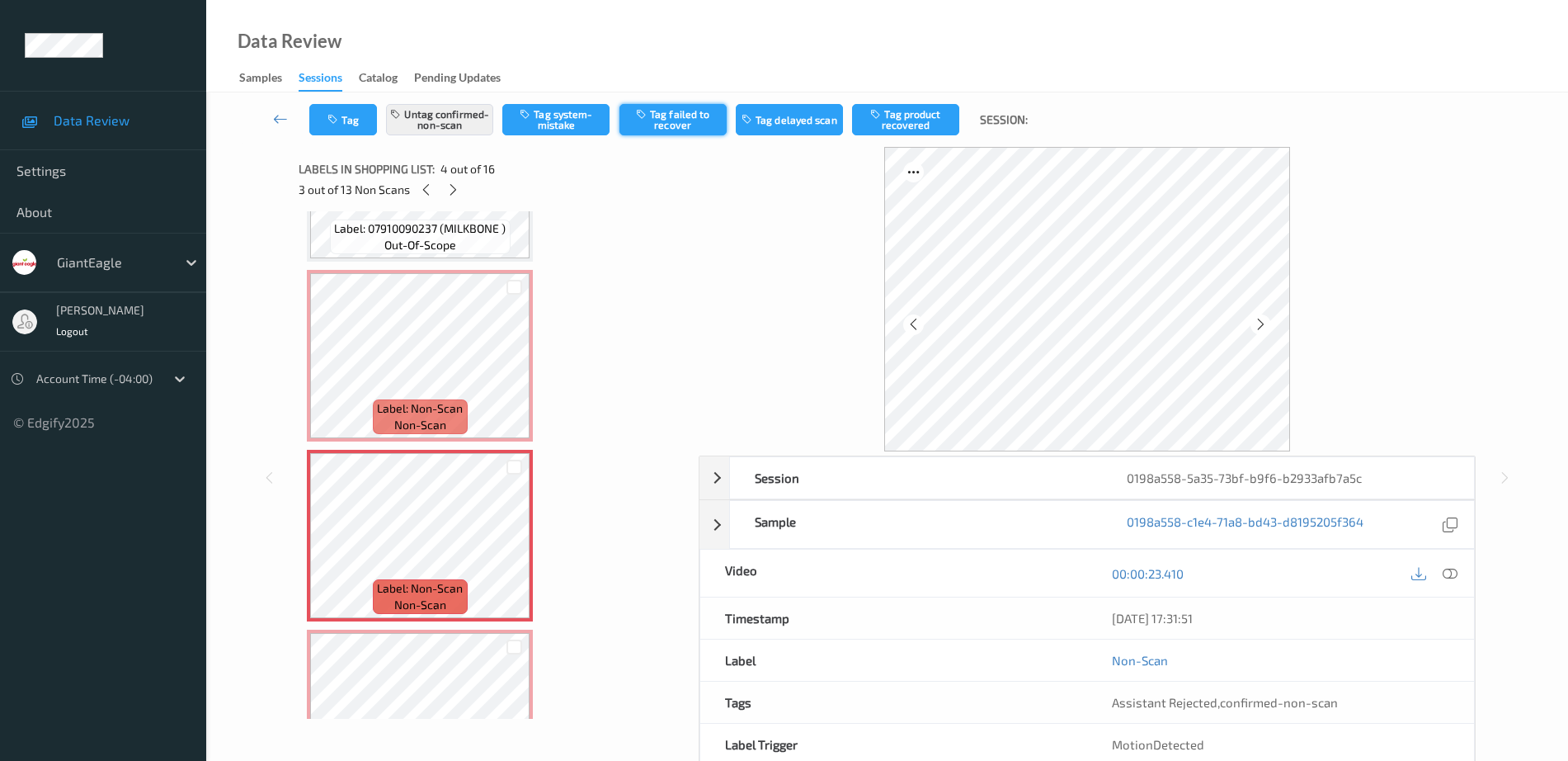
click at [672, 122] on button "Tag failed to recover" at bounding box center [672, 120] width 107 height 31
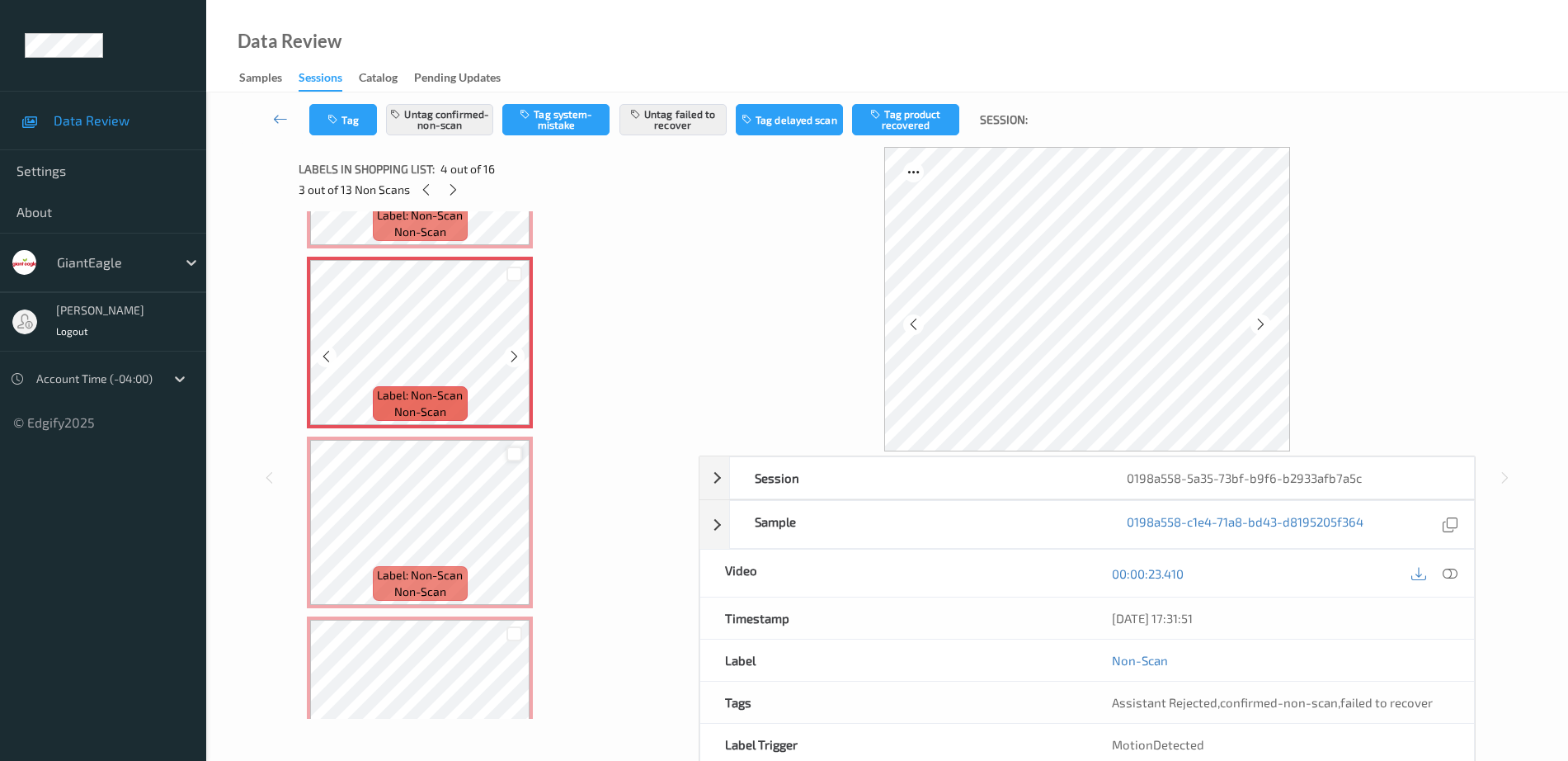
scroll to position [515, 0]
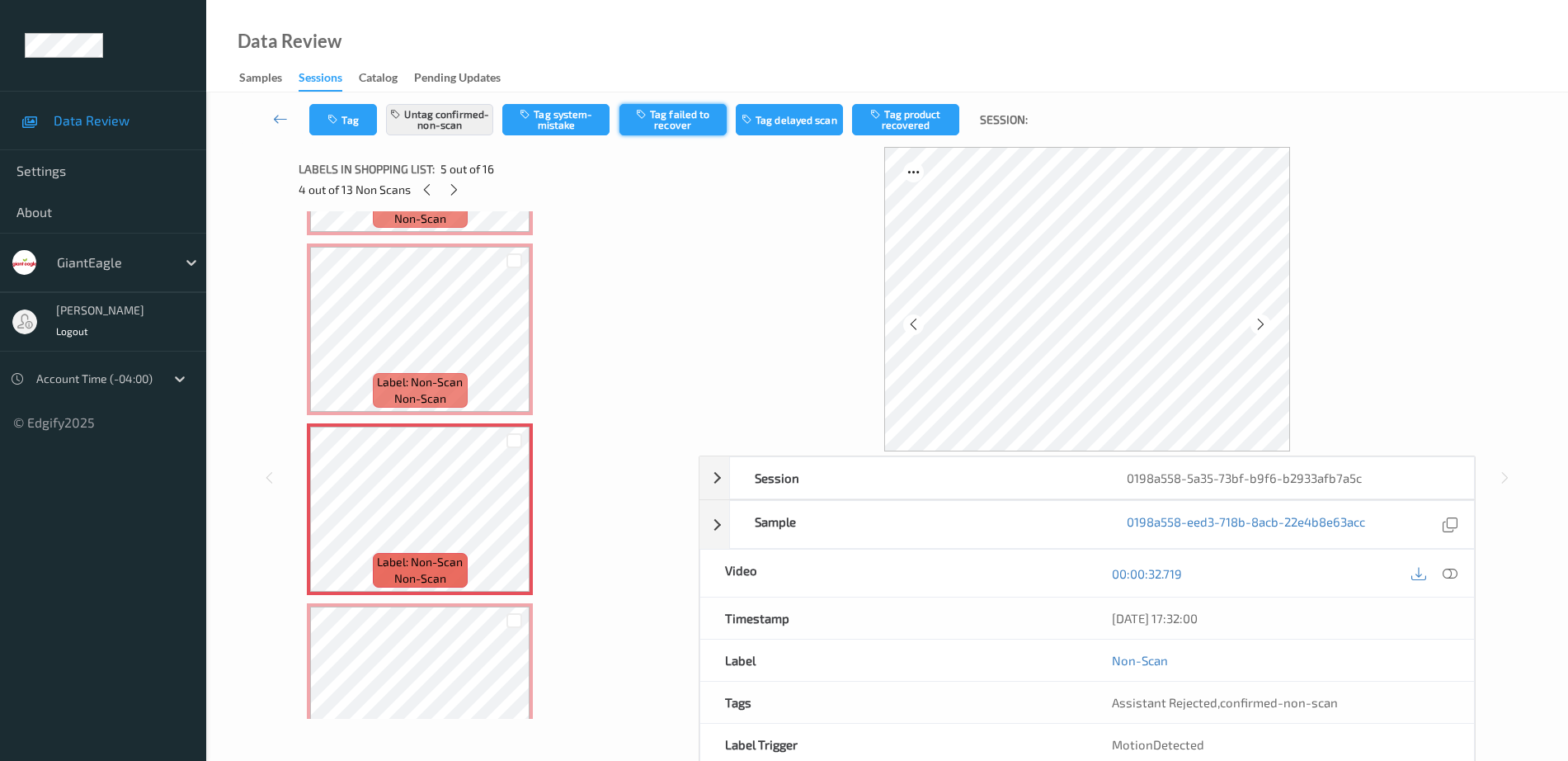
click at [685, 127] on button "Tag failed to recover" at bounding box center [672, 120] width 107 height 31
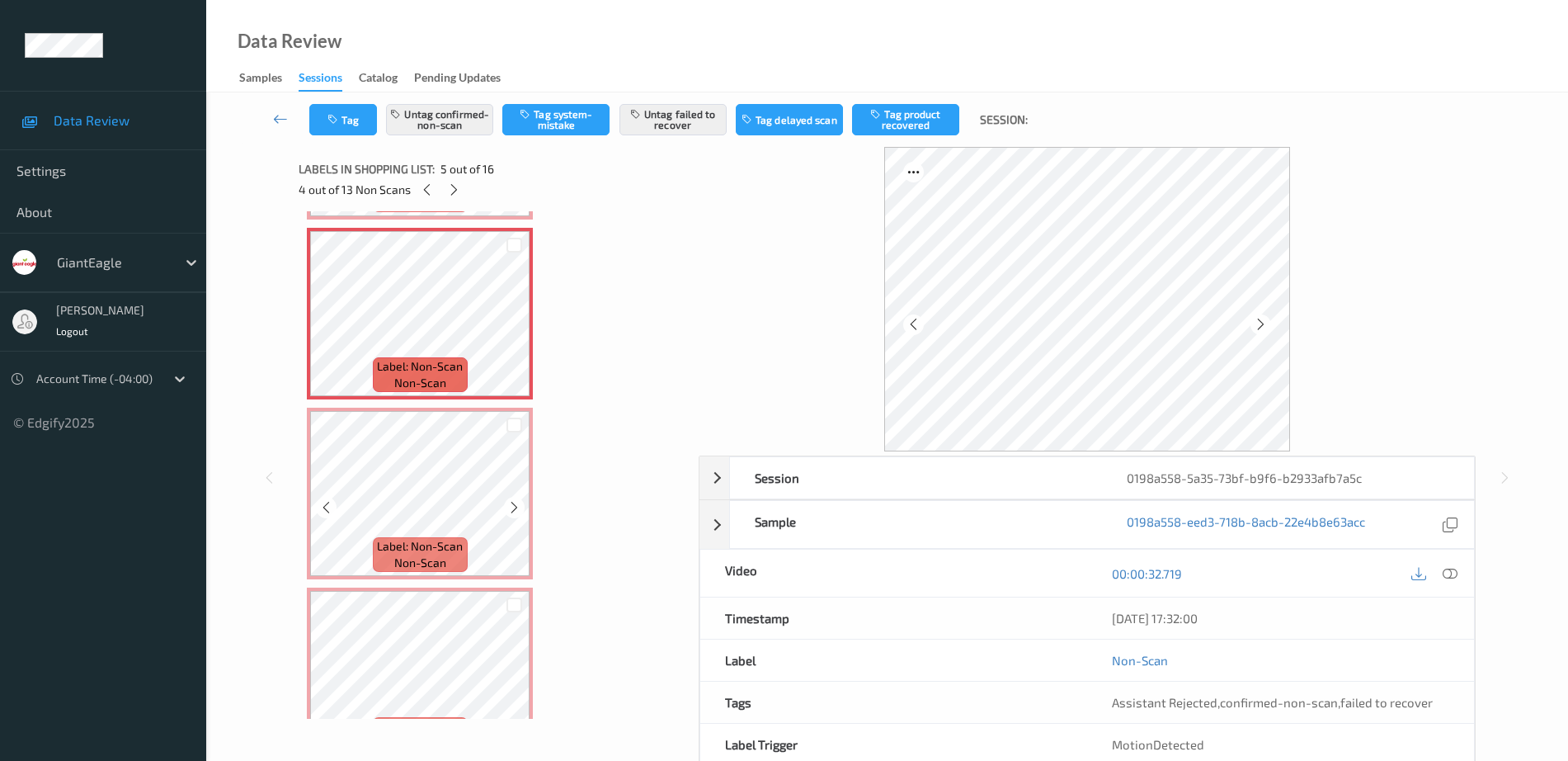
scroll to position [722, 0]
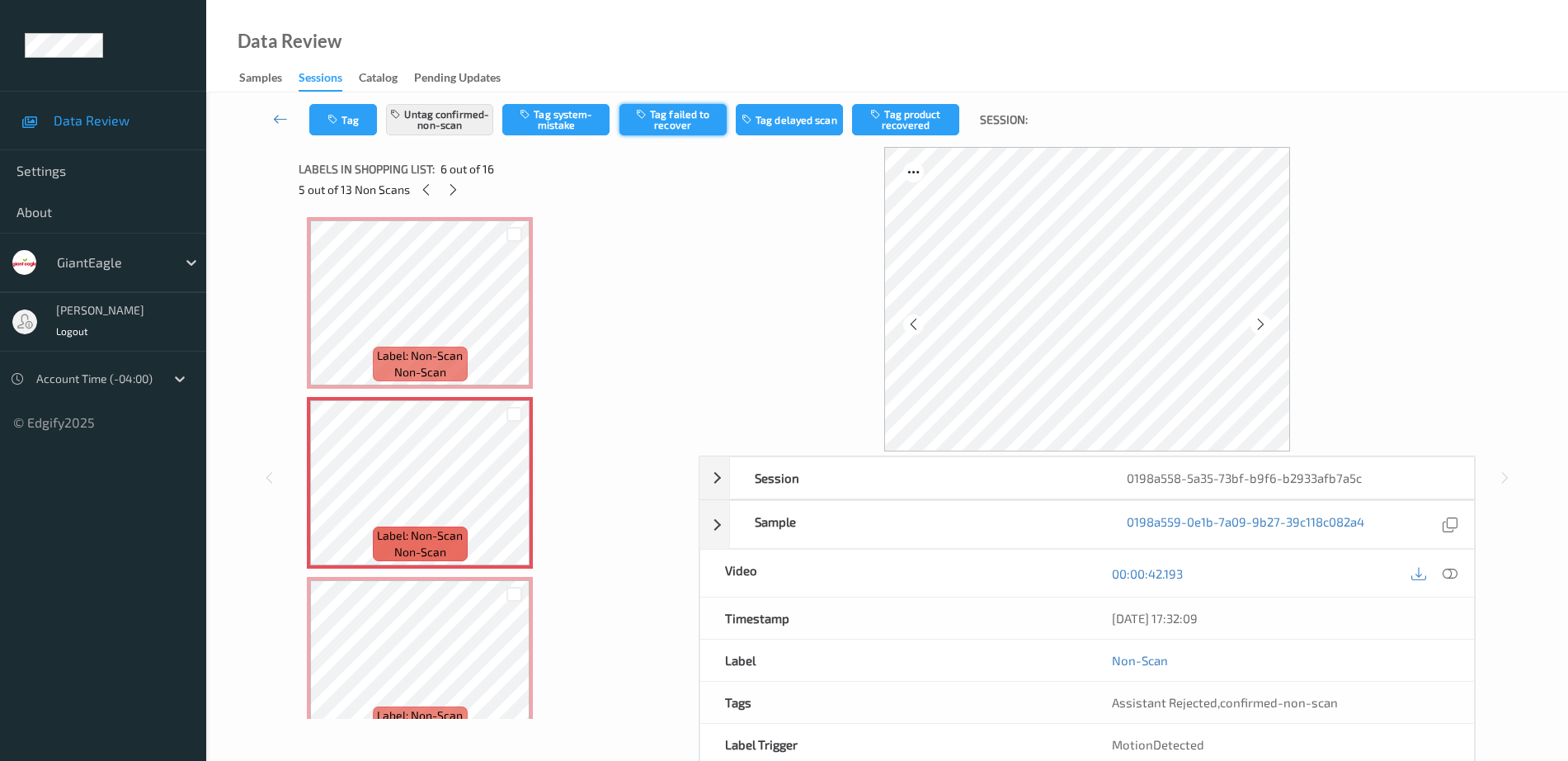
click at [662, 123] on button "Tag failed to recover" at bounding box center [672, 120] width 107 height 31
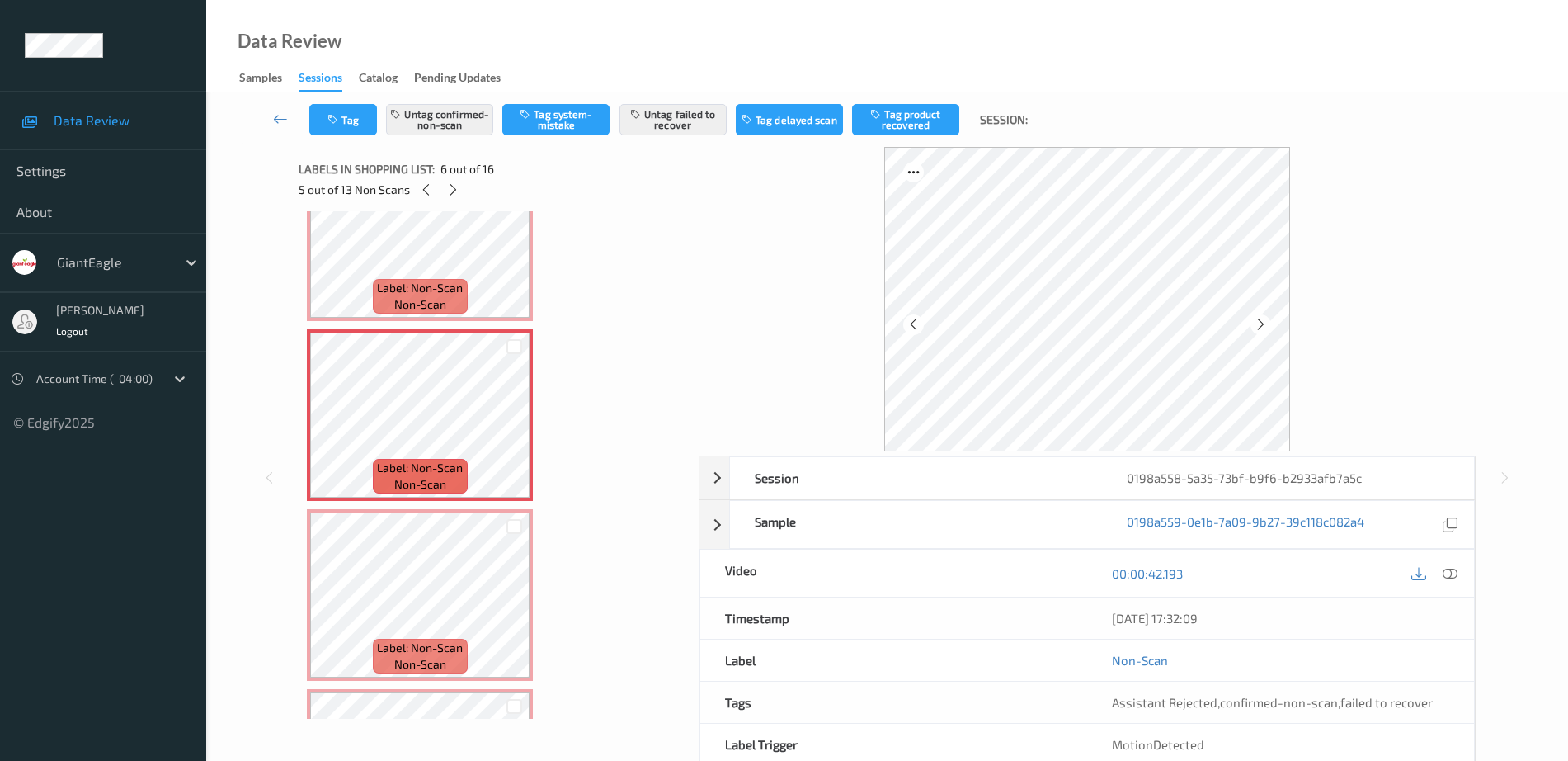
scroll to position [825, 0]
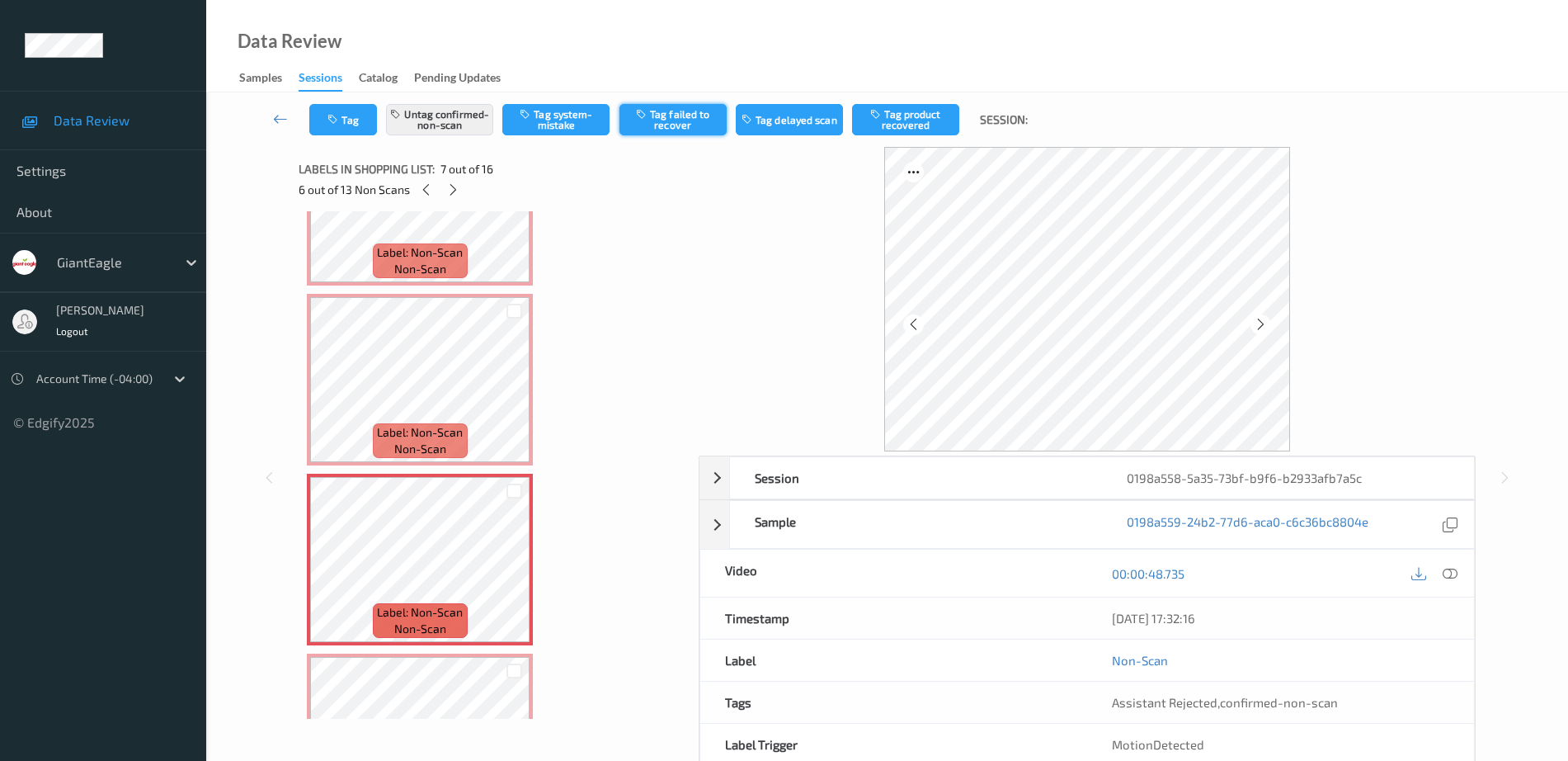
click at [679, 110] on button "Tag failed to recover" at bounding box center [672, 120] width 107 height 31
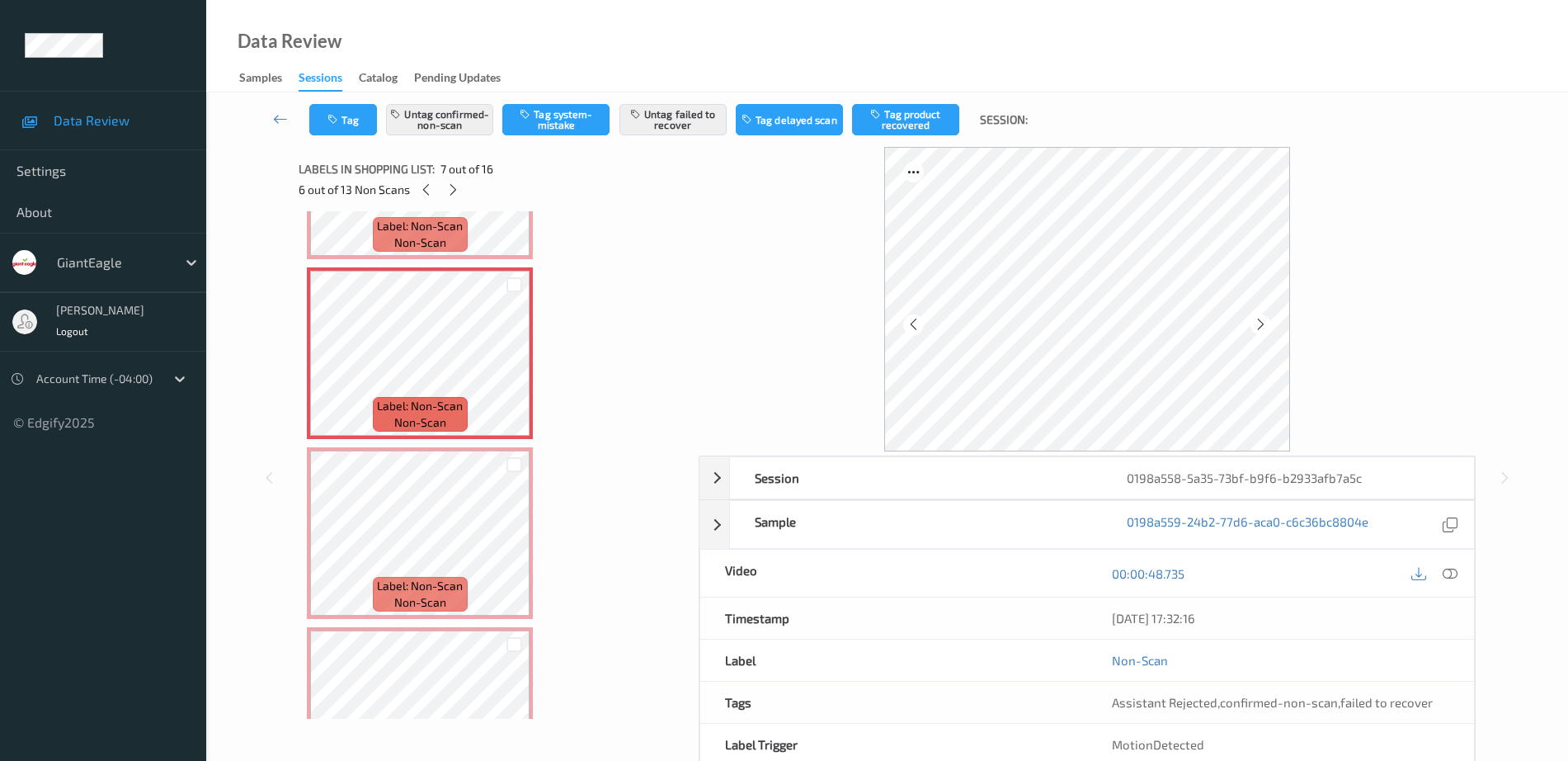
scroll to position [1135, 0]
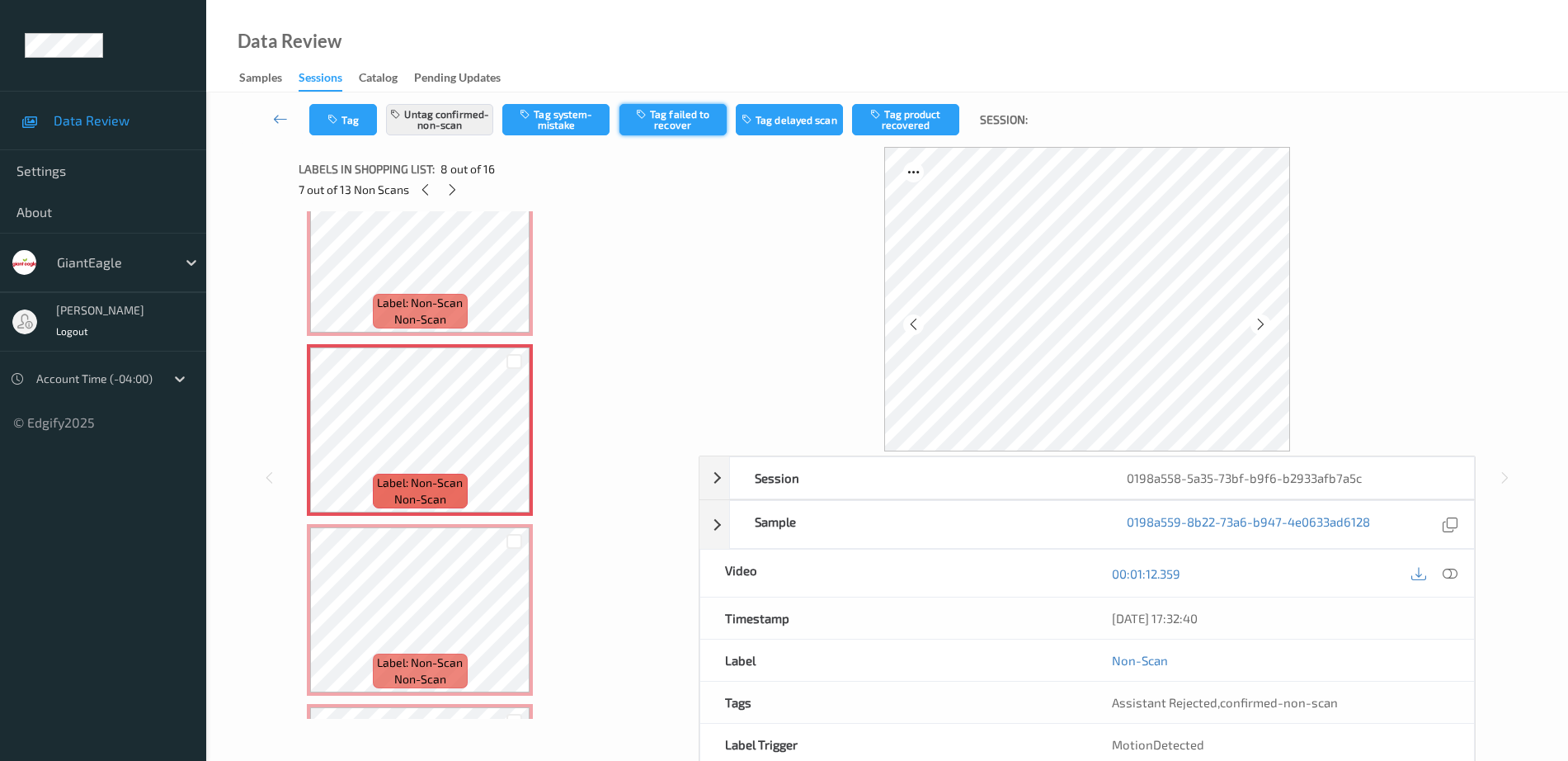
click at [679, 116] on button "Tag failed to recover" at bounding box center [672, 120] width 107 height 31
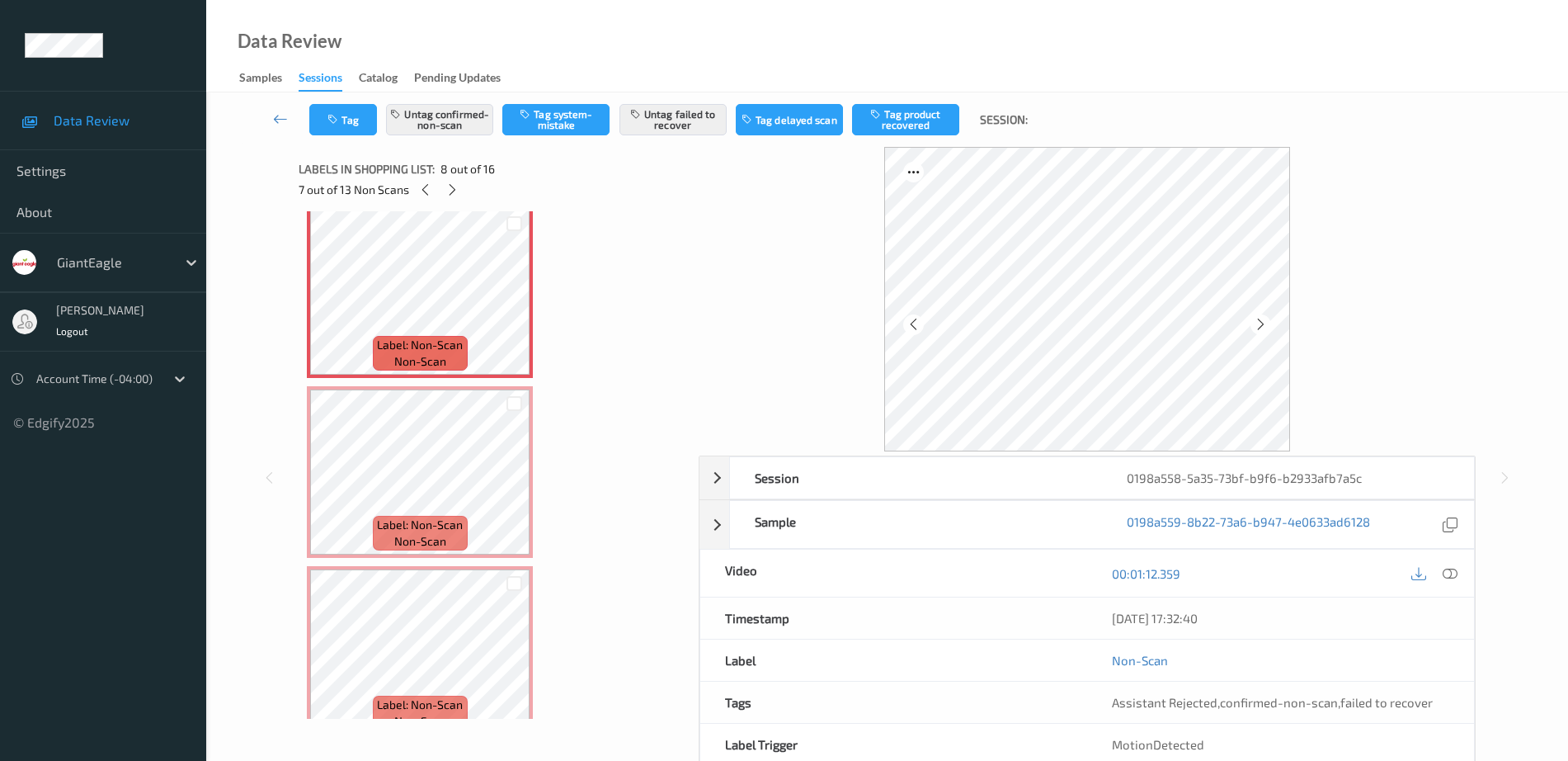
scroll to position [1238, 0]
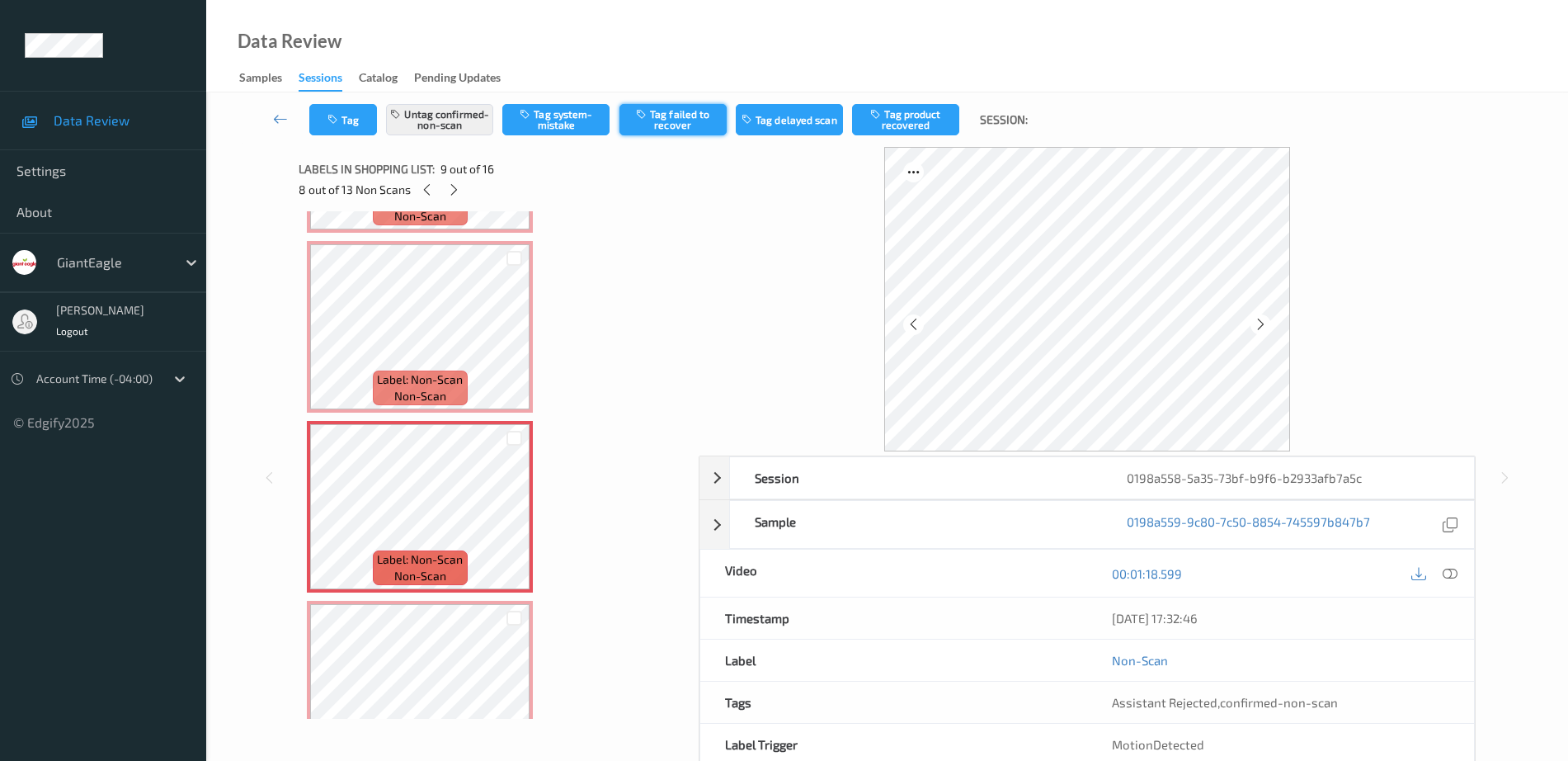
click at [693, 123] on button "Tag failed to recover" at bounding box center [672, 120] width 107 height 31
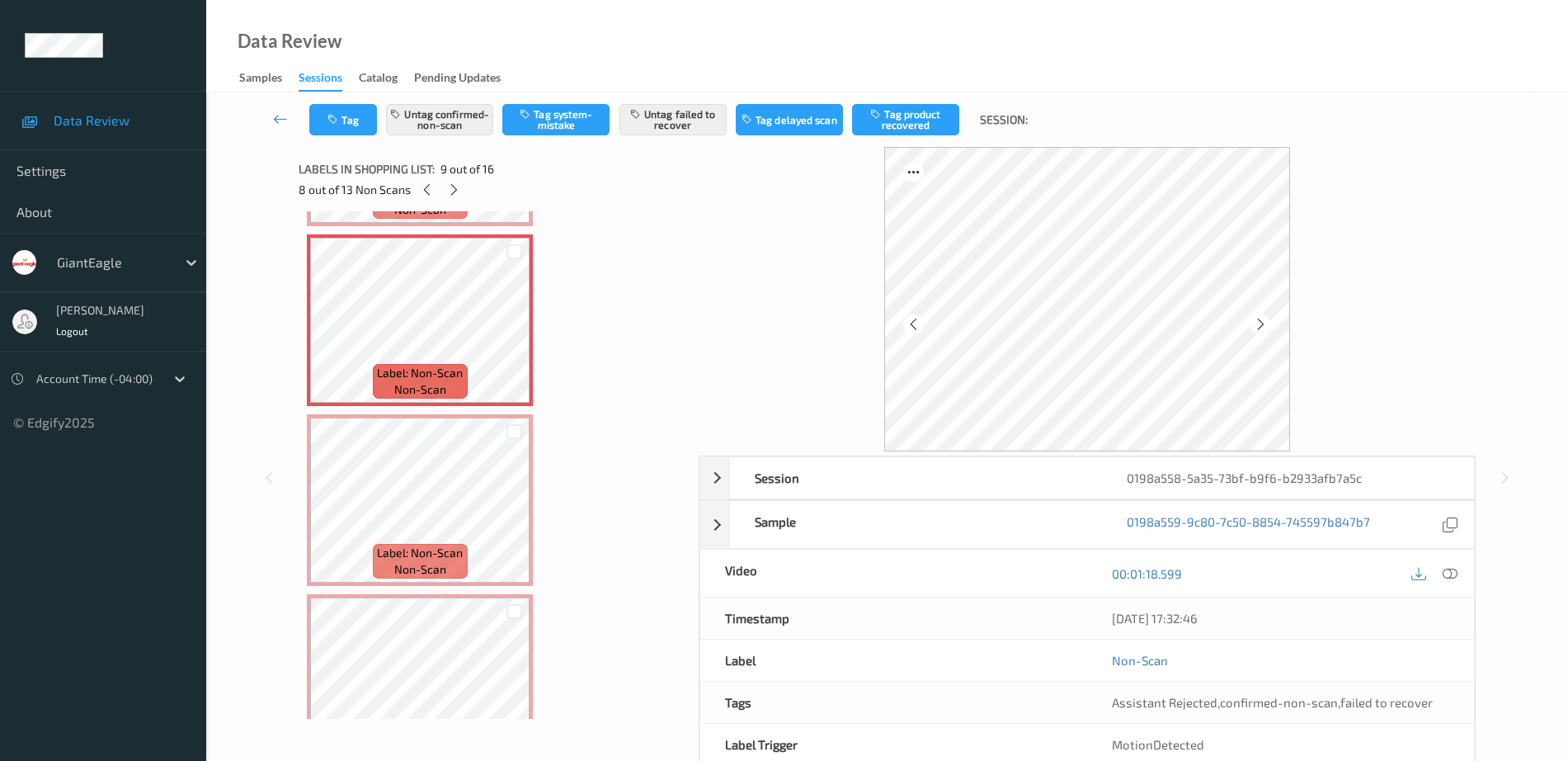
scroll to position [1443, 0]
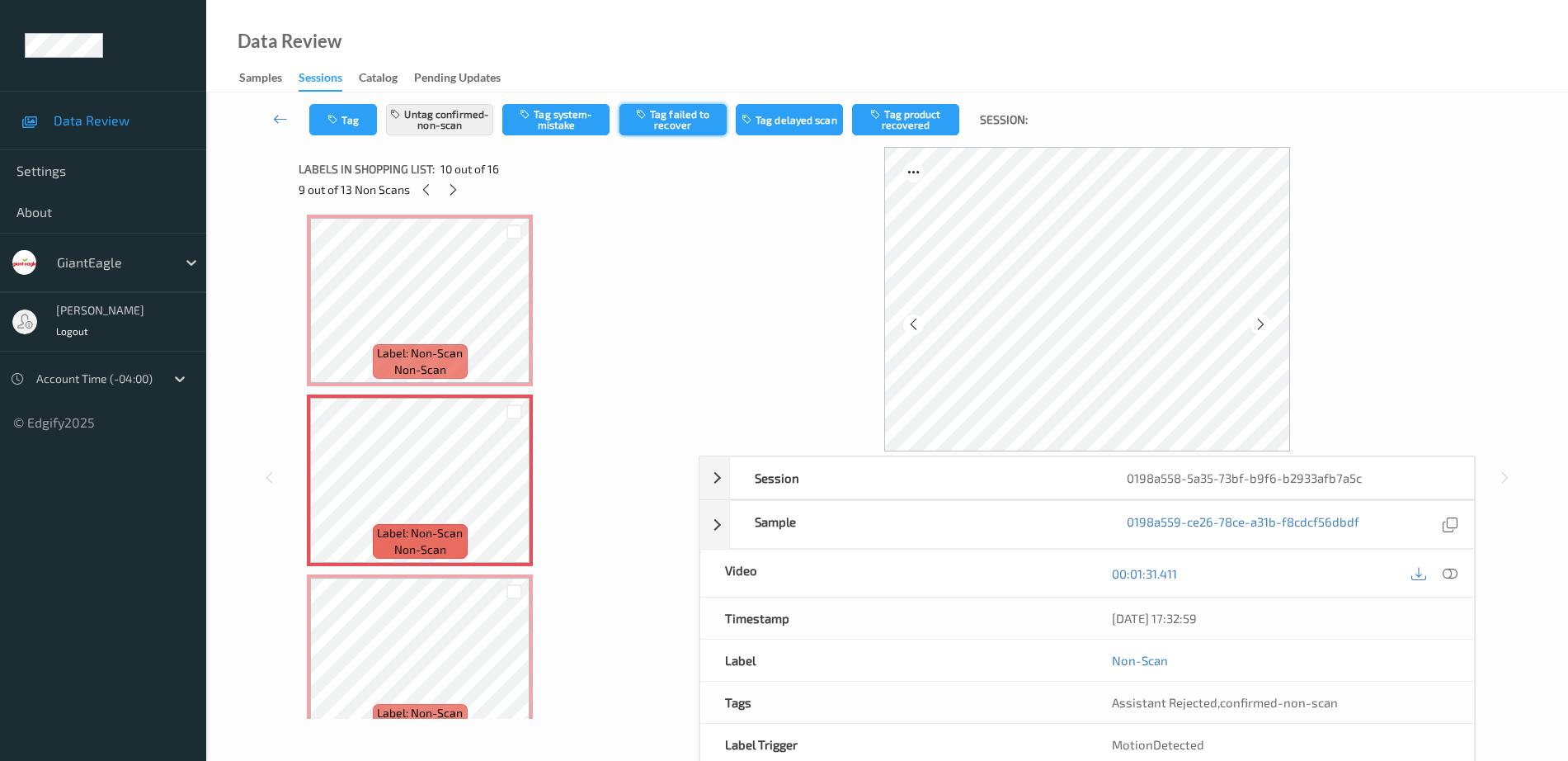
click at [700, 112] on button "Tag failed to recover" at bounding box center [672, 120] width 107 height 31
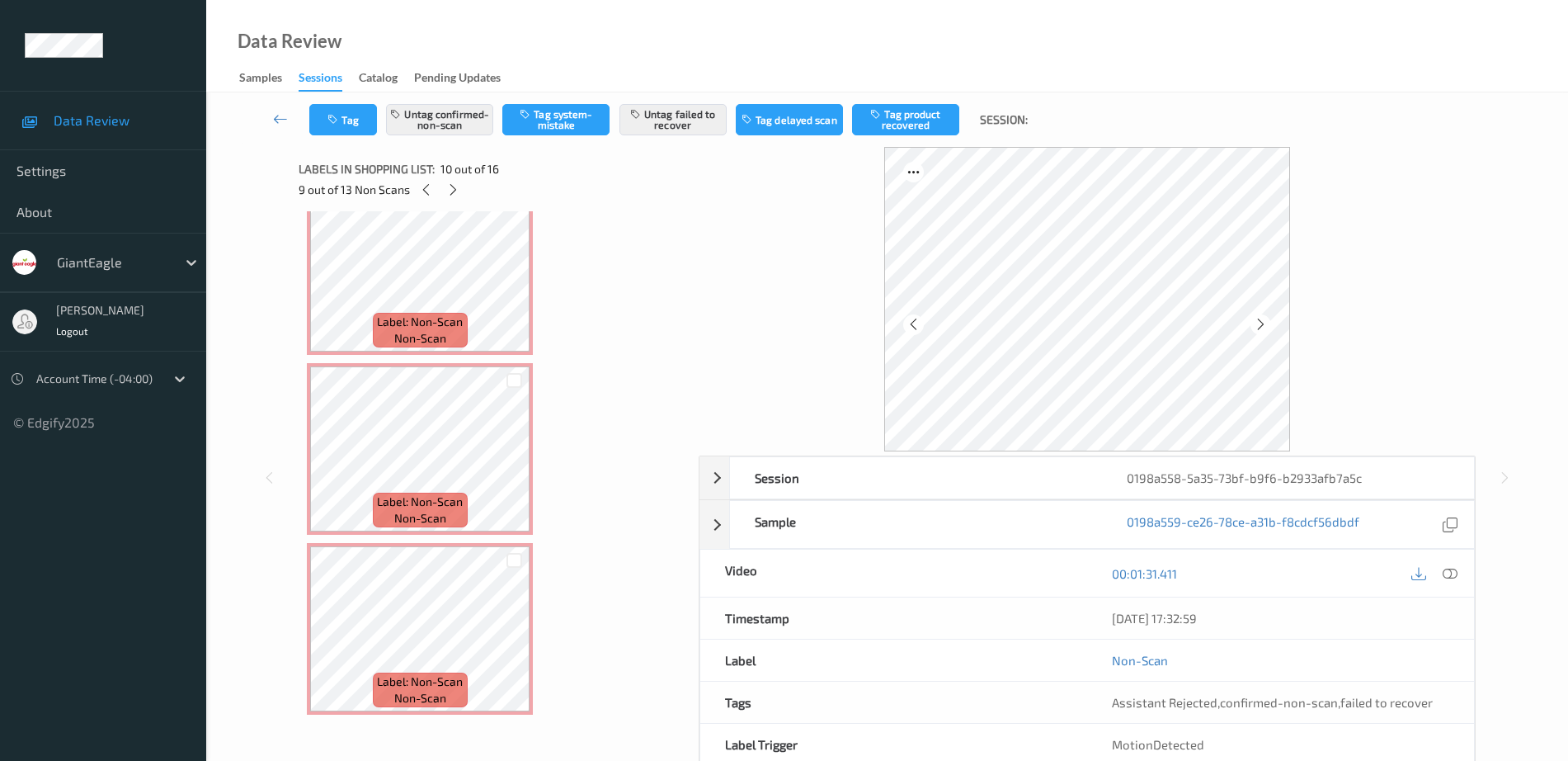
scroll to position [1856, 0]
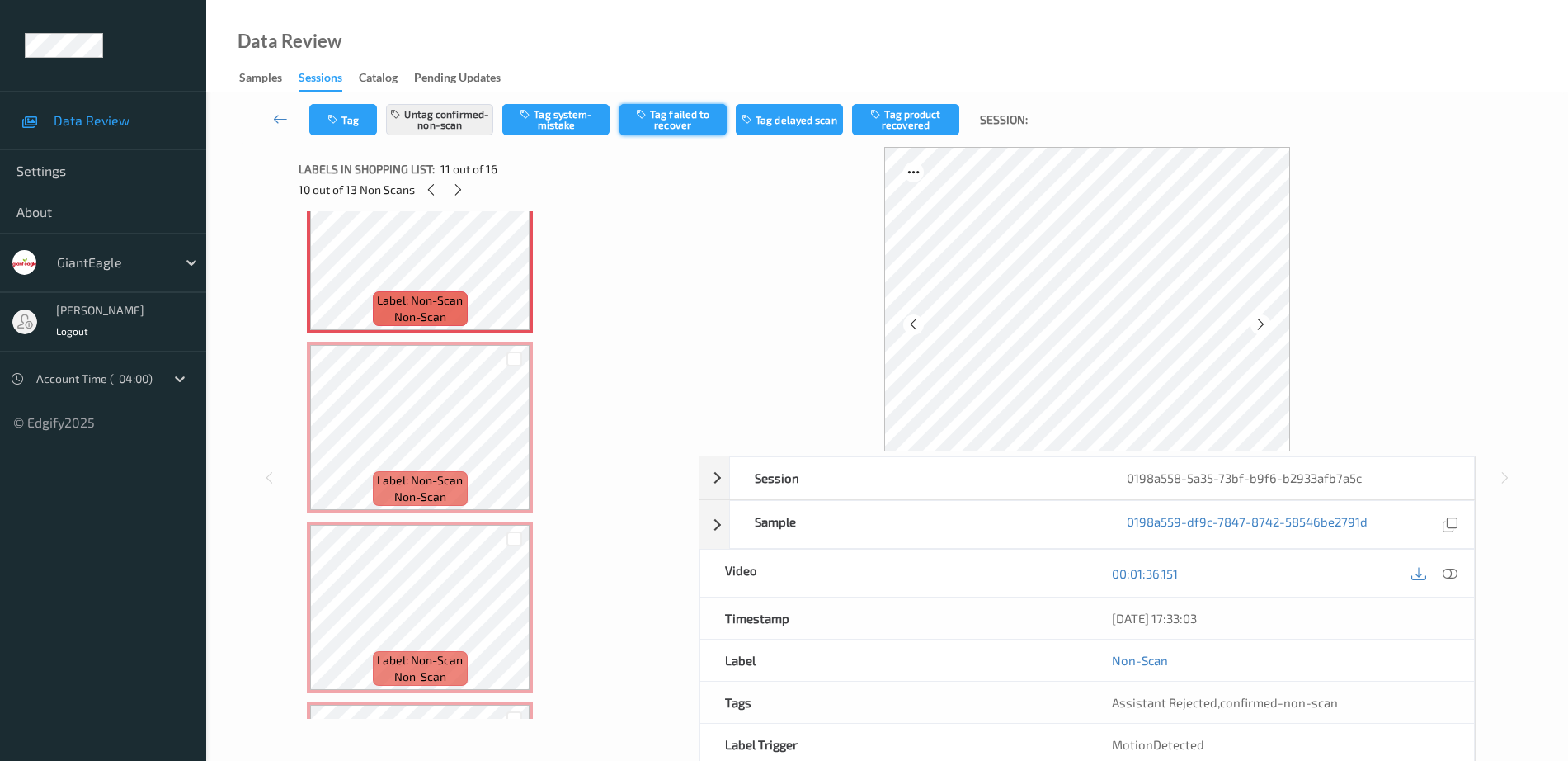
click at [653, 122] on button "Tag failed to recover" at bounding box center [672, 120] width 107 height 31
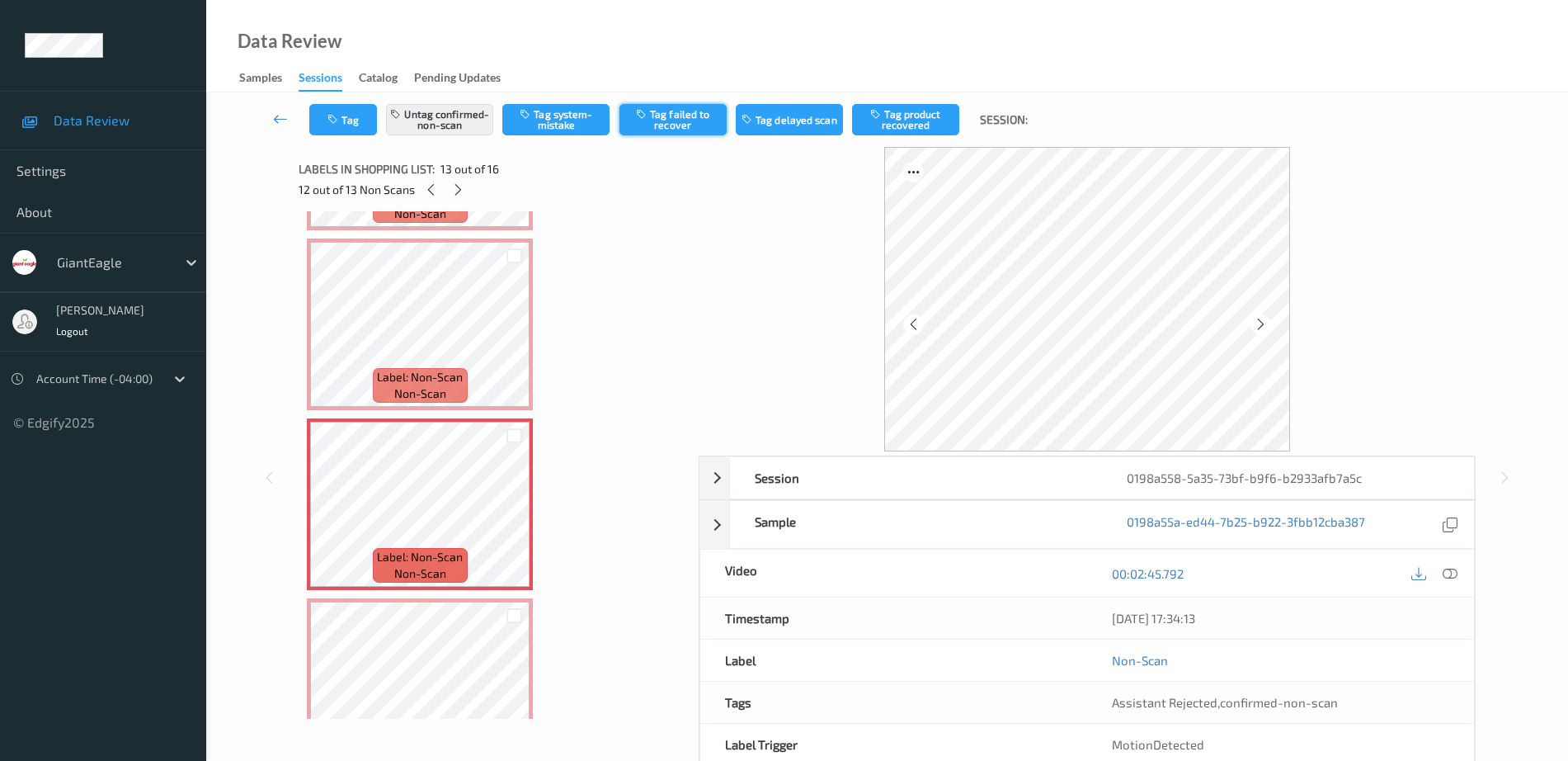
click at [661, 117] on button "Tag failed to recover" at bounding box center [672, 120] width 107 height 31
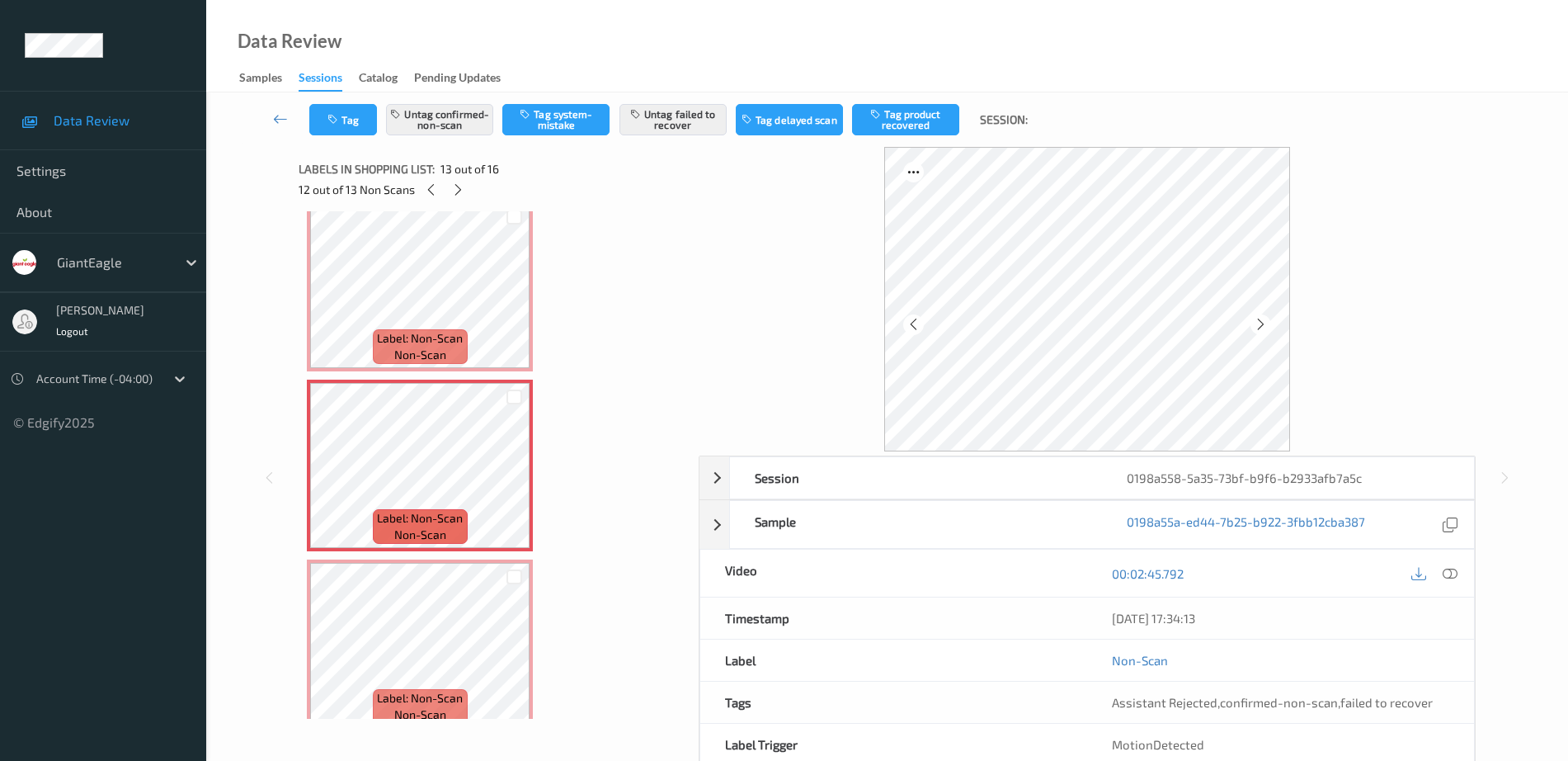
scroll to position [2063, 0]
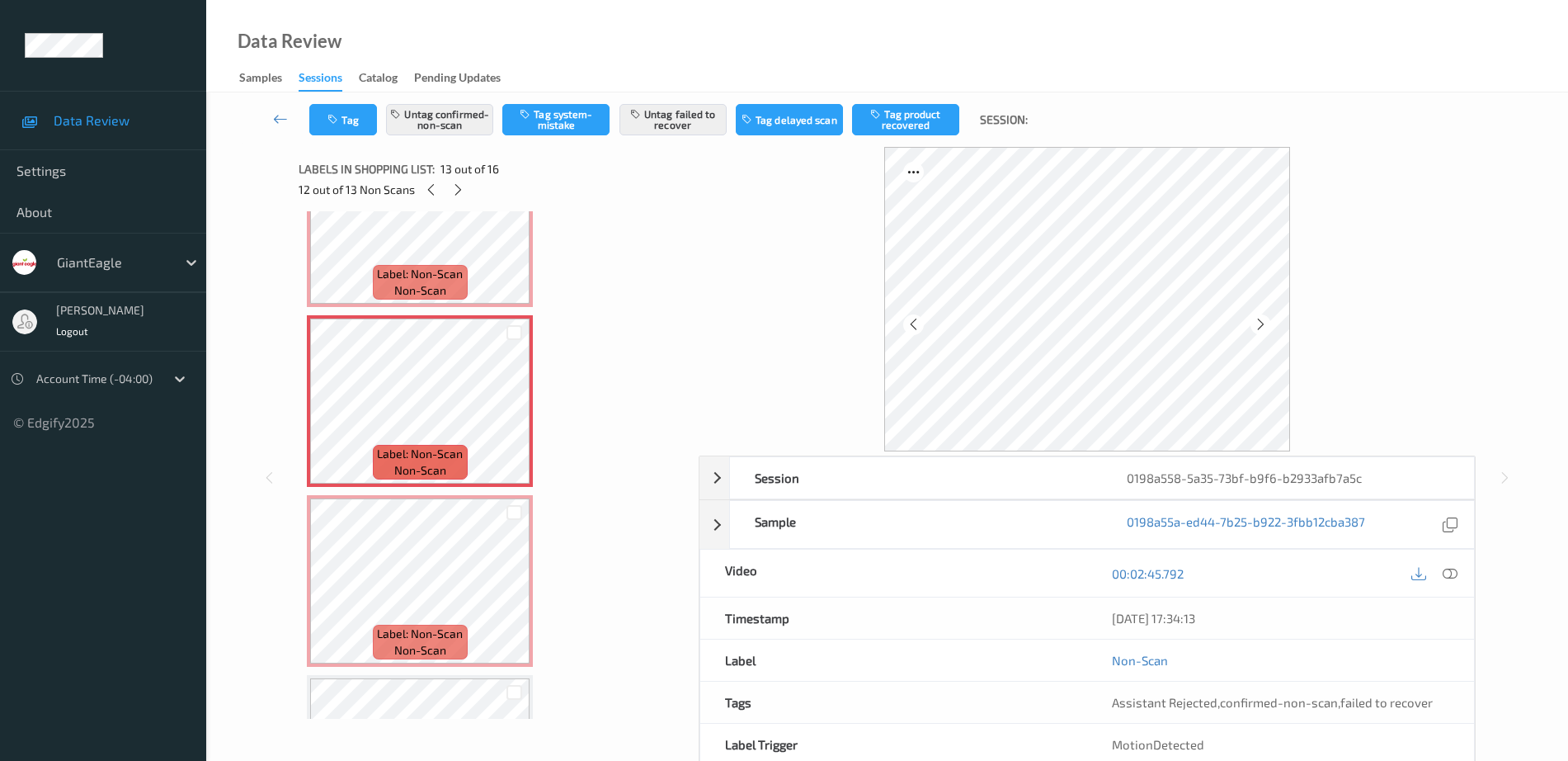
click at [455, 466] on div "Label: Non-Scan non-scan" at bounding box center [419, 462] width 94 height 35
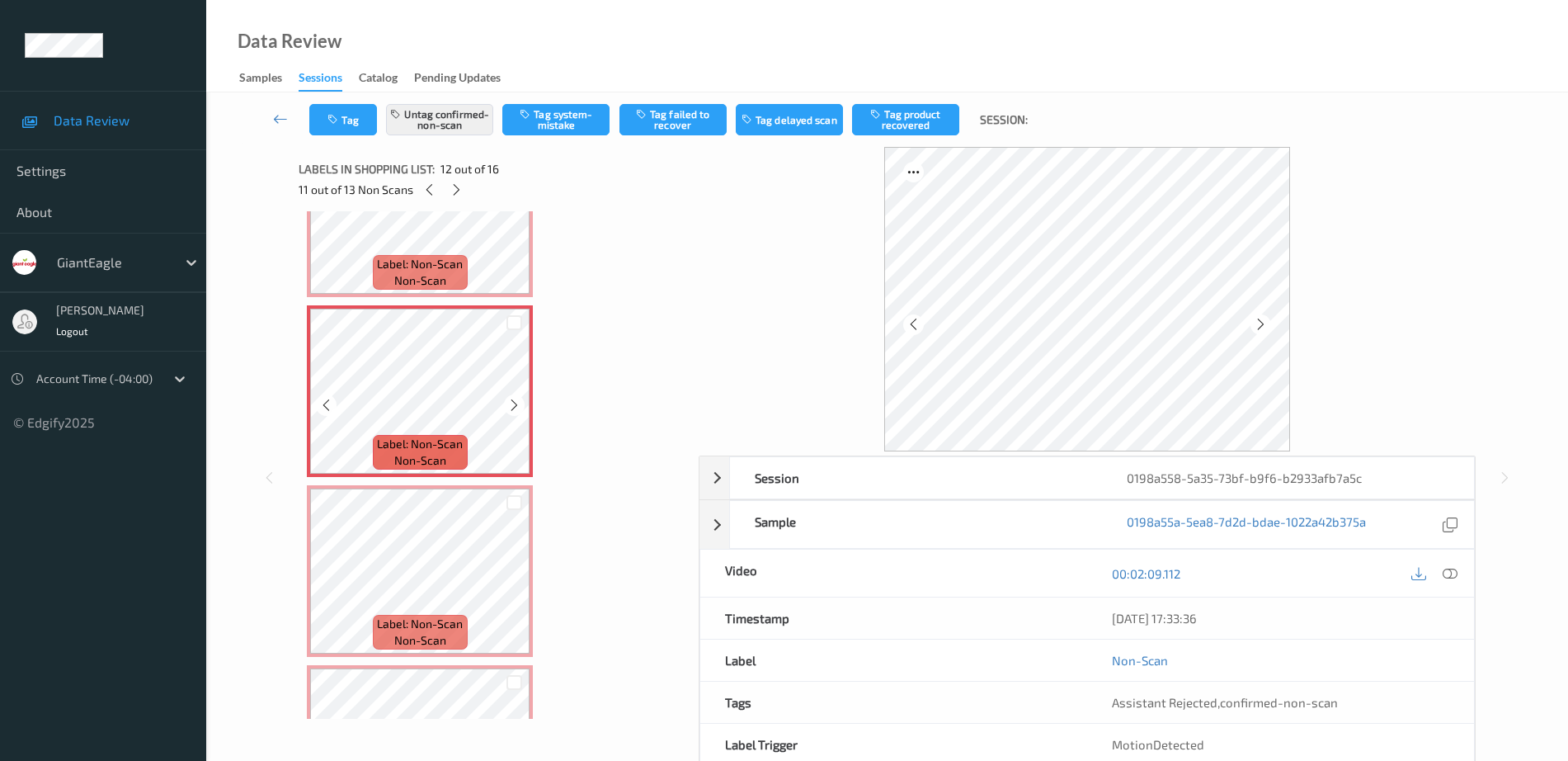
scroll to position [1856, 0]
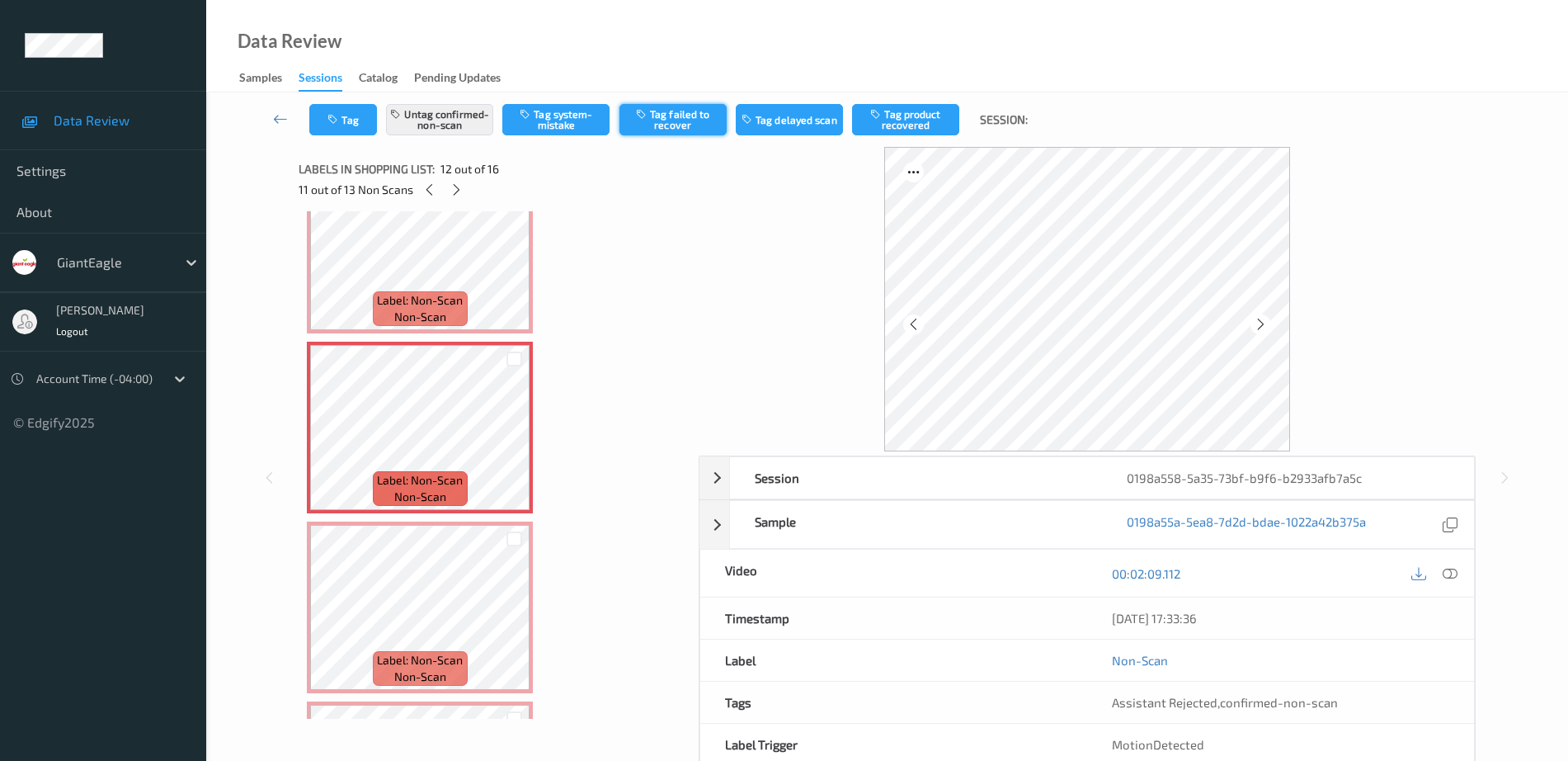
click at [689, 117] on button "Tag failed to recover" at bounding box center [672, 120] width 107 height 31
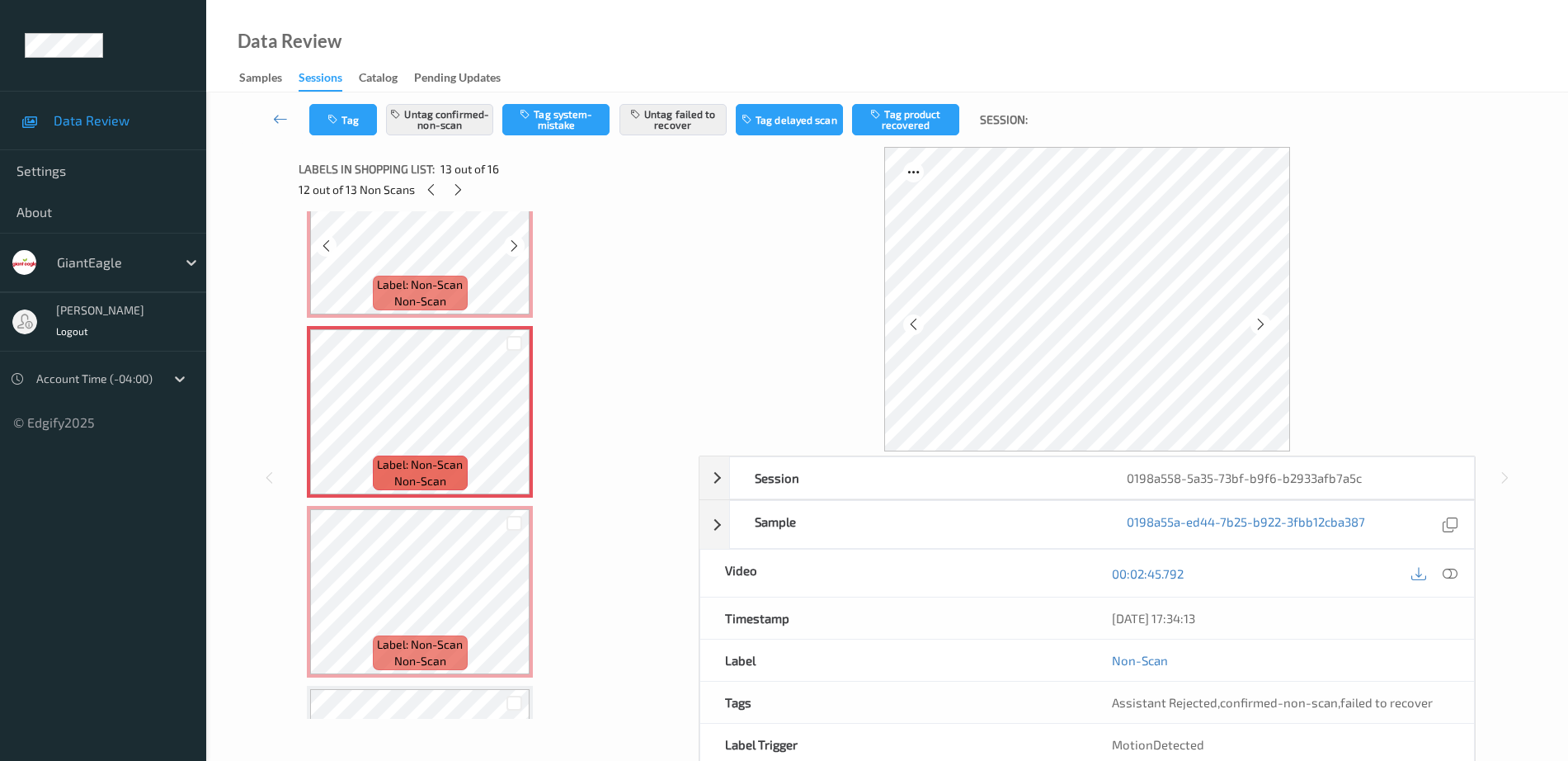
scroll to position [2166, 0]
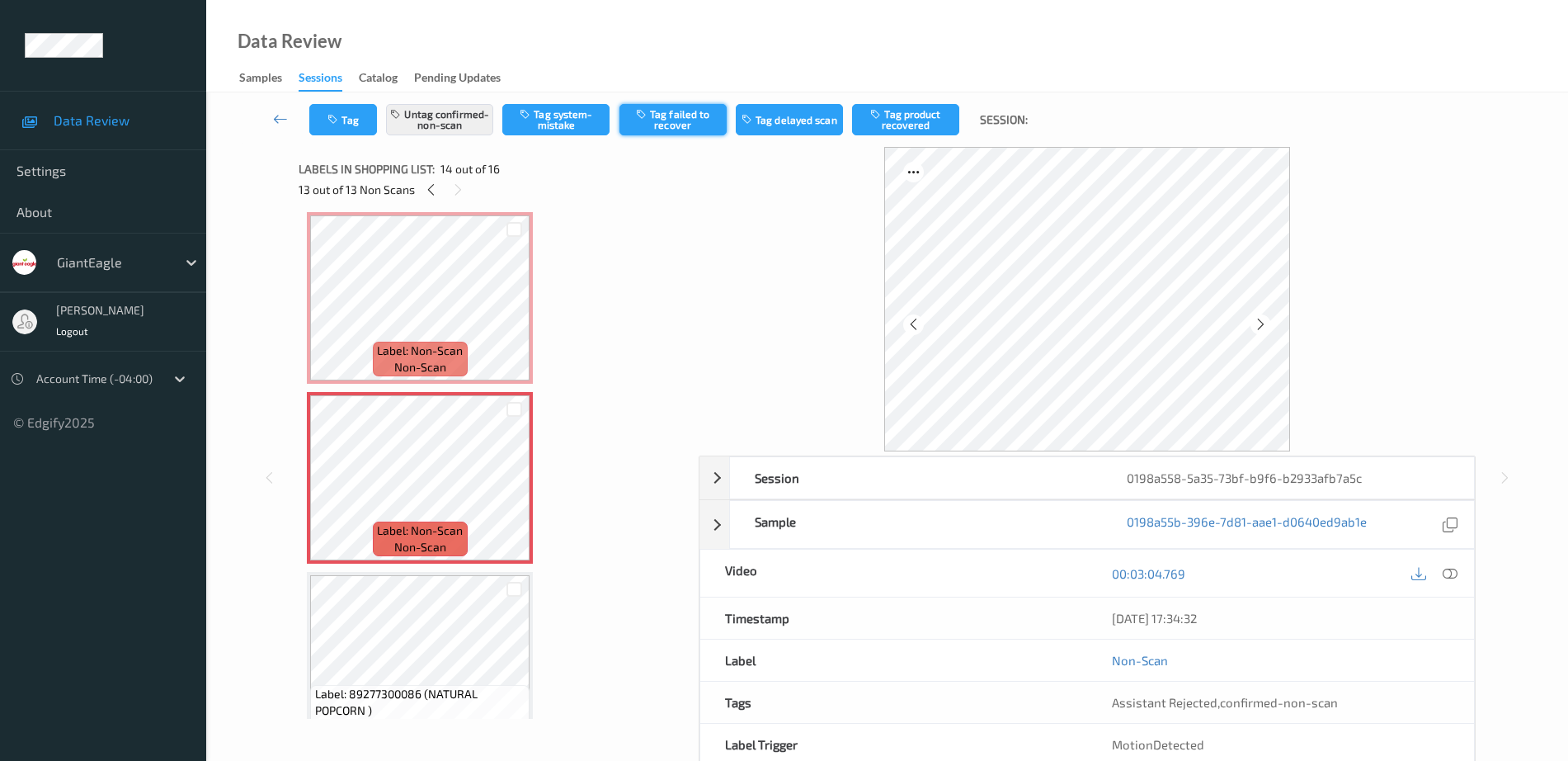
click at [674, 123] on button "Tag failed to recover" at bounding box center [672, 120] width 107 height 31
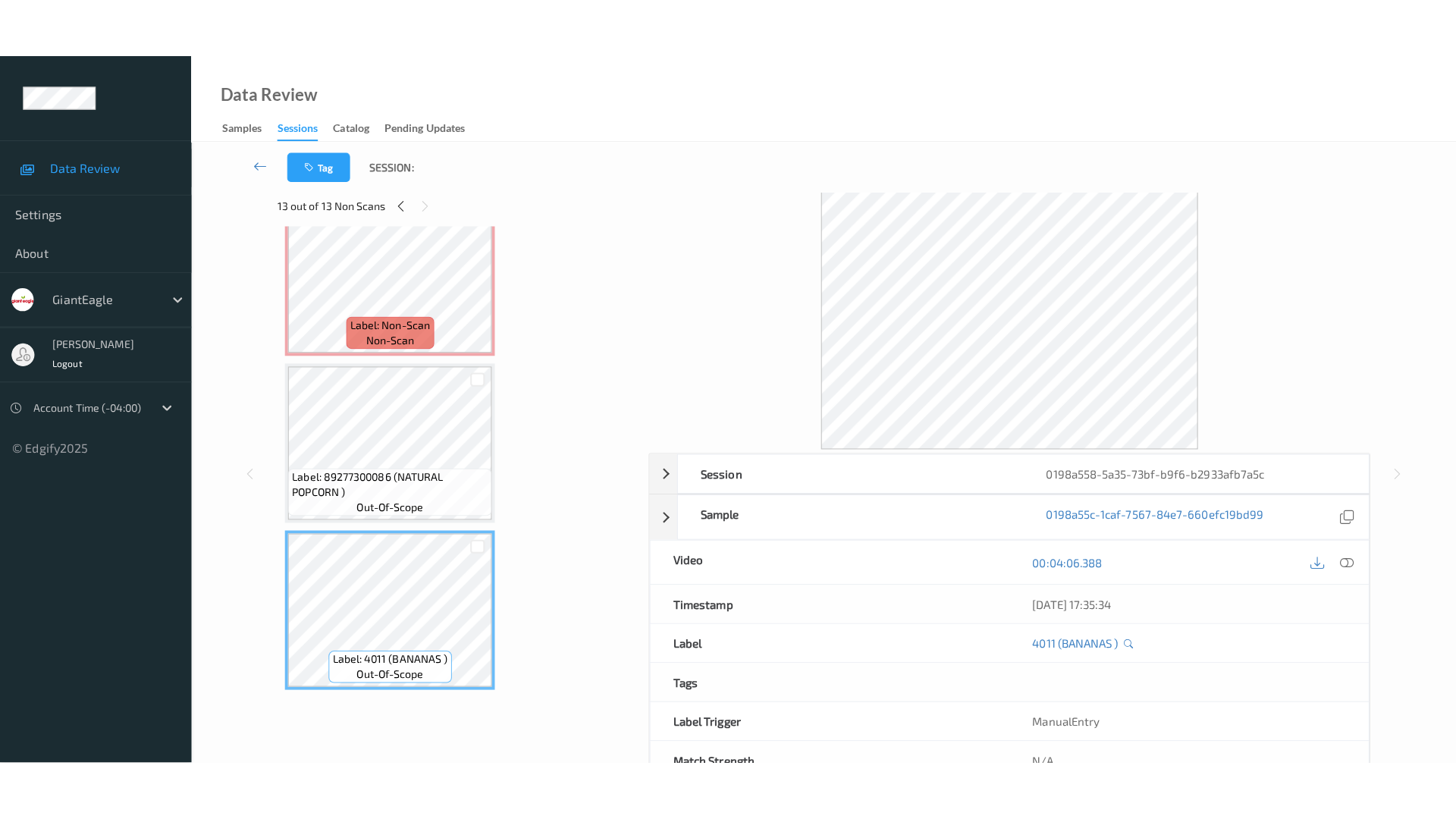
scroll to position [0, 0]
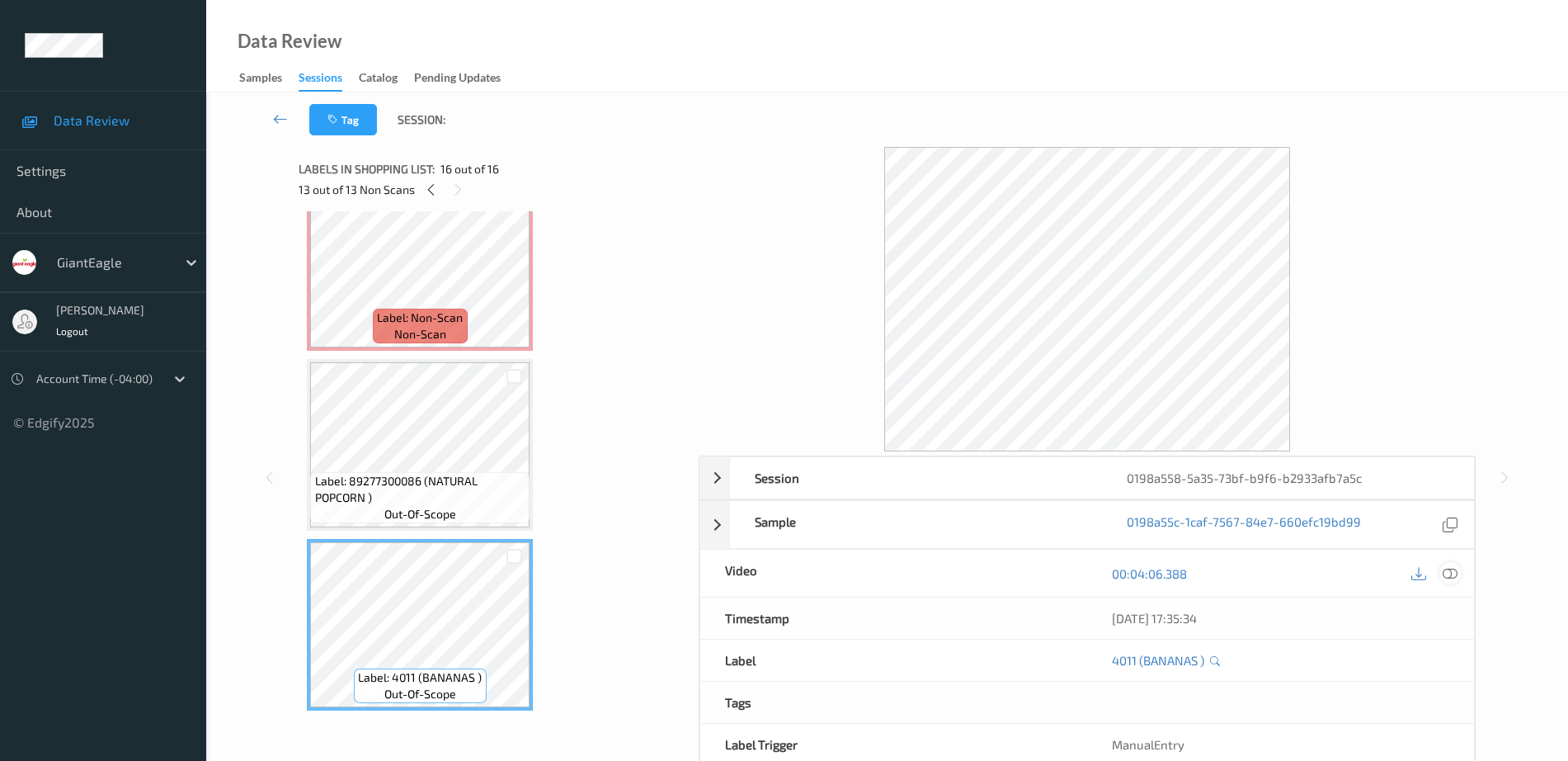
click at [1460, 572] on div at bounding box center [1450, 573] width 22 height 22
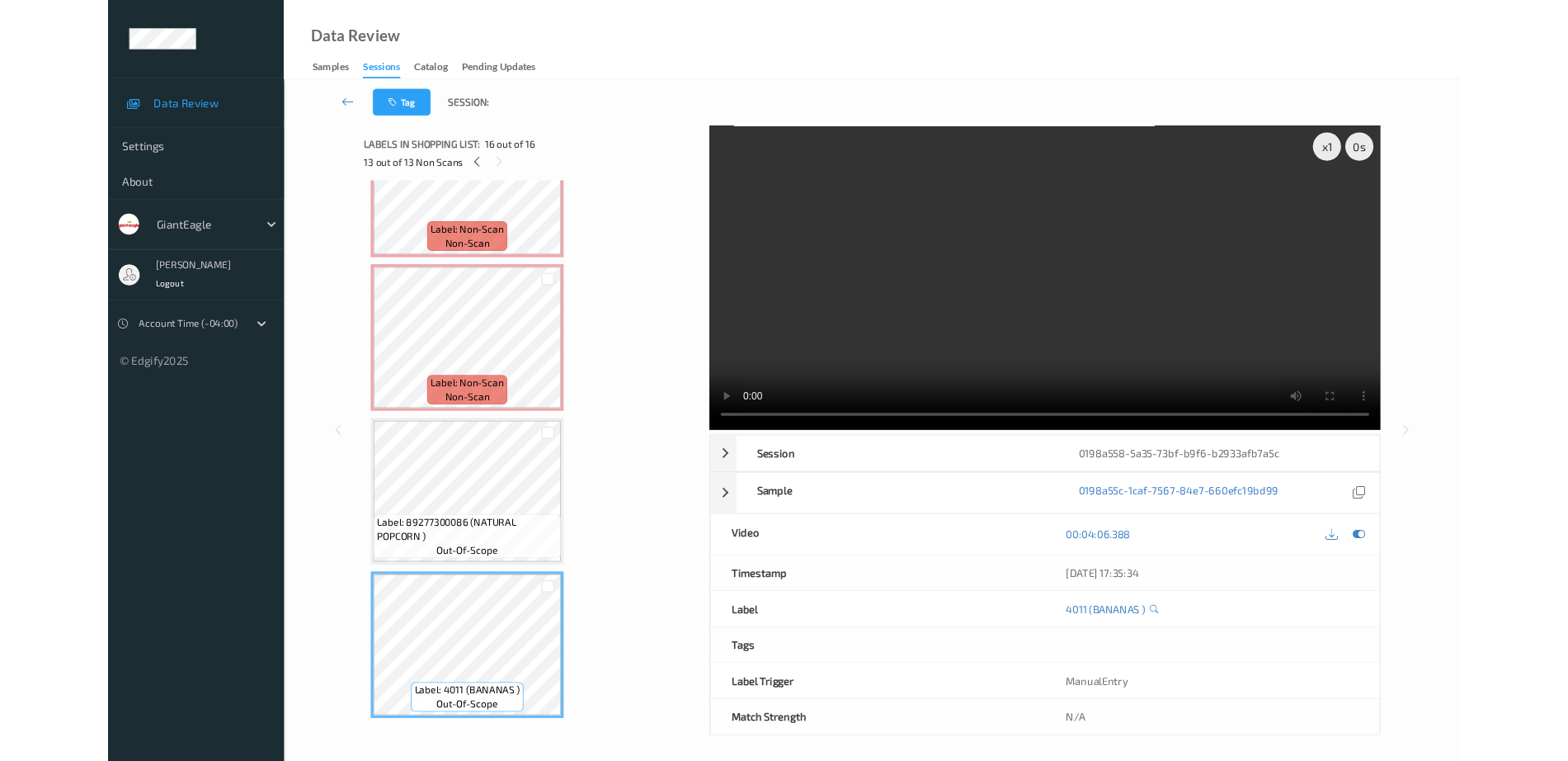
scroll to position [2248, 0]
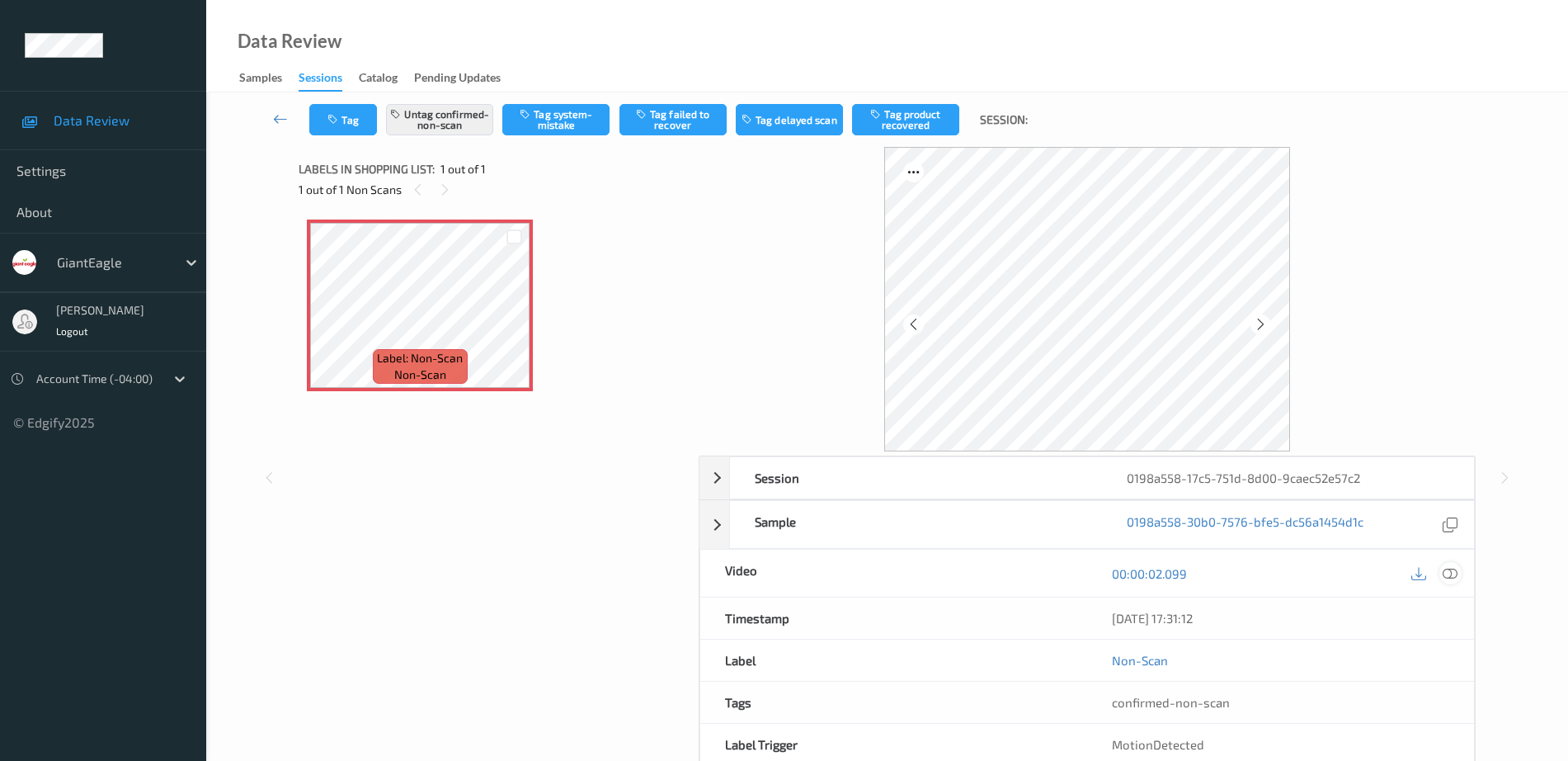
click at [1454, 574] on icon at bounding box center [1450, 574] width 15 height 15
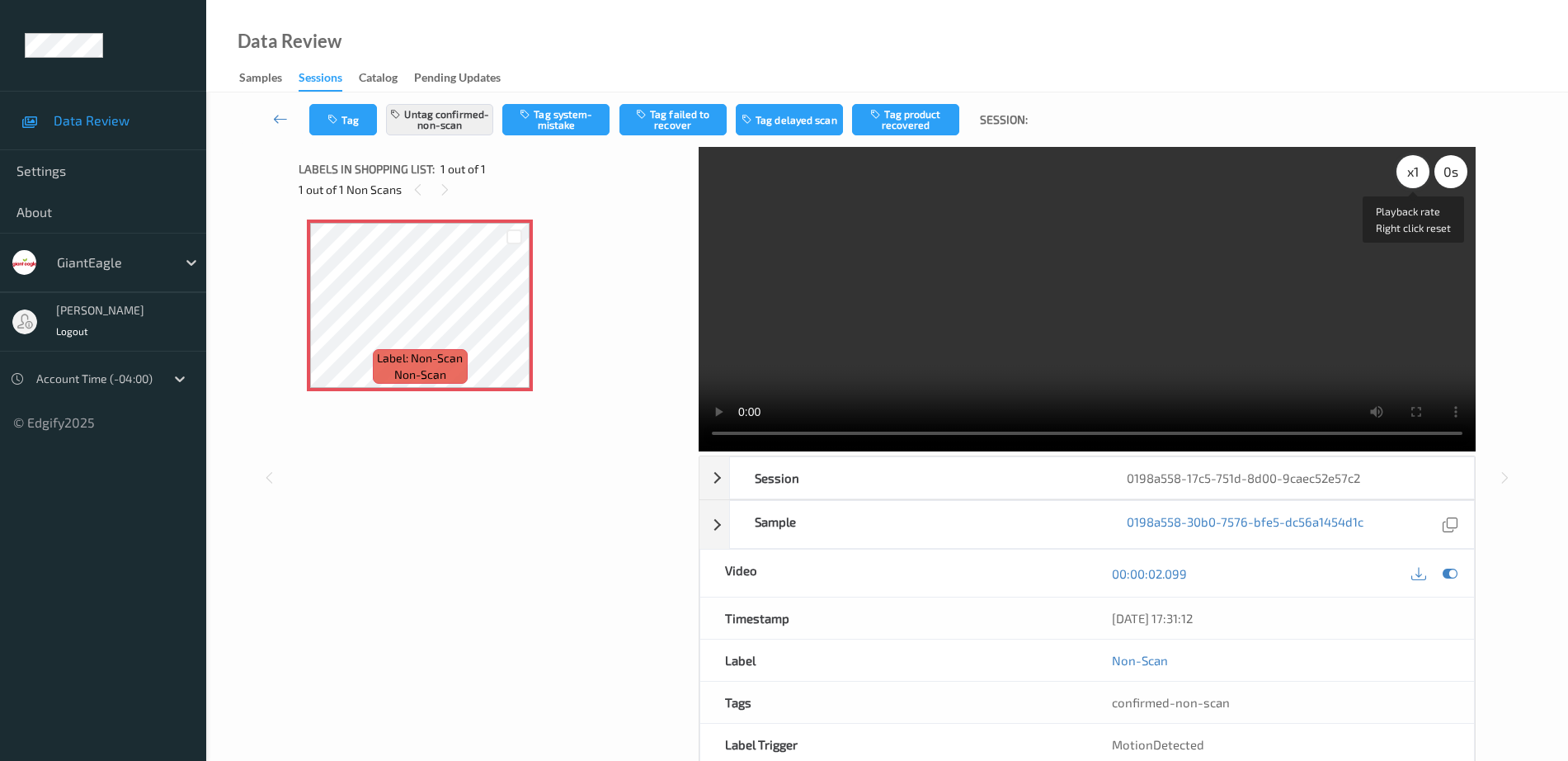
click at [1401, 172] on div "x 1" at bounding box center [1413, 172] width 33 height 33
click at [458, 112] on button "Untag confirmed-non-scan" at bounding box center [439, 120] width 107 height 31
click at [557, 125] on button "Tag system-mistake" at bounding box center [555, 120] width 107 height 31
click at [336, 111] on button "Tag" at bounding box center [343, 120] width 68 height 31
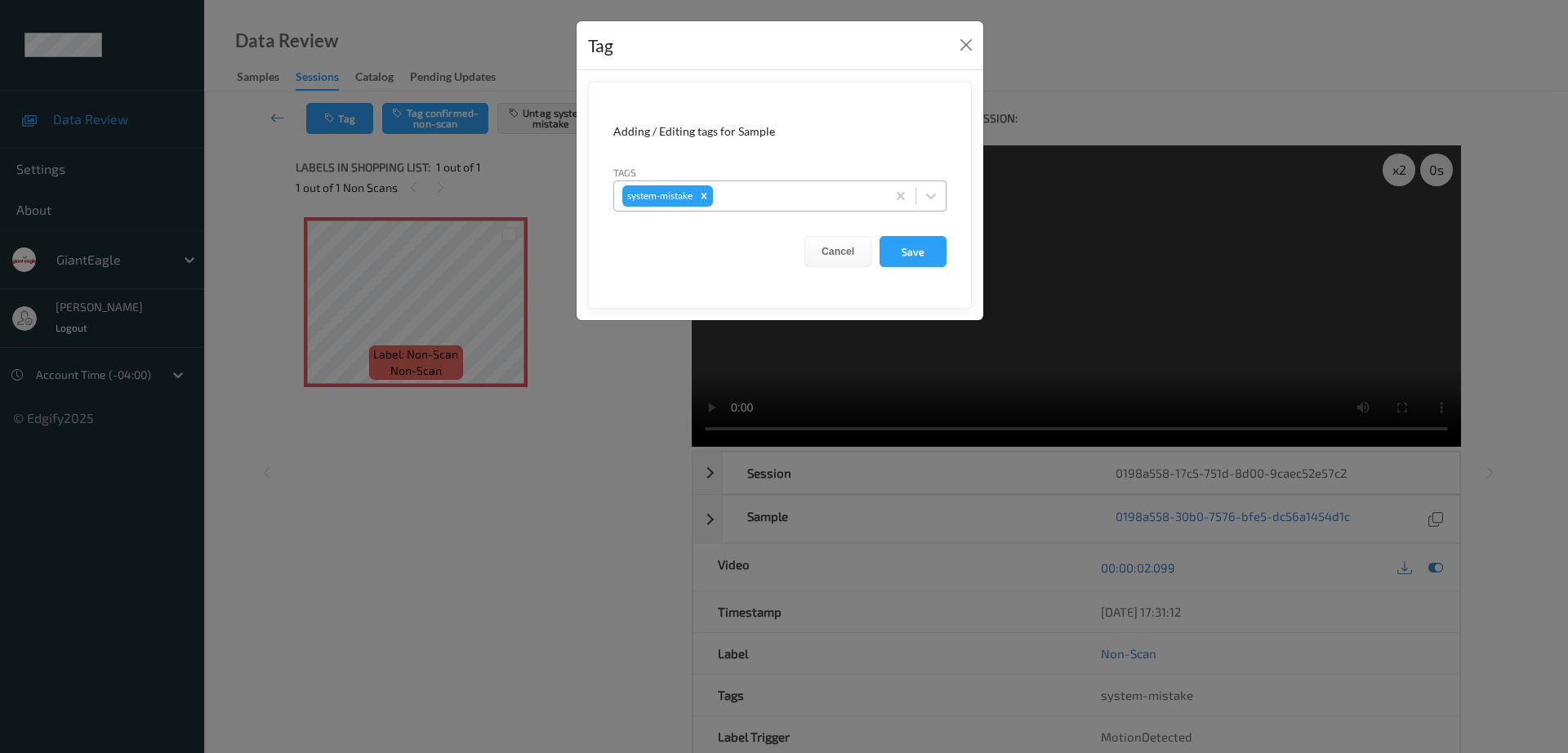
click at [759, 194] on div at bounding box center [797, 196] width 162 height 20
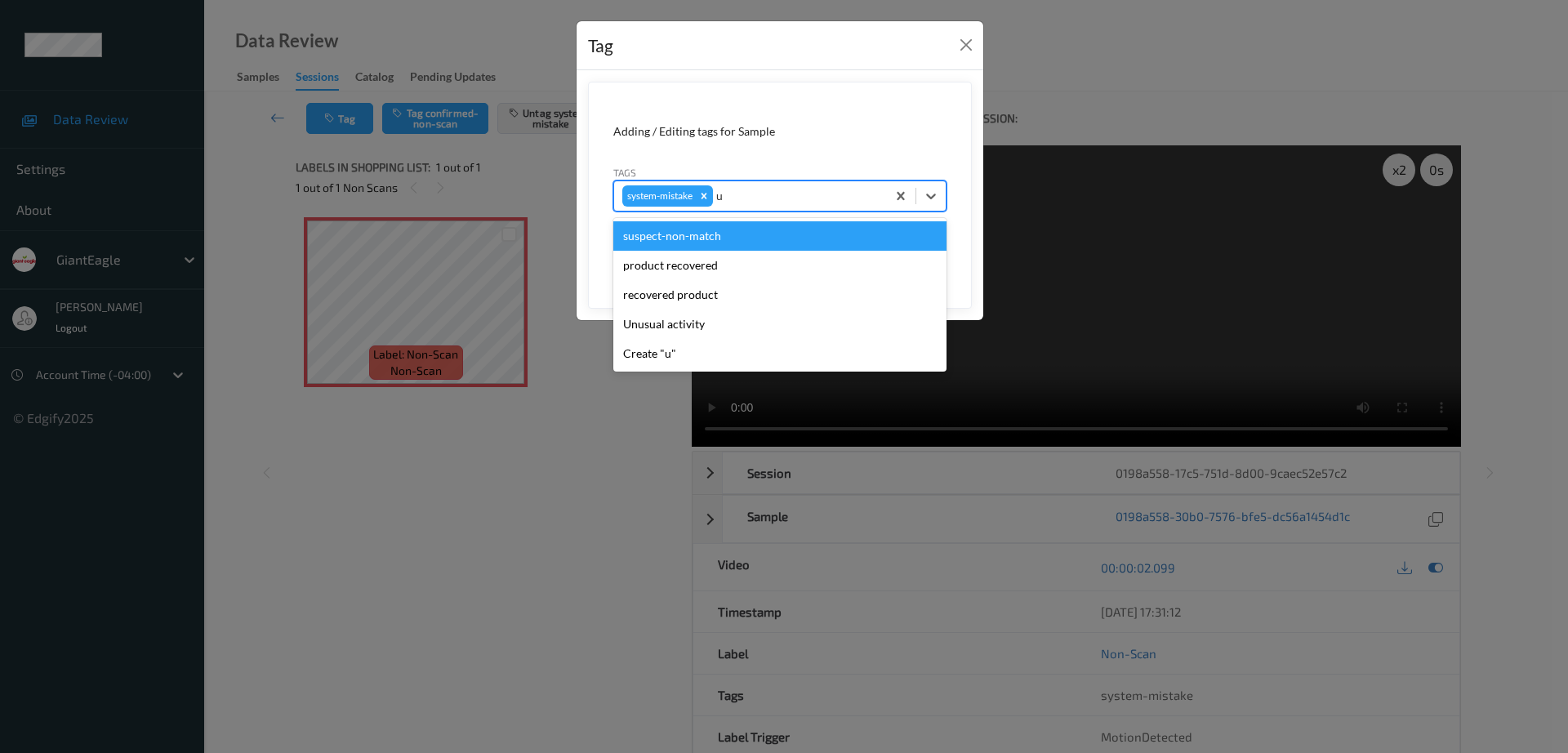
type input "un"
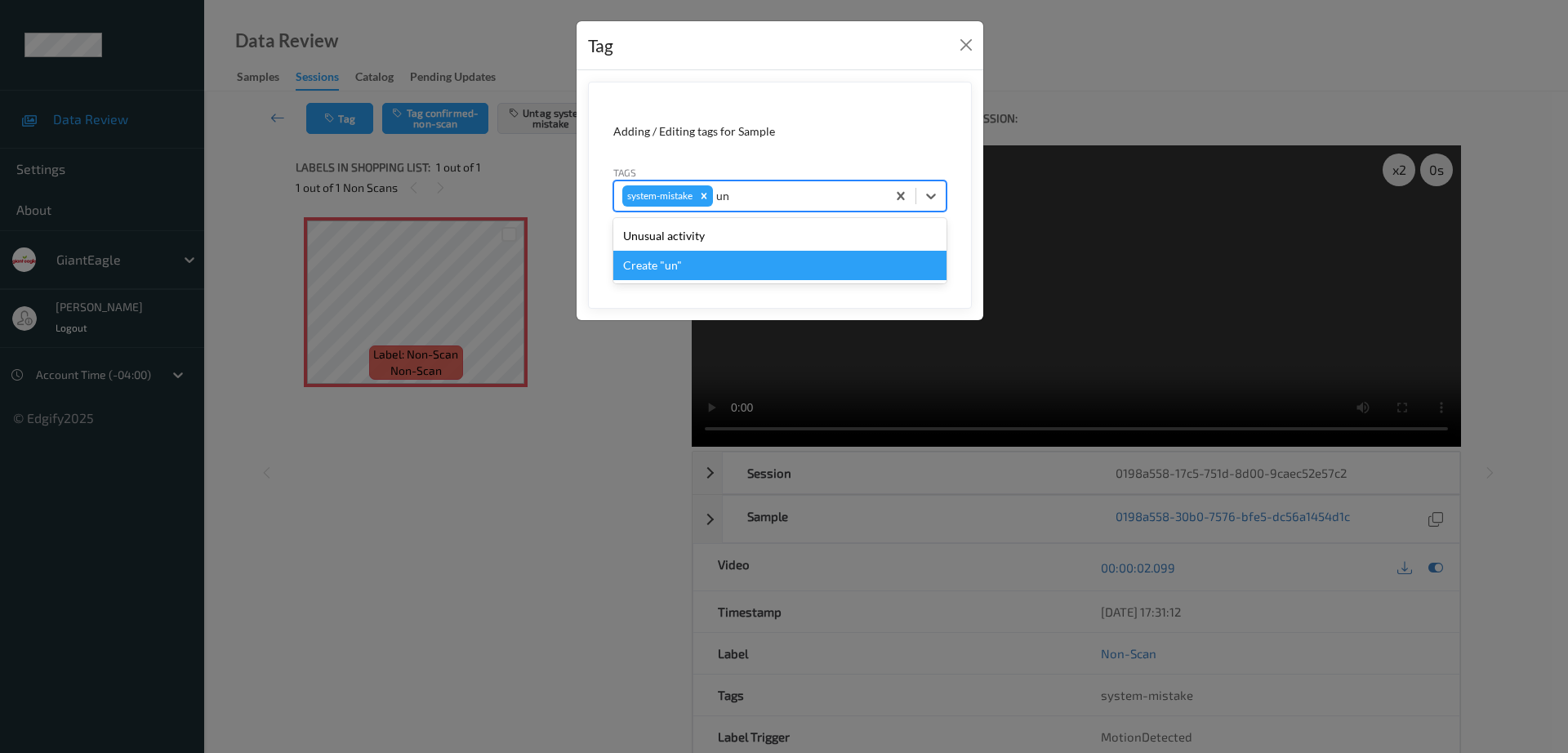
click at [678, 246] on div "Unusual activity" at bounding box center [779, 236] width 333 height 30
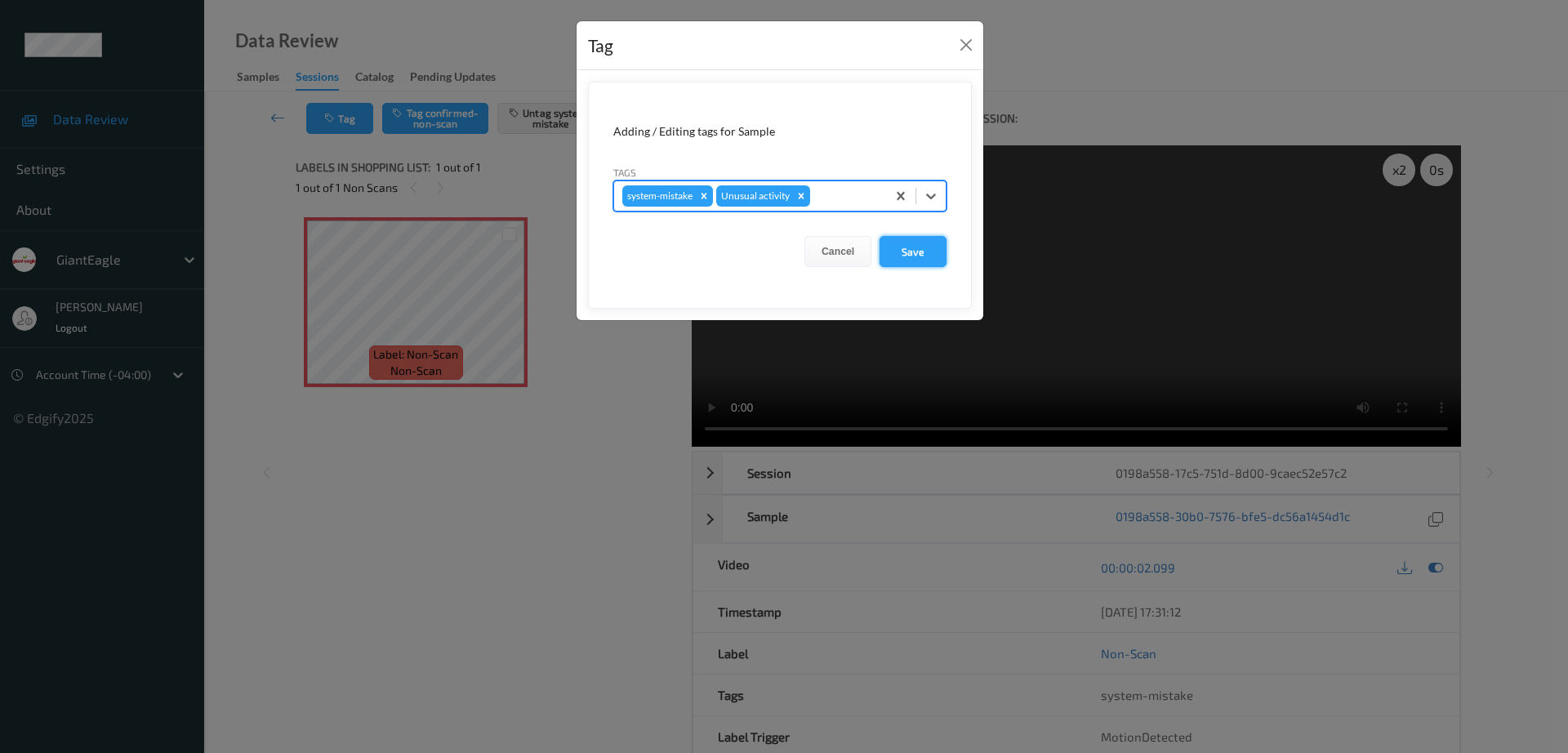
click at [923, 251] on button "Save" at bounding box center [913, 251] width 67 height 31
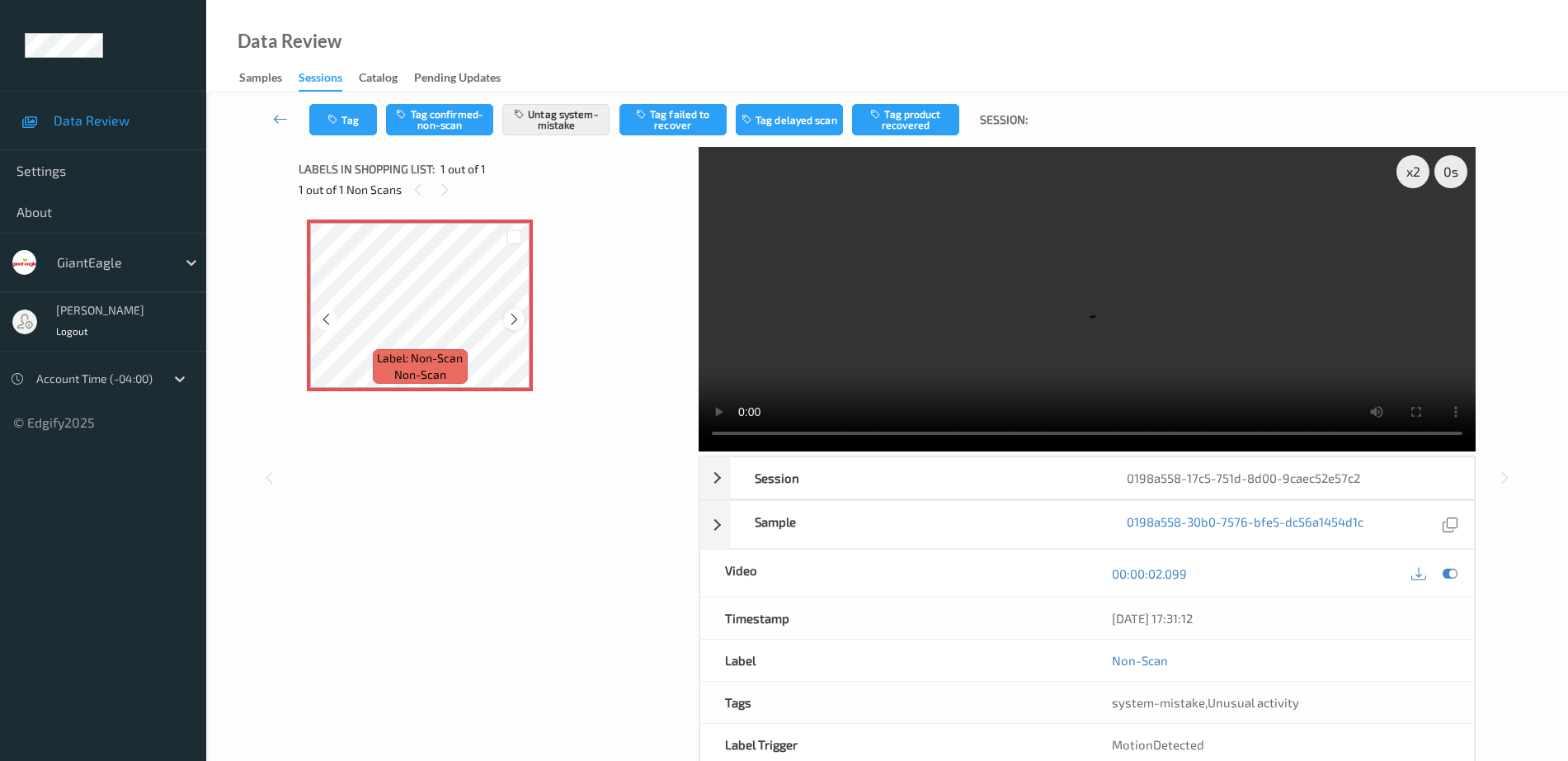
click at [514, 315] on icon at bounding box center [513, 319] width 14 height 15
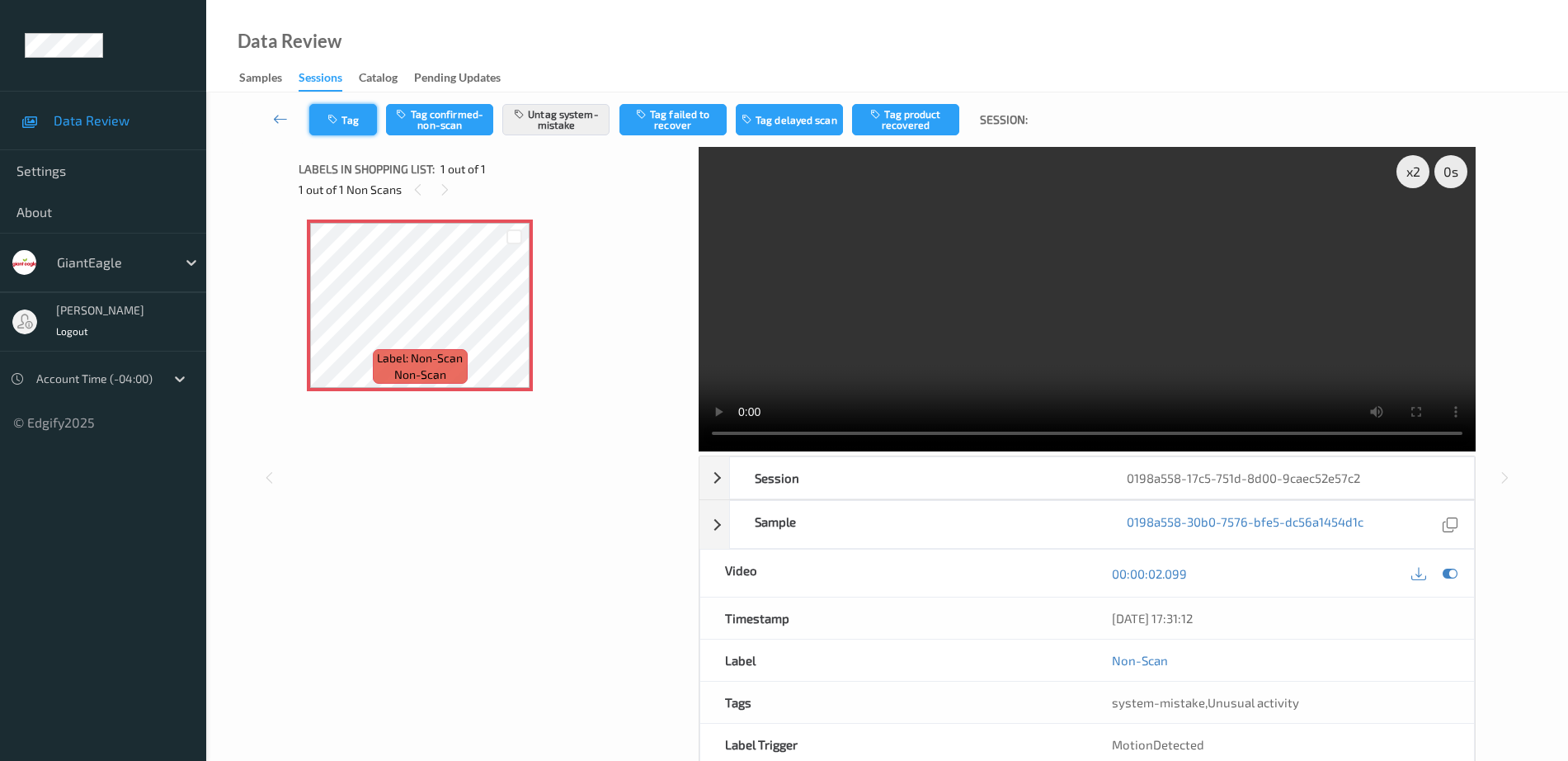
click at [325, 132] on button "Tag" at bounding box center [343, 120] width 68 height 31
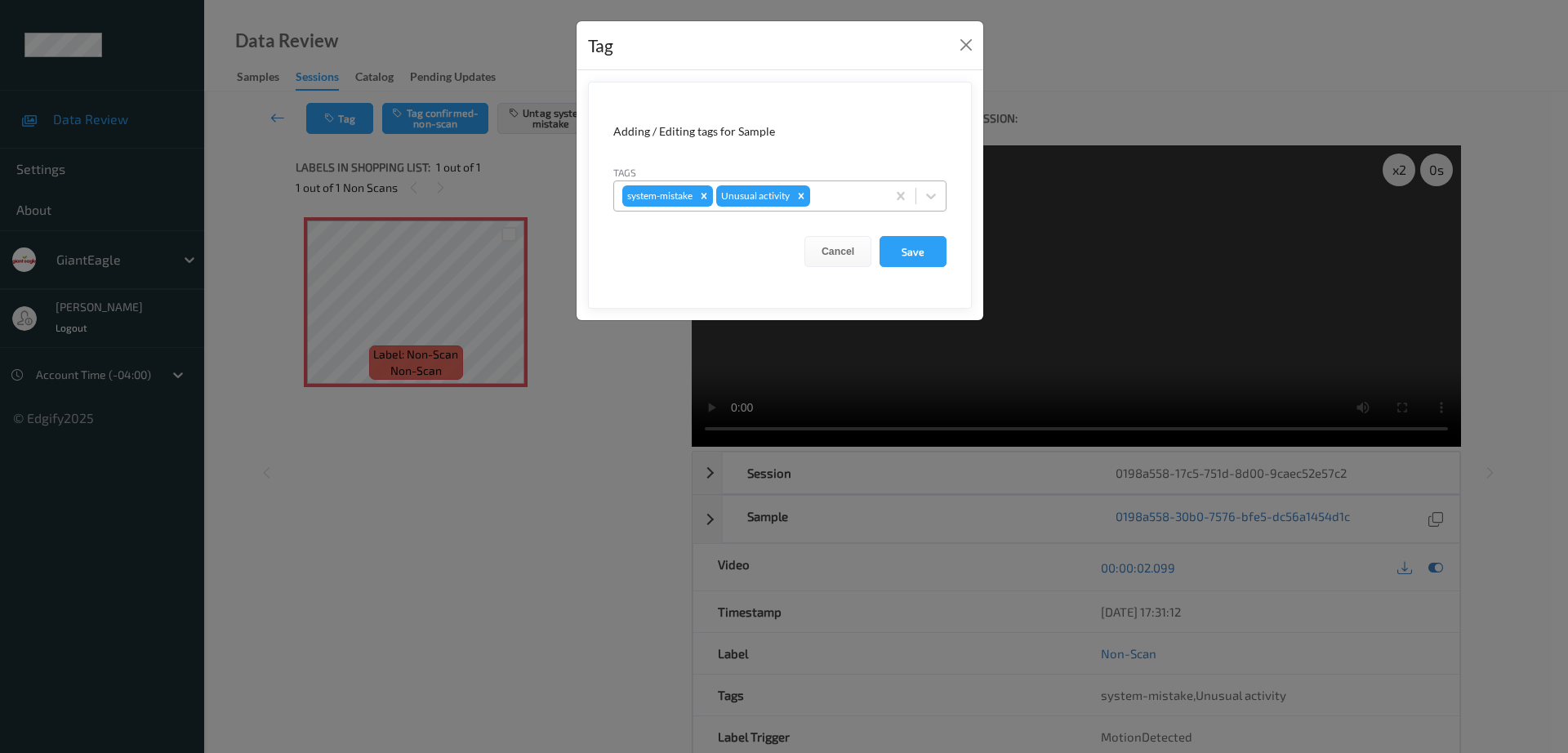
click at [830, 201] on div at bounding box center [845, 196] width 64 height 20
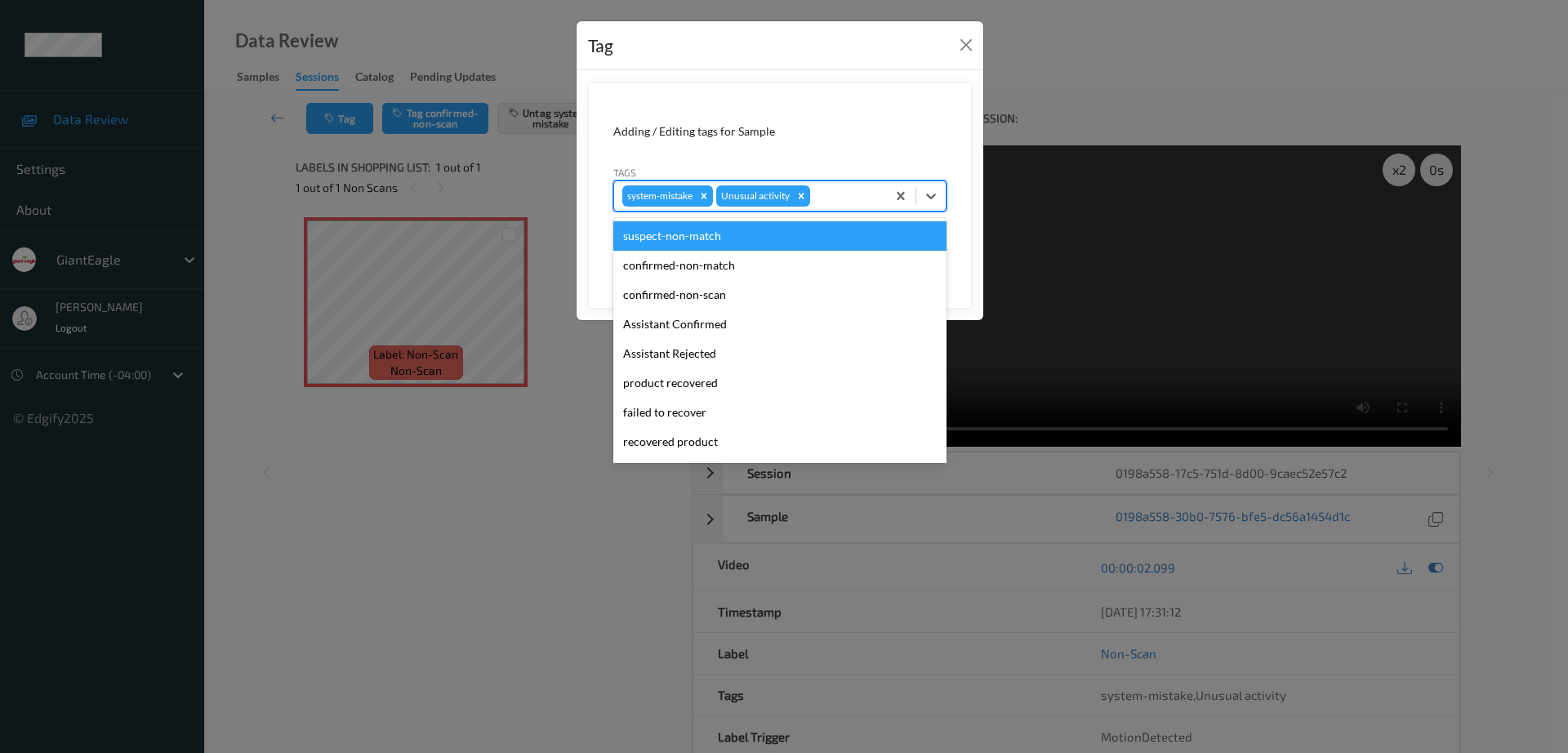
type input "b"
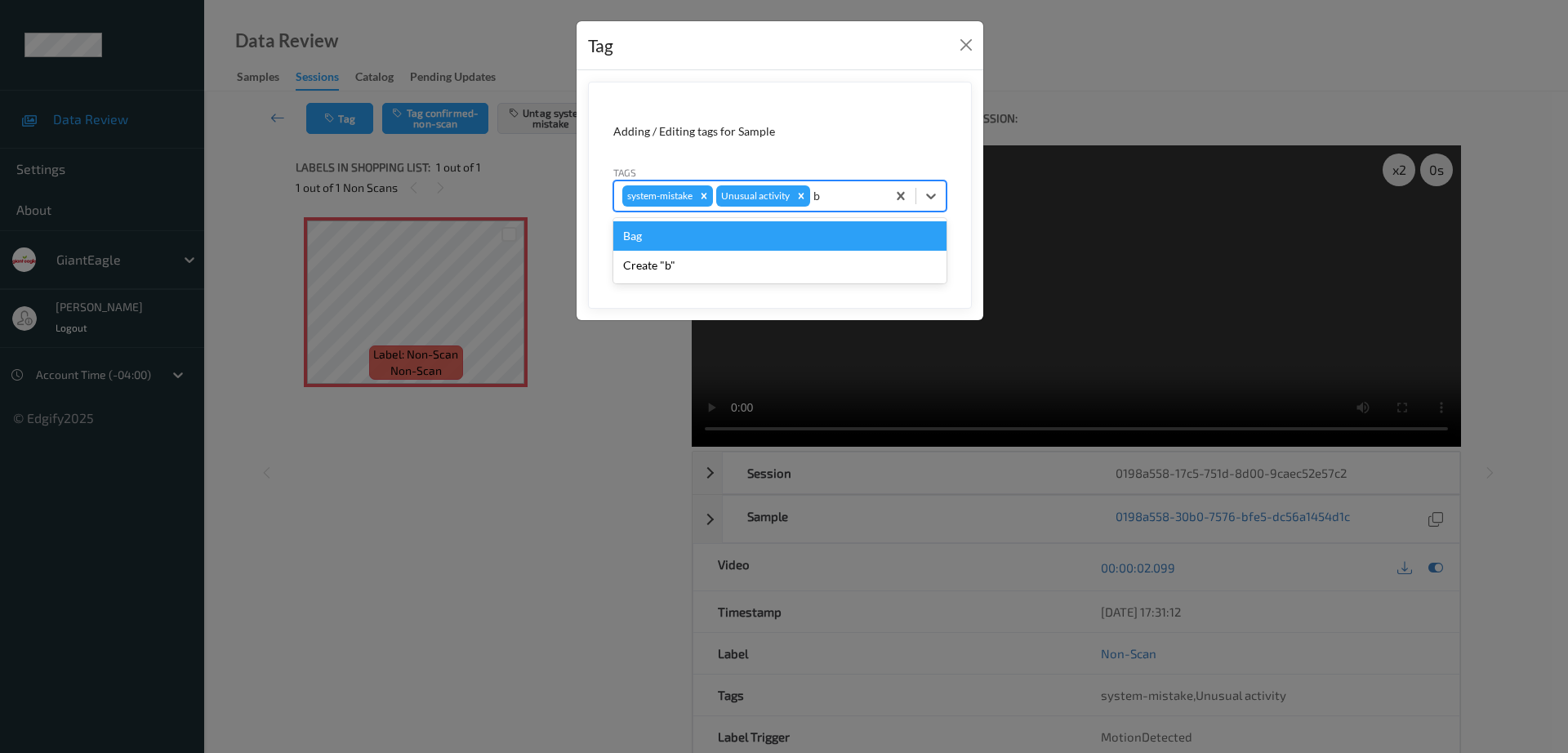
click at [686, 237] on div "Bag" at bounding box center [779, 236] width 333 height 30
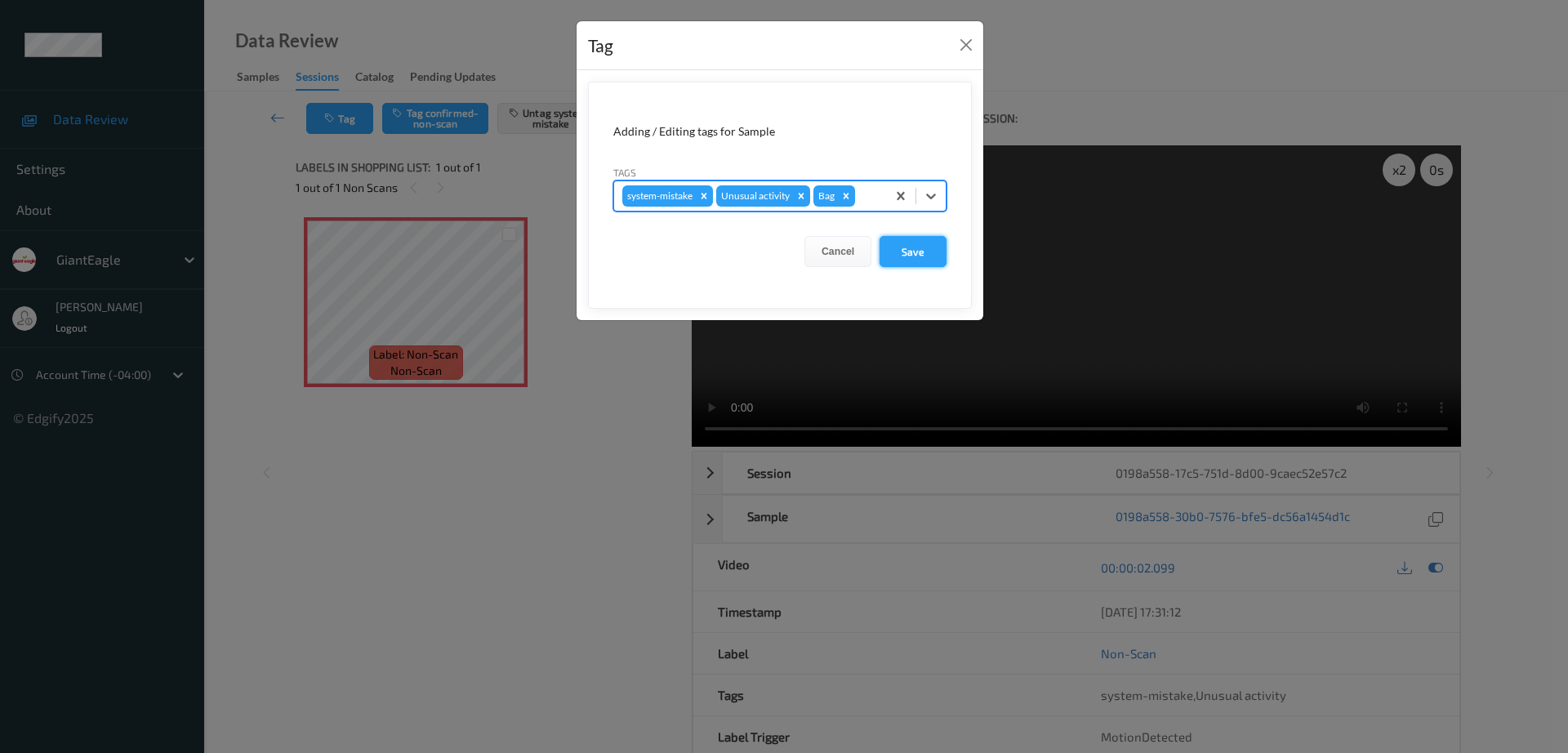
click at [936, 262] on button "Save" at bounding box center [913, 251] width 67 height 31
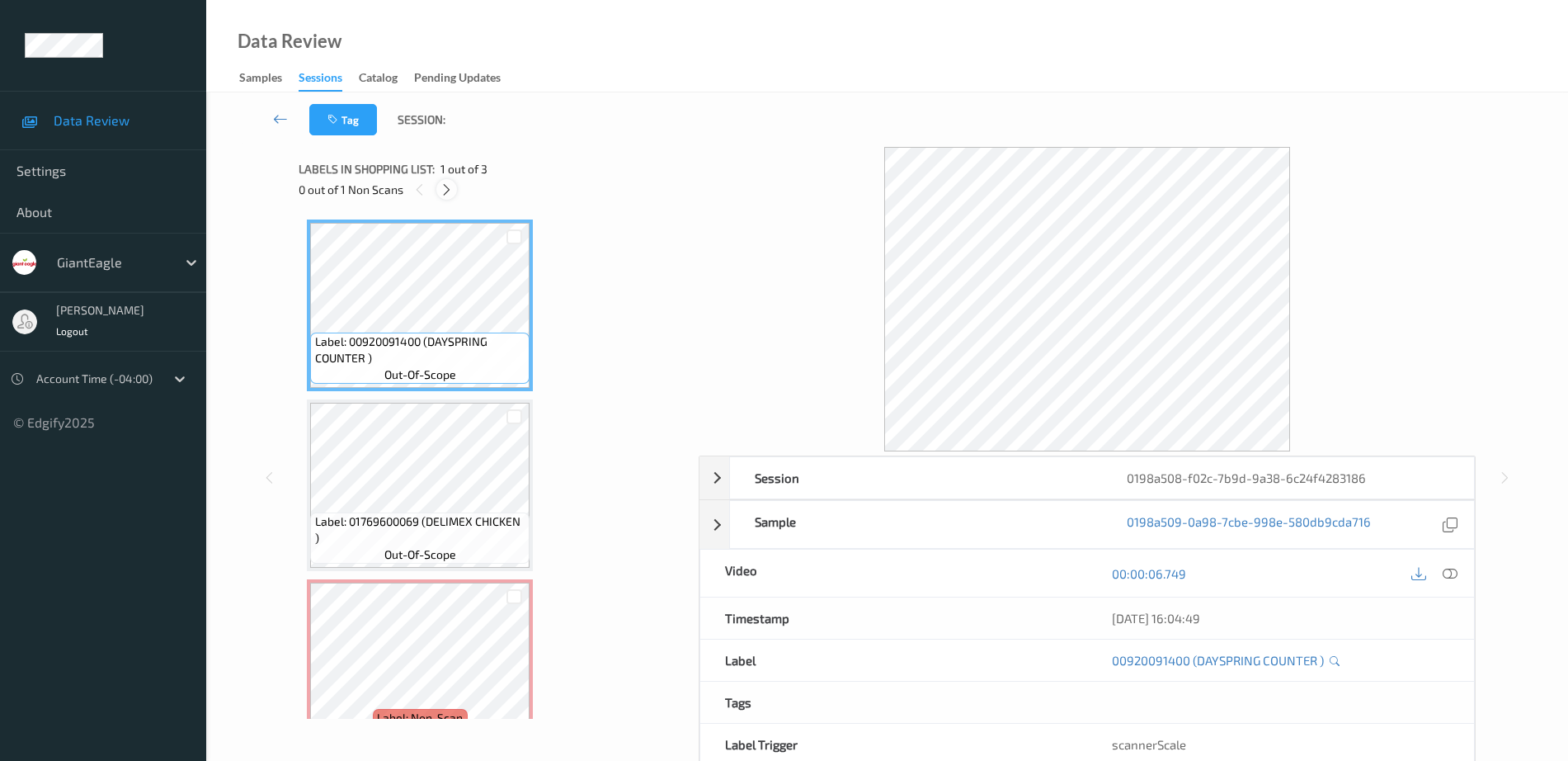
click at [452, 193] on icon at bounding box center [446, 190] width 14 height 15
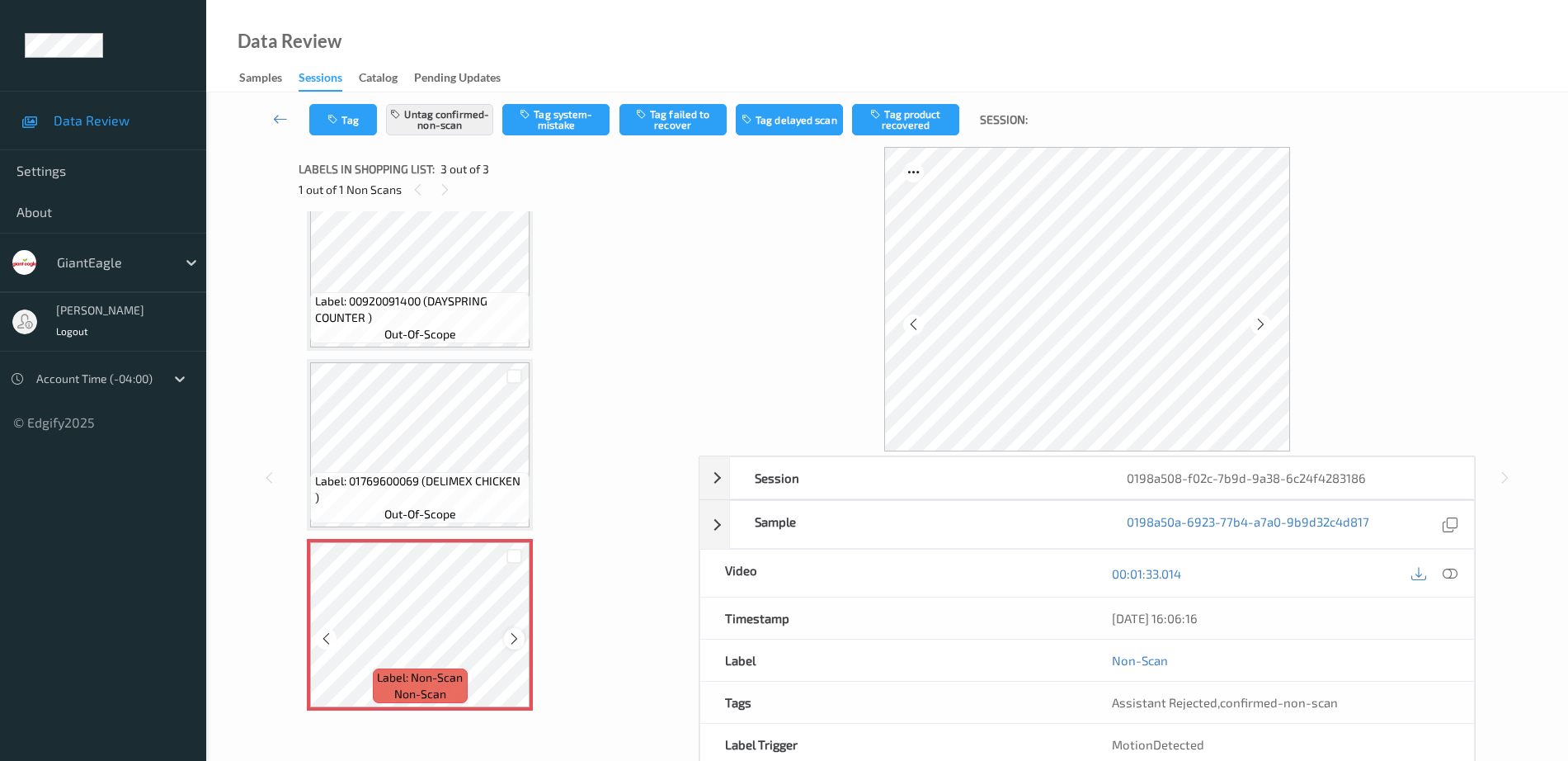
click at [508, 635] on icon at bounding box center [513, 639] width 14 height 15
click at [511, 635] on icon at bounding box center [513, 639] width 14 height 15
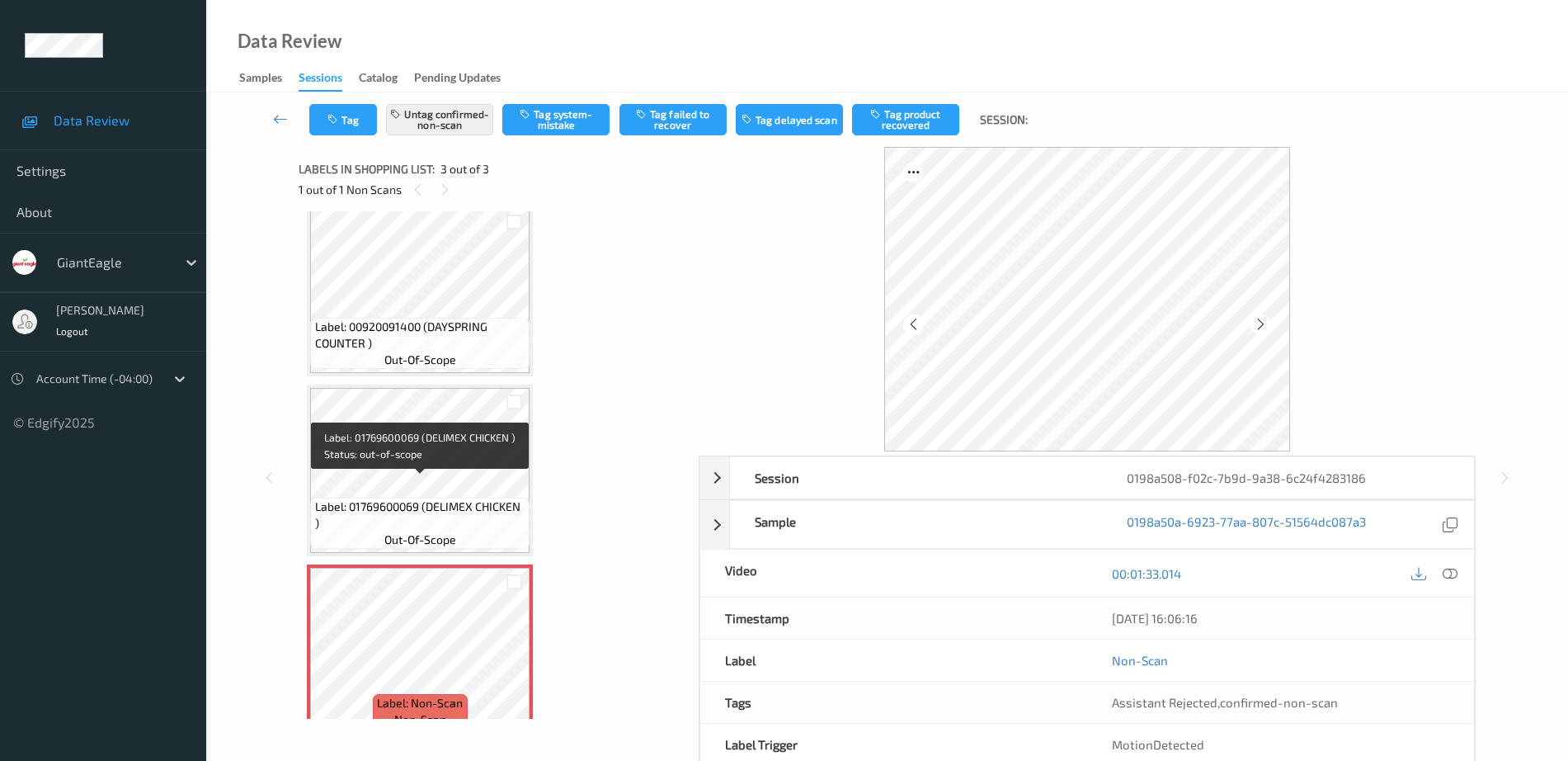
scroll to position [0, 0]
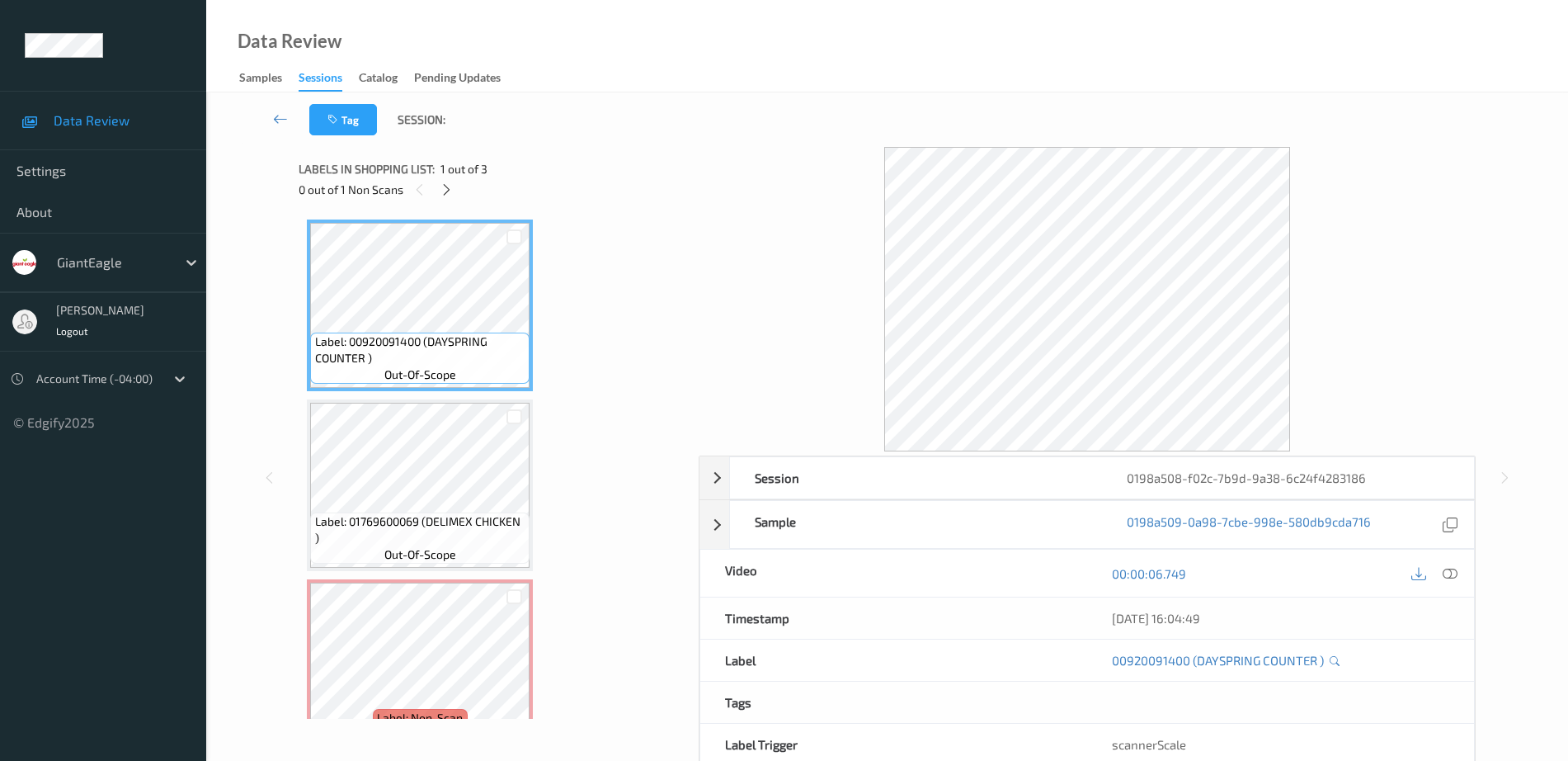
click at [1447, 571] on icon at bounding box center [1450, 574] width 15 height 15
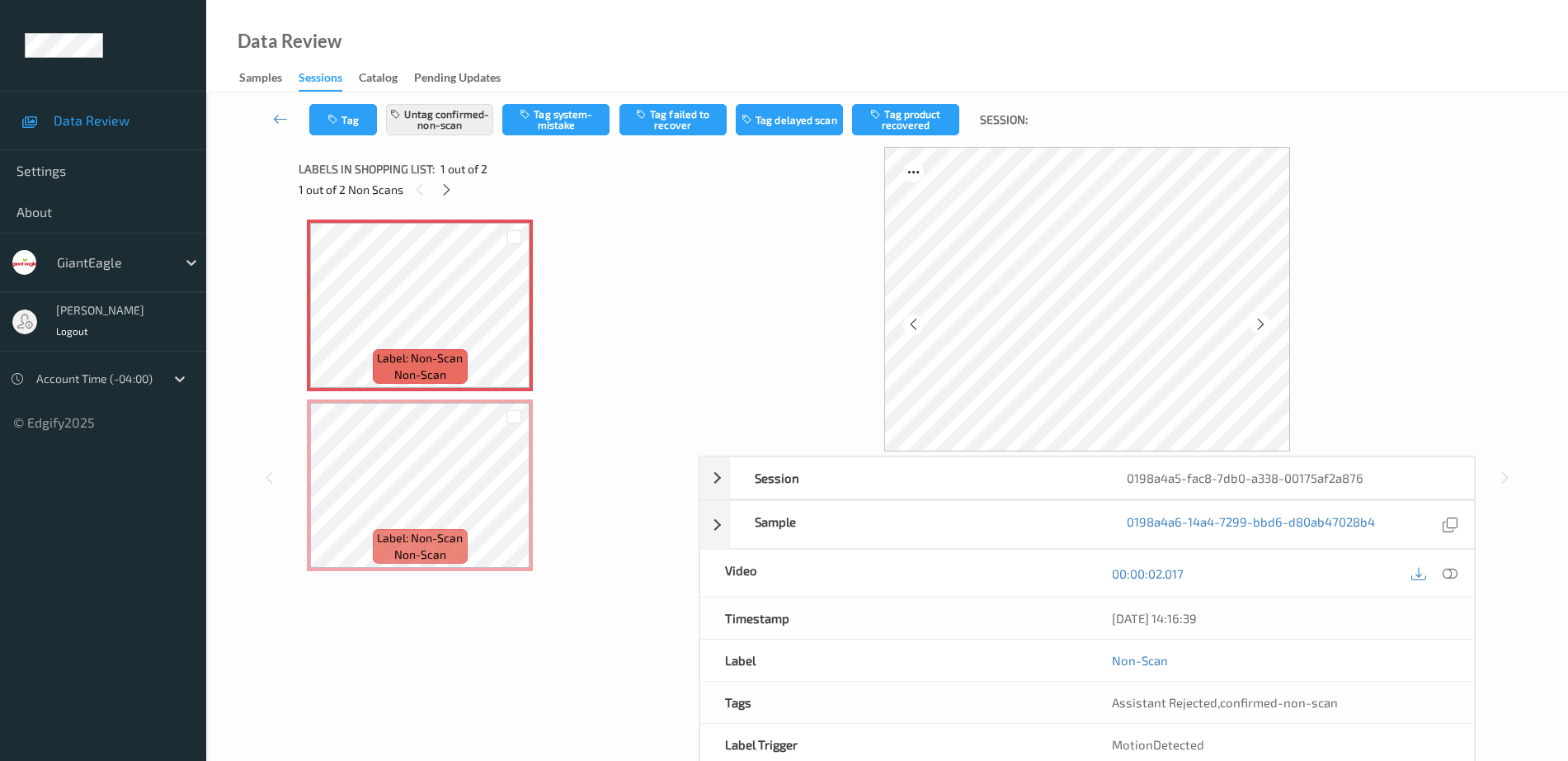
drag, startPoint x: 1452, startPoint y: 568, endPoint x: 1289, endPoint y: 574, distance: 163.1
click at [1451, 568] on icon at bounding box center [1450, 574] width 15 height 15
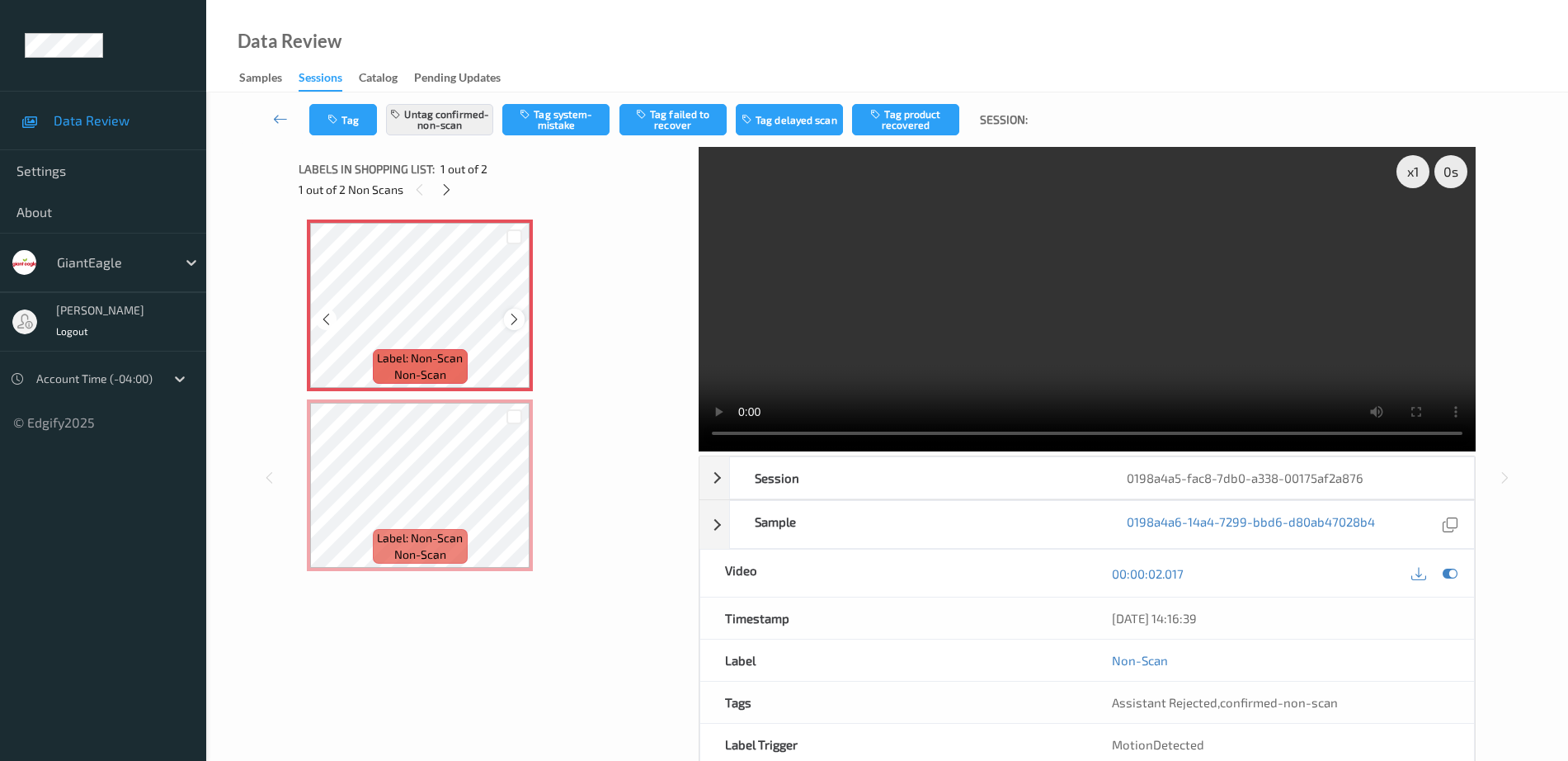
click at [519, 320] on icon at bounding box center [513, 319] width 14 height 15
click at [517, 319] on icon at bounding box center [513, 319] width 14 height 15
click at [456, 133] on button "Untag confirmed-non-scan" at bounding box center [439, 120] width 107 height 31
click at [552, 115] on button "Tag system-mistake" at bounding box center [555, 120] width 107 height 31
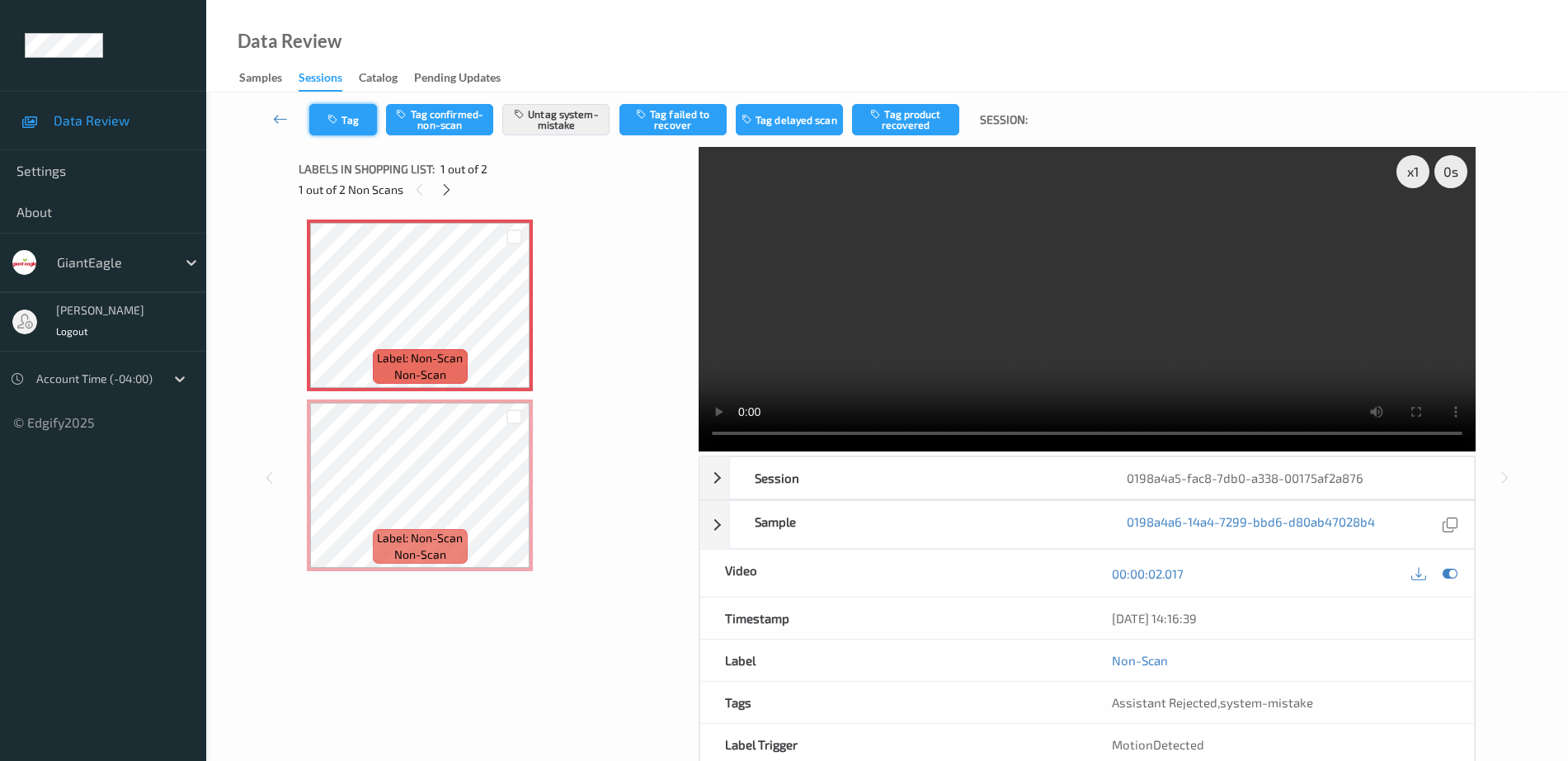
click at [329, 122] on icon "button" at bounding box center [334, 120] width 14 height 12
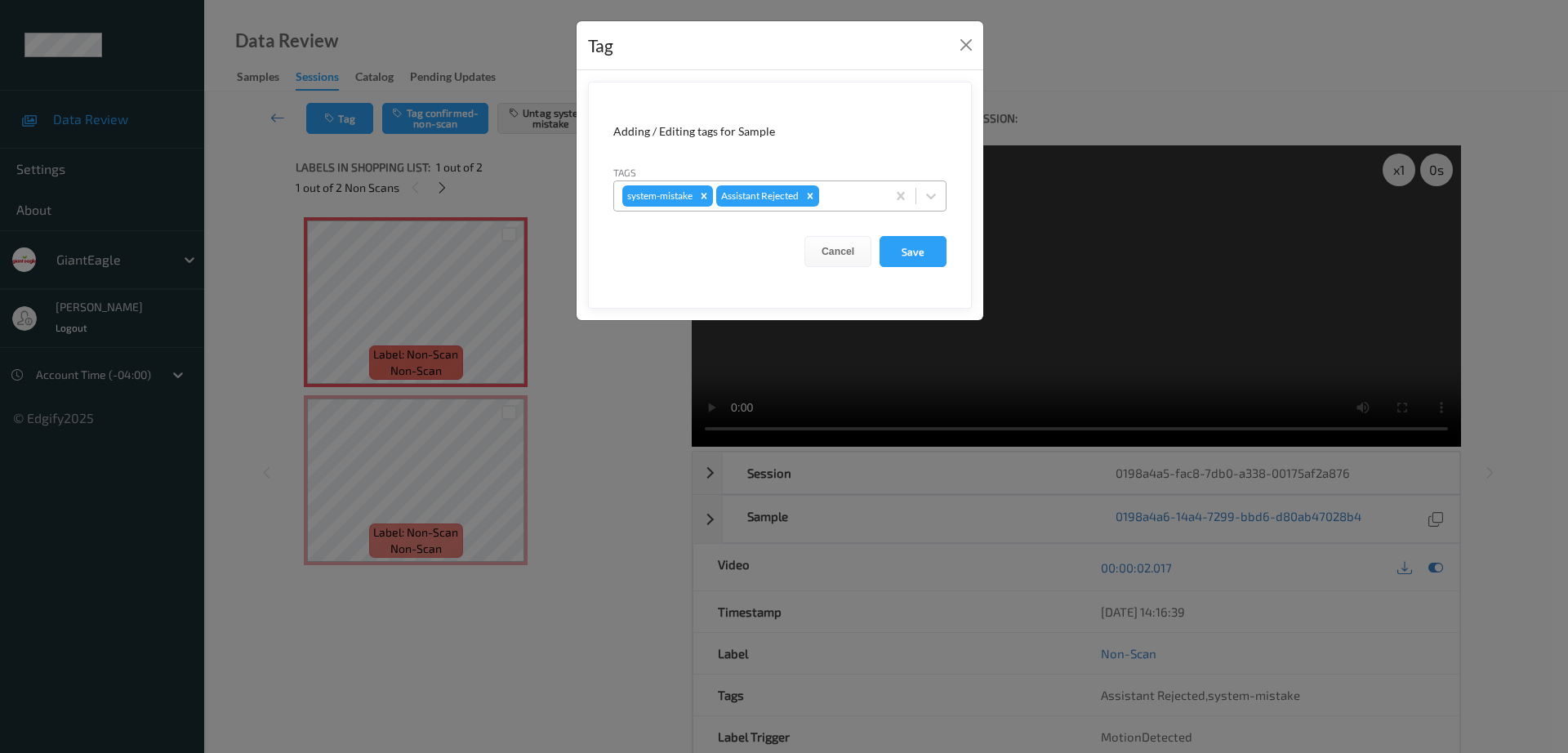
click at [837, 199] on div at bounding box center [849, 196] width 55 height 20
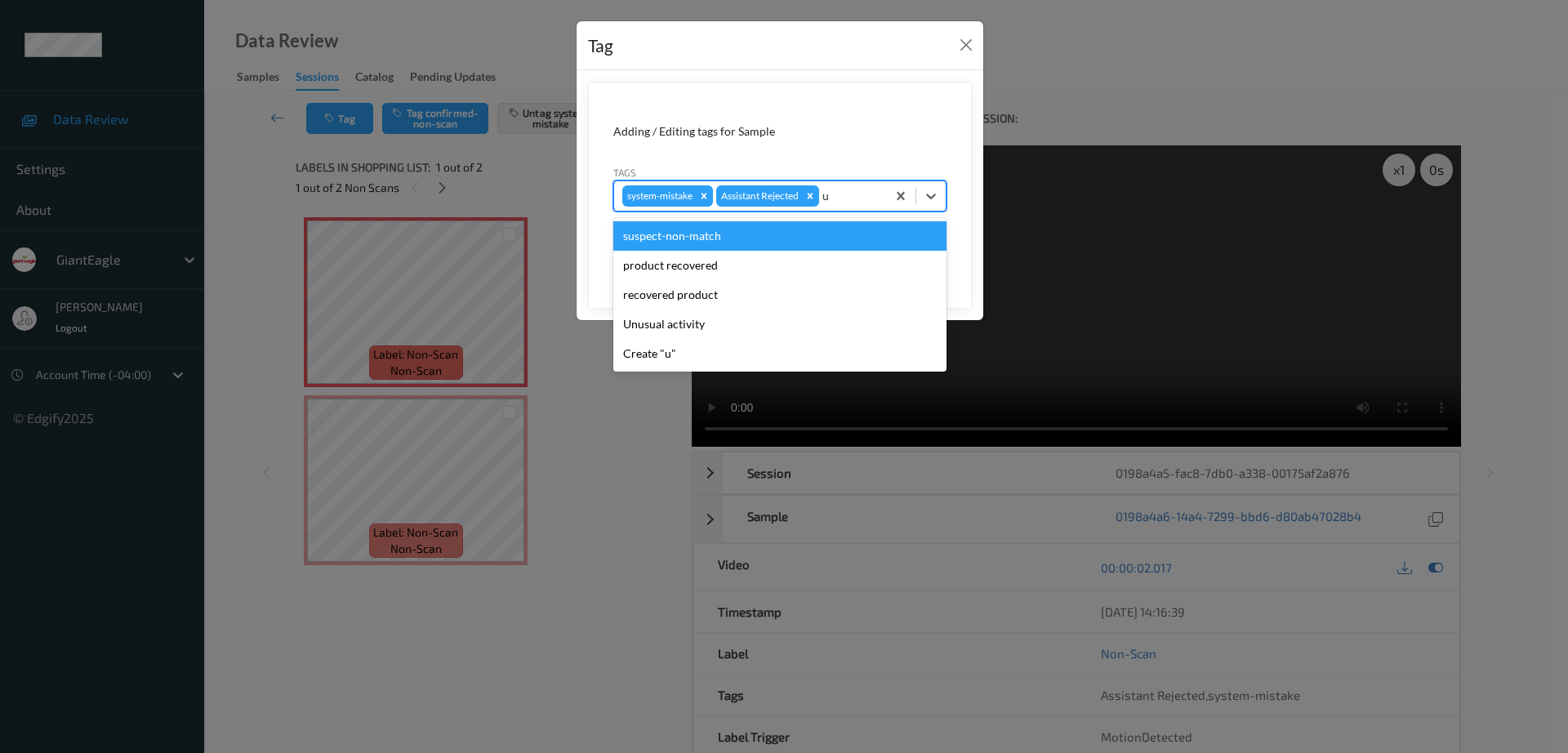
type input "un"
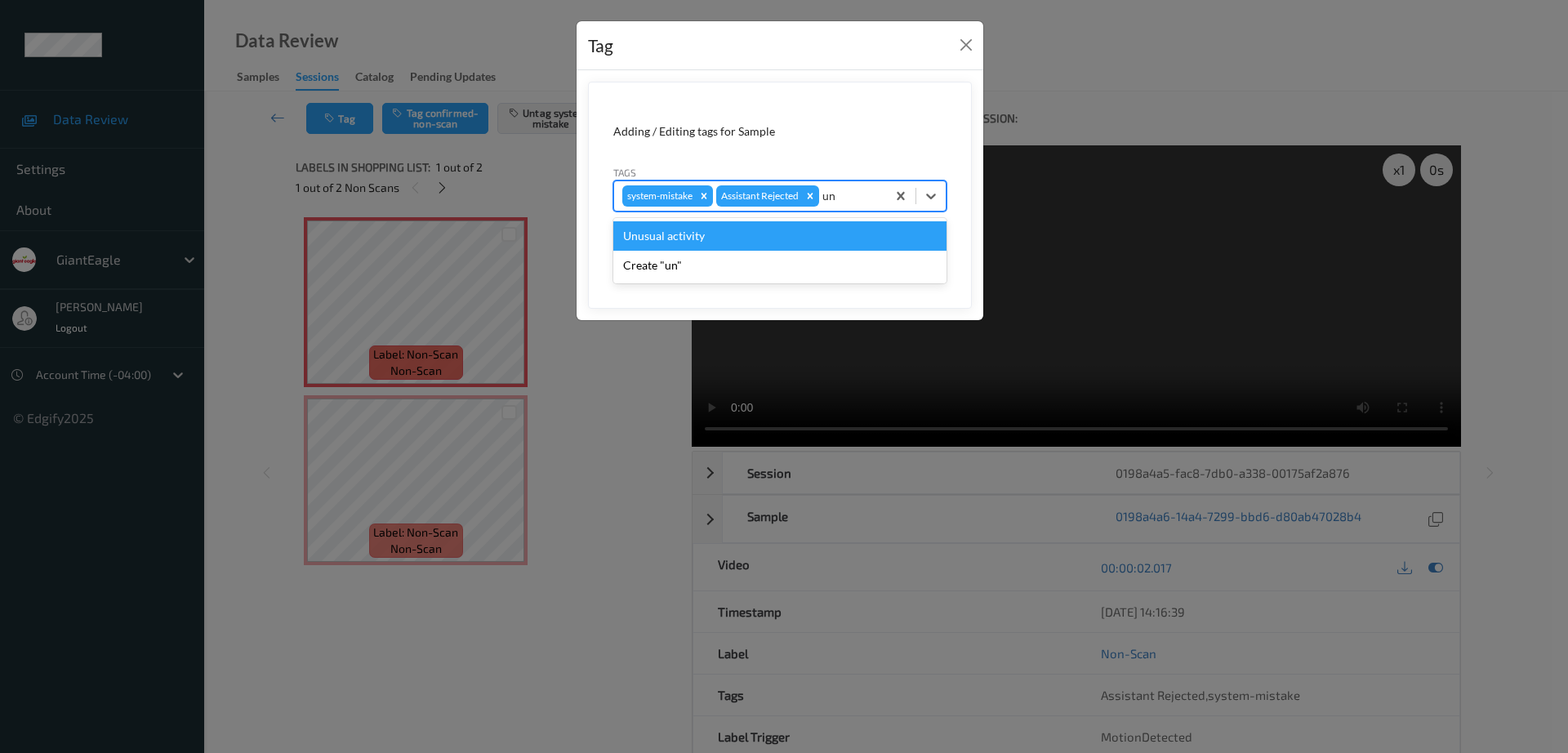
click at [730, 240] on div "Unusual activity" at bounding box center [779, 236] width 333 height 30
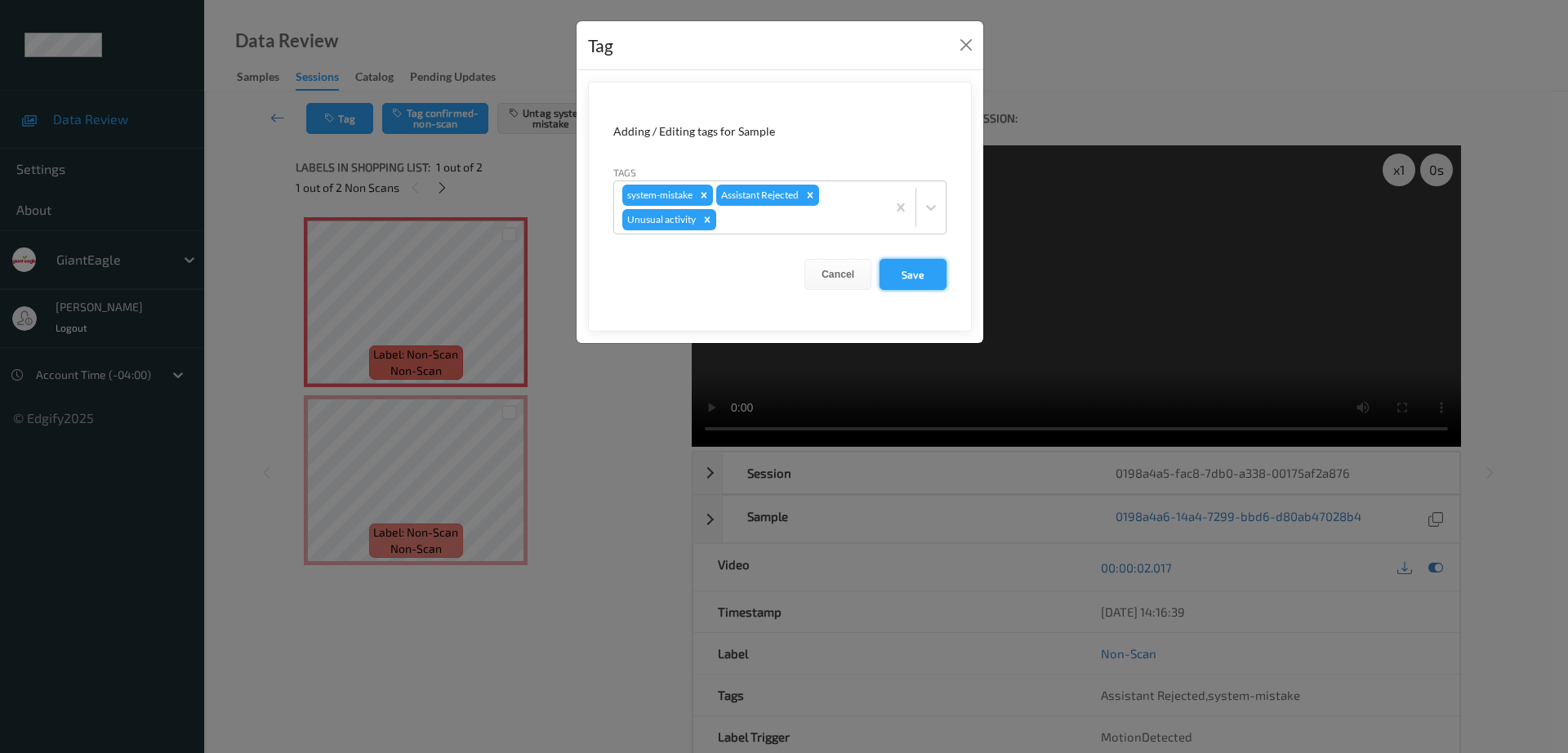
click at [884, 269] on button "Save" at bounding box center [913, 274] width 67 height 31
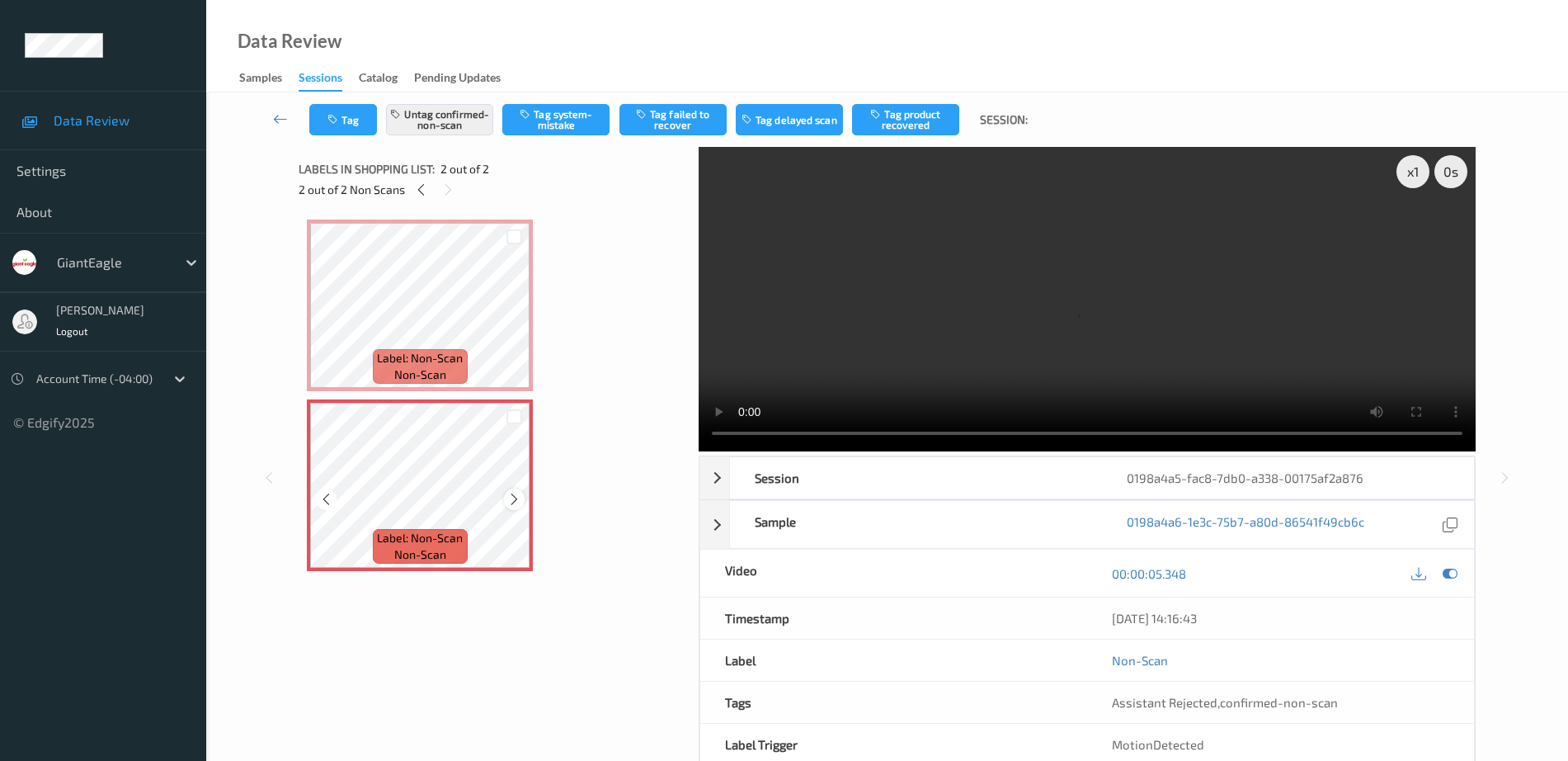
click at [509, 502] on icon at bounding box center [513, 499] width 14 height 15
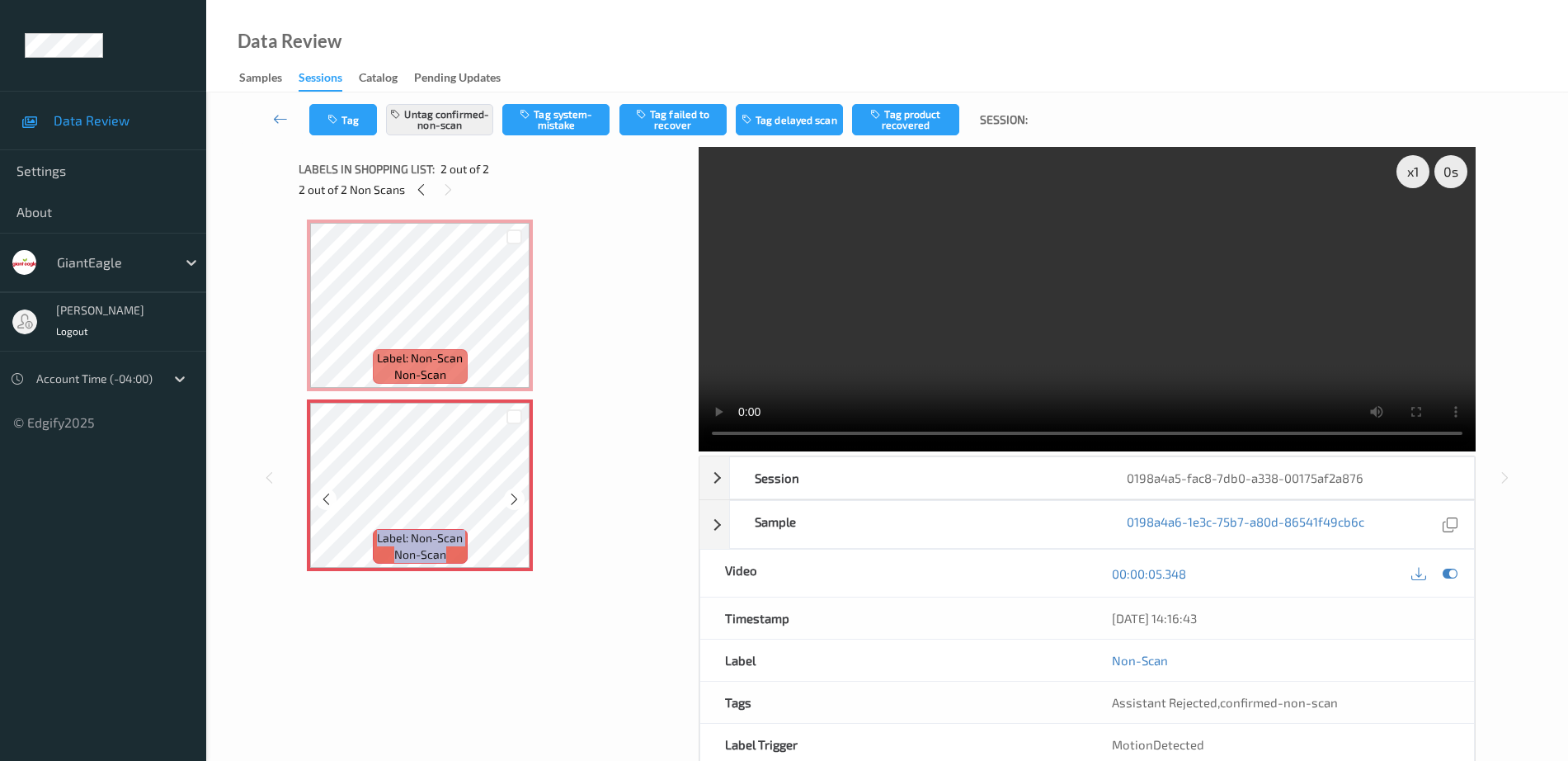
click at [509, 502] on icon at bounding box center [513, 499] width 14 height 15
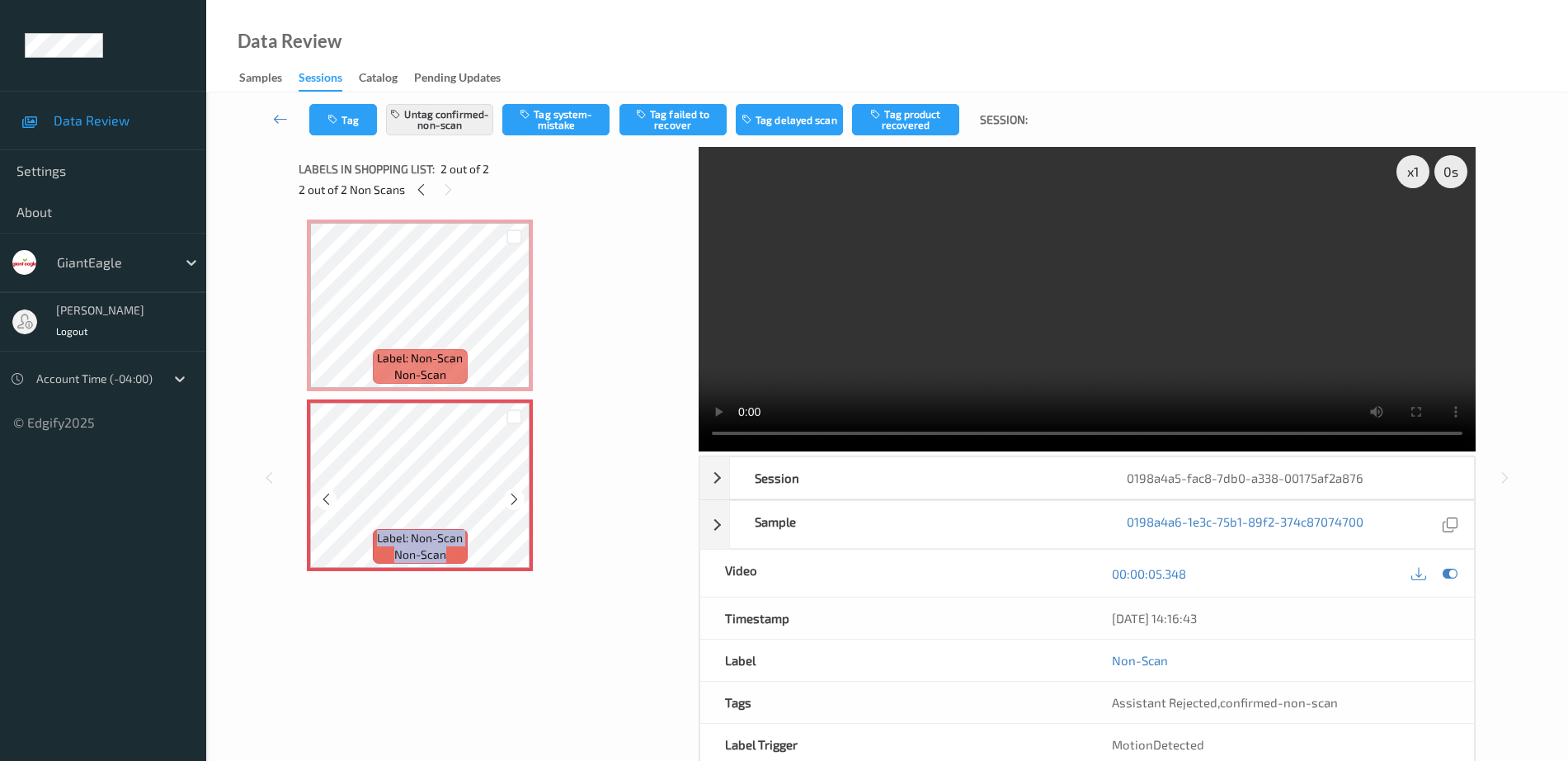
click at [509, 502] on icon at bounding box center [513, 499] width 14 height 15
click at [510, 499] on icon at bounding box center [513, 499] width 14 height 15
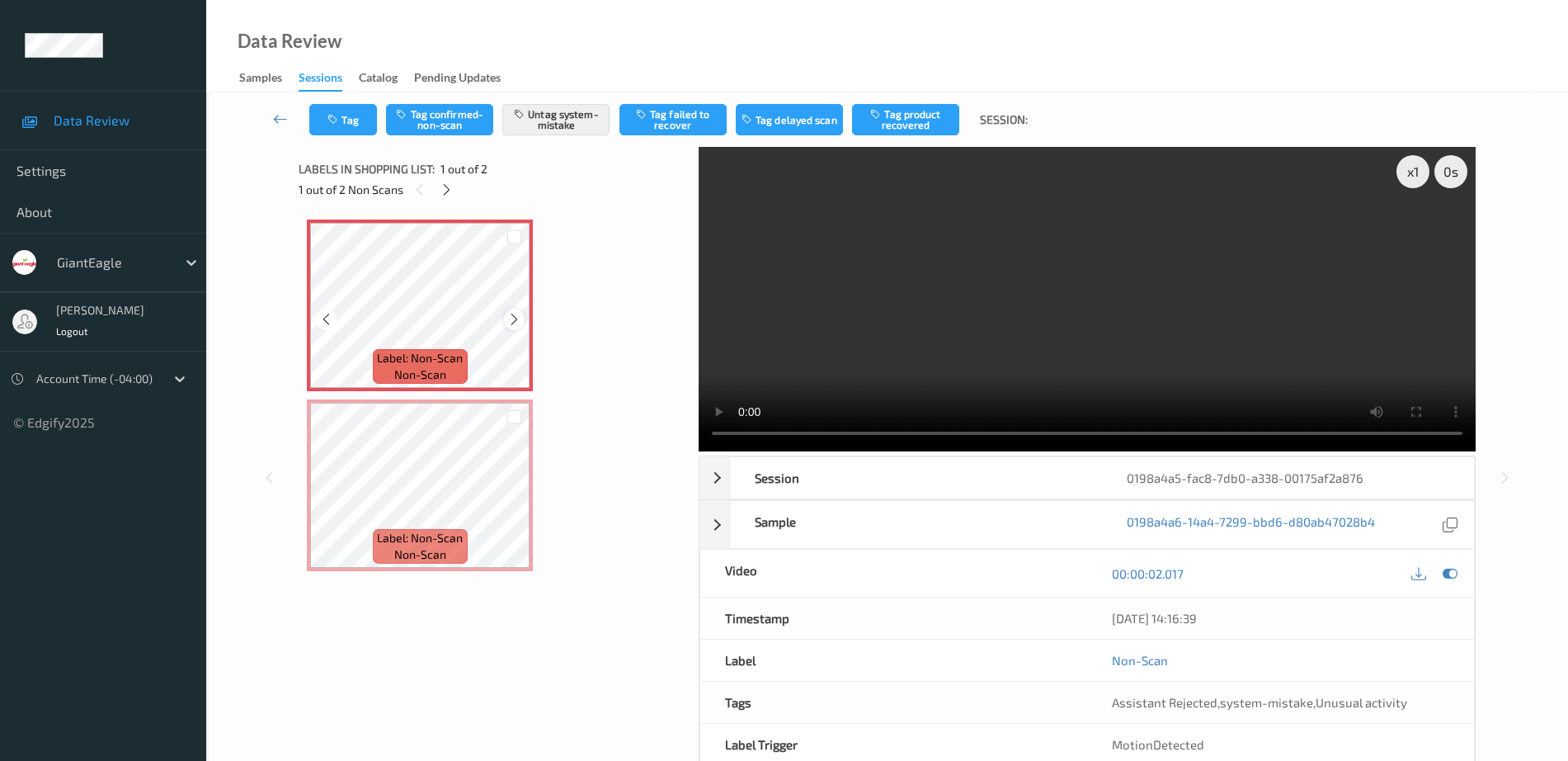
click at [510, 317] on icon at bounding box center [513, 319] width 14 height 15
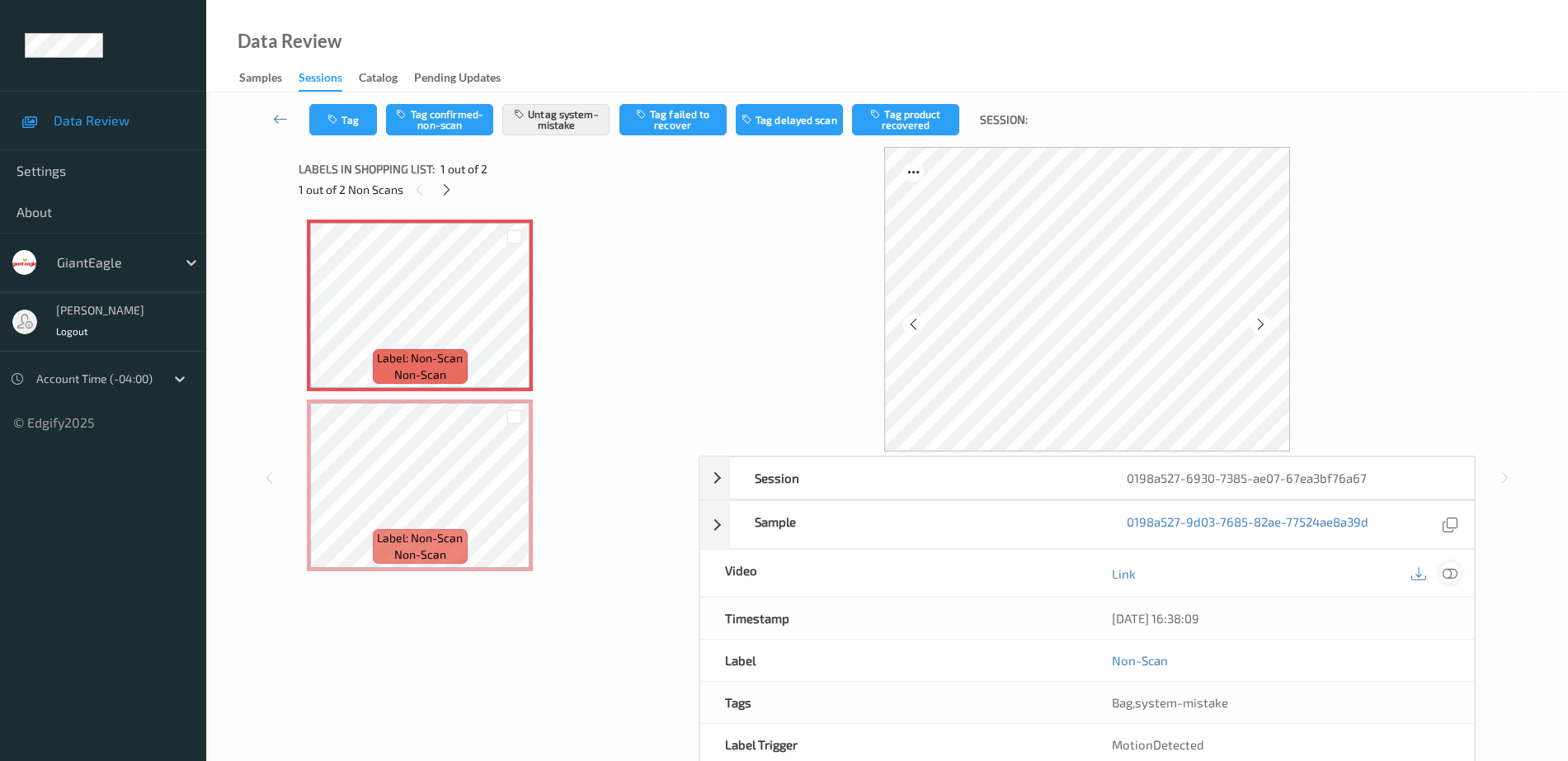
click at [1448, 571] on icon at bounding box center [1450, 574] width 15 height 15
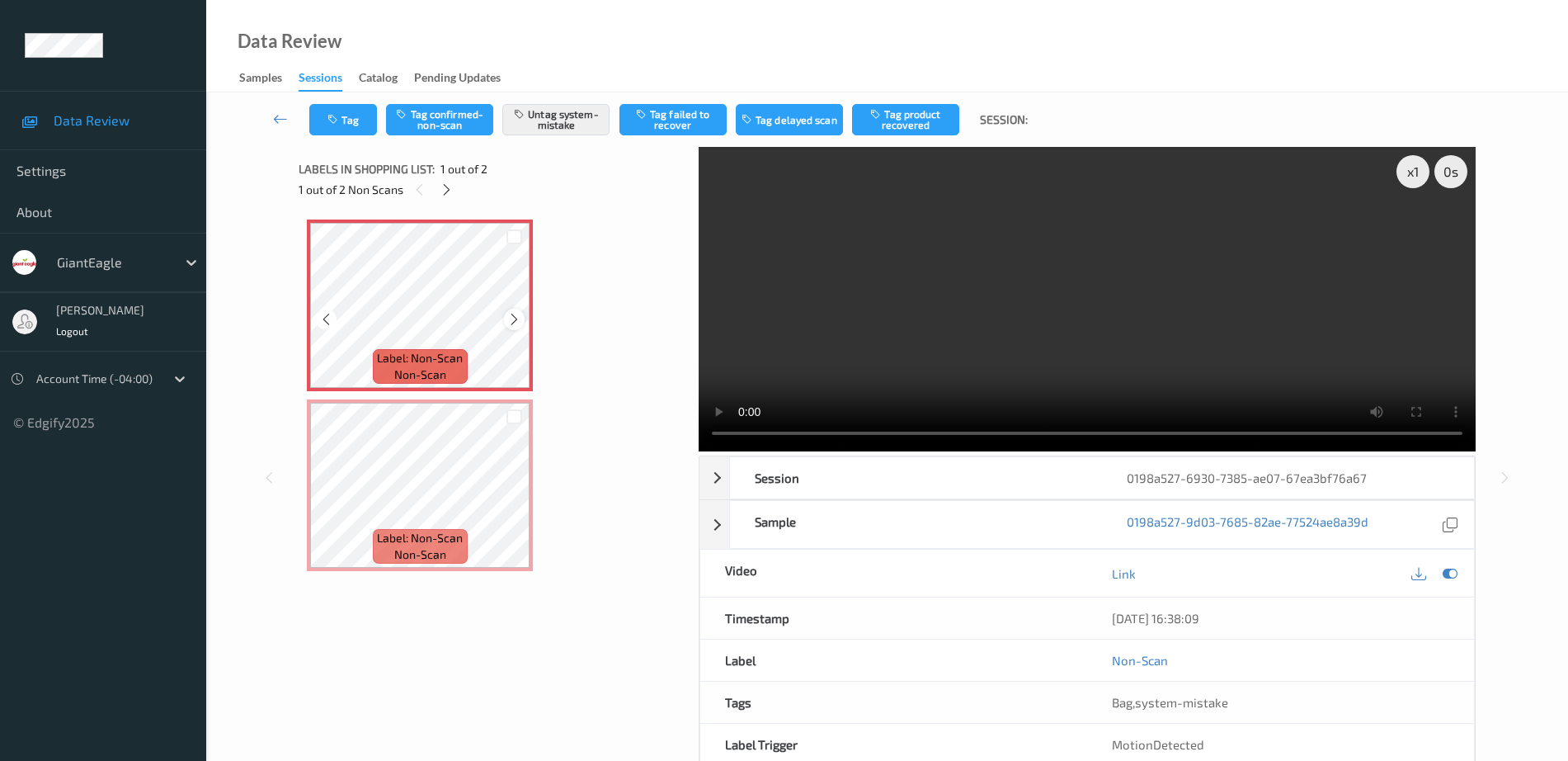
click at [510, 317] on icon at bounding box center [513, 319] width 14 height 15
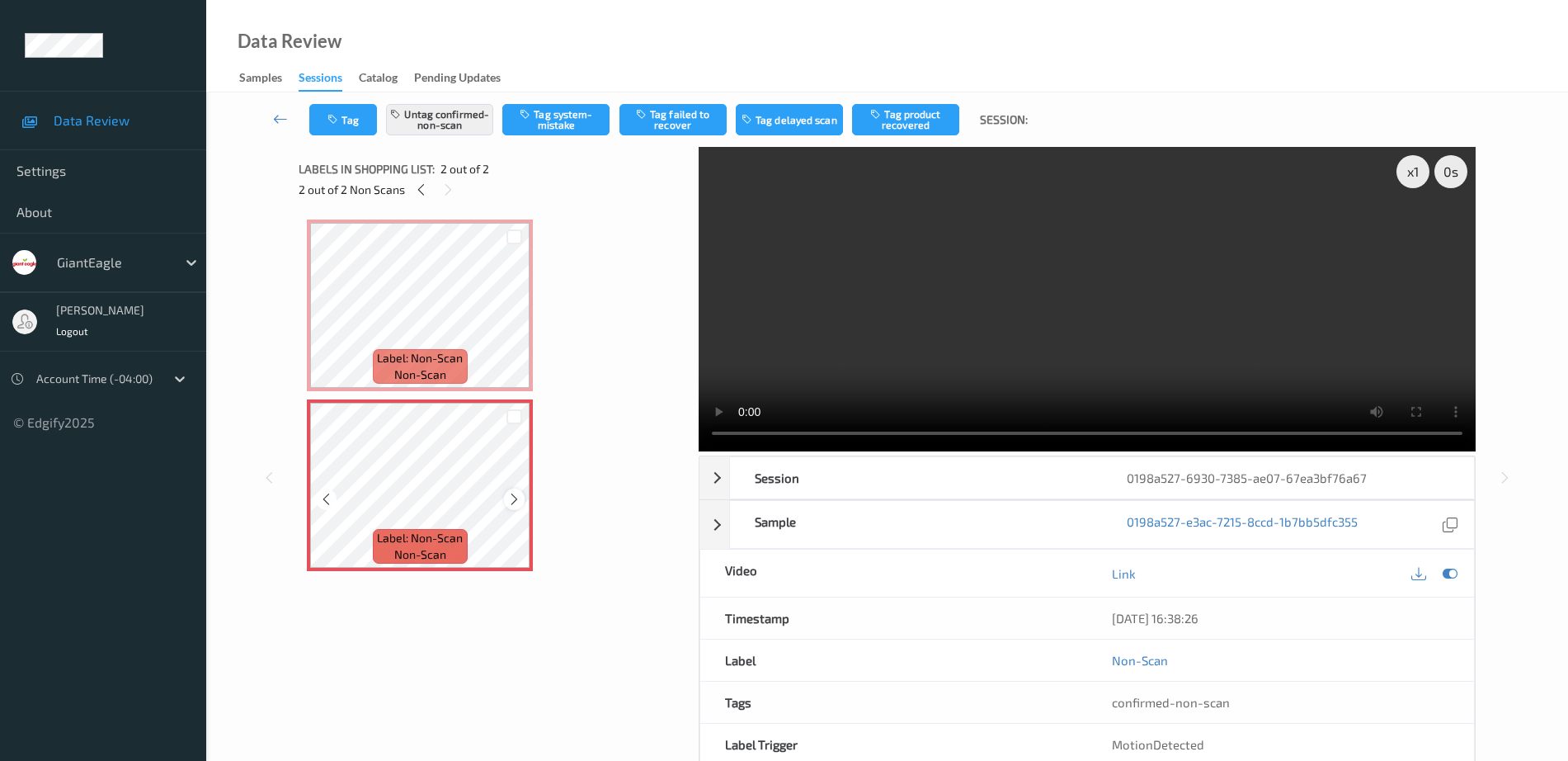
click at [512, 503] on icon at bounding box center [513, 499] width 14 height 15
click at [432, 350] on span "Label: Non-Scan" at bounding box center [420, 358] width 86 height 16
click at [419, 402] on div "Label: Non-Scan non-scan" at bounding box center [419, 485] width 226 height 172
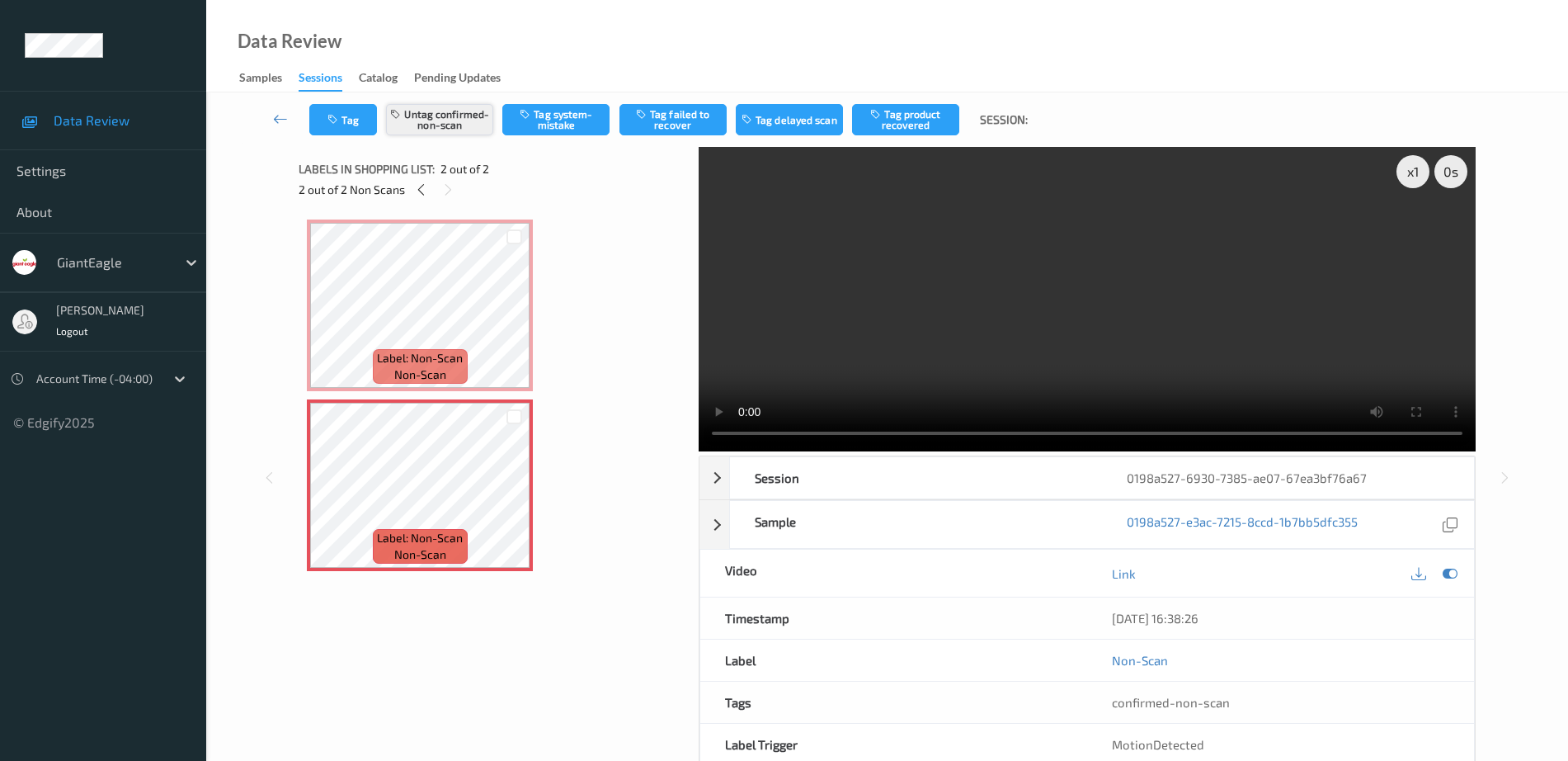
click at [429, 125] on button "Untag confirmed-non-scan" at bounding box center [439, 120] width 107 height 31
click at [584, 124] on button "Tag system-mistake" at bounding box center [555, 120] width 107 height 31
click at [338, 132] on button "Tag" at bounding box center [343, 120] width 68 height 31
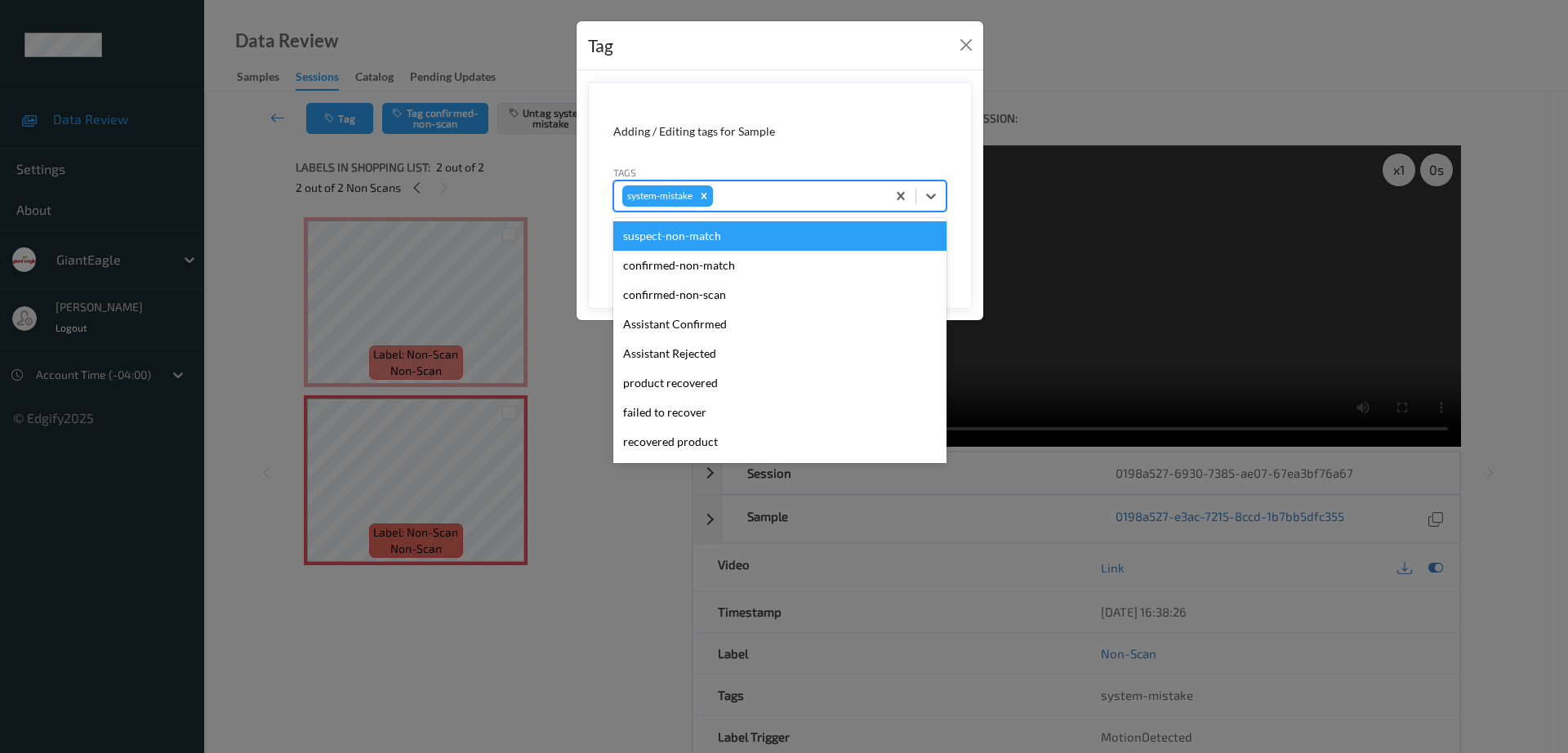
click at [778, 197] on div at bounding box center [797, 196] width 162 height 20
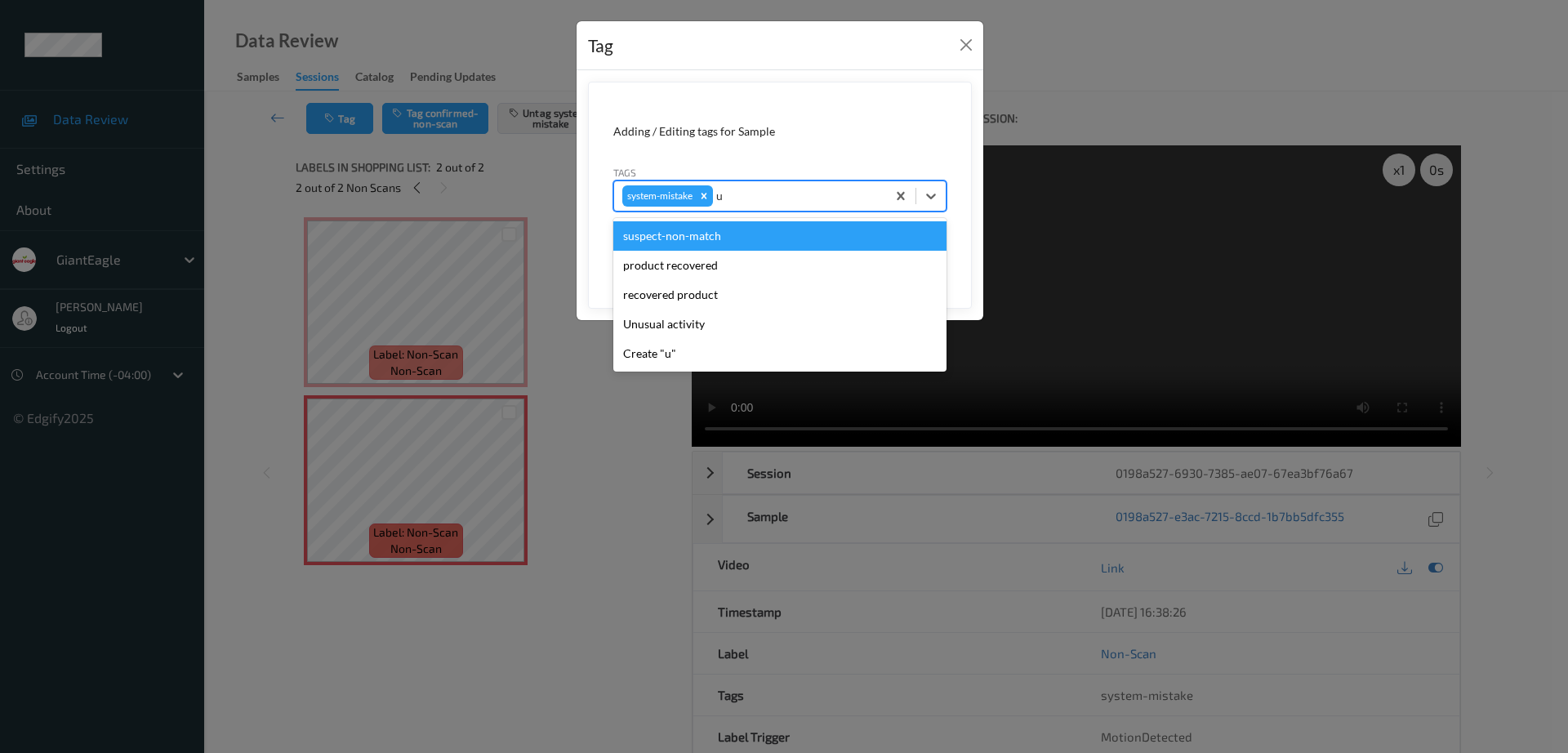
type input "un"
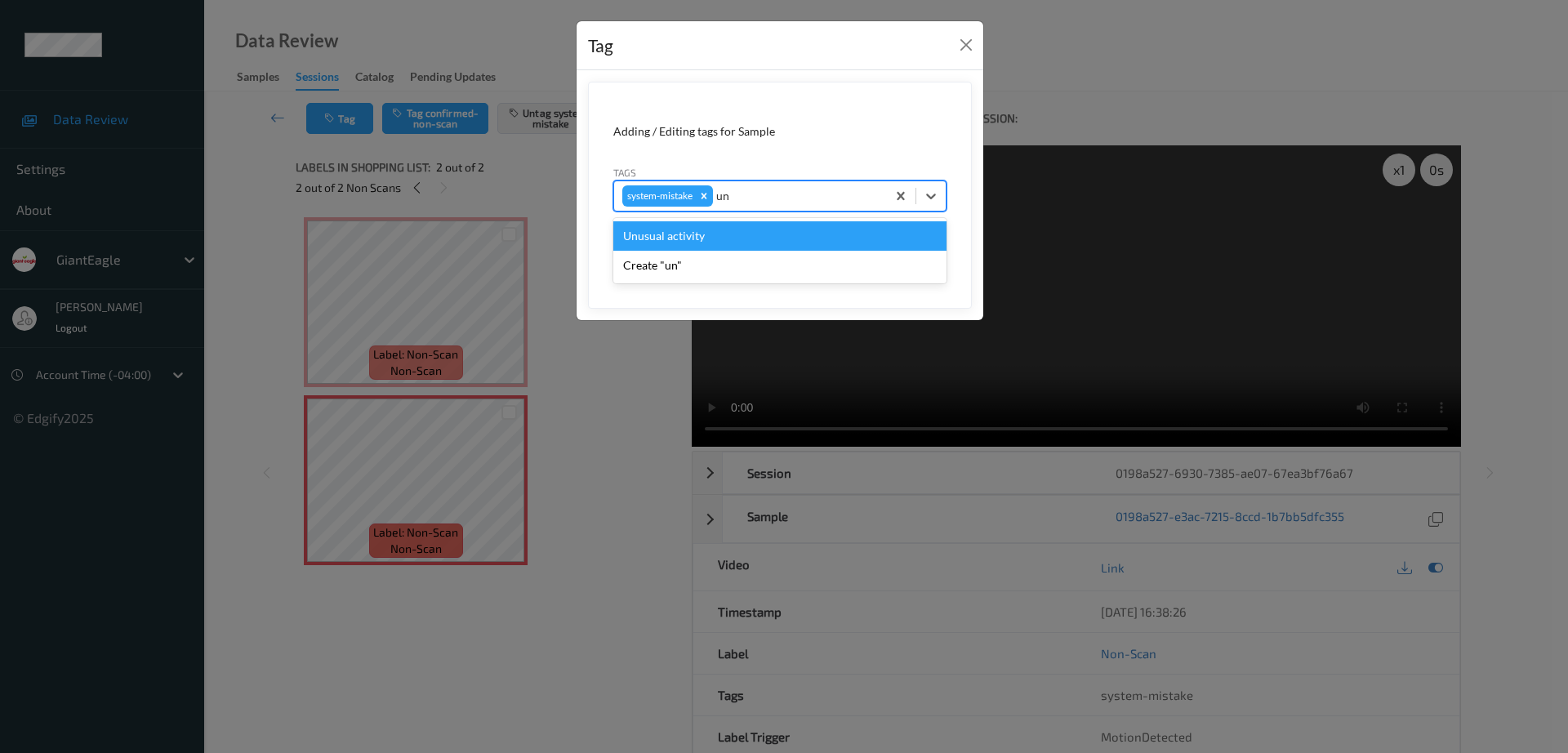
click at [670, 238] on div "Unusual activity" at bounding box center [779, 236] width 333 height 30
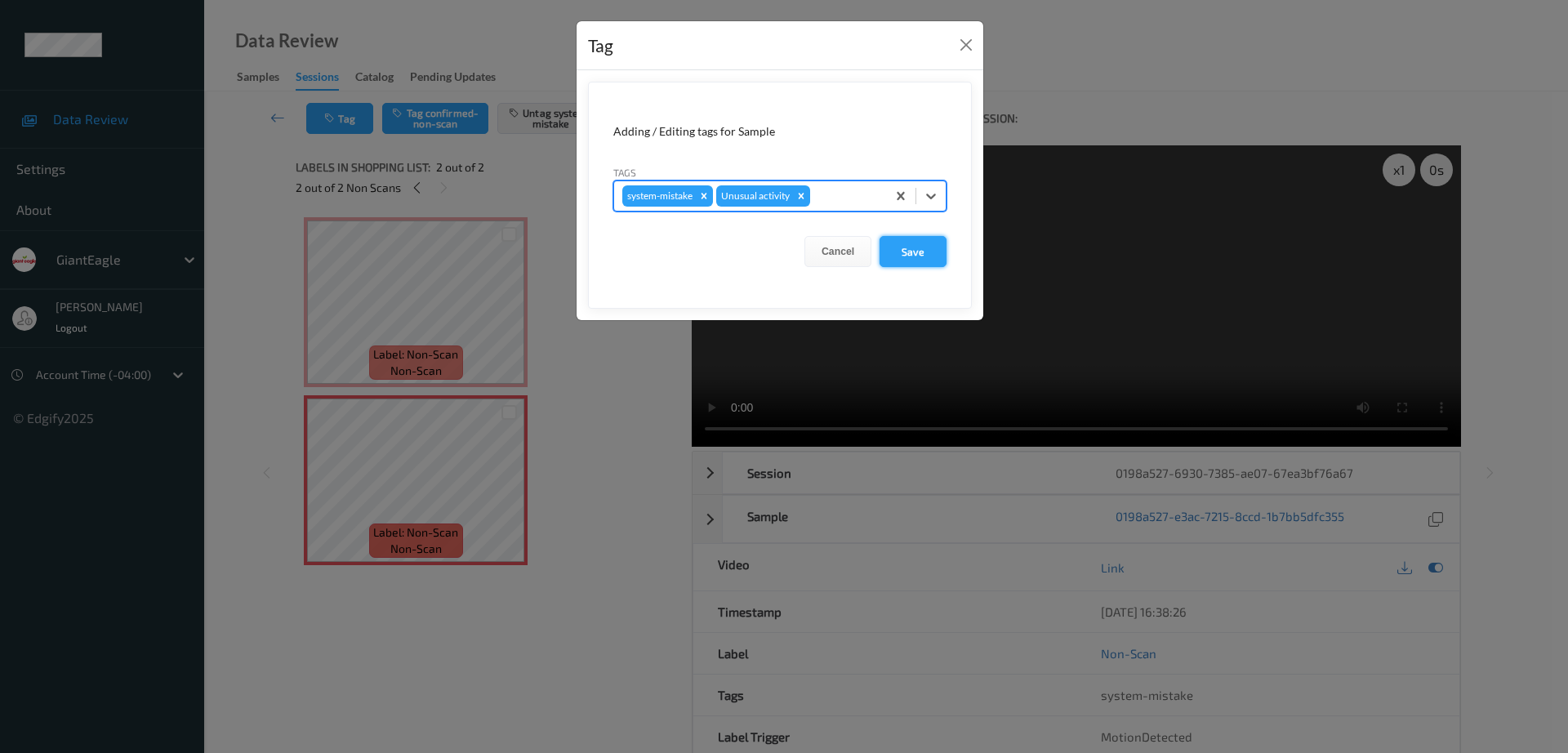
click at [930, 259] on button "Save" at bounding box center [913, 251] width 67 height 31
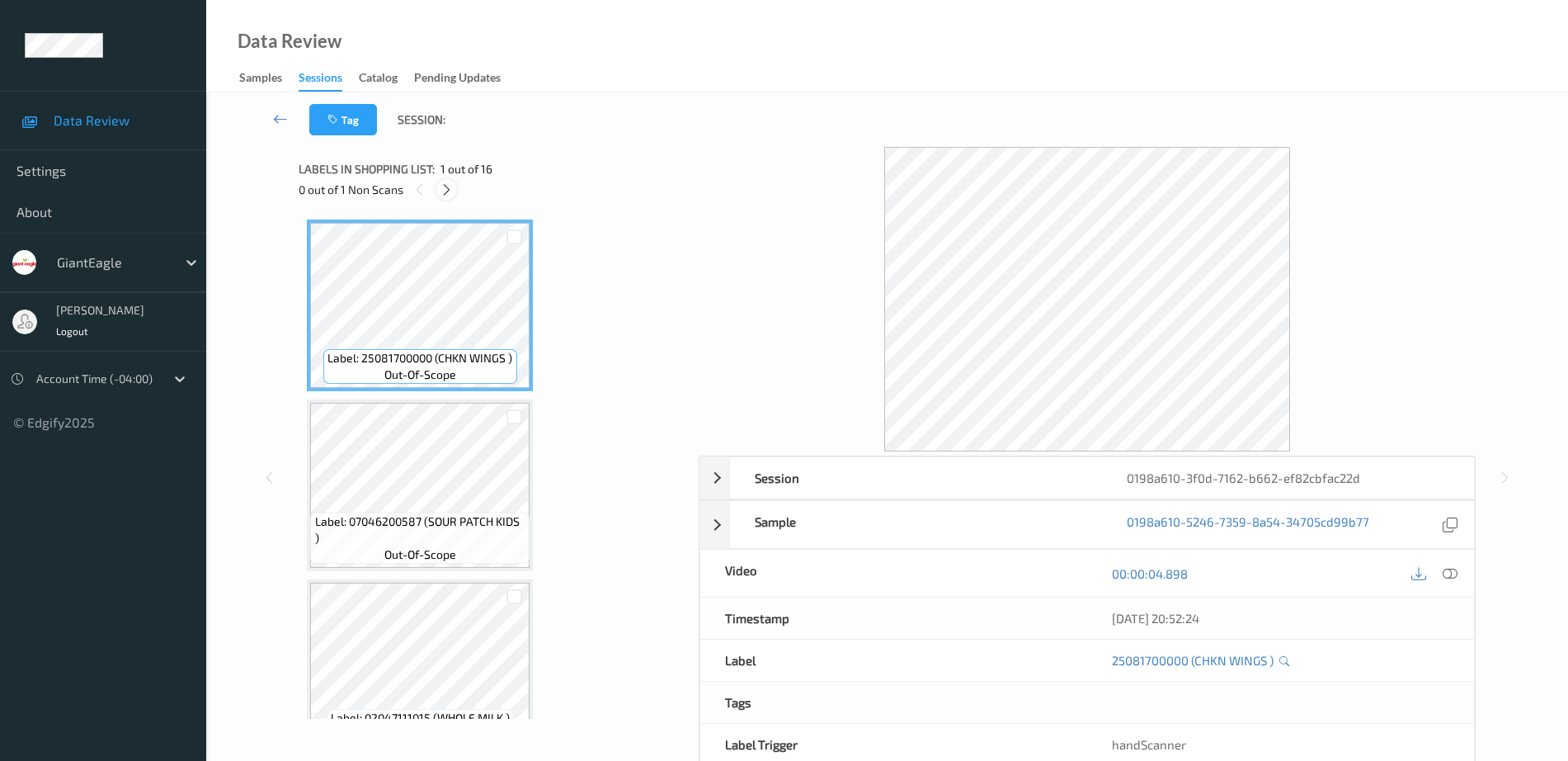
click at [447, 187] on icon at bounding box center [446, 190] width 14 height 15
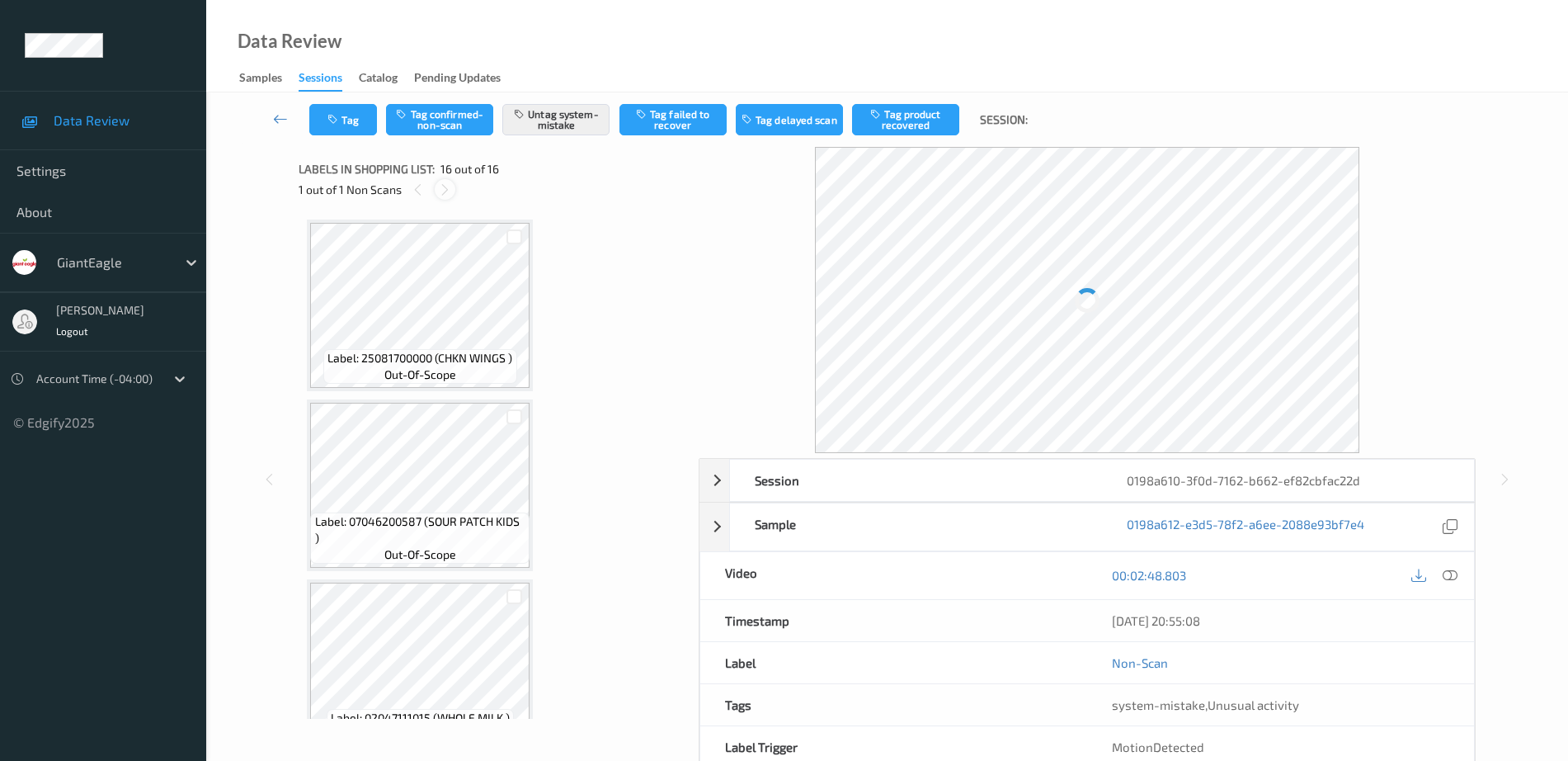
scroll to position [2379, 0]
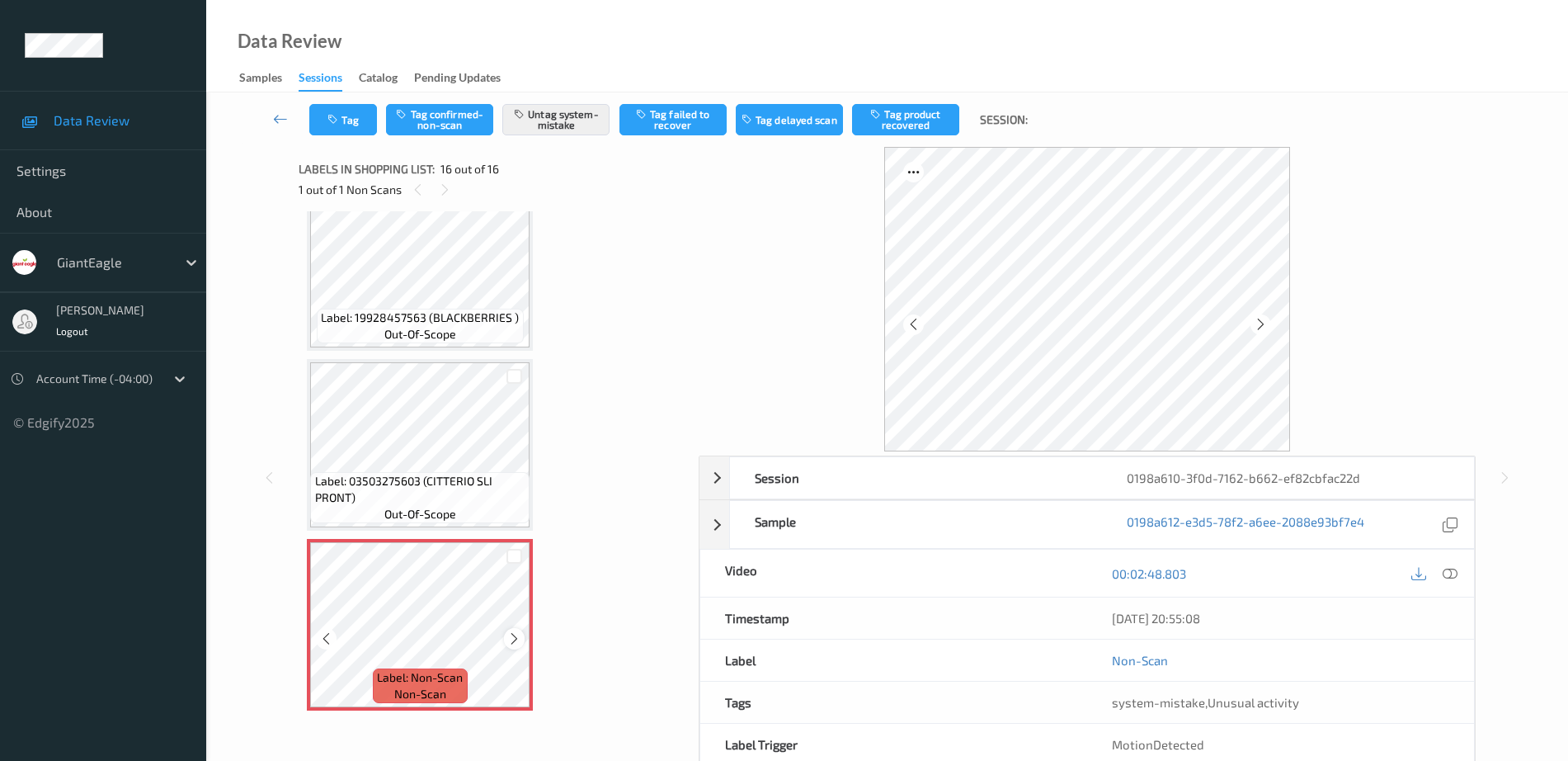
click at [513, 637] on icon at bounding box center [513, 639] width 14 height 15
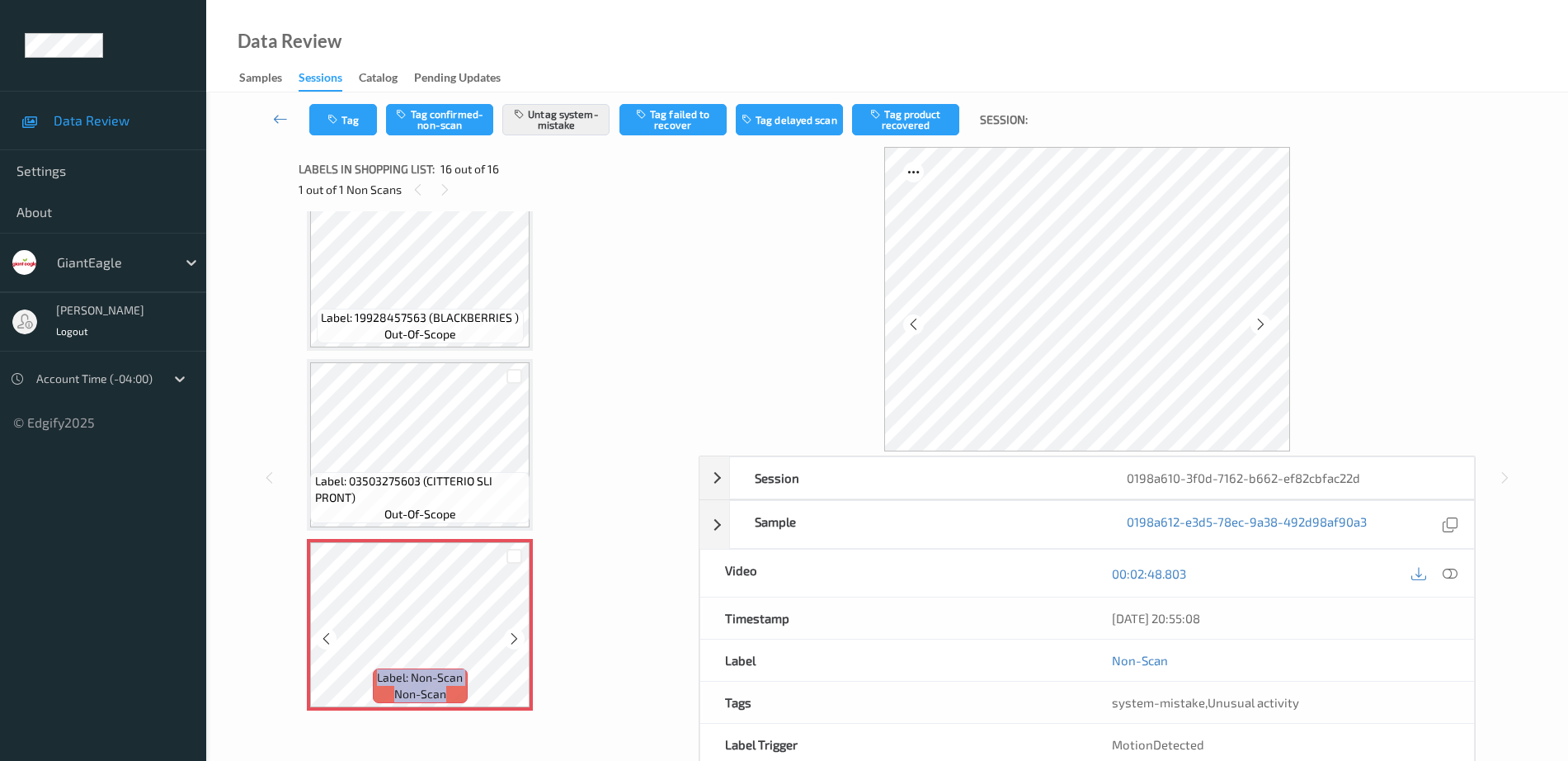
click at [513, 637] on icon at bounding box center [513, 639] width 14 height 15
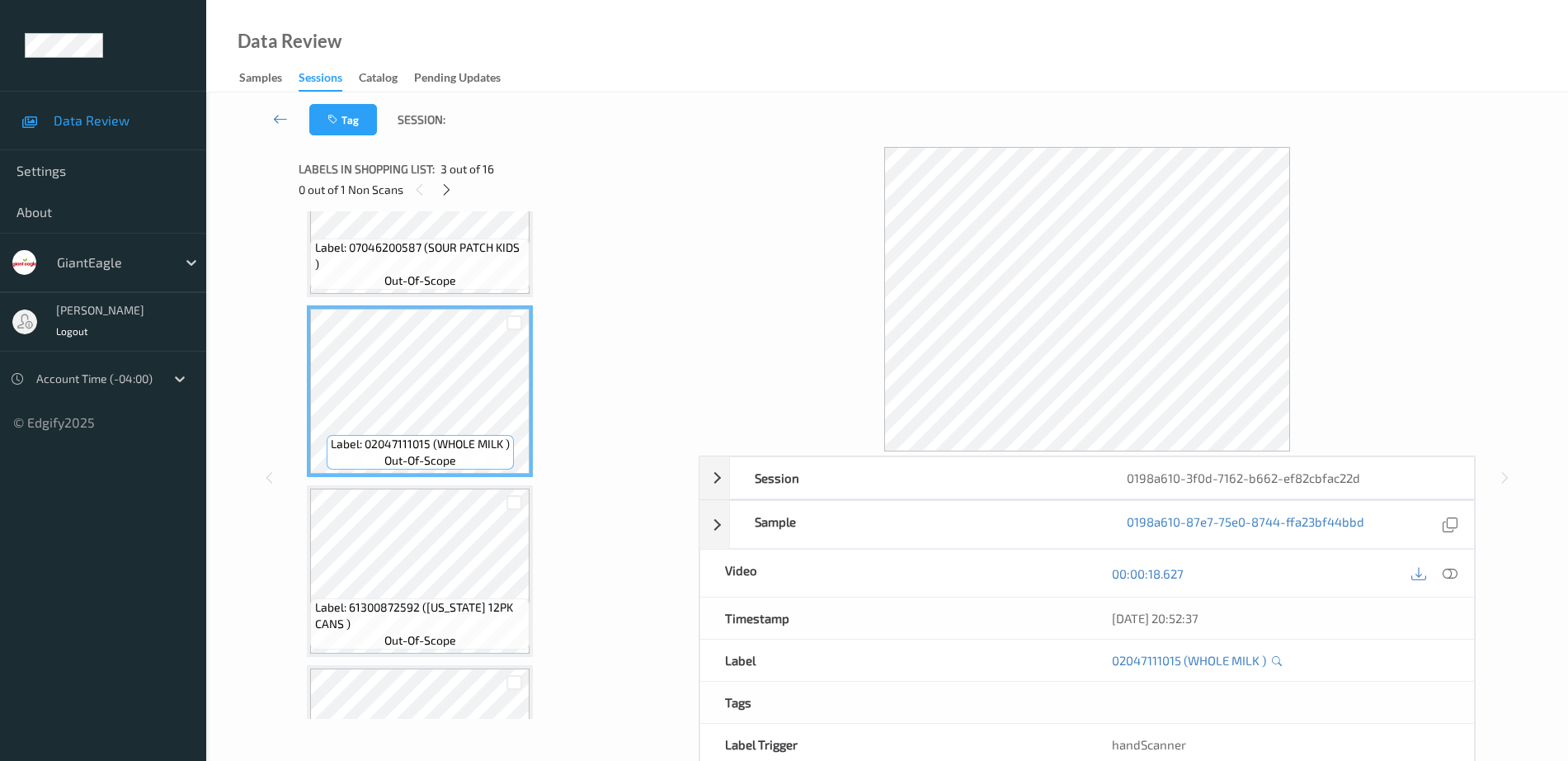
scroll to position [310, 0]
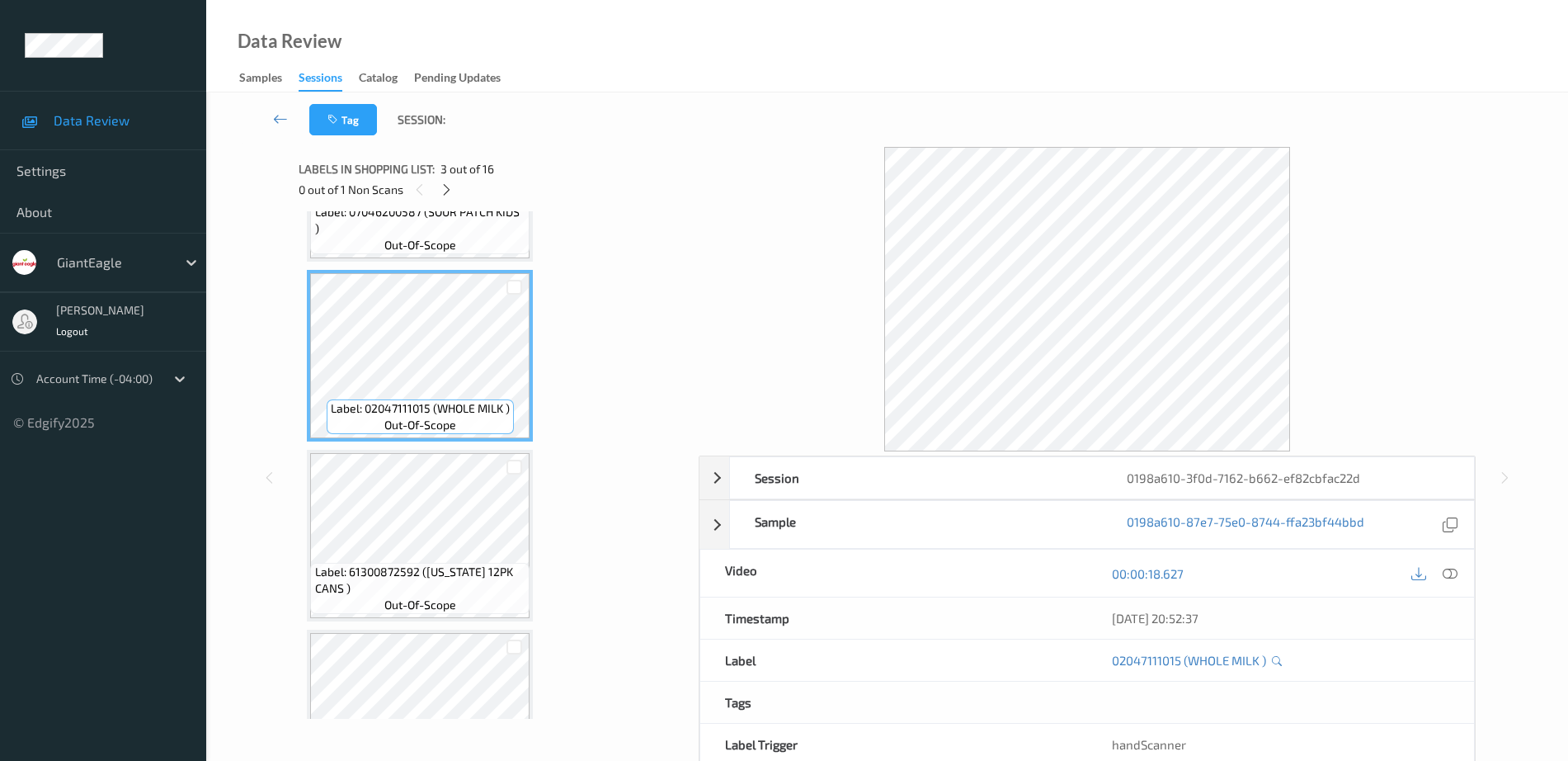
click at [416, 440] on div "Label: 02047111015 (WHOLE MILK ) out-of-scope" at bounding box center [419, 355] width 226 height 172
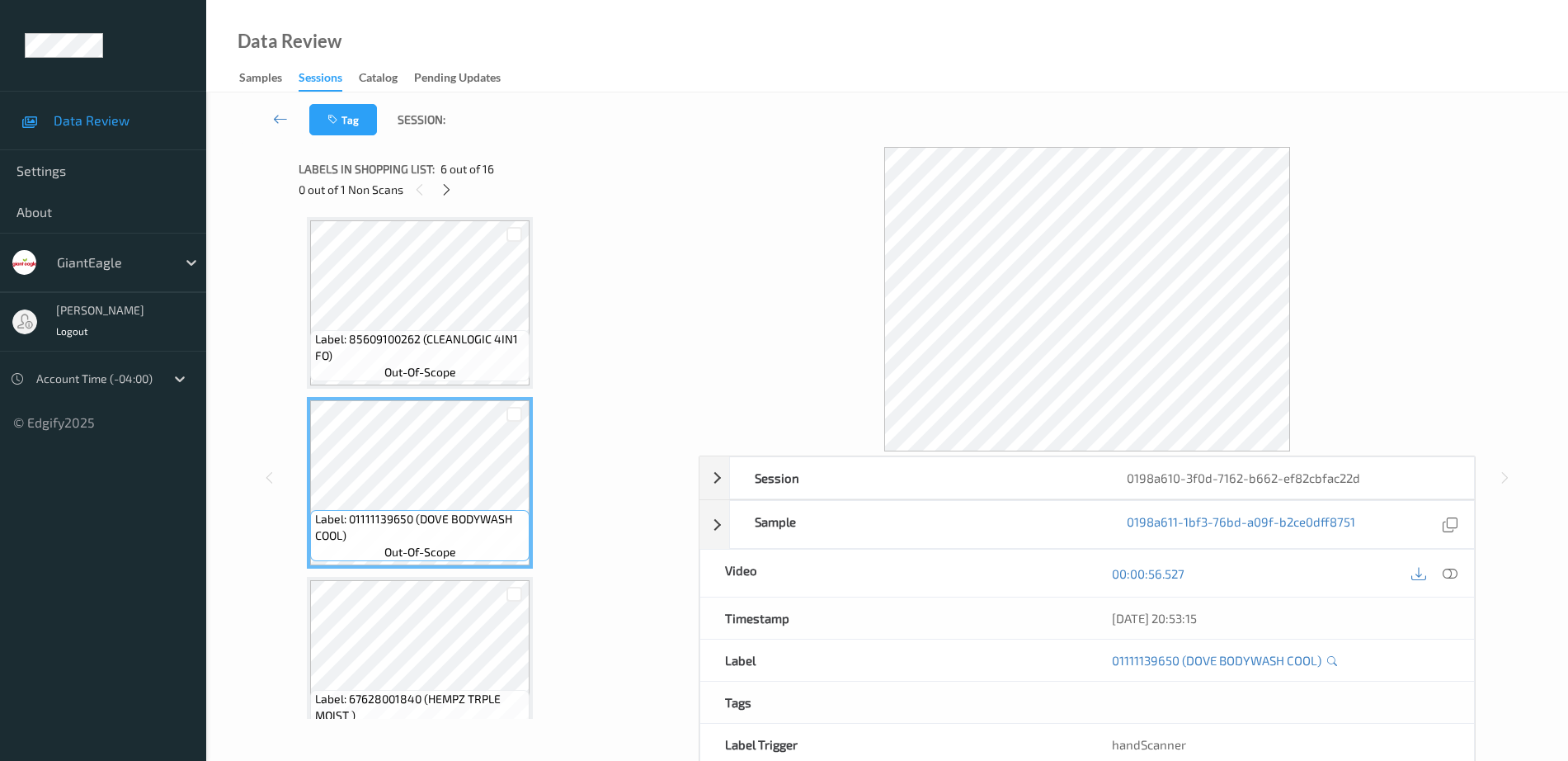
scroll to position [928, 0]
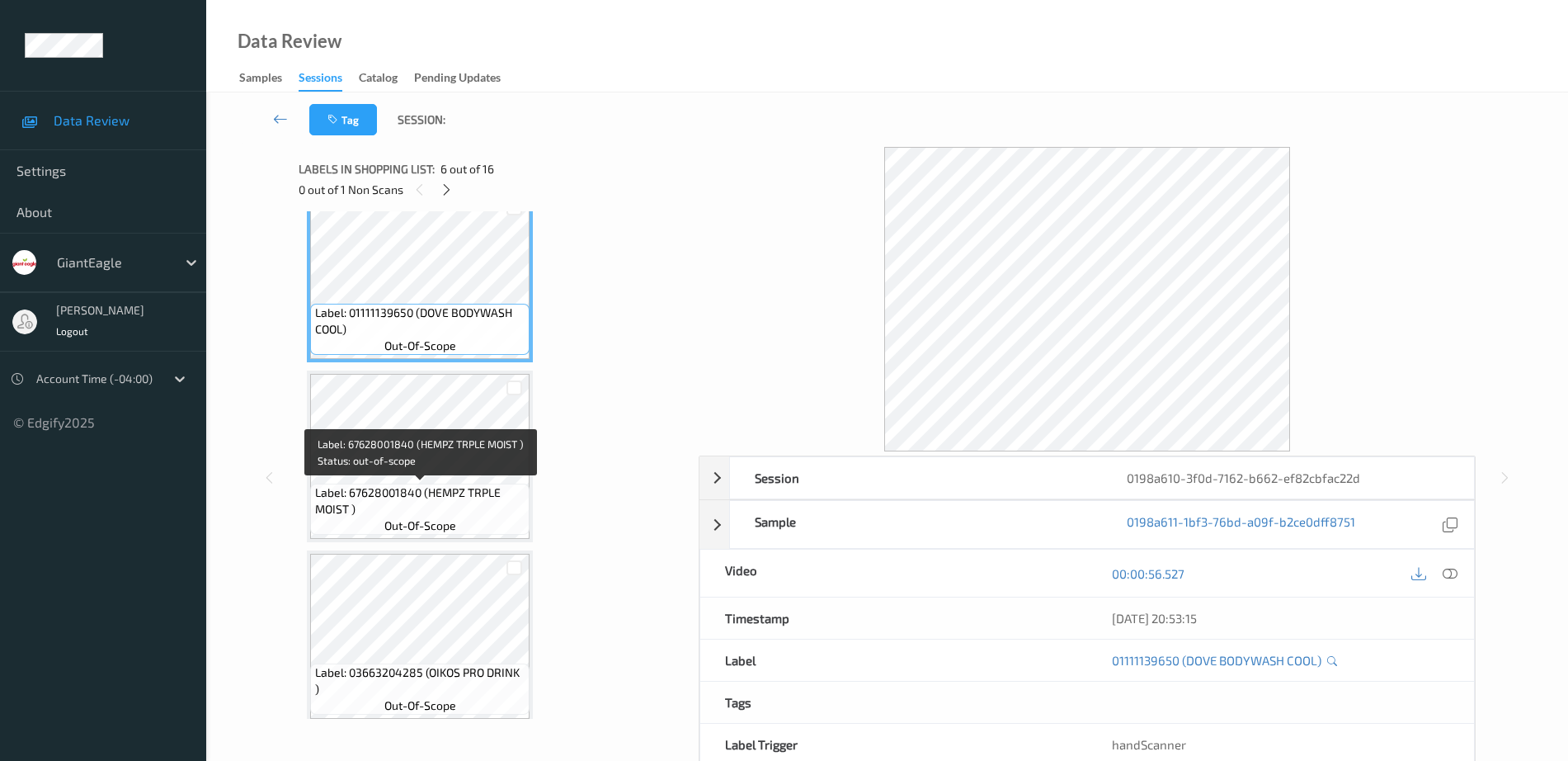
click at [430, 500] on span "Label: 67628001840 (HEMPZ TRPLE MOIST )" at bounding box center [420, 501] width 211 height 33
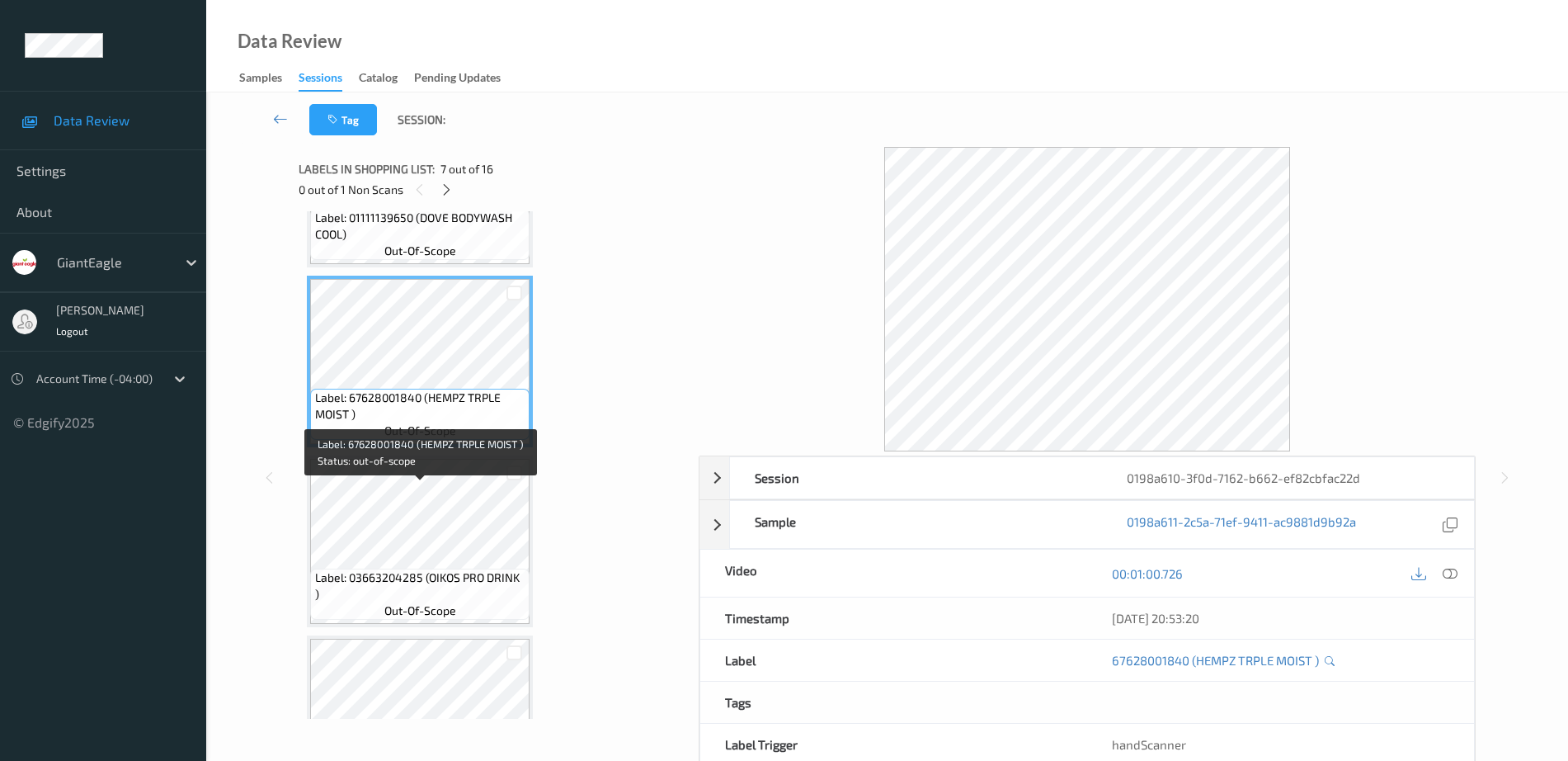
scroll to position [1135, 0]
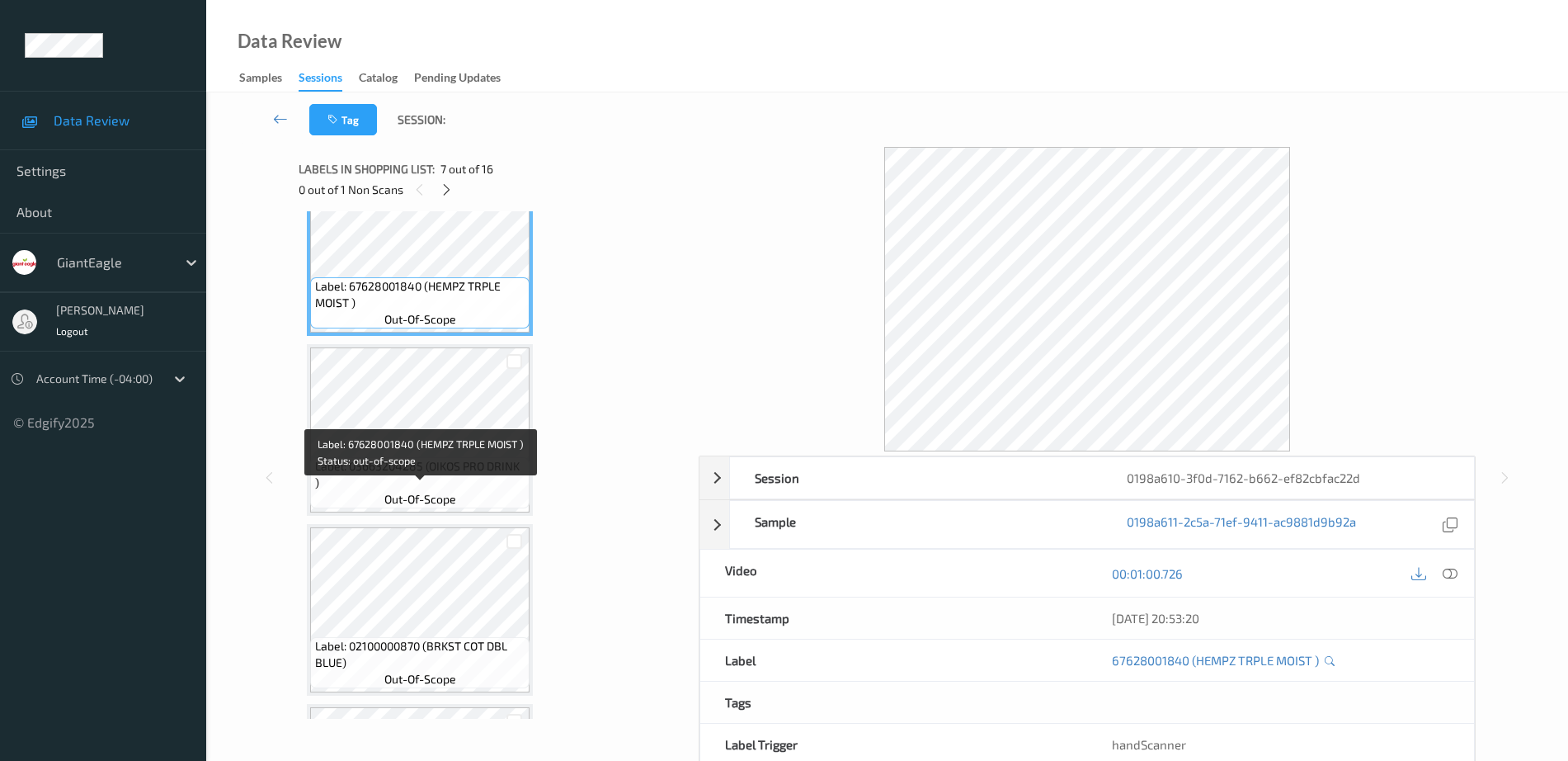
click at [430, 501] on span "out-of-scope" at bounding box center [420, 499] width 72 height 16
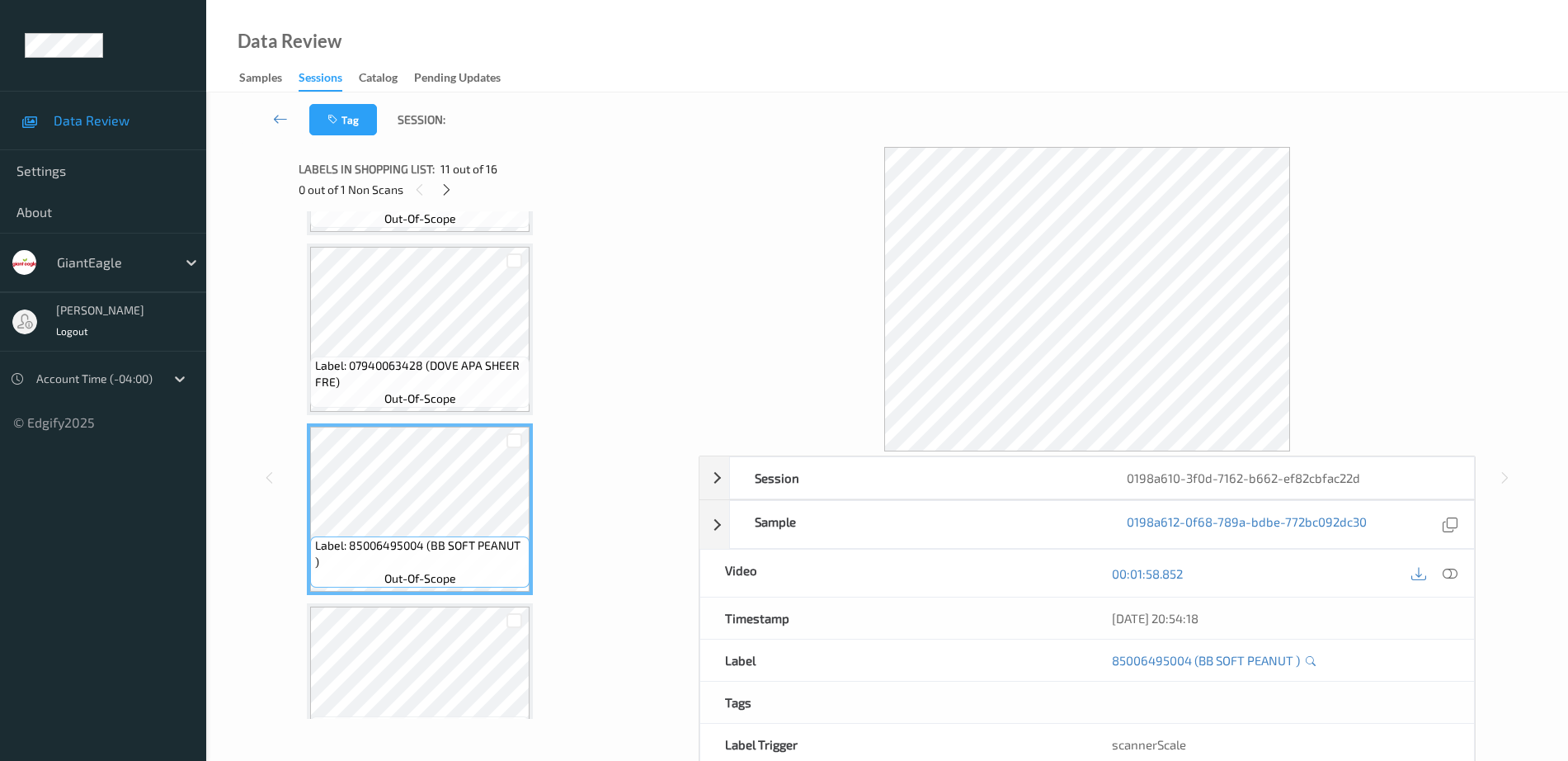
scroll to position [1753, 0]
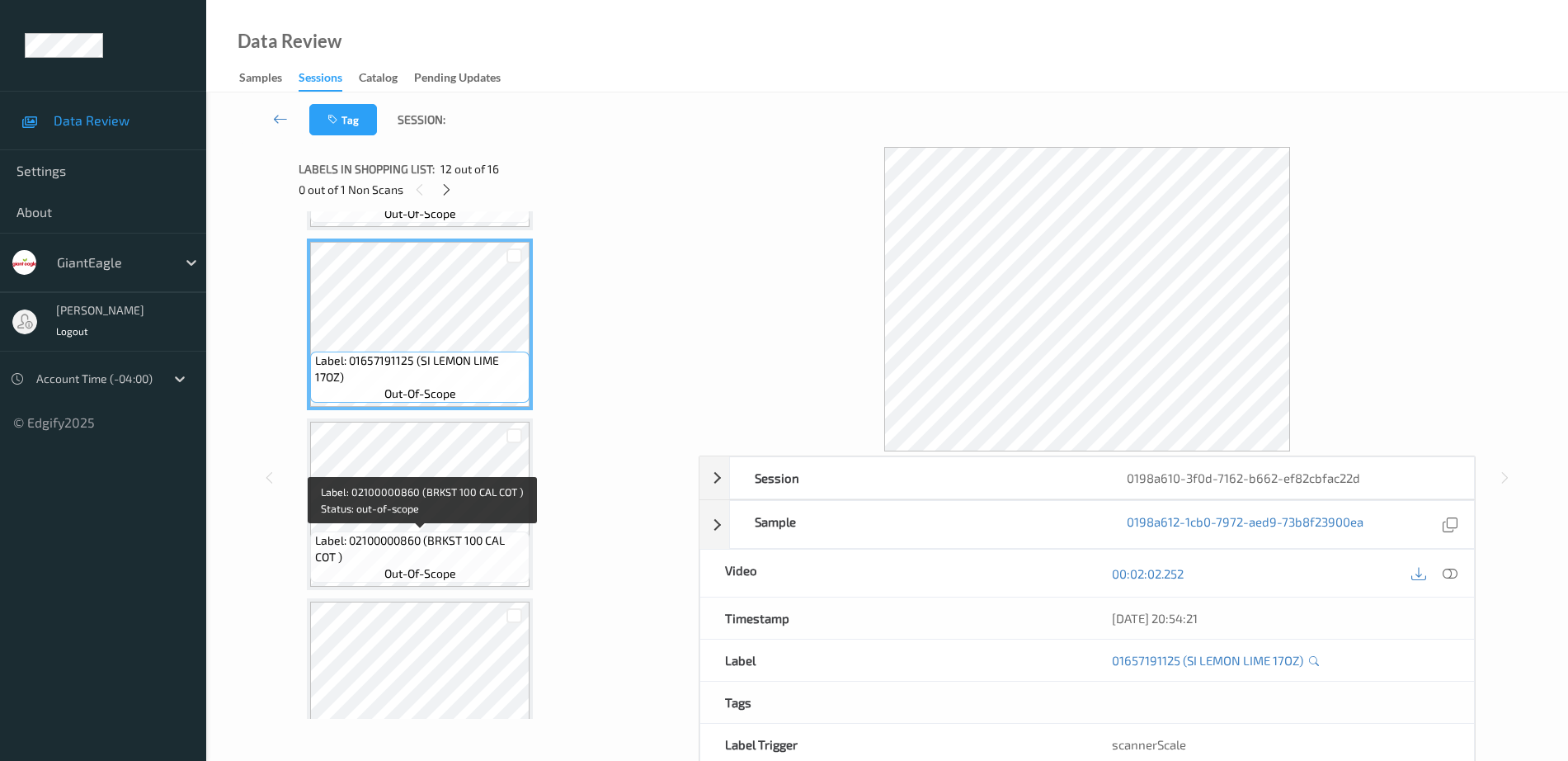
click at [443, 561] on span "Label: 02100000860 (BRKST 100 CAL COT )" at bounding box center [420, 549] width 211 height 33
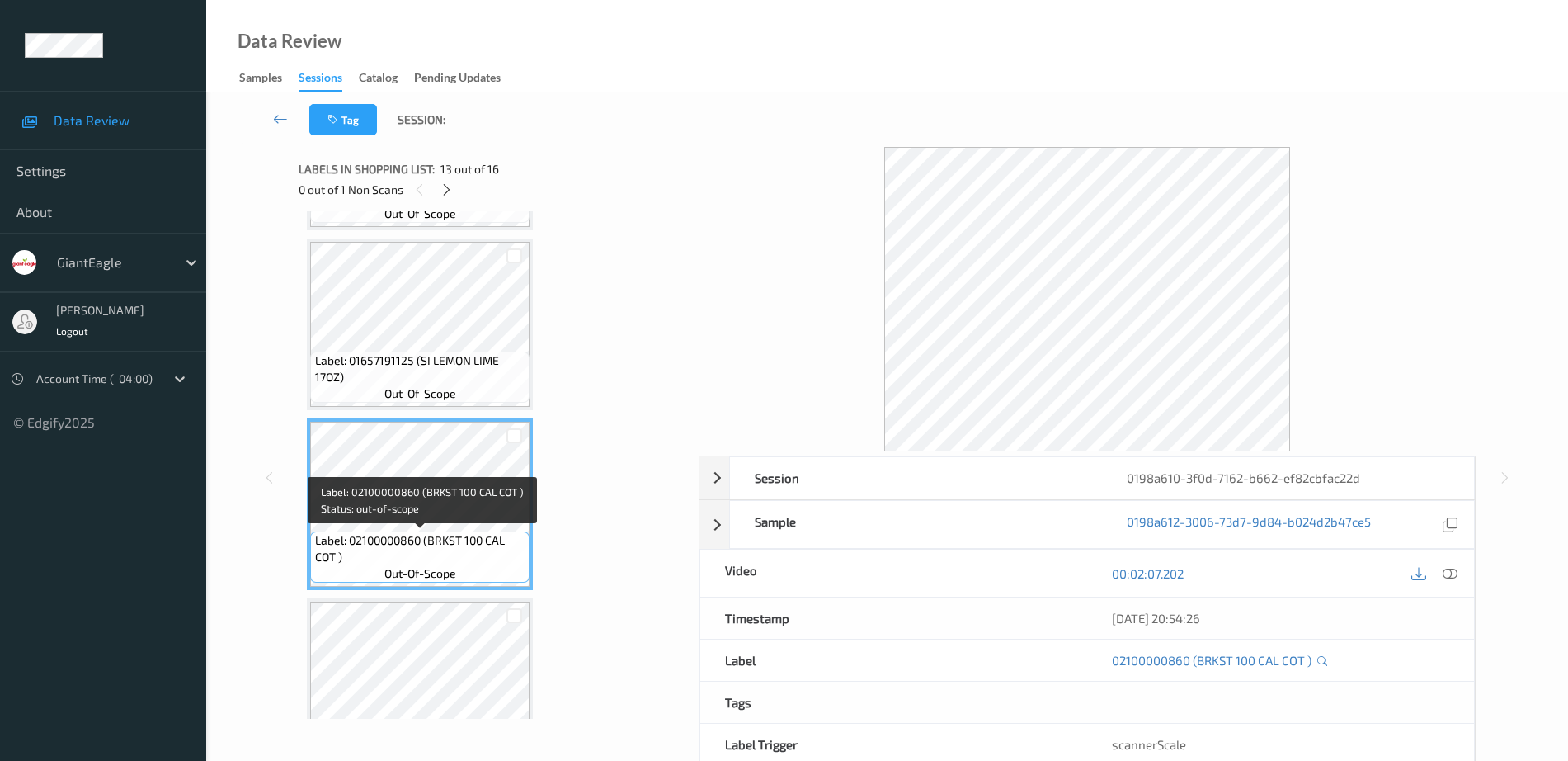
scroll to position [2166, 0]
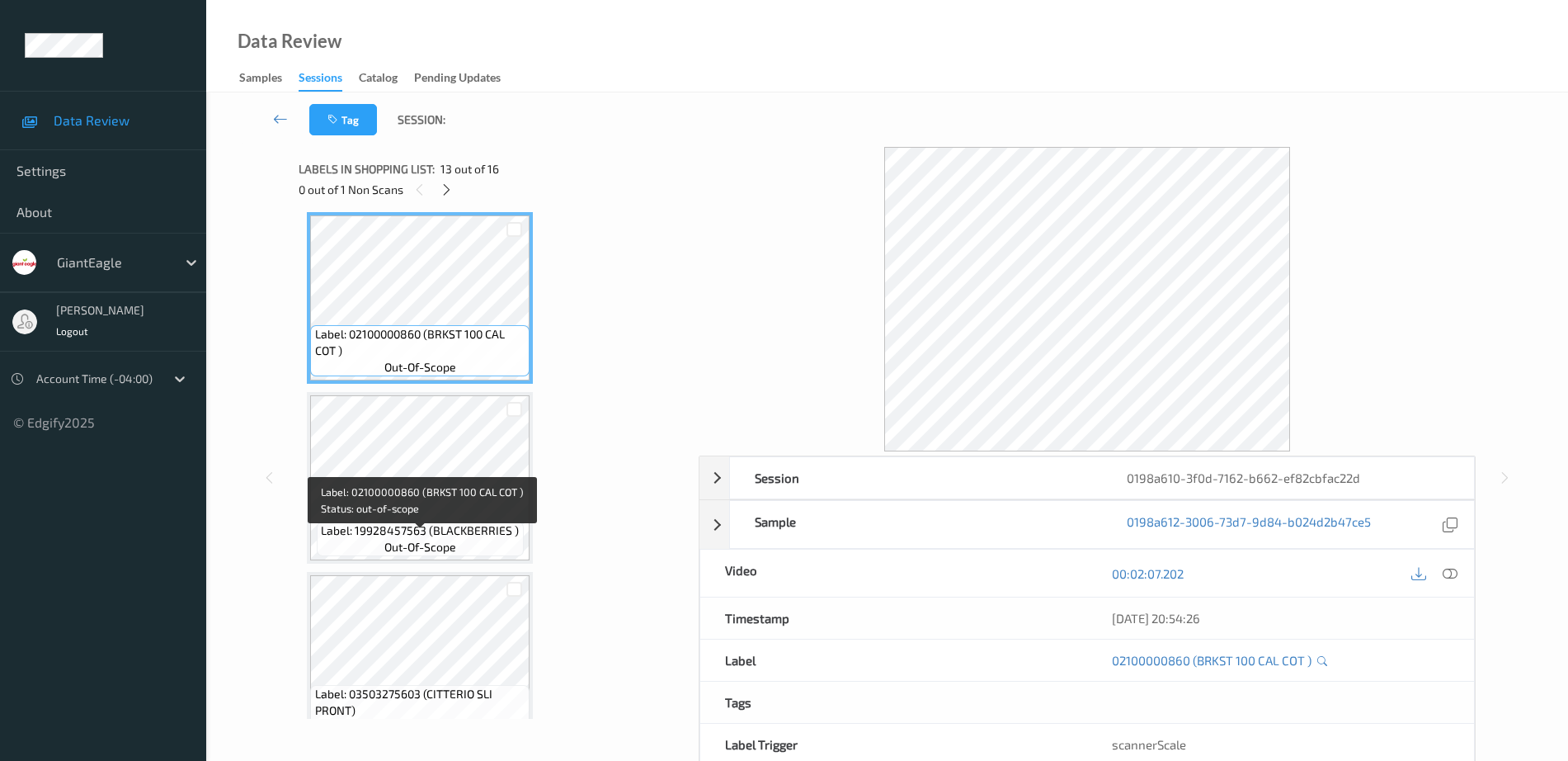
click at [443, 561] on div "Label: 19928457563 (BLACKBERRIES ) out-of-scope" at bounding box center [419, 478] width 226 height 172
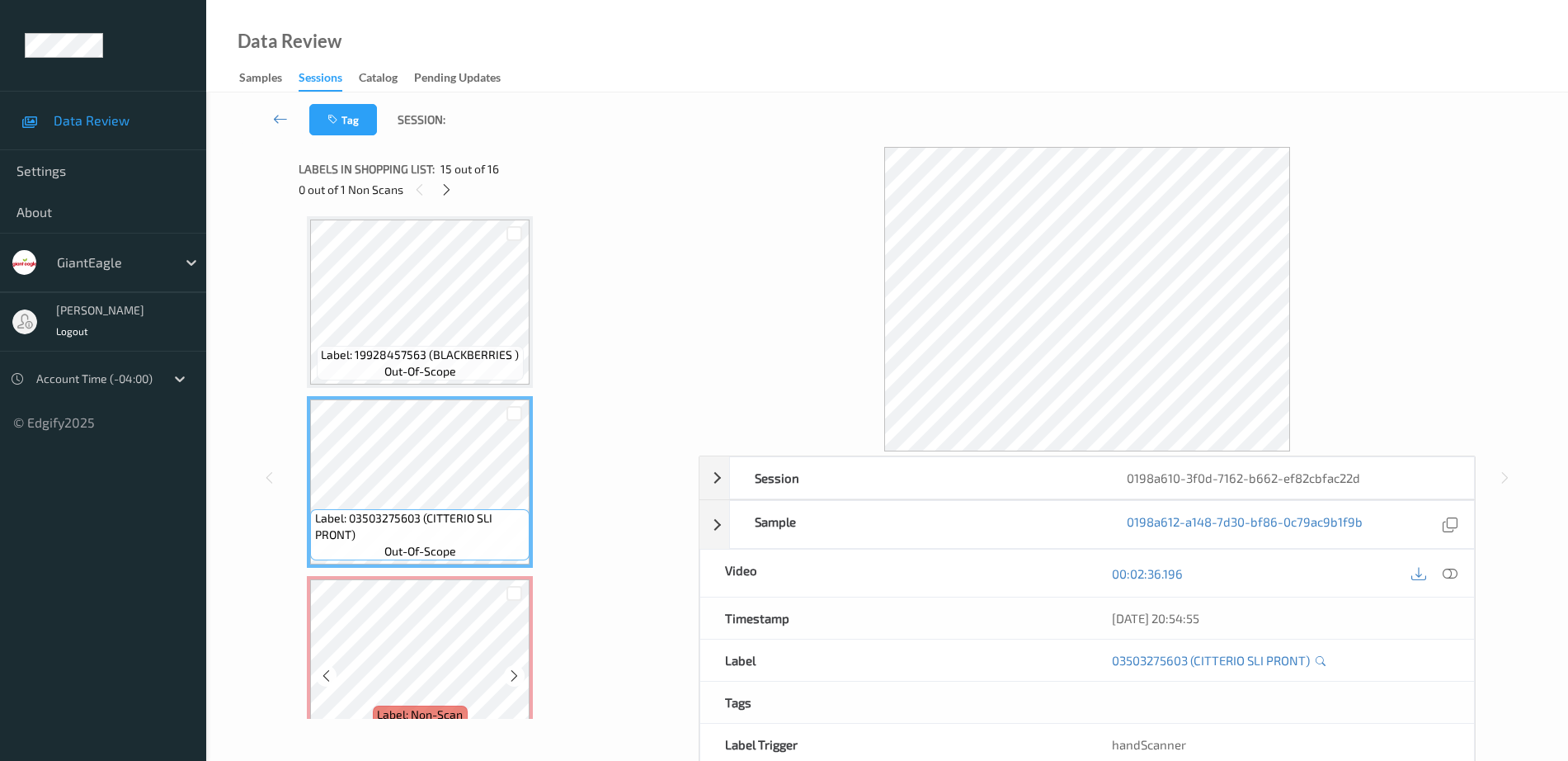
scroll to position [2373, 0]
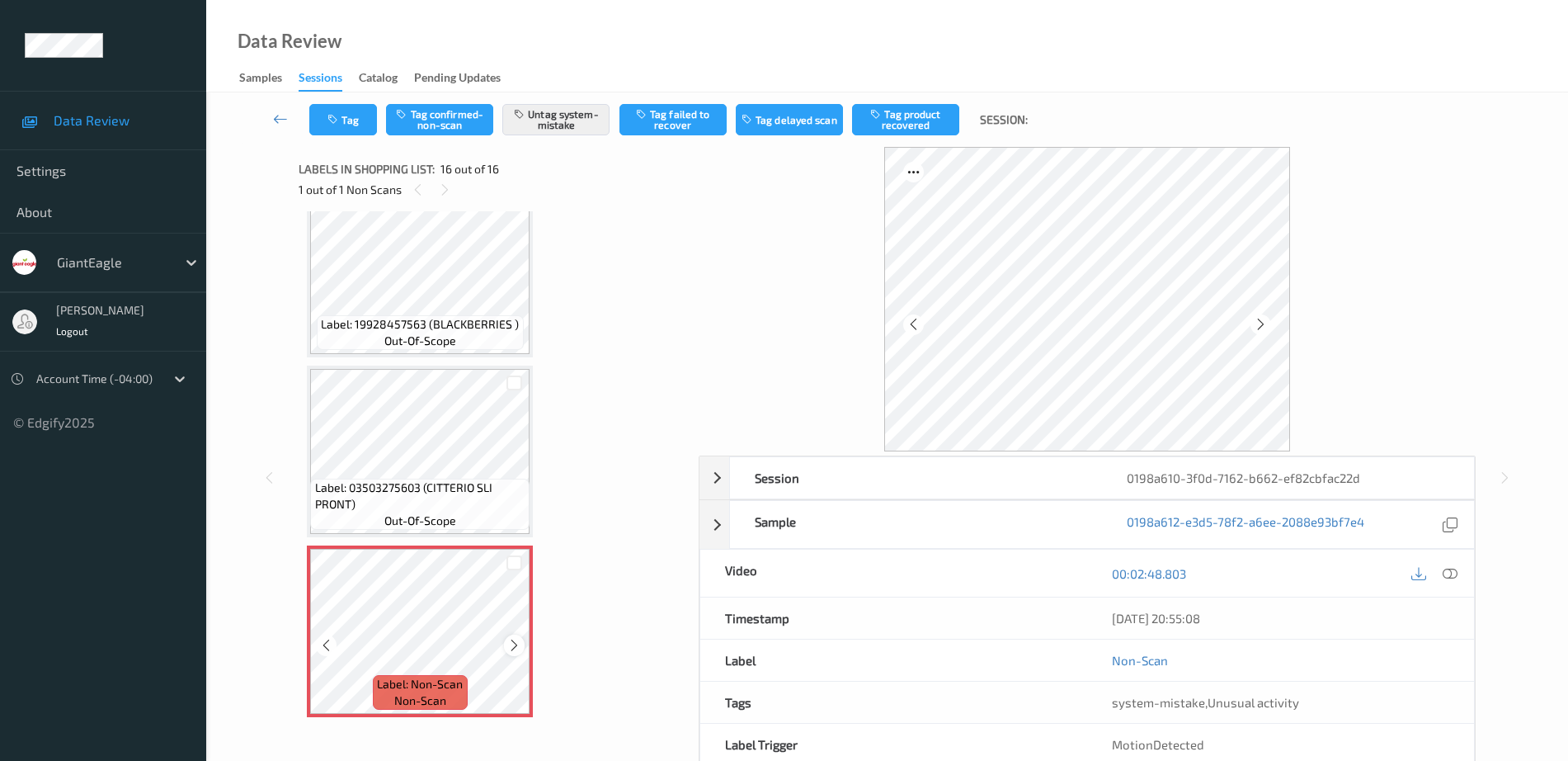
click at [513, 642] on icon at bounding box center [513, 645] width 14 height 15
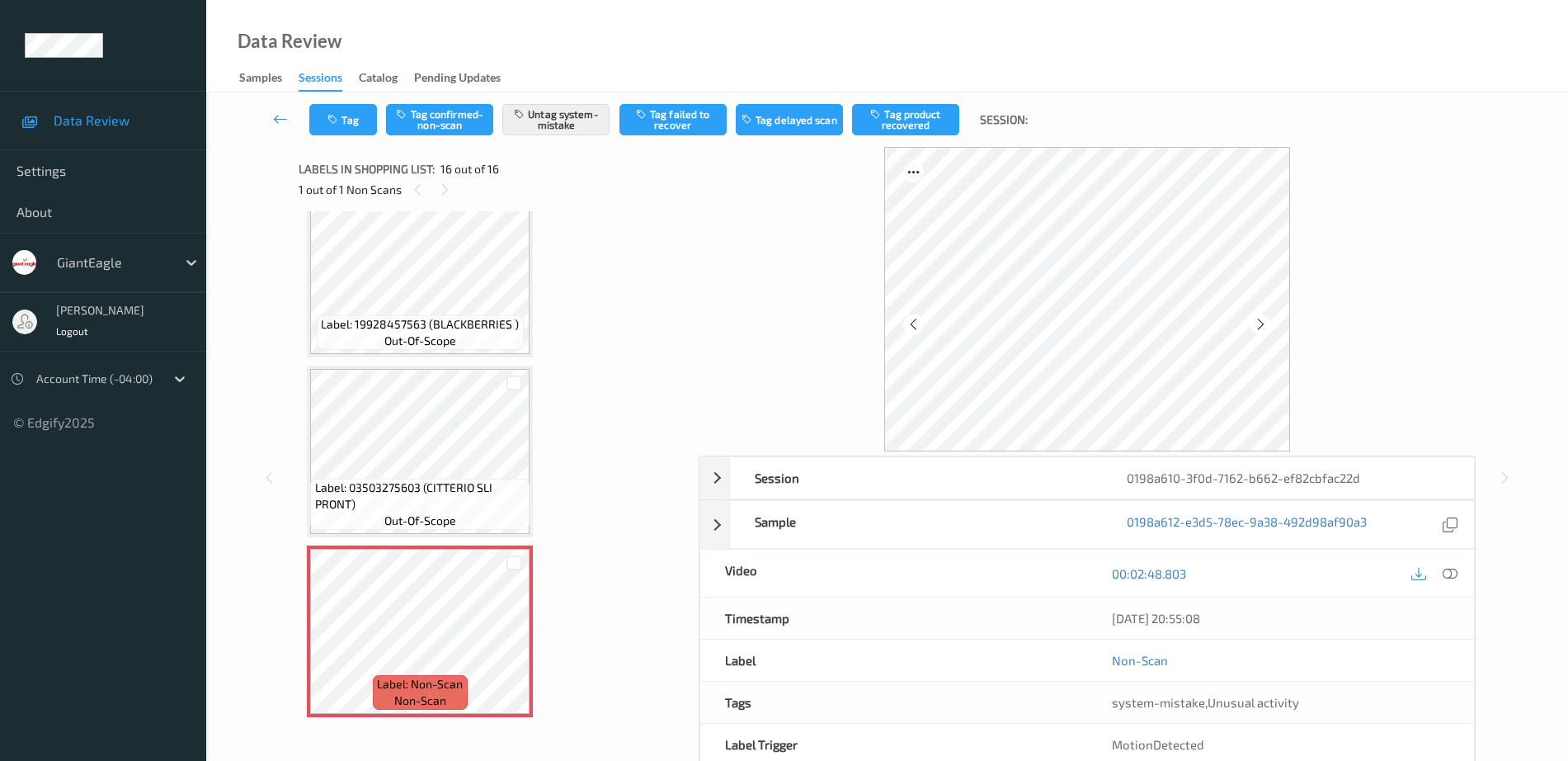
click at [470, 513] on div "Label: 03503275603 (CITTERIO SLI PRONT) out-of-scope" at bounding box center [420, 504] width 219 height 51
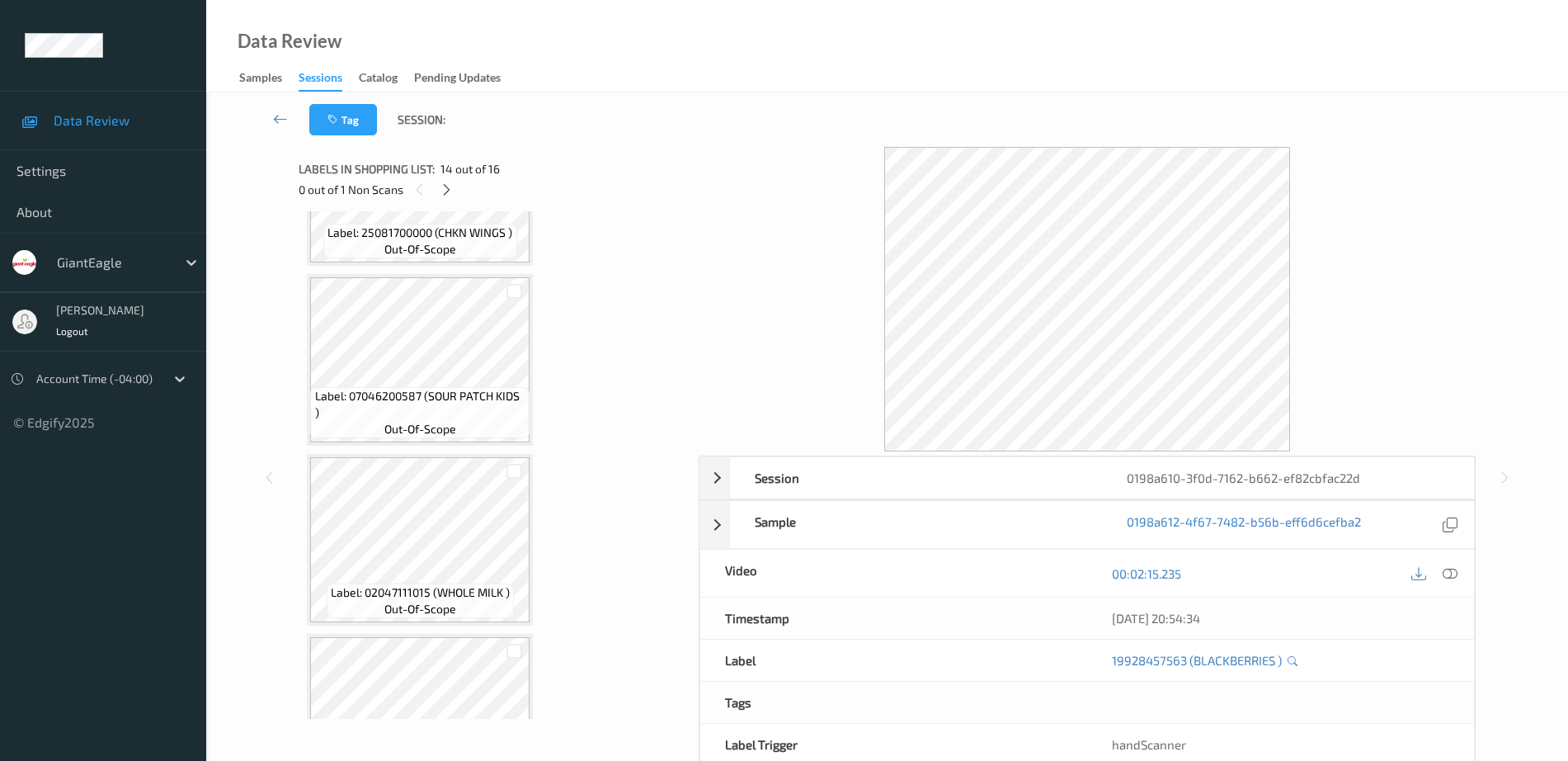
scroll to position [0, 0]
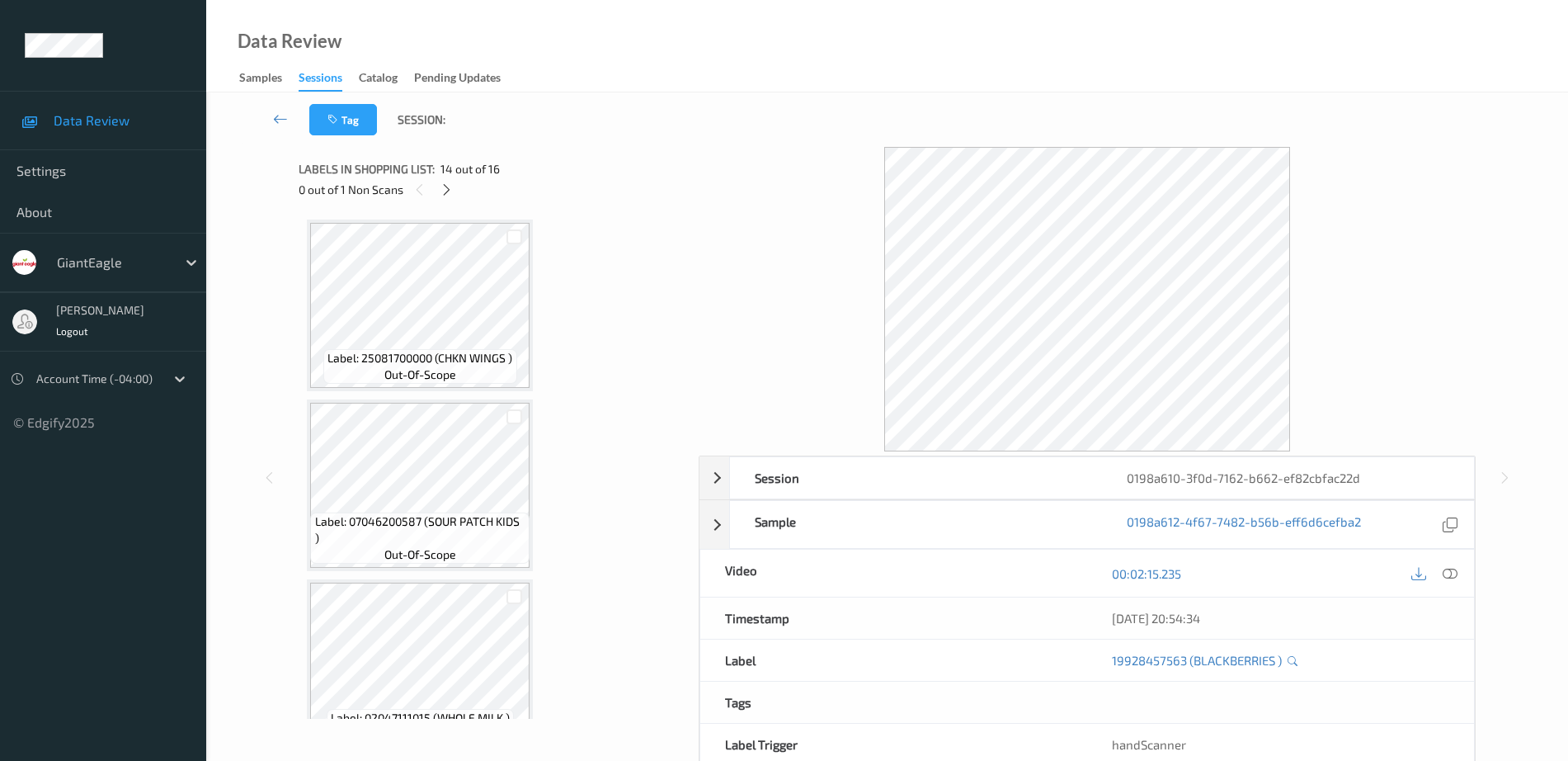
click at [449, 401] on div "Label: 07046200587 (SOUR PATCH KIDS ) out-of-scope" at bounding box center [419, 485] width 226 height 172
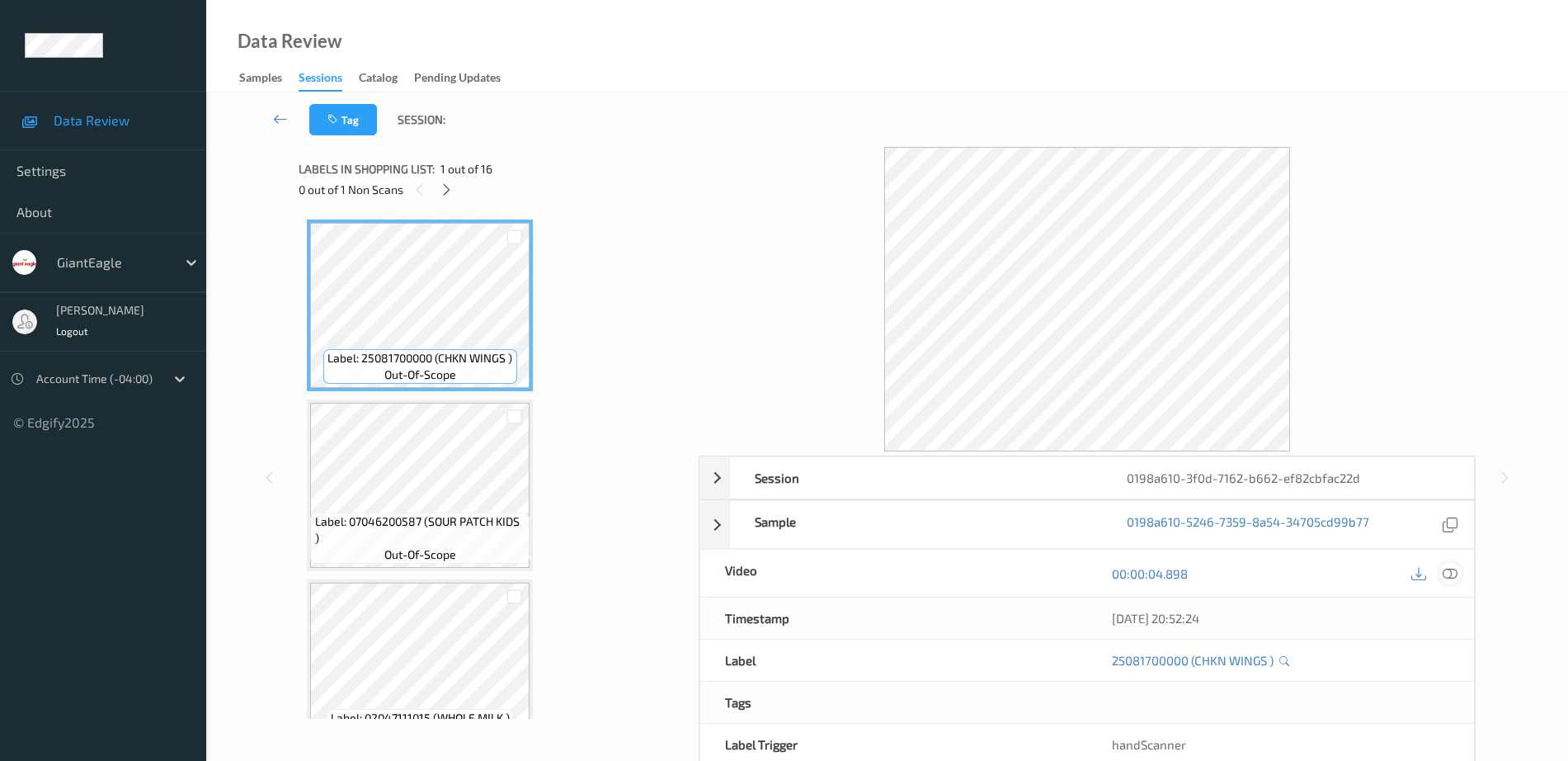
click at [1453, 568] on icon at bounding box center [1450, 574] width 15 height 15
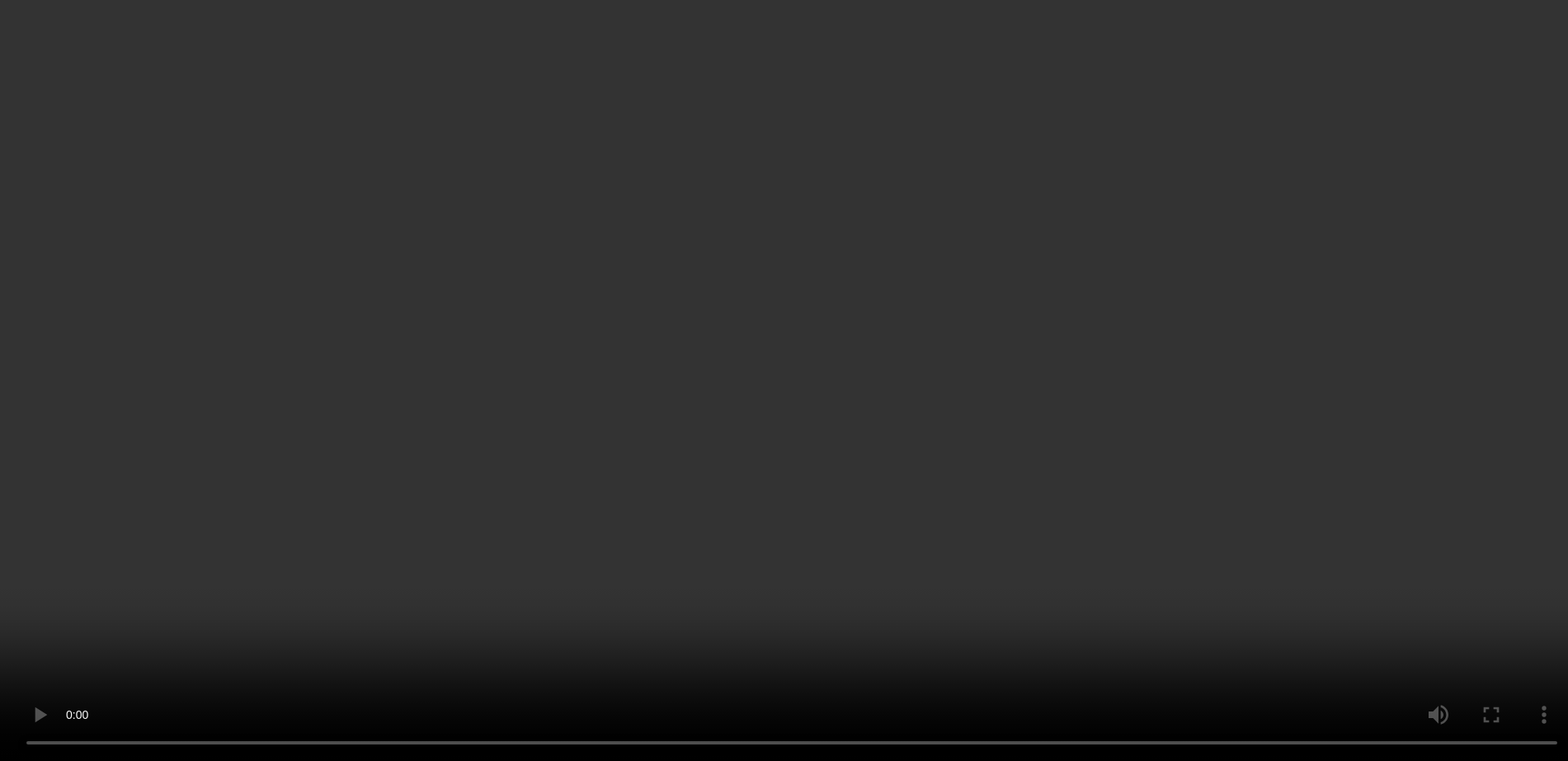
scroll to position [1547, 0]
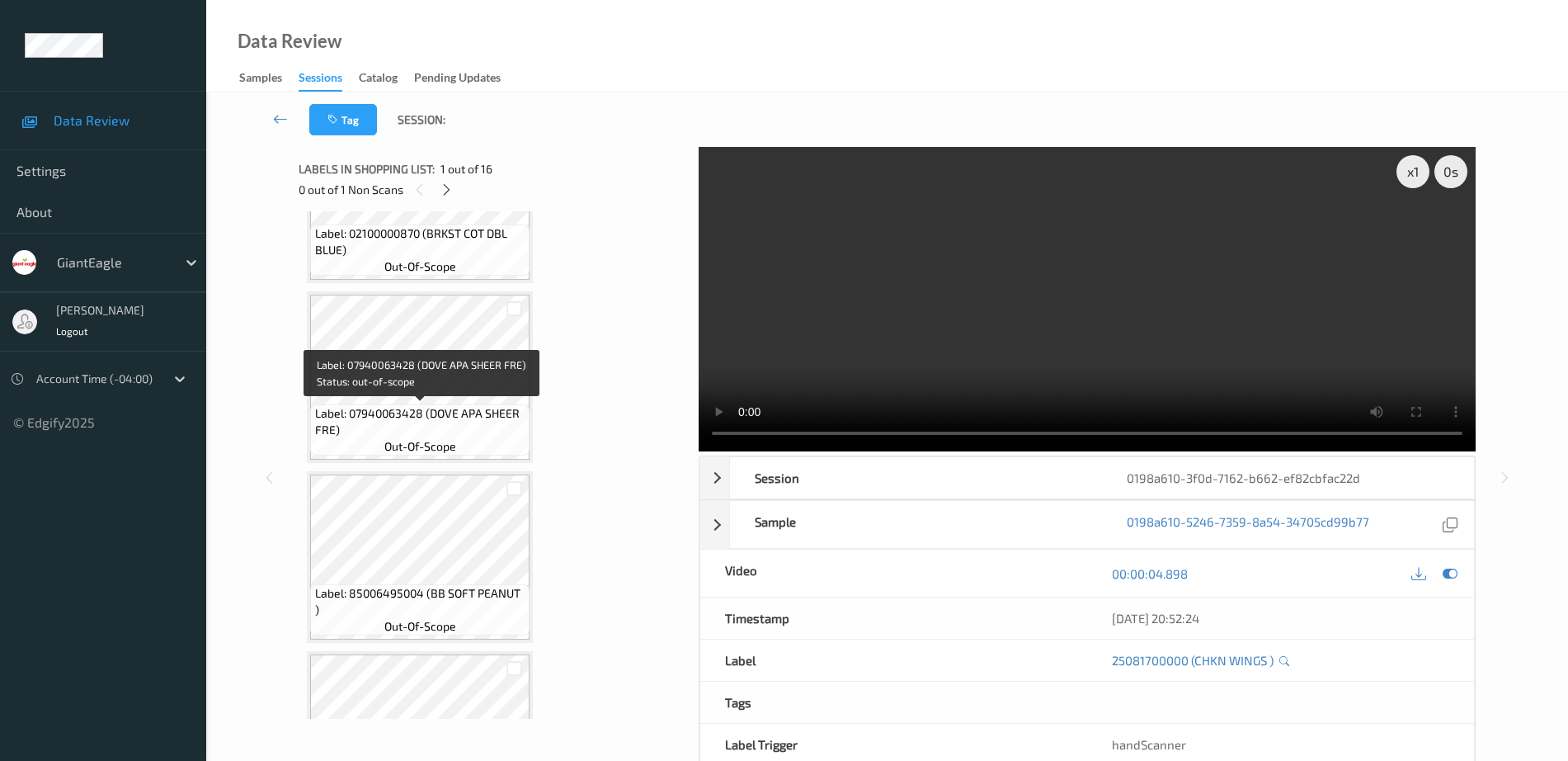
click at [382, 432] on span "Label: 07940063428 (DOVE APA SHEER FRE)" at bounding box center [420, 421] width 211 height 33
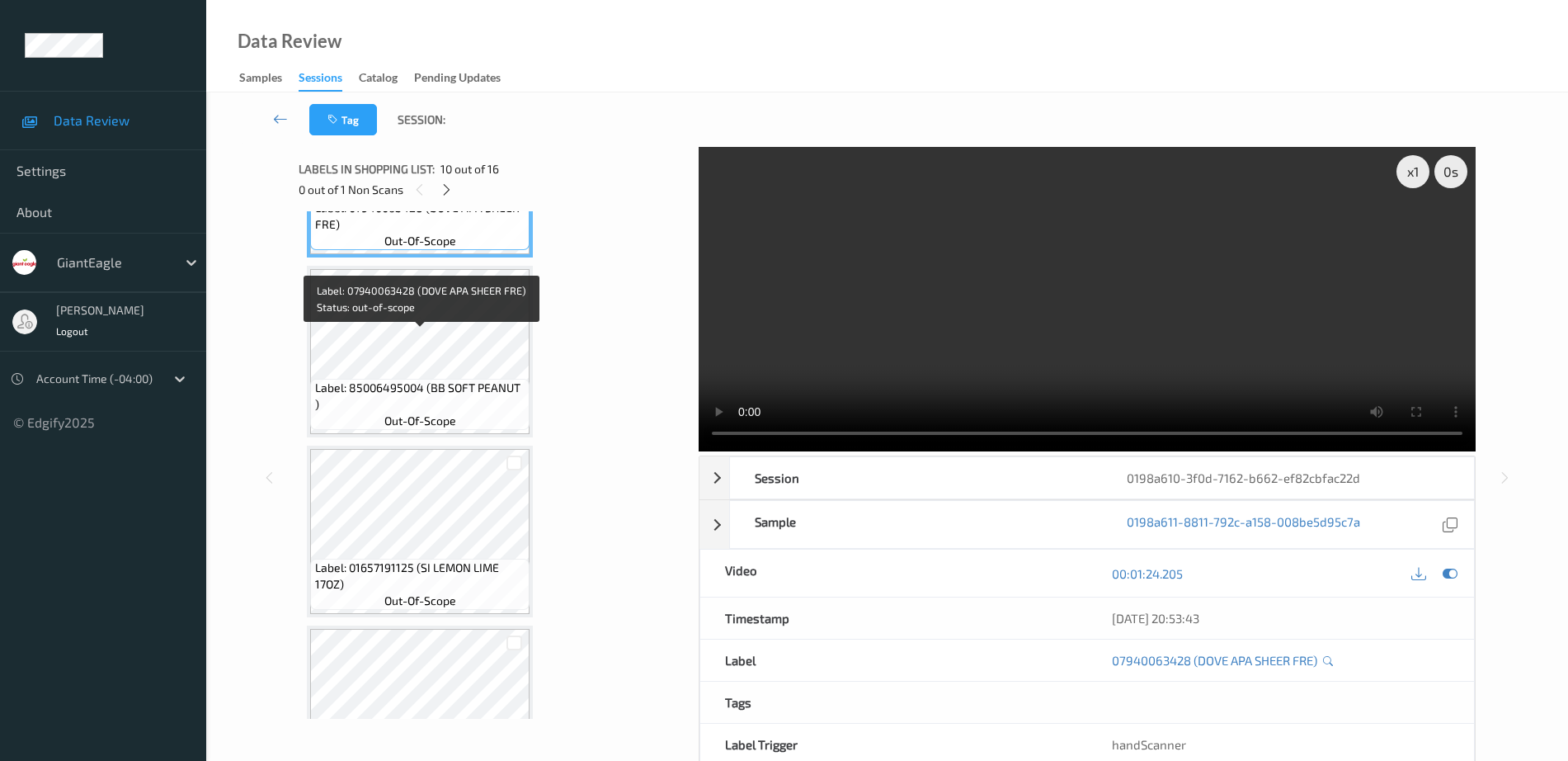
scroll to position [1753, 0]
click at [381, 436] on div "Label: 85006495004 (BB SOFT PEANUT ) out-of-scope" at bounding box center [419, 351] width 226 height 172
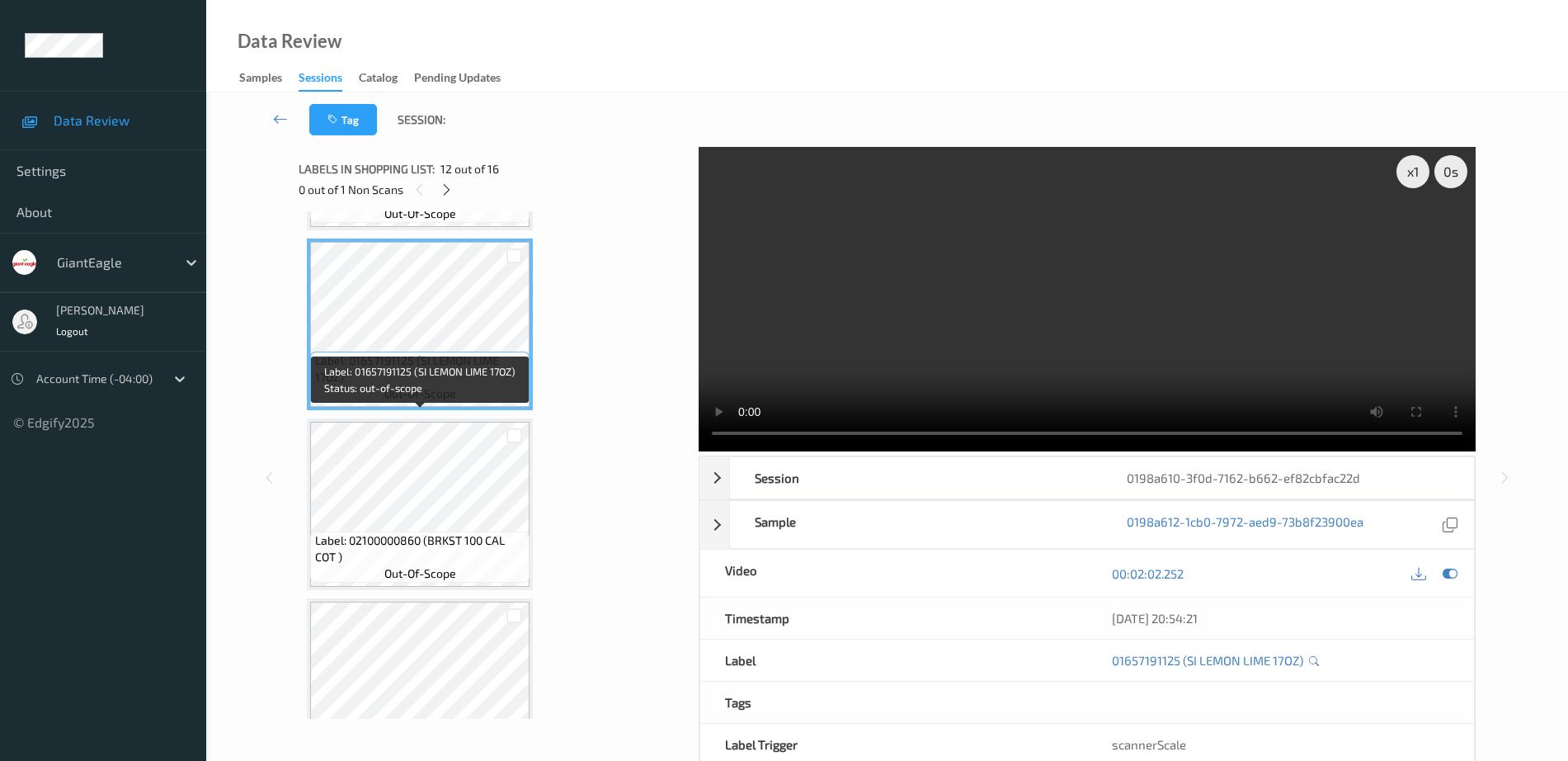
click at [423, 543] on span "Label: 02100000860 (BRKST 100 CAL COT )" at bounding box center [420, 549] width 211 height 33
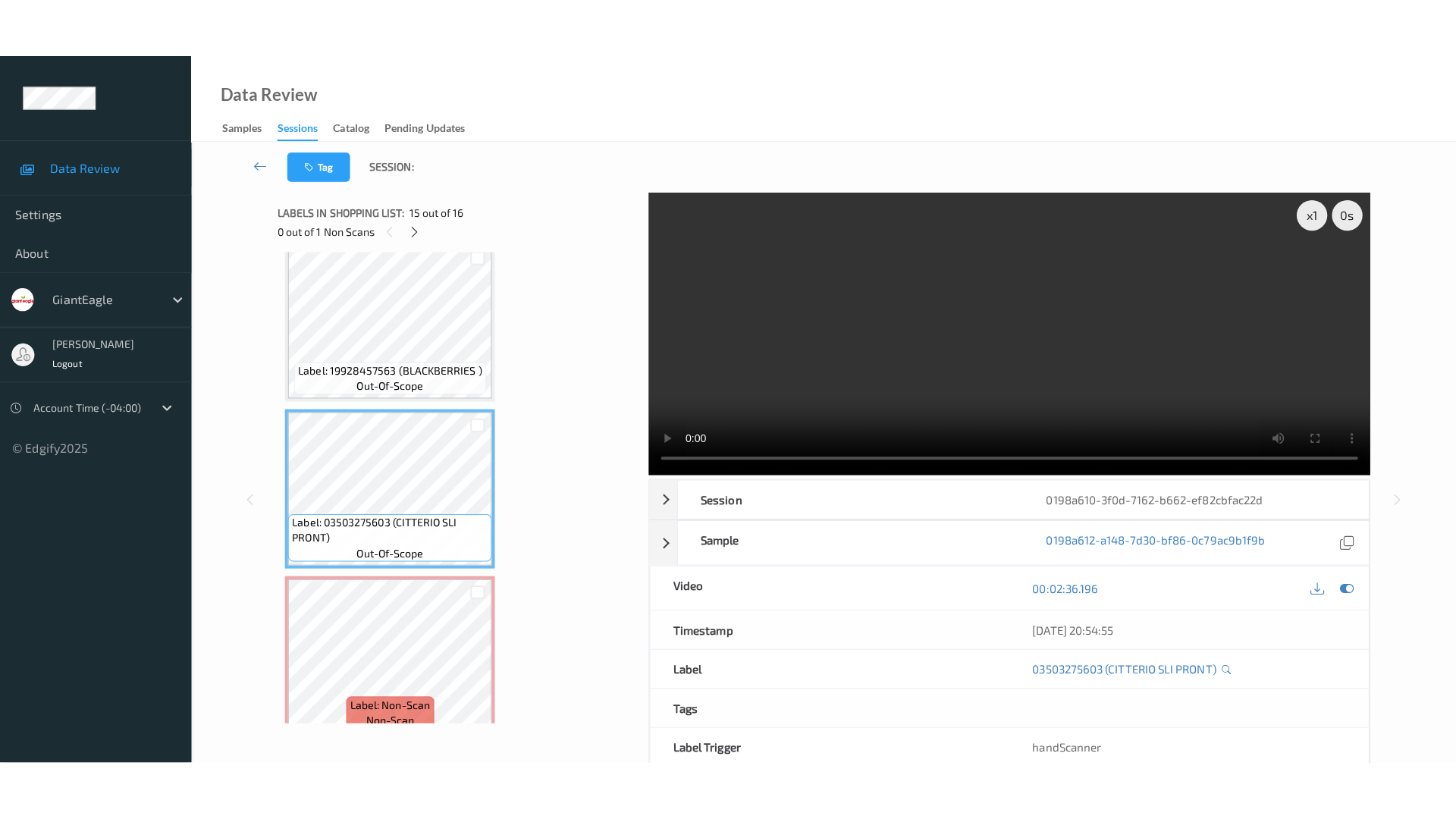
scroll to position [2187, 0]
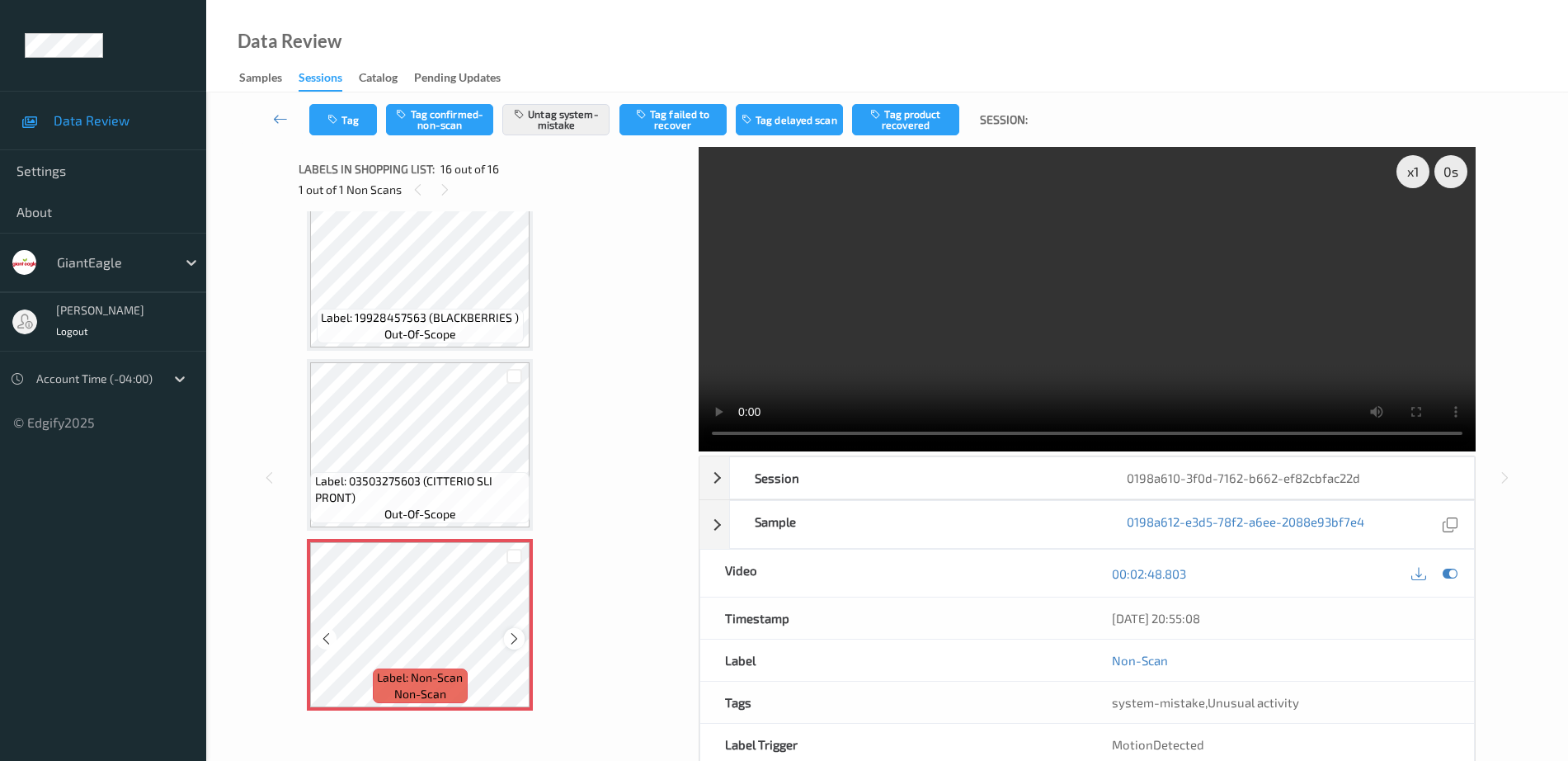
click at [511, 631] on icon at bounding box center [513, 639] width 14 height 15
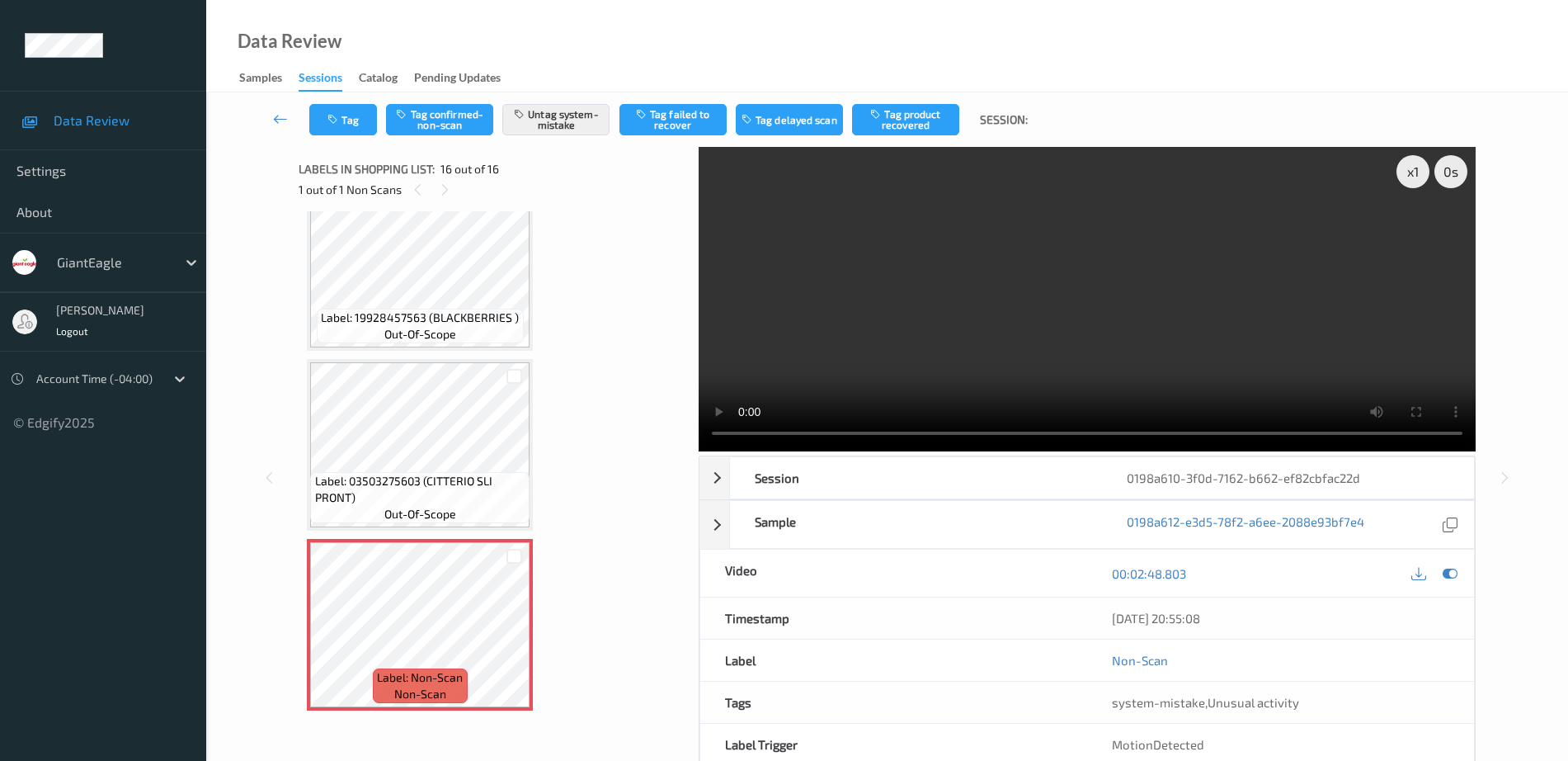
scroll to position [2248, 0]
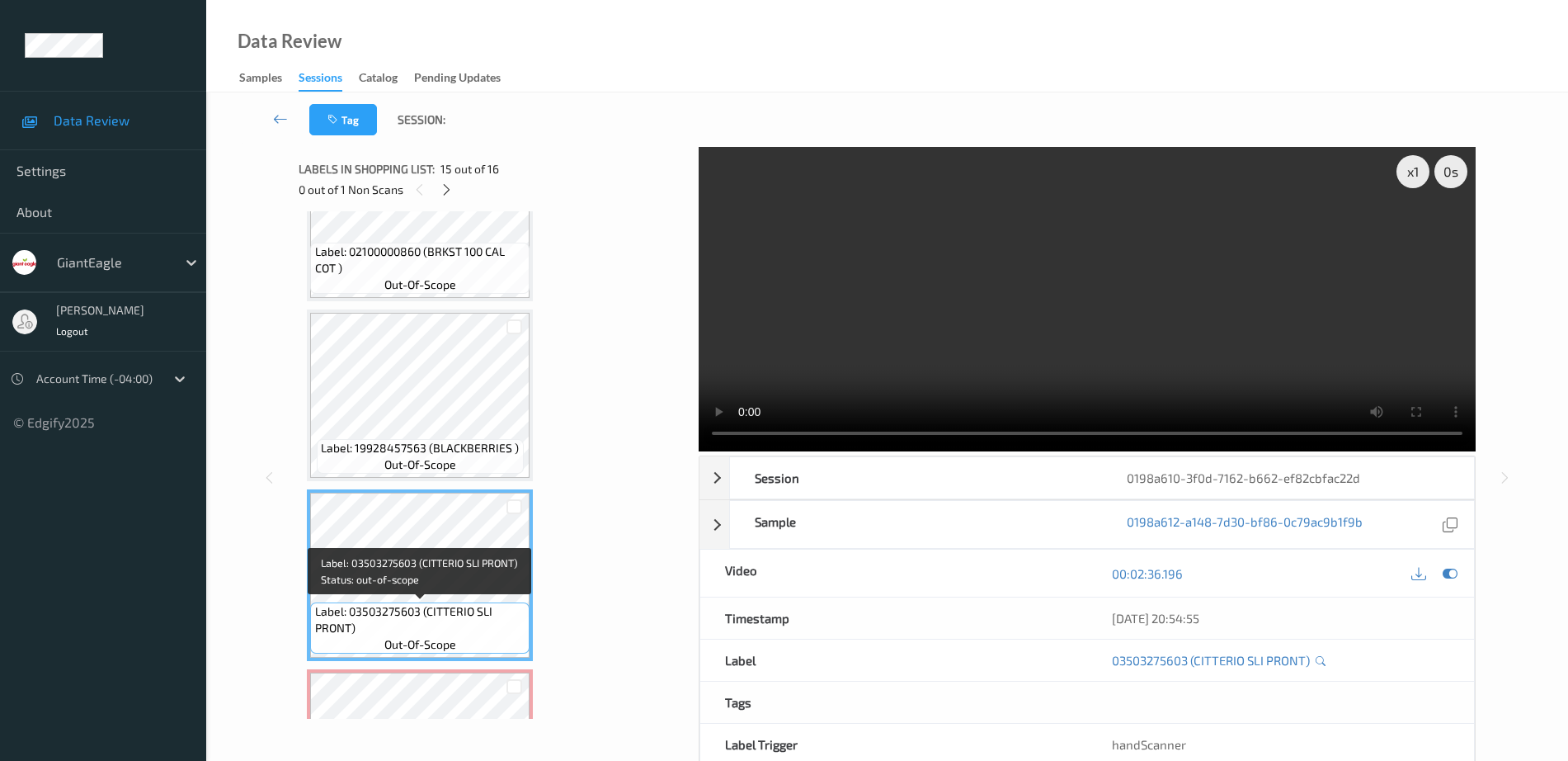
click at [429, 613] on span "Label: 03503275603 (CITTERIO SLI PRONT)" at bounding box center [420, 619] width 211 height 33
click at [427, 606] on span "Label: 03503275603 (CITTERIO SLI PRONT)" at bounding box center [420, 619] width 211 height 33
drag, startPoint x: 427, startPoint y: 610, endPoint x: 353, endPoint y: 630, distance: 76.7
click at [353, 630] on span "Label: 03503275603 (CITTERIO SLI PRONT)" at bounding box center [420, 619] width 211 height 33
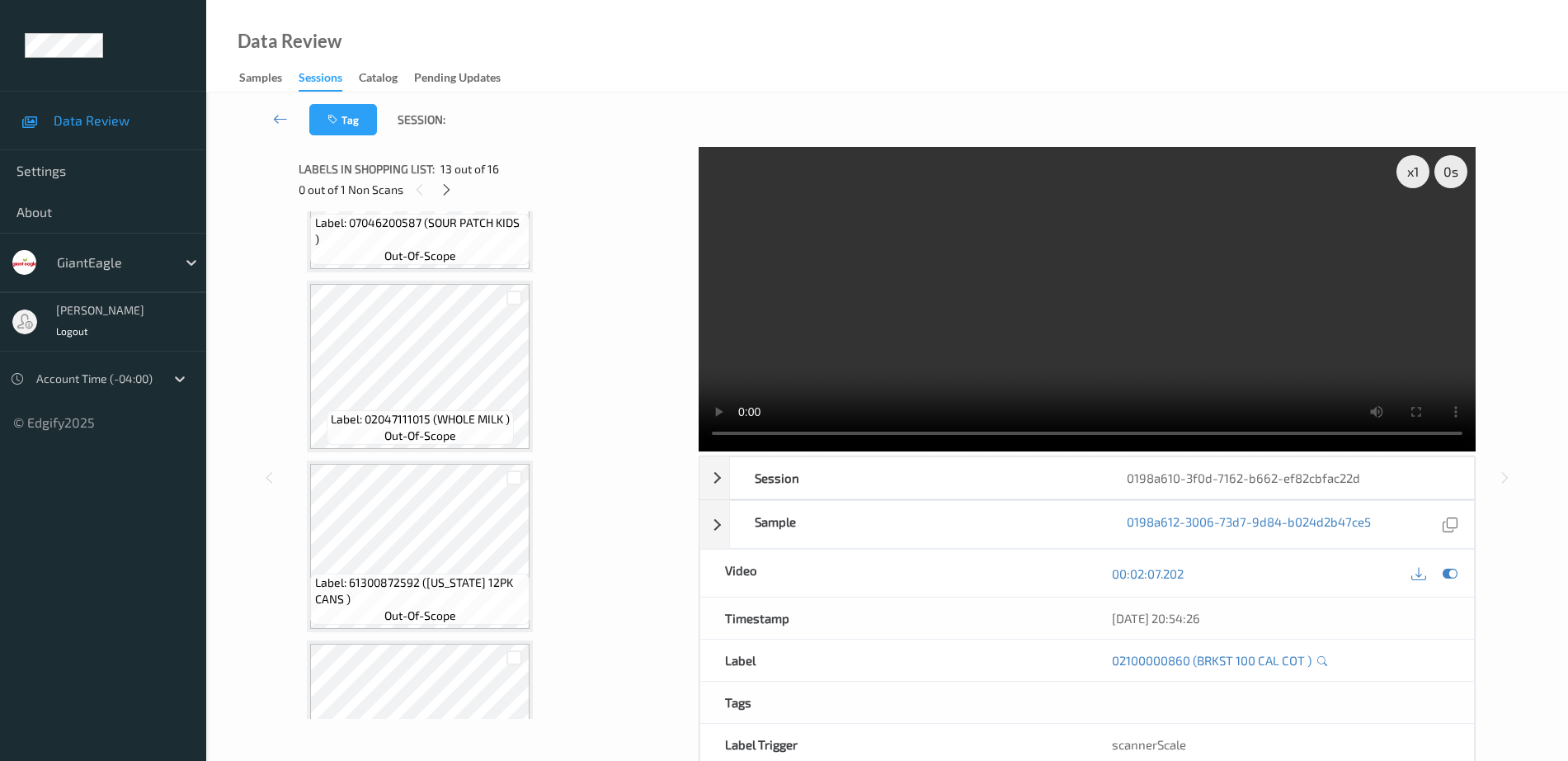
scroll to position [0, 0]
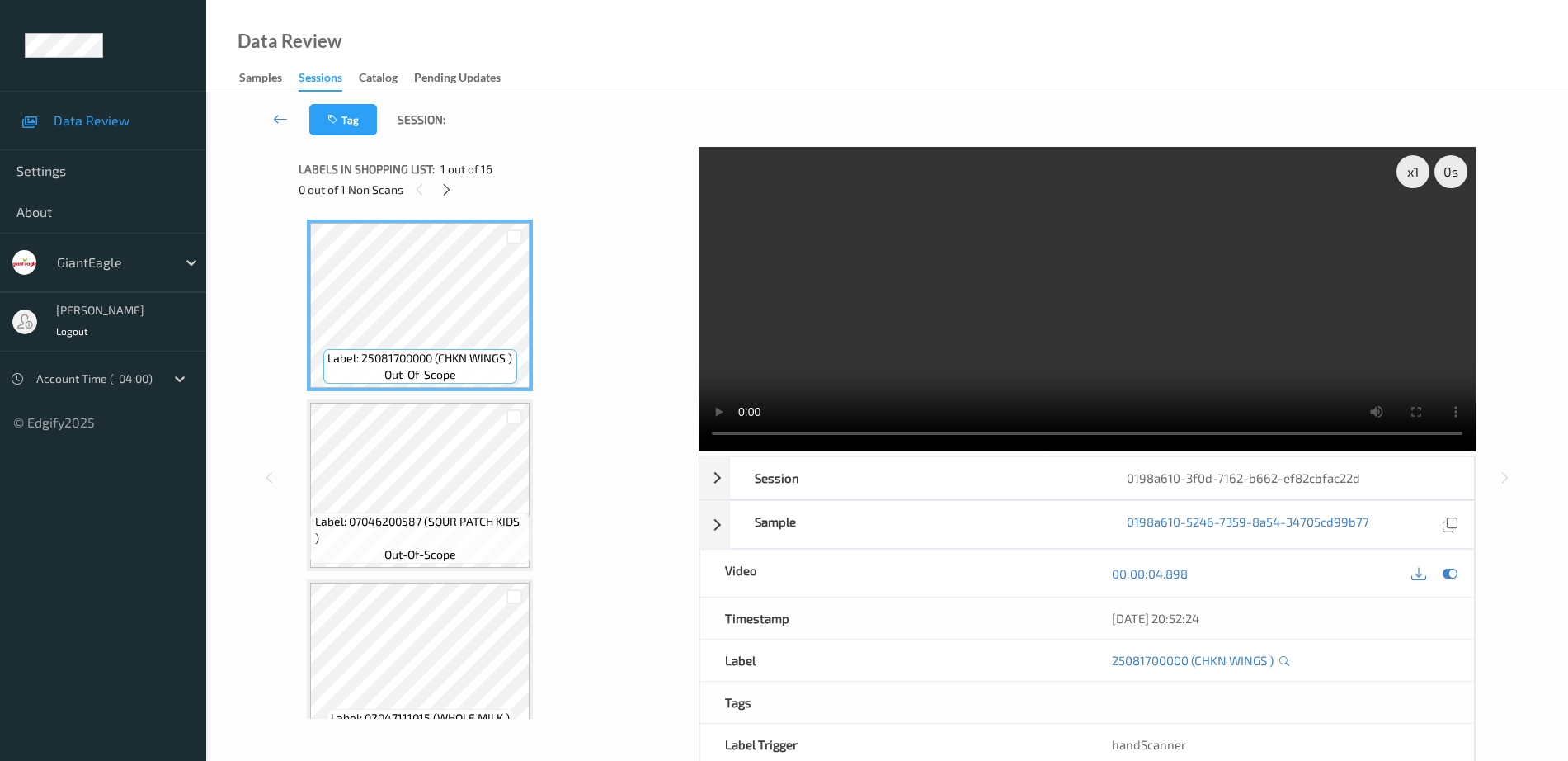
click at [432, 523] on span "Label: 07046200587 (SOUR PATCH KIDS )" at bounding box center [420, 530] width 211 height 33
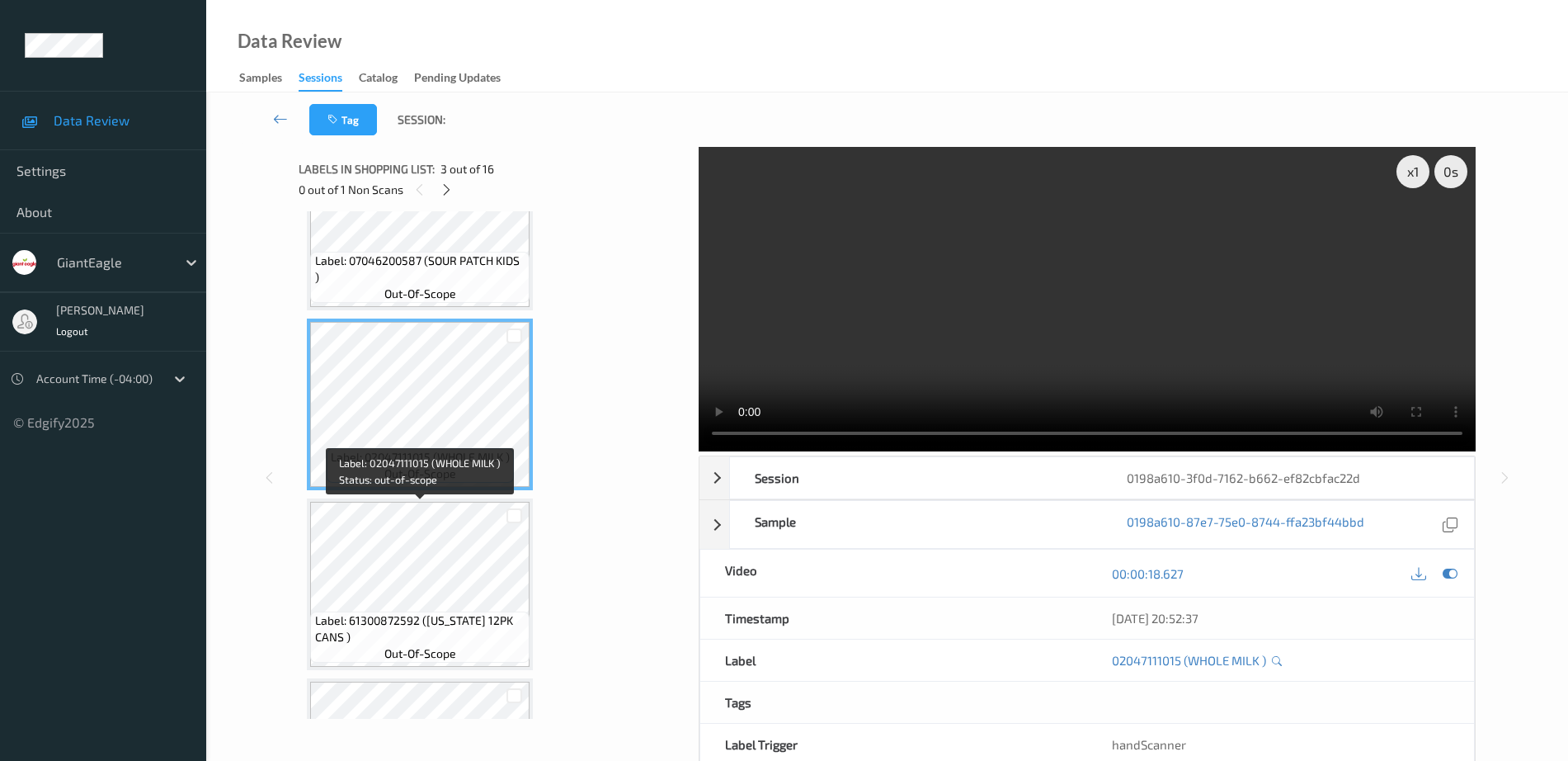
scroll to position [310, 0]
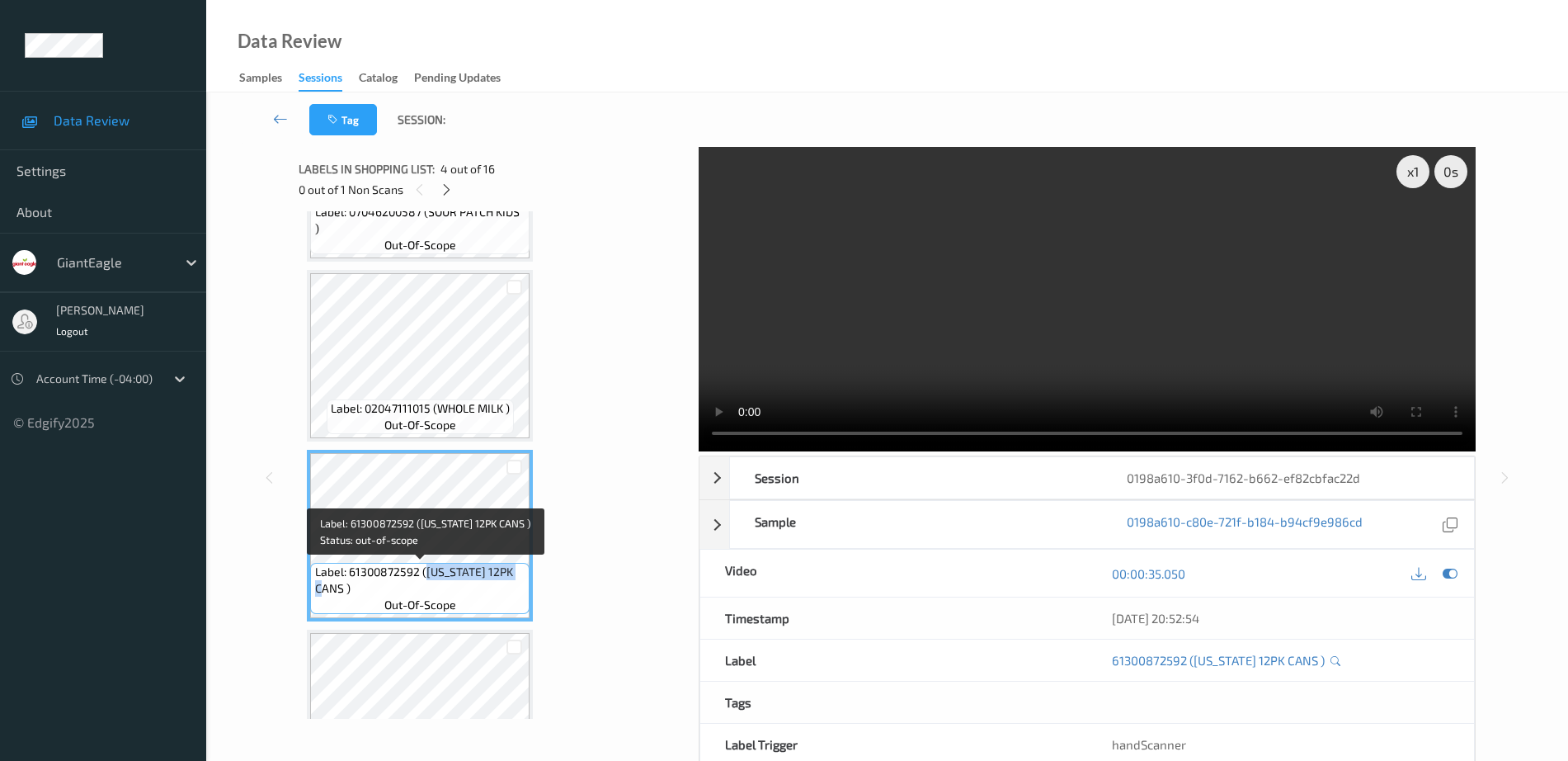
drag, startPoint x: 426, startPoint y: 570, endPoint x: 344, endPoint y: 586, distance: 83.5
click at [342, 585] on span "Label: 61300872592 (ARIZONA 12PK CANS )" at bounding box center [420, 580] width 211 height 33
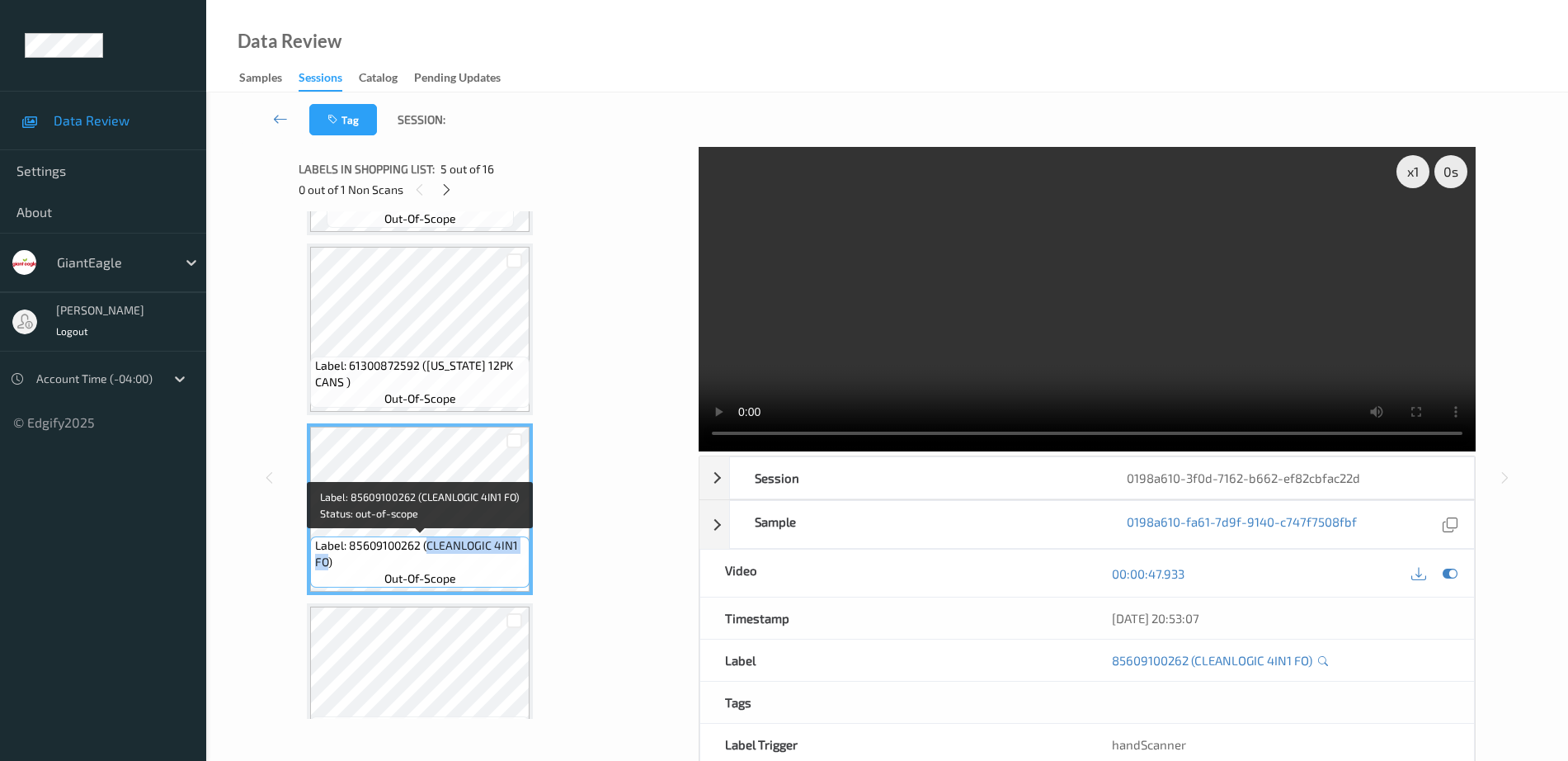
drag, startPoint x: 426, startPoint y: 546, endPoint x: 328, endPoint y: 566, distance: 100.0
click at [328, 566] on span "Label: 85609100262 (CLEANLOGIC 4IN1 FO)" at bounding box center [420, 554] width 211 height 33
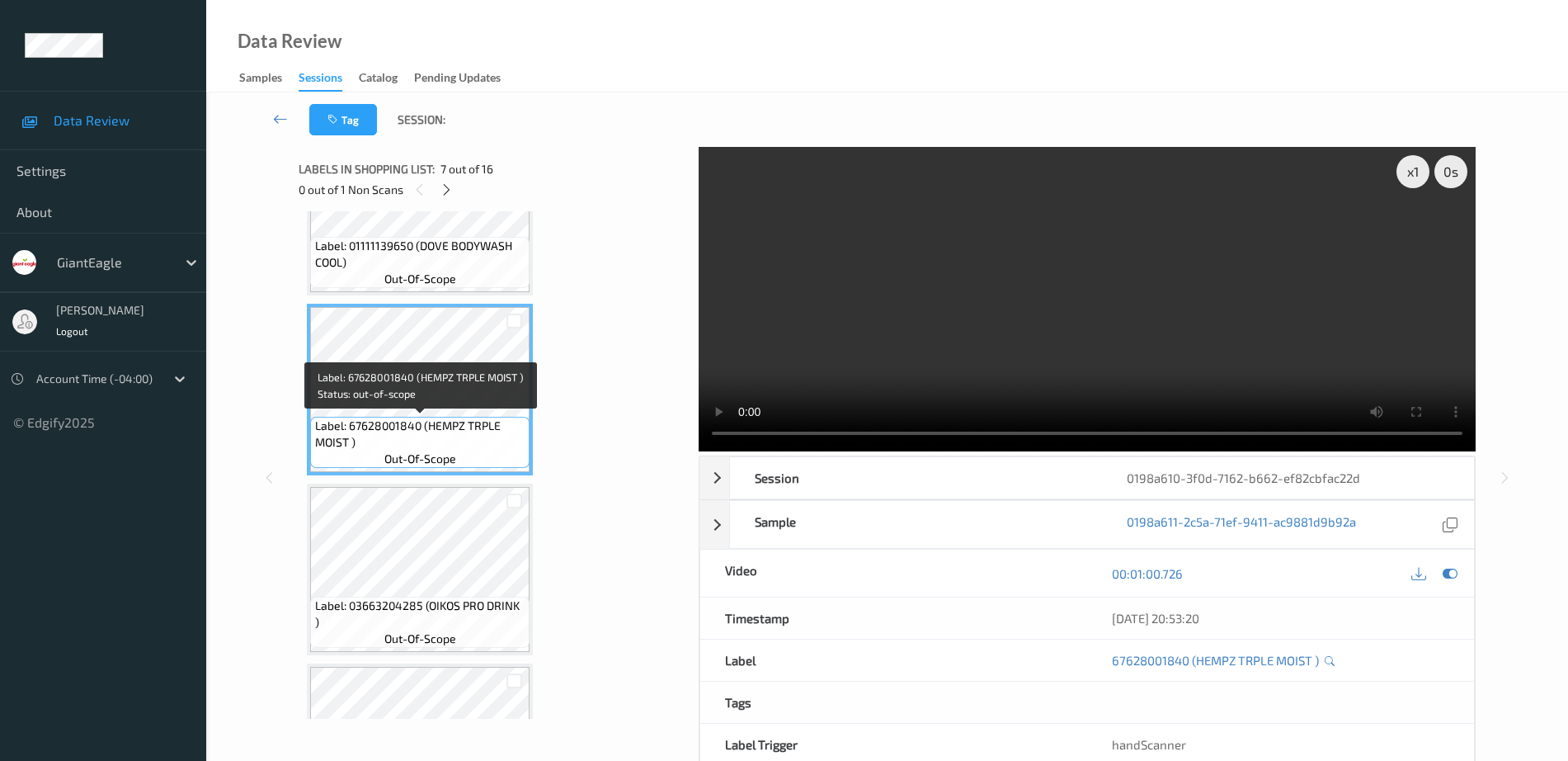
scroll to position [1031, 0]
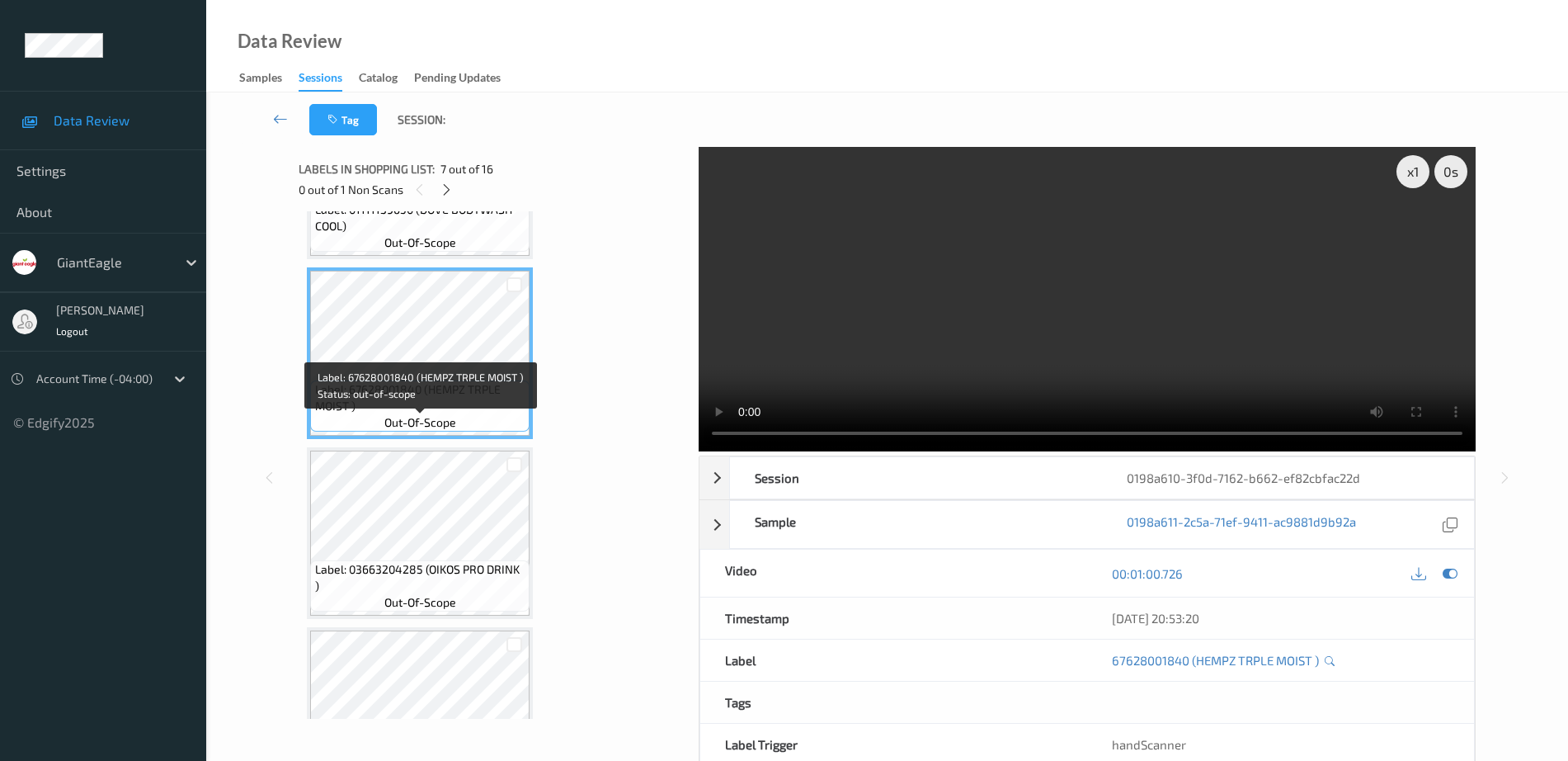
click at [431, 561] on span "Label: 03663204285 (OIKOS PRO DRINK )" at bounding box center [420, 577] width 211 height 33
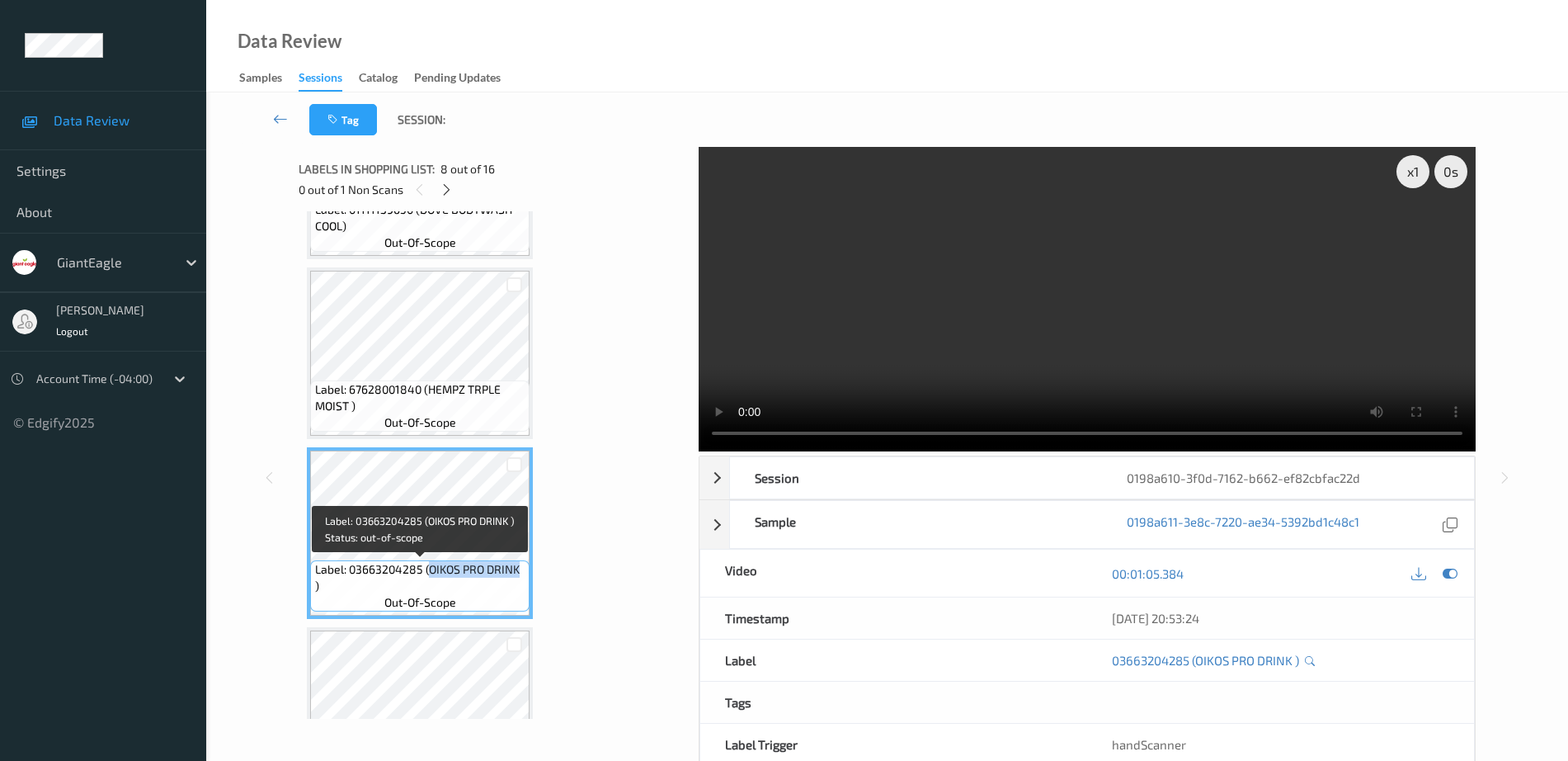
drag, startPoint x: 428, startPoint y: 569, endPoint x: 515, endPoint y: 568, distance: 87.0
click at [515, 568] on span "Label: 03663204285 (OIKOS PRO DRINK )" at bounding box center [420, 577] width 211 height 33
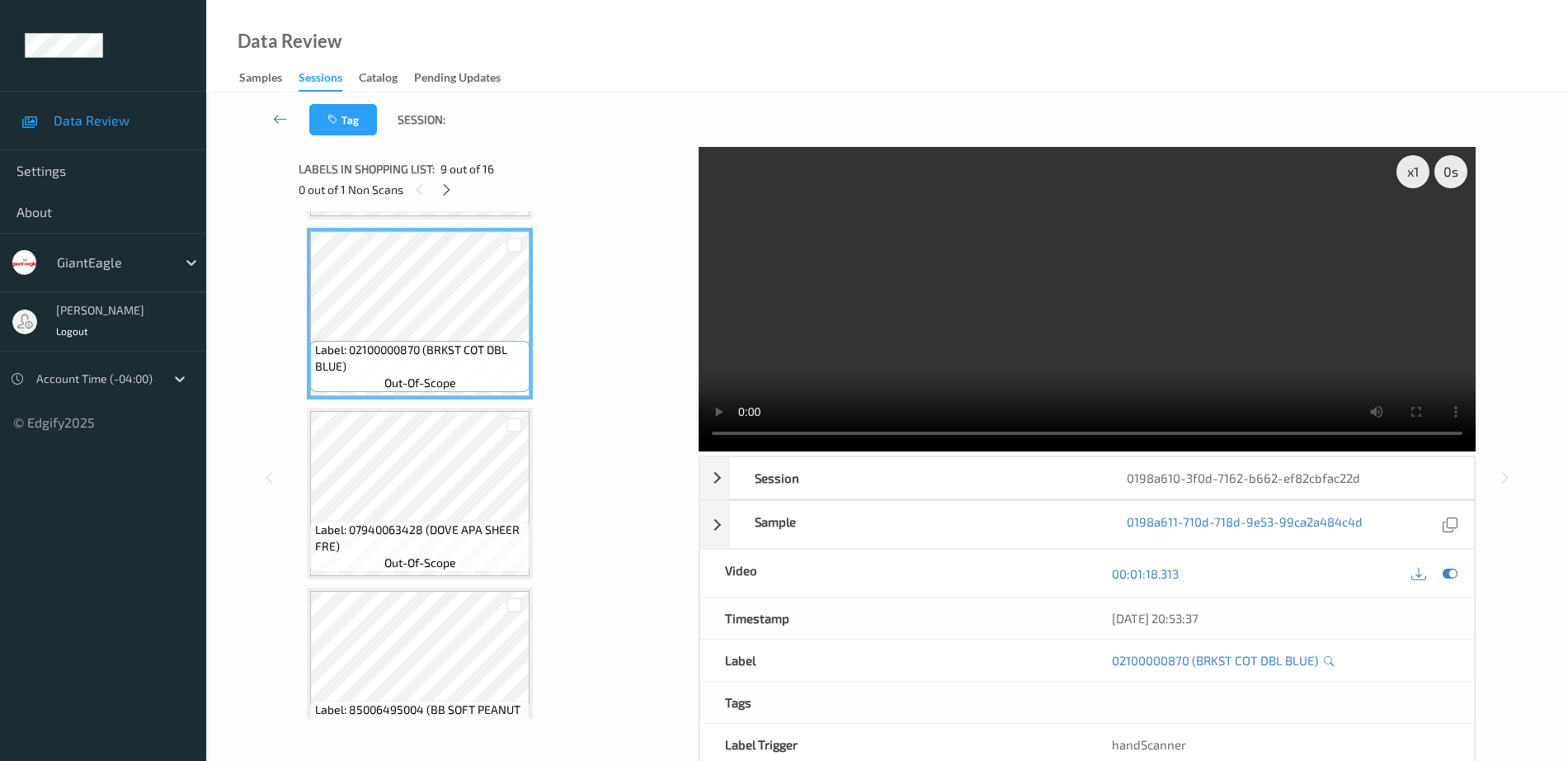
scroll to position [1443, 0]
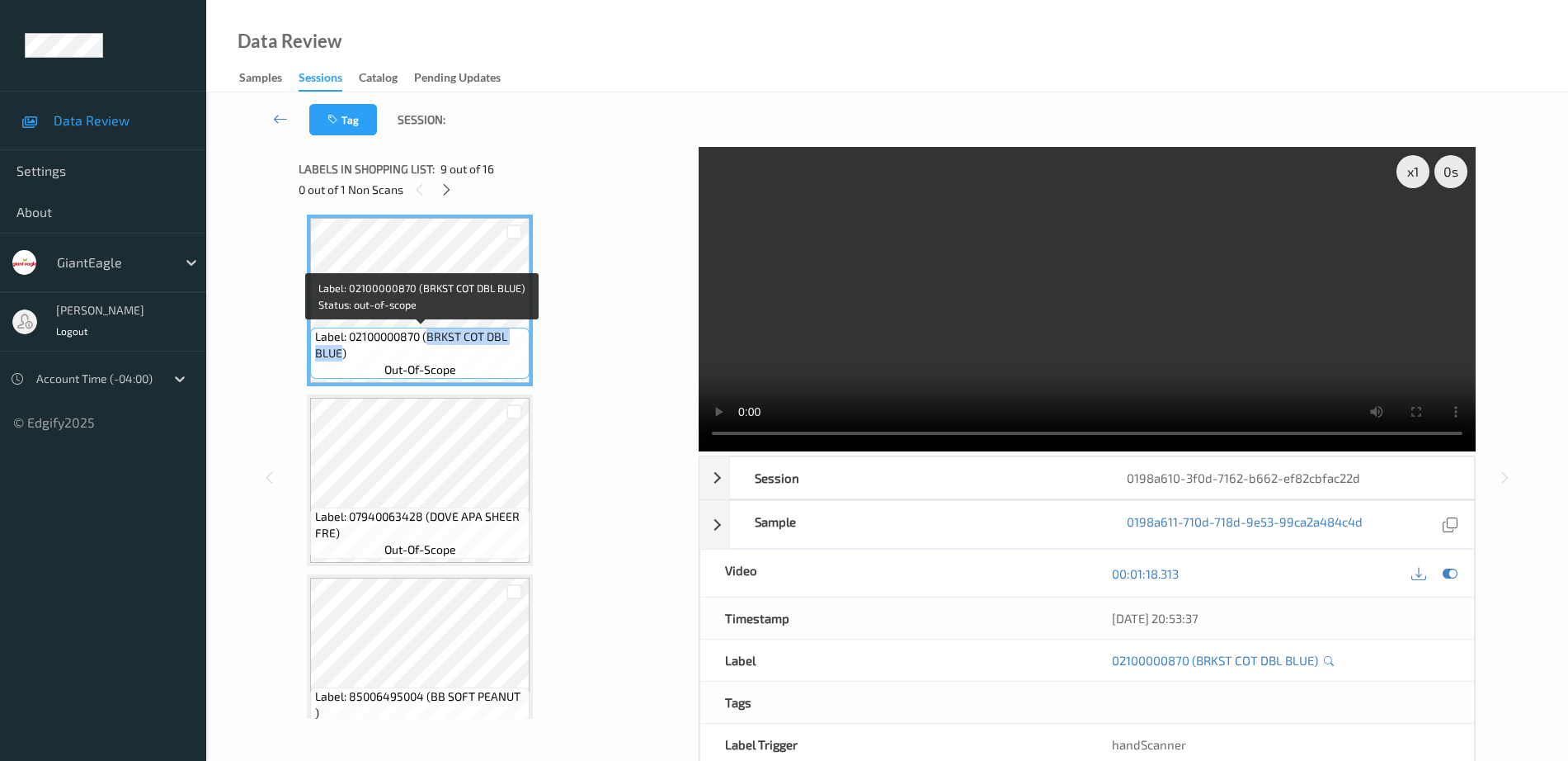
drag, startPoint x: 428, startPoint y: 336, endPoint x: 341, endPoint y: 354, distance: 88.8
click at [341, 354] on span "Label: 02100000870 (BRKST COT DBL BLUE)" at bounding box center [420, 344] width 211 height 33
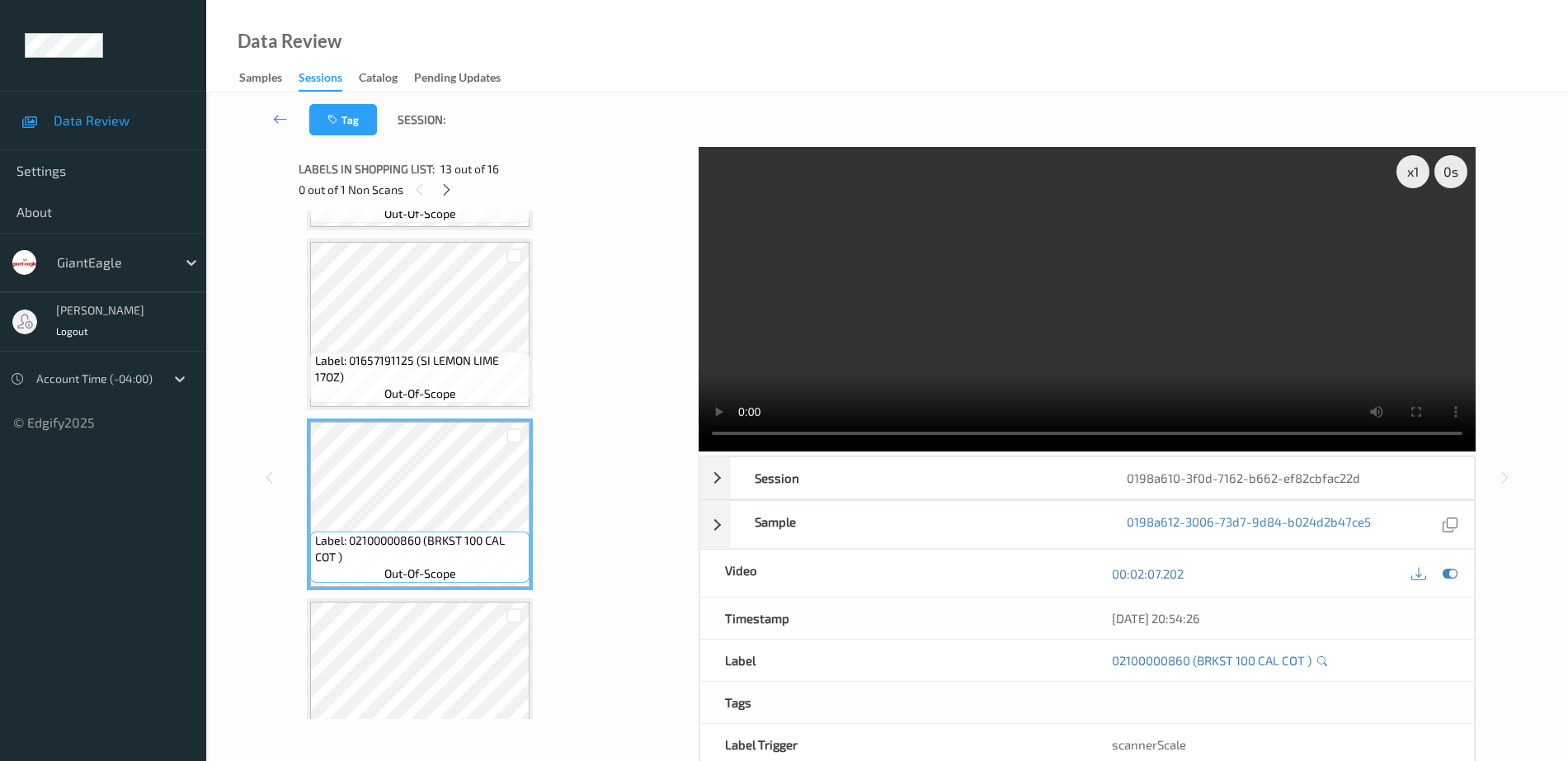
scroll to position [2063, 0]
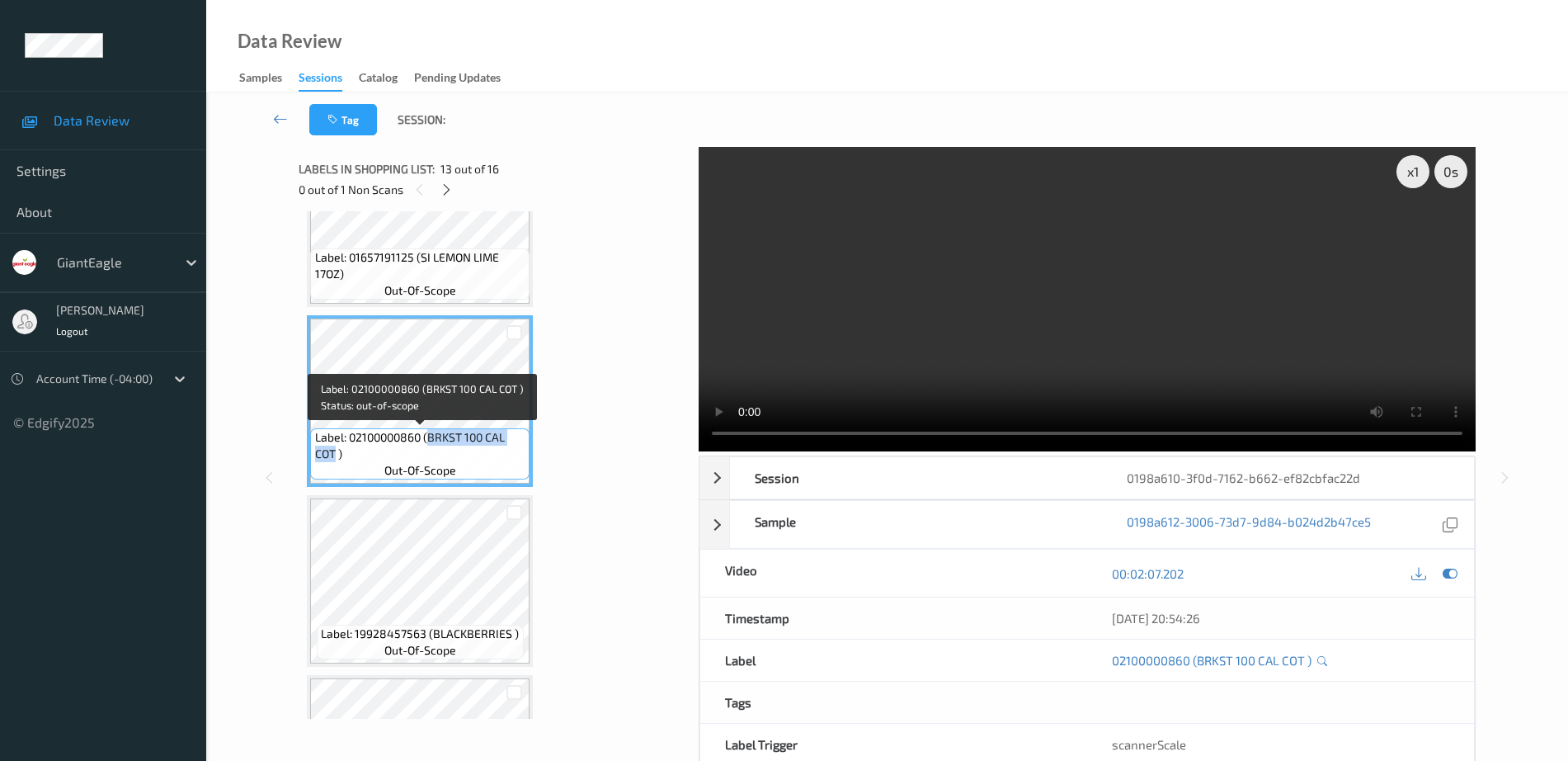
drag, startPoint x: 430, startPoint y: 434, endPoint x: 334, endPoint y: 456, distance: 98.5
click at [334, 456] on span "Label: 02100000860 (BRKST 100 CAL COT )" at bounding box center [420, 446] width 211 height 33
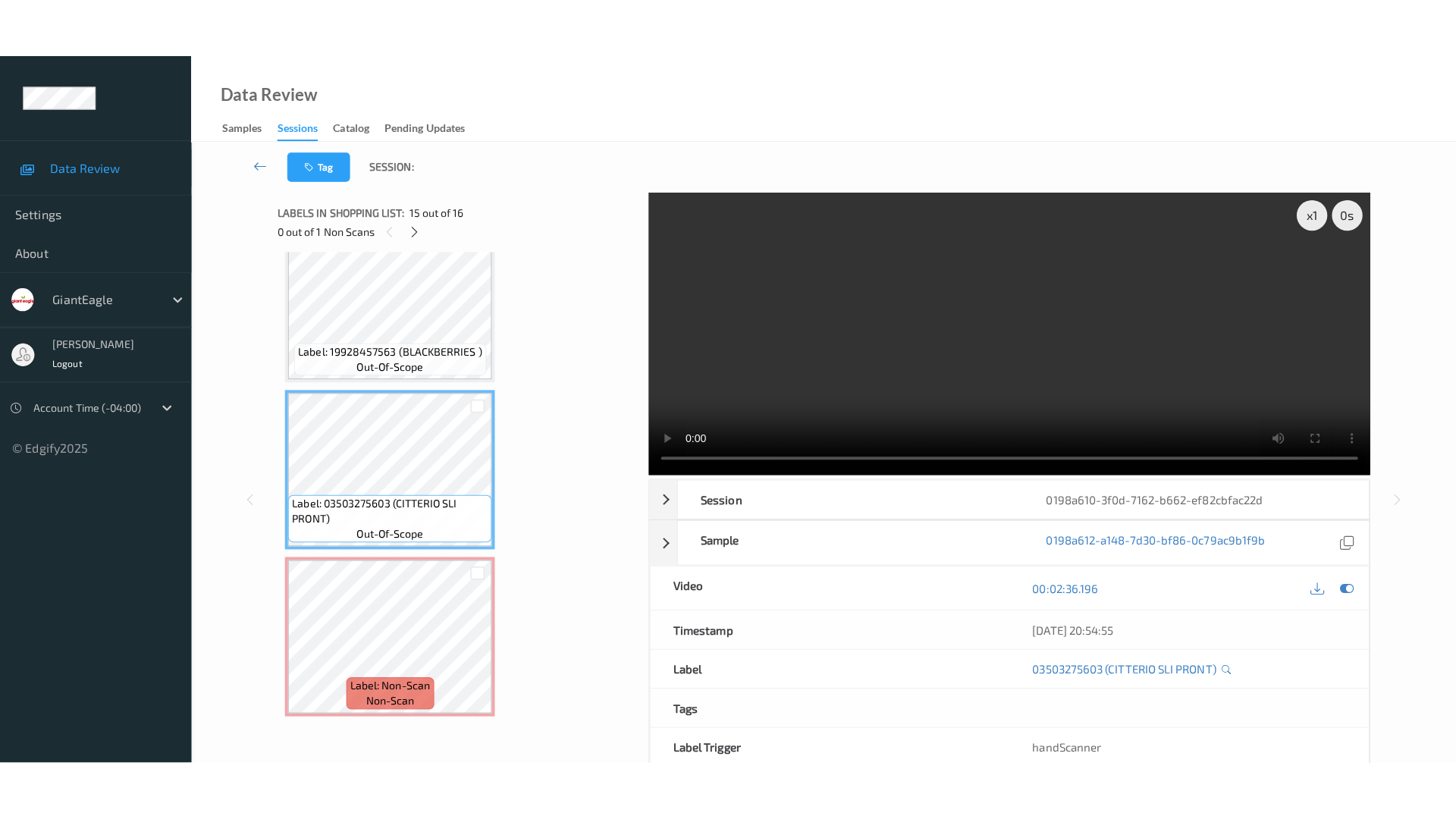
scroll to position [2187, 0]
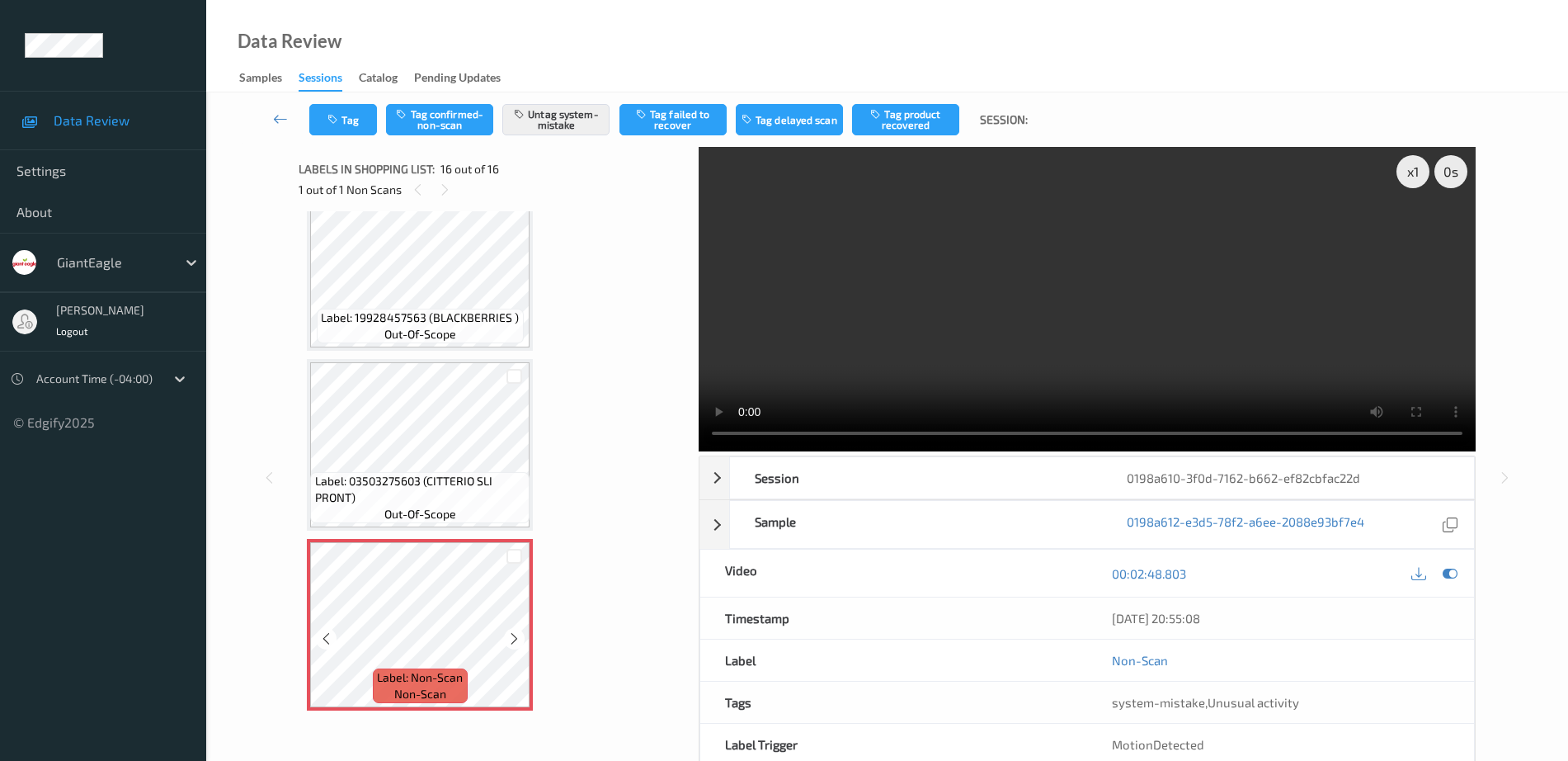
click at [510, 641] on icon at bounding box center [513, 639] width 14 height 15
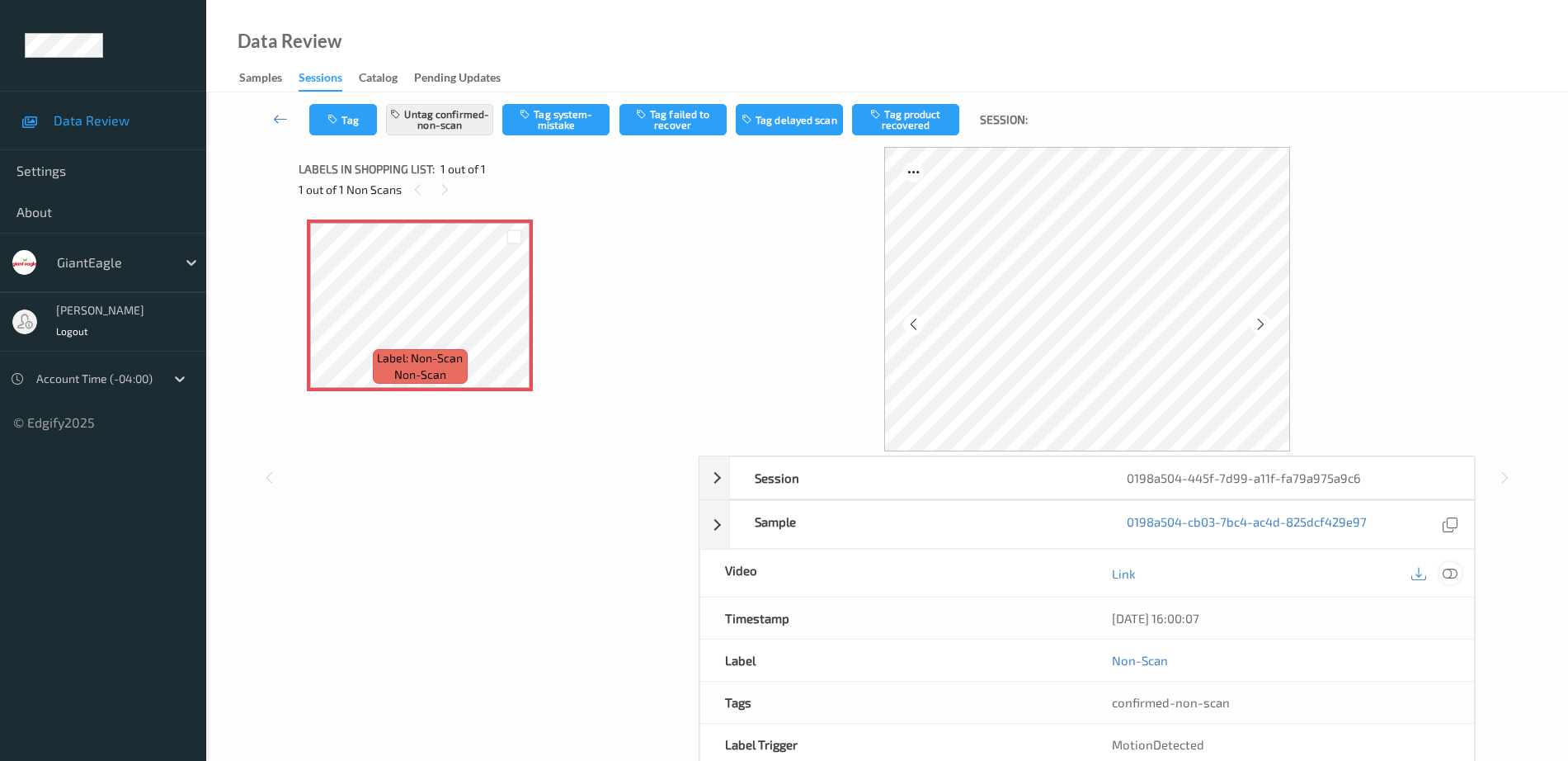
click at [1449, 570] on icon at bounding box center [1450, 574] width 15 height 15
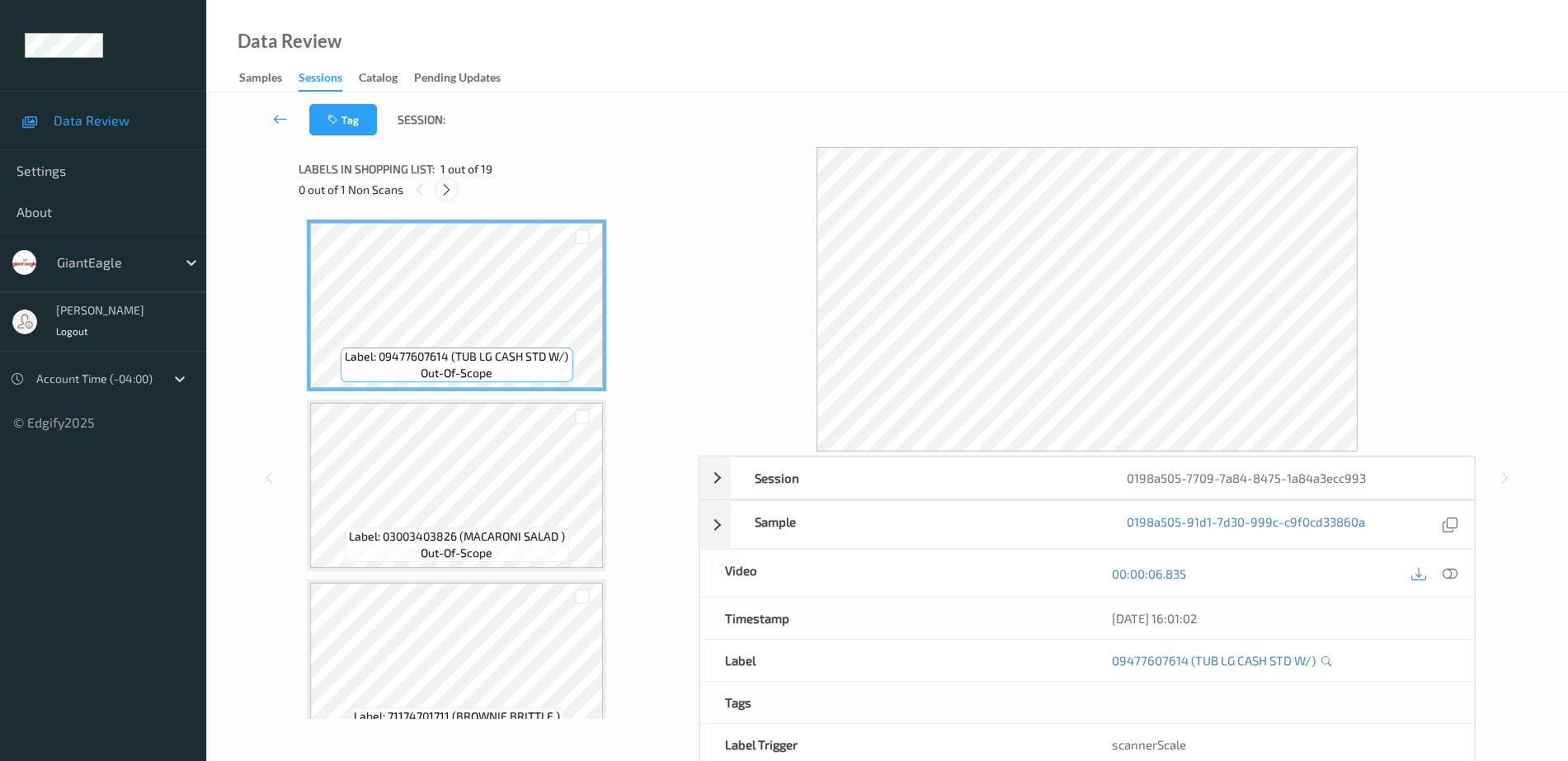
click at [450, 186] on icon at bounding box center [446, 190] width 14 height 15
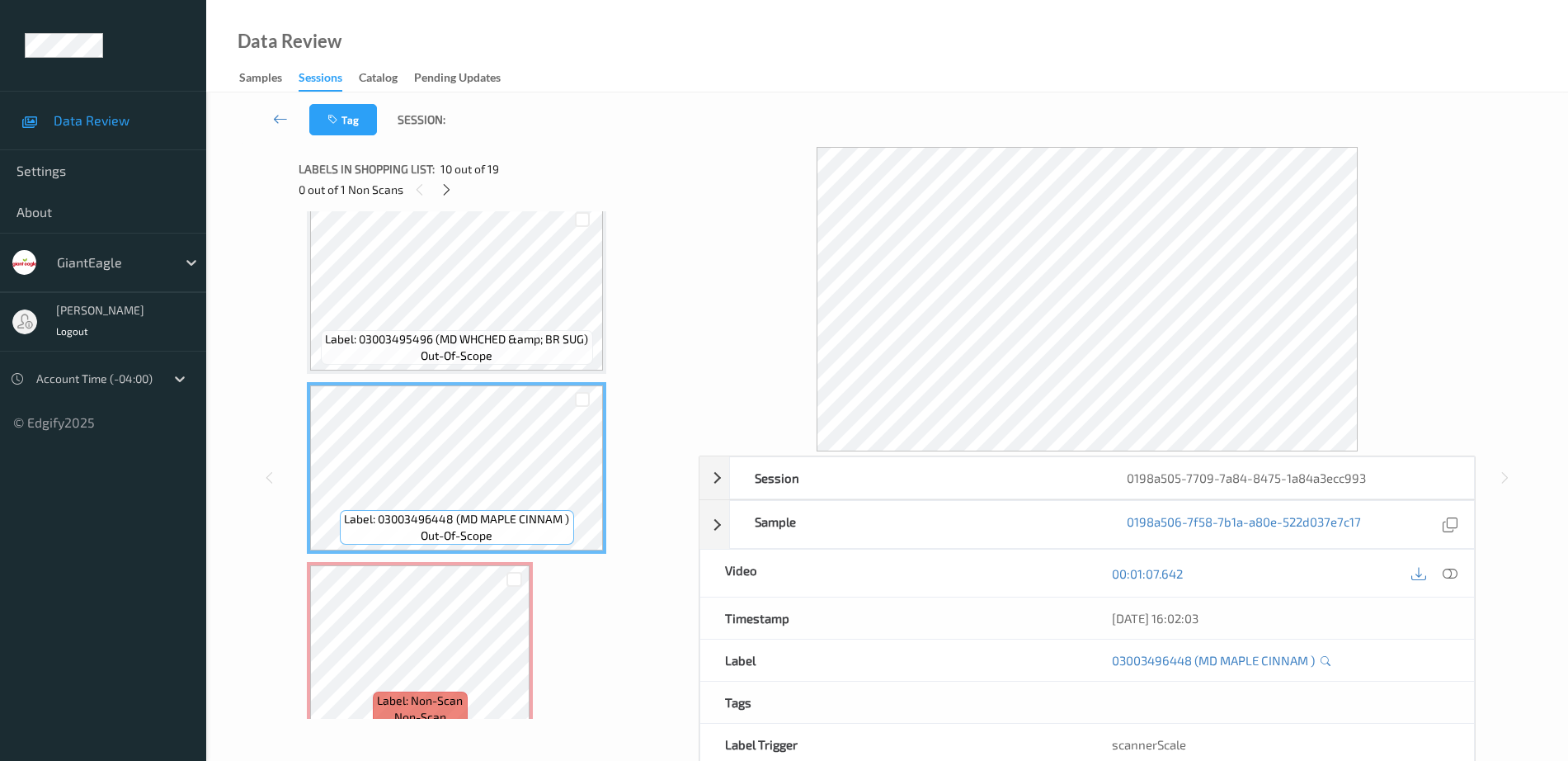
scroll to position [1421, 0]
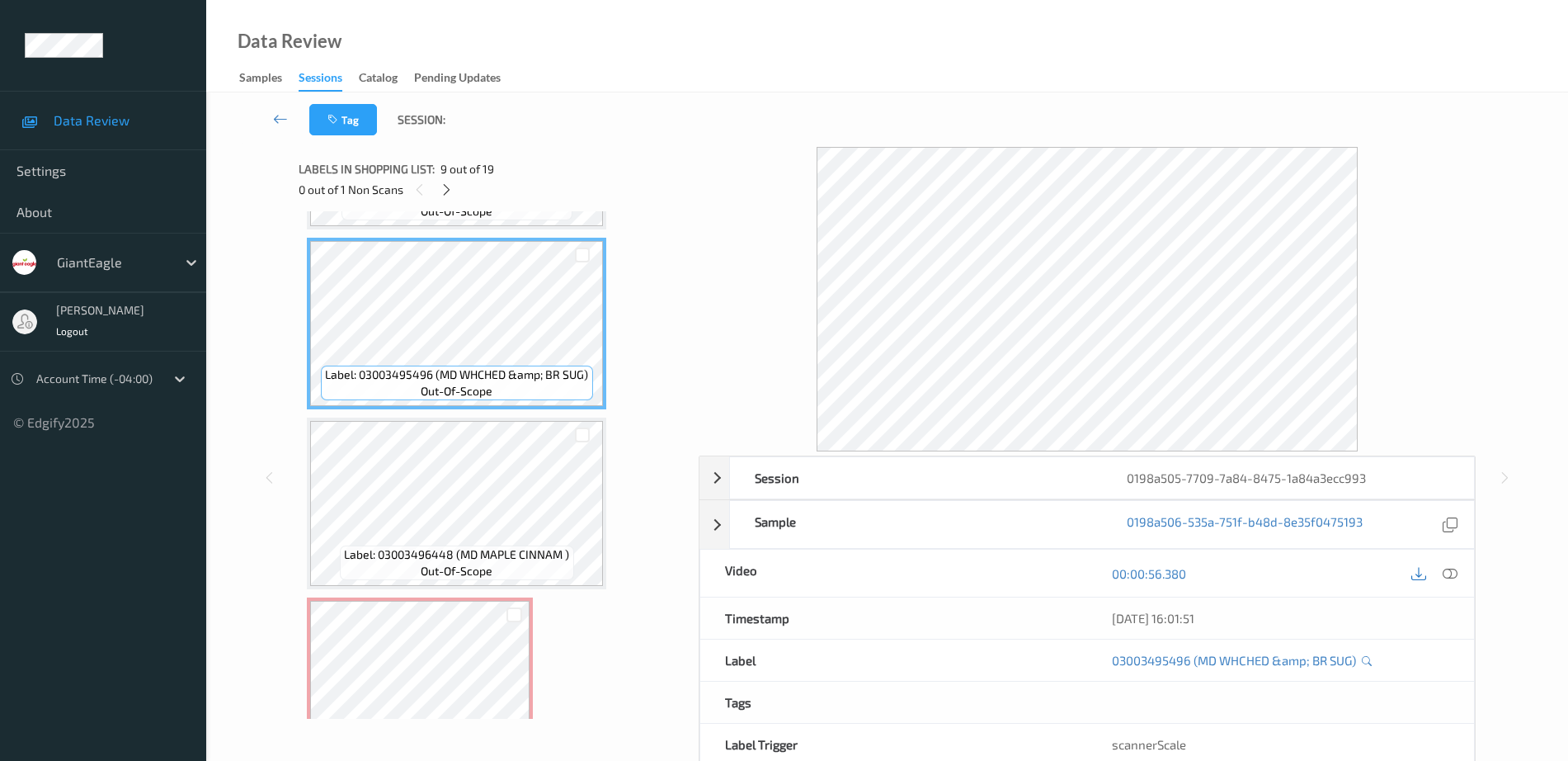
drag, startPoint x: 1453, startPoint y: 568, endPoint x: 1428, endPoint y: 577, distance: 26.6
click at [1453, 567] on icon at bounding box center [1450, 574] width 15 height 15
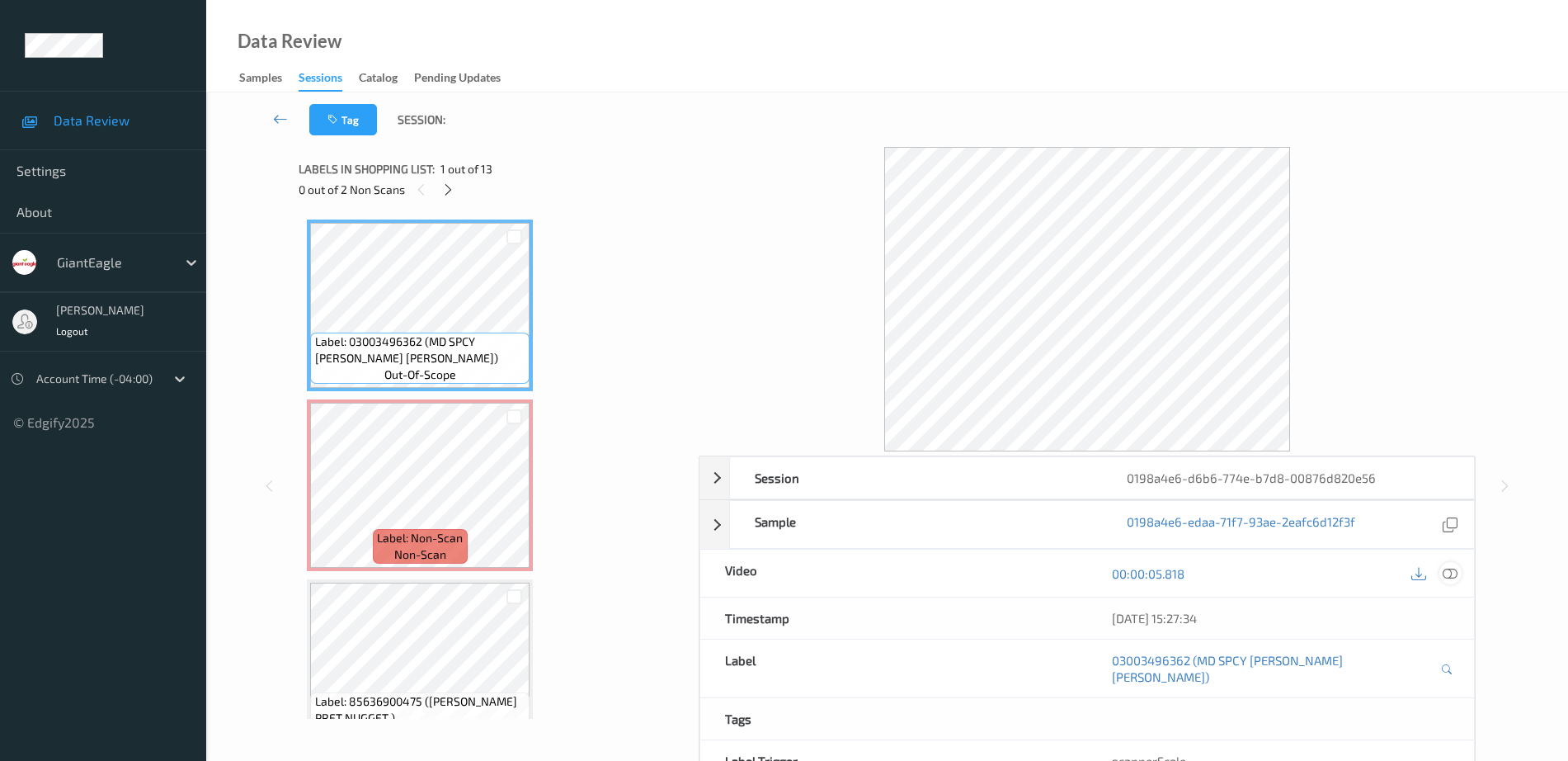
click at [1452, 573] on icon at bounding box center [1450, 574] width 15 height 15
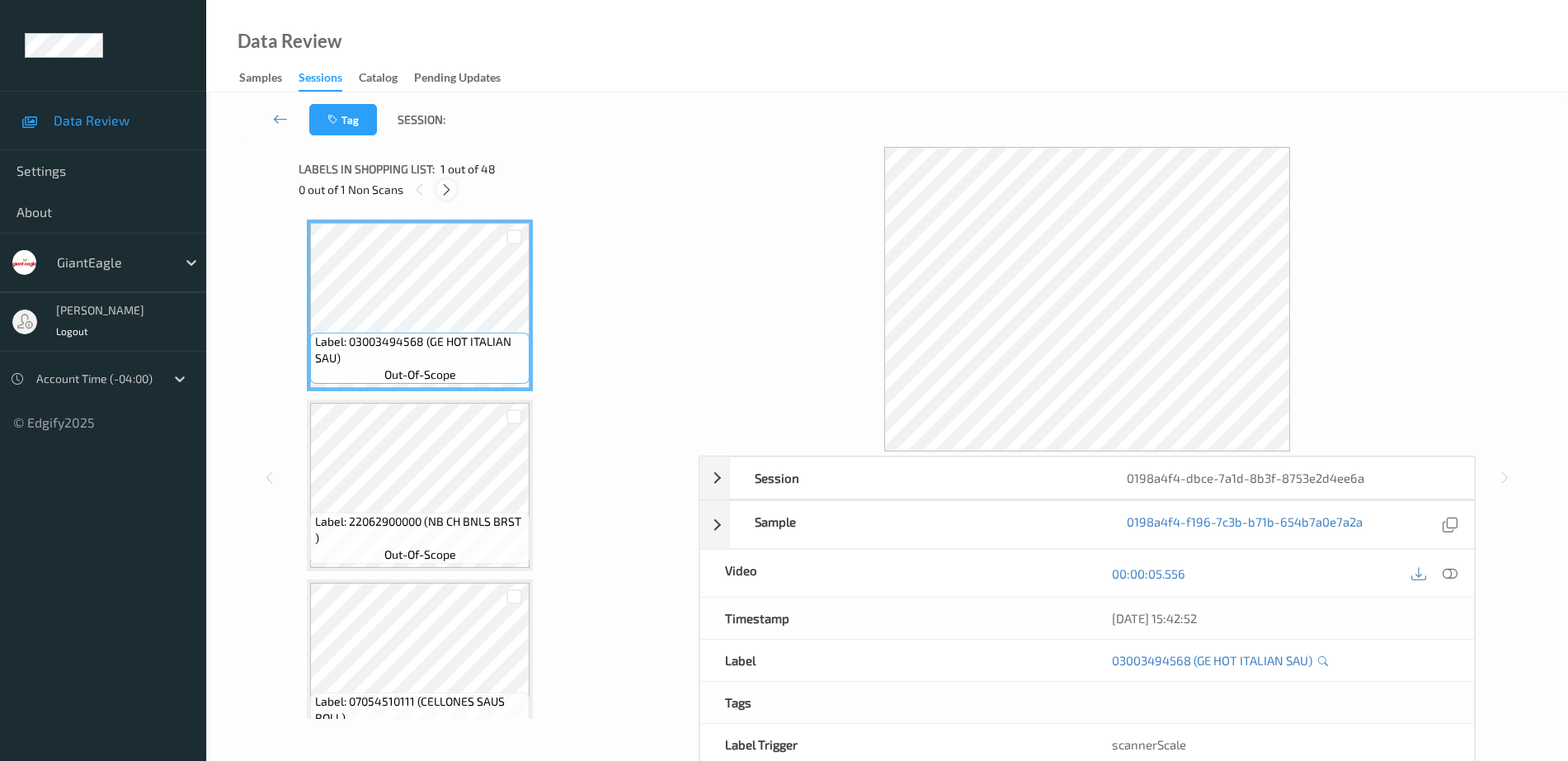
click at [439, 195] on icon at bounding box center [446, 190] width 14 height 15
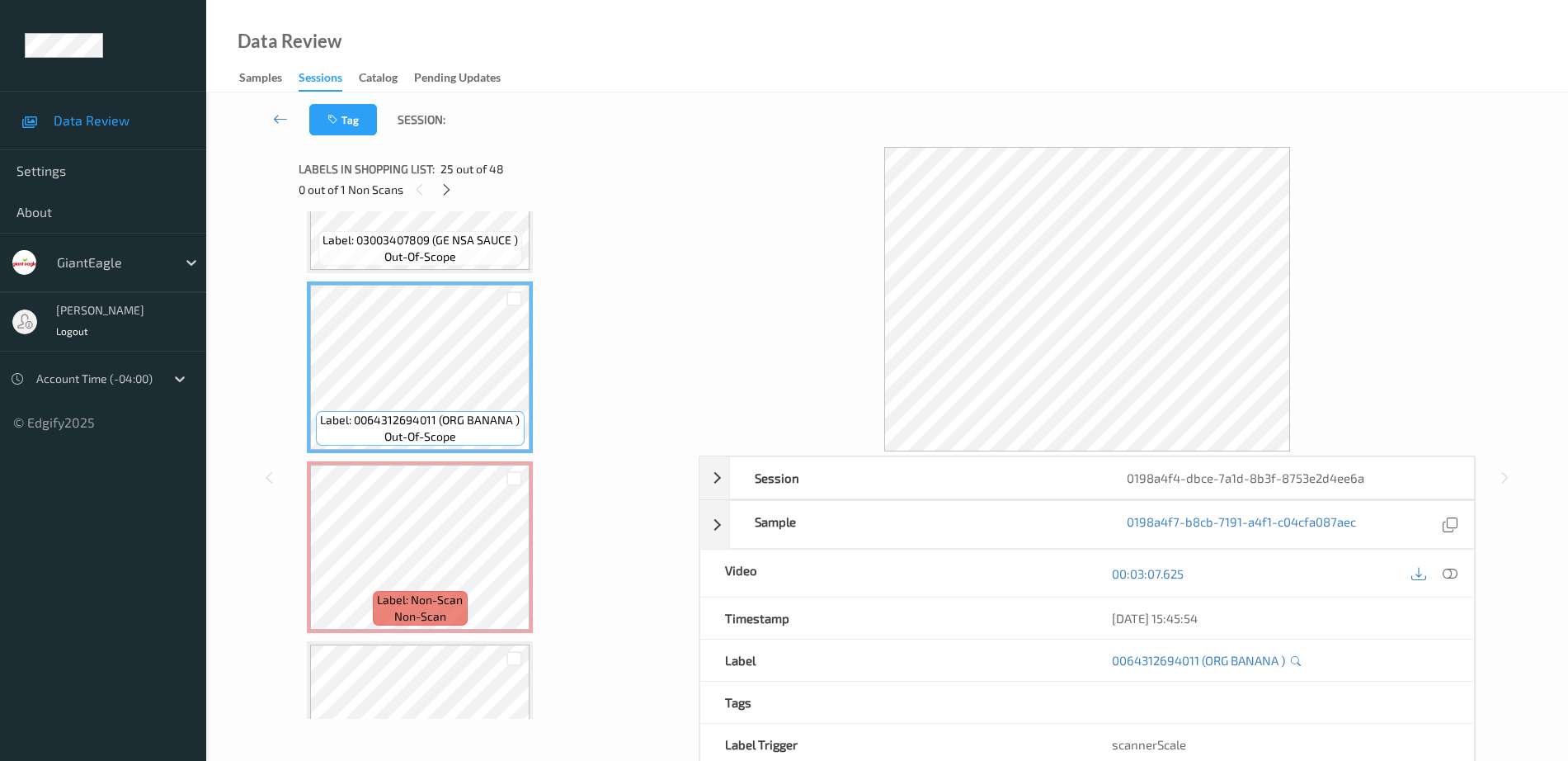
scroll to position [4222, 0]
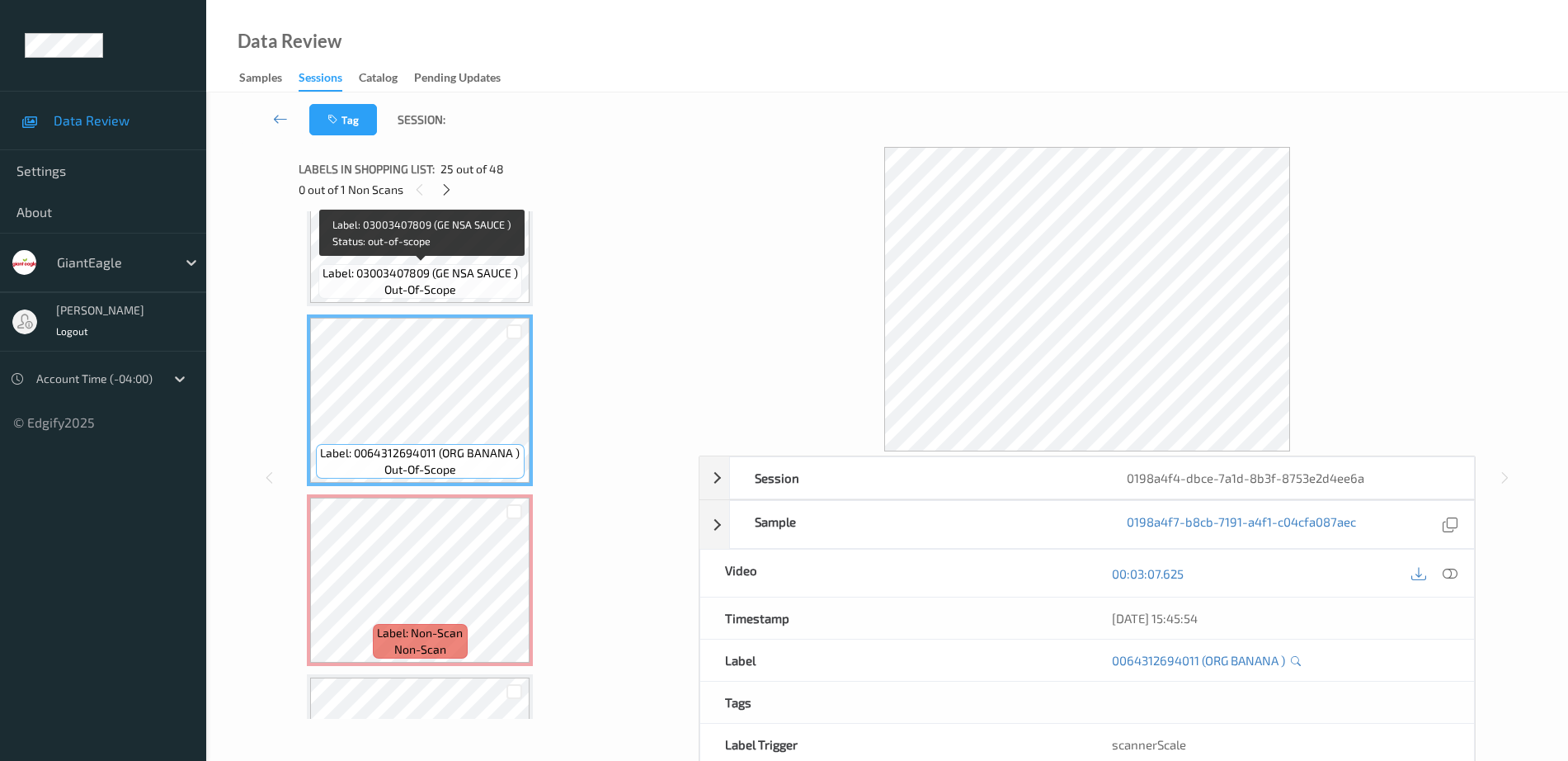
click at [467, 265] on span "Label: 03003407809 (GE NSA SAUCE )" at bounding box center [420, 273] width 195 height 16
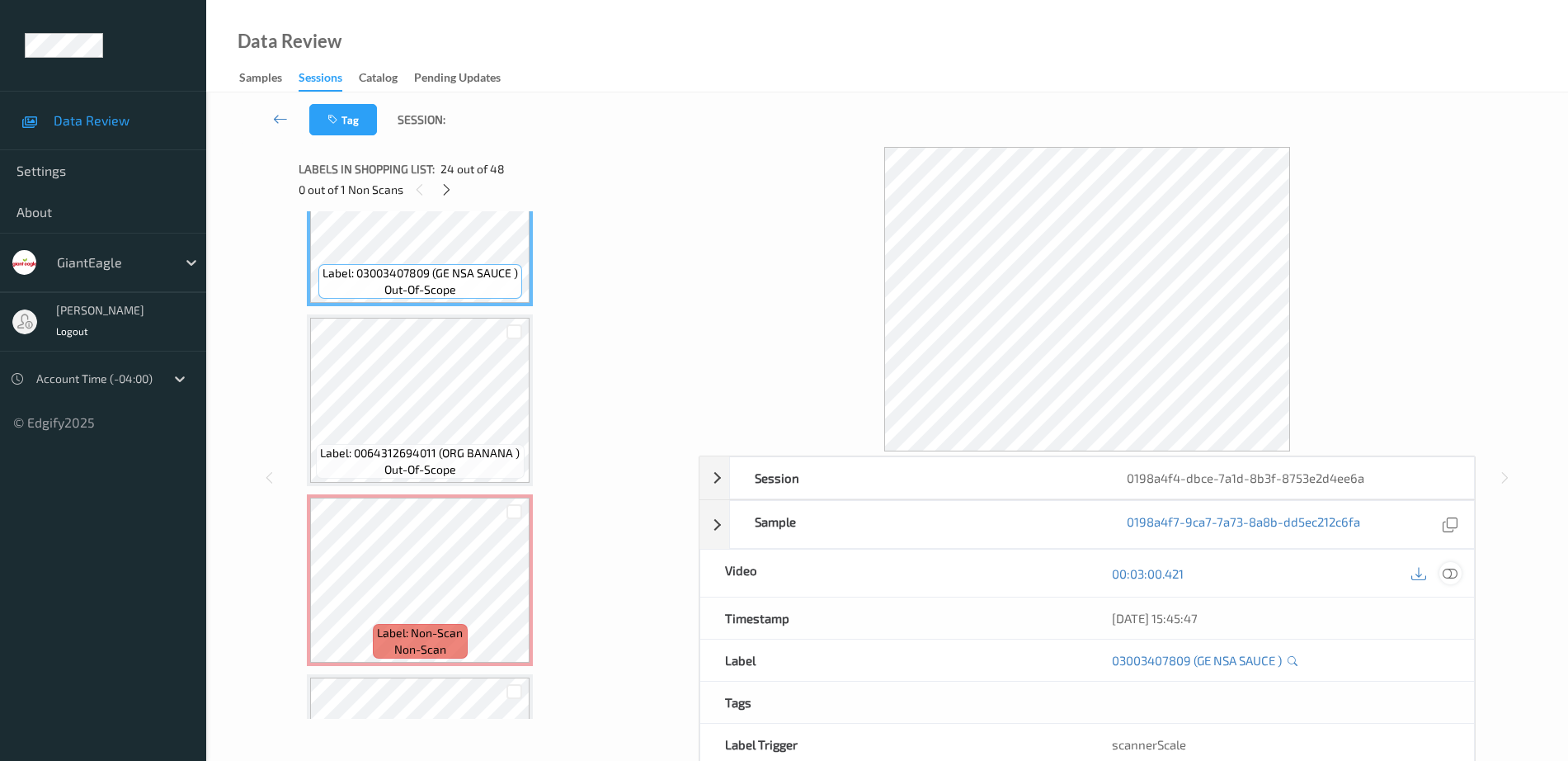
click at [1447, 580] on icon at bounding box center [1450, 574] width 15 height 15
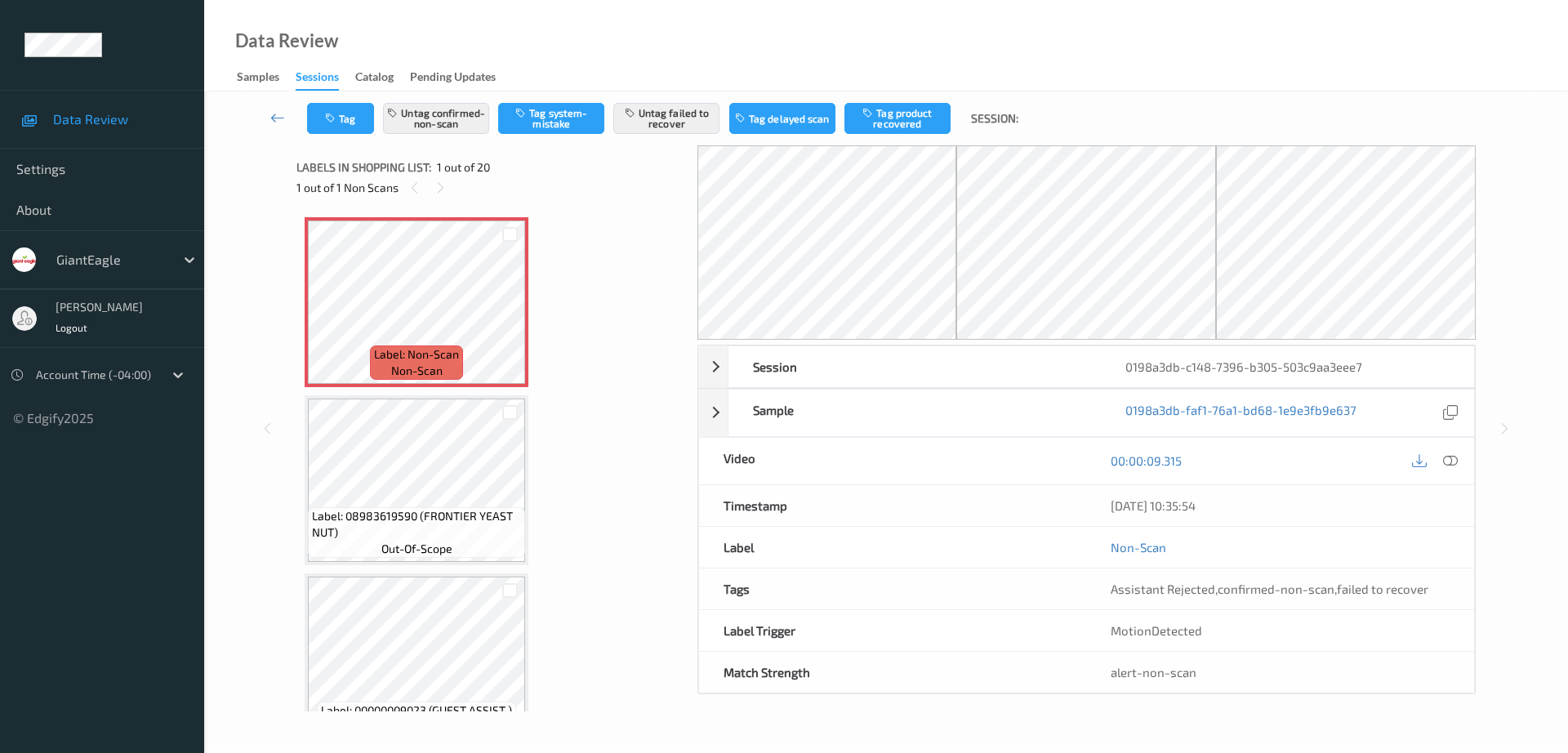
drag, startPoint x: 1438, startPoint y: 458, endPoint x: 1434, endPoint y: 485, distance: 27.3
click at [1439, 458] on div at bounding box center [1435, 461] width 53 height 22
click at [1447, 457] on icon at bounding box center [1450, 460] width 14 height 14
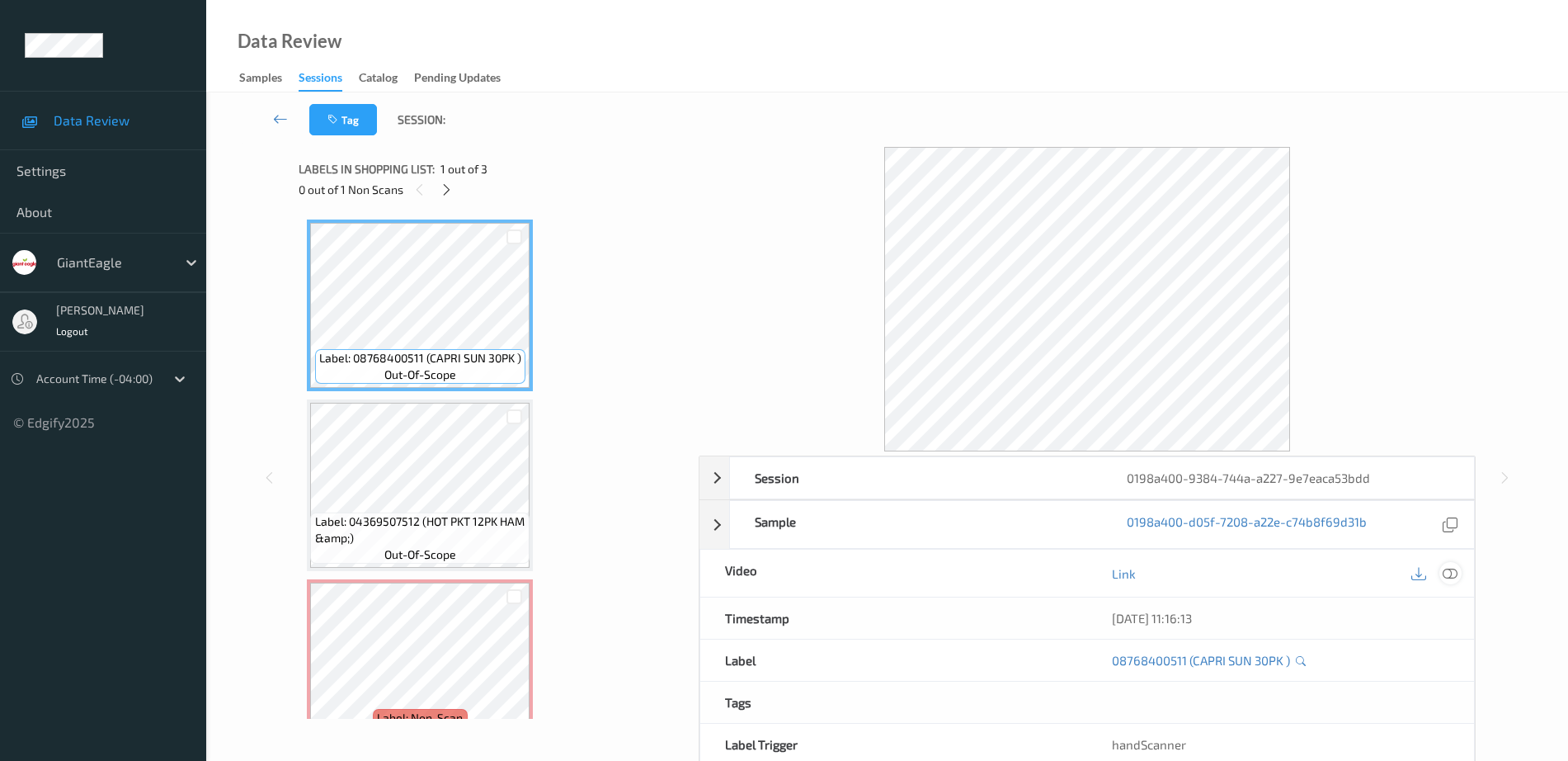
click at [1452, 581] on div at bounding box center [1450, 573] width 22 height 22
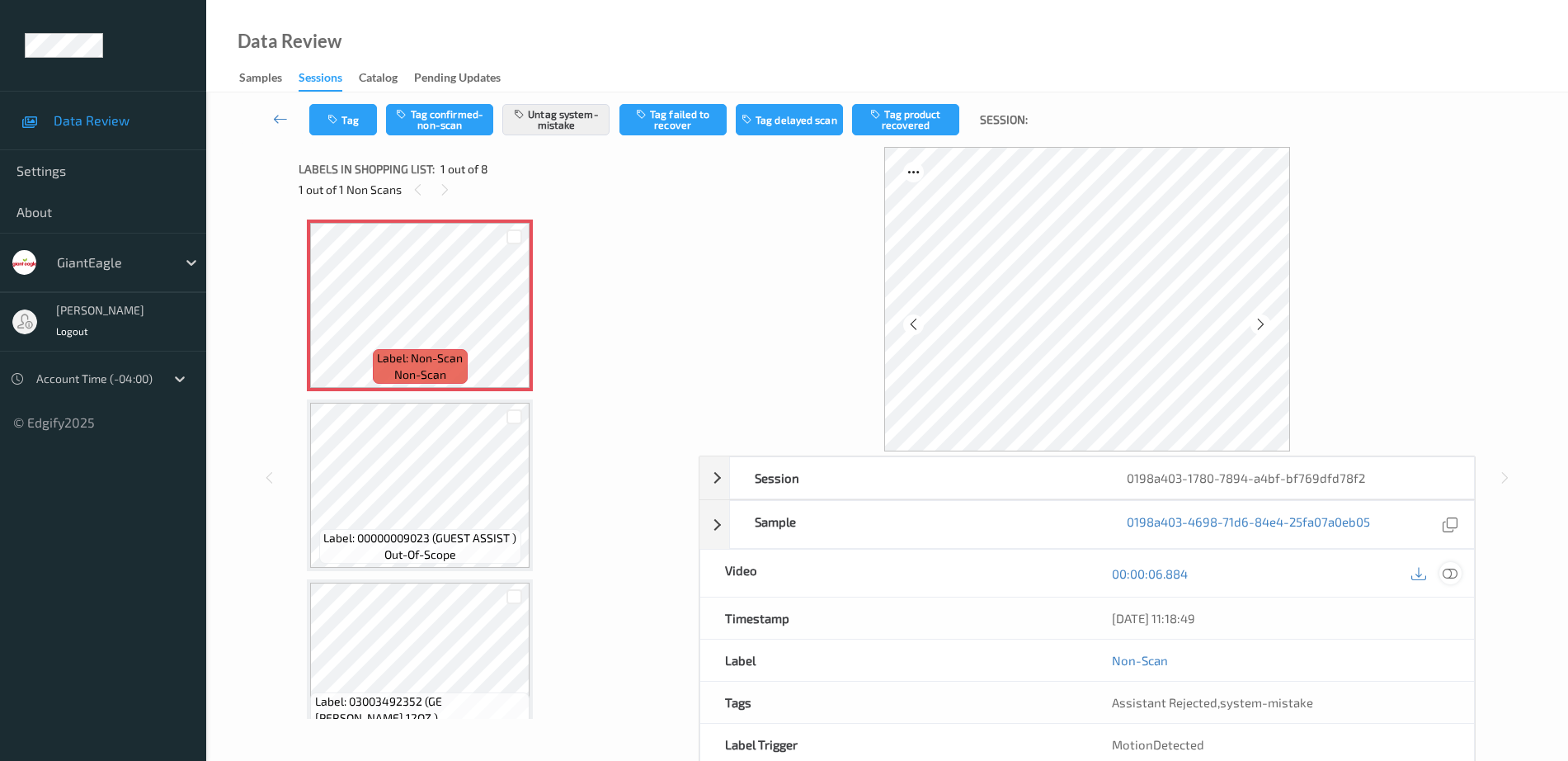
click at [1460, 570] on div at bounding box center [1450, 573] width 22 height 22
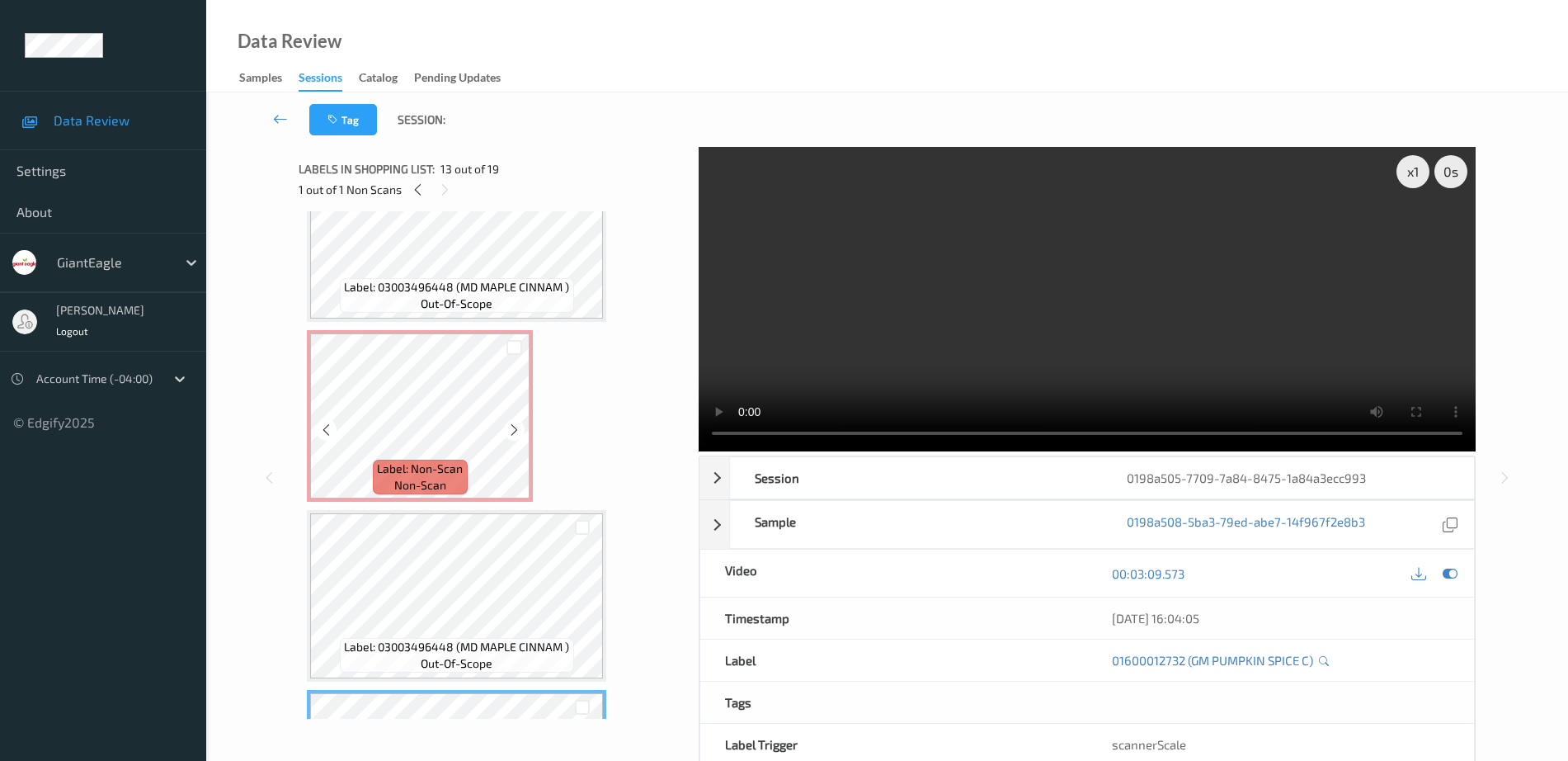
scroll to position [1627, 0]
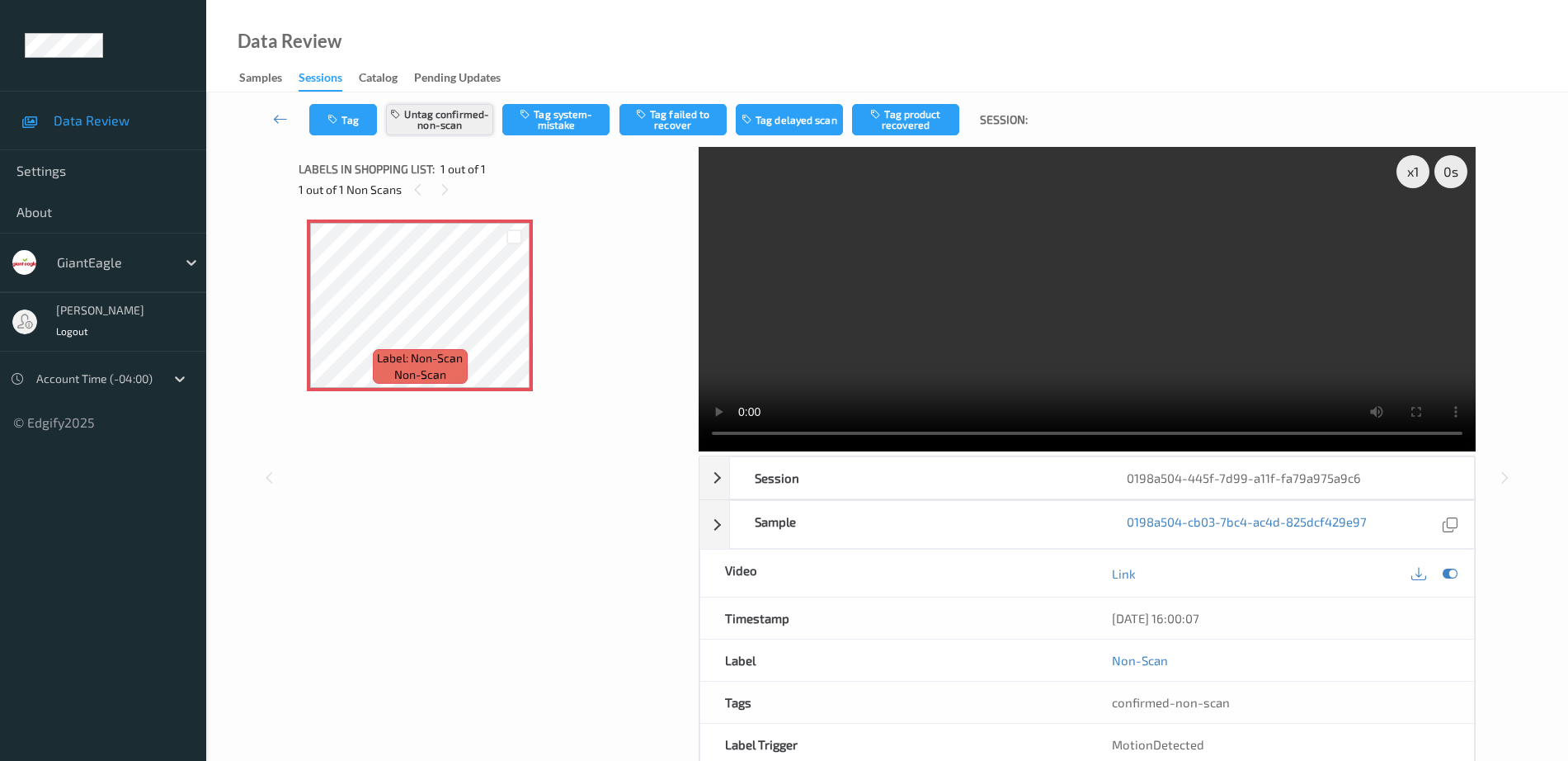
click at [407, 118] on button "Untag confirmed-non-scan" at bounding box center [439, 120] width 107 height 31
click at [654, 116] on button "Tag failed to recover" at bounding box center [672, 120] width 107 height 31
click at [666, 122] on button "Untag failed to recover" at bounding box center [672, 120] width 107 height 31
click at [569, 116] on button "Tag system-mistake" at bounding box center [555, 120] width 107 height 31
click at [342, 124] on button "Tag" at bounding box center [343, 120] width 68 height 31
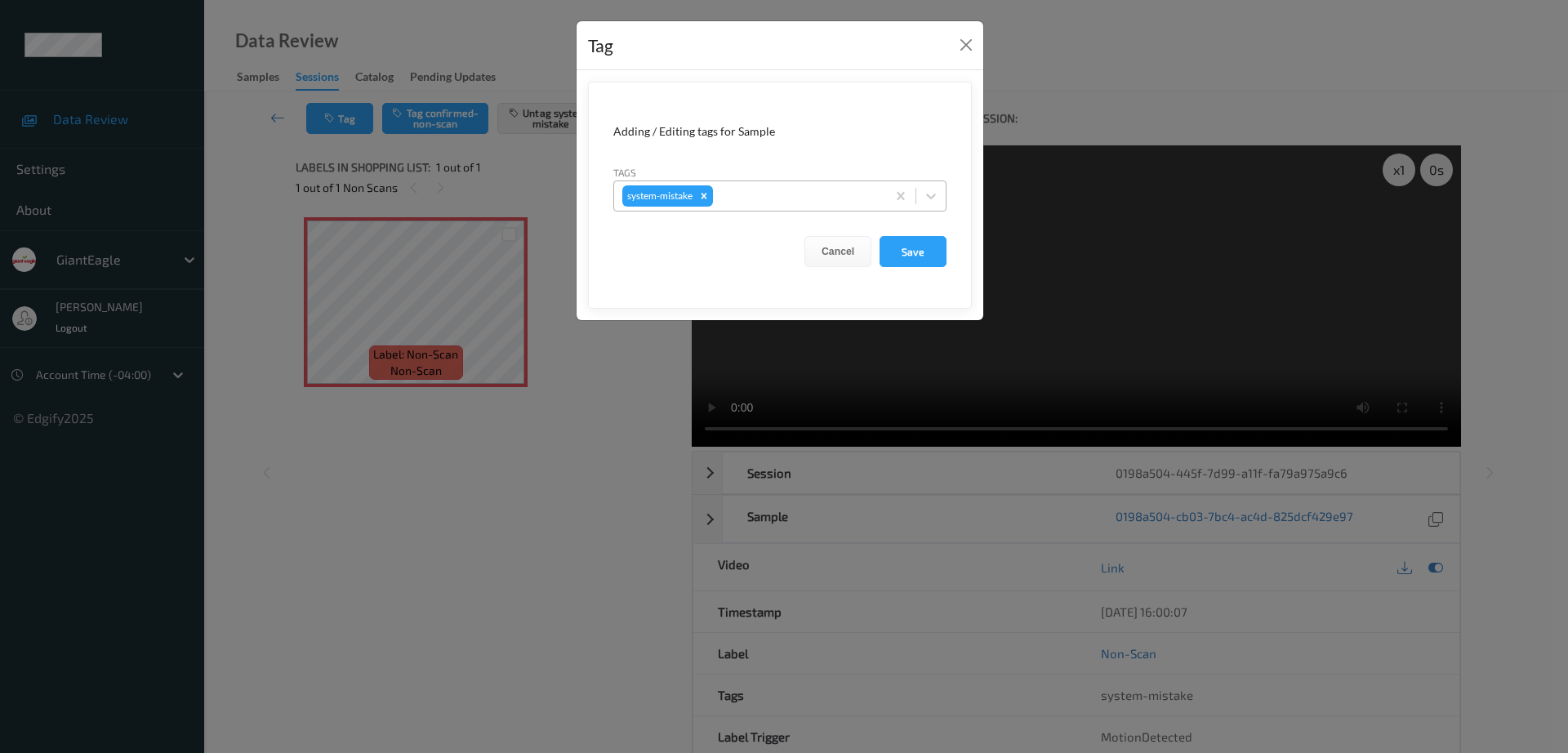
click at [766, 193] on div at bounding box center [797, 196] width 162 height 20
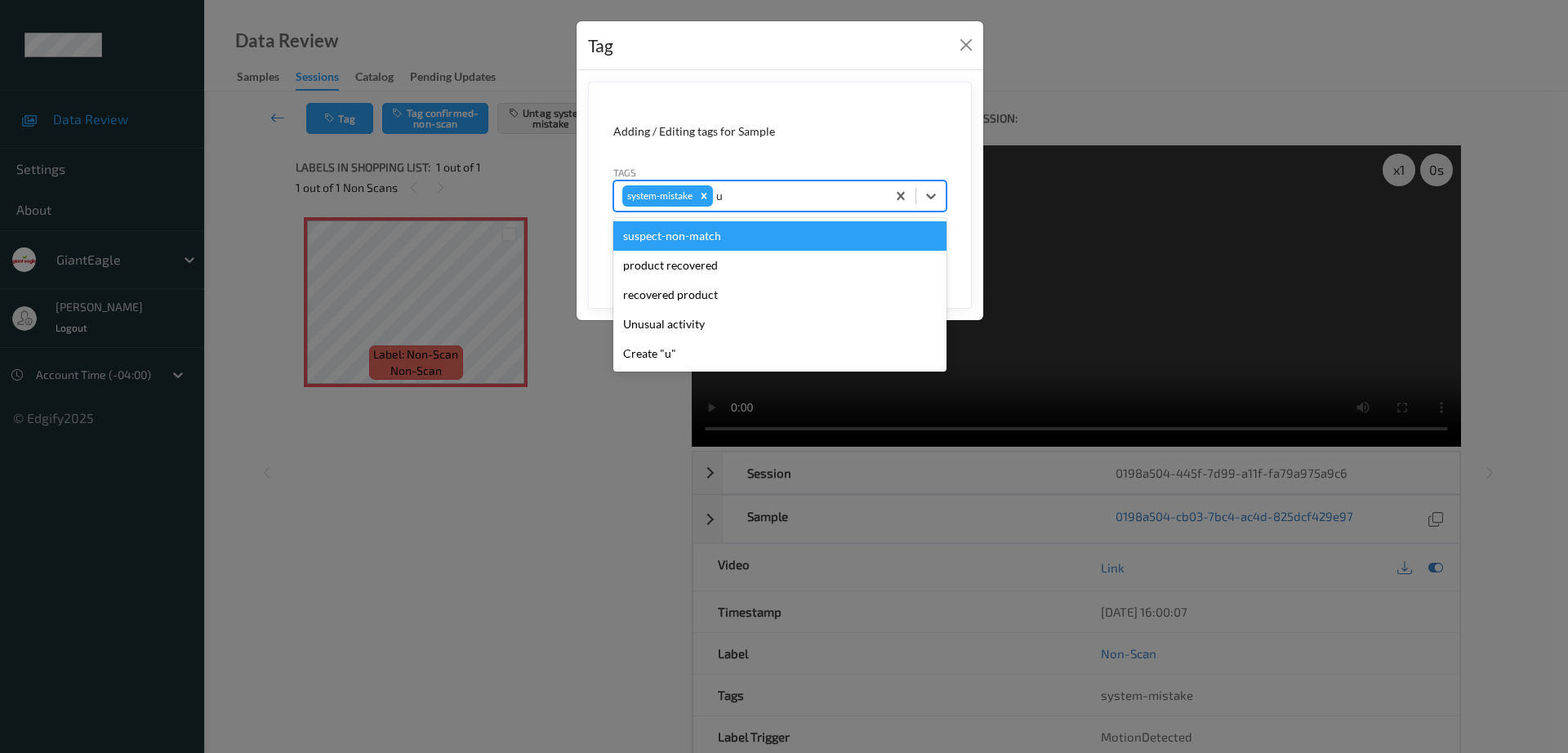
type input "un"
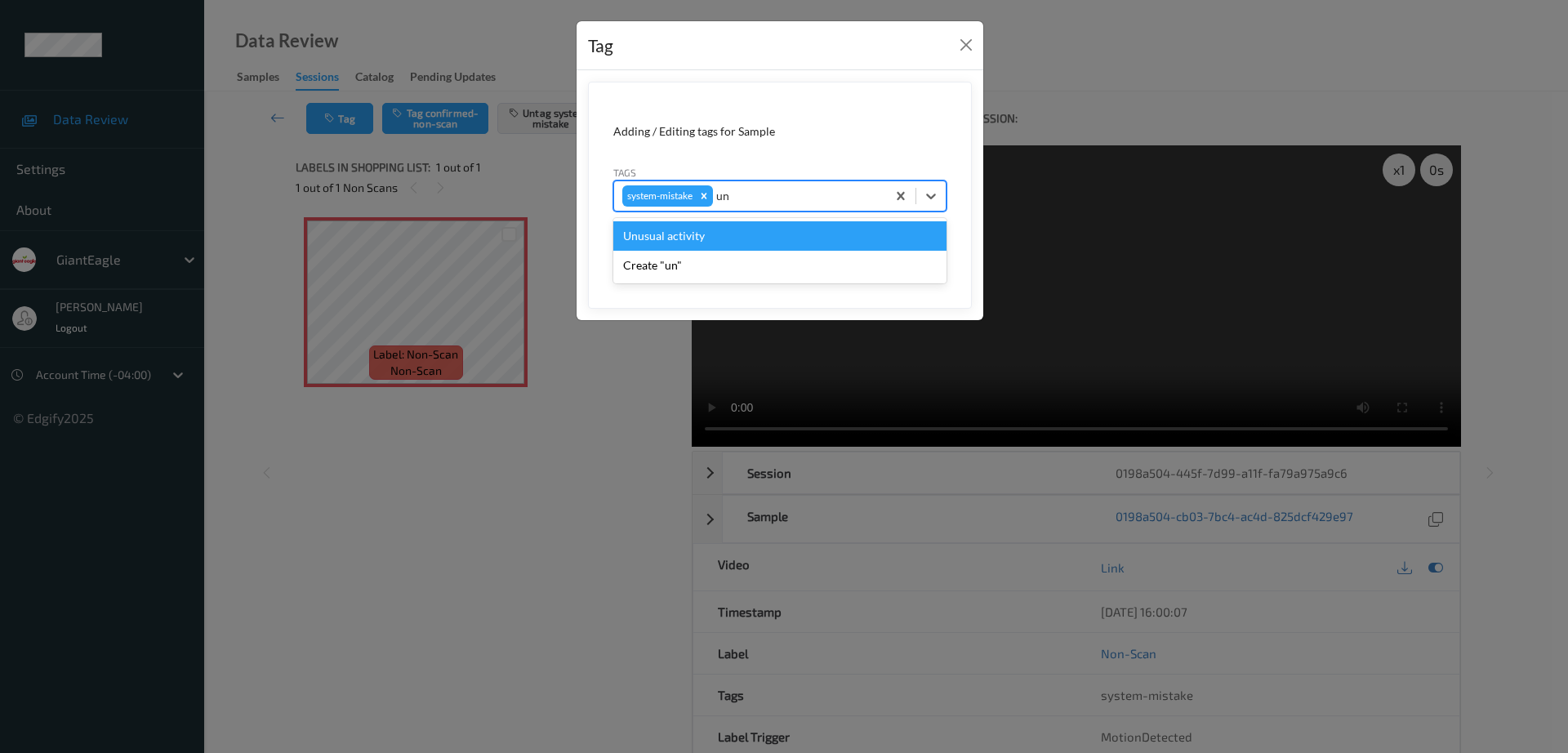
click at [723, 235] on div "Unusual activity" at bounding box center [779, 236] width 333 height 30
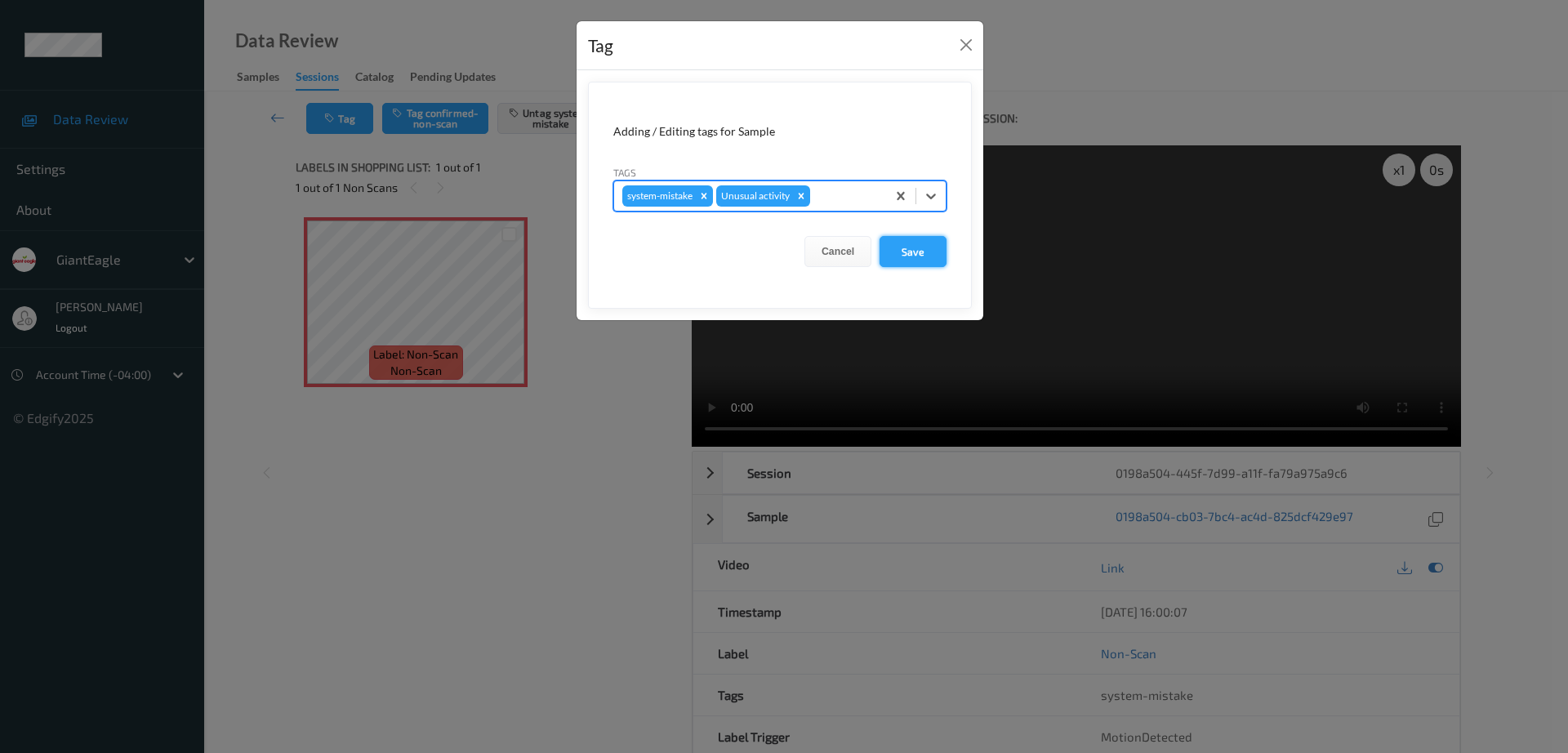
click at [917, 256] on button "Save" at bounding box center [913, 251] width 67 height 31
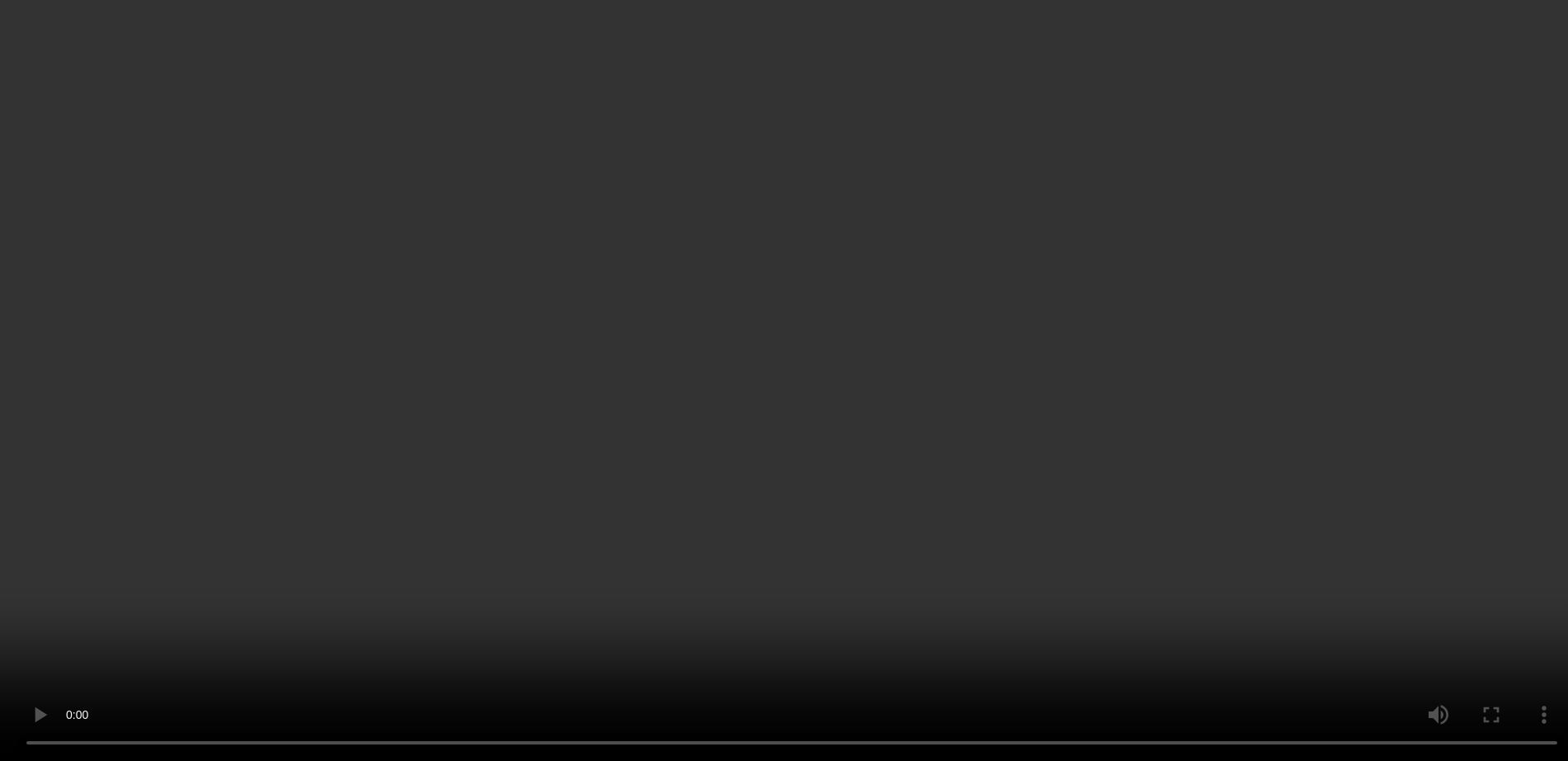
scroll to position [4325, 0]
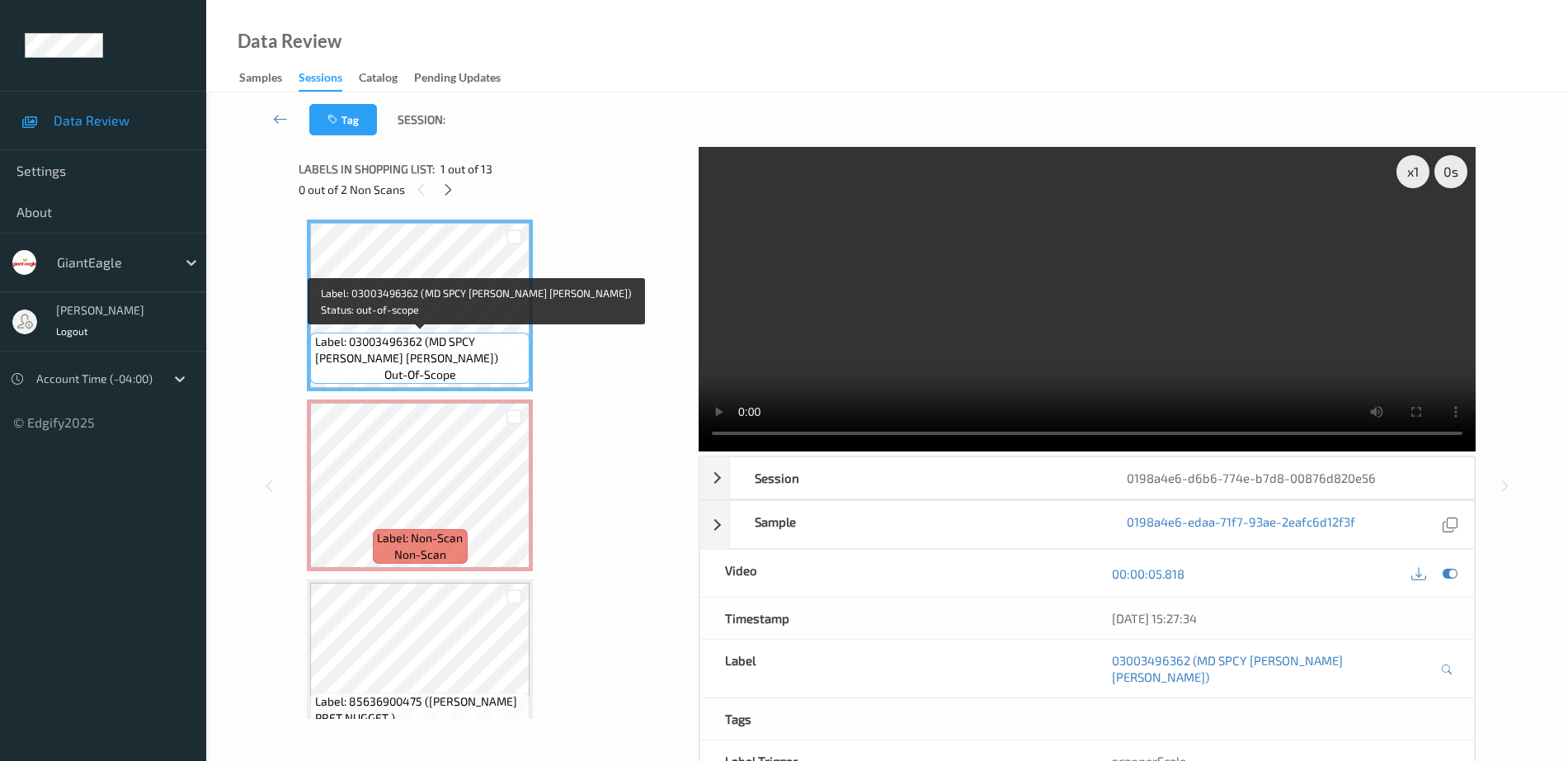
click at [450, 339] on span "Label: 03003496362 (MD SPCY [PERSON_NAME] [PERSON_NAME])" at bounding box center [420, 350] width 211 height 33
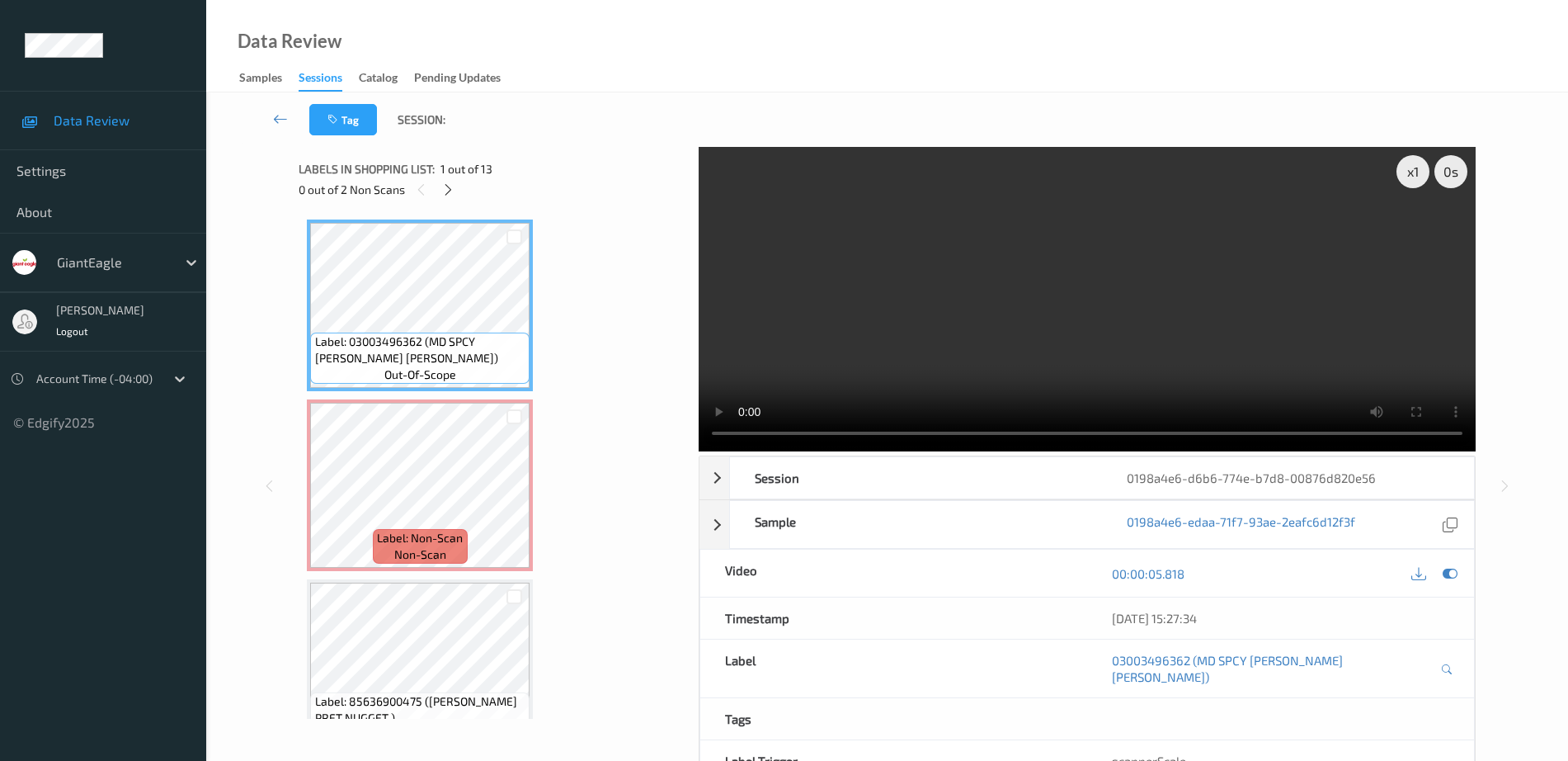
click at [427, 335] on span "Label: 03003496362 (MD SPCY [PERSON_NAME] [PERSON_NAME])" at bounding box center [420, 350] width 211 height 33
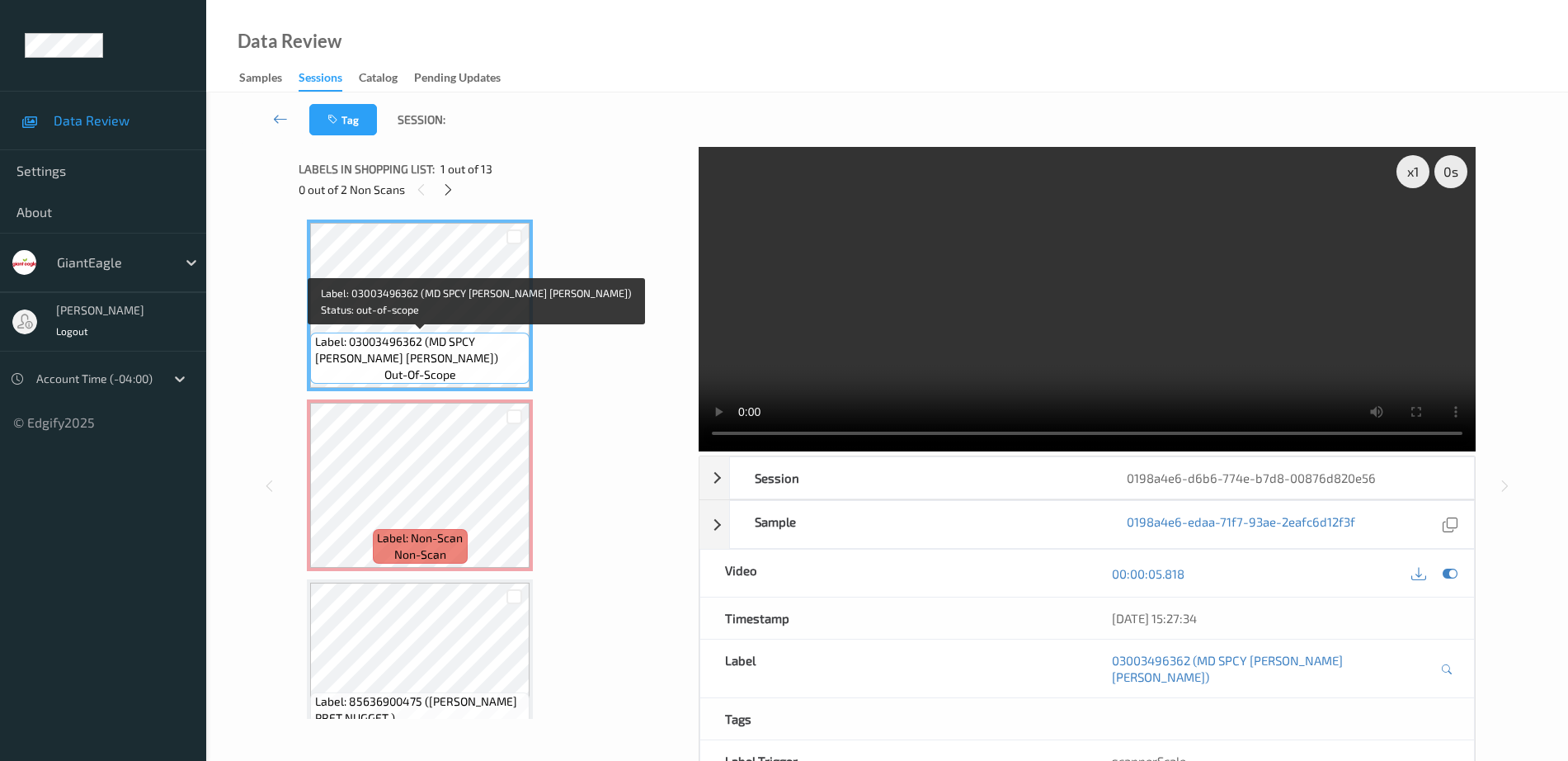
click at [433, 335] on span "Label: 03003496362 (MD SPCY DILL PICKL)" at bounding box center [420, 350] width 211 height 33
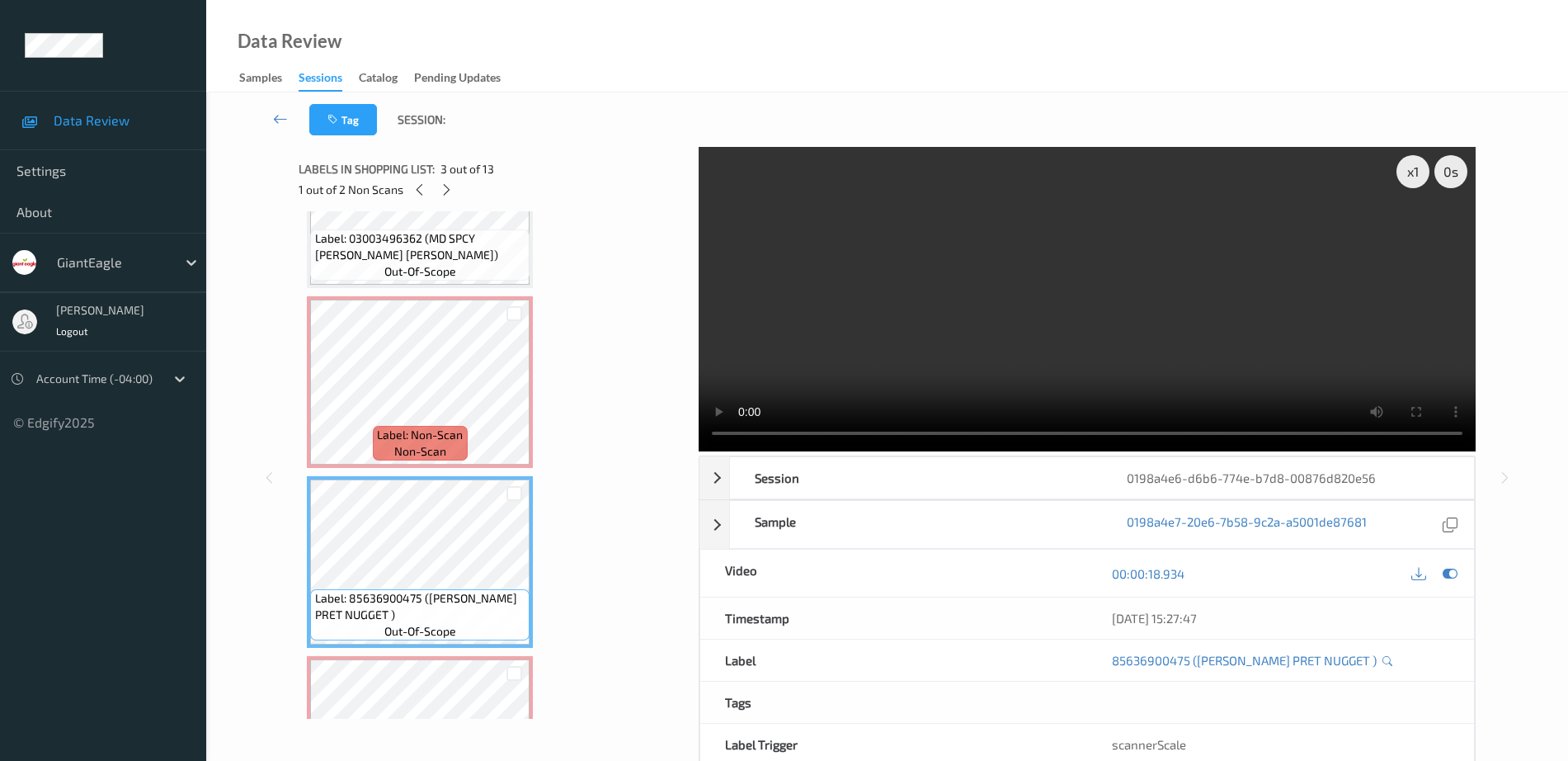
scroll to position [206, 0]
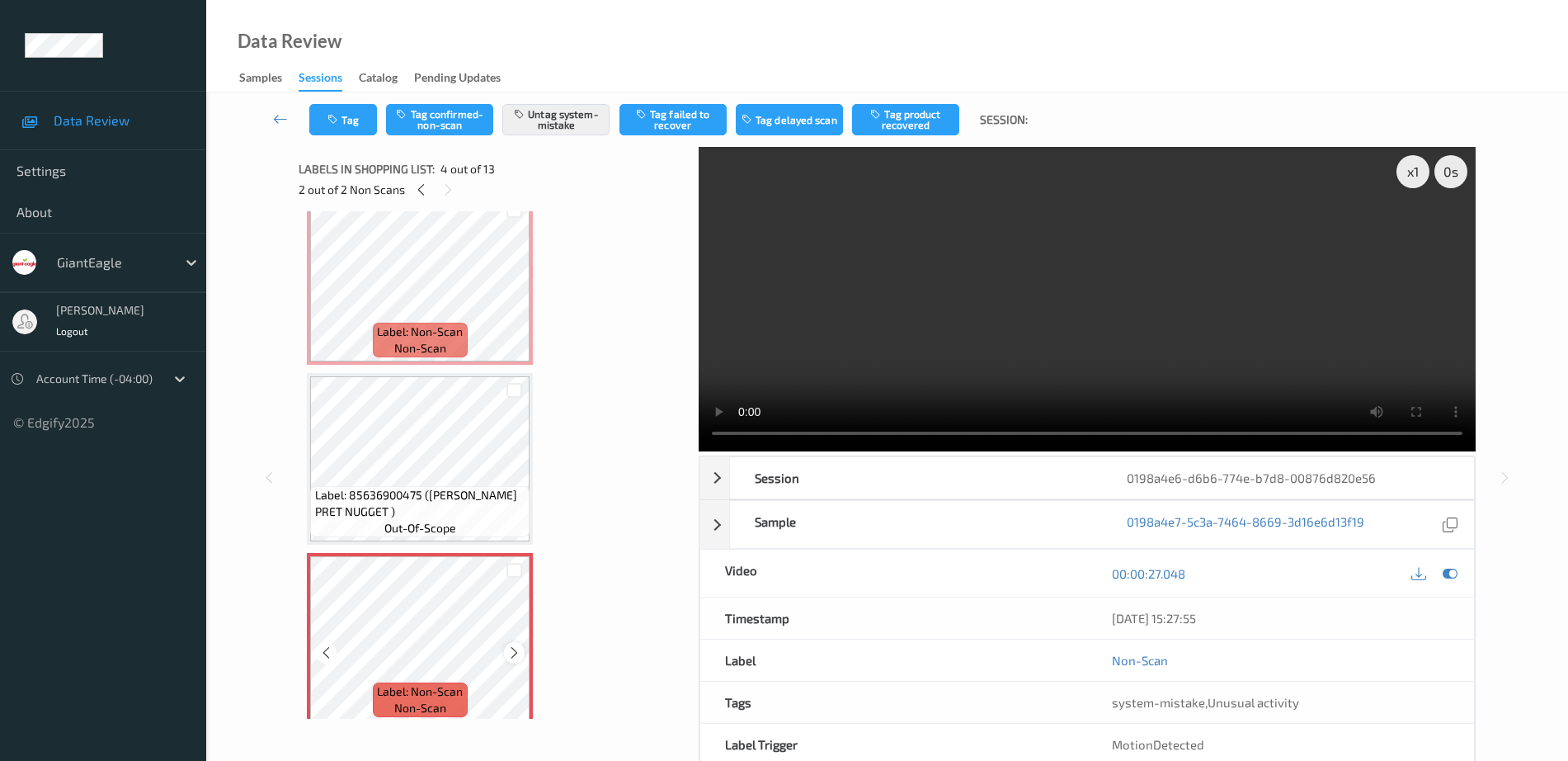
click at [517, 653] on icon at bounding box center [513, 652] width 14 height 15
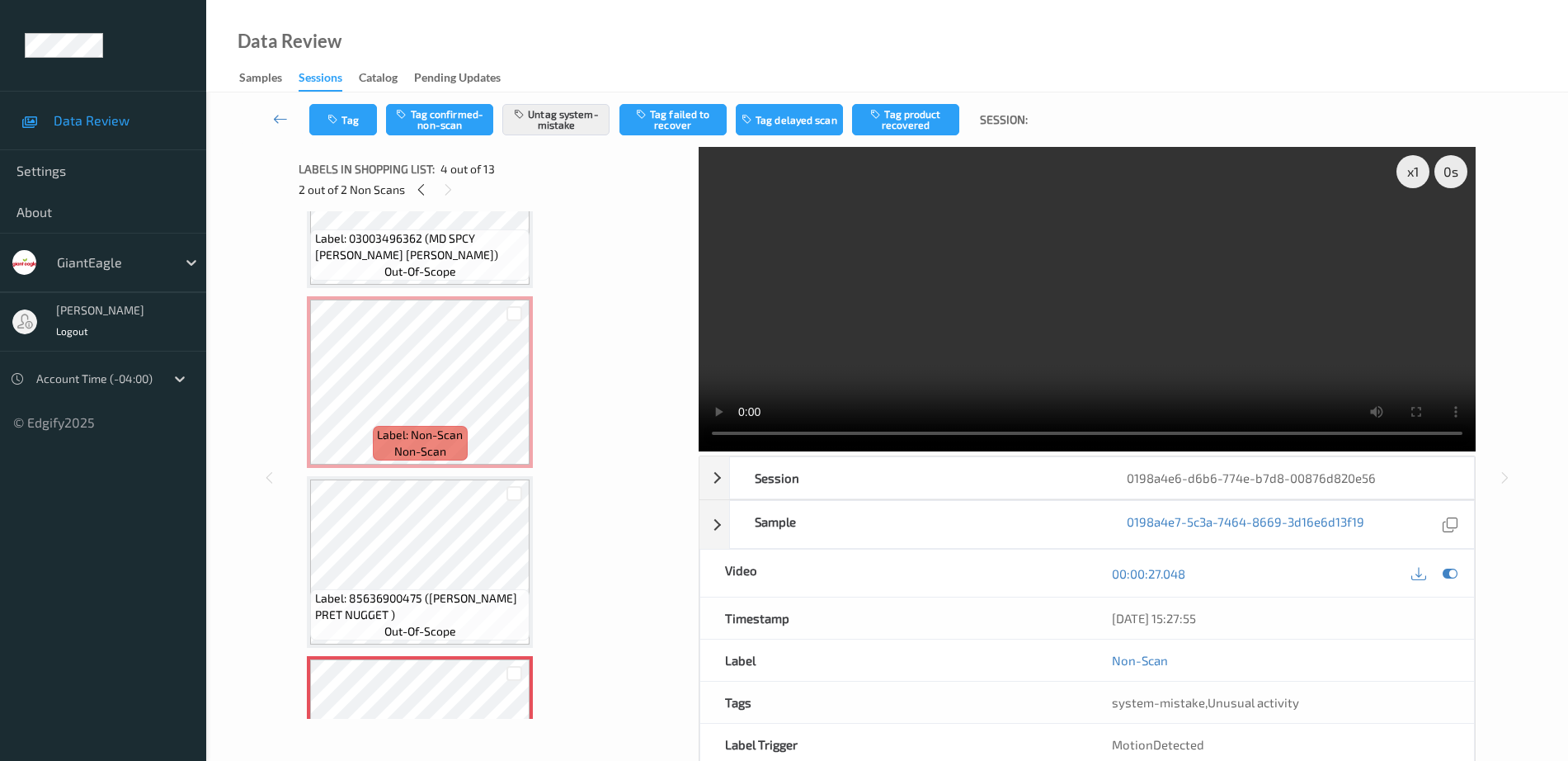
scroll to position [0, 0]
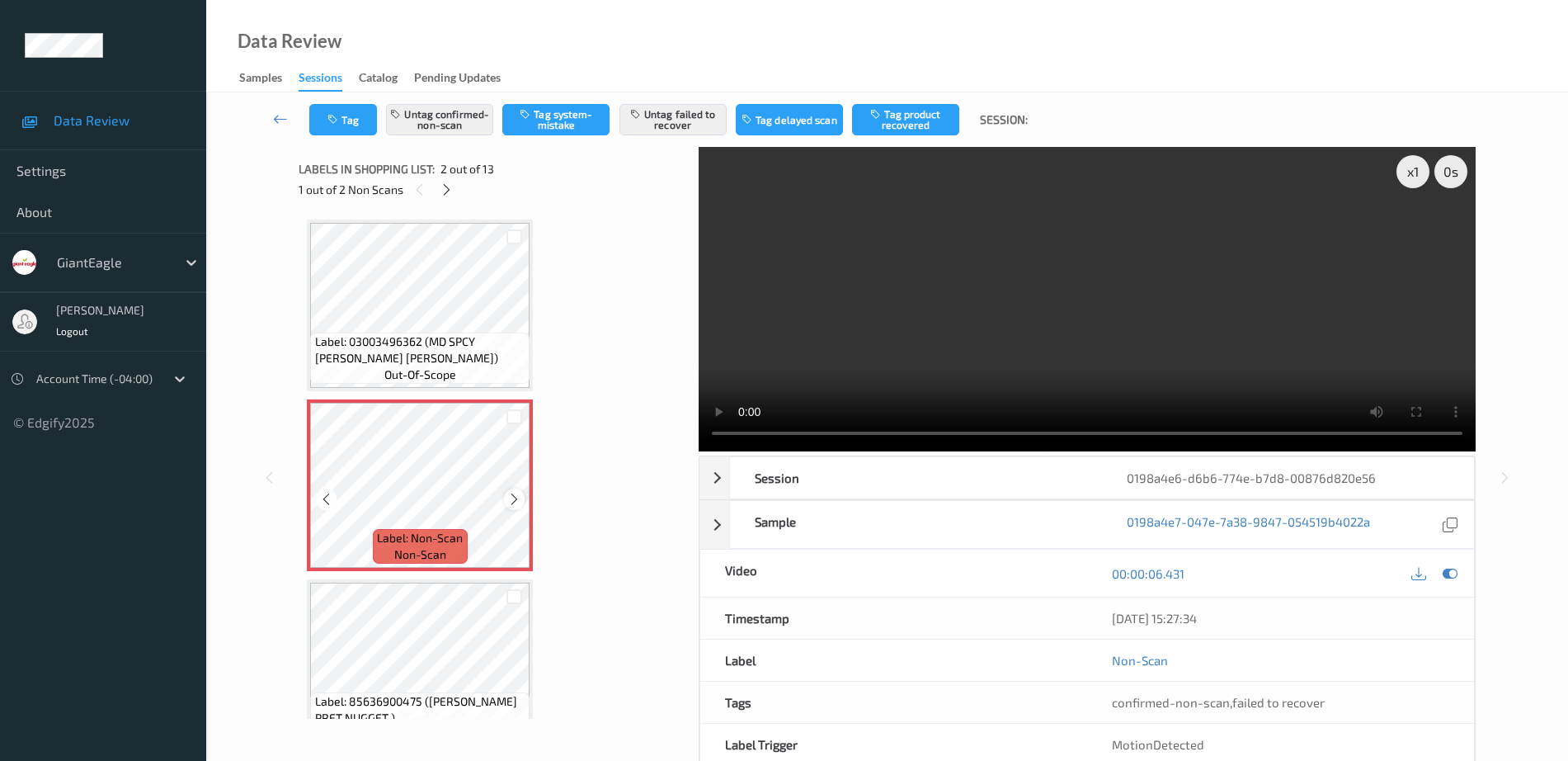
click at [516, 496] on icon at bounding box center [513, 499] width 14 height 15
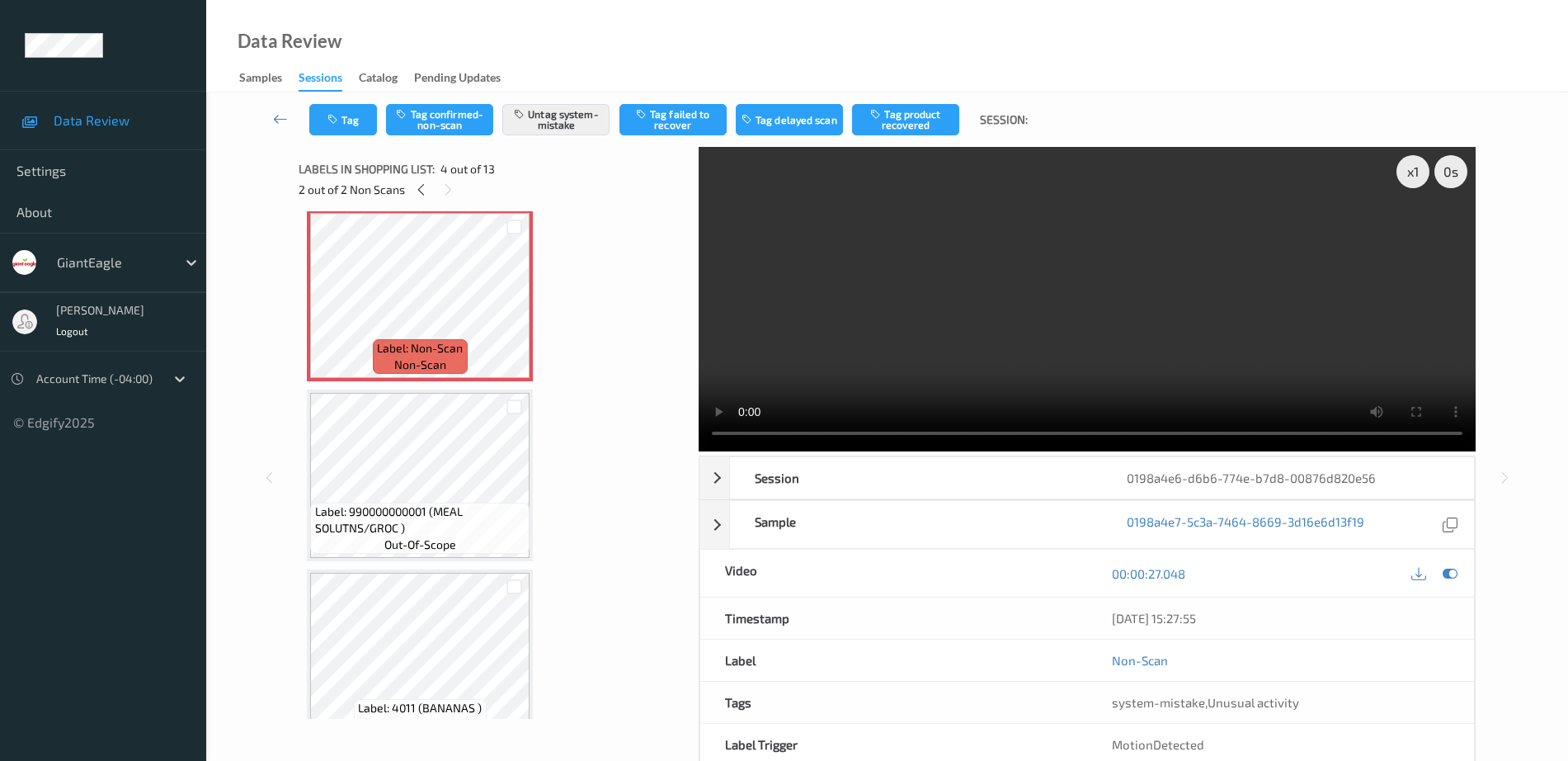
scroll to position [515, 0]
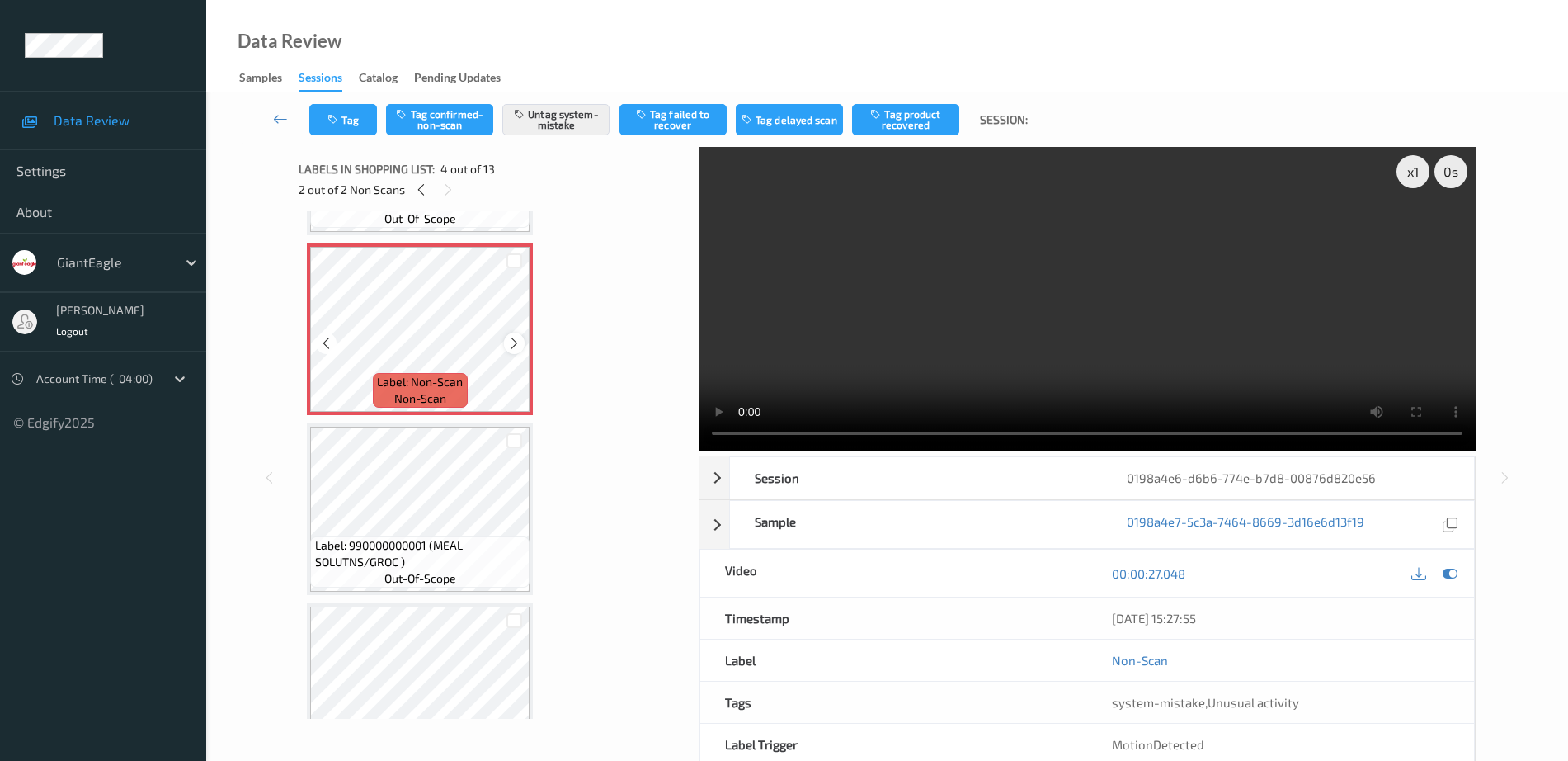
click at [509, 345] on icon at bounding box center [513, 344] width 14 height 15
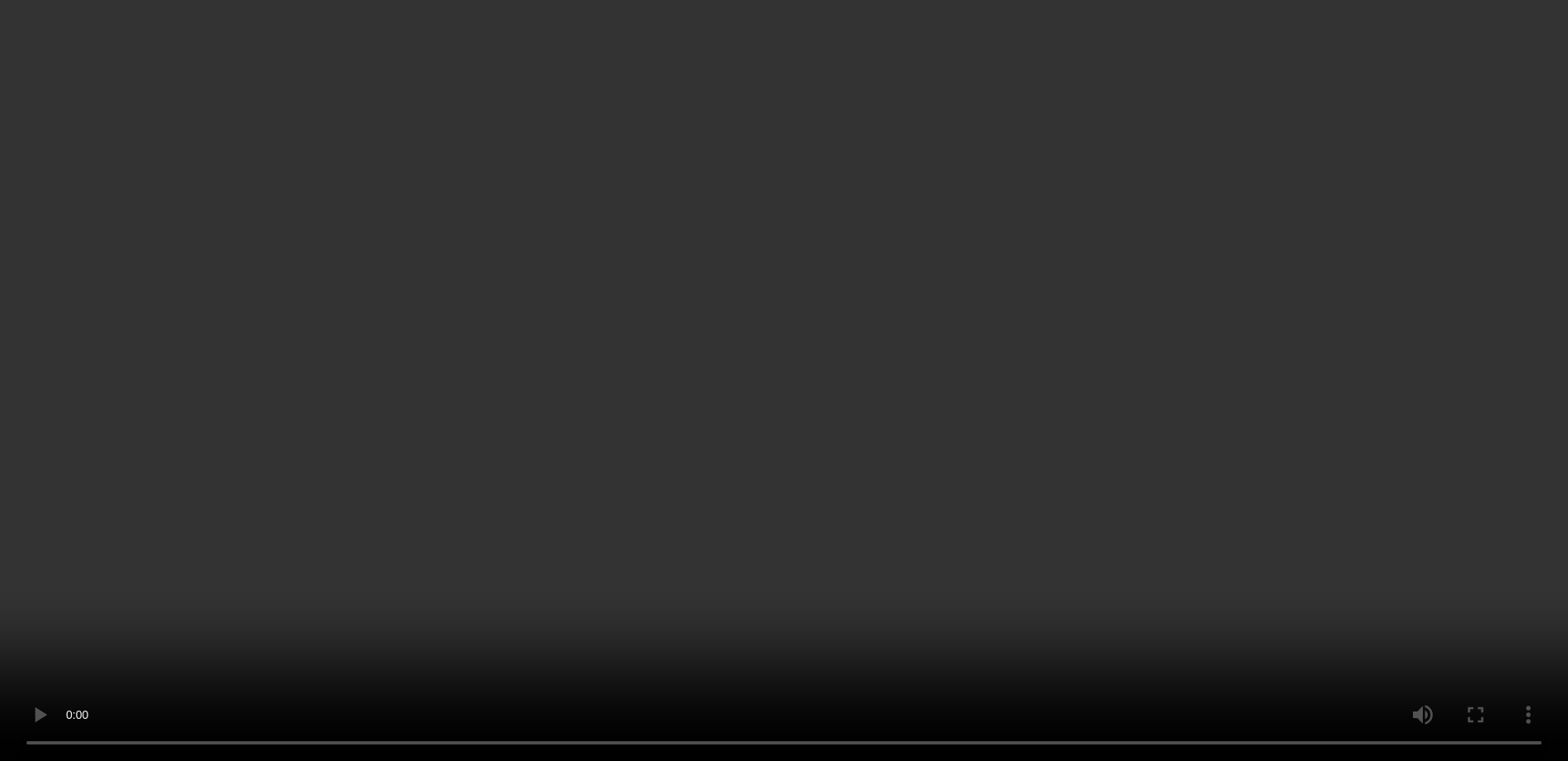
scroll to position [722, 0]
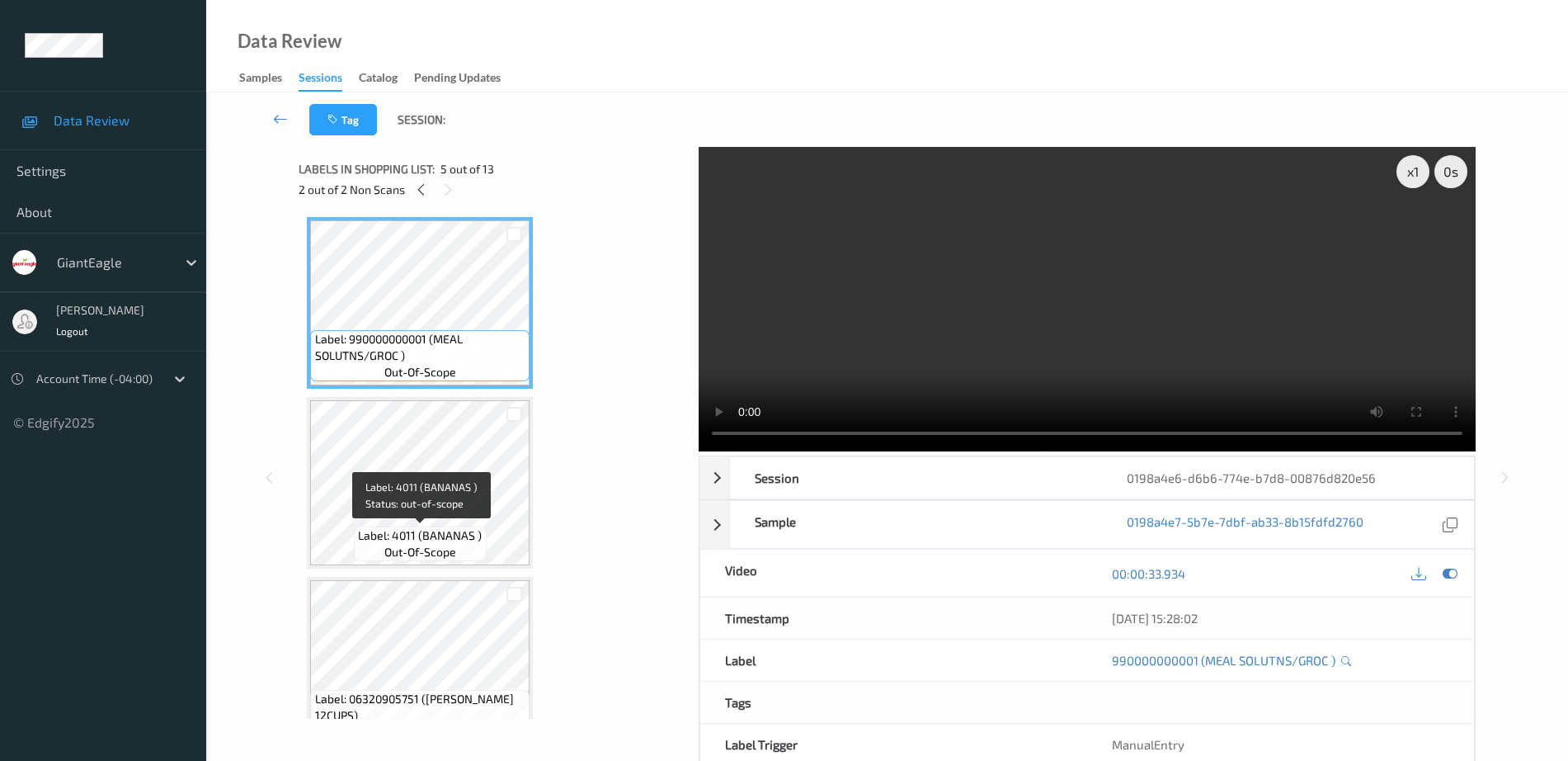
click at [380, 544] on div "Label: 4011 (BANANAS ) out-of-scope" at bounding box center [419, 544] width 132 height 35
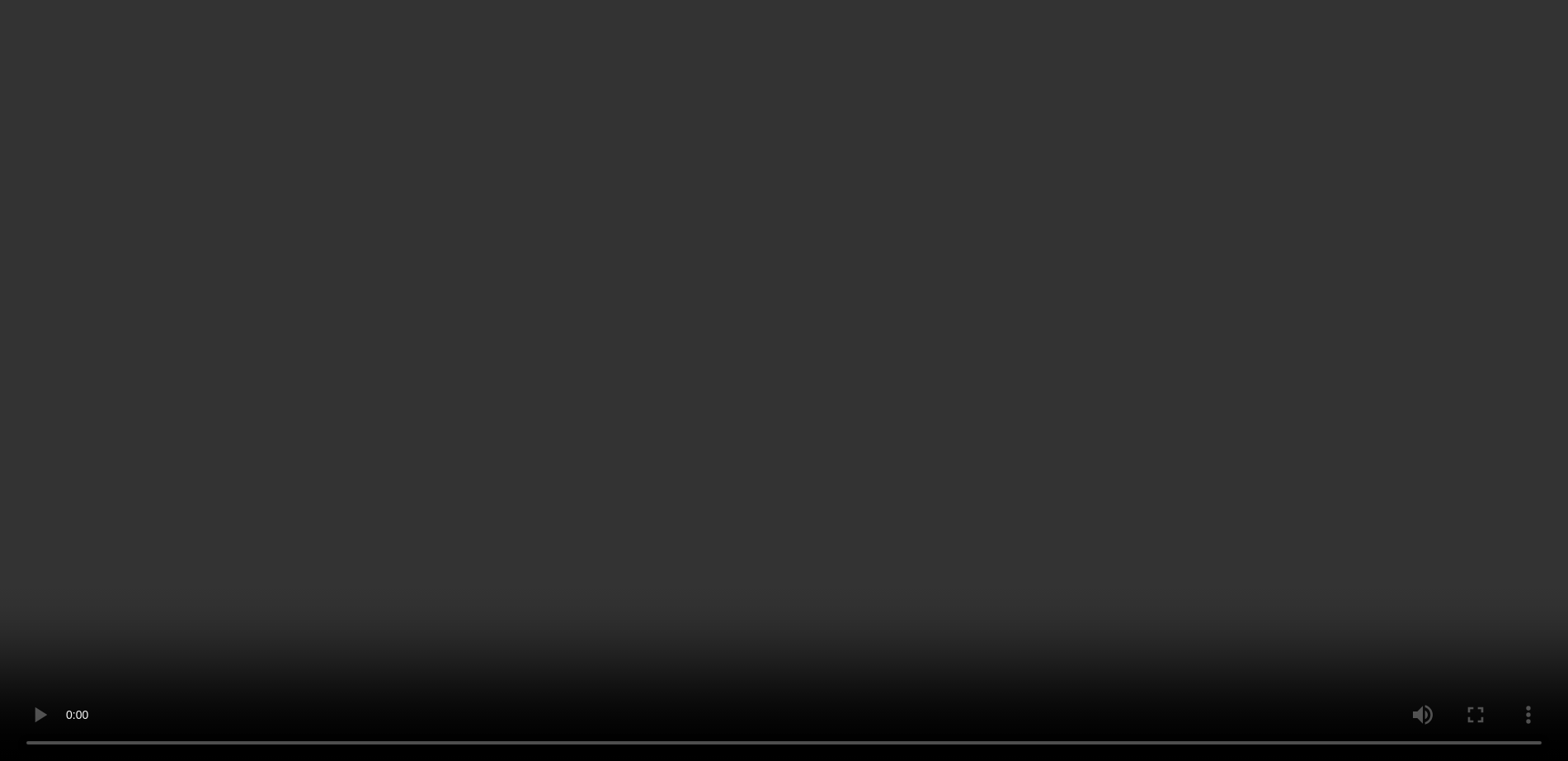
scroll to position [413, 0]
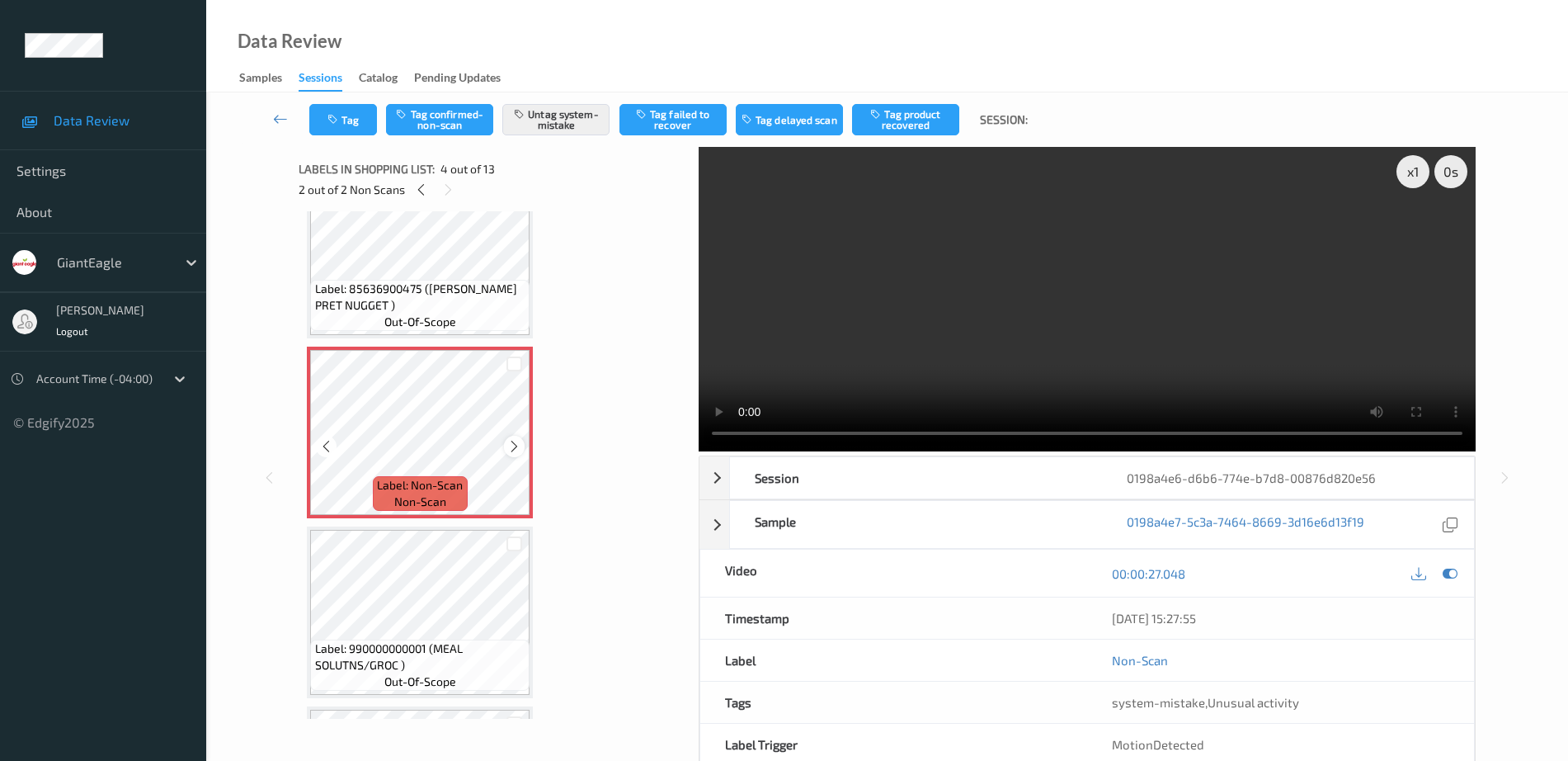
click at [510, 442] on icon at bounding box center [513, 446] width 14 height 15
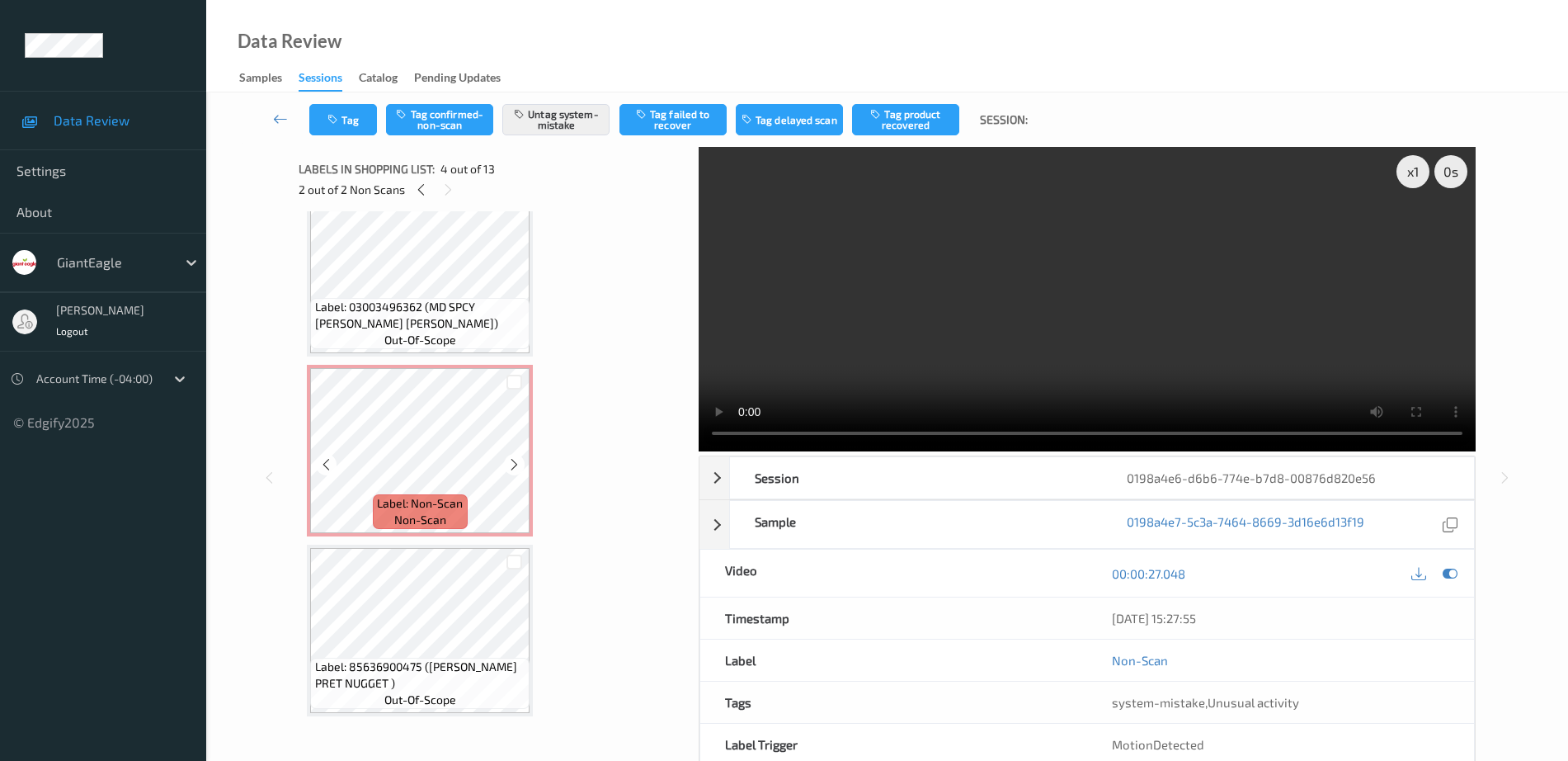
scroll to position [0, 0]
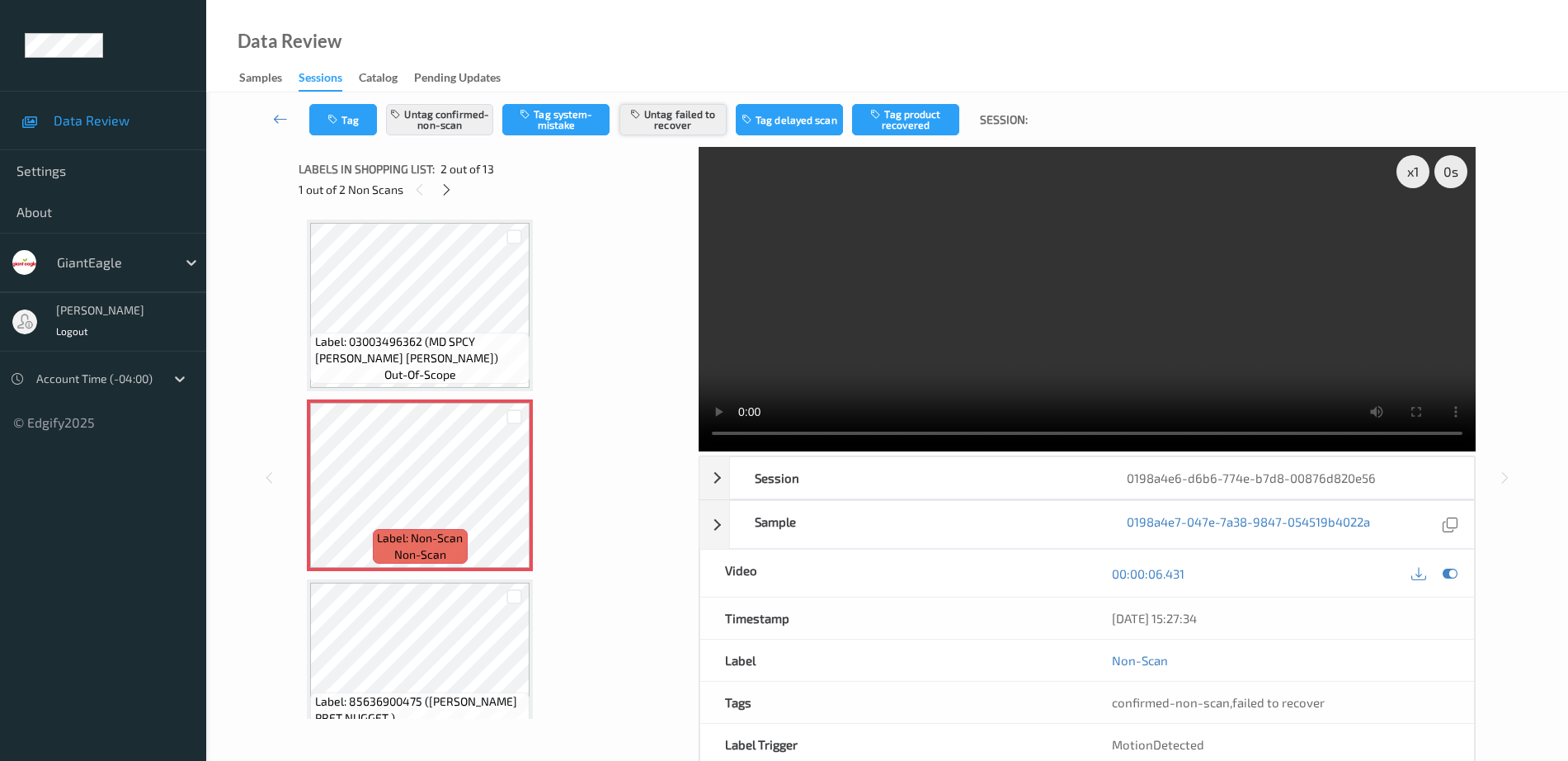
click at [674, 122] on button "Untag failed to recover" at bounding box center [672, 120] width 107 height 31
click at [941, 122] on button "Tag product recovered" at bounding box center [905, 120] width 107 height 31
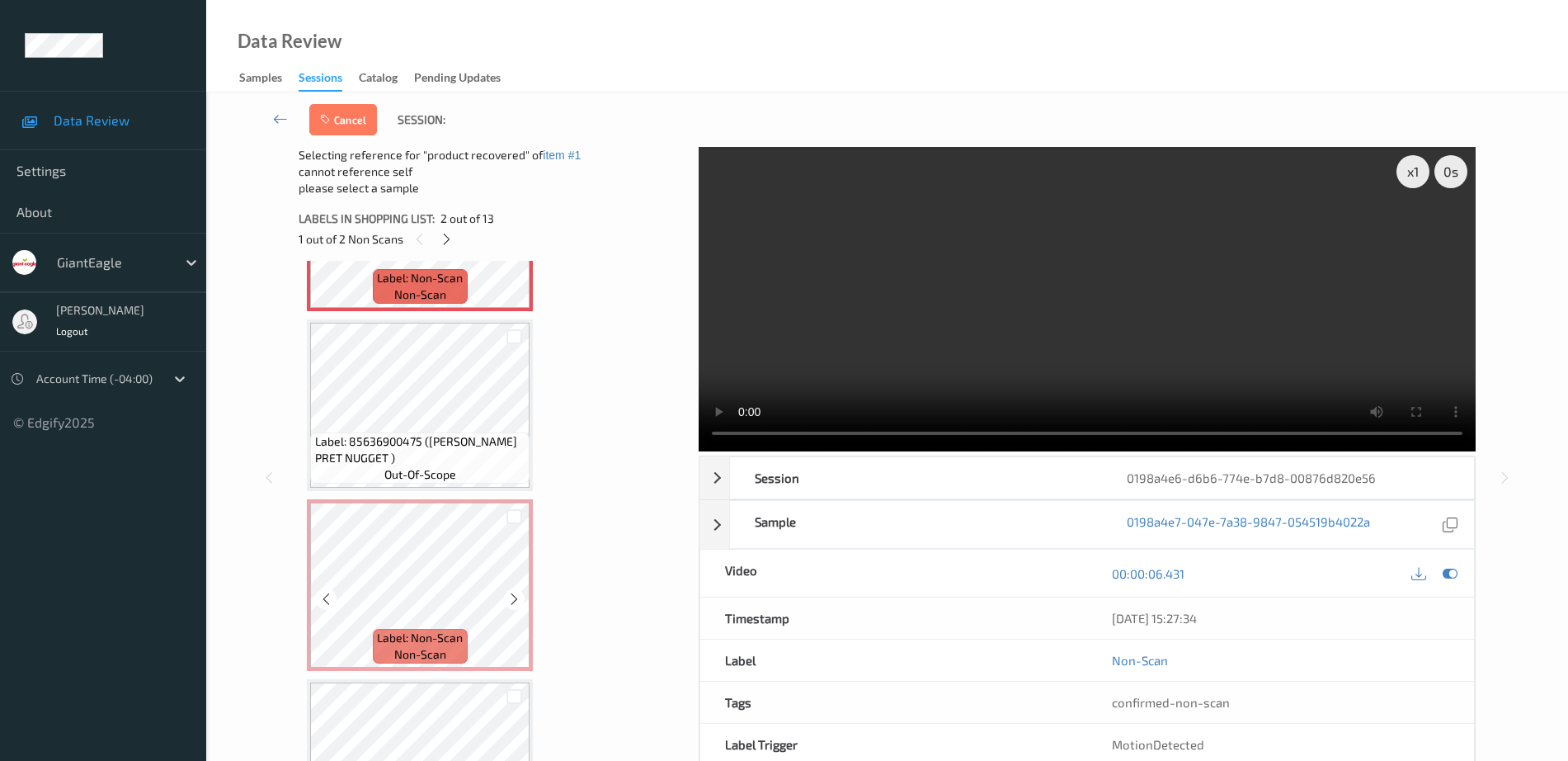
scroll to position [413, 0]
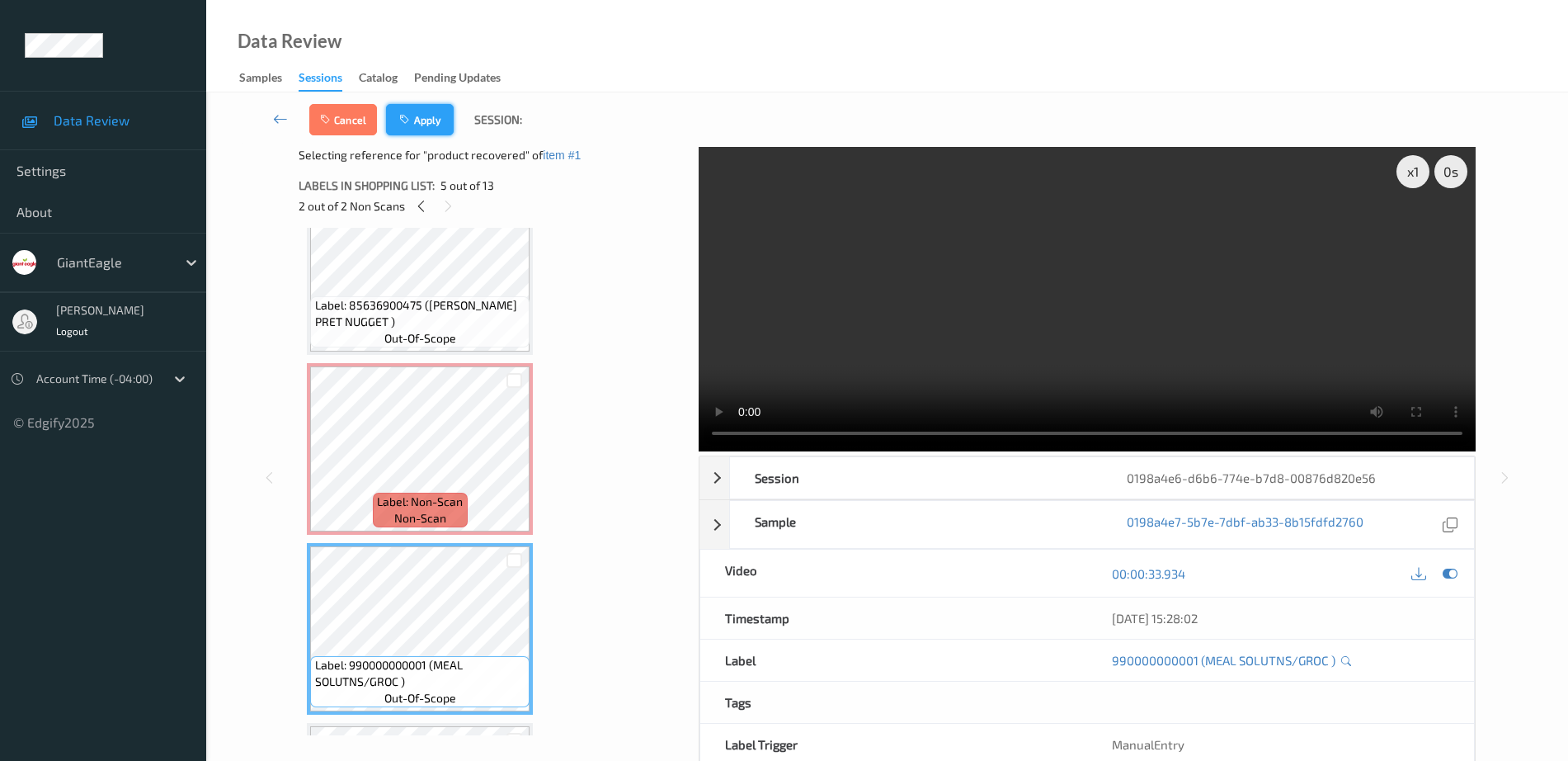
click at [434, 118] on button "Apply" at bounding box center [420, 120] width 68 height 31
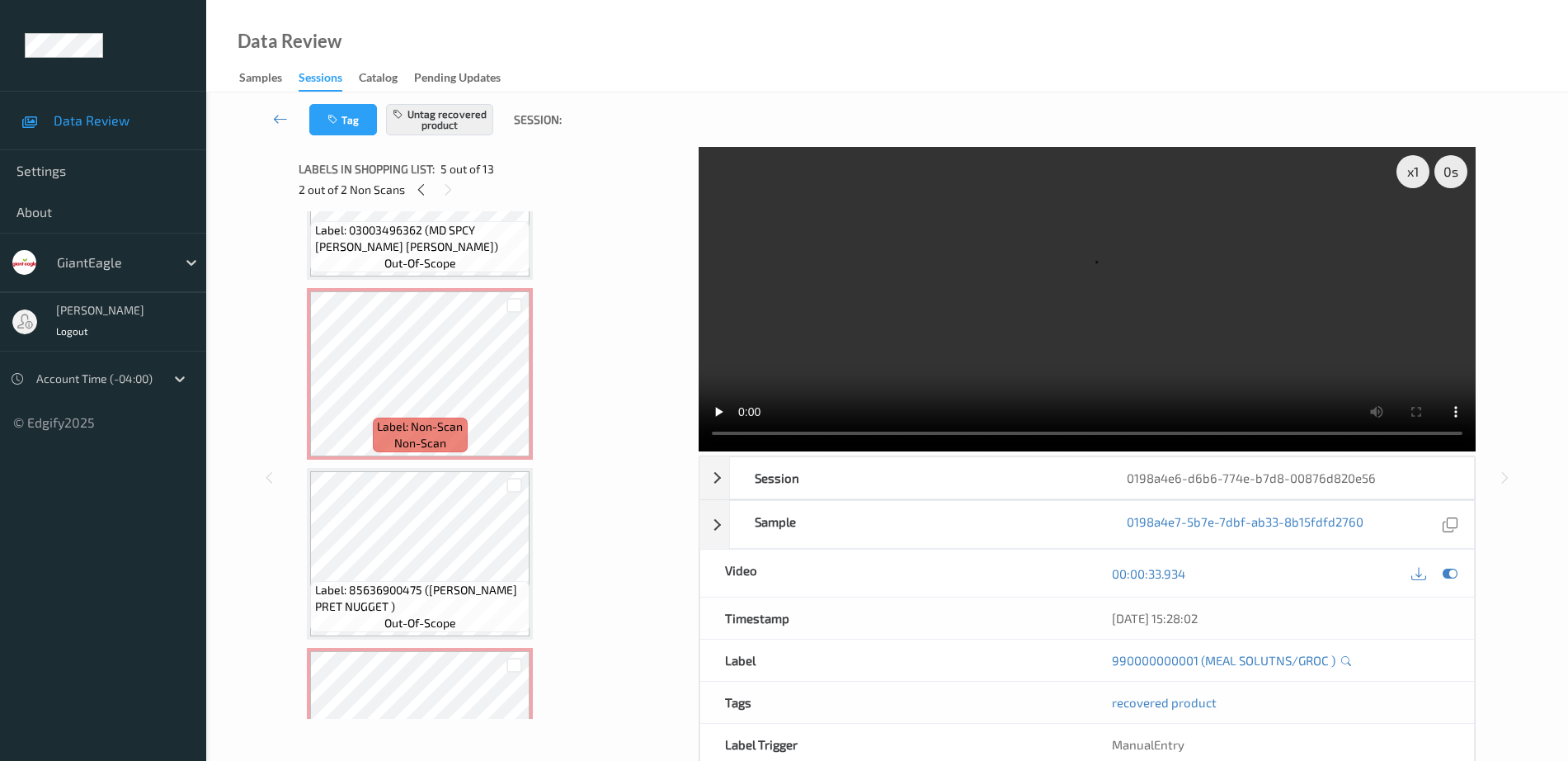
scroll to position [0, 0]
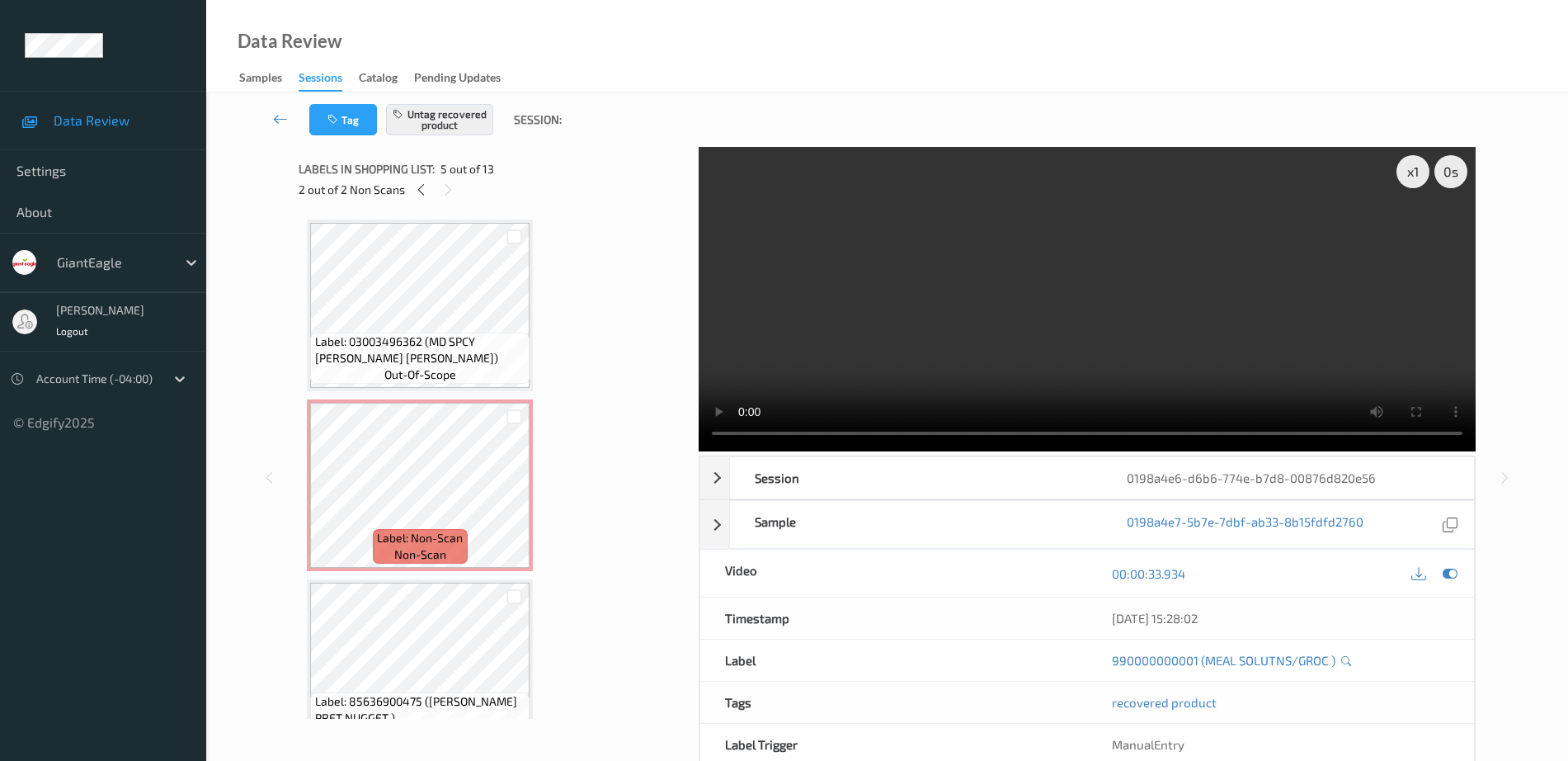
click at [402, 339] on span "Label: 03003496362 (MD SPCY DILL PICKL)" at bounding box center [420, 350] width 211 height 33
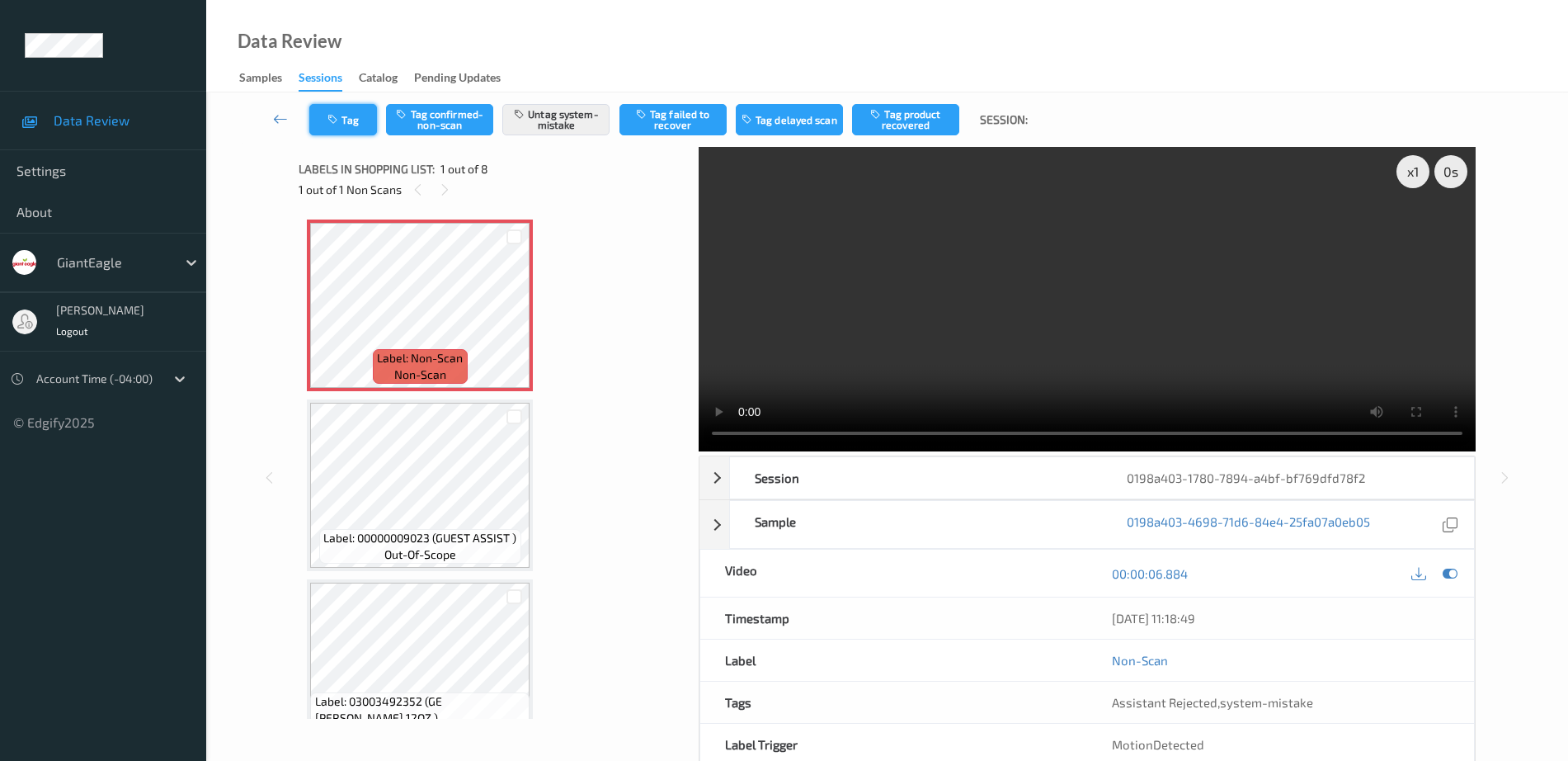
click at [328, 124] on icon "button" at bounding box center [334, 120] width 14 height 12
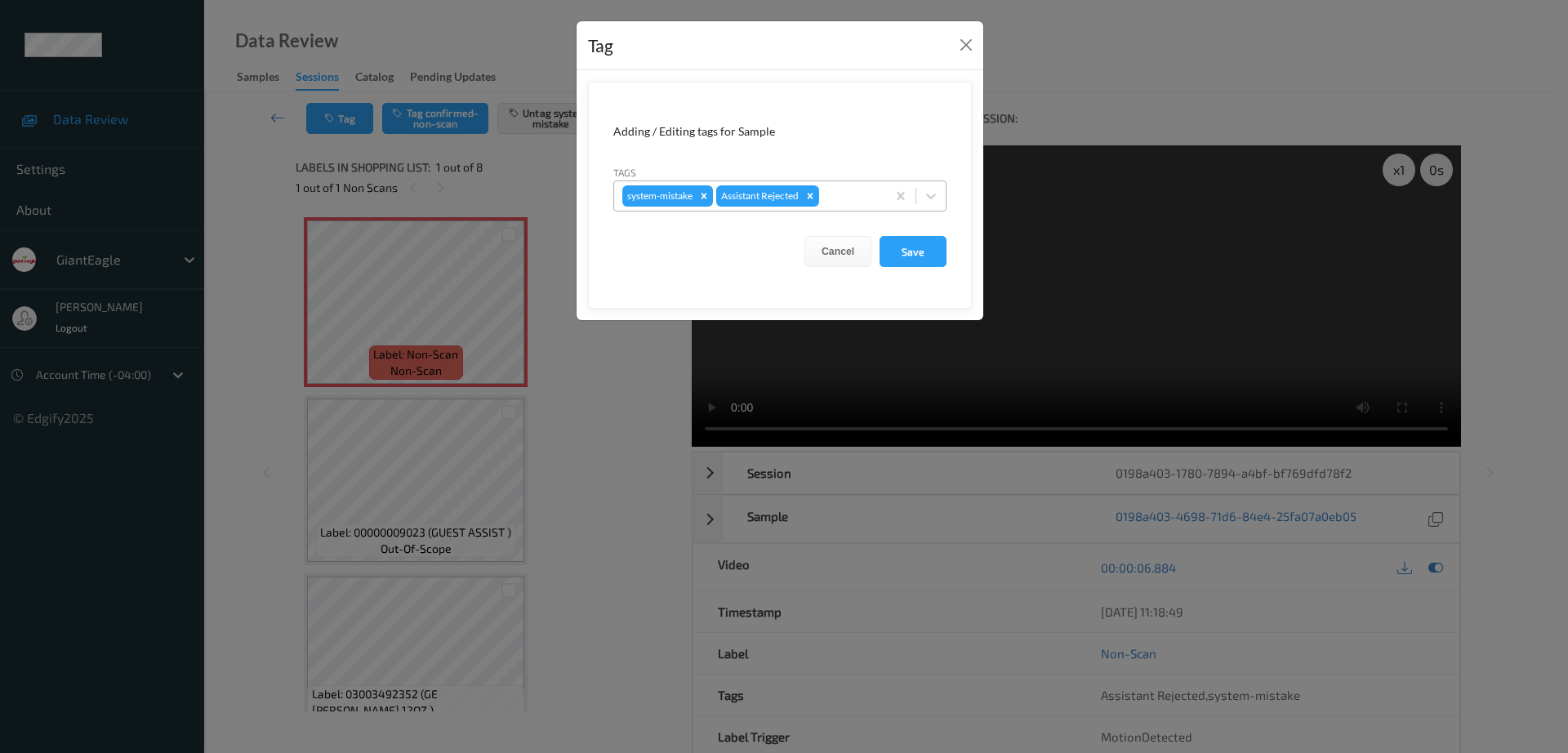
click at [839, 181] on div "system-mistake Assistant Rejected" at bounding box center [779, 196] width 333 height 31
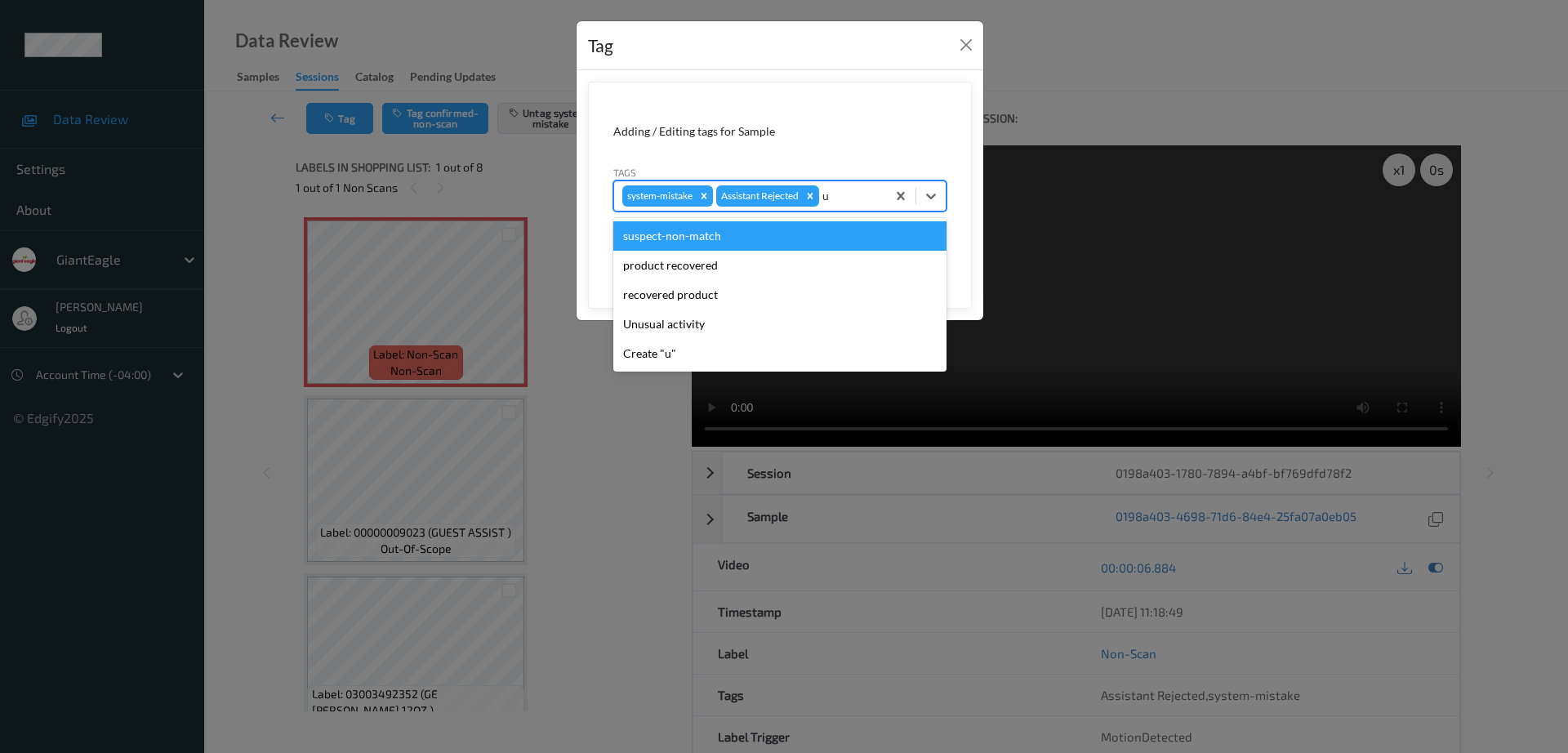
type input "un"
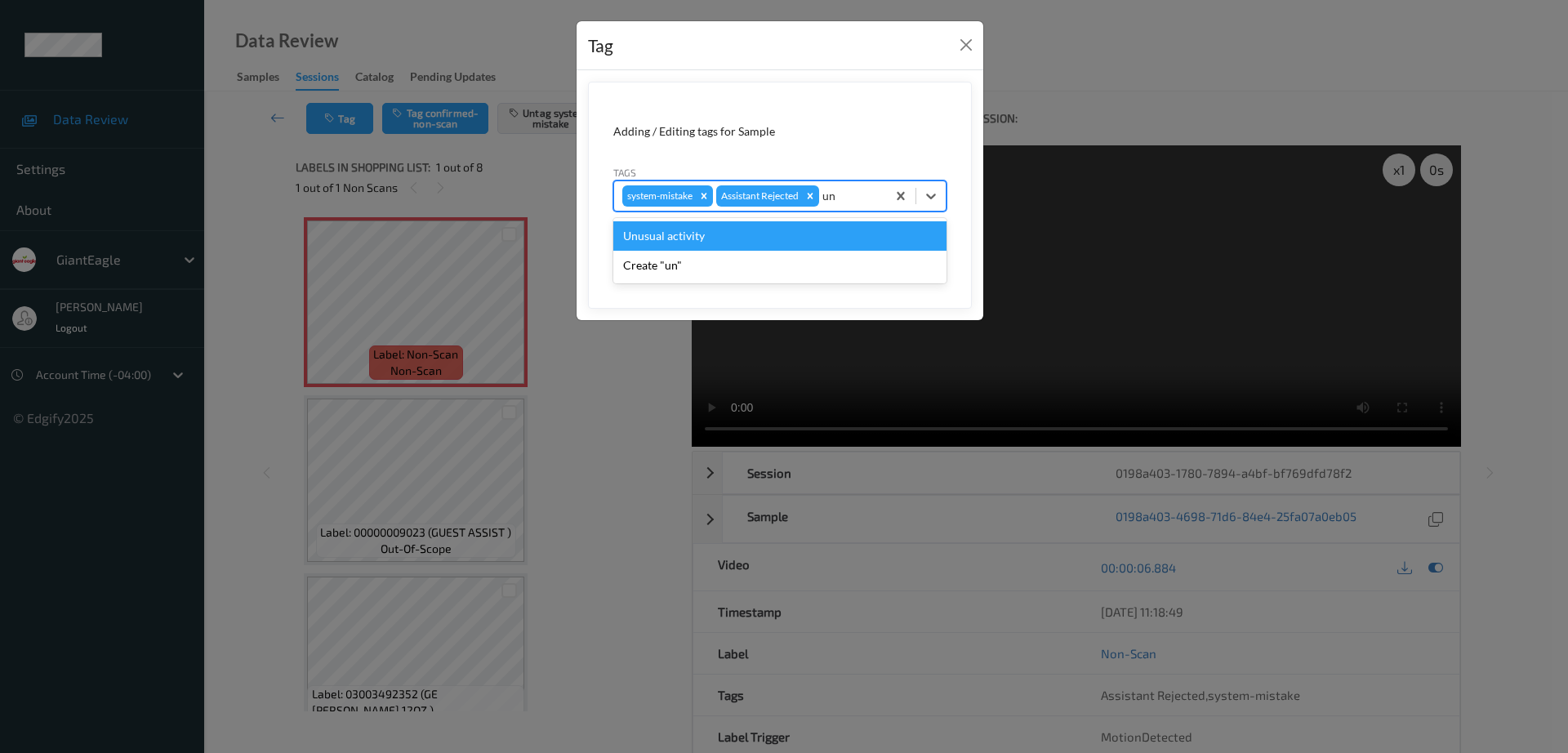
click at [742, 238] on div "Unusual activity" at bounding box center [779, 236] width 333 height 30
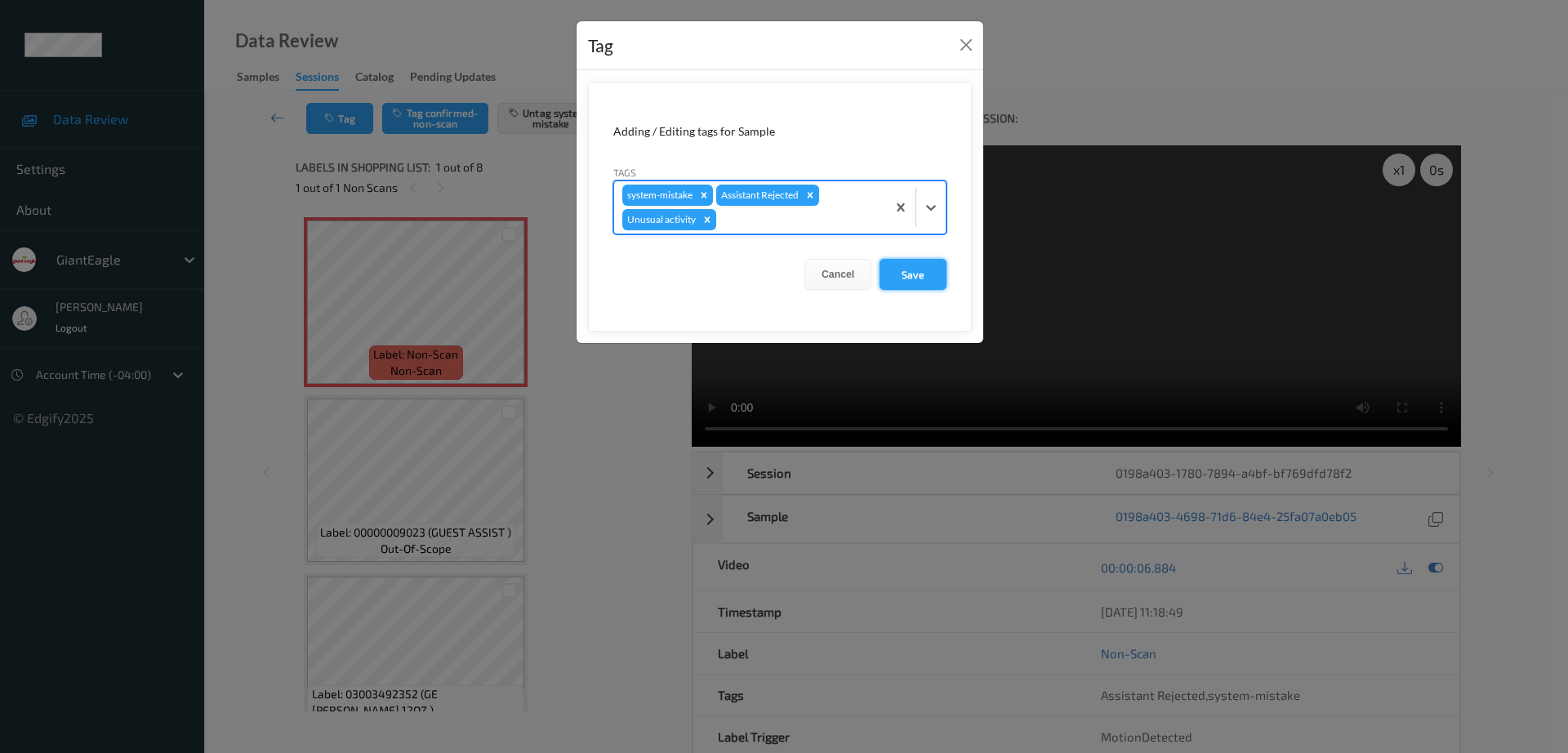
click at [928, 270] on button "Save" at bounding box center [913, 274] width 67 height 31
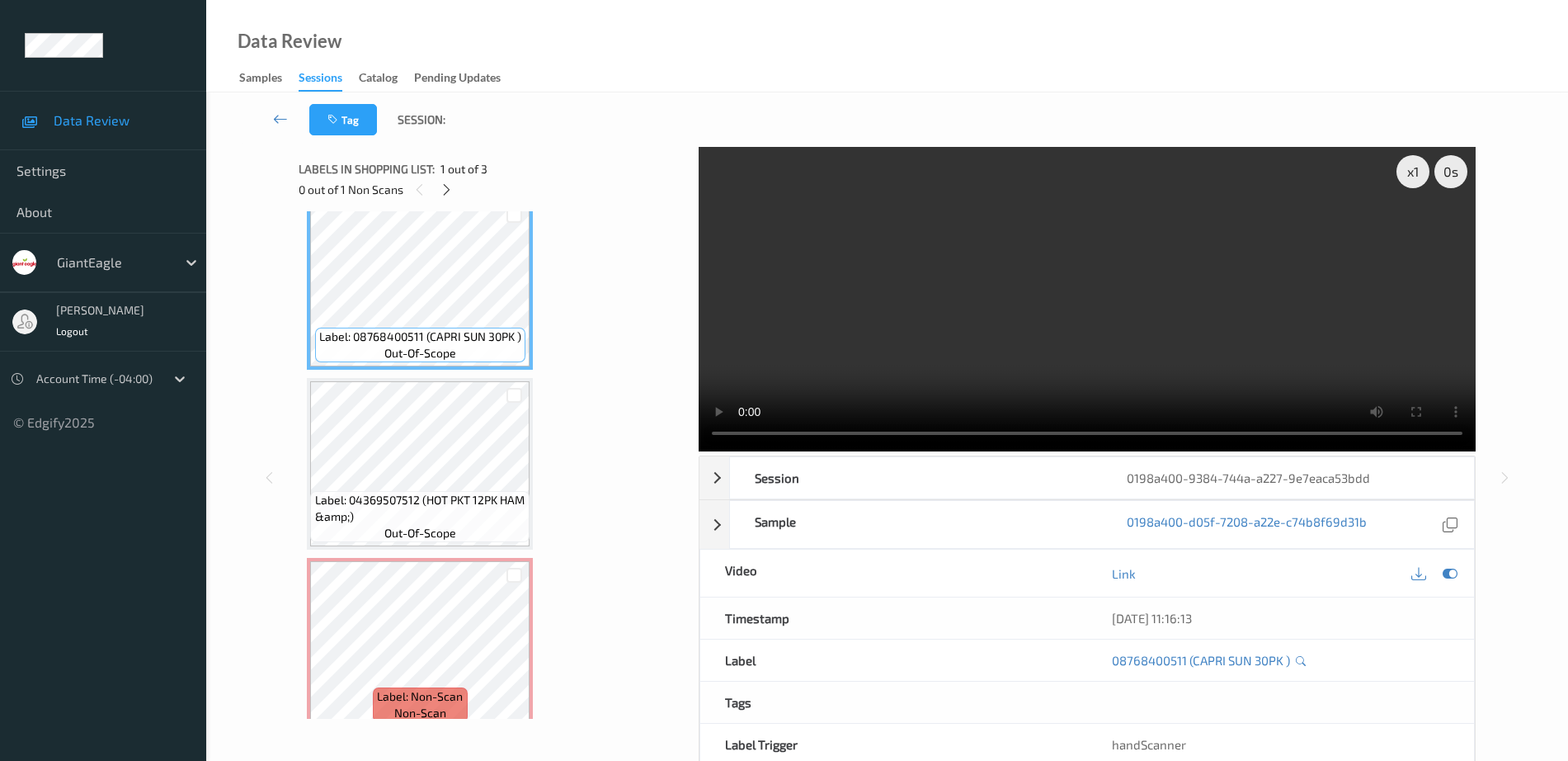
scroll to position [40, 0]
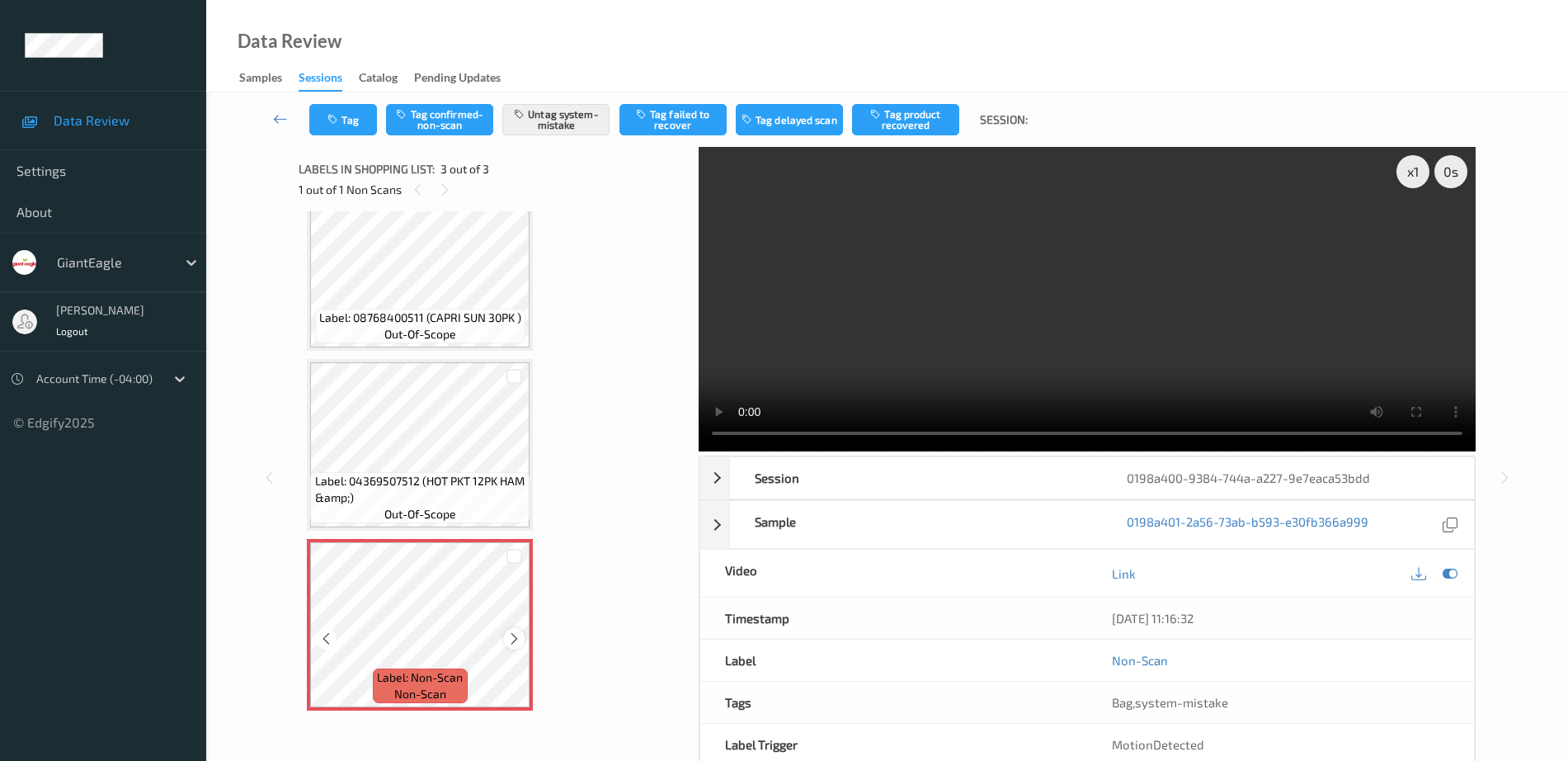
click at [514, 643] on icon at bounding box center [513, 639] width 14 height 15
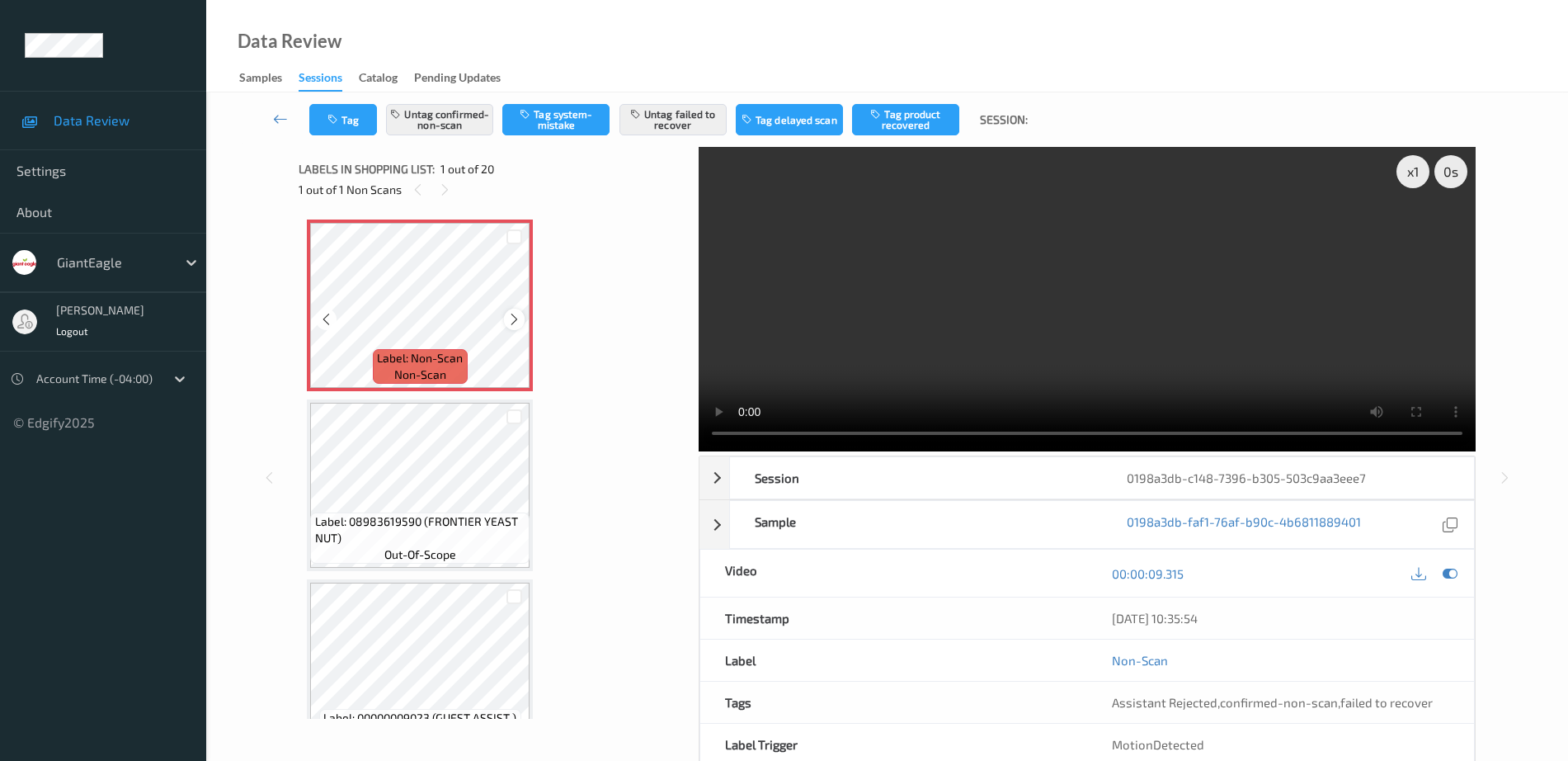
click at [514, 318] on icon at bounding box center [513, 319] width 14 height 15
click at [415, 123] on button "Untag confirmed-non-scan" at bounding box center [439, 120] width 107 height 31
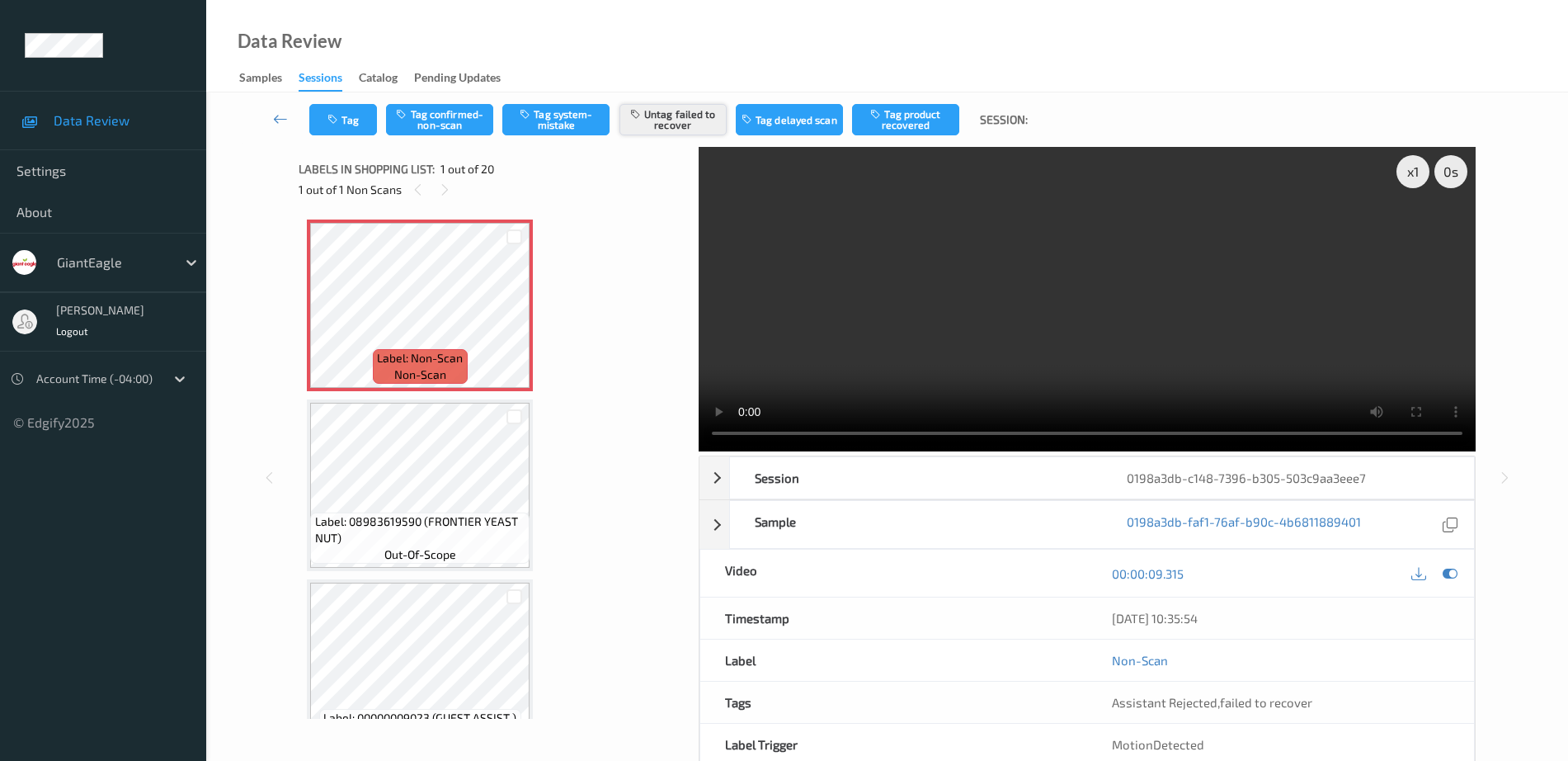
click at [653, 115] on button "Untag failed to recover" at bounding box center [672, 120] width 107 height 31
click at [584, 123] on button "Tag system-mistake" at bounding box center [555, 120] width 107 height 31
click at [348, 132] on button "Tag" at bounding box center [343, 120] width 68 height 31
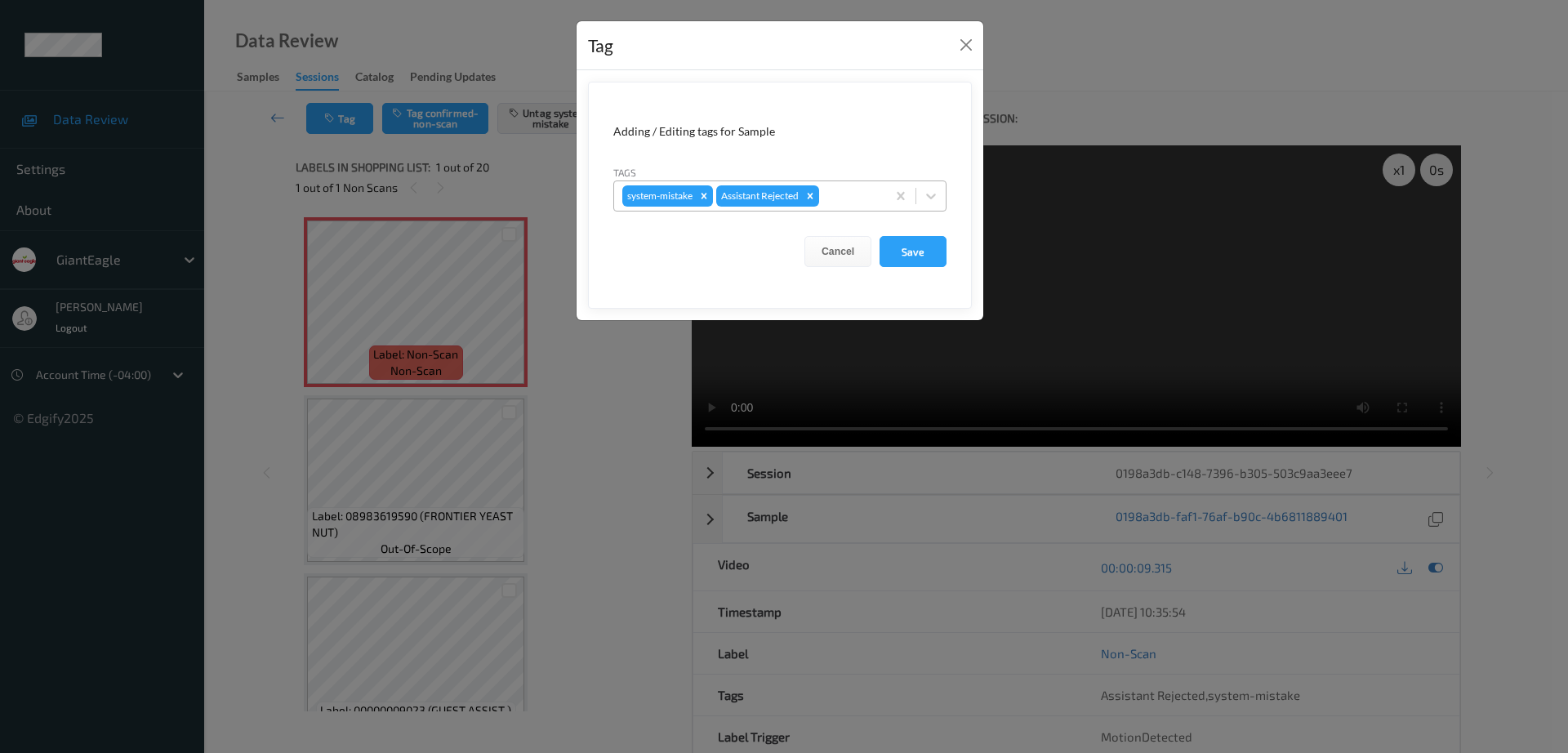
click at [874, 187] on div at bounding box center [849, 196] width 55 height 20
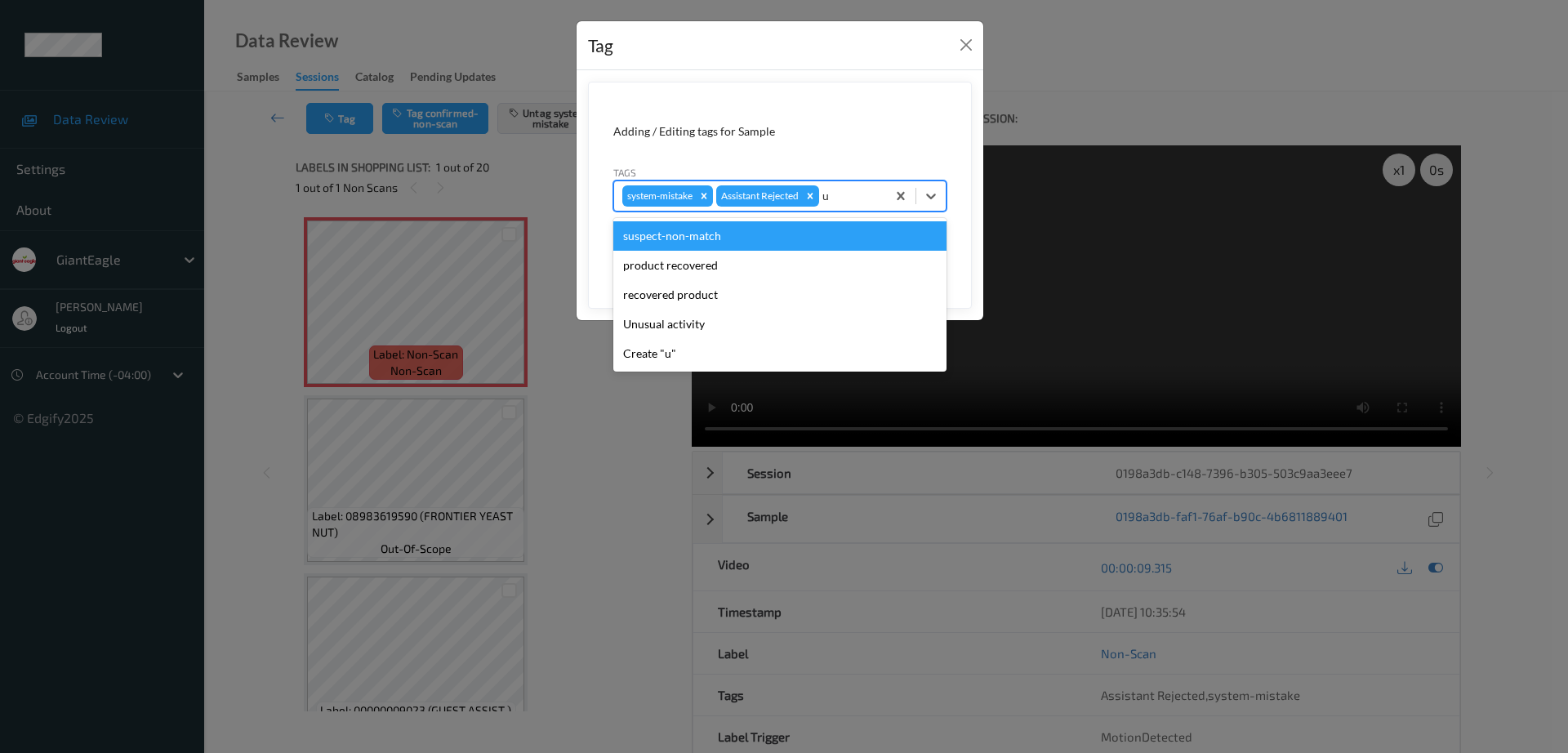
type input "un"
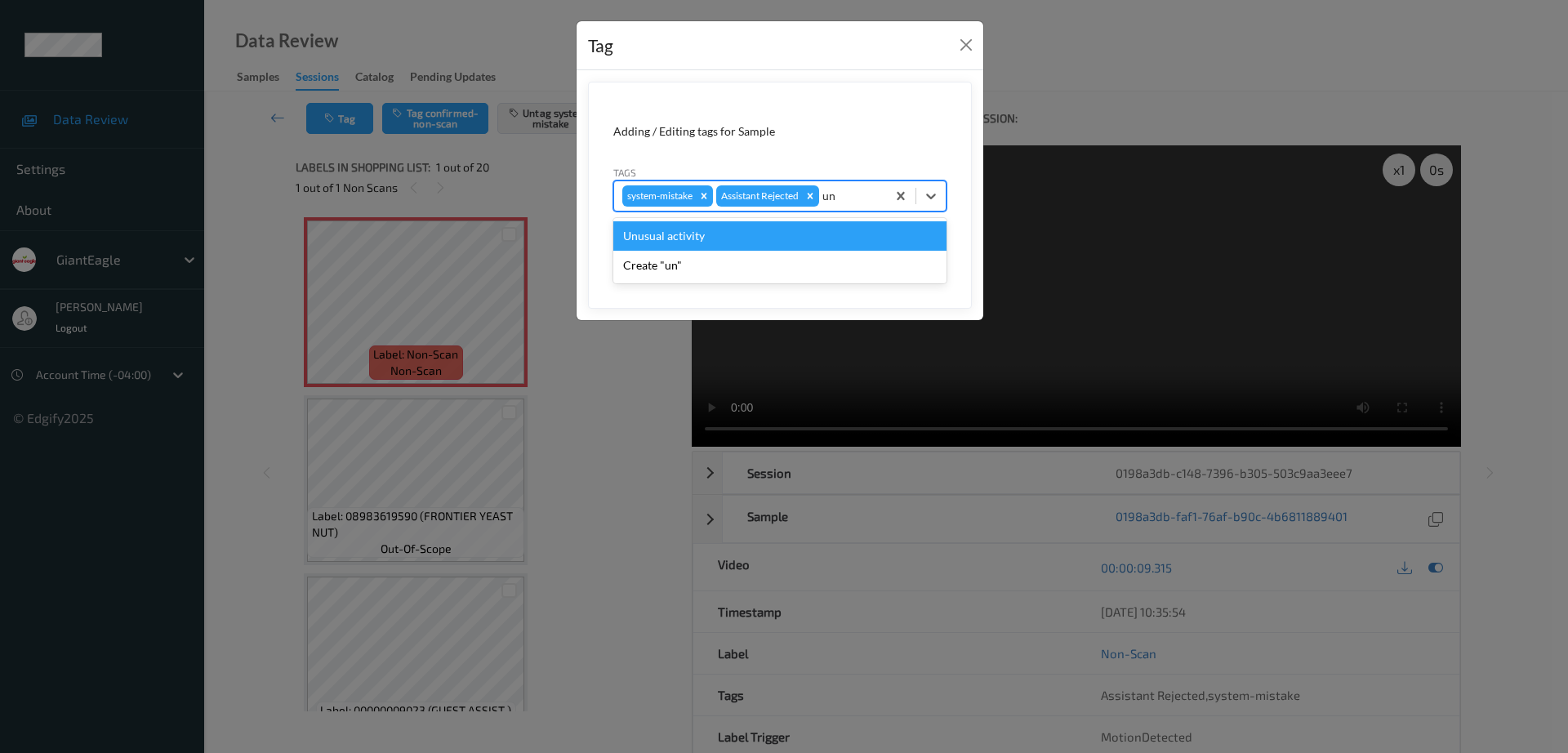
click at [711, 240] on div "Unusual activity" at bounding box center [779, 236] width 333 height 30
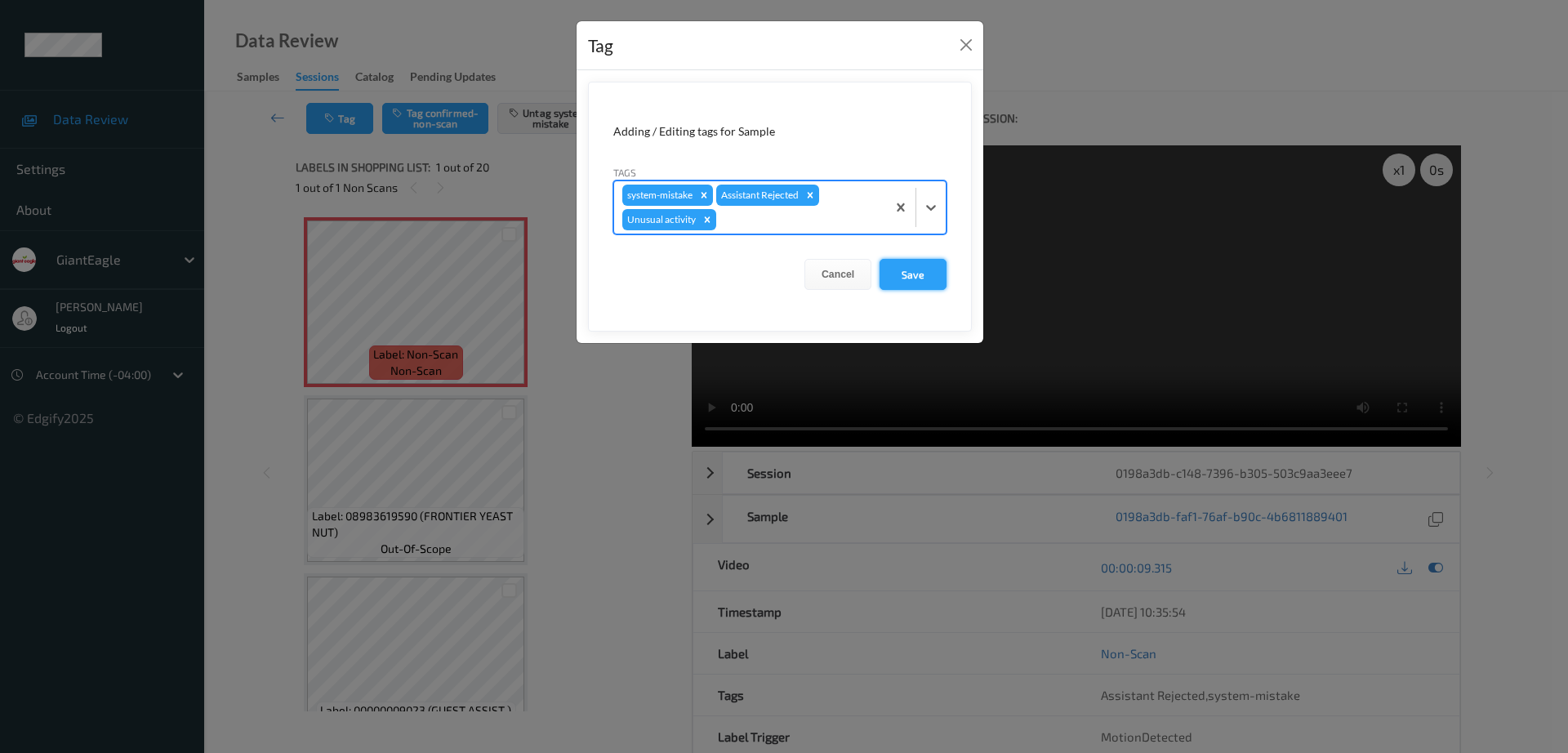
click at [904, 267] on button "Save" at bounding box center [913, 274] width 67 height 31
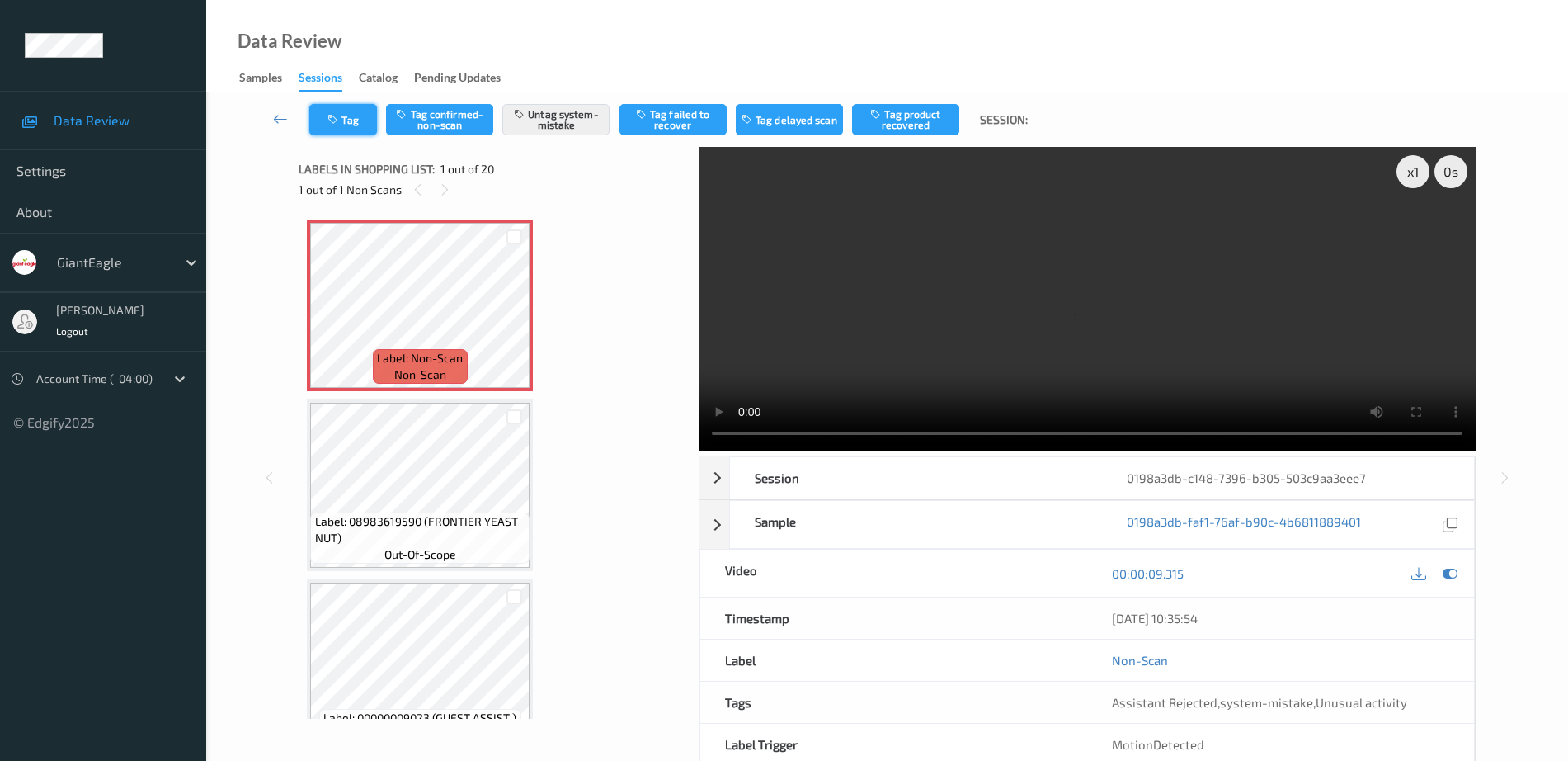
click at [332, 132] on button "Tag" at bounding box center [343, 120] width 68 height 31
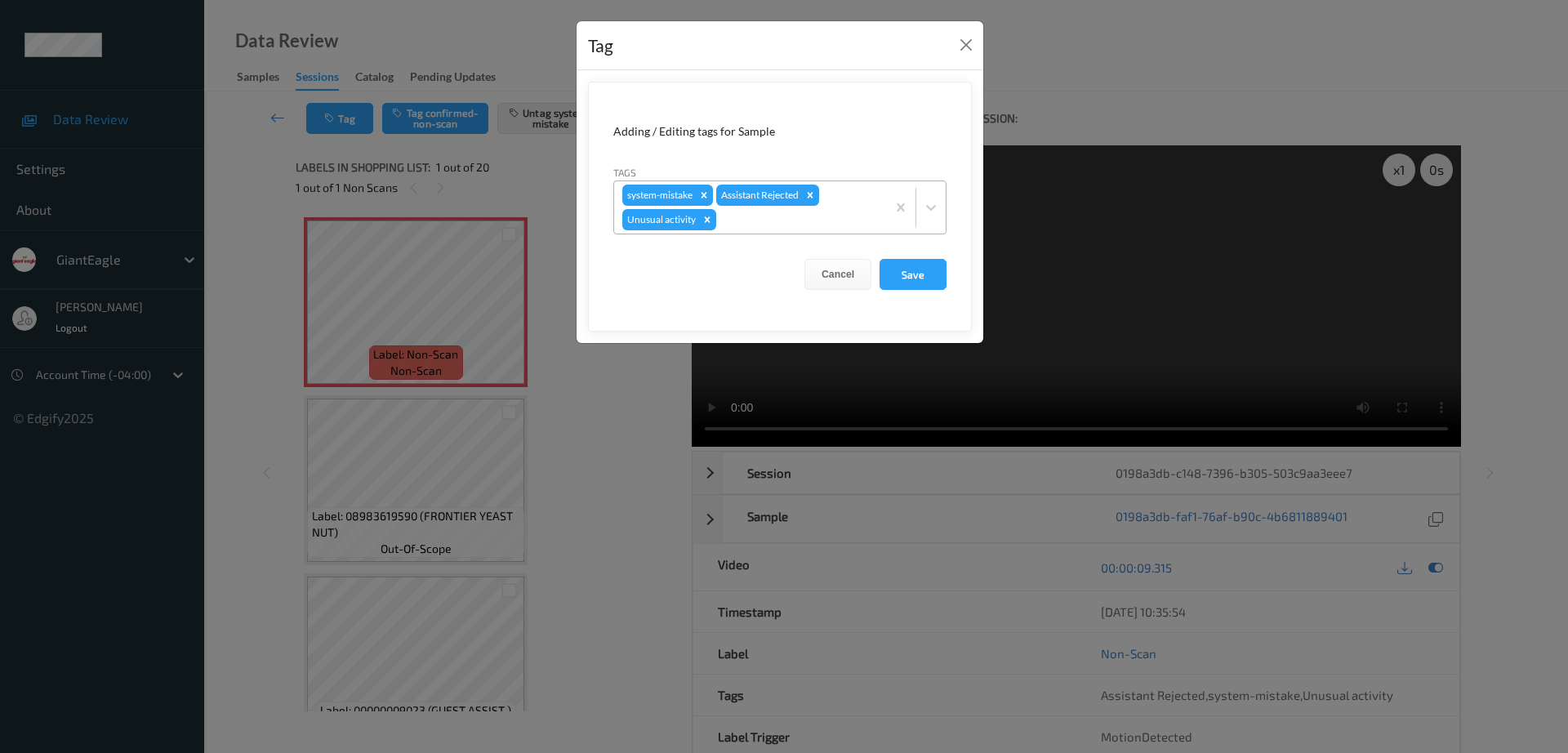
click at [774, 221] on div at bounding box center [798, 220] width 158 height 20
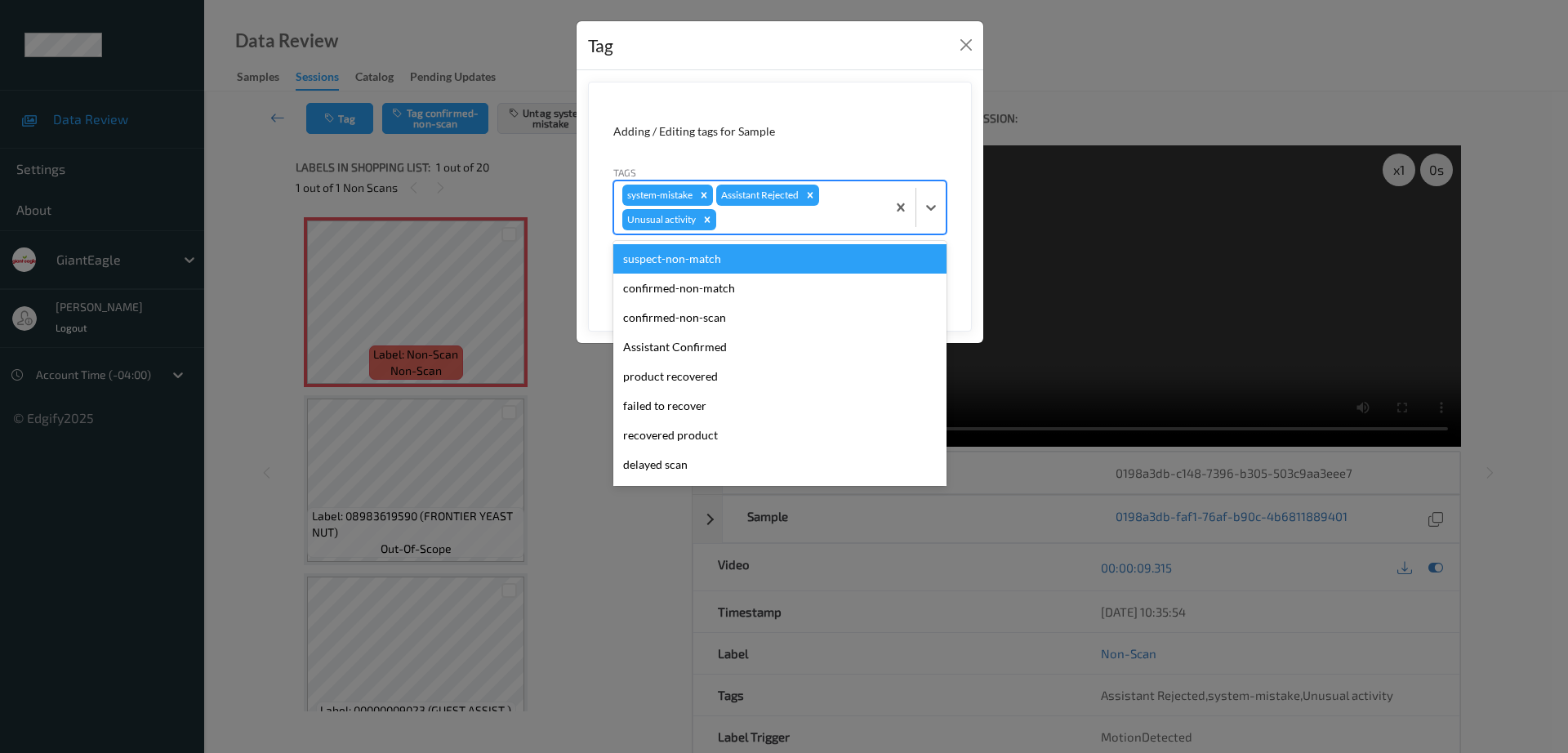
type input "b"
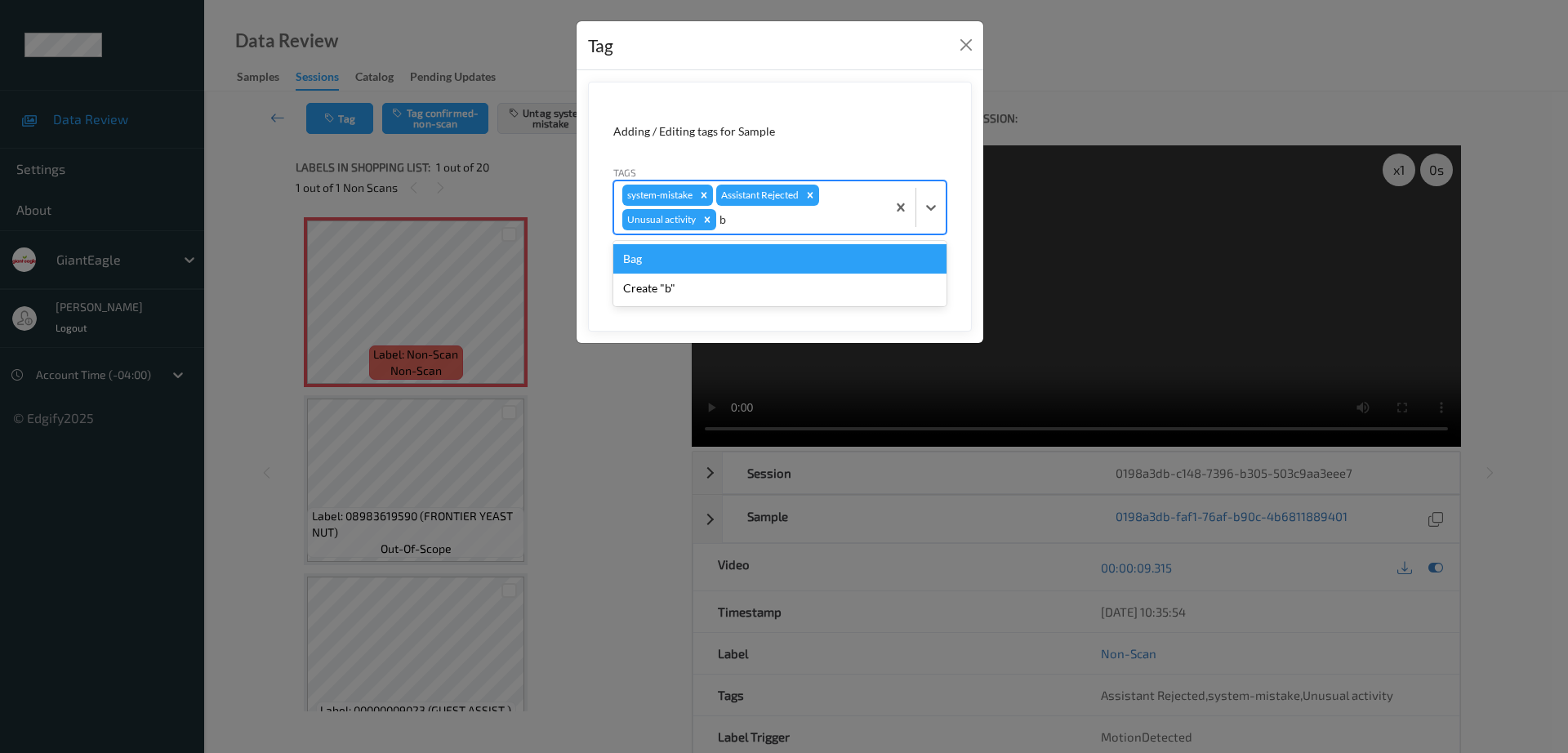
click at [679, 266] on div "Bag" at bounding box center [779, 259] width 333 height 30
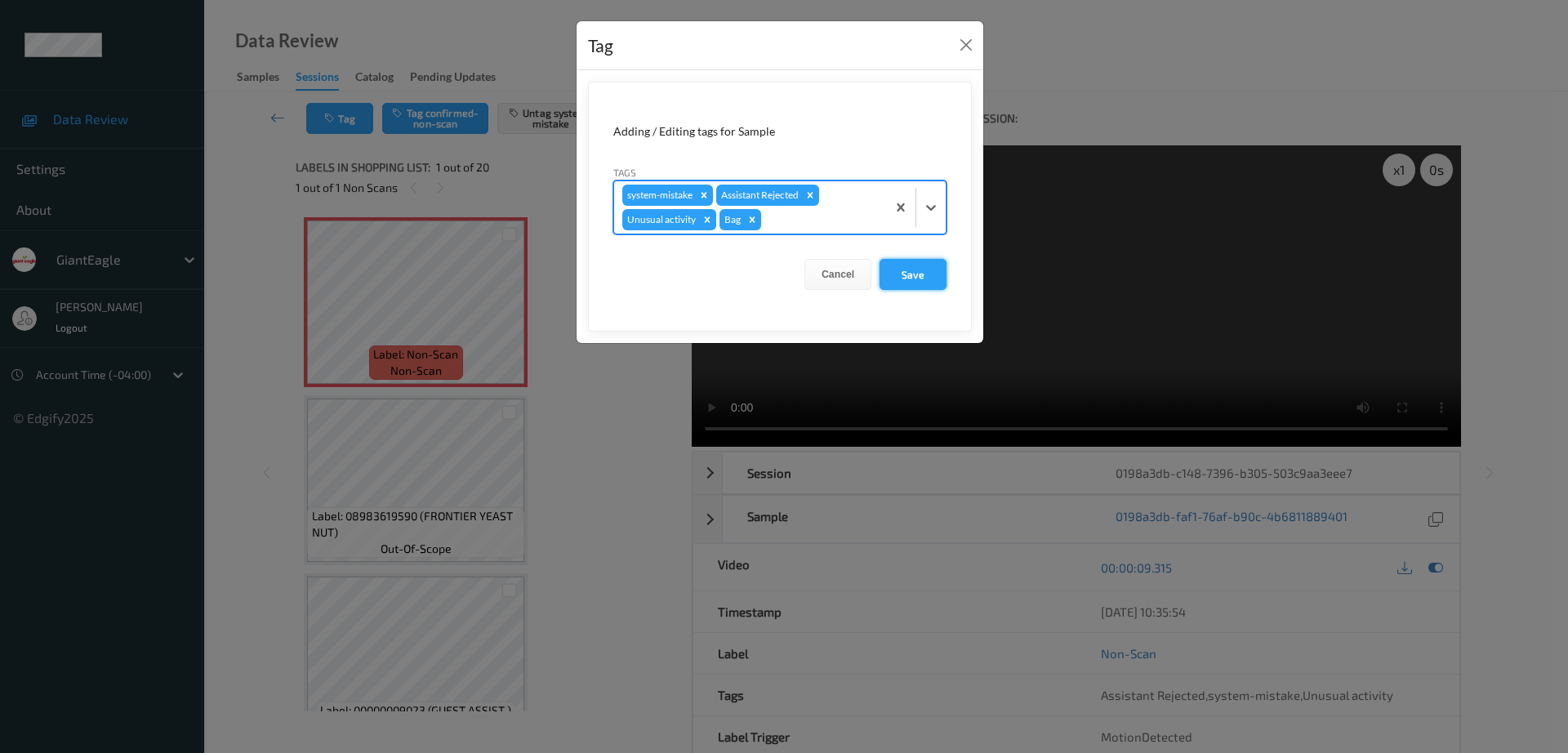
click at [918, 287] on button "Save" at bounding box center [913, 274] width 67 height 31
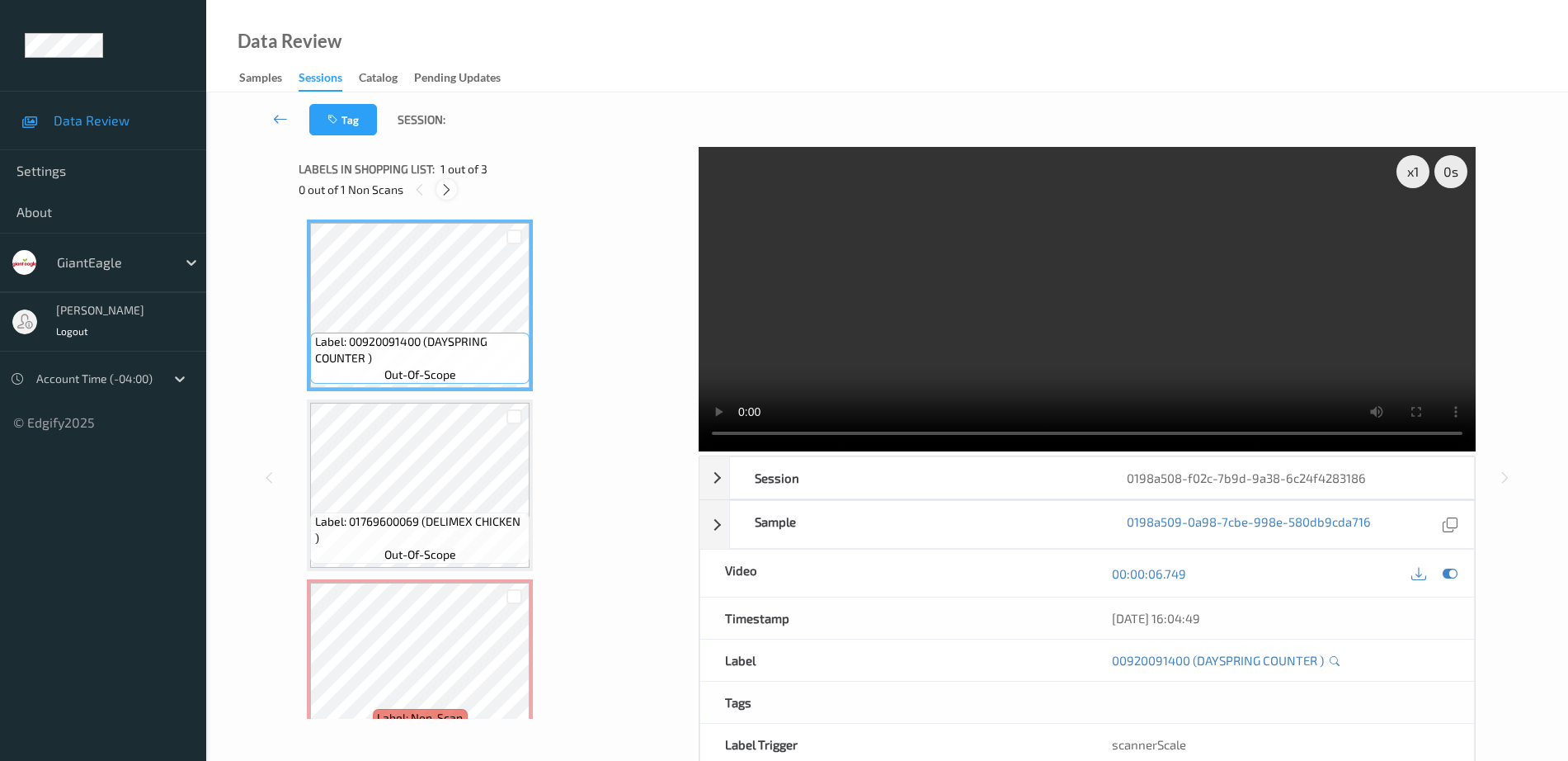
click at [447, 186] on icon at bounding box center [446, 190] width 14 height 15
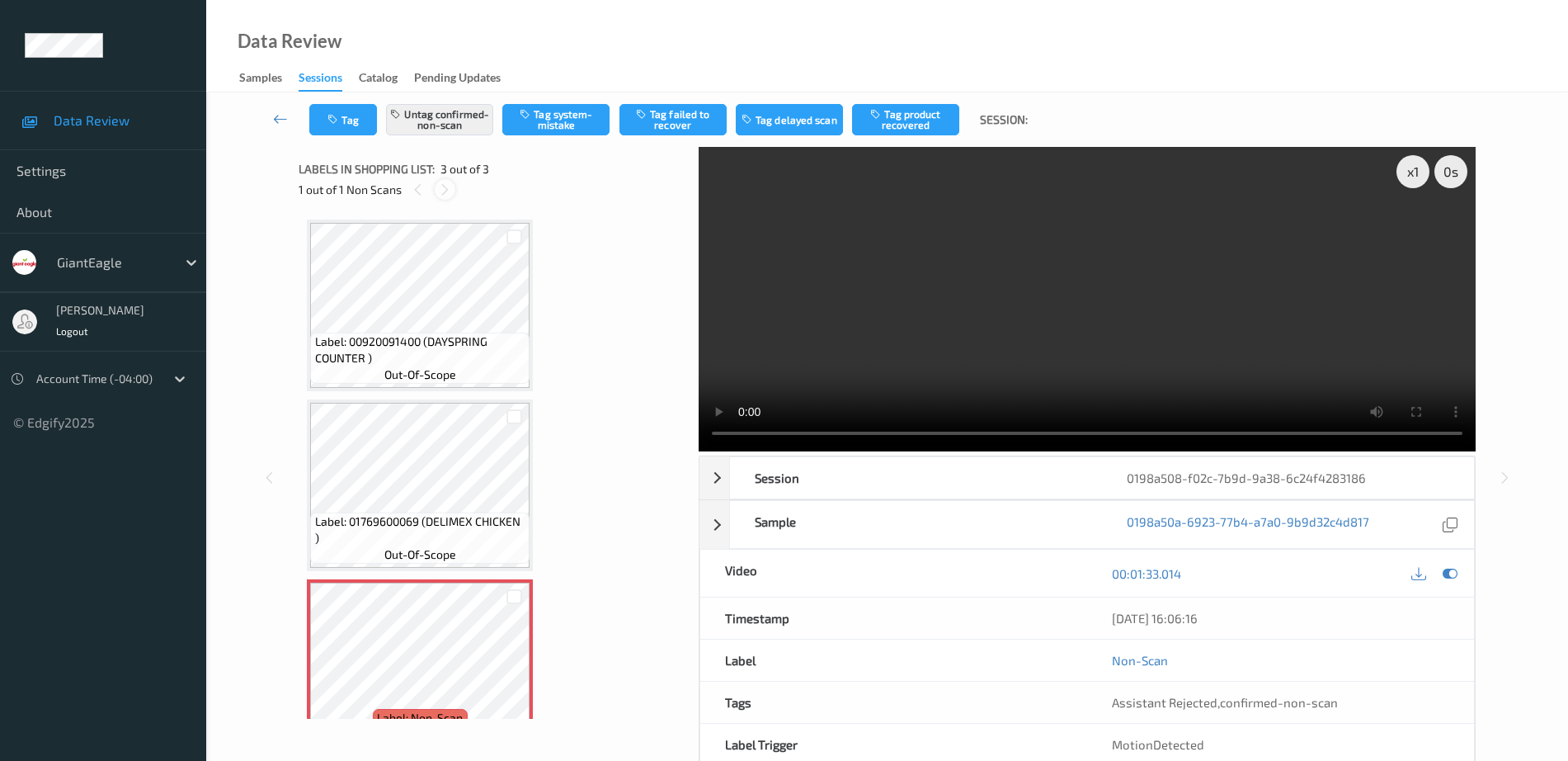
scroll to position [40, 0]
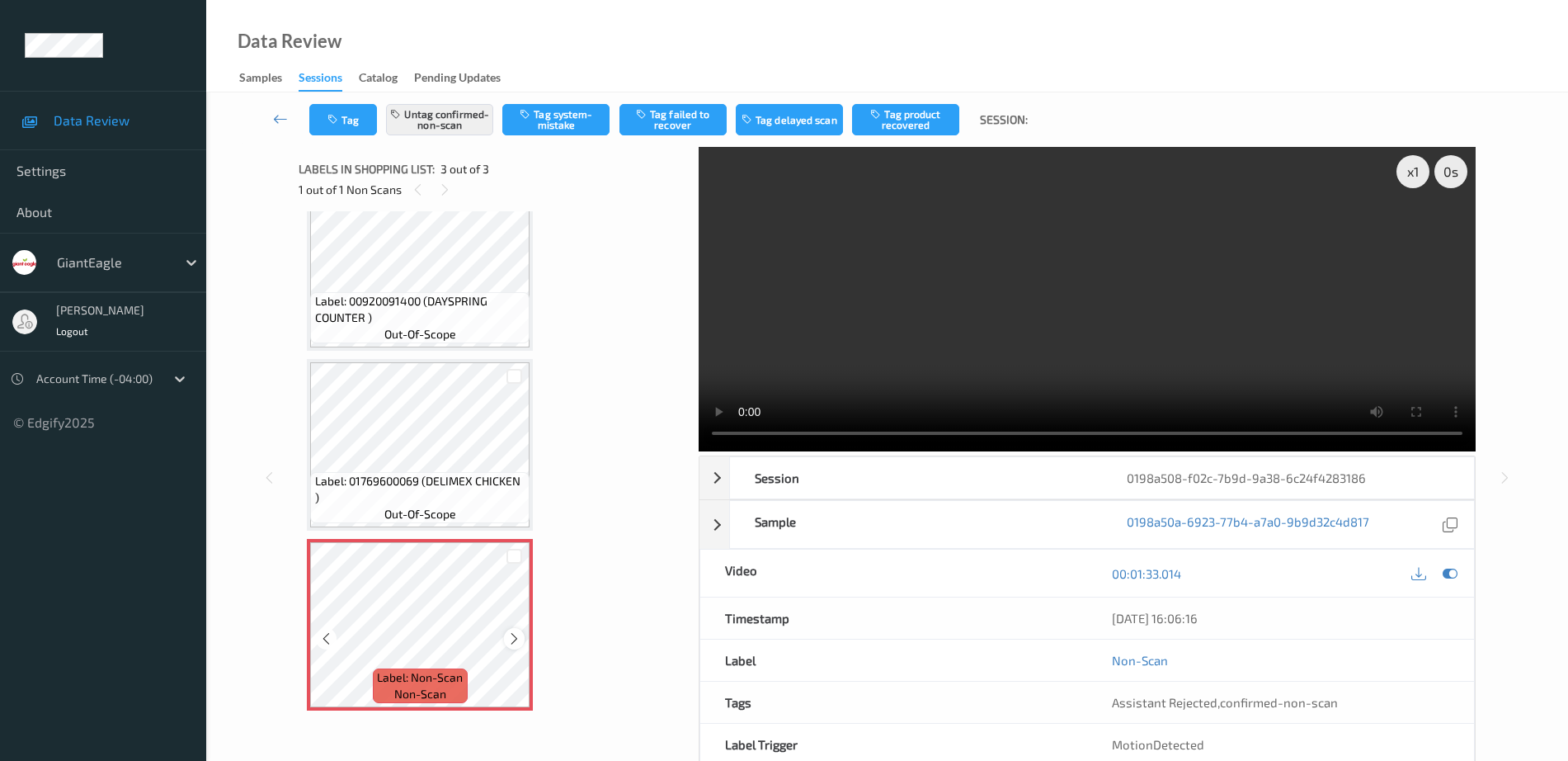
click at [513, 635] on icon at bounding box center [513, 639] width 14 height 15
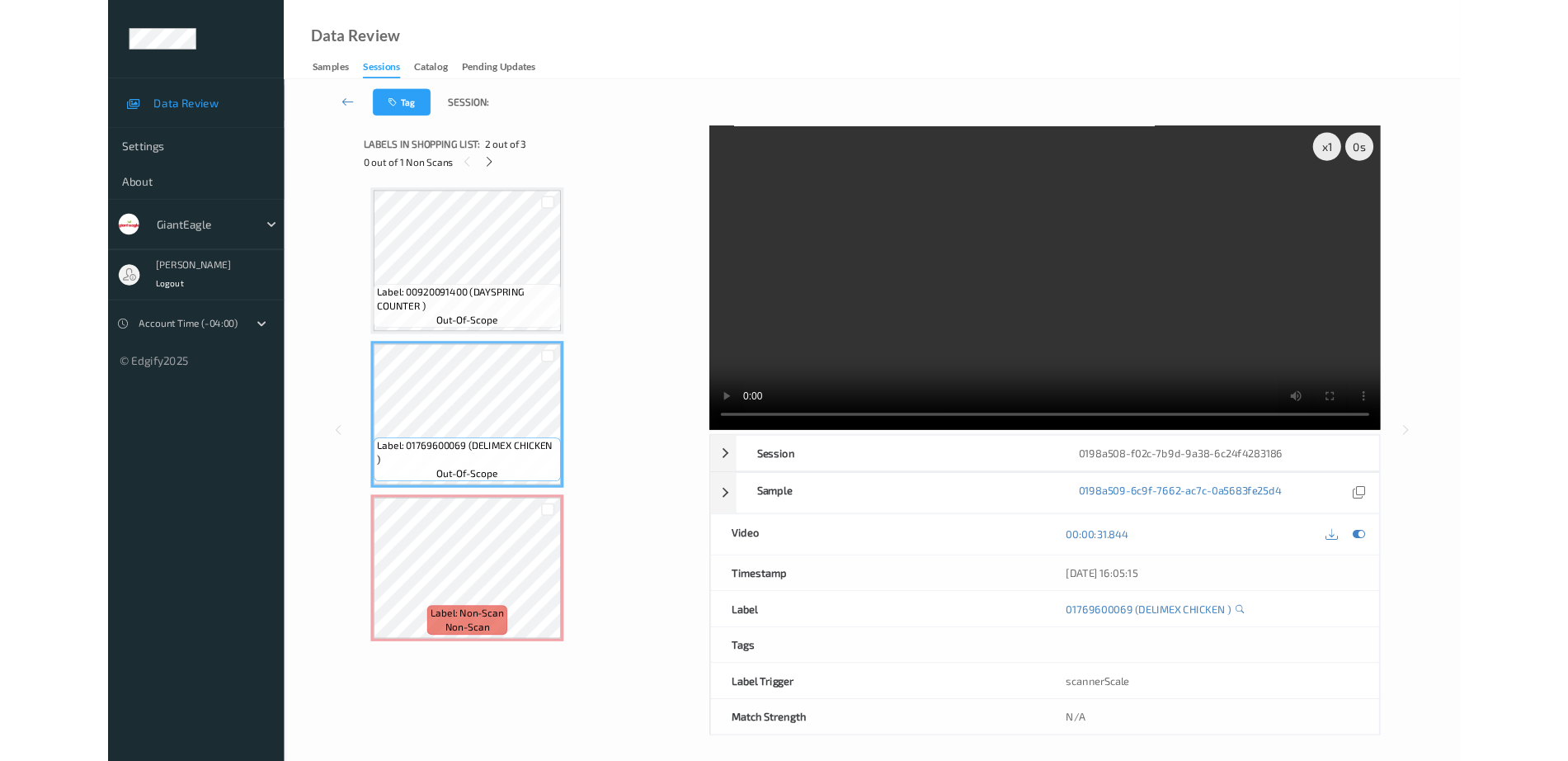
scroll to position [0, 0]
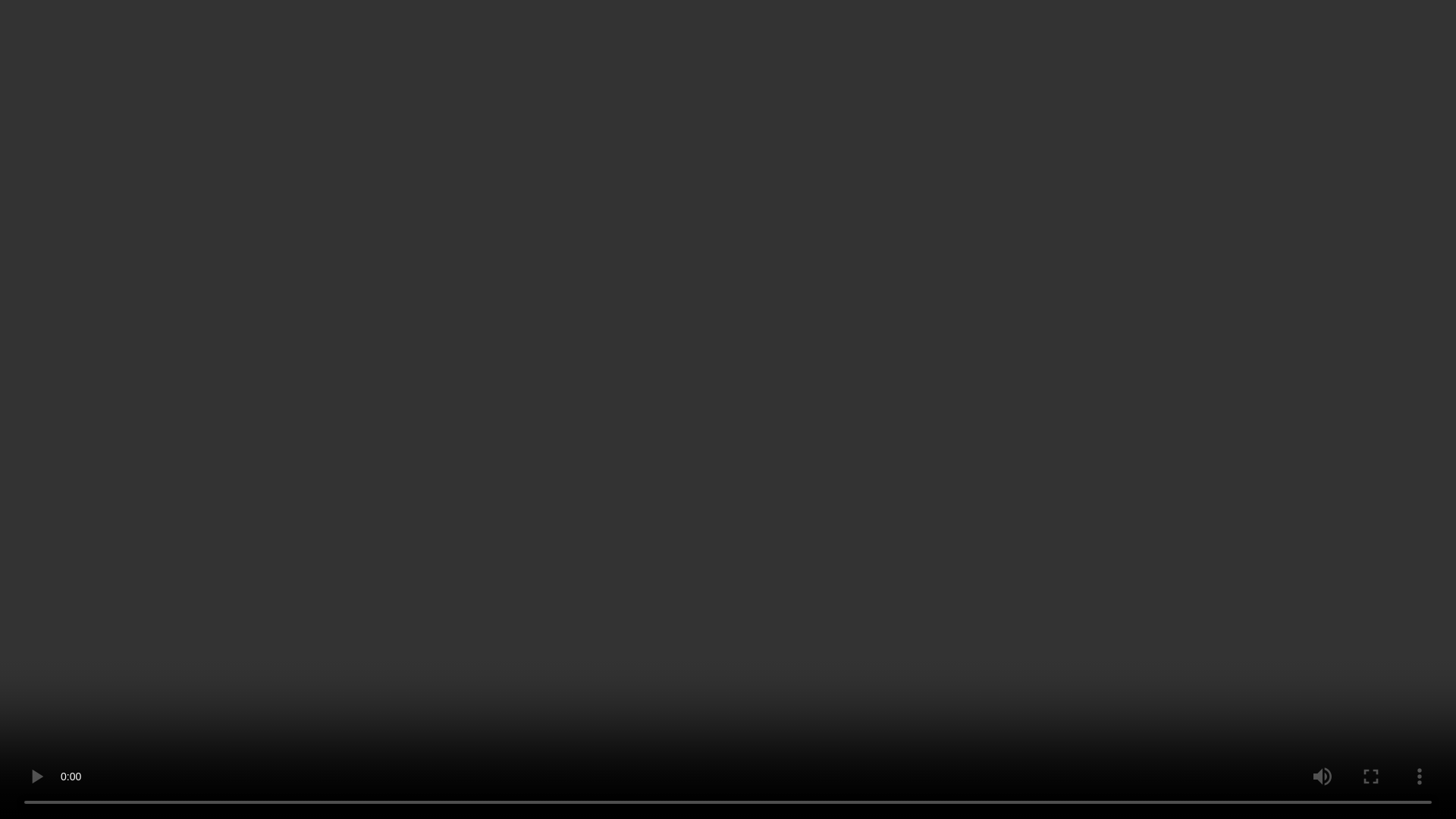
click at [1348, 13] on video at bounding box center [728, 409] width 1456 height 819
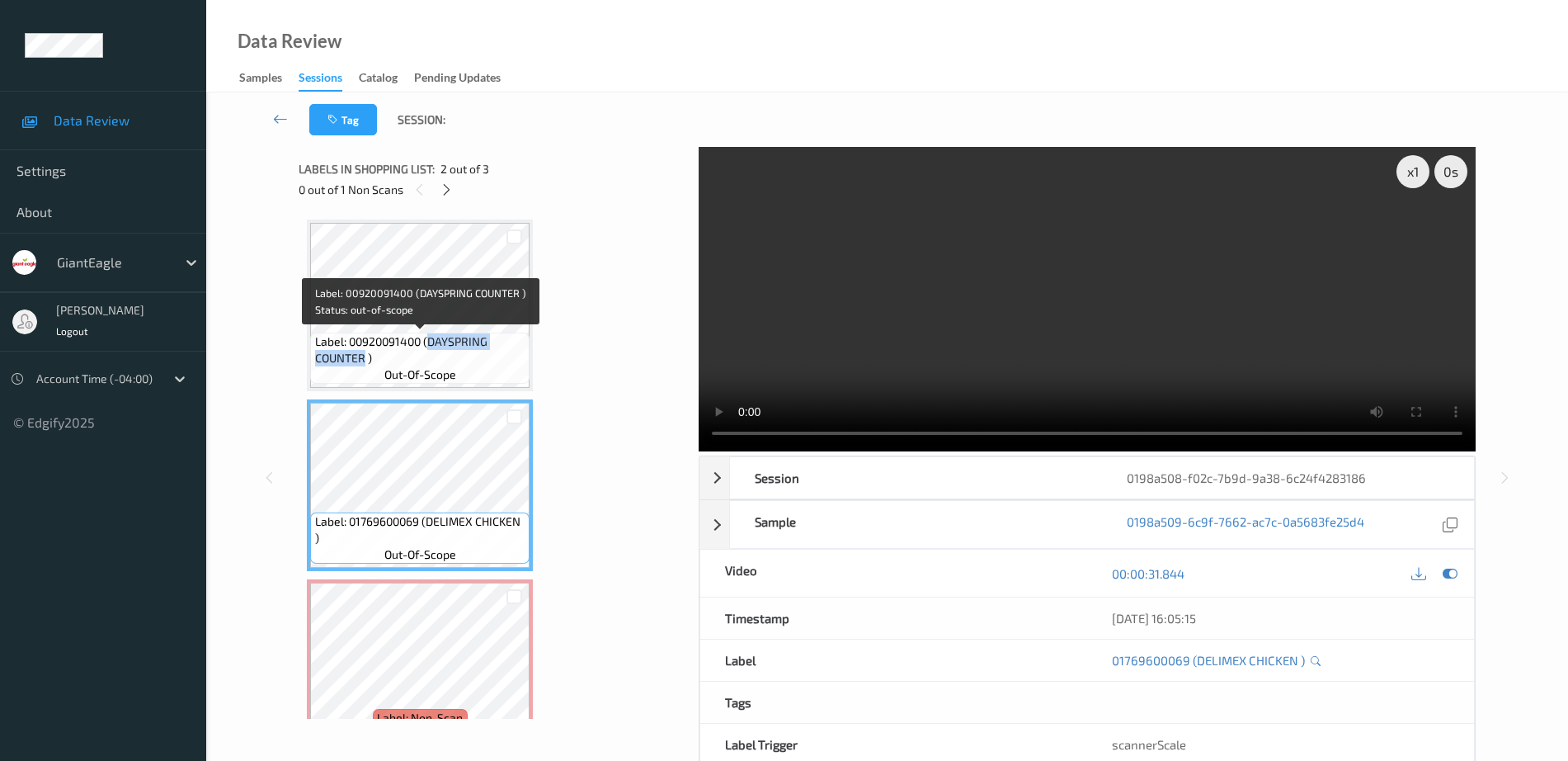
drag, startPoint x: 430, startPoint y: 340, endPoint x: 365, endPoint y: 359, distance: 67.7
click at [365, 359] on span "Label: 00920091400 (DAYSPRING COUNTER )" at bounding box center [420, 350] width 211 height 33
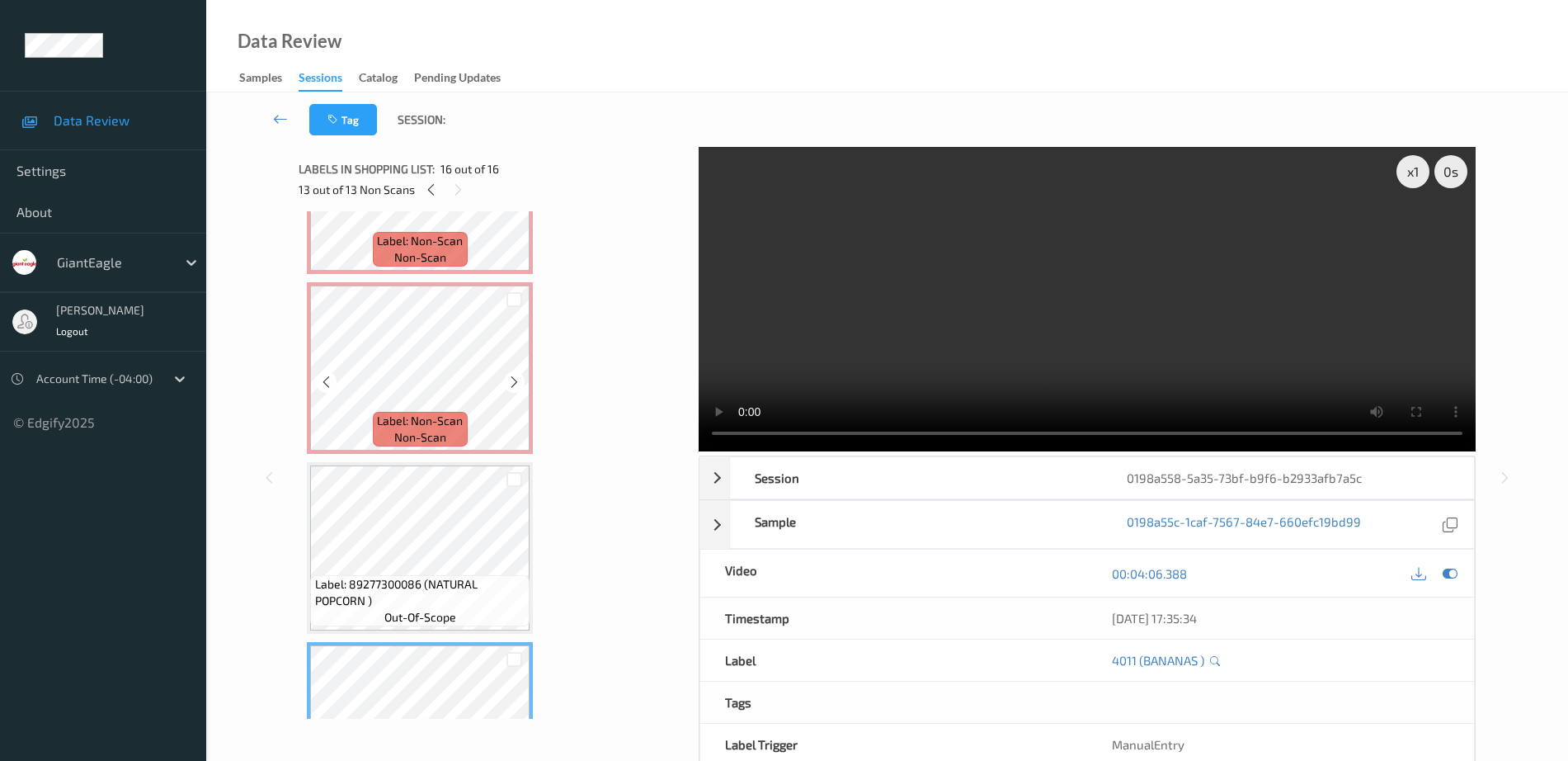
scroll to position [2069, 0]
